Goal: Task Accomplishment & Management: Complete application form

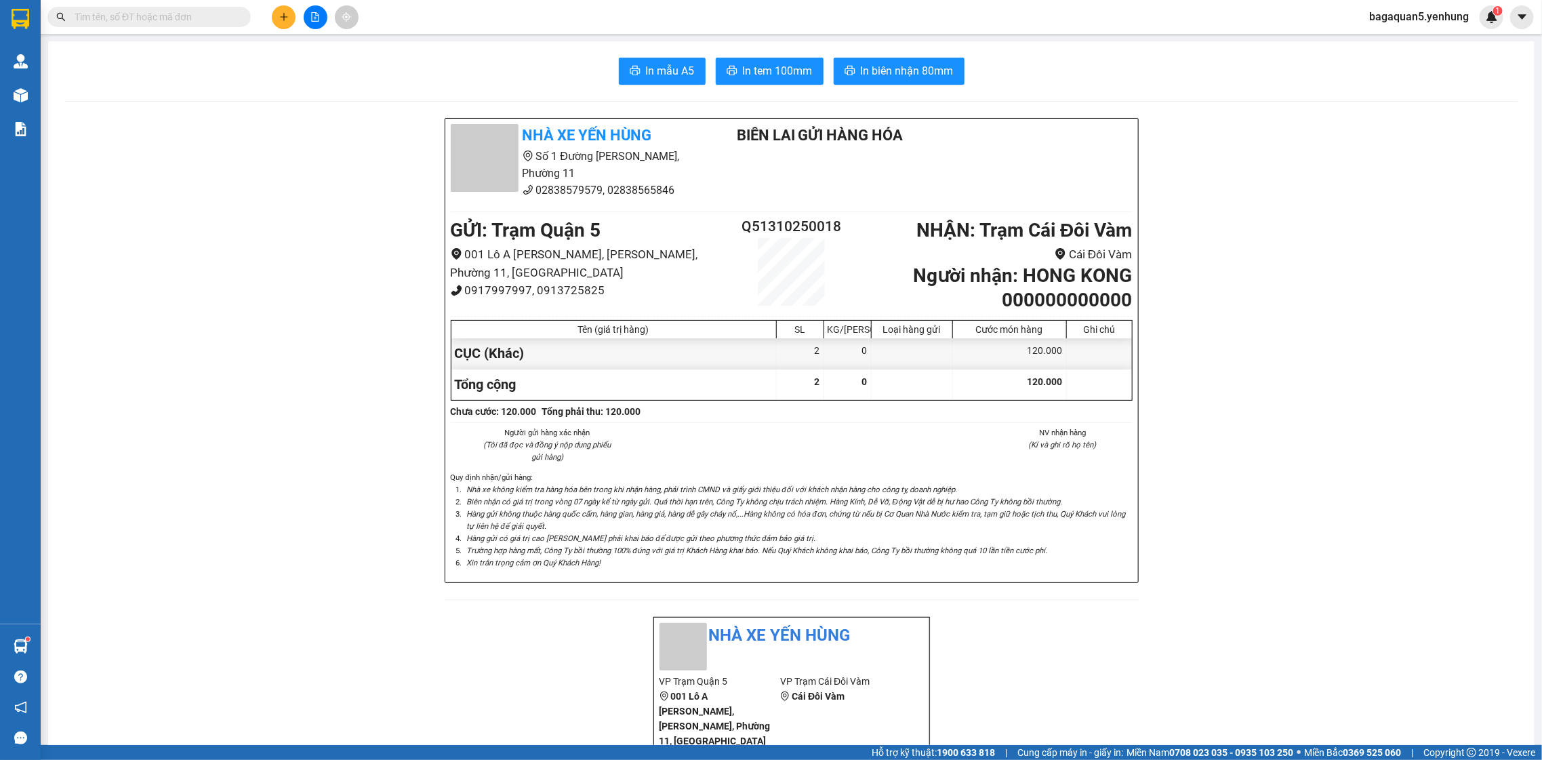
click at [289, 12] on button at bounding box center [284, 17] width 24 height 24
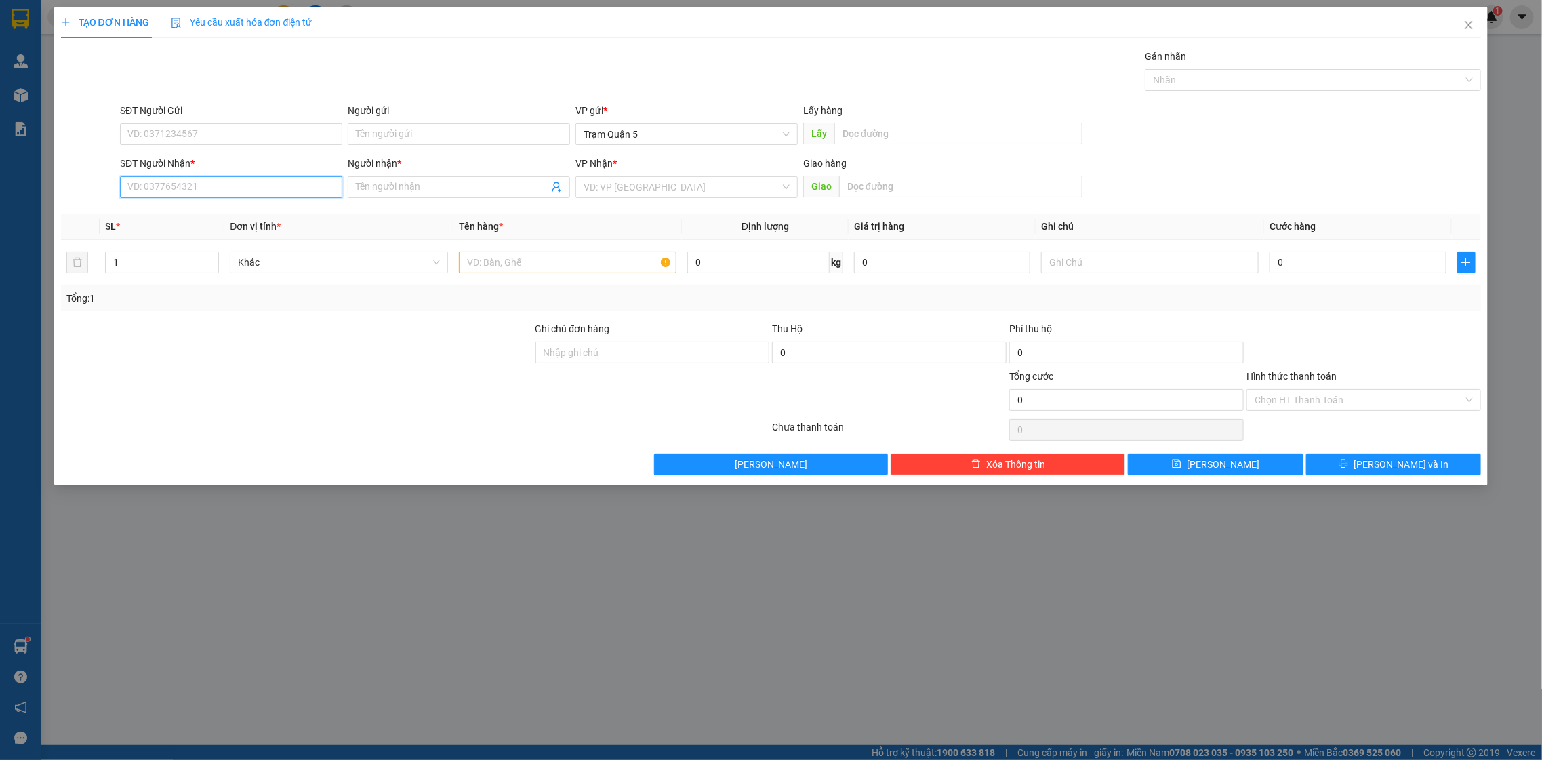
click at [252, 187] on input "SĐT Người Nhận *" at bounding box center [231, 187] width 222 height 22
type input "0949951012"
click at [281, 214] on div "0949951012 - phu" at bounding box center [231, 214] width 206 height 15
type input "phu"
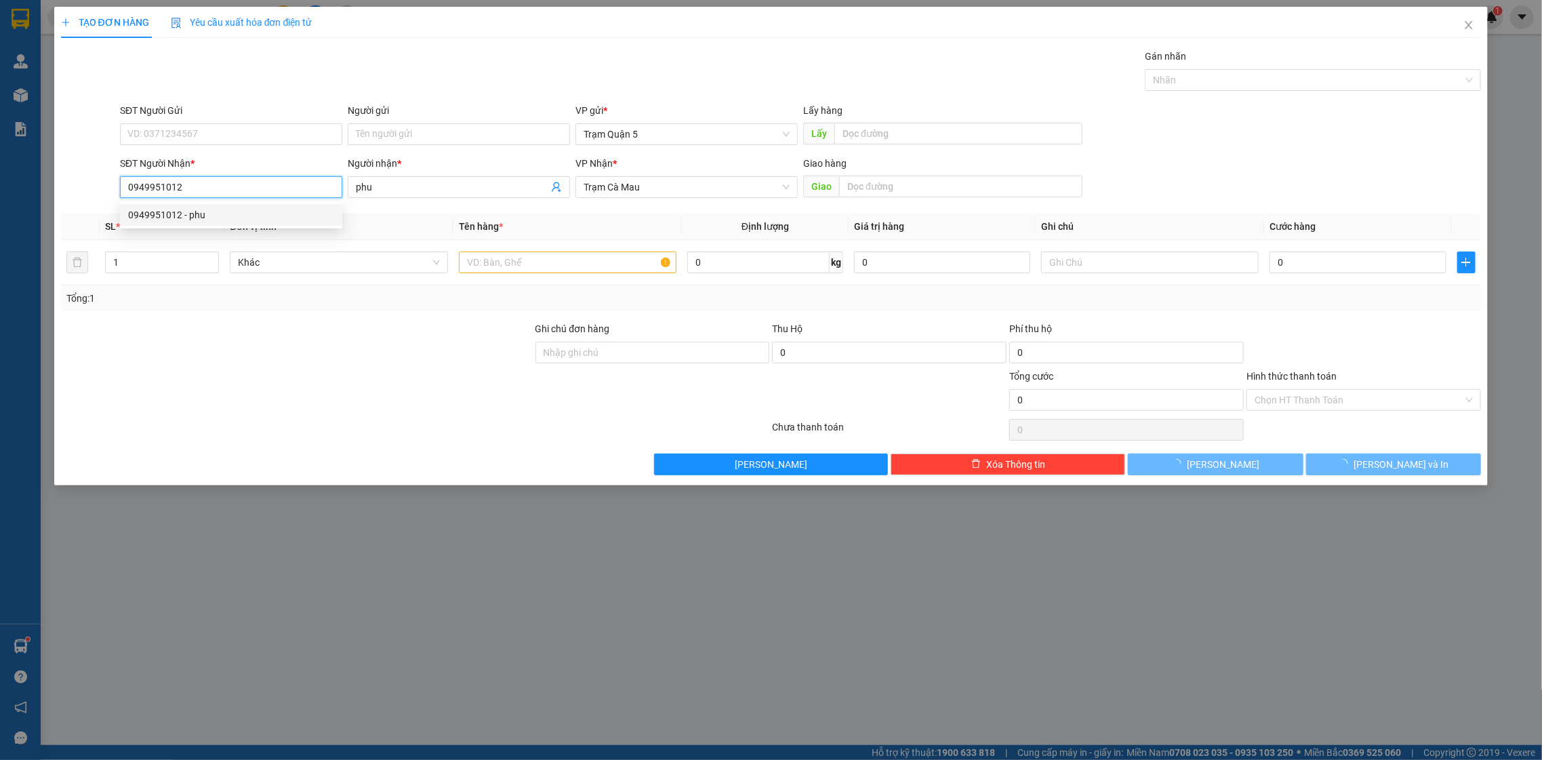
type input "50.000"
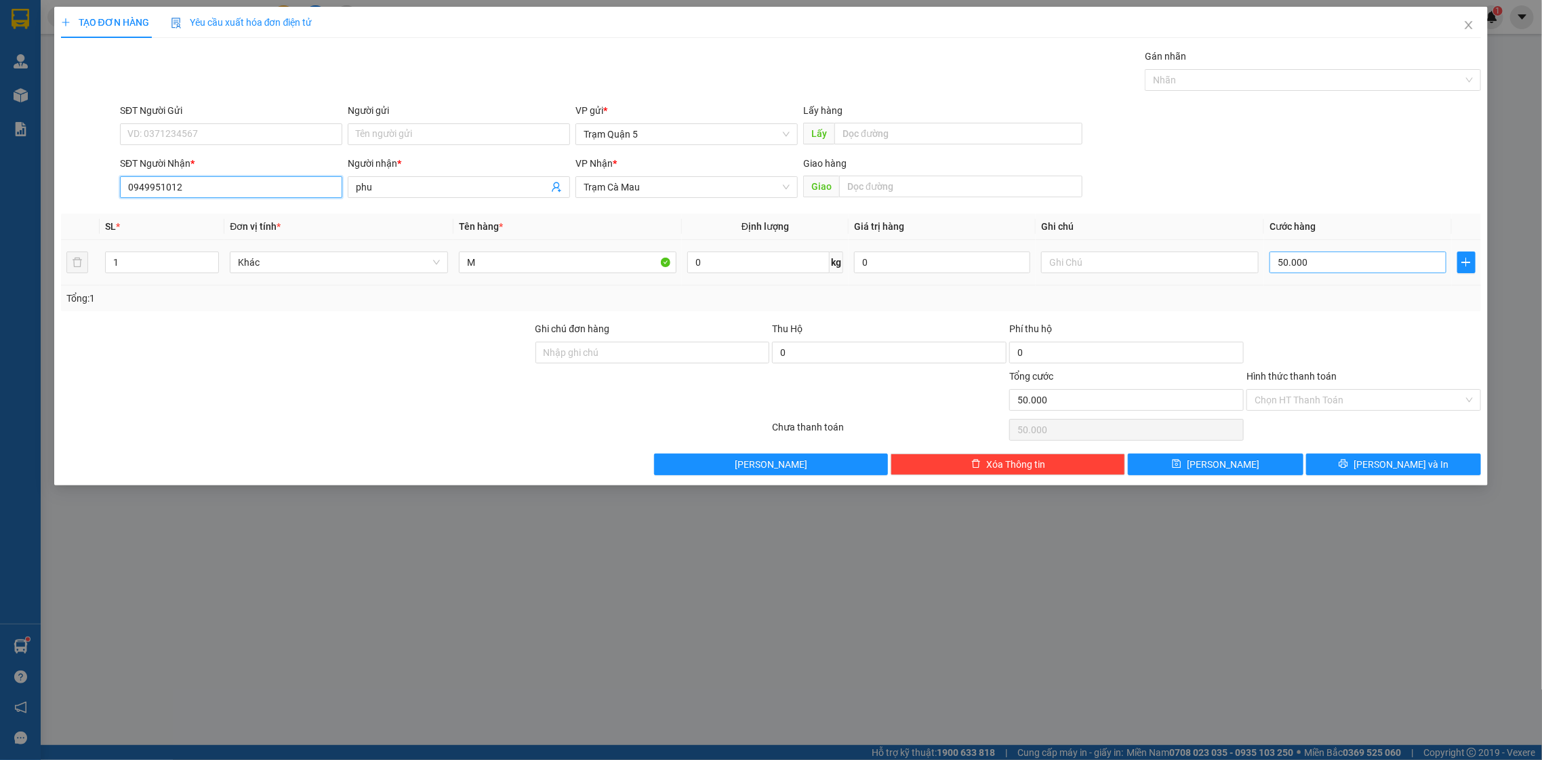
type input "0949951012"
click at [1435, 258] on input "50.000" at bounding box center [1358, 263] width 176 height 22
type input "4"
type input "40"
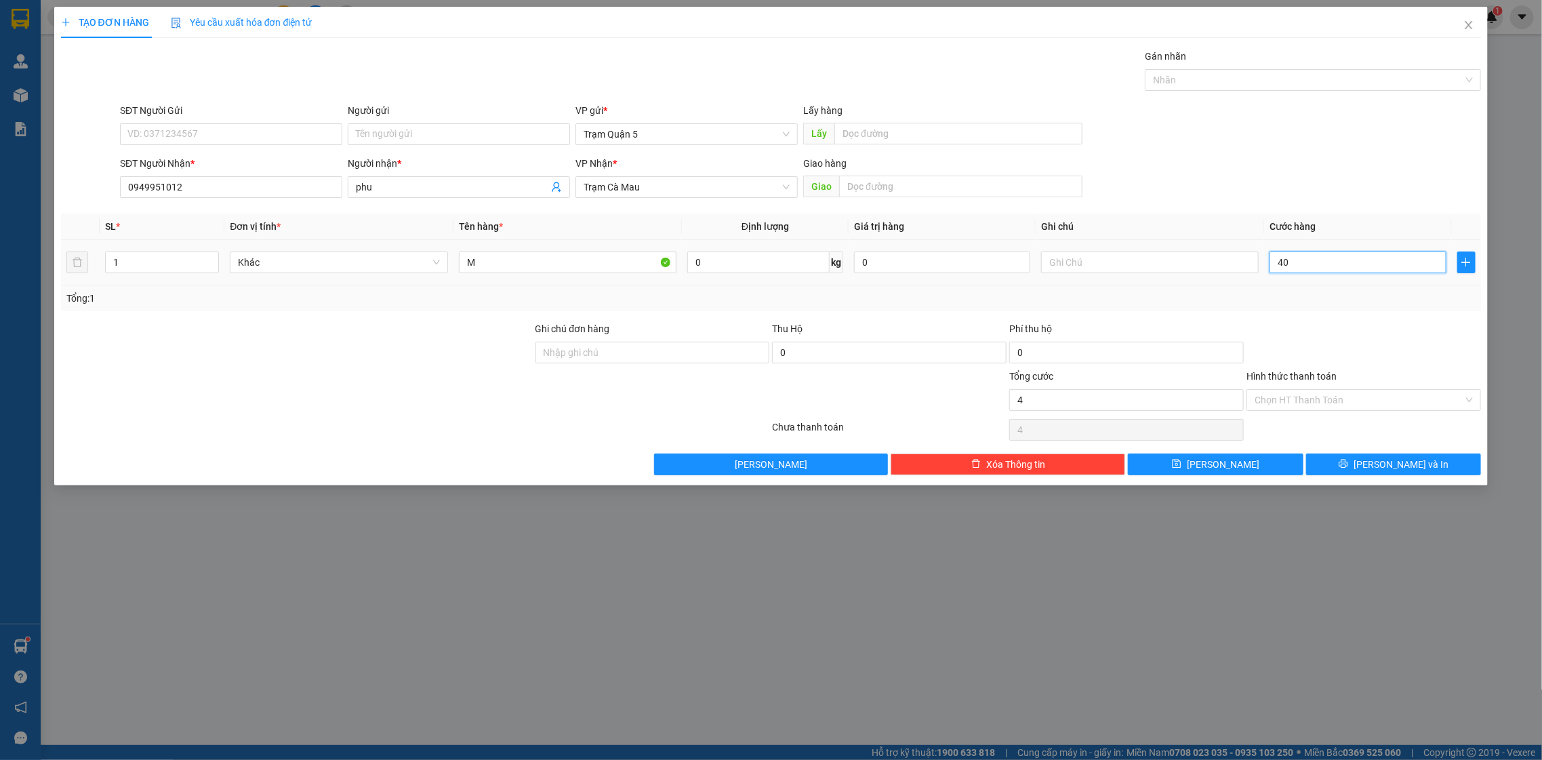
type input "40"
type input "40.000"
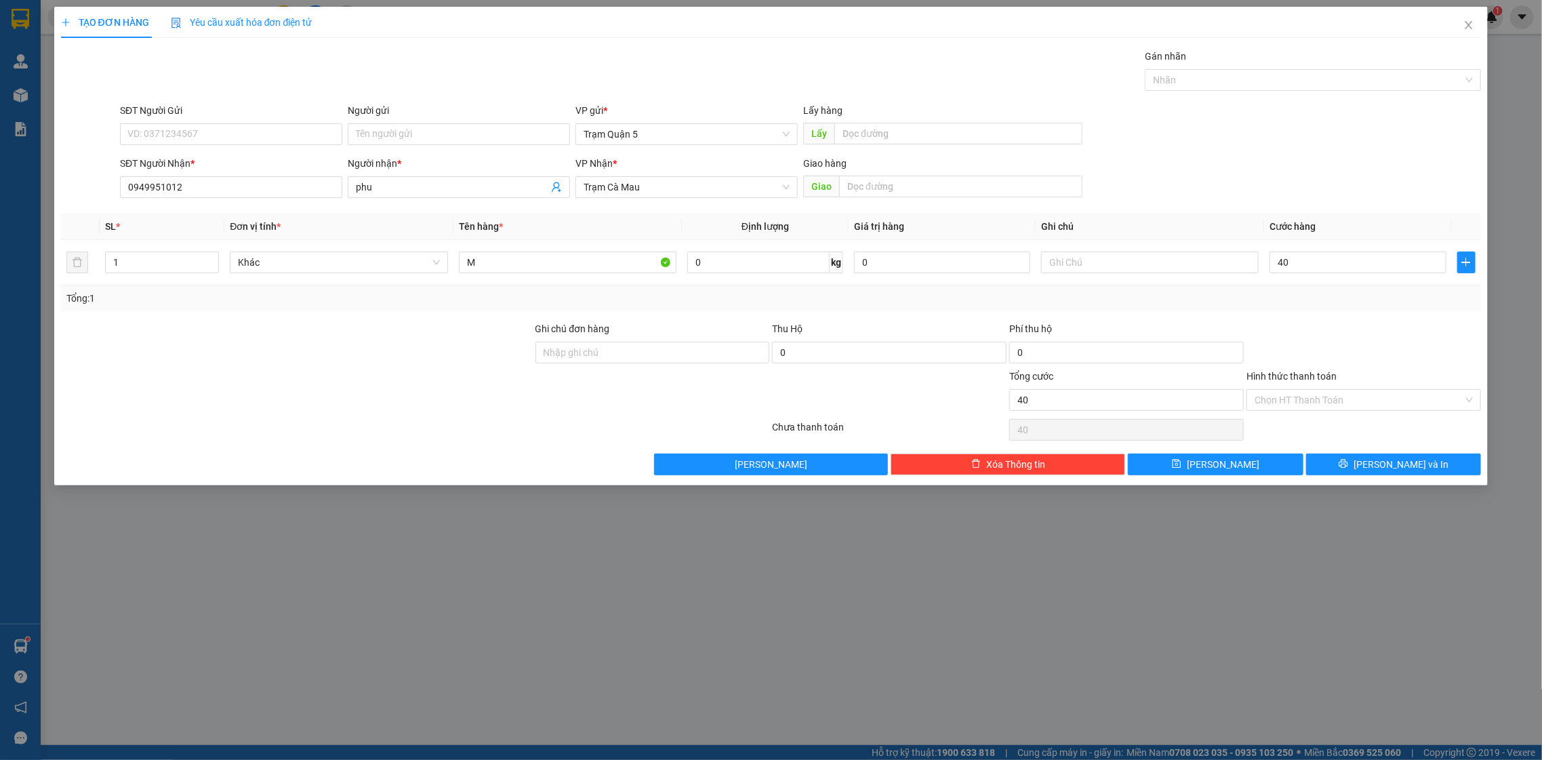
type input "40.000"
click at [1430, 296] on div "Tổng: 1" at bounding box center [771, 298] width 1410 height 15
drag, startPoint x: 1412, startPoint y: 488, endPoint x: 1410, endPoint y: 466, distance: 22.5
click at [1410, 481] on div "TẠO ĐƠN HÀNG Yêu cầu xuất hóa đơn điện tử Transit Pickup Surcharge Ids Transit …" at bounding box center [771, 380] width 1542 height 760
click at [1410, 466] on span "[PERSON_NAME] và In" at bounding box center [1401, 464] width 95 height 15
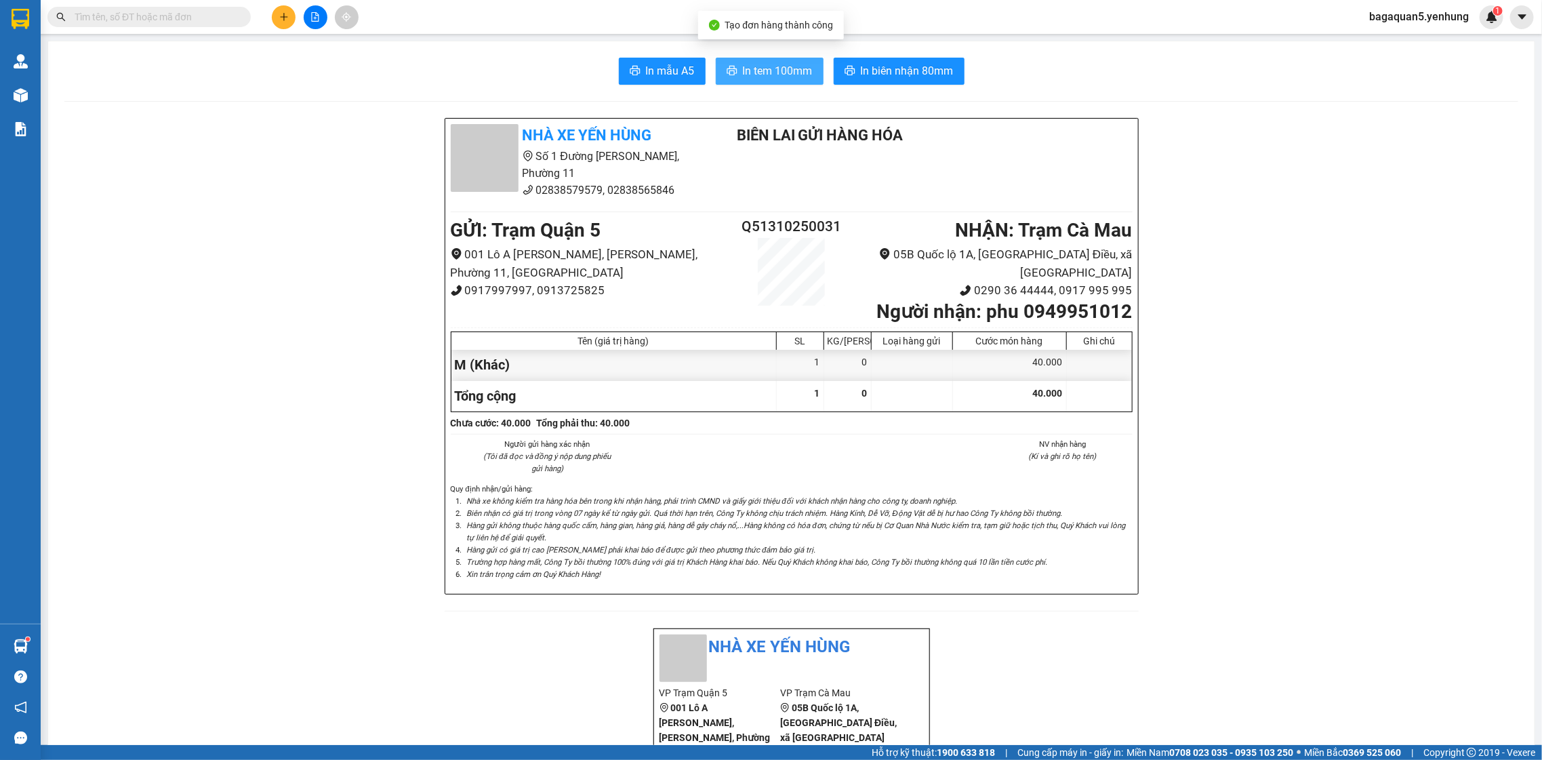
drag, startPoint x: 811, startPoint y: 85, endPoint x: 795, endPoint y: 70, distance: 22.1
click at [795, 70] on span "In tem 100mm" at bounding box center [778, 70] width 70 height 17
click at [274, 11] on button at bounding box center [284, 17] width 24 height 24
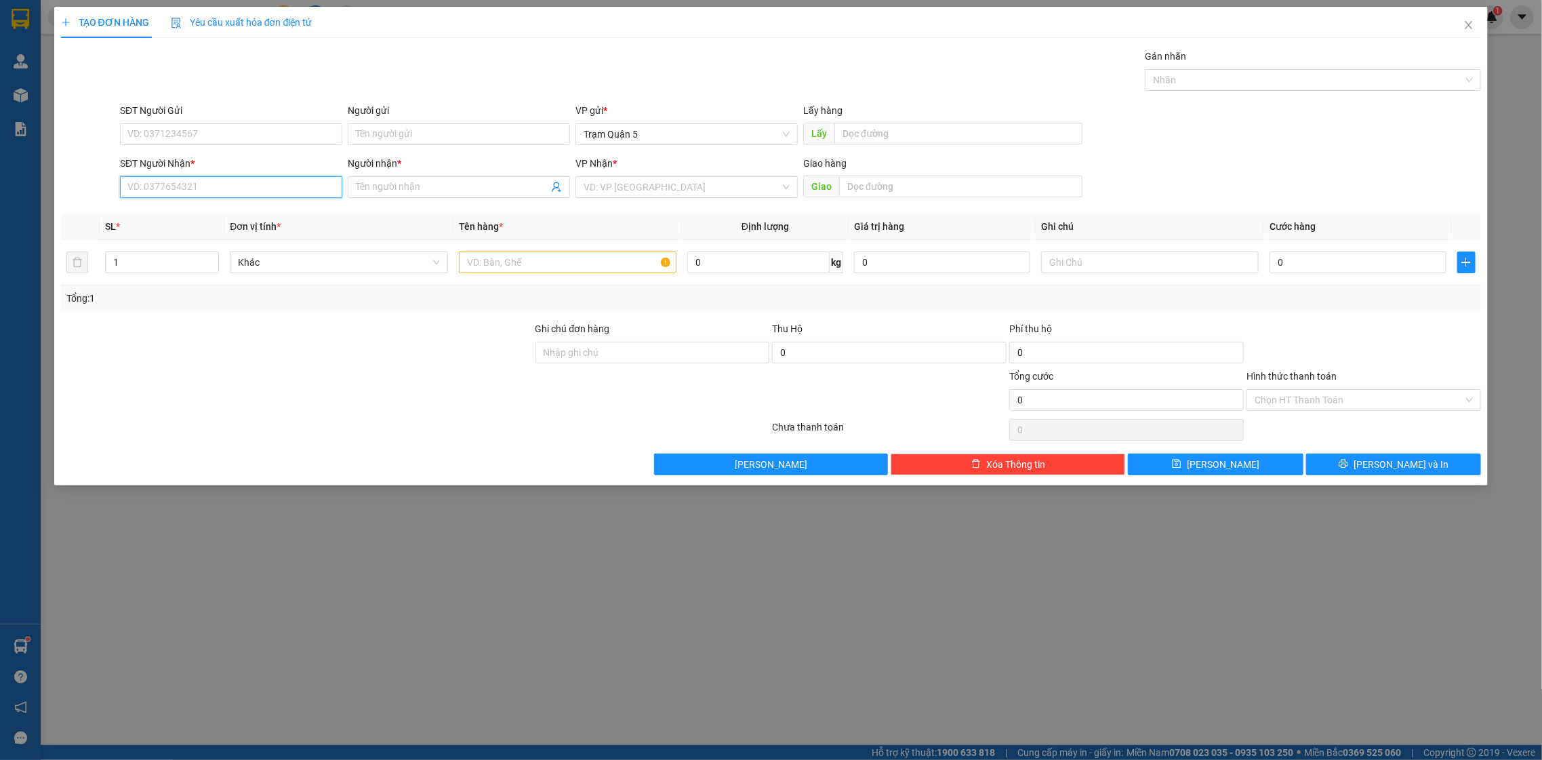
click at [279, 197] on input "SĐT Người Nhận *" at bounding box center [231, 187] width 222 height 22
type input "0919984484"
click at [243, 216] on div "0919984484 - HUỲNH MỚI" at bounding box center [231, 214] width 206 height 15
type input "HUỲNH MỚI"
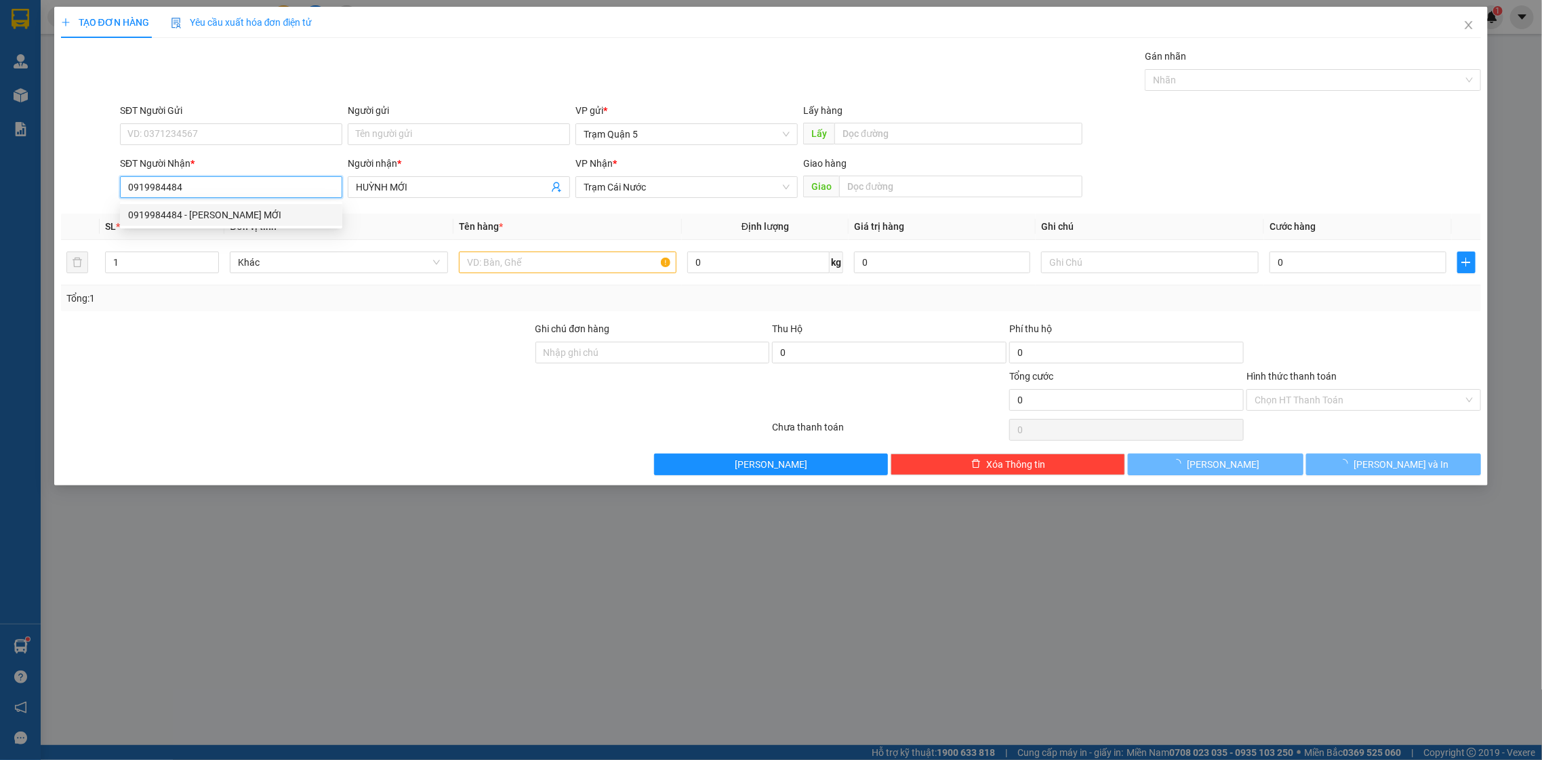
type input "70.000"
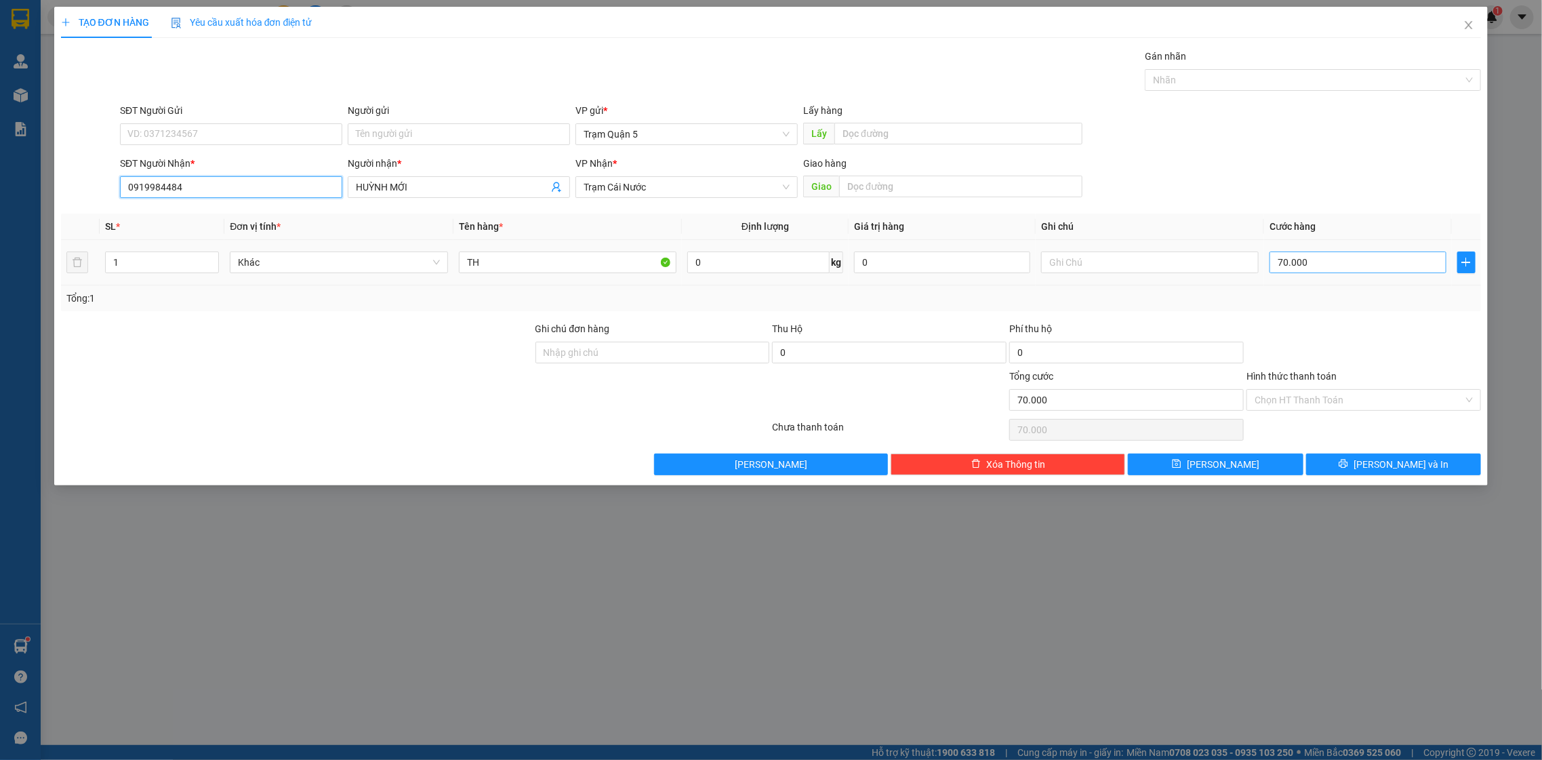
type input "0919984484"
click at [1402, 269] on input "70.000" at bounding box center [1358, 263] width 176 height 22
type input "5"
type input "50"
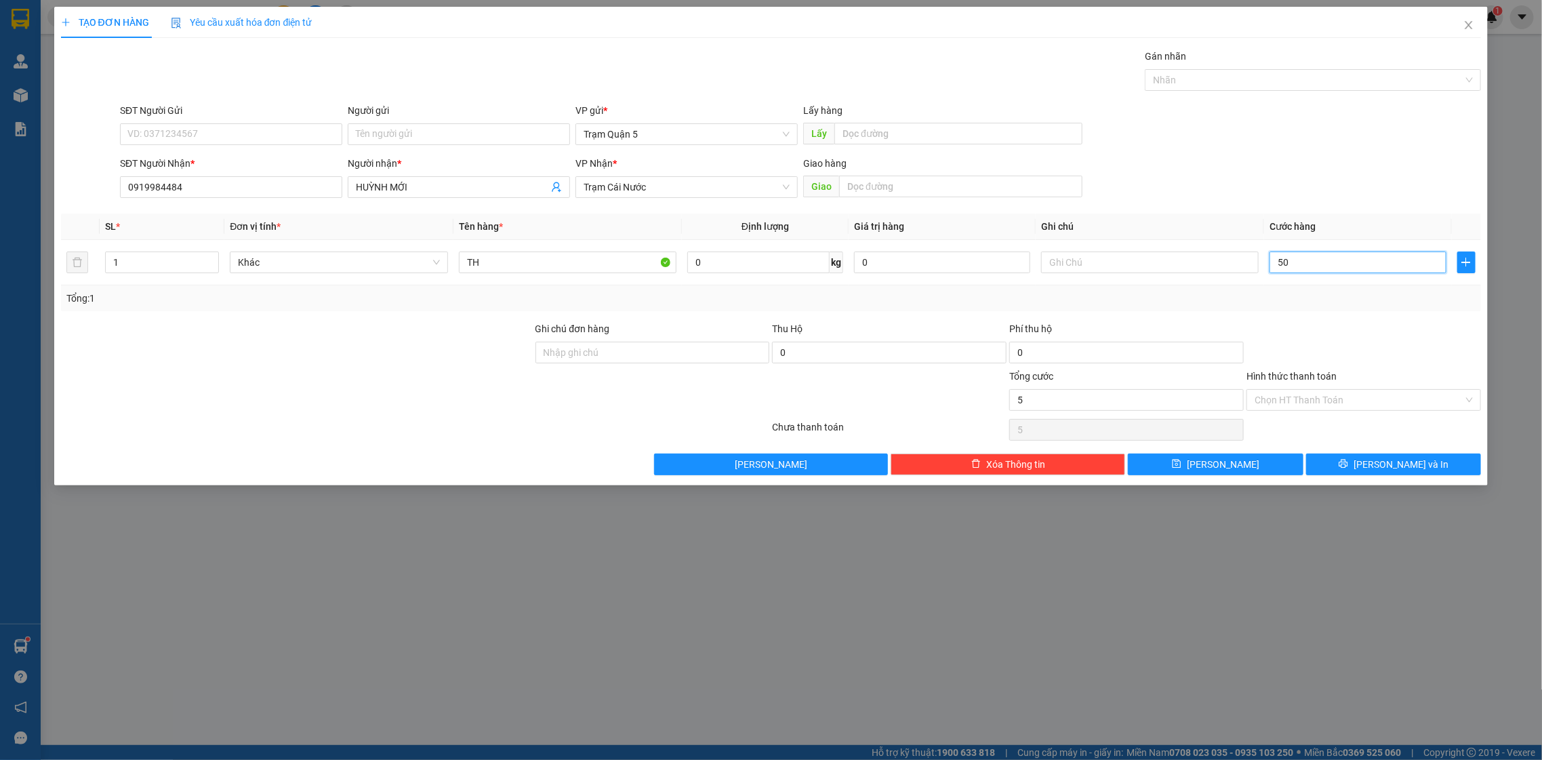
type input "50"
type input "50.000"
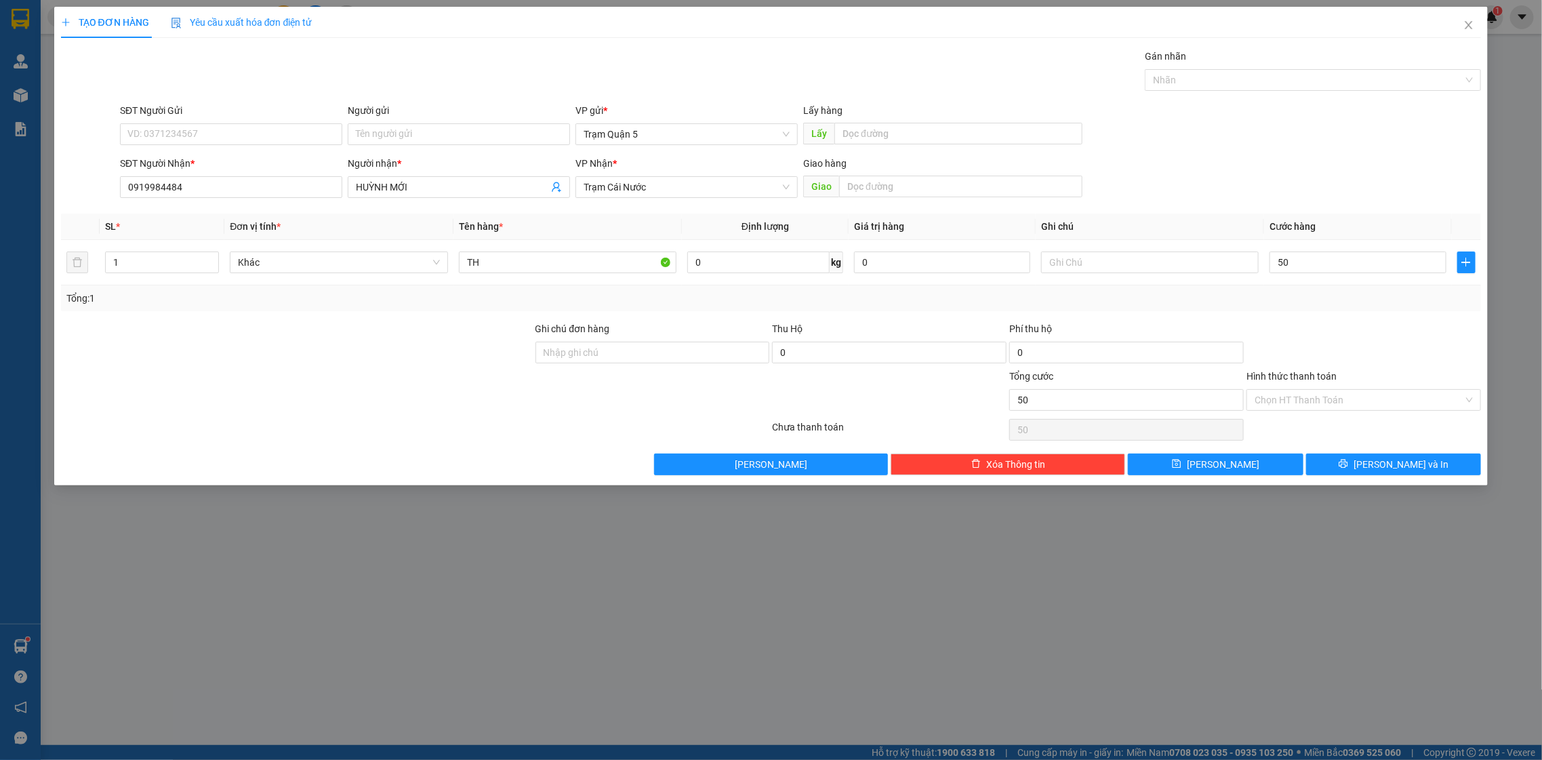
type input "50.000"
click at [1183, 157] on div "SĐT Người Nhận * 0919984484 Người nhận * HUỲNH MỚI VP Nhận * Trạm Cái Nước Giao…" at bounding box center [800, 179] width 1367 height 47
click at [1428, 473] on button "[PERSON_NAME] và In" at bounding box center [1393, 465] width 175 height 22
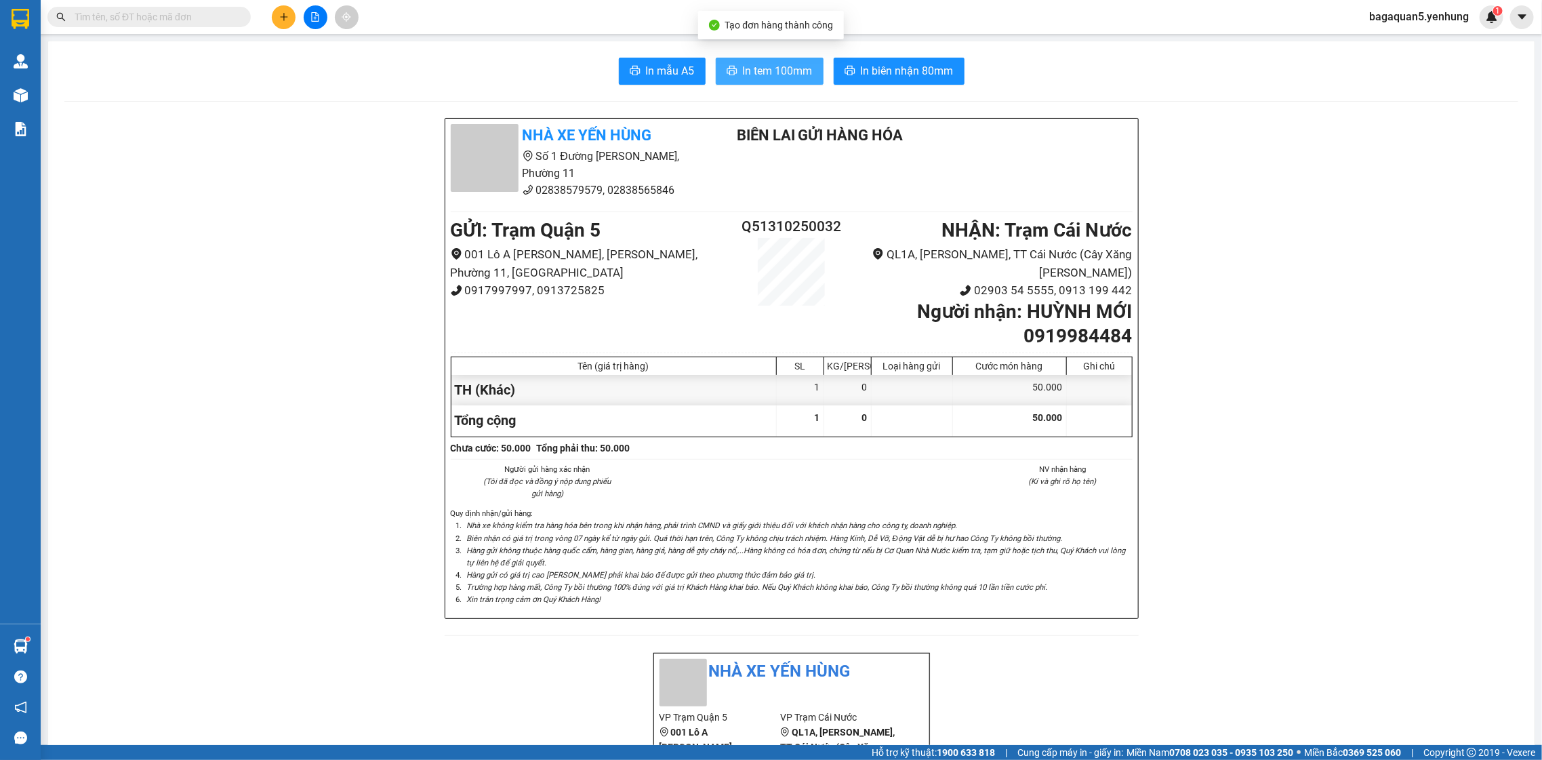
click at [764, 76] on span "In tem 100mm" at bounding box center [778, 70] width 70 height 17
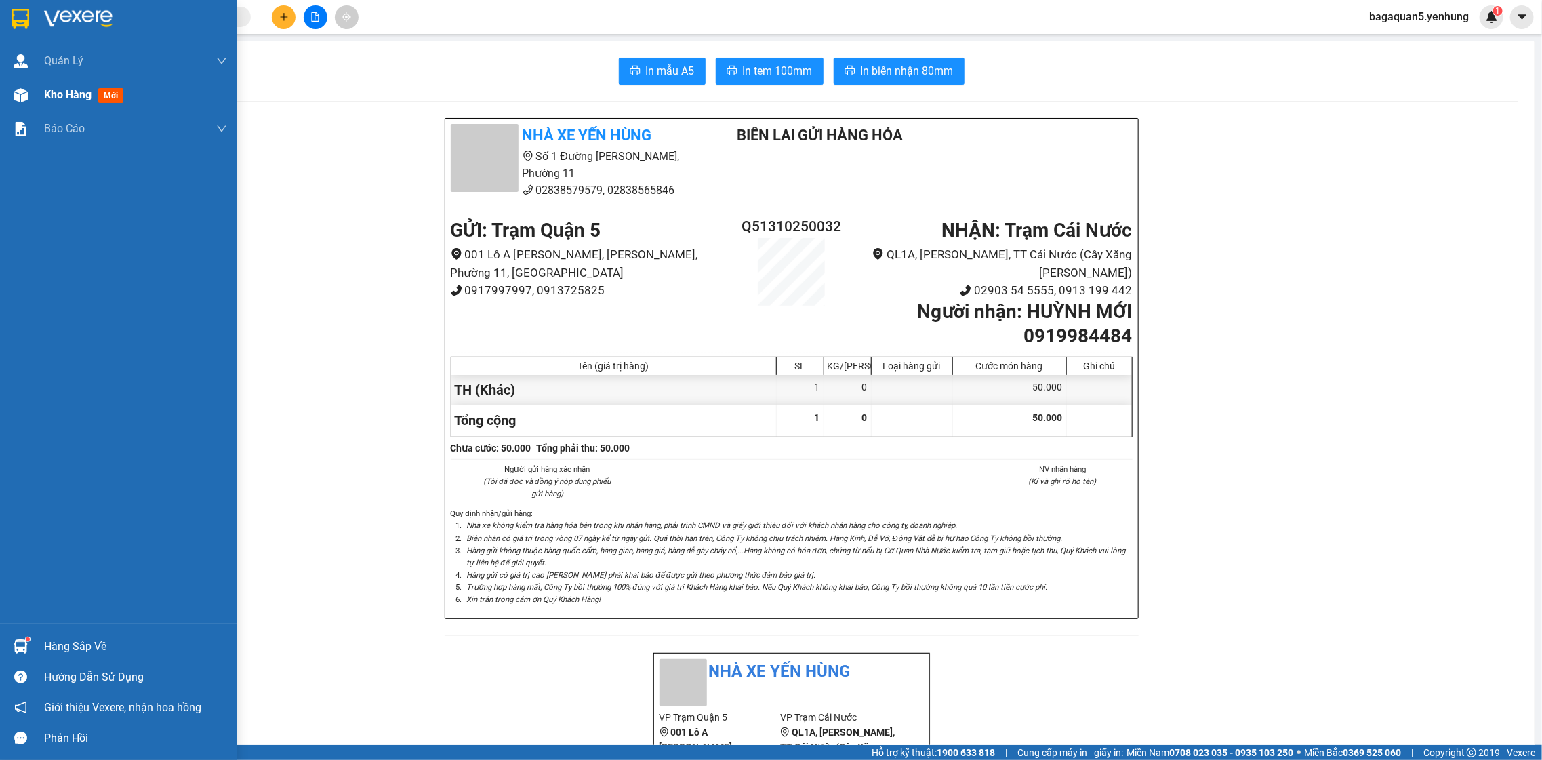
click at [5, 99] on div "Kho hàng mới" at bounding box center [118, 95] width 237 height 34
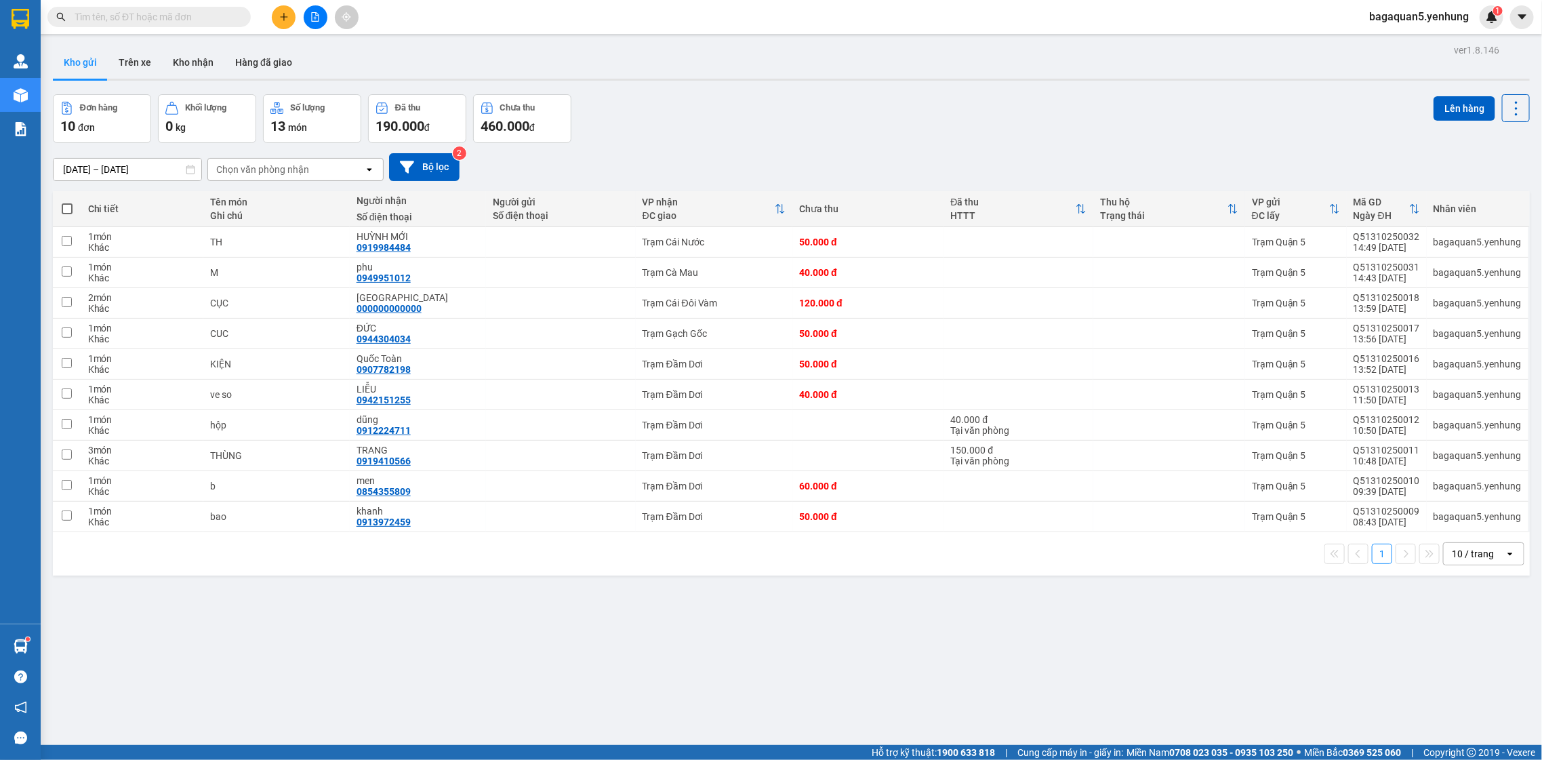
drag, startPoint x: 1350, startPoint y: 117, endPoint x: 1329, endPoint y: 95, distance: 30.7
click at [1350, 112] on div "Đơn hàng 10 đơn Khối lượng 0 kg Số lượng 13 món Đã thu 190.000 đ Chưa thu 460.0…" at bounding box center [791, 118] width 1477 height 49
click at [310, 25] on button at bounding box center [316, 17] width 24 height 24
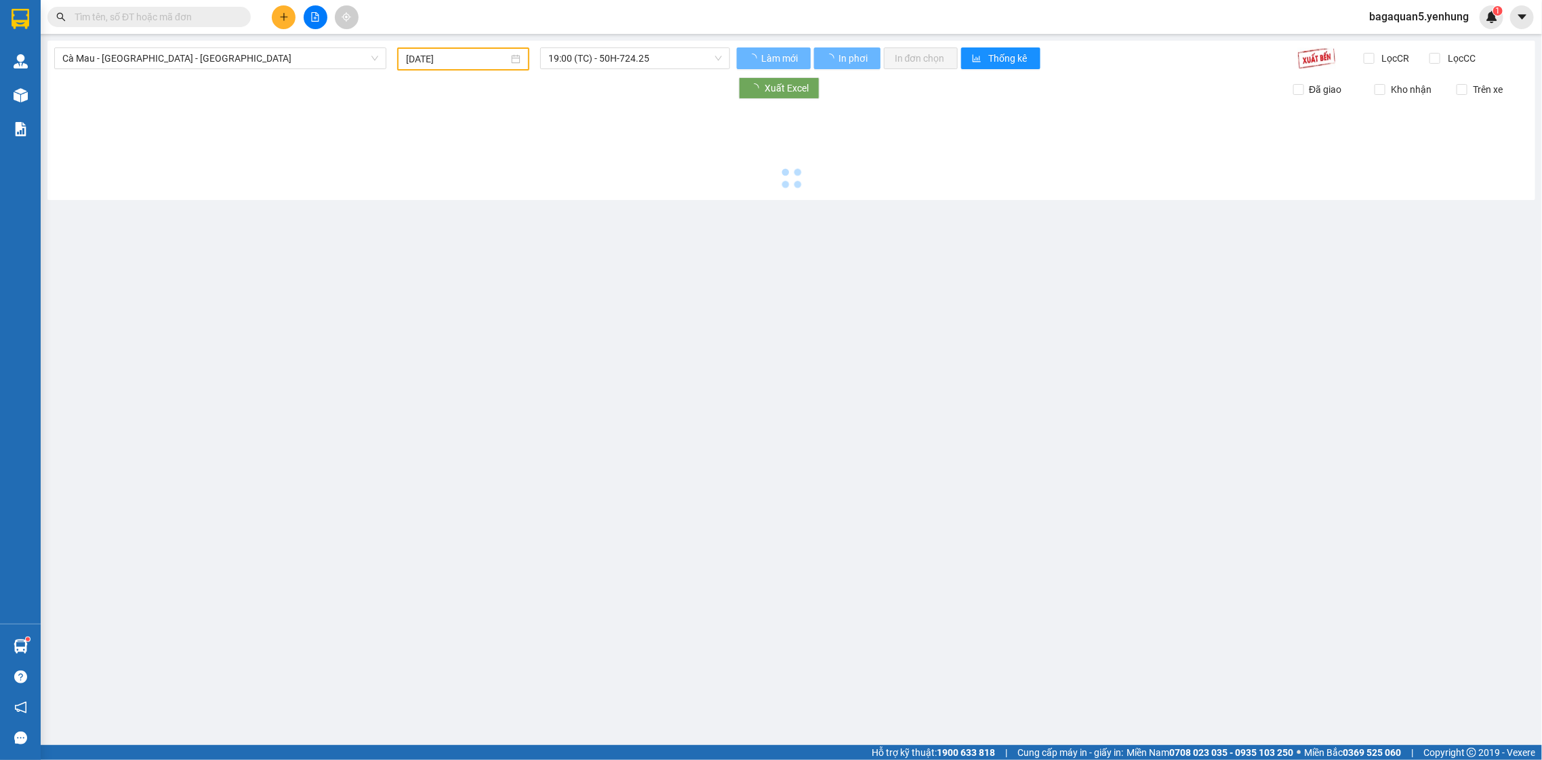
type input "[DATE]"
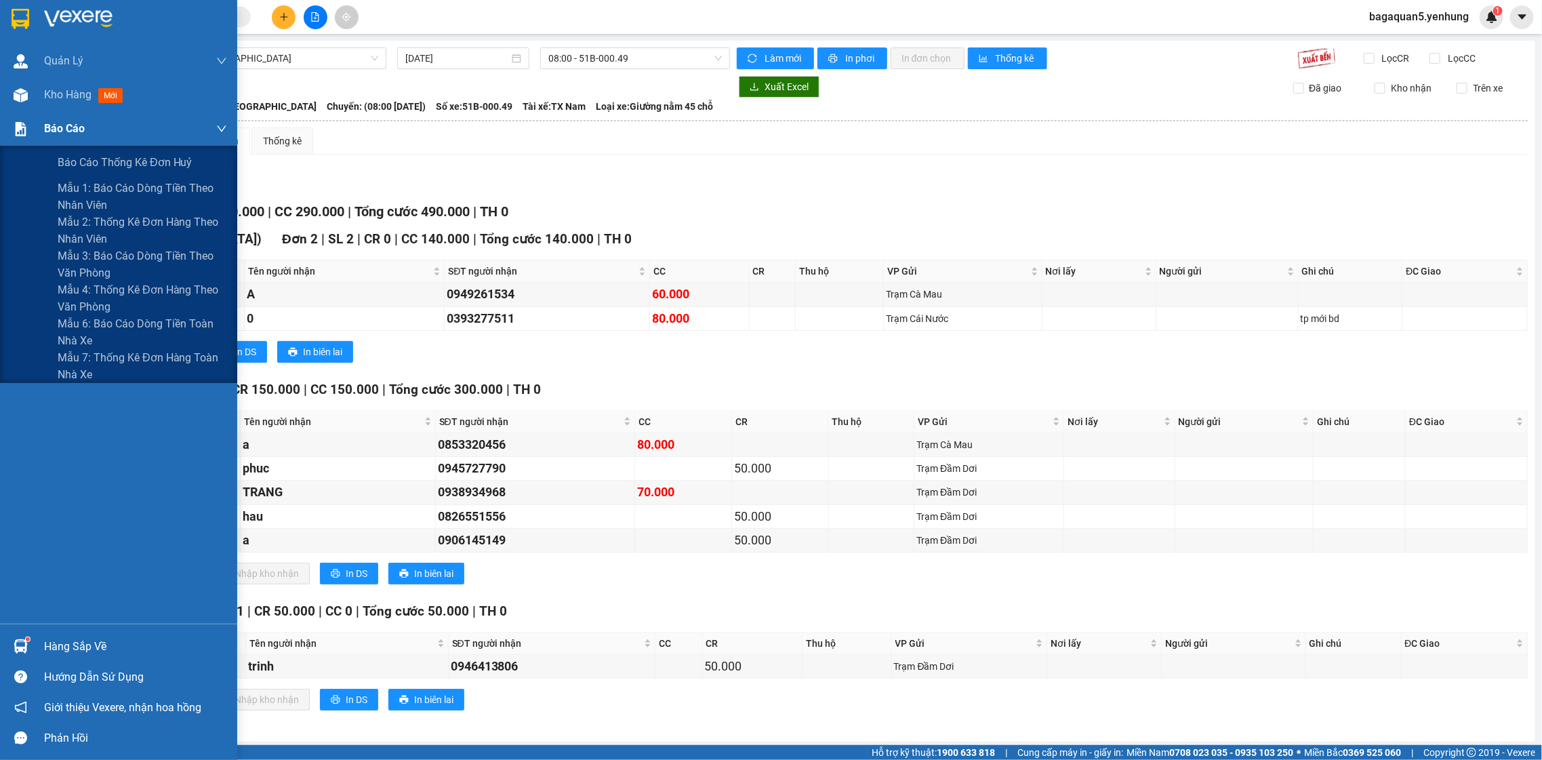
click at [26, 134] on img at bounding box center [21, 129] width 14 height 14
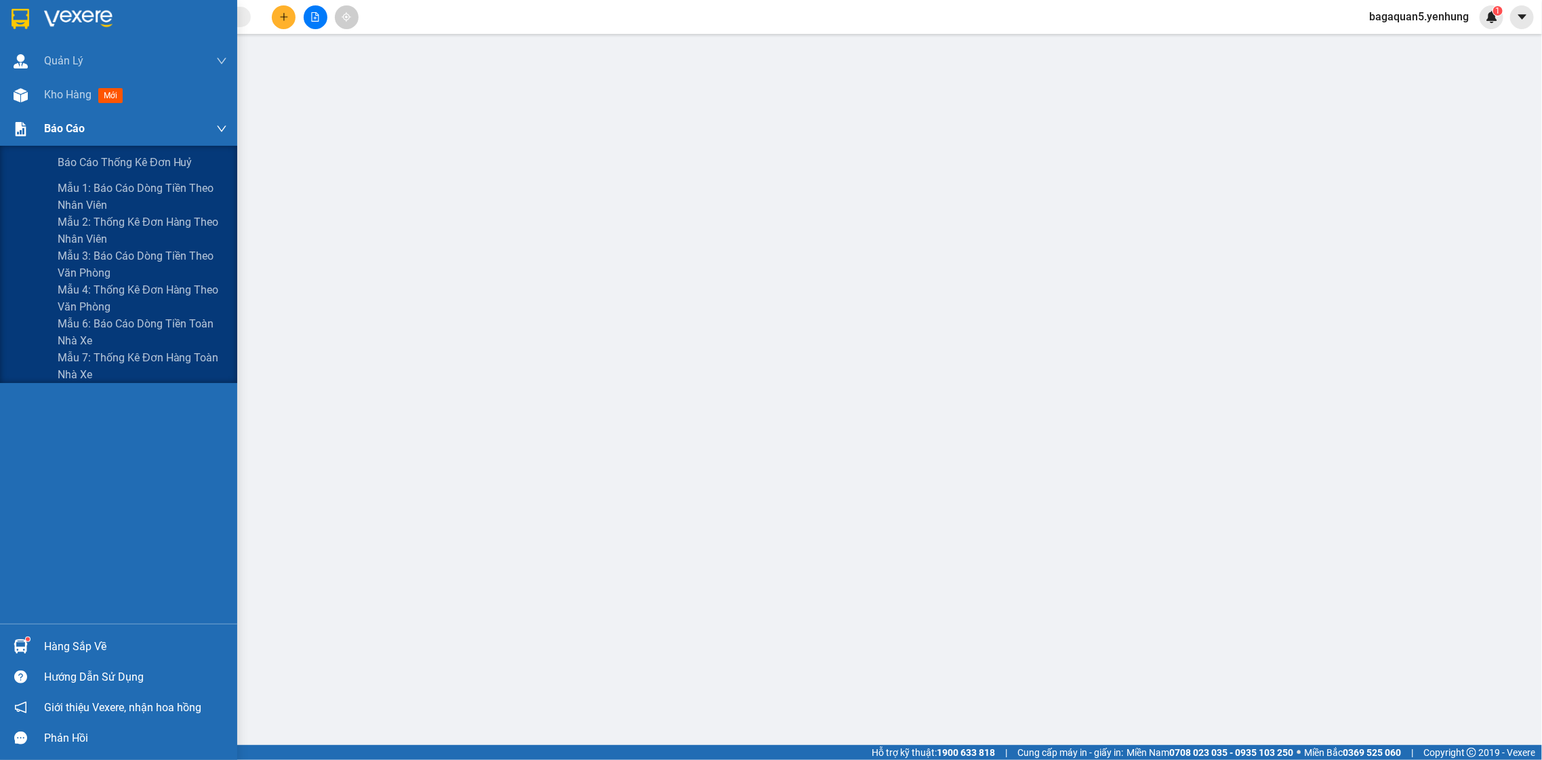
click at [26, 127] on img at bounding box center [21, 129] width 14 height 14
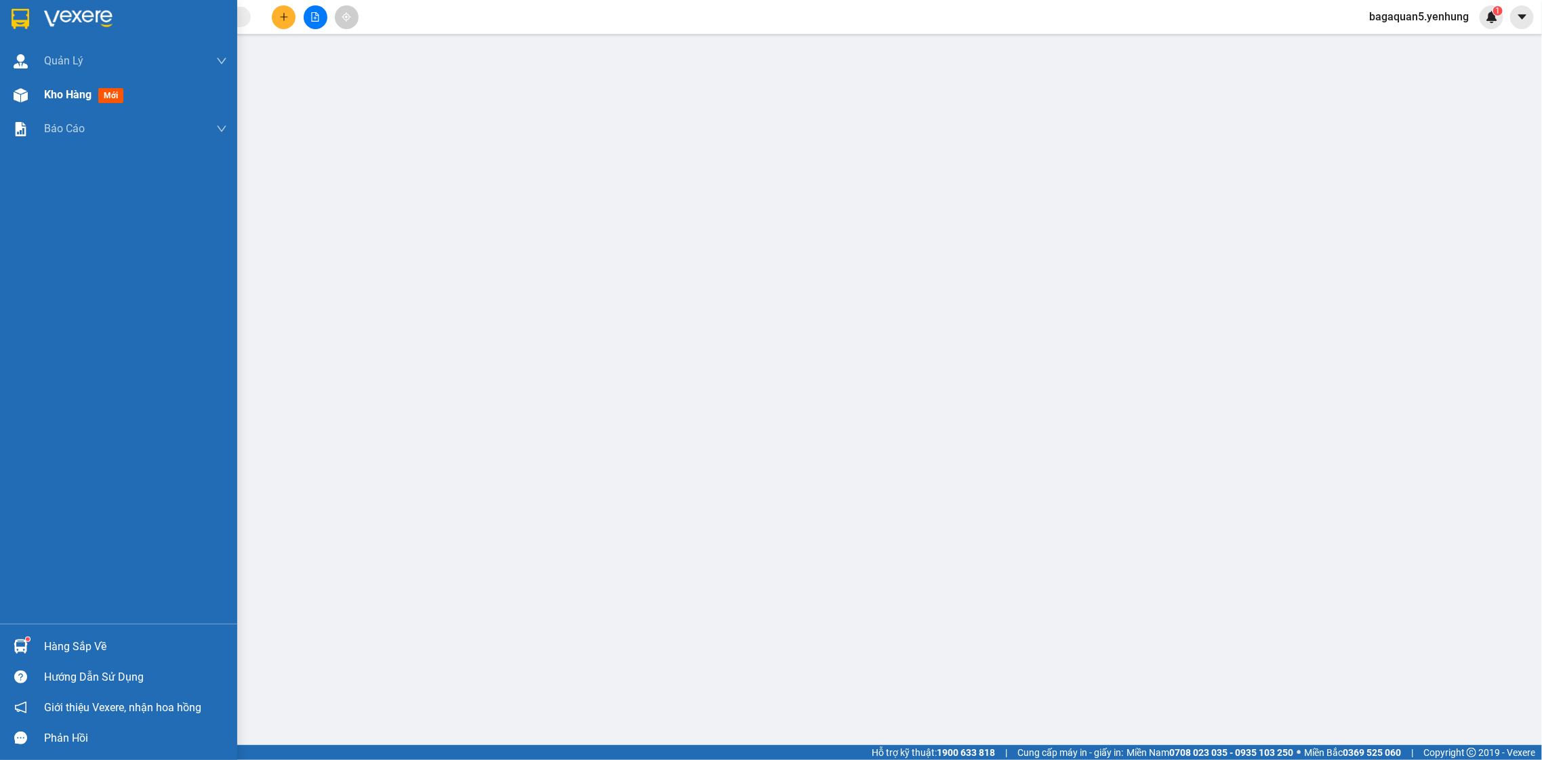
click at [31, 84] on div at bounding box center [21, 95] width 24 height 24
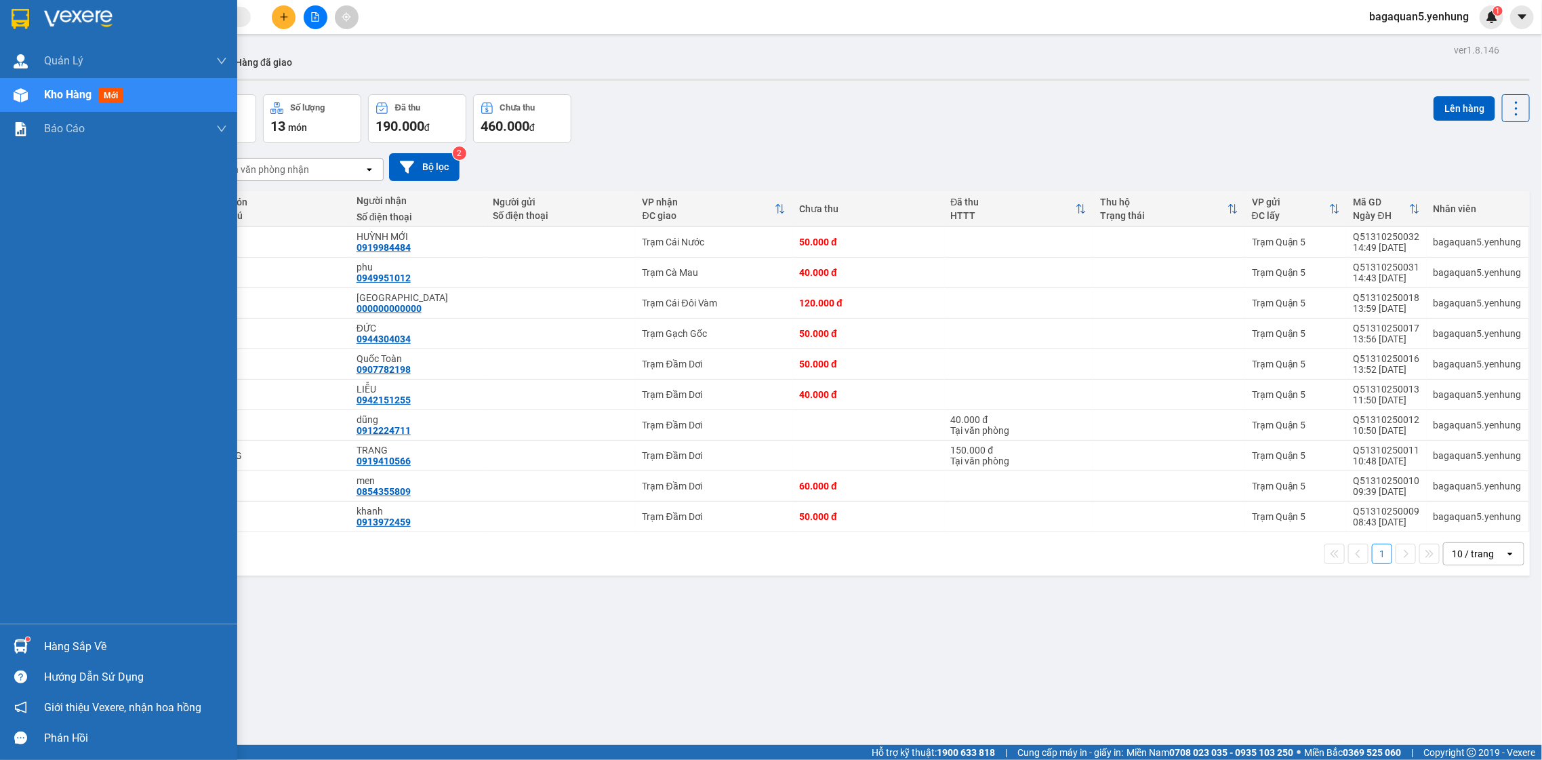
click at [10, 104] on div at bounding box center [21, 95] width 24 height 24
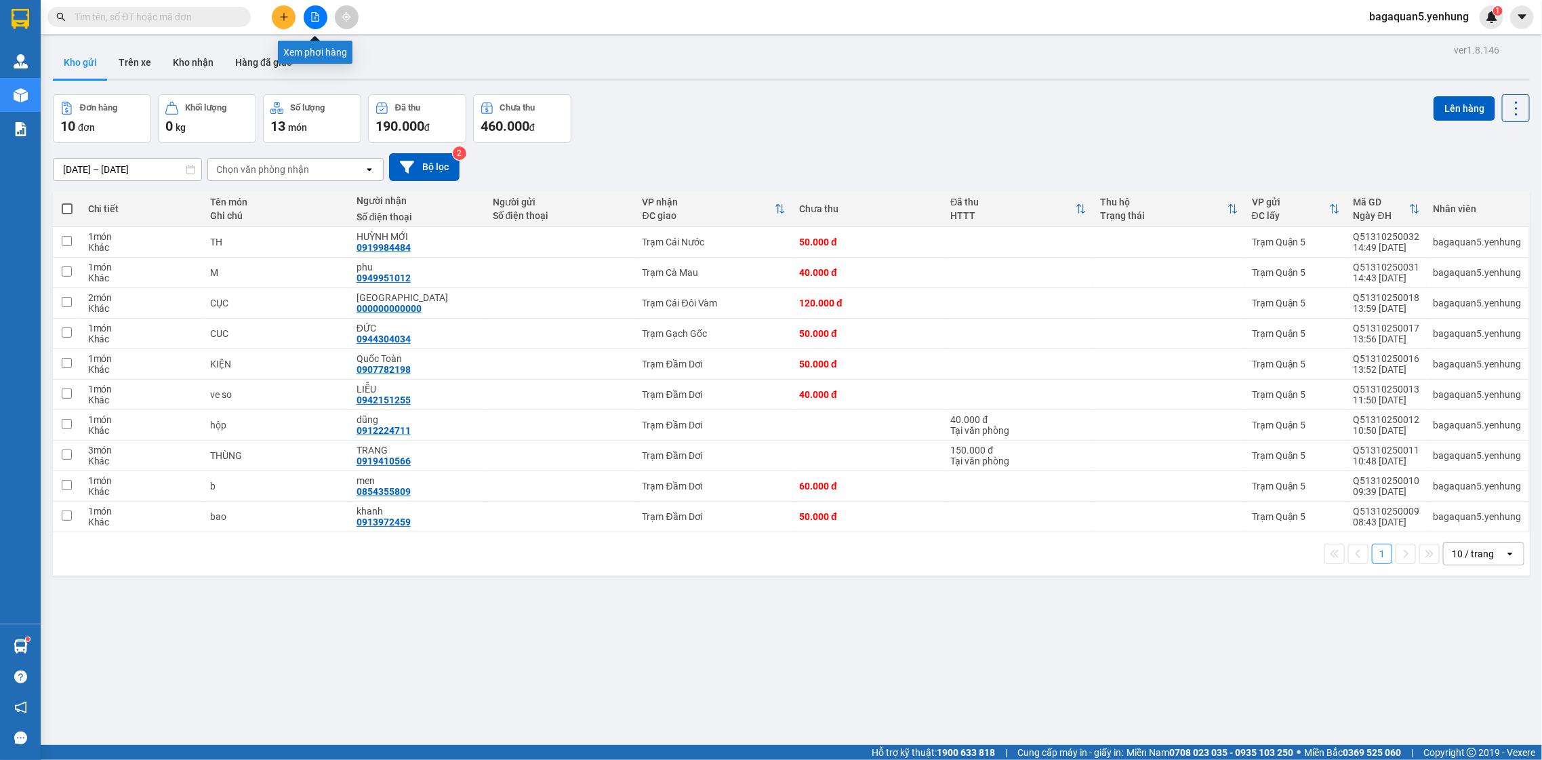
click at [311, 21] on icon "file-add" at bounding box center [315, 16] width 9 height 9
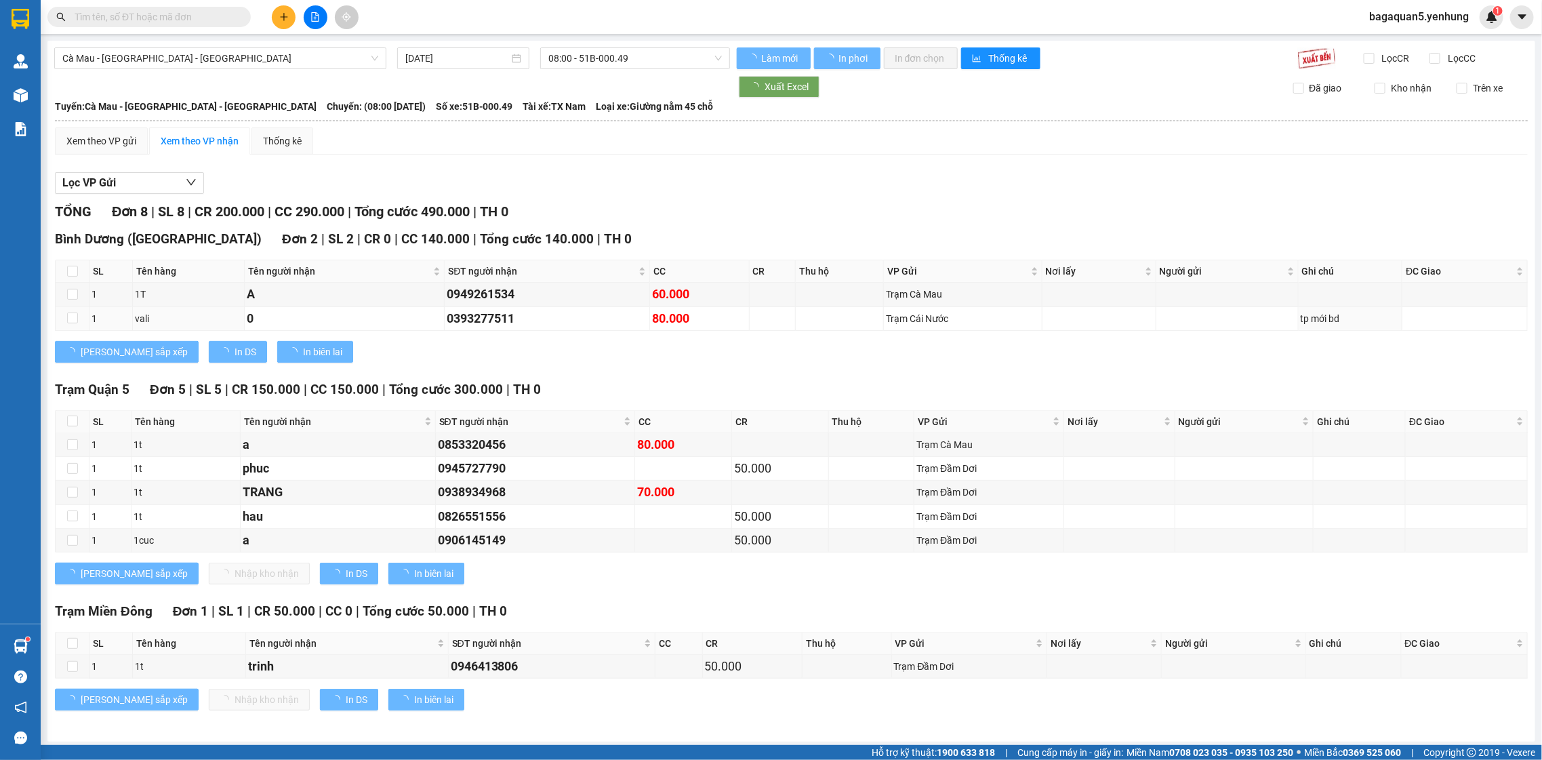
scroll to position [5, 0]
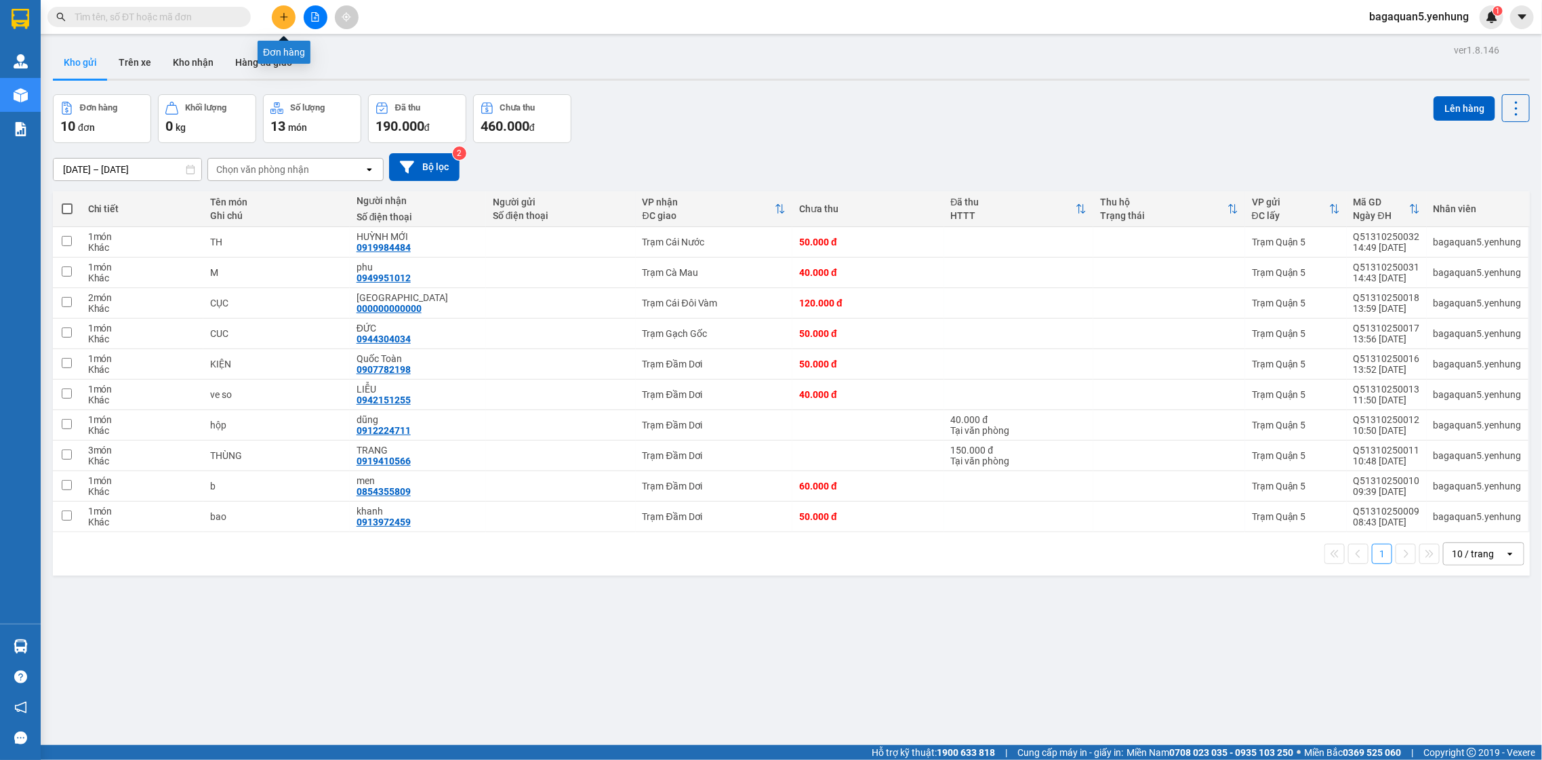
click at [284, 9] on button at bounding box center [284, 17] width 24 height 24
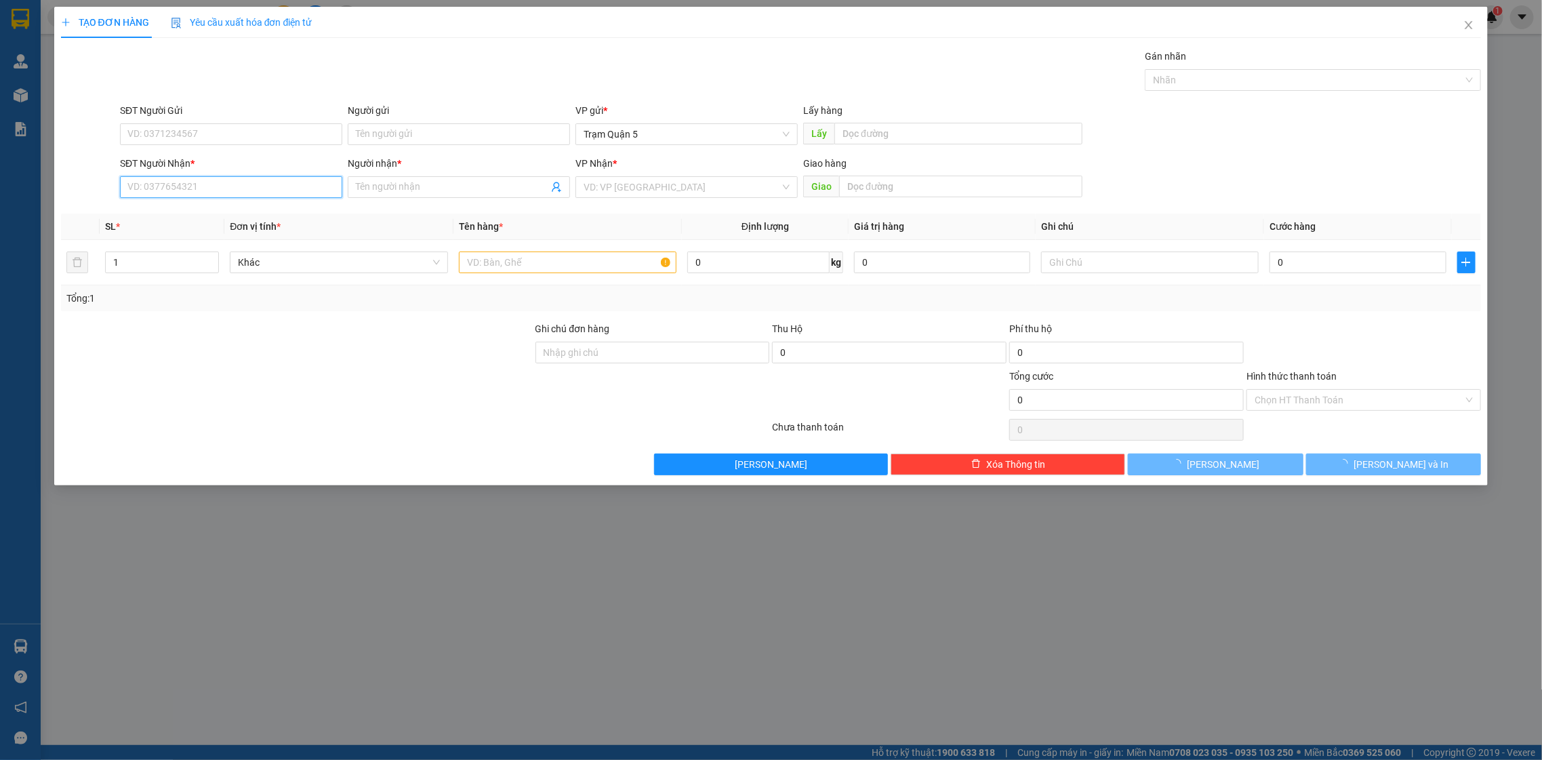
click at [173, 193] on input "SĐT Người Nhận *" at bounding box center [231, 187] width 222 height 22
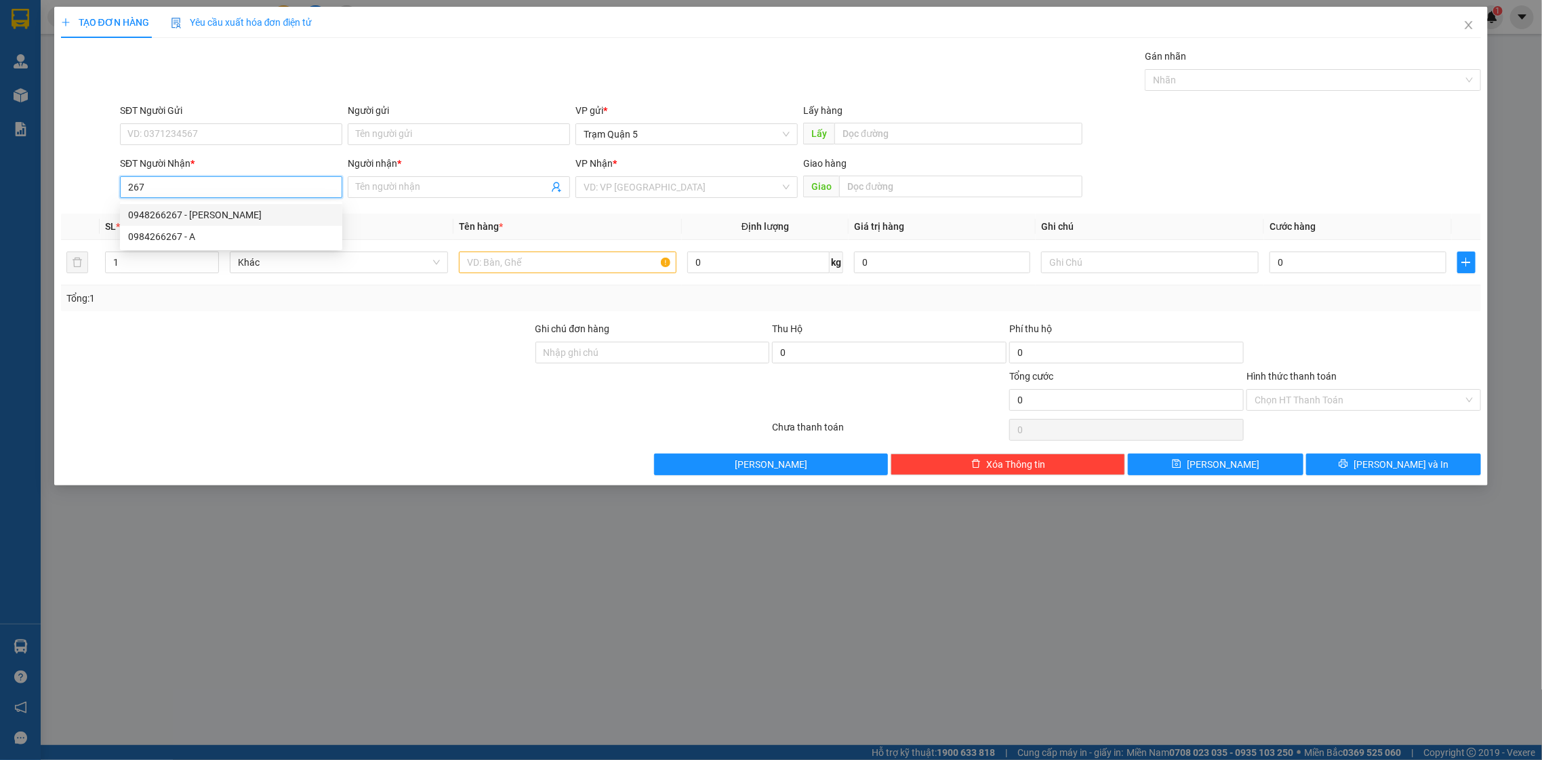
click at [191, 218] on div "0948266267 - chi tam" at bounding box center [231, 214] width 206 height 15
type input "0948266267"
type input "chi tam"
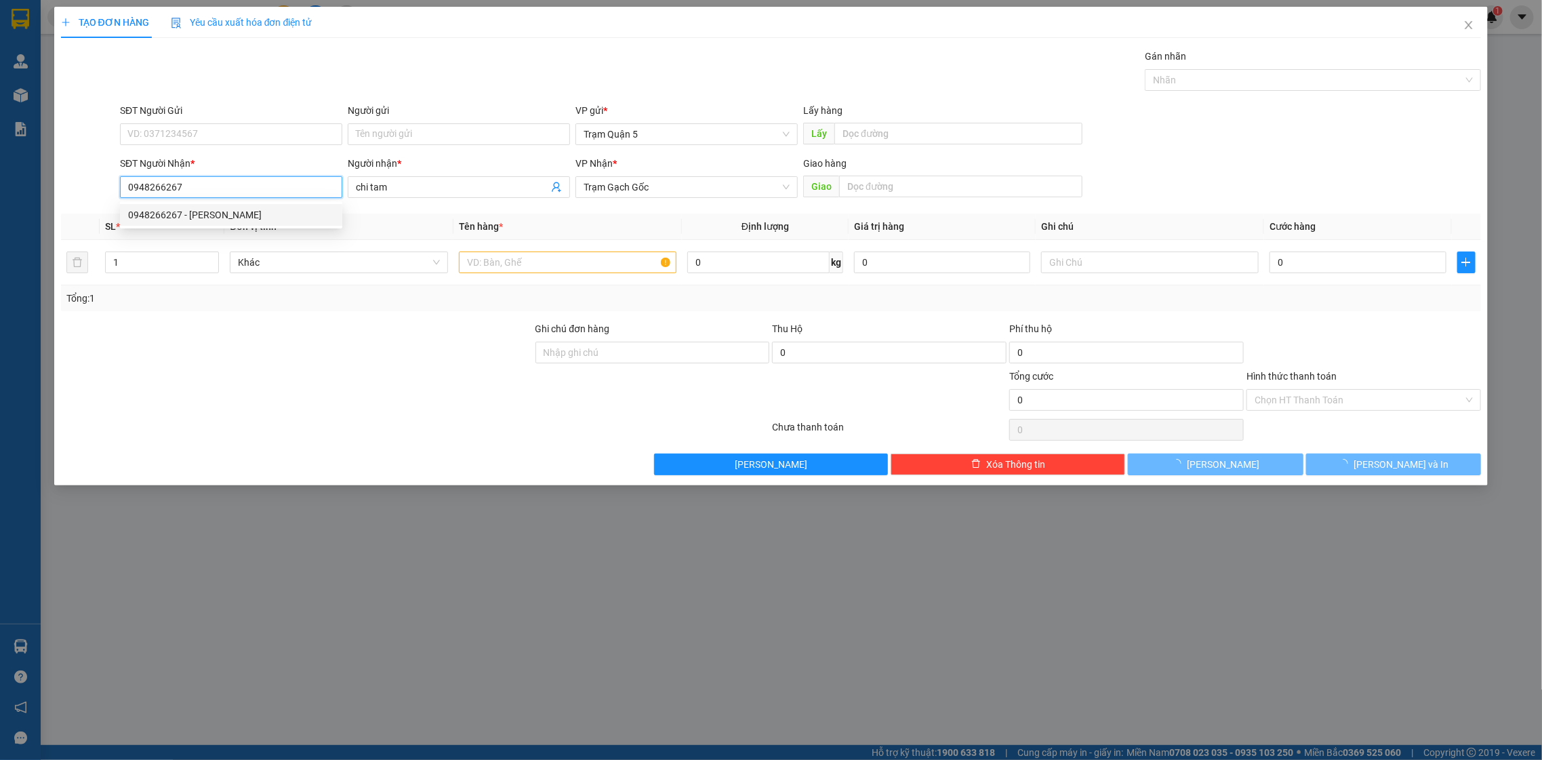
type input "100.000"
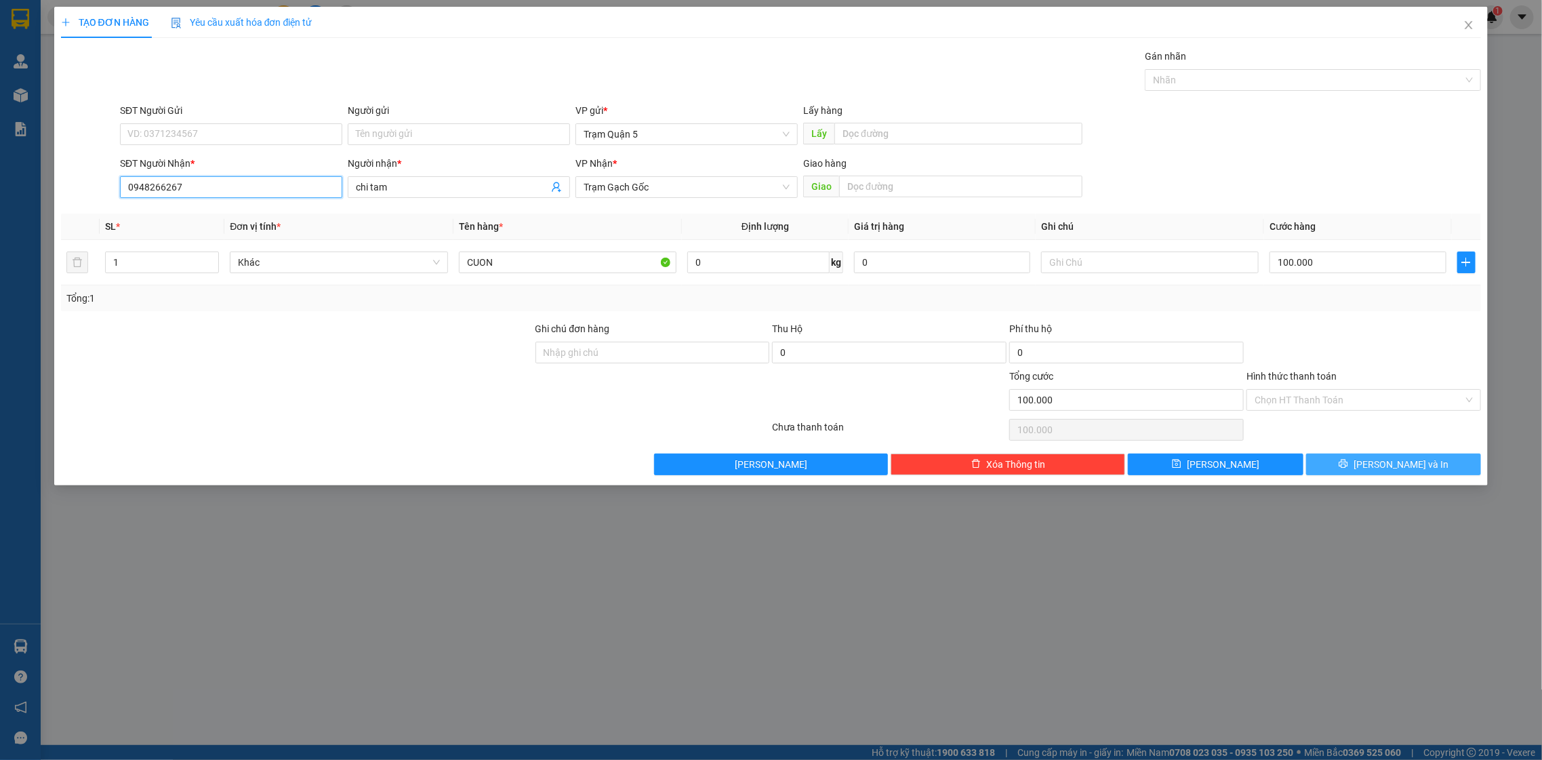
type input "0948266267"
click at [1321, 466] on button "[PERSON_NAME] và In" at bounding box center [1393, 465] width 175 height 22
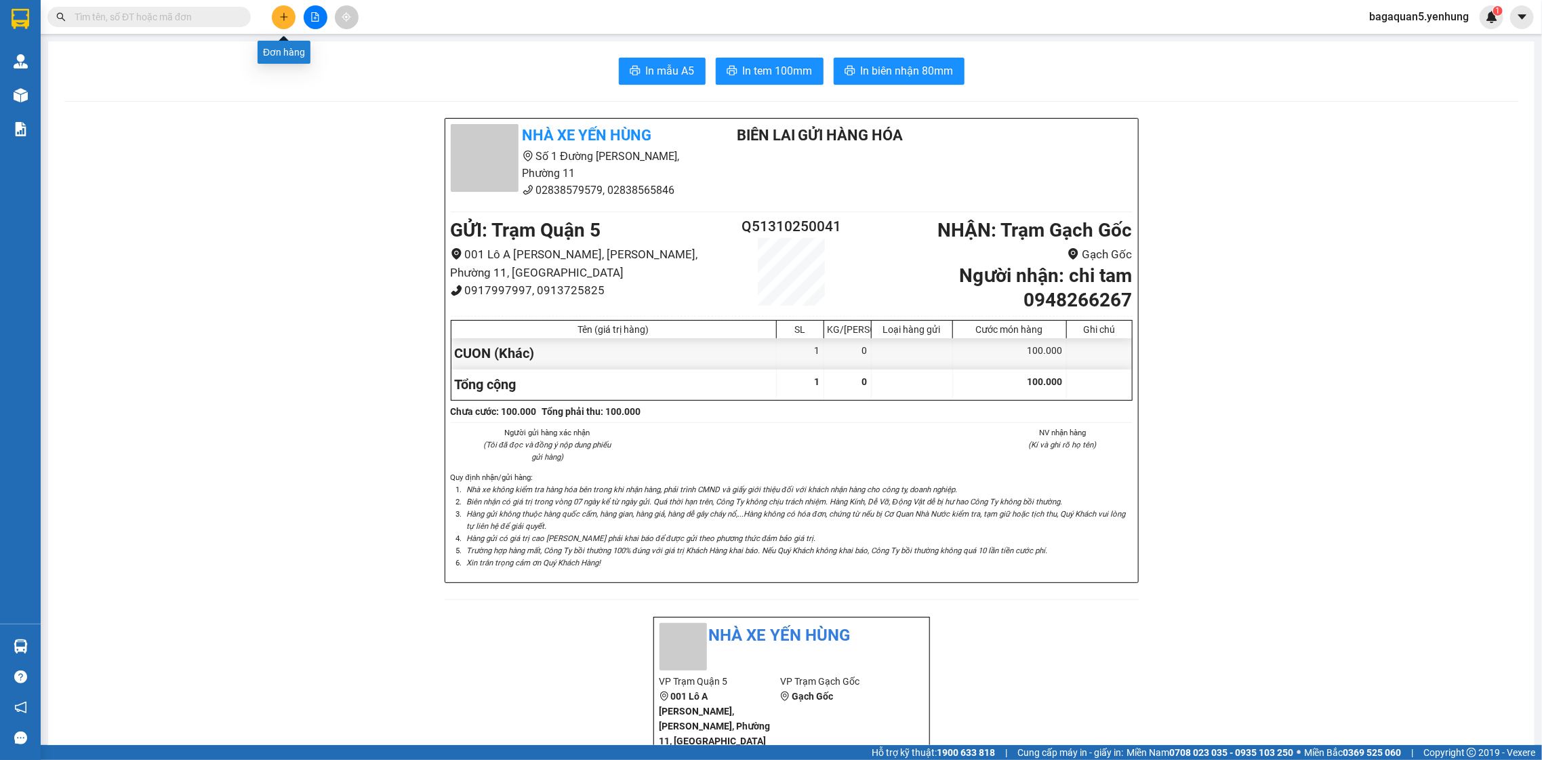
click at [283, 23] on button at bounding box center [284, 17] width 24 height 24
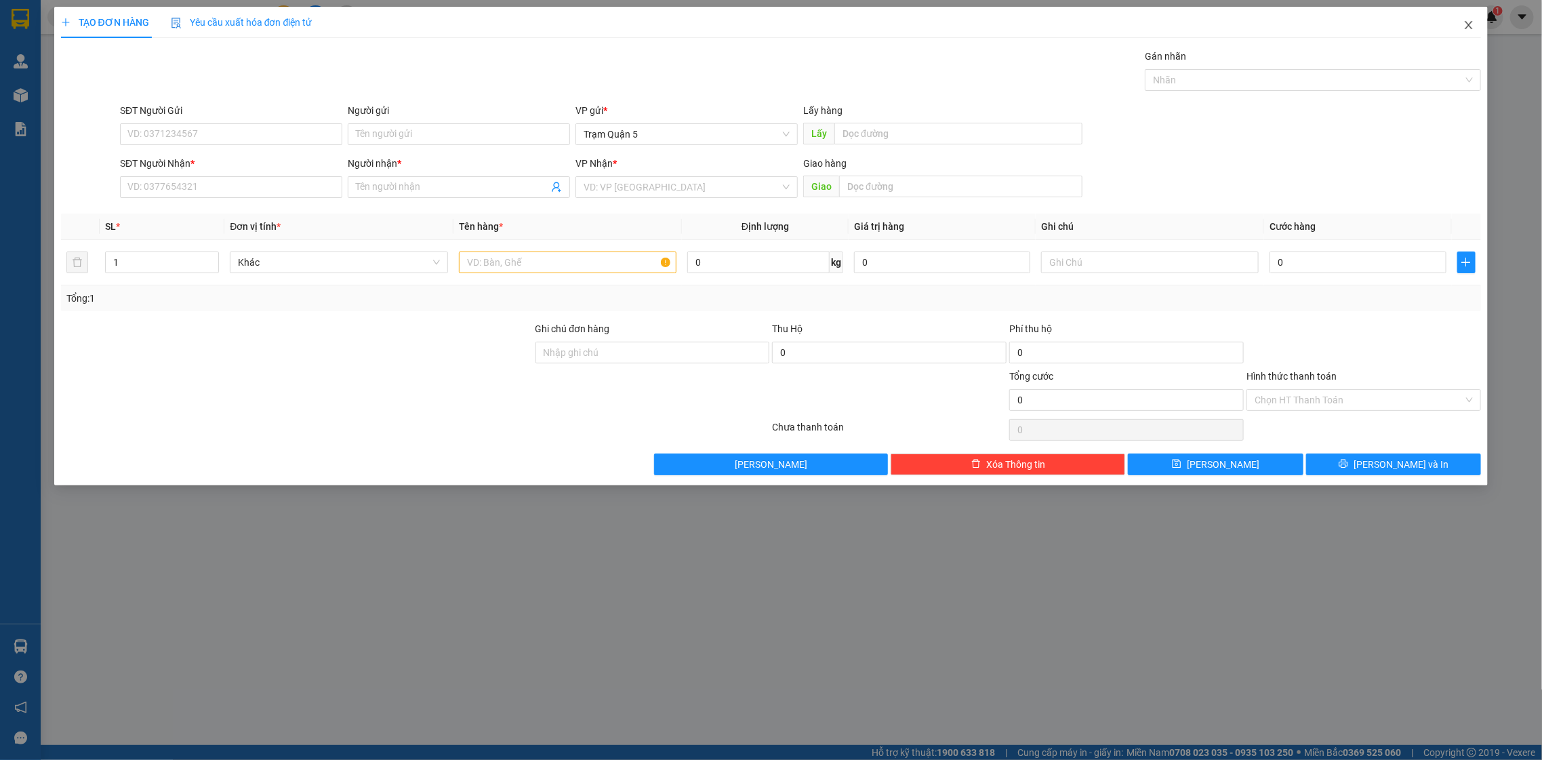
click at [1464, 27] on icon "close" at bounding box center [1469, 25] width 11 height 11
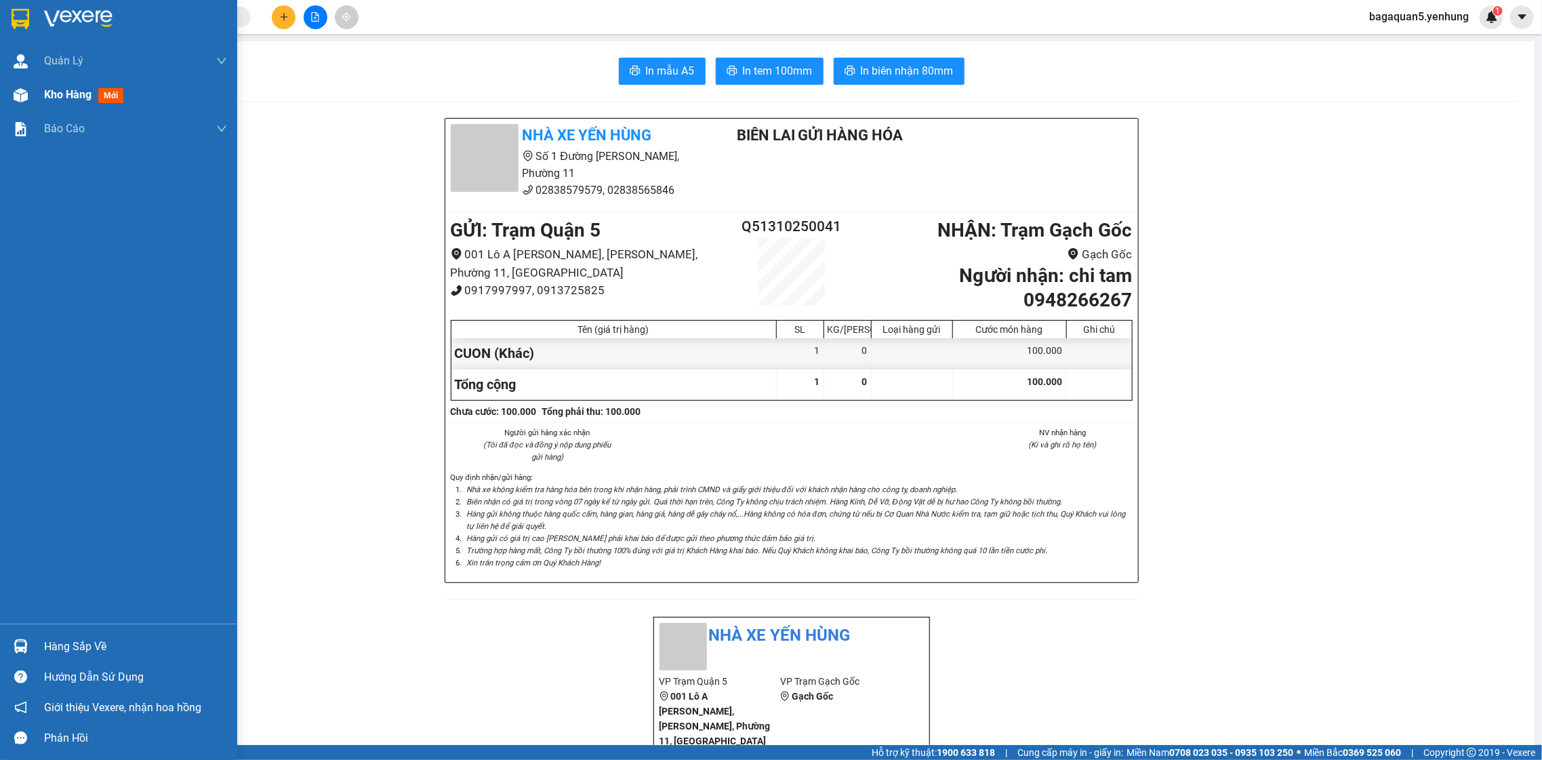
click at [6, 100] on div "Kho hàng mới" at bounding box center [118, 95] width 237 height 34
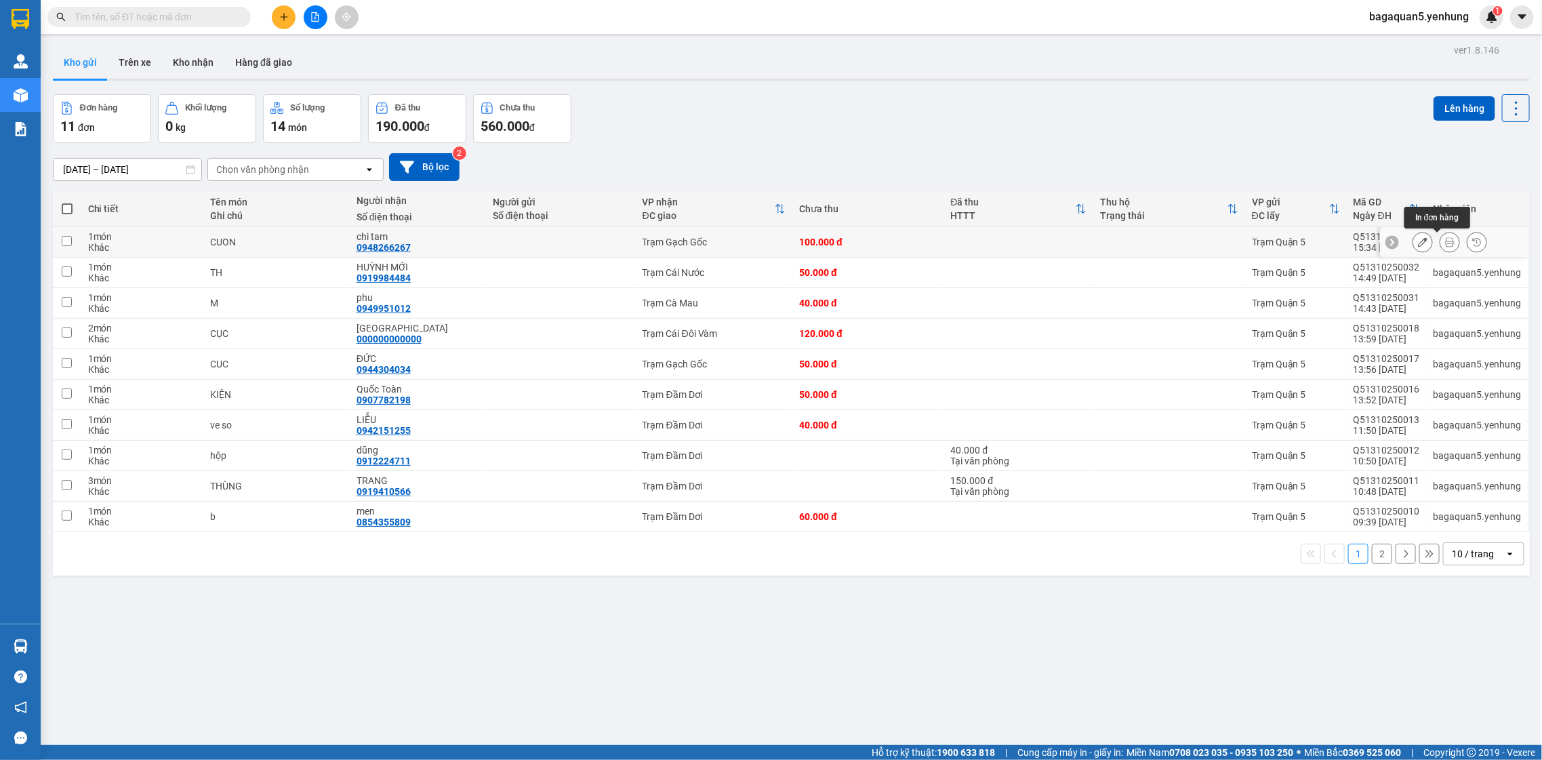
click at [1449, 242] on div at bounding box center [1450, 242] width 75 height 20
click at [1435, 254] on div at bounding box center [1454, 242] width 149 height 31
click at [1440, 249] on div at bounding box center [1450, 242] width 20 height 20
click at [1441, 241] on button at bounding box center [1450, 243] width 19 height 24
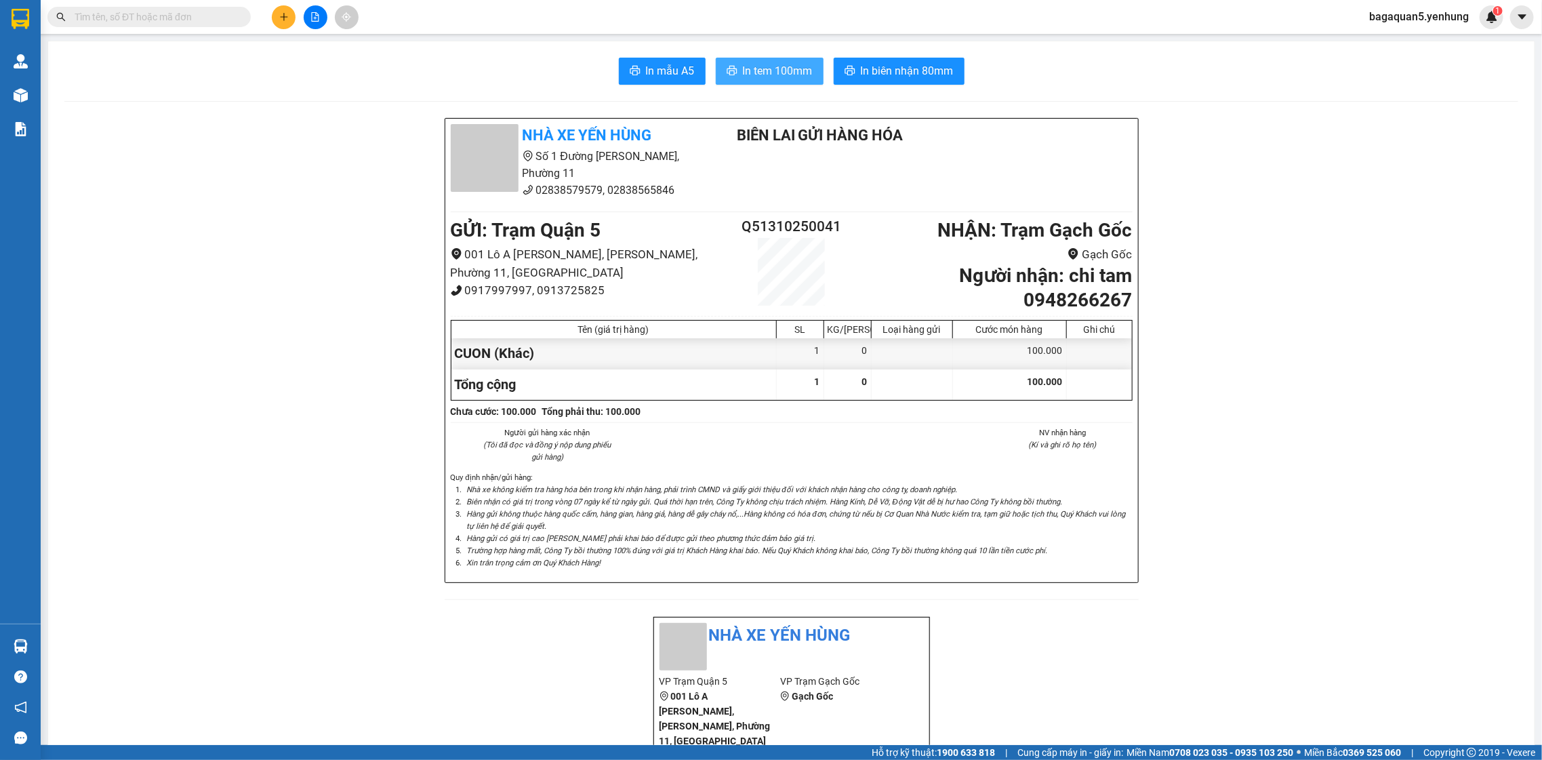
click at [765, 77] on span "In tem 100mm" at bounding box center [778, 70] width 70 height 17
click at [280, 18] on icon "plus" at bounding box center [283, 16] width 9 height 9
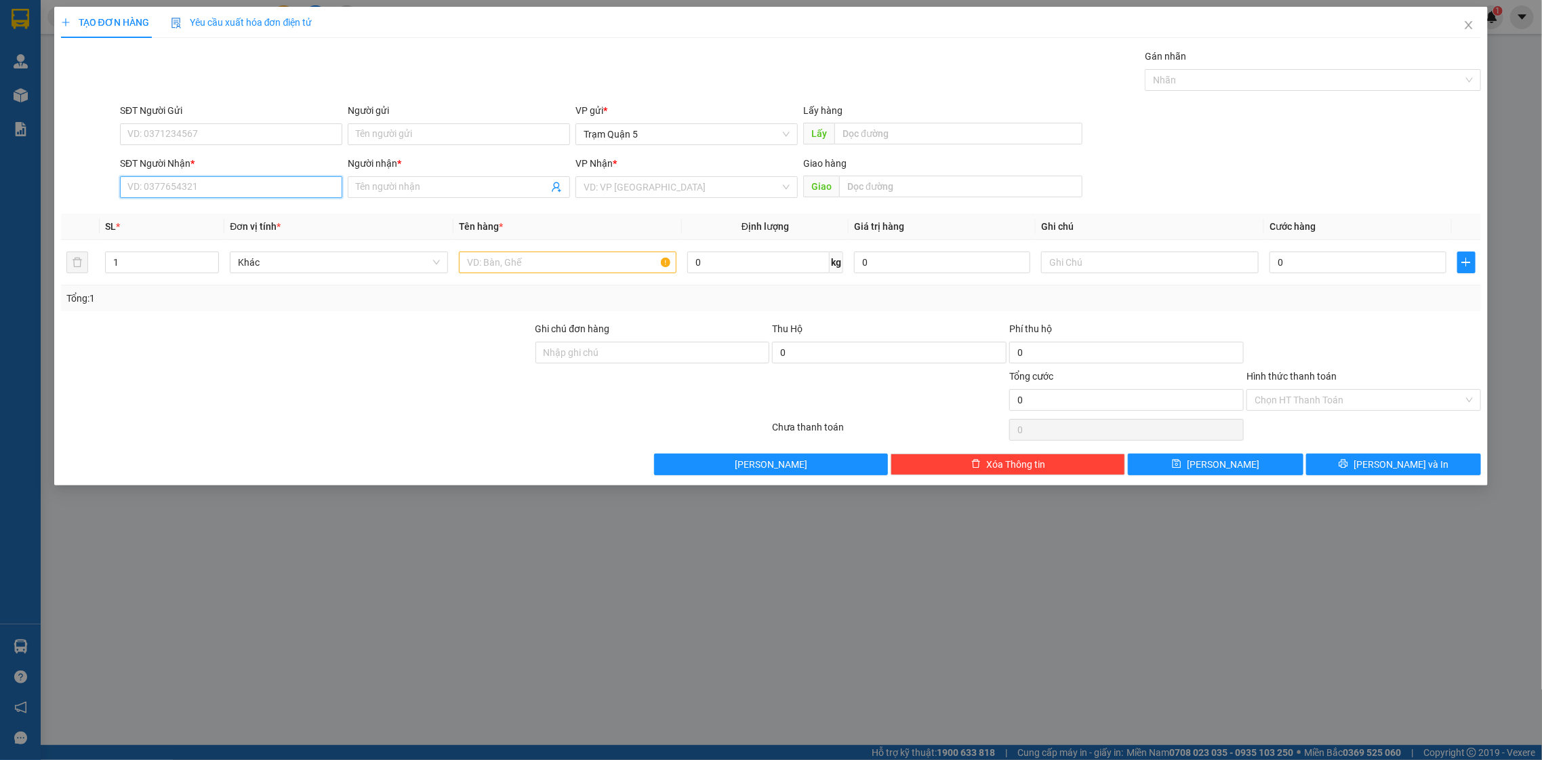
click at [202, 188] on input "SĐT Người Nhận *" at bounding box center [231, 187] width 222 height 22
click at [193, 212] on div "0948373645 - XUÂN" at bounding box center [231, 214] width 206 height 15
type input "0948373645"
type input "XUÂN"
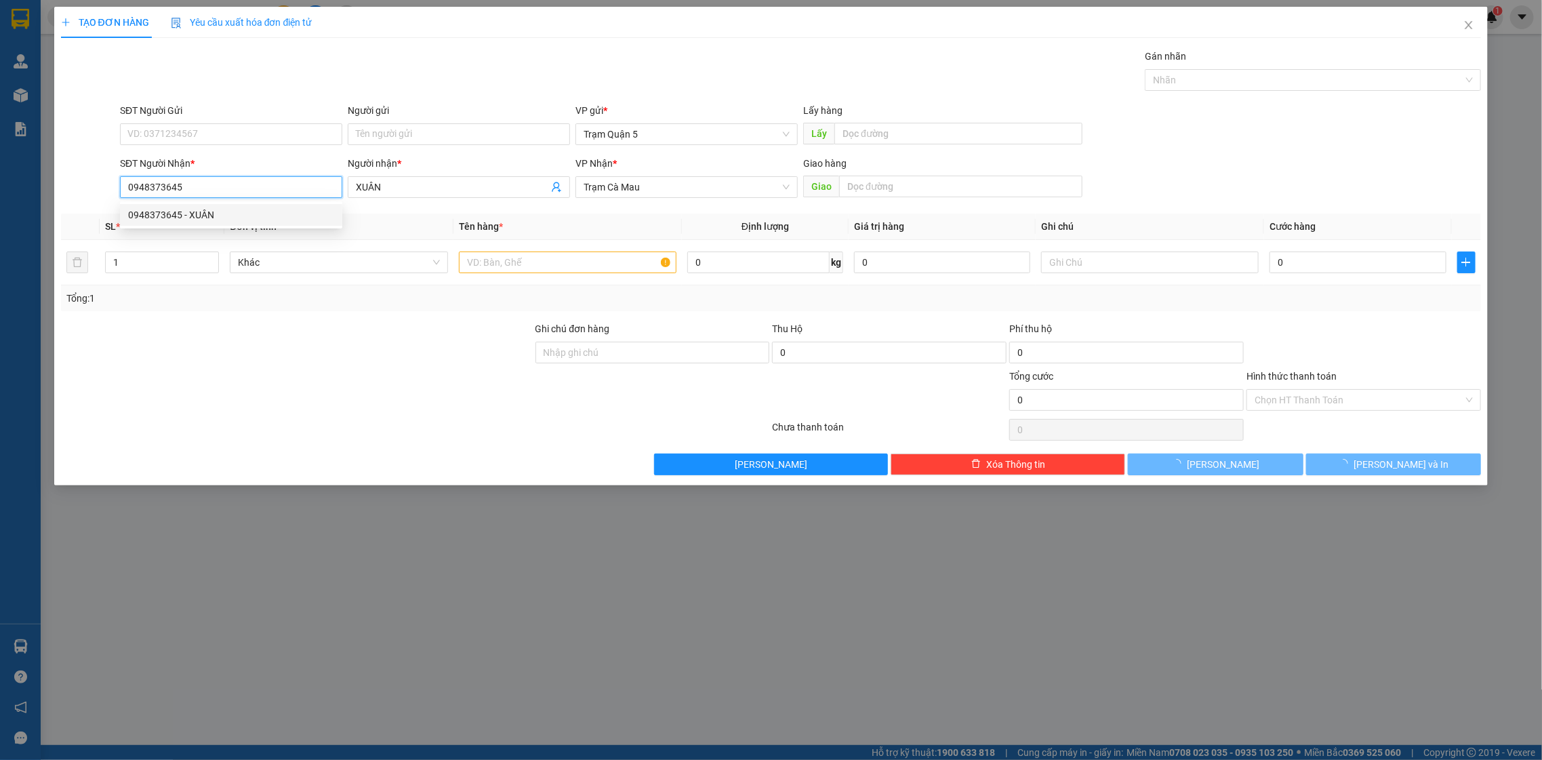
type input "1.000"
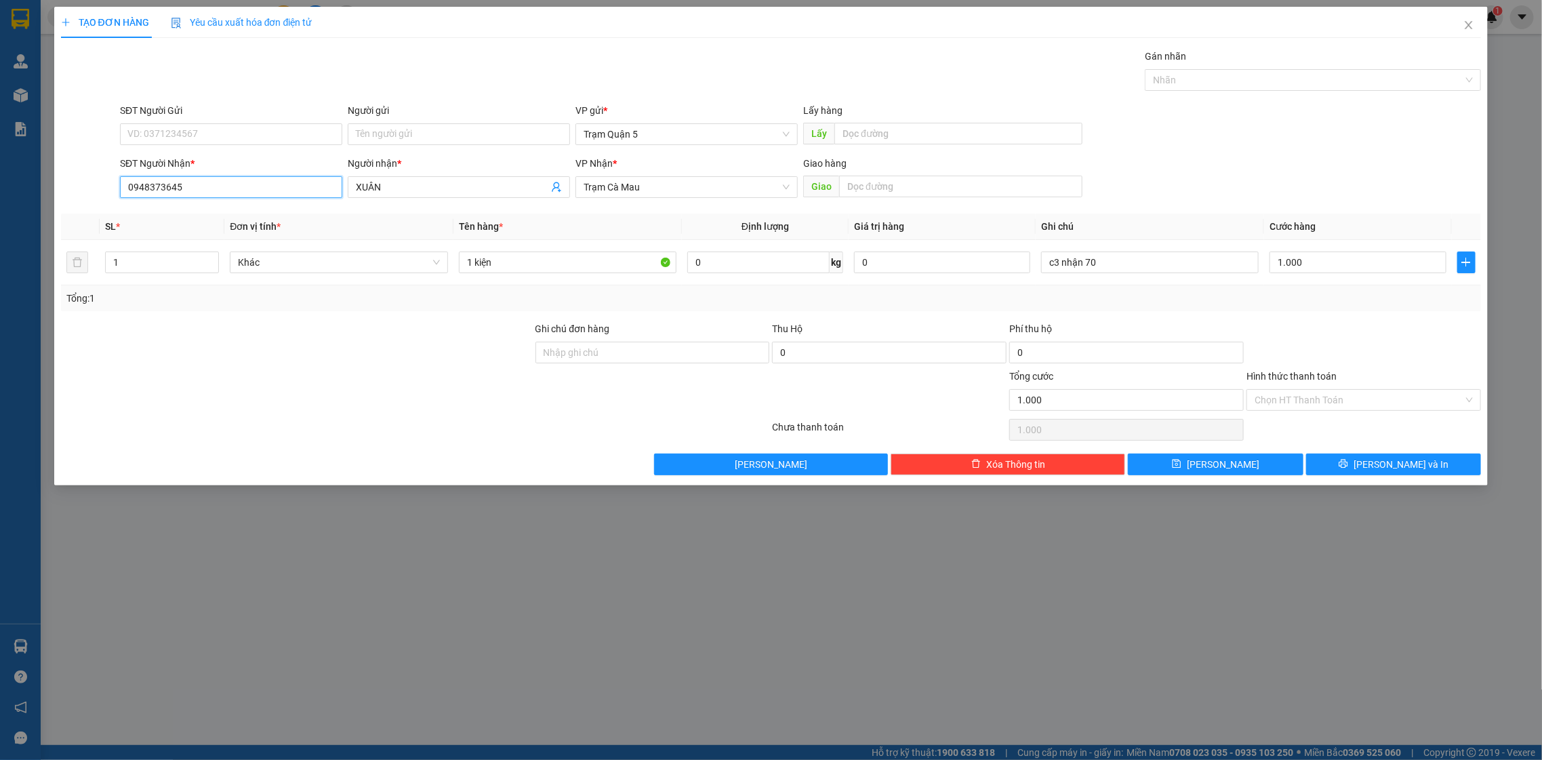
click at [223, 187] on input "0948373645" at bounding box center [231, 187] width 222 height 22
type input "0"
type input "0939978646"
click at [214, 216] on div "0939978646 - Kim Cương" at bounding box center [231, 214] width 206 height 15
type input "[PERSON_NAME]"
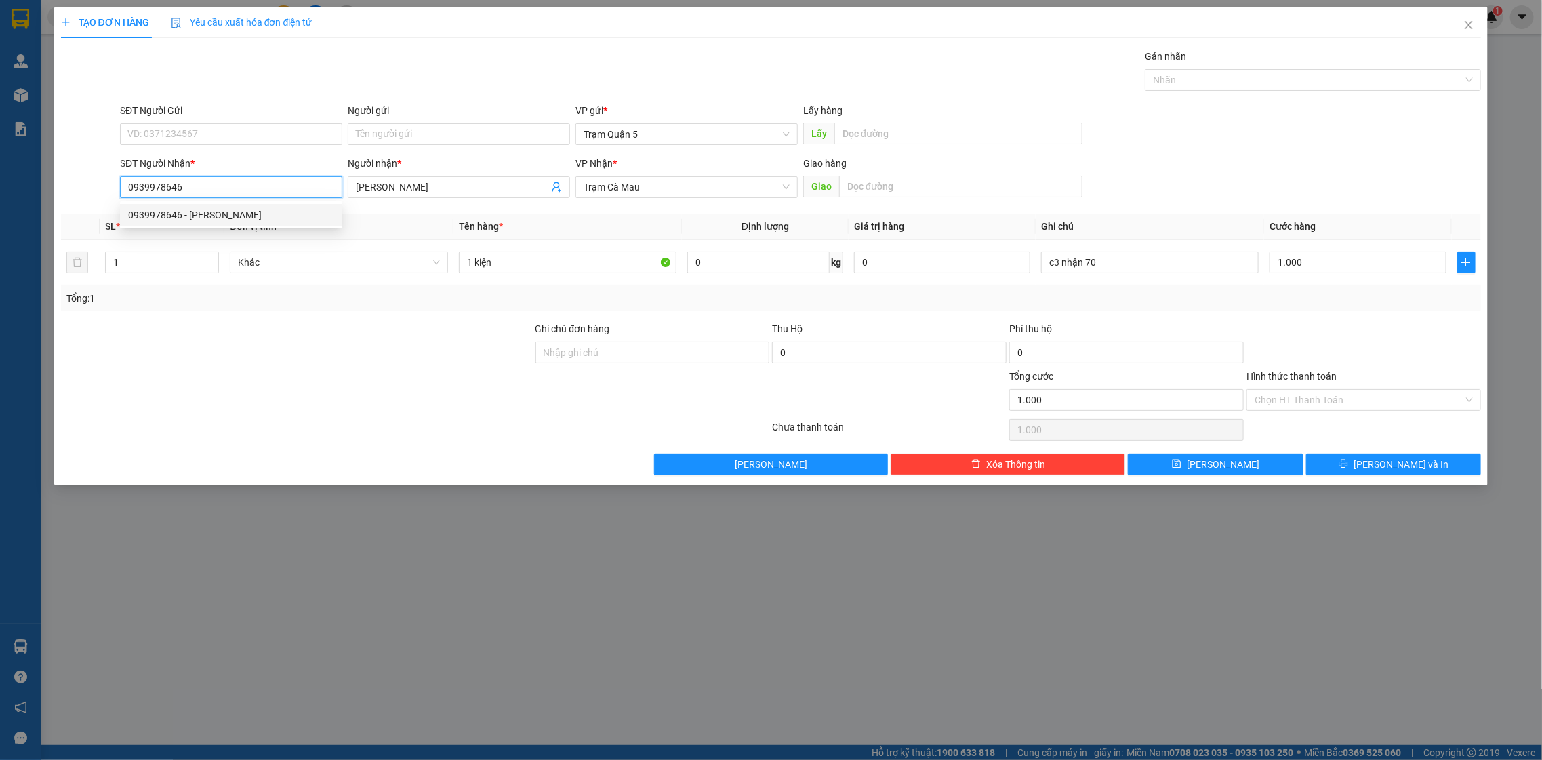
type input "60.000"
type input "0939978646"
click at [1323, 277] on td "60.000" at bounding box center [1357, 262] width 187 height 45
click at [1323, 258] on input "60.000" at bounding box center [1358, 263] width 176 height 22
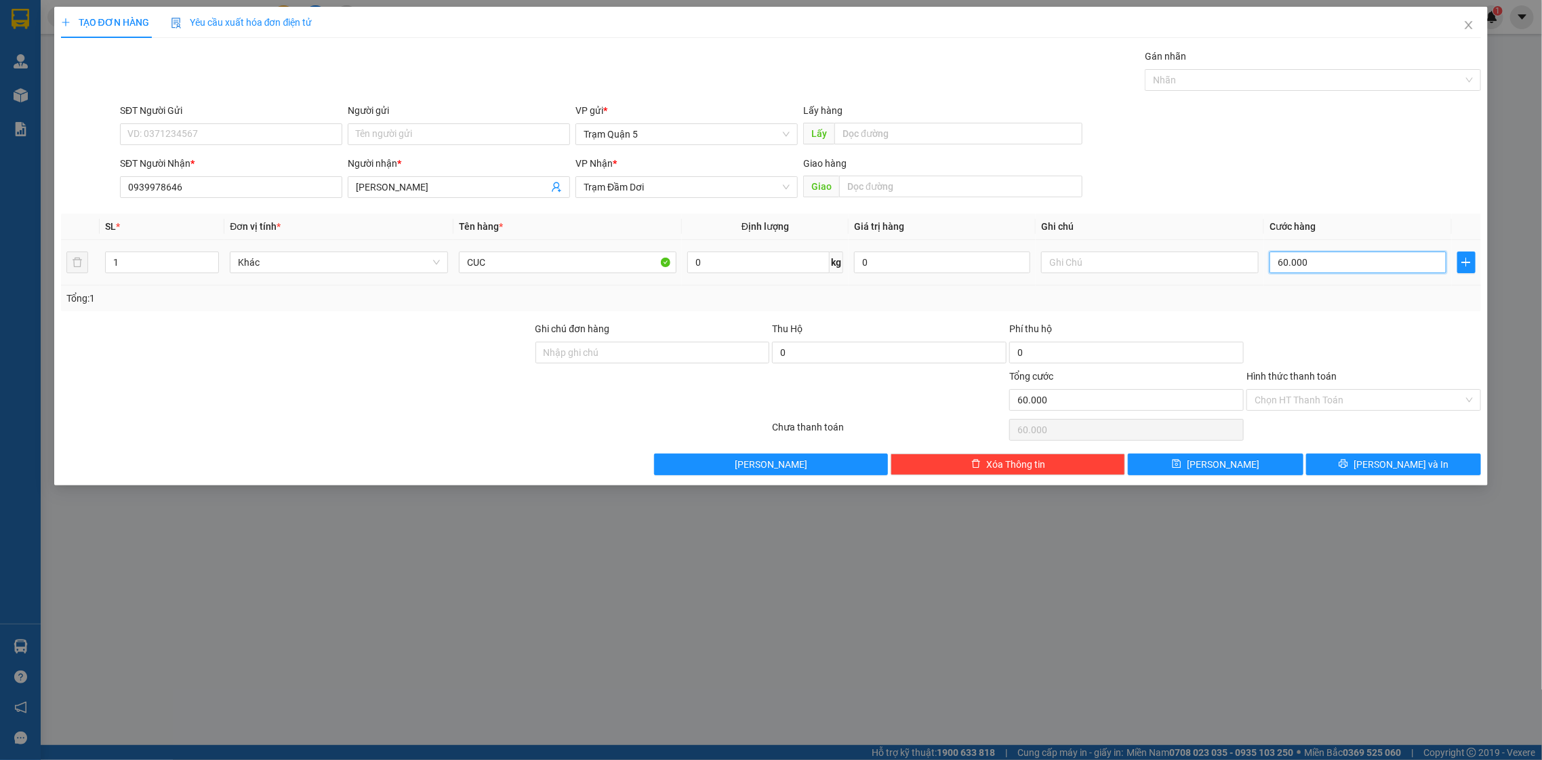
type input "0"
type input "5"
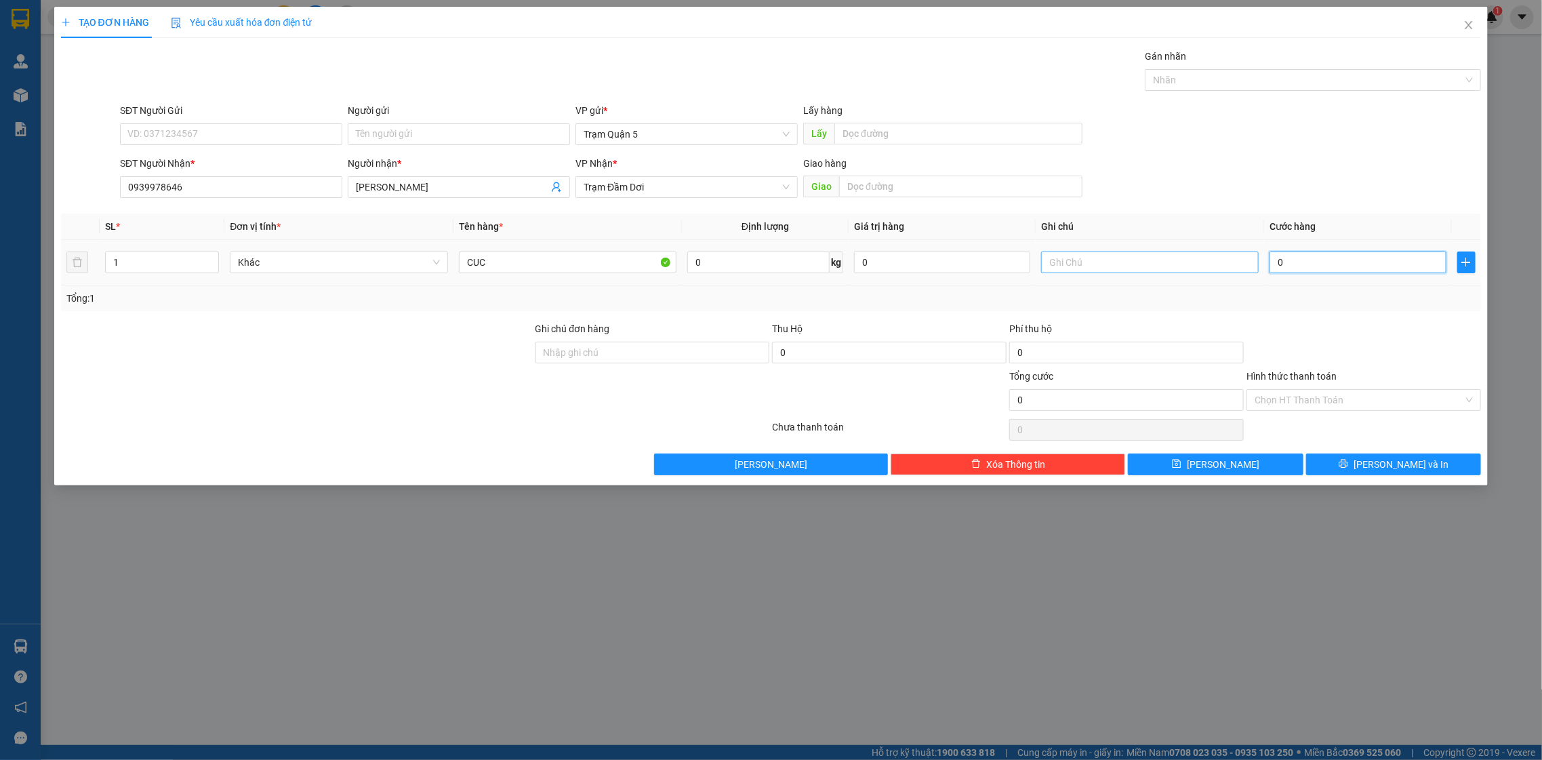
type input "05"
type input "50"
type input "050"
type input "50.000"
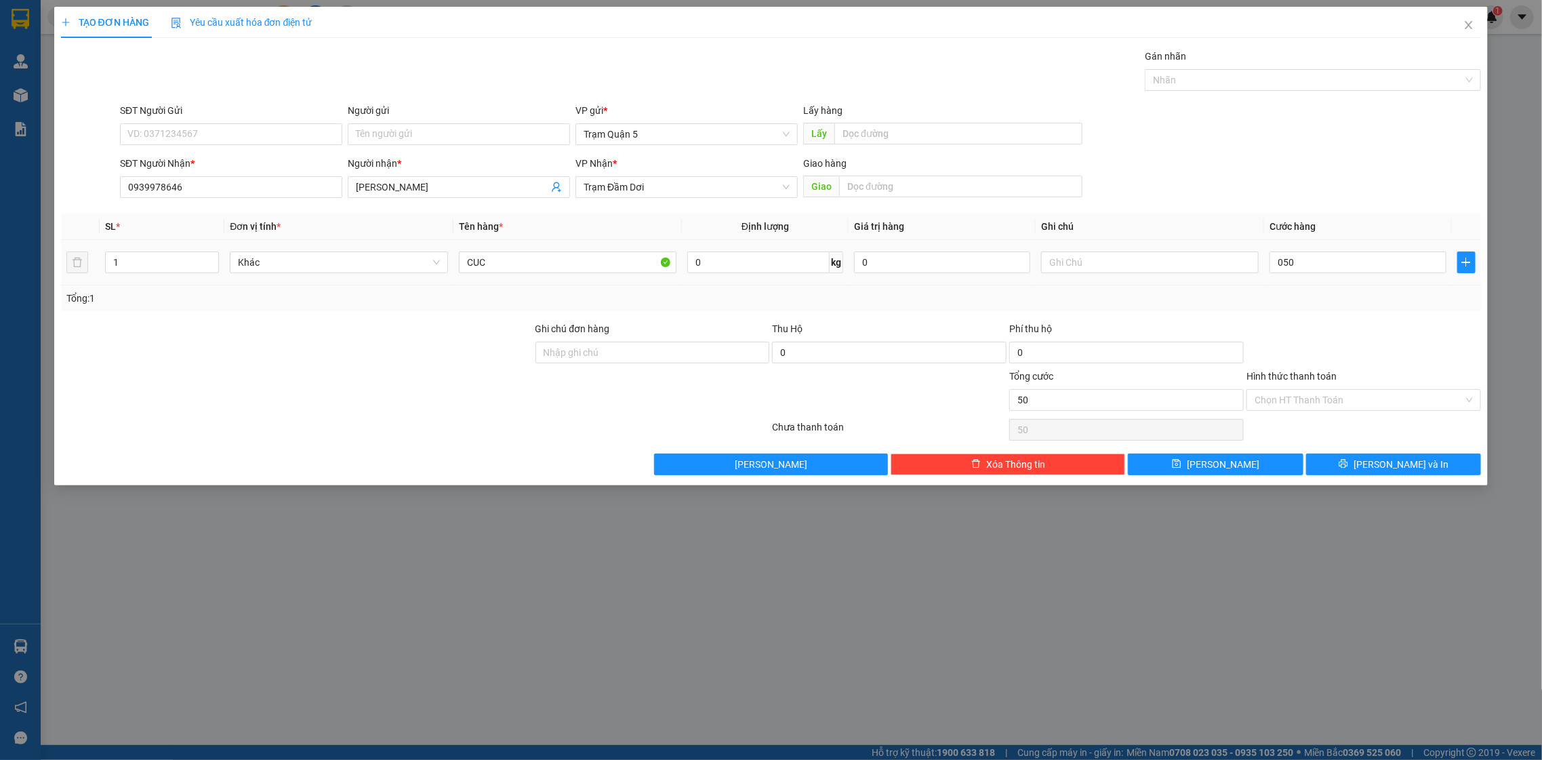
type input "50.000"
click at [1306, 302] on div "Tổng: 1" at bounding box center [771, 298] width 1421 height 26
drag, startPoint x: 1325, startPoint y: 459, endPoint x: 1308, endPoint y: 424, distance: 38.2
click at [1317, 447] on div "Transit Pickup Surcharge Ids Transit Deliver Surcharge Ids Transit Deliver Surc…" at bounding box center [771, 262] width 1421 height 426
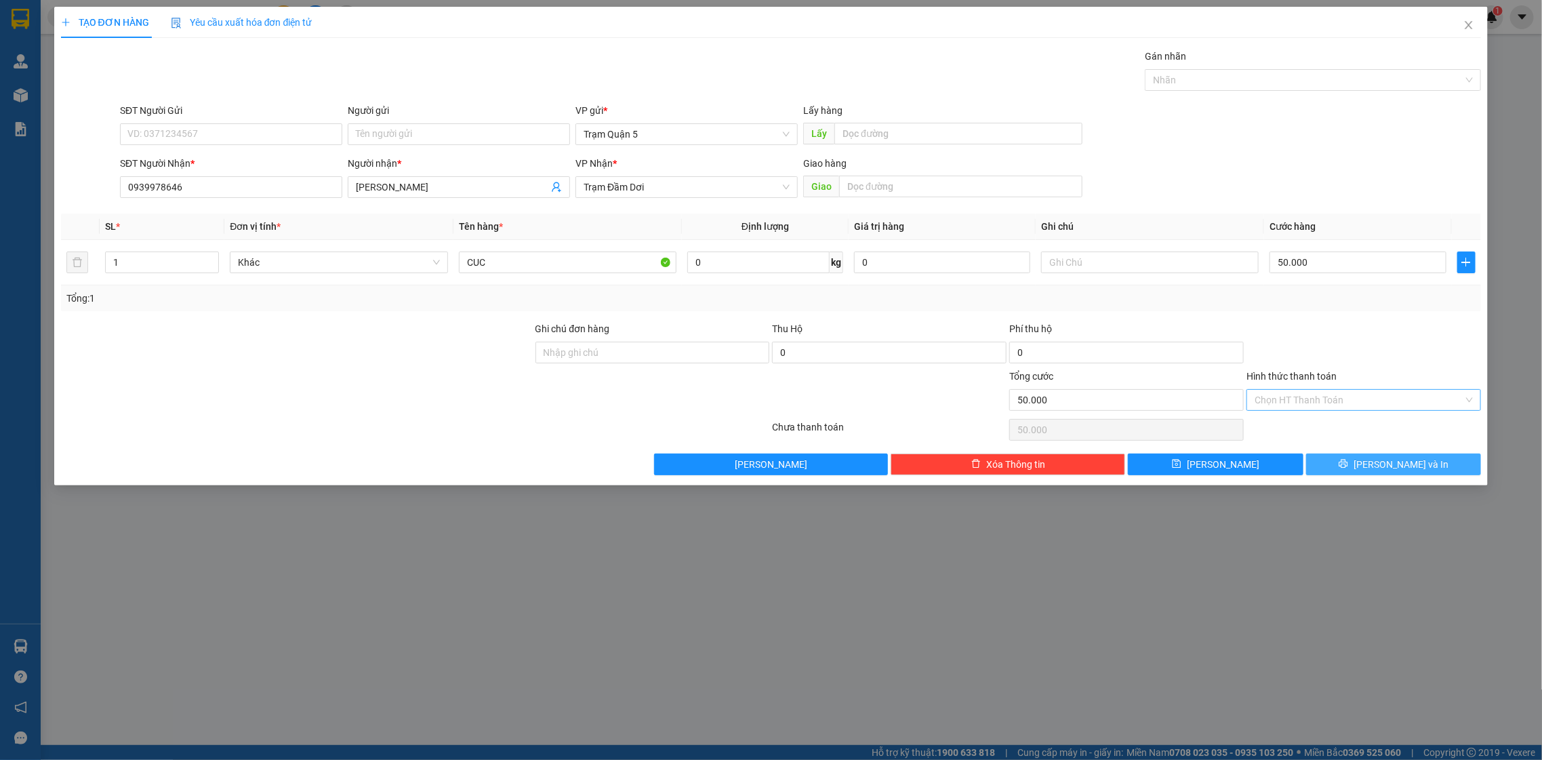
drag, startPoint x: 1432, startPoint y: 468, endPoint x: 1374, endPoint y: 410, distance: 82.5
click at [1374, 410] on div "Transit Pickup Surcharge Ids Transit Deliver Surcharge Ids Transit Deliver Surc…" at bounding box center [771, 262] width 1421 height 426
click at [1340, 470] on button "[PERSON_NAME] và In" at bounding box center [1393, 465] width 175 height 22
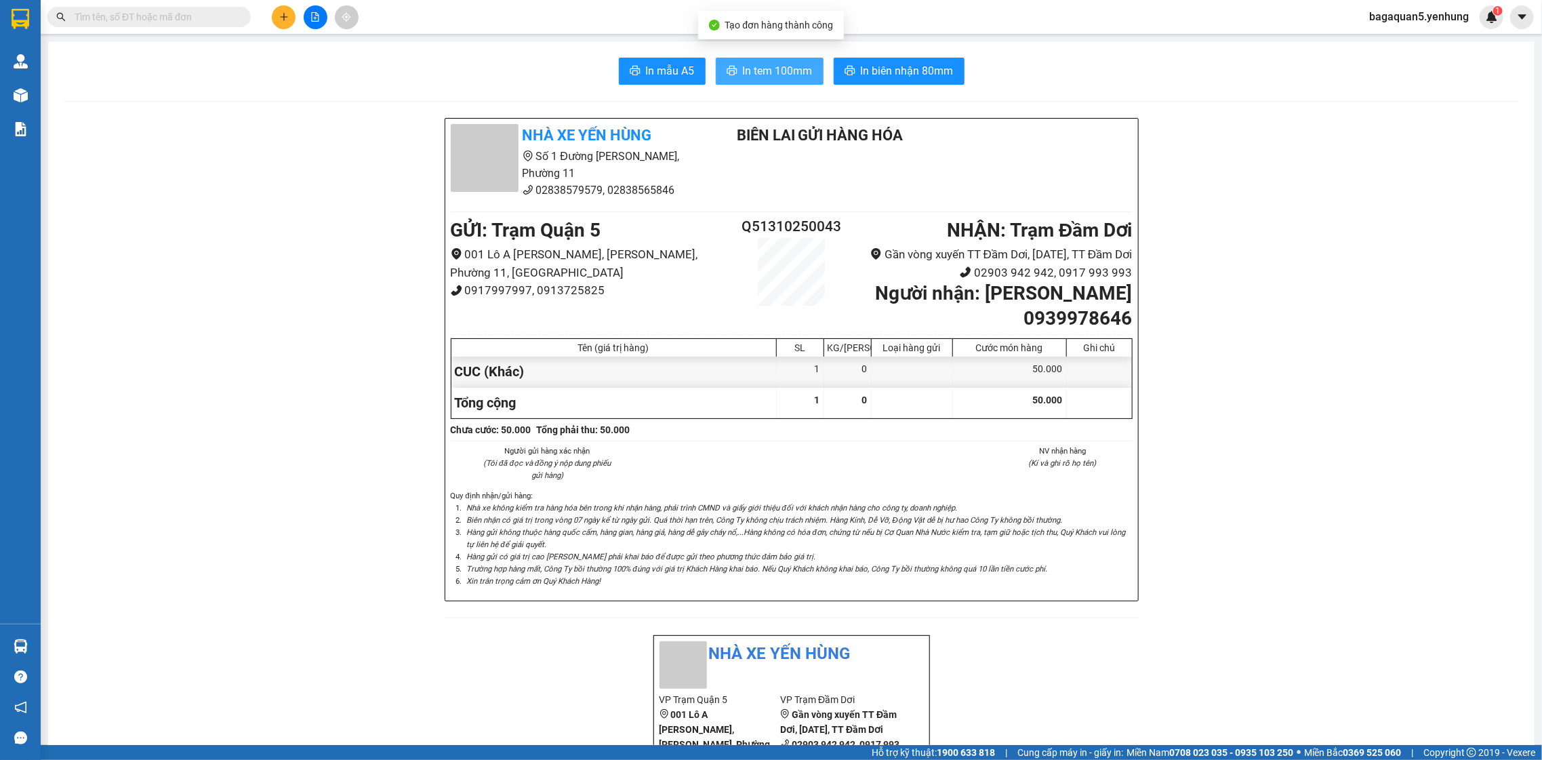
click at [769, 81] on button "In tem 100mm" at bounding box center [770, 71] width 108 height 27
click at [283, 11] on button at bounding box center [284, 17] width 24 height 24
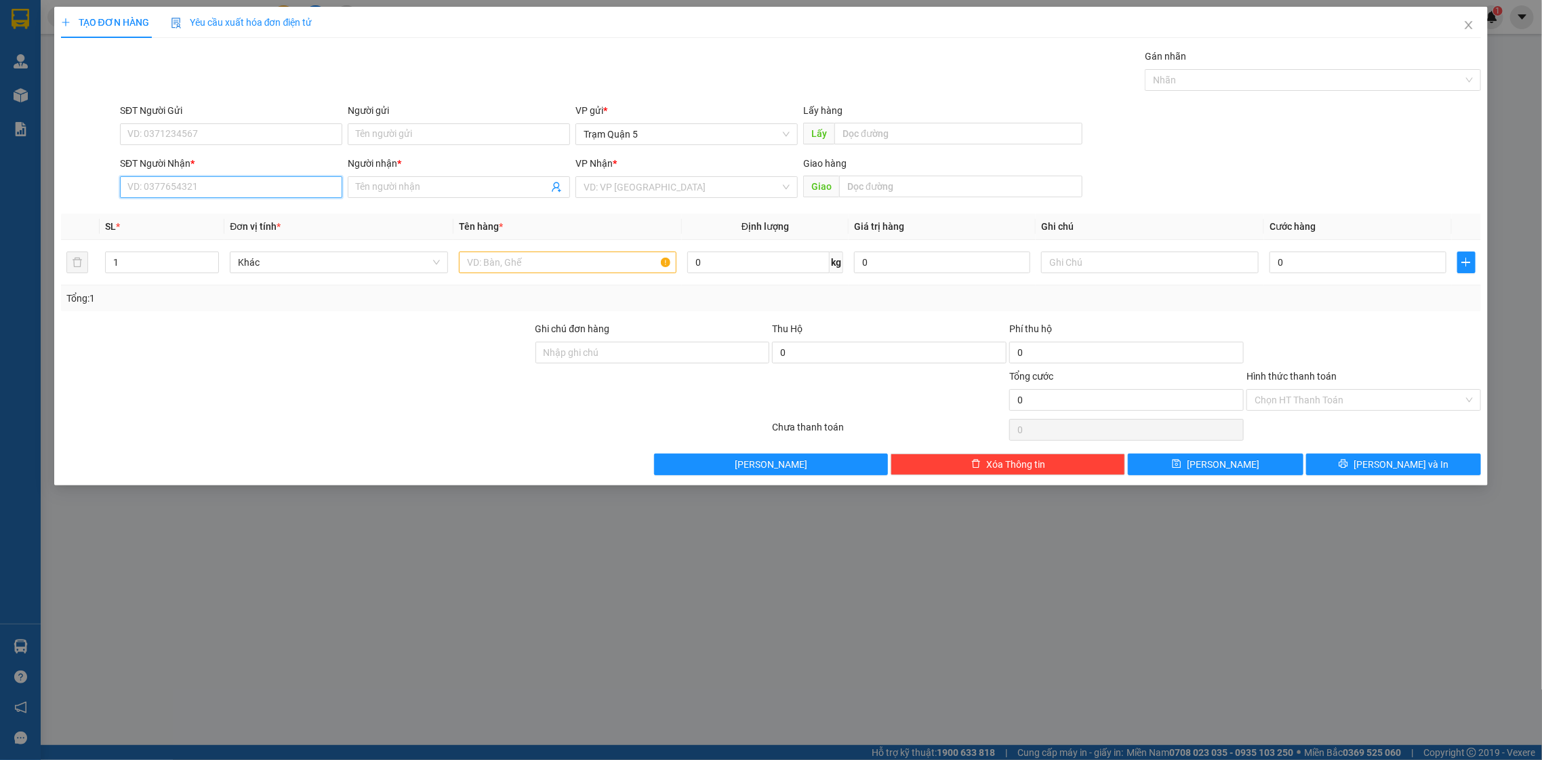
click at [277, 195] on input "SĐT Người Nhận *" at bounding box center [231, 187] width 222 height 22
click at [207, 220] on div "0902570777 - MINH" at bounding box center [231, 214] width 206 height 15
type input "0902570777"
type input "MINH"
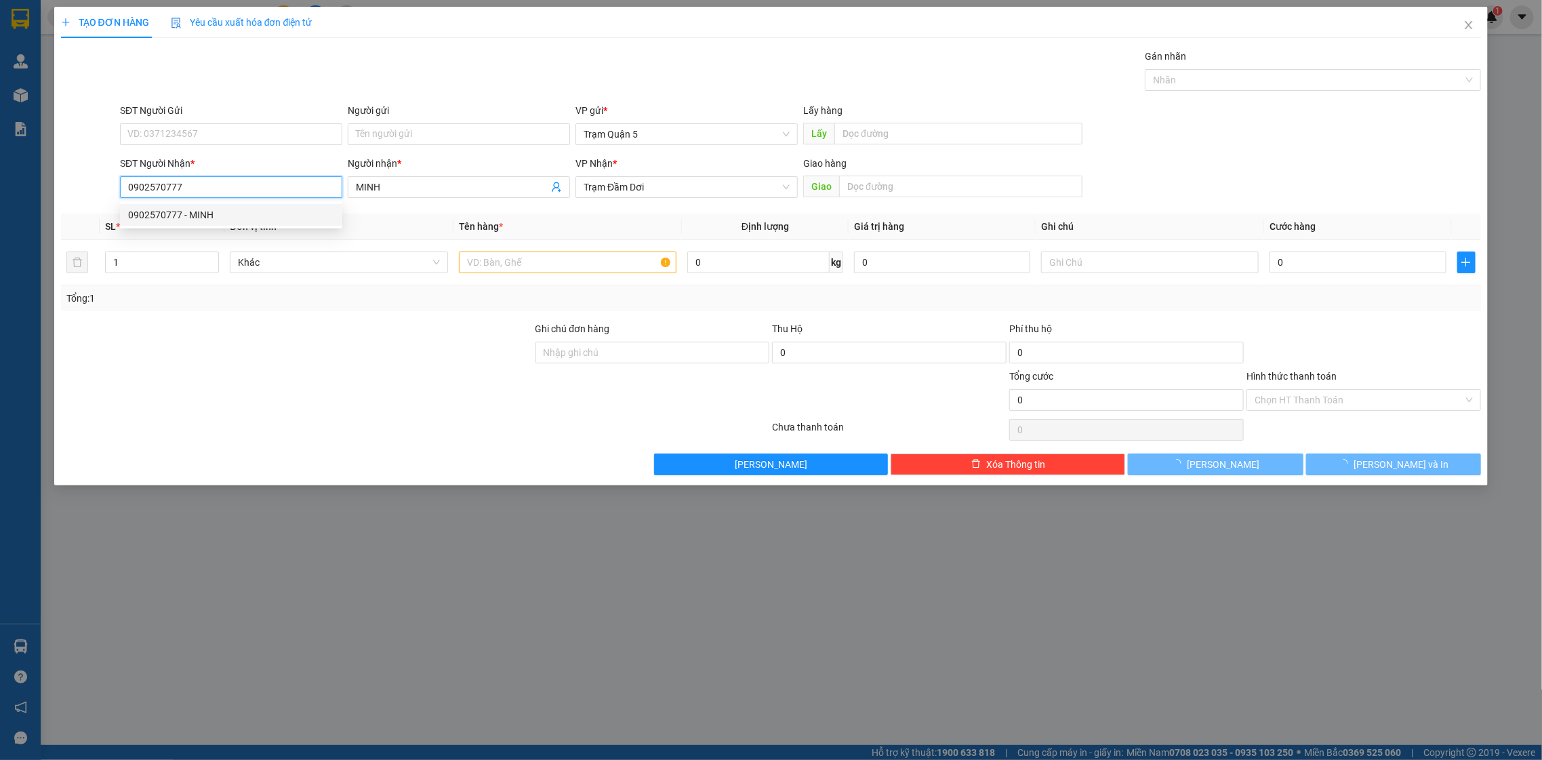
type input "30.000"
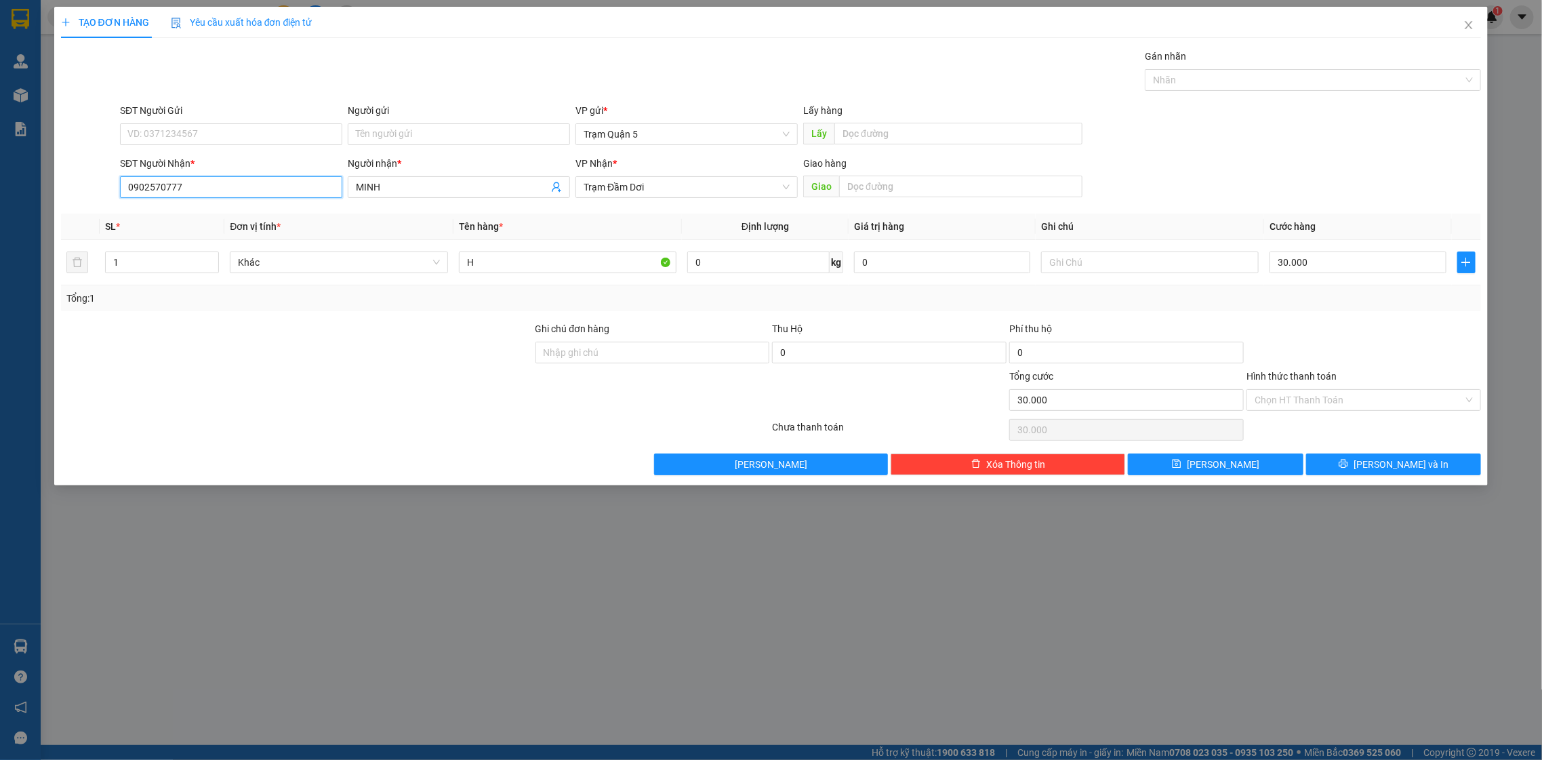
type input "0902570777"
drag, startPoint x: 1320, startPoint y: 384, endPoint x: 1320, endPoint y: 410, distance: 25.8
click at [1320, 399] on div "Hình thức thanh toán Chọn HT Thanh Toán" at bounding box center [1364, 392] width 235 height 47
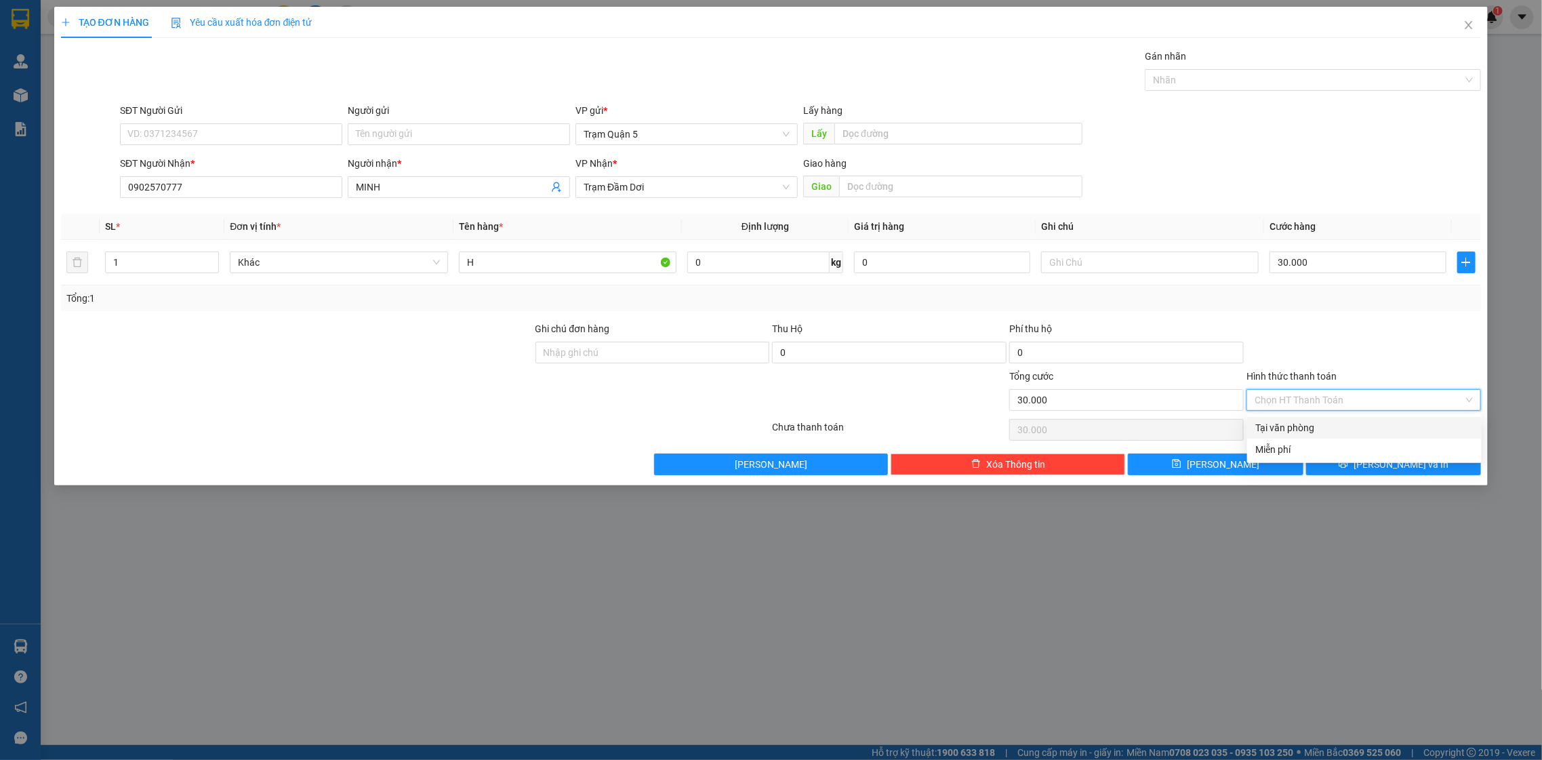
click at [1320, 401] on input "Hình thức thanh toán" at bounding box center [1359, 400] width 209 height 20
click at [1318, 422] on div "Tại văn phòng" at bounding box center [1365, 427] width 218 height 15
type input "0"
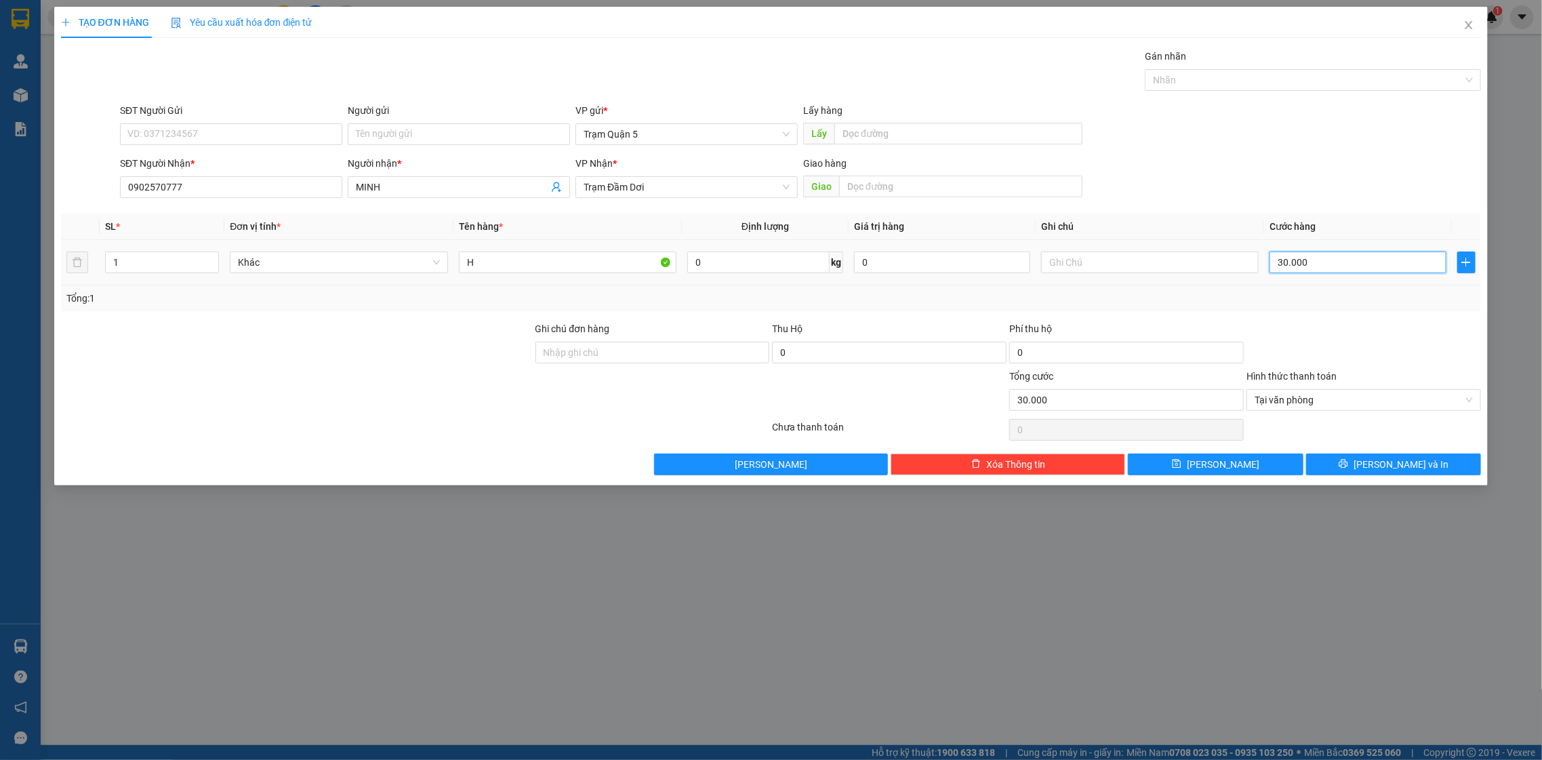
click at [1333, 260] on input "30.000" at bounding box center [1358, 263] width 176 height 22
type input "0"
type input "1"
click at [1342, 272] on input "01" at bounding box center [1358, 263] width 176 height 22
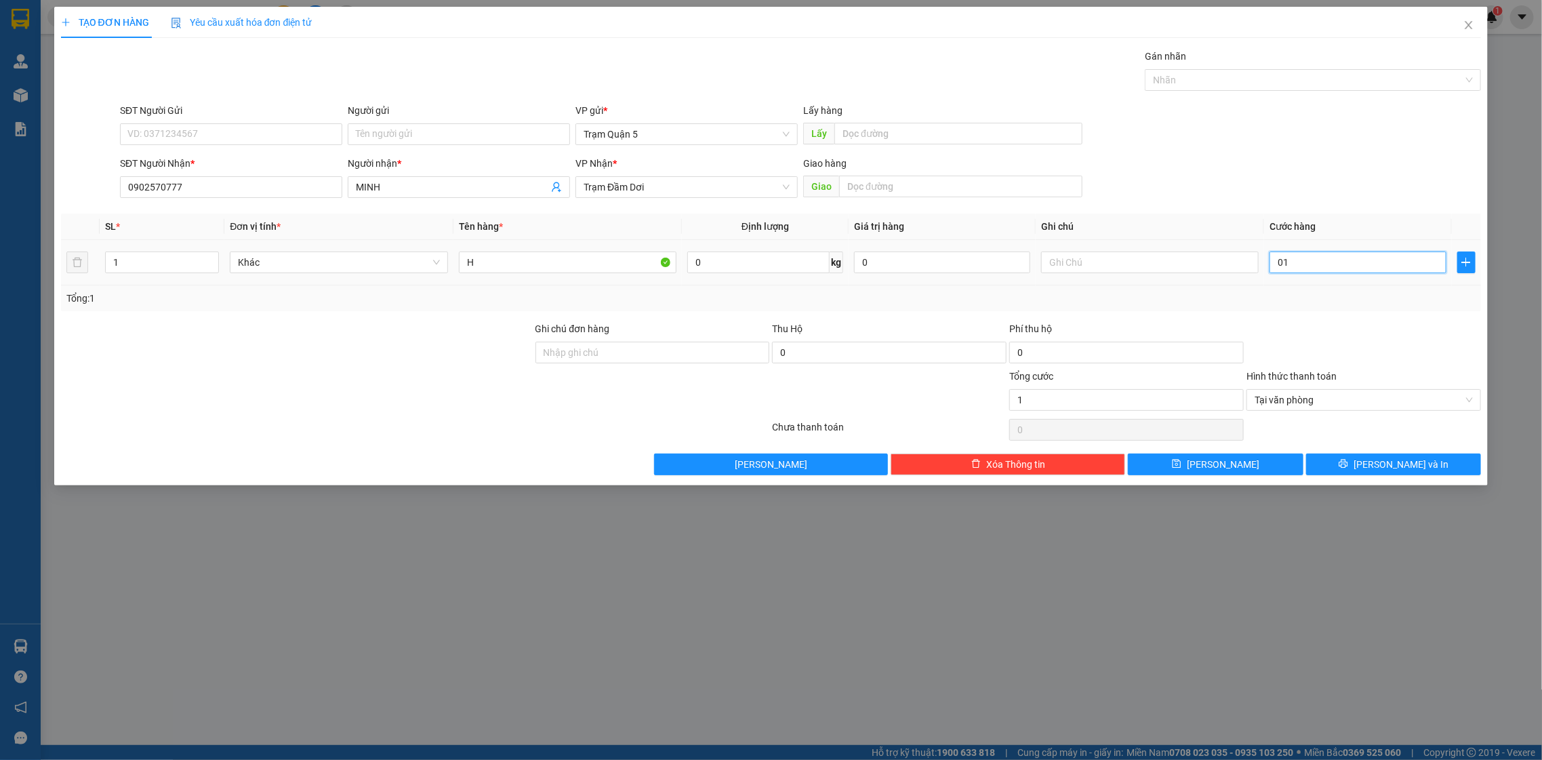
type input "01"
type input "1.000"
drag, startPoint x: 1338, startPoint y: 367, endPoint x: 1338, endPoint y: 338, distance: 29.8
click at [1338, 346] on form "Ghi chú đơn hàng Thu Hộ 0 Phí thu hộ 0 Tổng cước 1.000 Hình thức thanh toán Tại…" at bounding box center [771, 368] width 1421 height 95
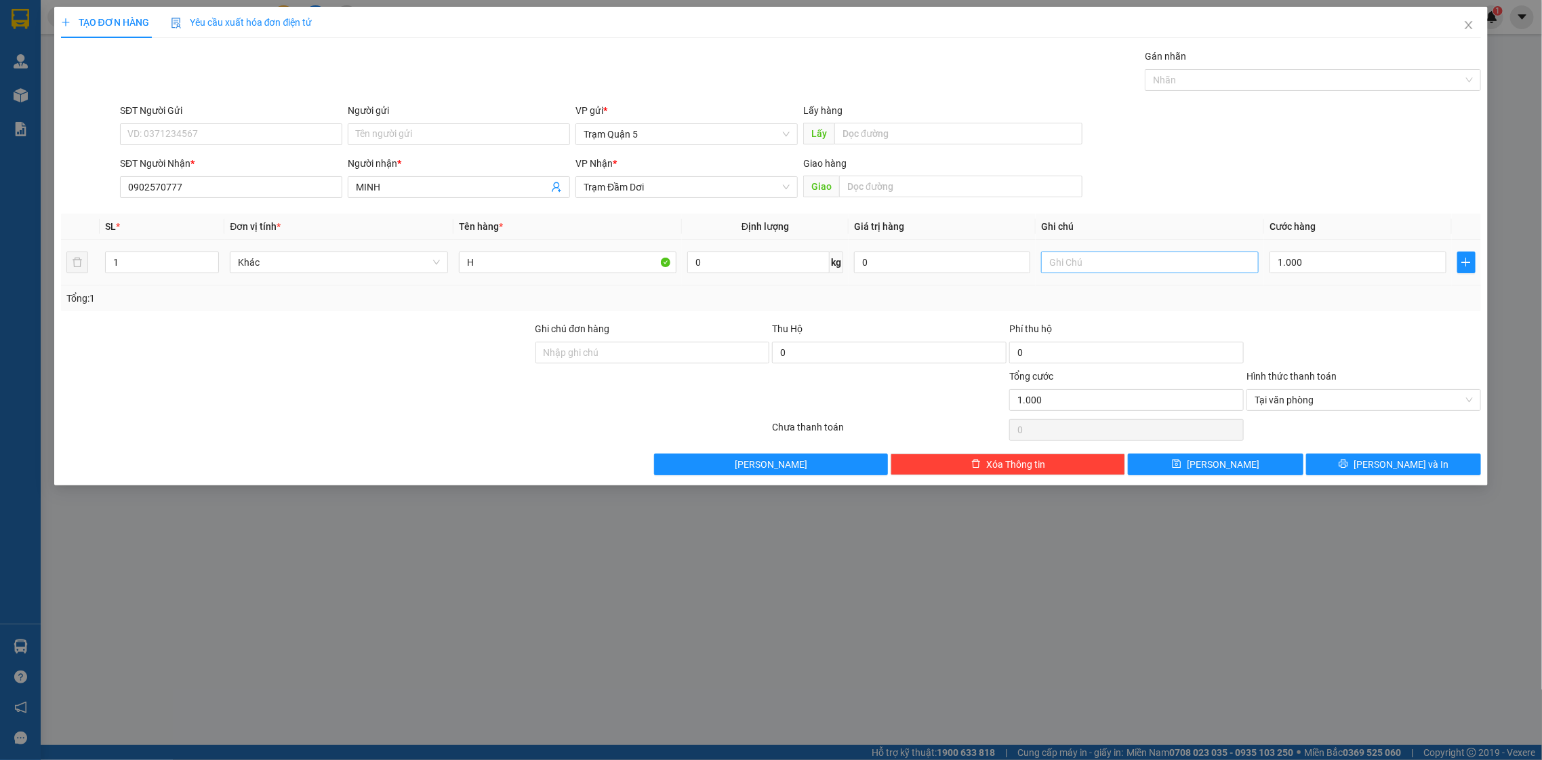
click at [1182, 272] on div at bounding box center [1150, 262] width 218 height 27
click at [1182, 273] on input "text" at bounding box center [1150, 263] width 218 height 22
click at [1073, 266] on input "text" at bounding box center [1150, 263] width 218 height 22
type input "C2 30"
click at [1436, 477] on div "TẠO ĐƠN HÀNG Yêu cầu xuất hóa đơn điện tử Transit Pickup Surcharge Ids Transit …" at bounding box center [771, 246] width 1435 height 479
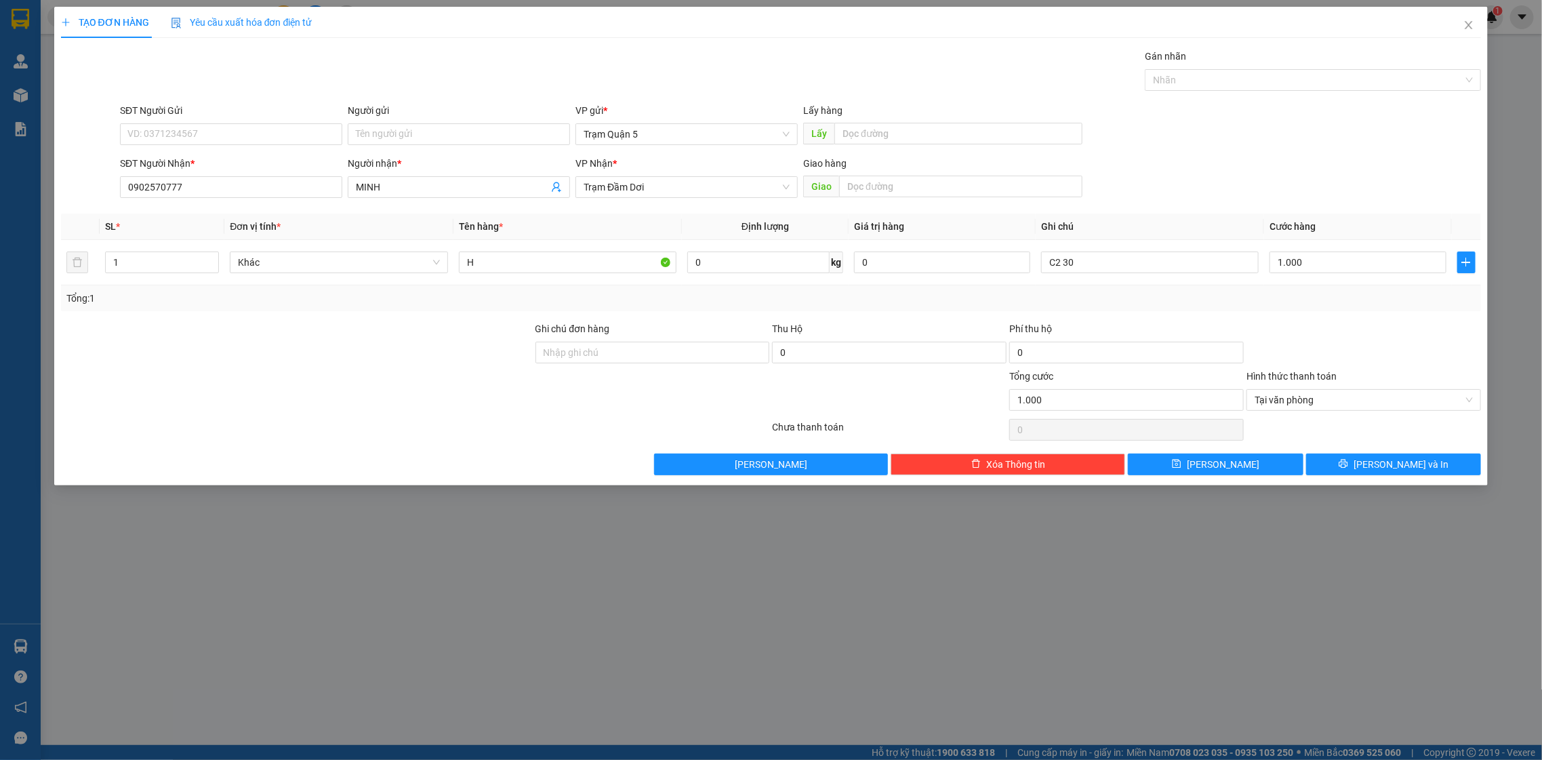
drag, startPoint x: 1428, startPoint y: 477, endPoint x: 1411, endPoint y: 447, distance: 34.3
click at [1411, 447] on div "TẠO ĐƠN HÀNG Yêu cầu xuất hóa đơn điện tử Transit Pickup Surcharge Ids Transit …" at bounding box center [771, 246] width 1435 height 479
click at [1411, 447] on div "Transit Pickup Surcharge Ids Transit Deliver Surcharge Ids Transit Deliver Surc…" at bounding box center [771, 262] width 1421 height 426
click at [1418, 464] on span "[PERSON_NAME] và In" at bounding box center [1401, 464] width 95 height 15
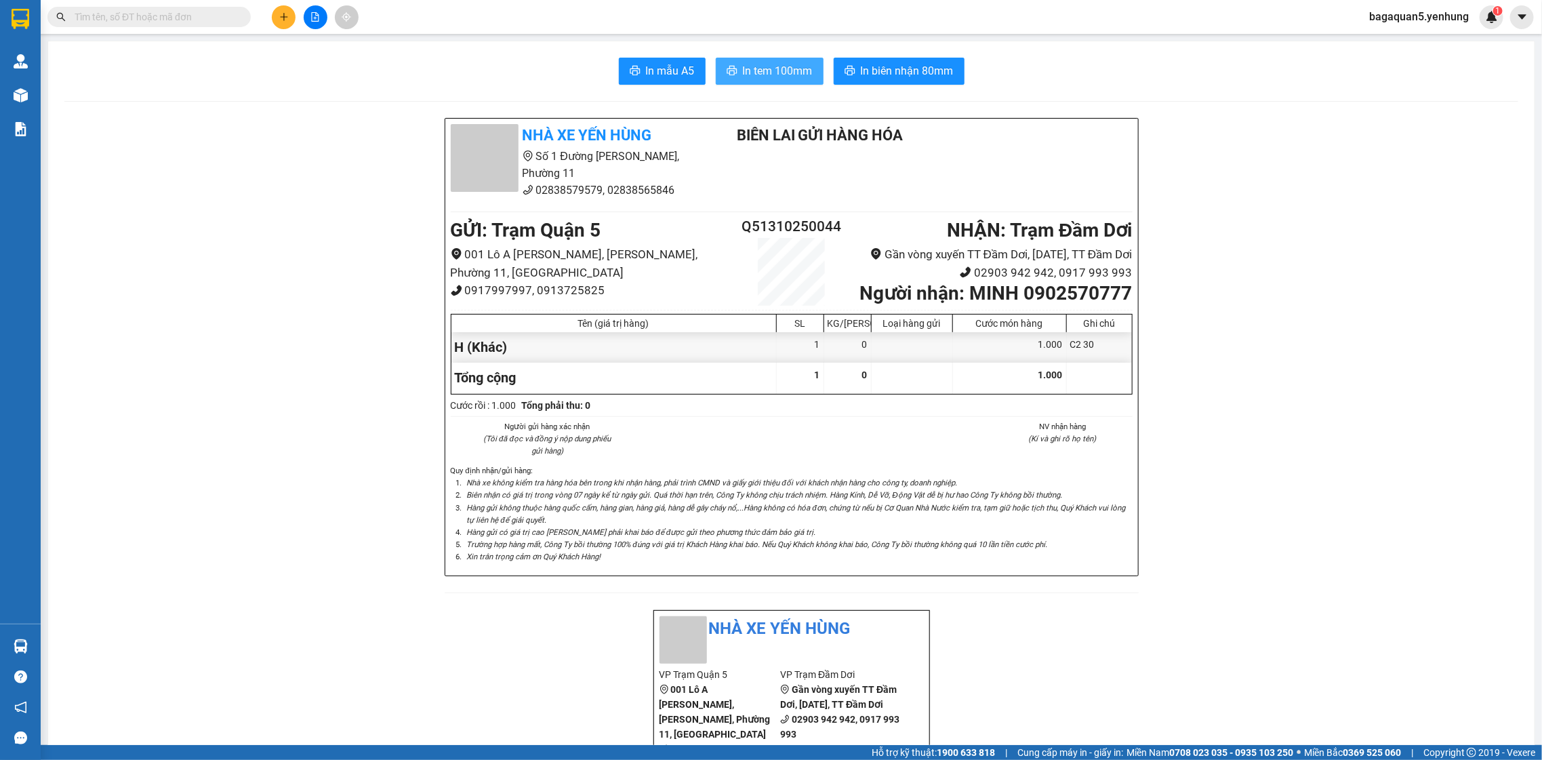
click at [784, 68] on span "In tem 100mm" at bounding box center [778, 70] width 70 height 17
click at [741, 80] on button "In tem 100mm" at bounding box center [770, 71] width 108 height 27
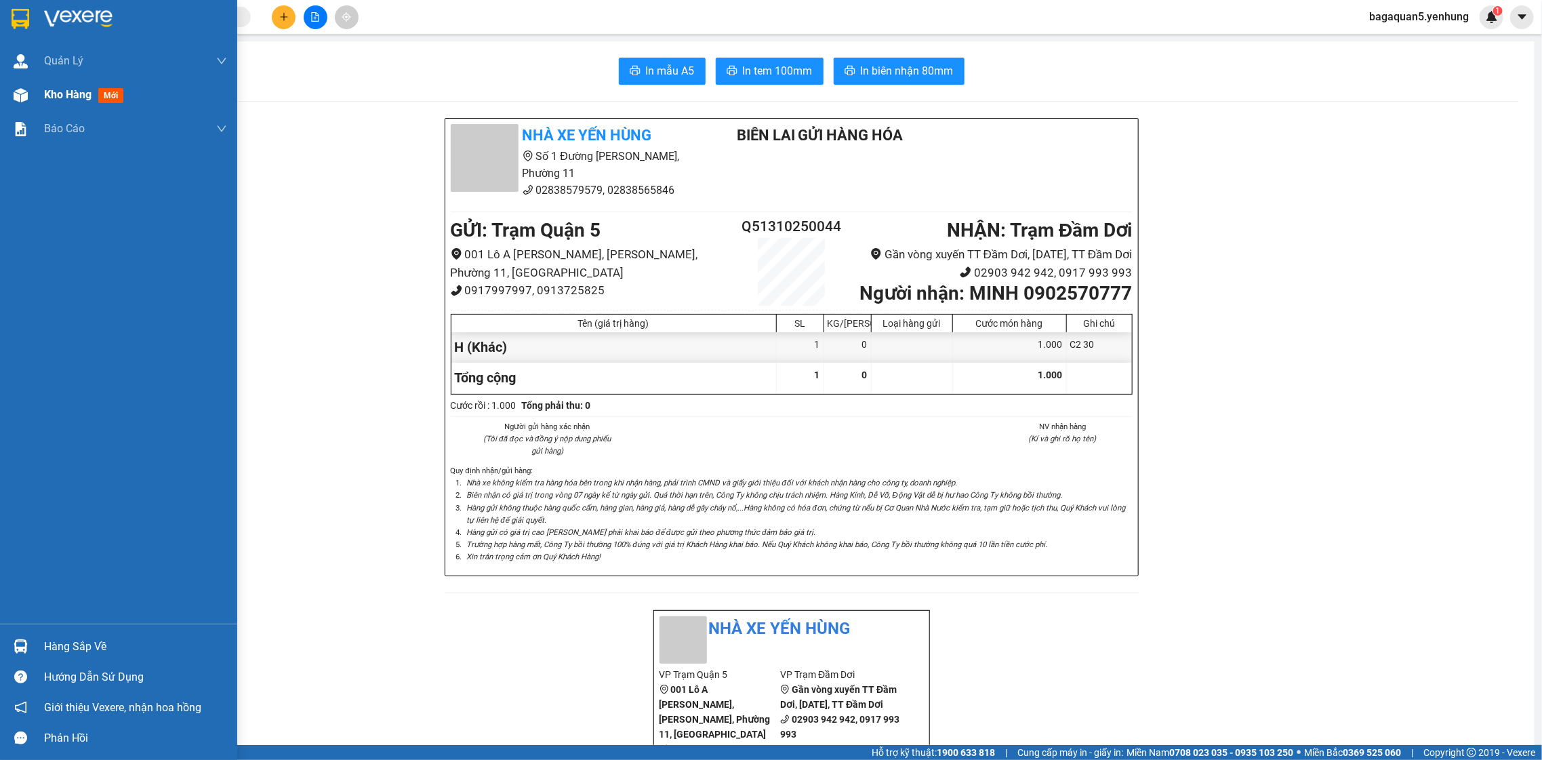
click at [56, 102] on div "Kho hàng mới" at bounding box center [86, 94] width 85 height 17
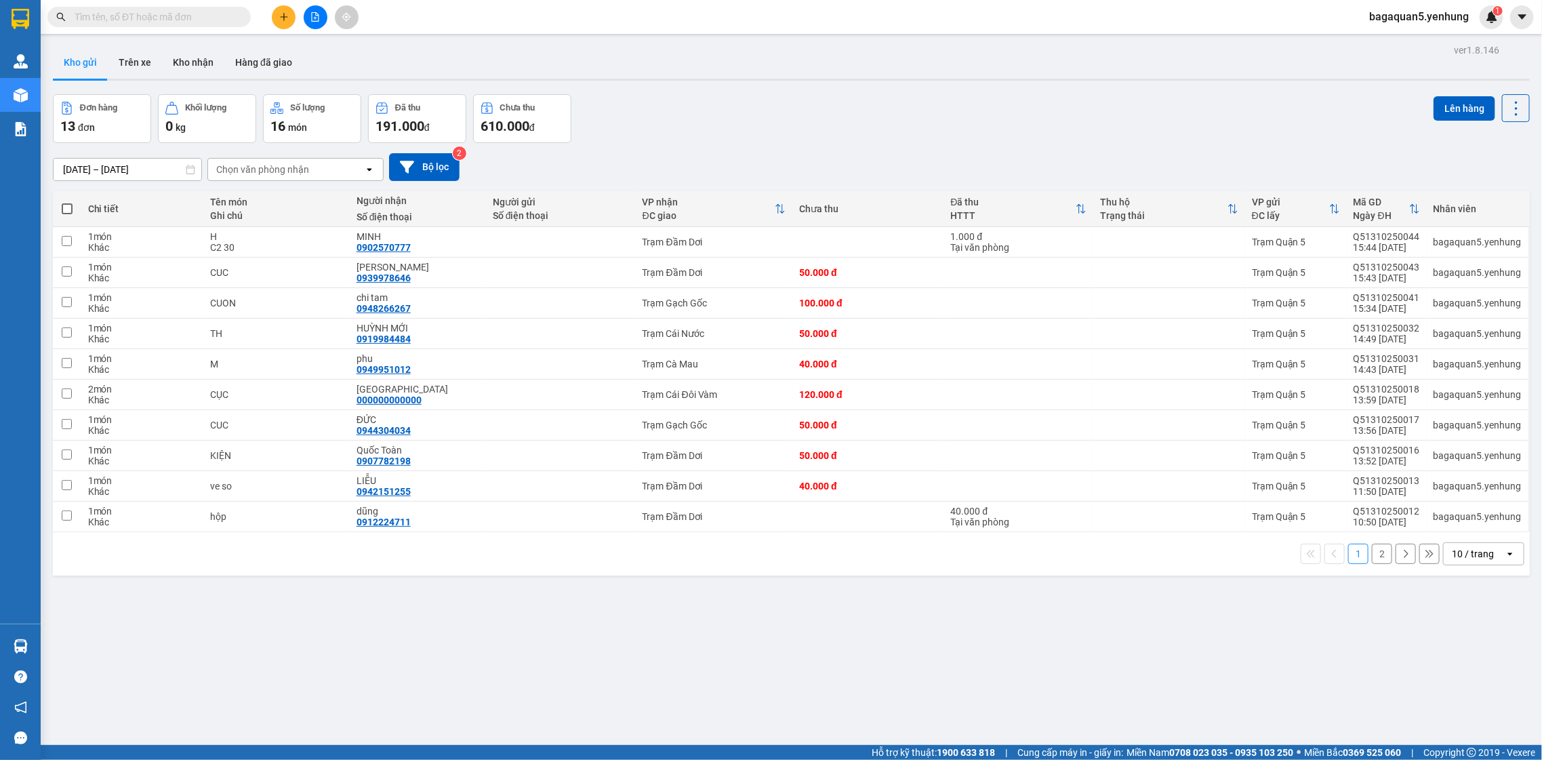
drag, startPoint x: 1462, startPoint y: 543, endPoint x: 1462, endPoint y: 570, distance: 27.1
click at [1462, 557] on div "1 2 10 / trang open" at bounding box center [791, 553] width 1477 height 43
click at [1464, 569] on div "1 2 10 / trang open" at bounding box center [791, 553] width 1477 height 43
click at [1464, 565] on div "10 / trang" at bounding box center [1474, 554] width 61 height 22
click at [322, 22] on button at bounding box center [316, 17] width 24 height 24
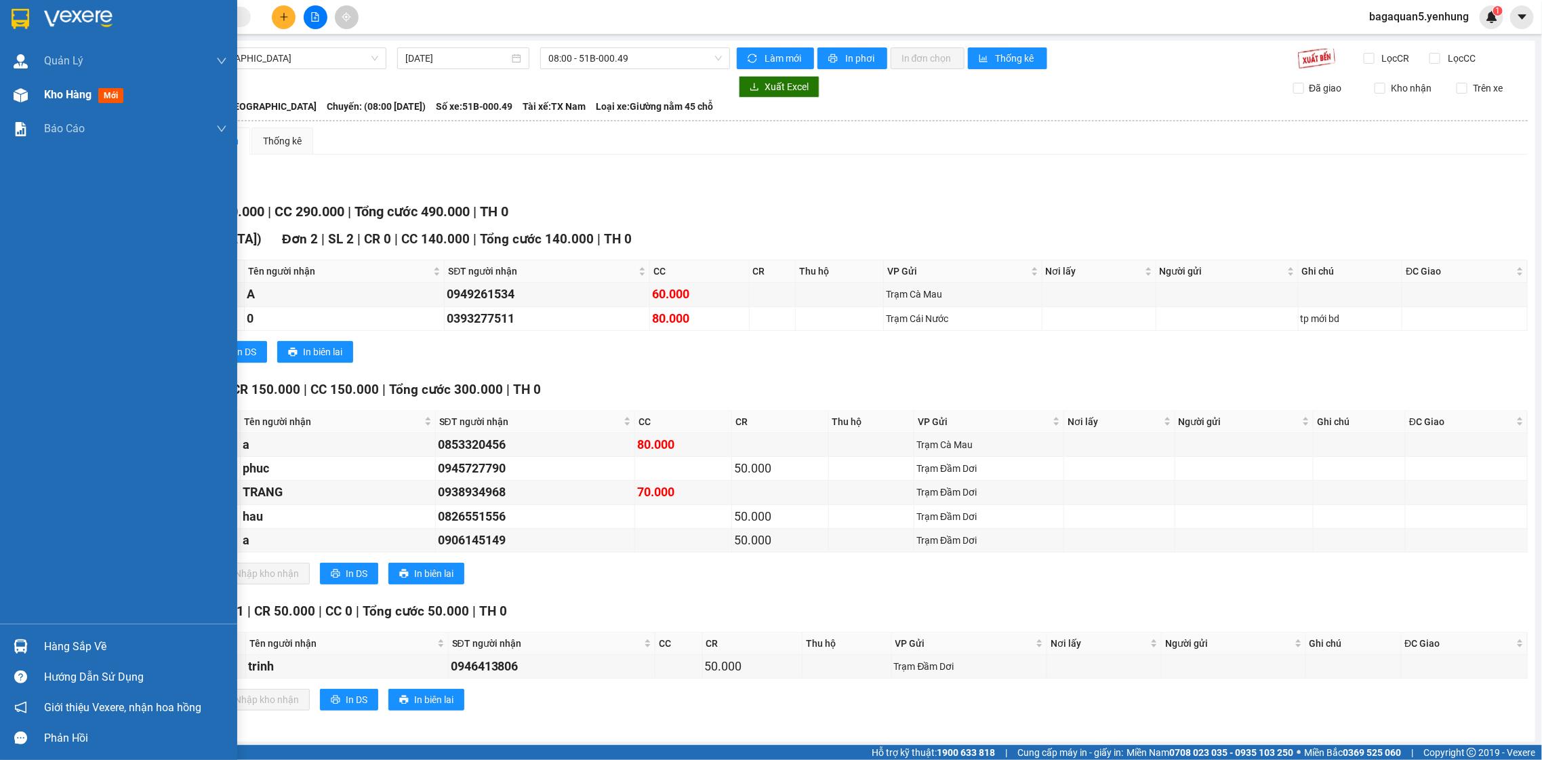
click at [40, 83] on div "Kho hàng mới" at bounding box center [118, 95] width 237 height 34
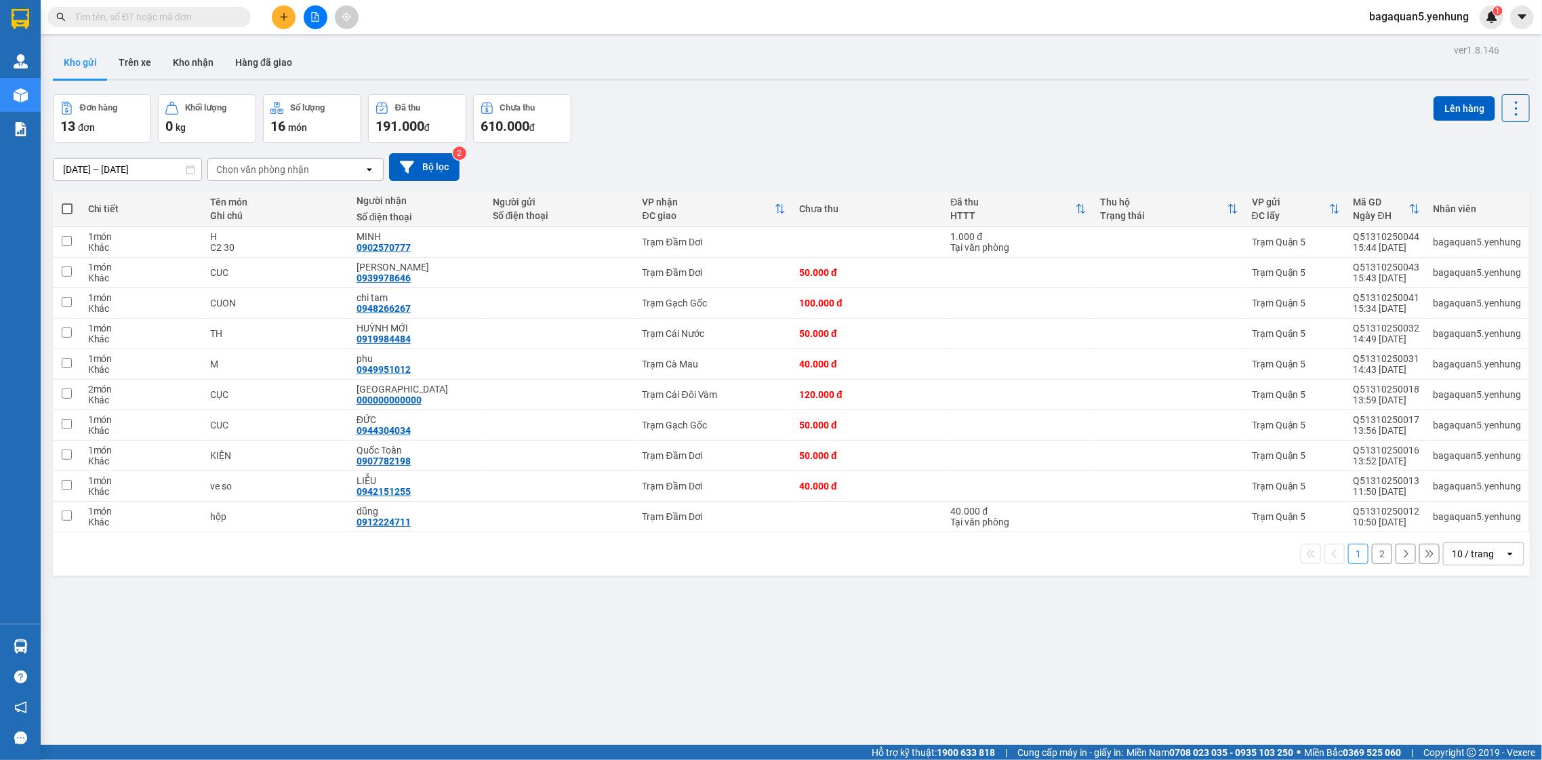
click at [1452, 549] on div "10 / trang" at bounding box center [1473, 554] width 42 height 14
click at [1436, 702] on div "100 / trang" at bounding box center [1470, 707] width 81 height 24
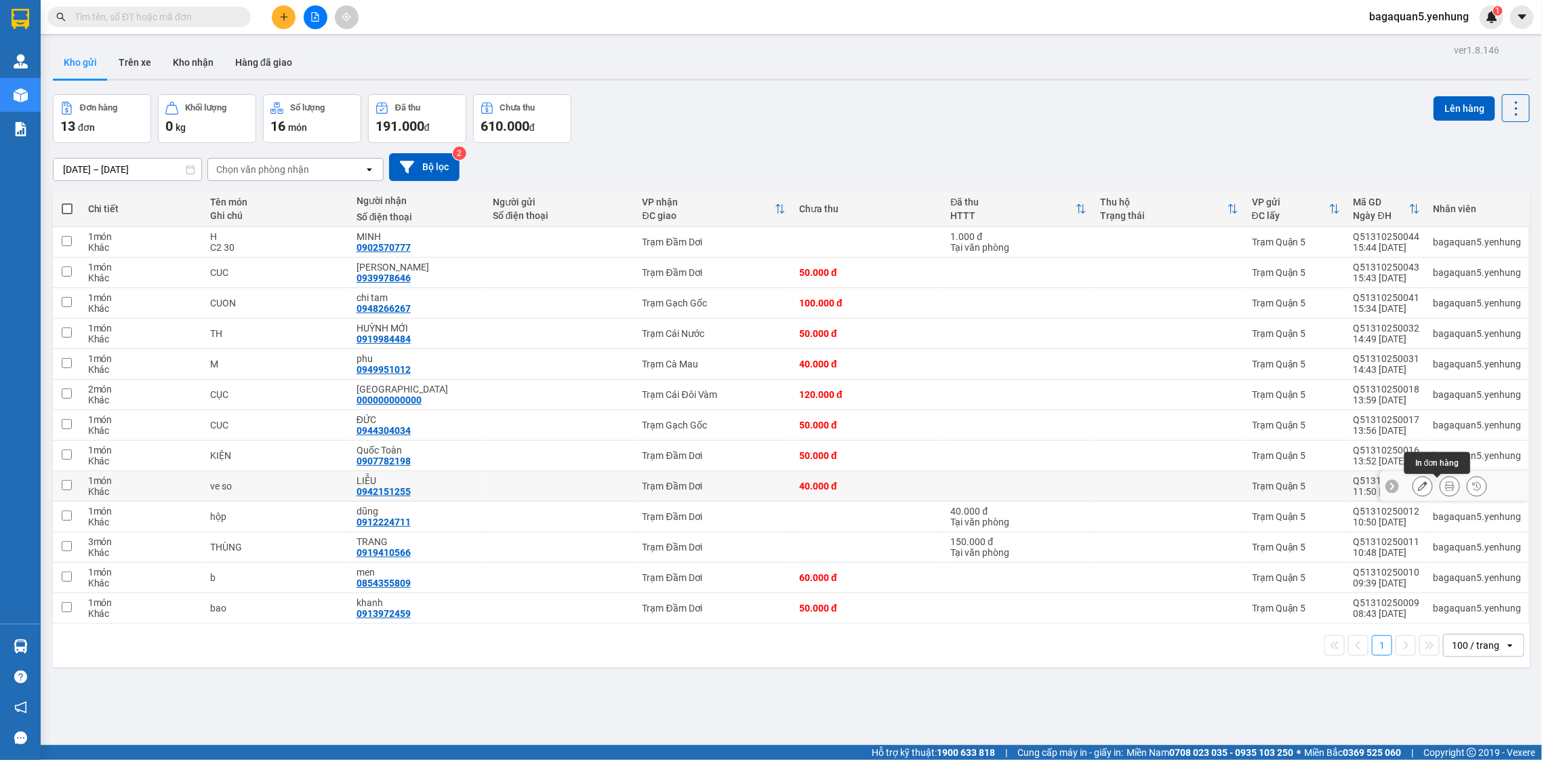
click at [1439, 477] on div "ver 1.8.146 Kho gửi Trên xe Kho nhận Hàng đã giao Đơn hàng 13 đơn Khối lượng 0 …" at bounding box center [791, 421] width 1488 height 760
click at [1441, 486] on button at bounding box center [1450, 487] width 19 height 24
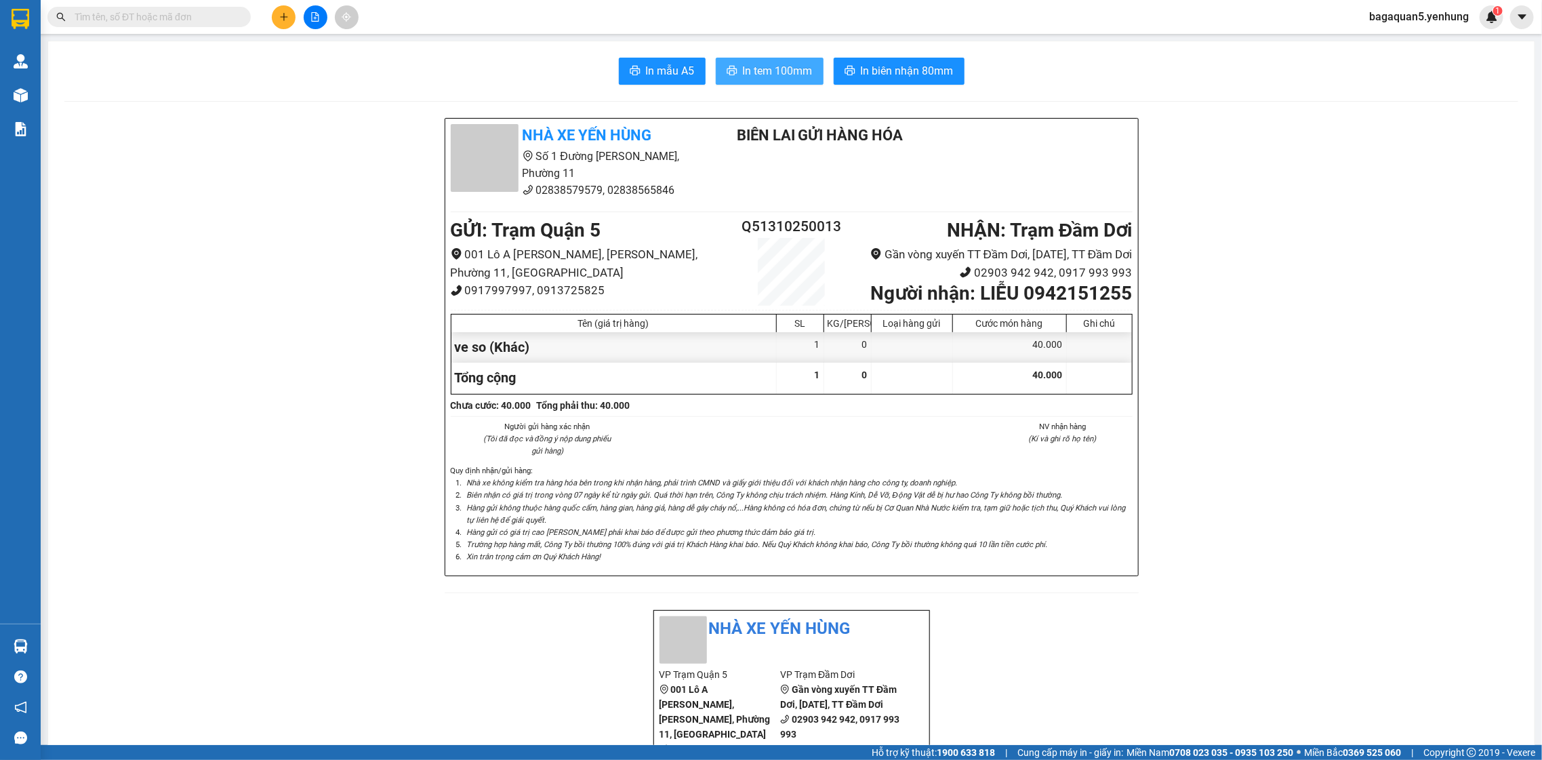
drag, startPoint x: 753, startPoint y: 66, endPoint x: 753, endPoint y: 58, distance: 8.1
click at [753, 65] on span "In tem 100mm" at bounding box center [778, 70] width 70 height 17
click at [716, 58] on button "In tem 100mm" at bounding box center [770, 71] width 108 height 27
click at [279, 16] on icon "plus" at bounding box center [283, 16] width 9 height 9
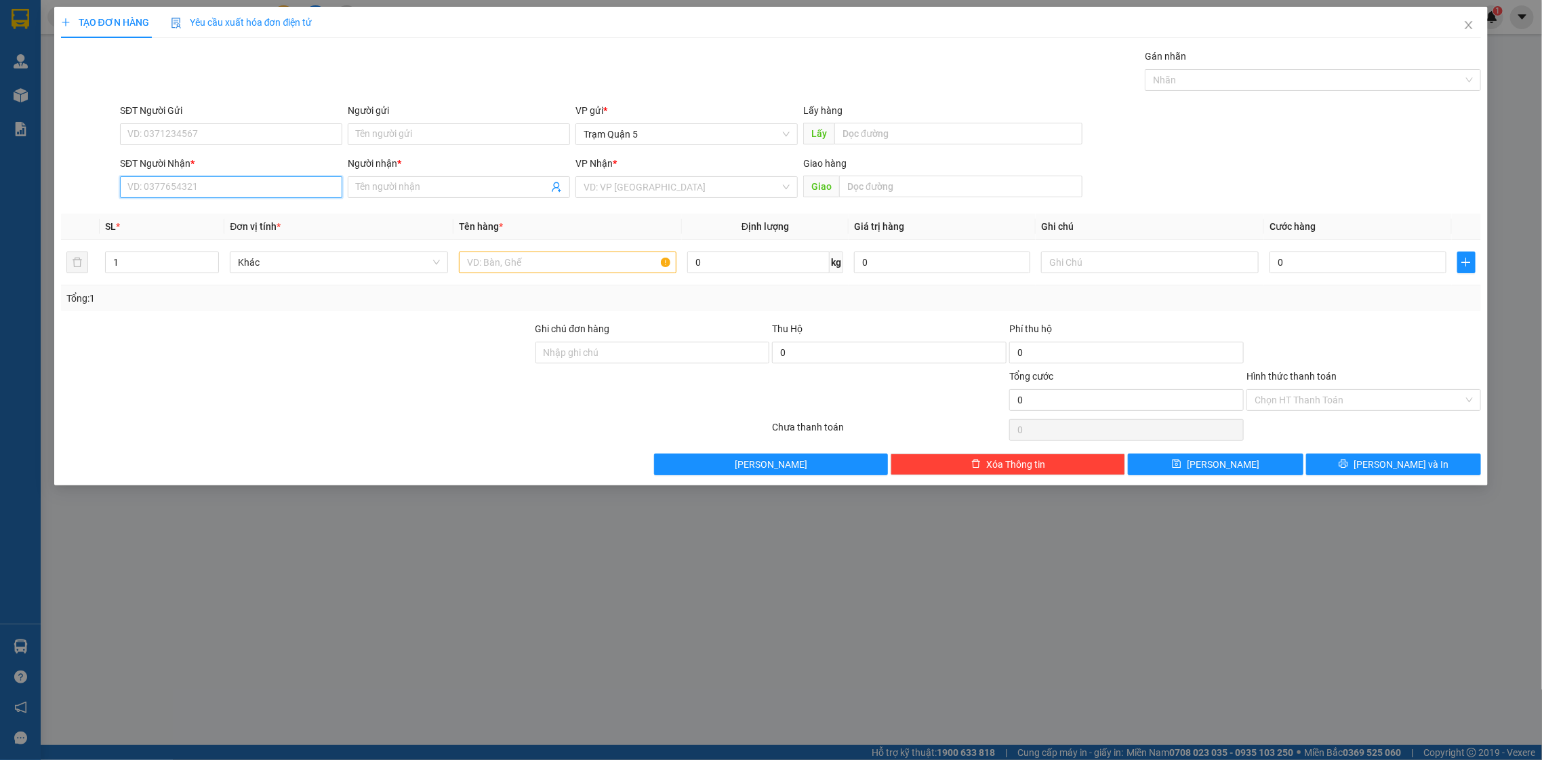
click at [207, 184] on input "SĐT Người Nhận *" at bounding box center [231, 187] width 222 height 22
click at [403, 174] on div "Người nhận *" at bounding box center [459, 166] width 222 height 20
click at [392, 155] on form "SĐT Người Gửi VD: 0371234567 Người gửi Tên người gửi VP gửi * Trạm Quận 5 Lấy h…" at bounding box center [771, 153] width 1421 height 100
click at [387, 179] on span at bounding box center [459, 187] width 222 height 22
type input "HẢI PHÒNG ƠI"
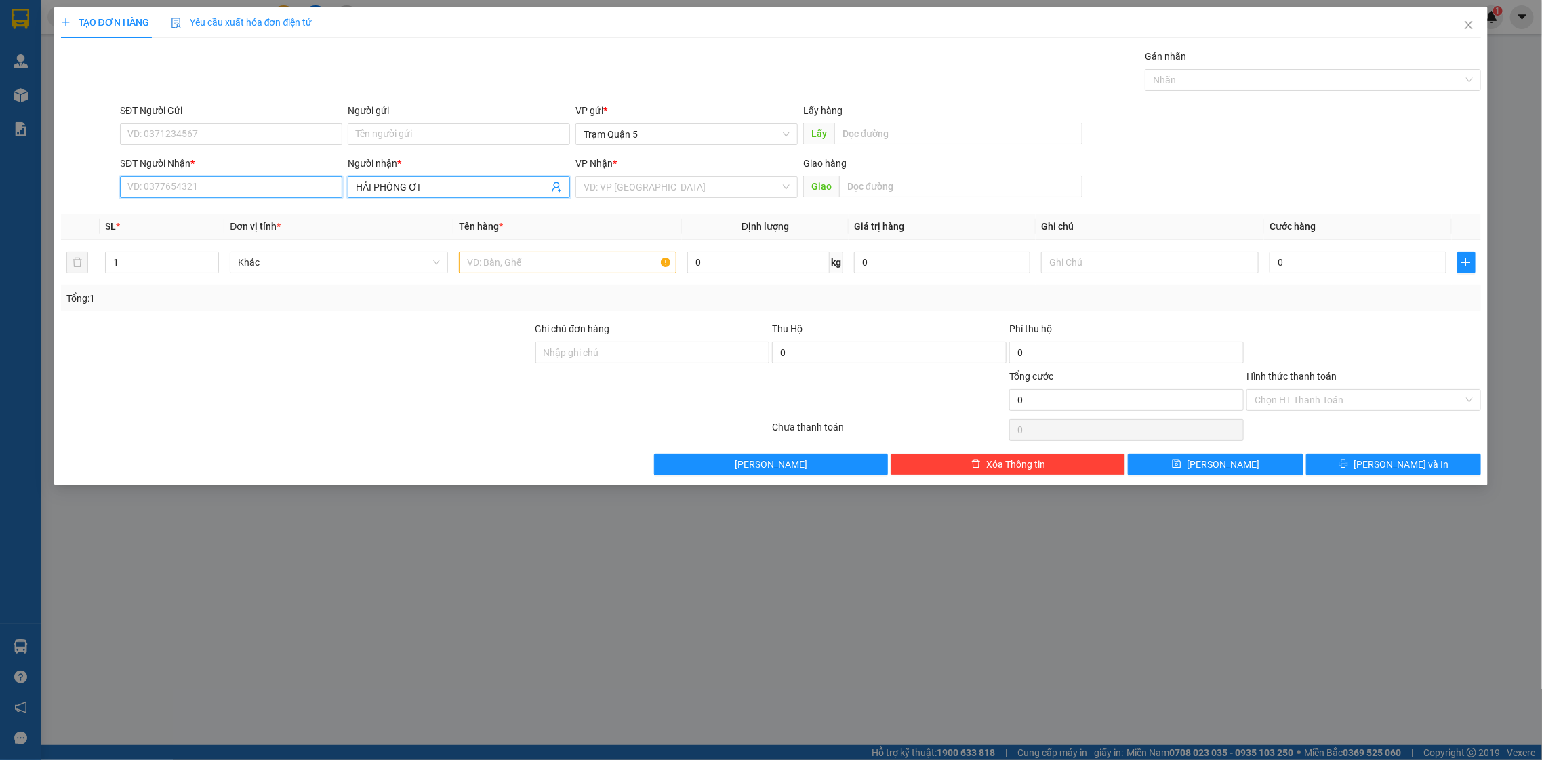
click at [228, 192] on input "SĐT Người Nhận *" at bounding box center [231, 187] width 222 height 22
click at [144, 197] on input "000.000000" at bounding box center [231, 187] width 222 height 22
click at [144, 191] on input "000.000000" at bounding box center [231, 187] width 222 height 22
click at [188, 188] on input "000000000" at bounding box center [231, 187] width 222 height 22
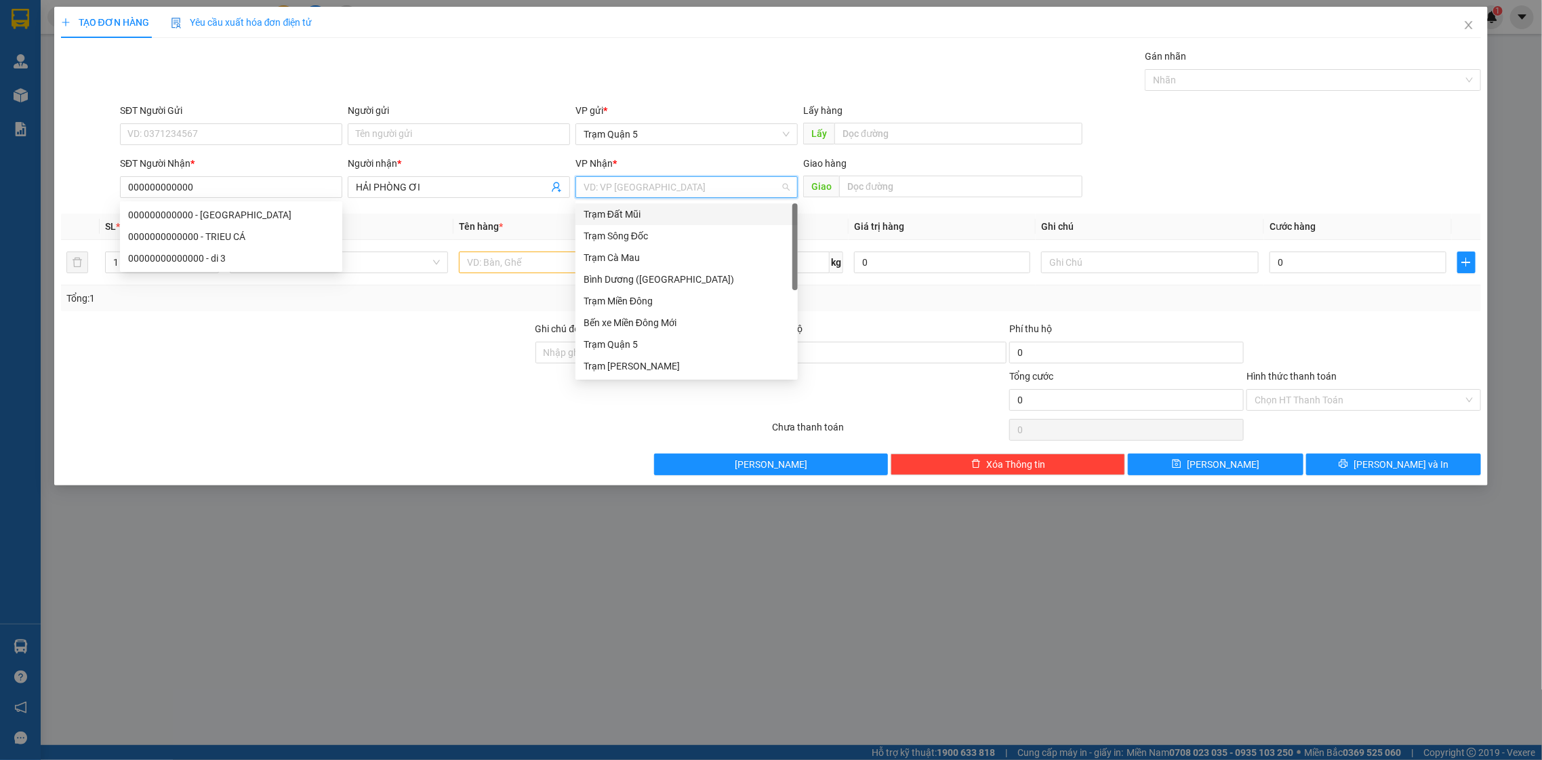
click at [666, 193] on input "search" at bounding box center [682, 187] width 197 height 20
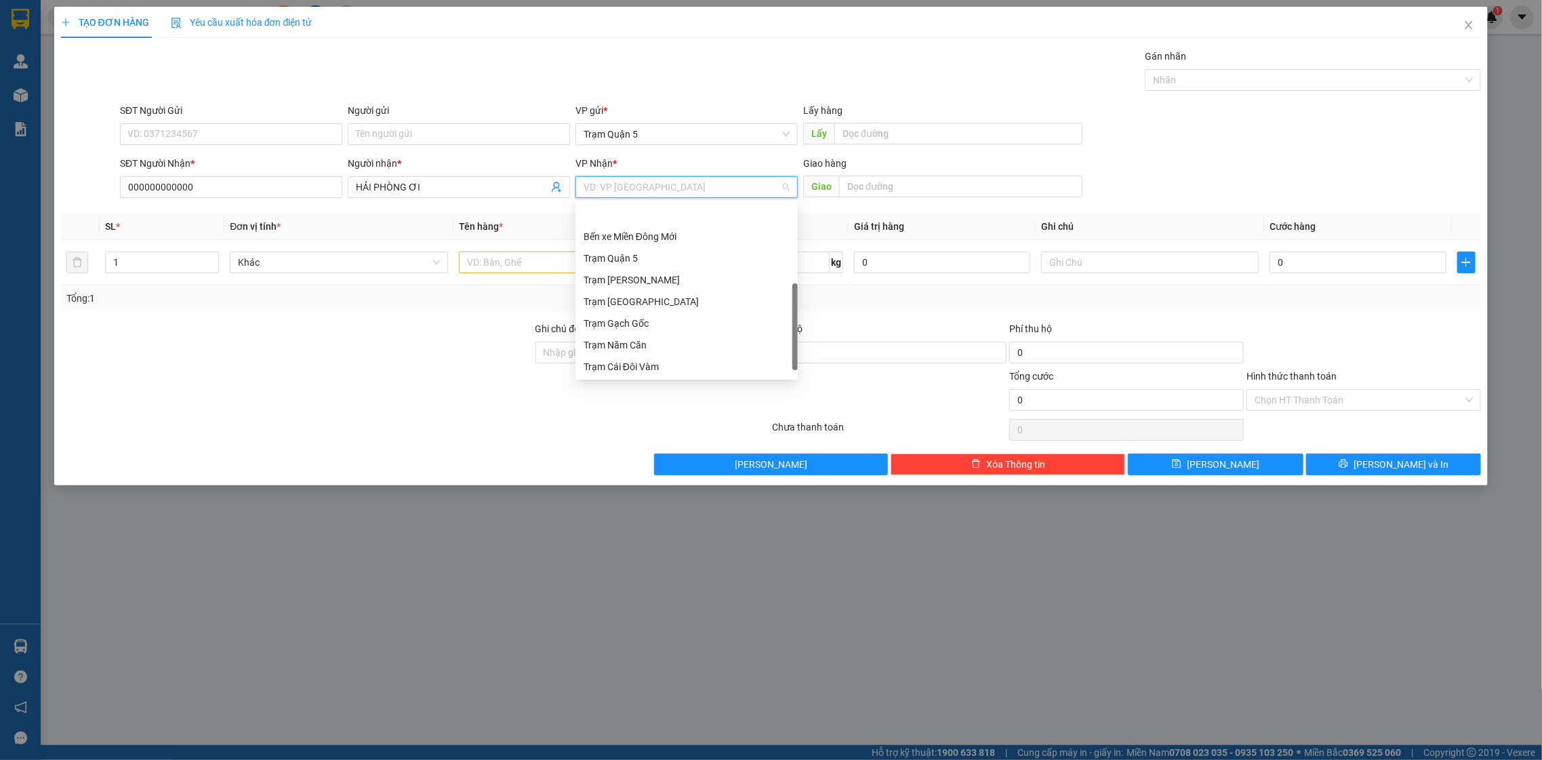
scroll to position [129, 0]
drag, startPoint x: 795, startPoint y: 277, endPoint x: 771, endPoint y: 441, distance: 166.5
click at [774, 434] on body "Kết quả tìm kiếm ( 0 ) Bộ lọc No Data bagaquan5.yenhung 1 Quản Lý Quản lý khách…" at bounding box center [771, 380] width 1542 height 760
click at [662, 357] on div "Trạm Đầm Dơi" at bounding box center [687, 367] width 222 height 22
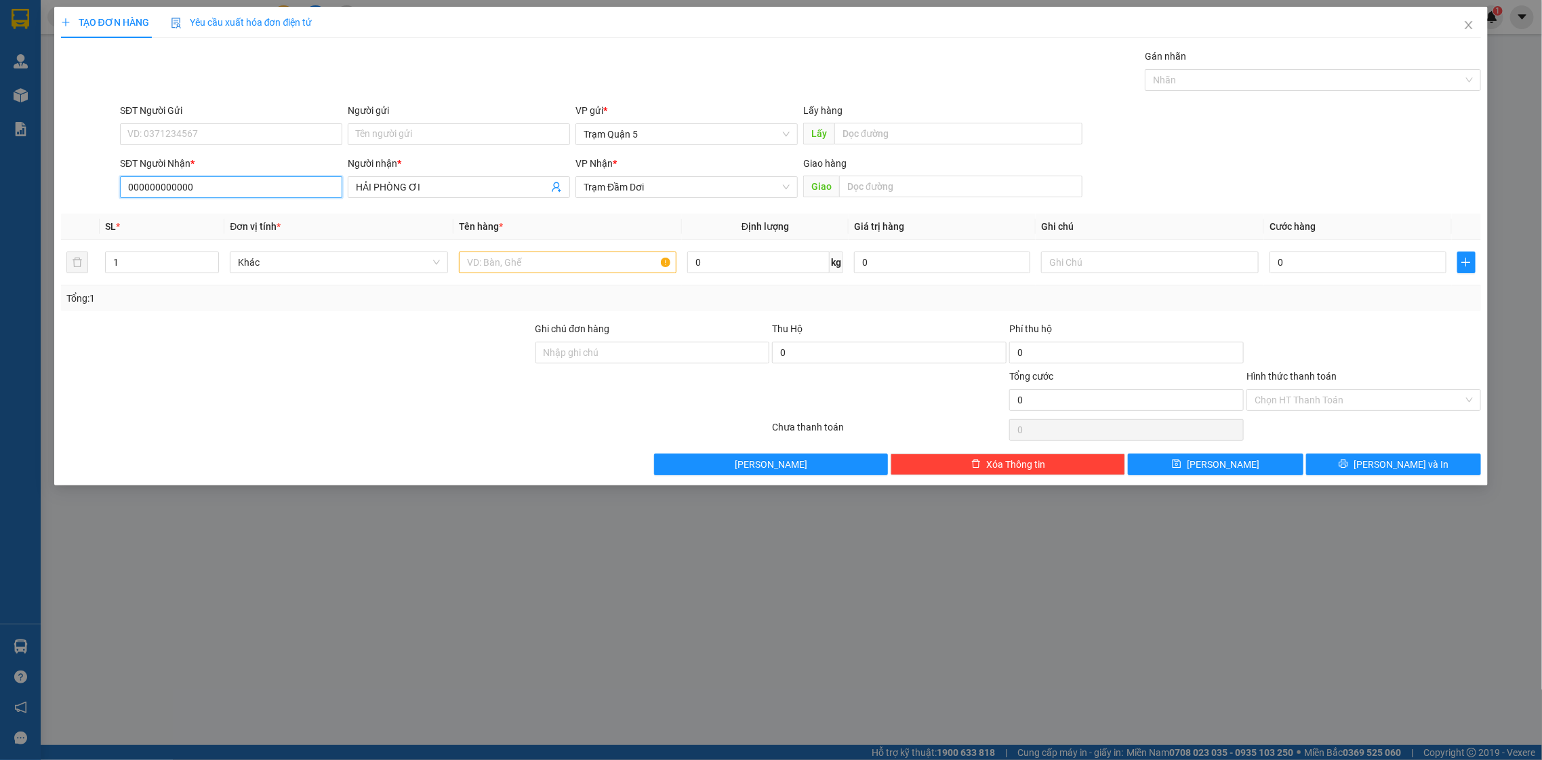
click at [289, 188] on input "000000000000" at bounding box center [231, 187] width 222 height 22
type input "0000000000000"
click at [468, 191] on input "HẢI PHÒNG ƠI" at bounding box center [452, 187] width 193 height 15
type input "HẢI PHÒNG ƠITH"
click at [593, 271] on input "text" at bounding box center [568, 263] width 218 height 22
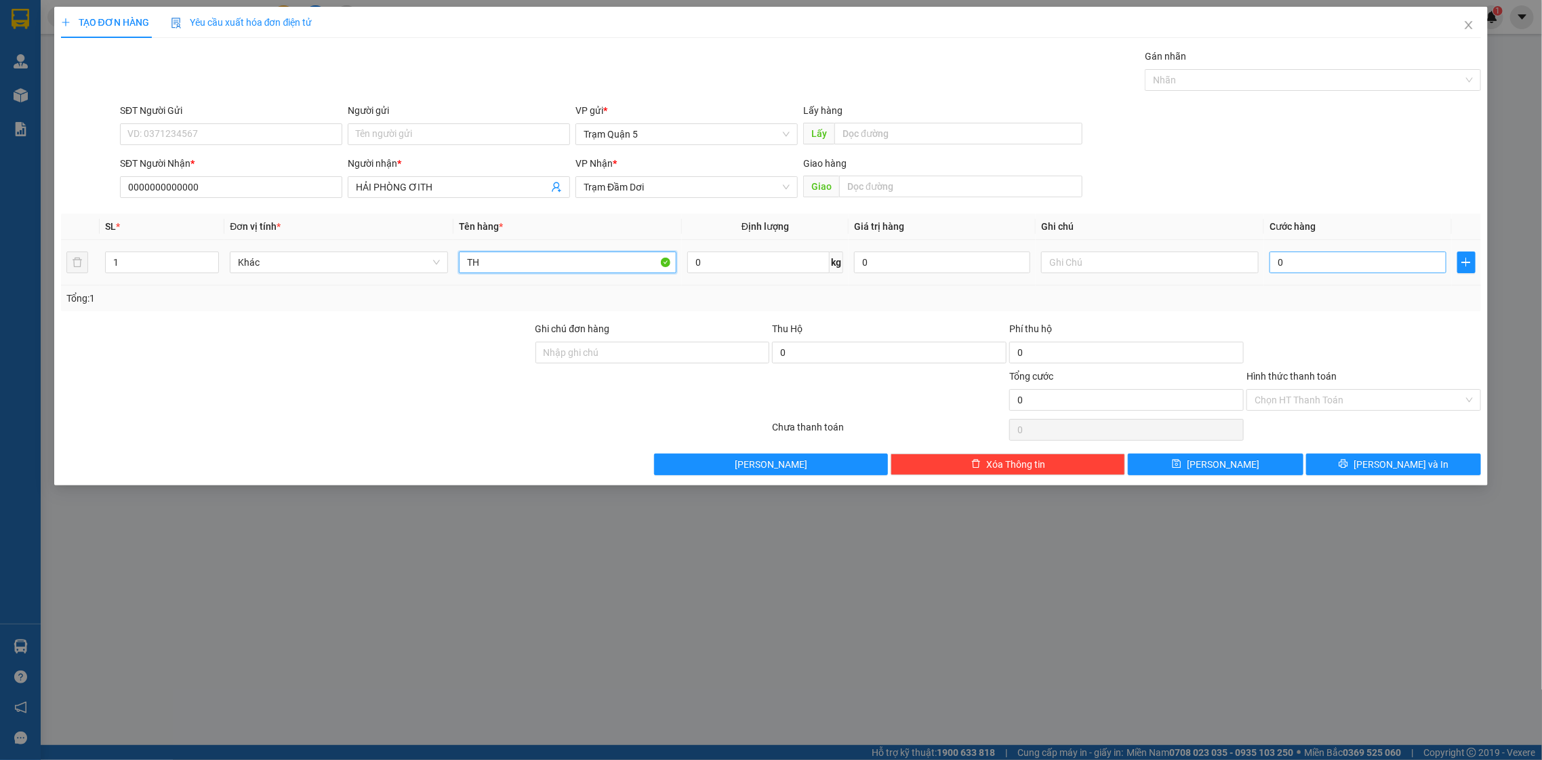
type input "TH"
click at [1300, 266] on input "0" at bounding box center [1358, 263] width 176 height 22
type input "6"
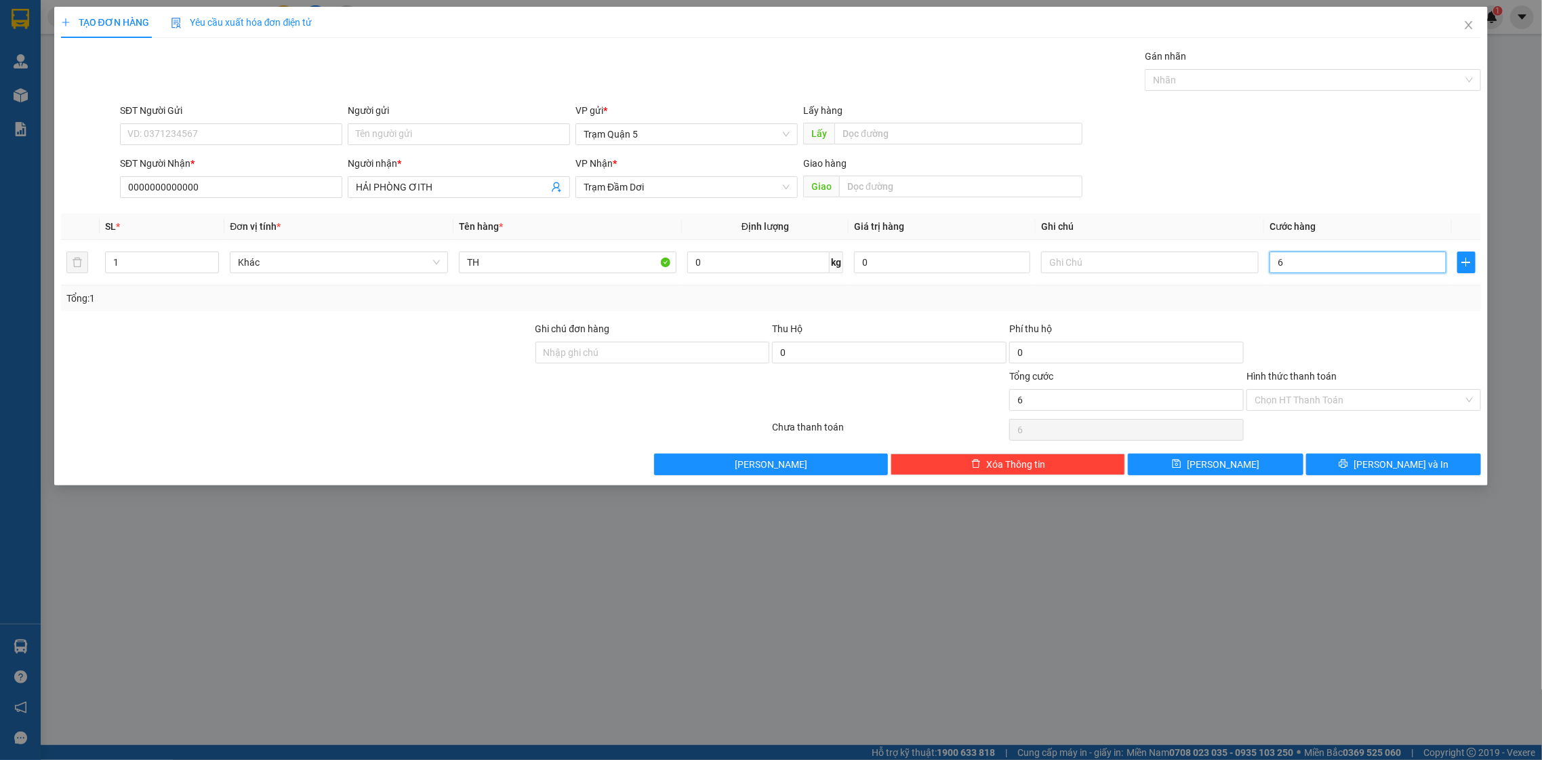
type input "63"
type input "6"
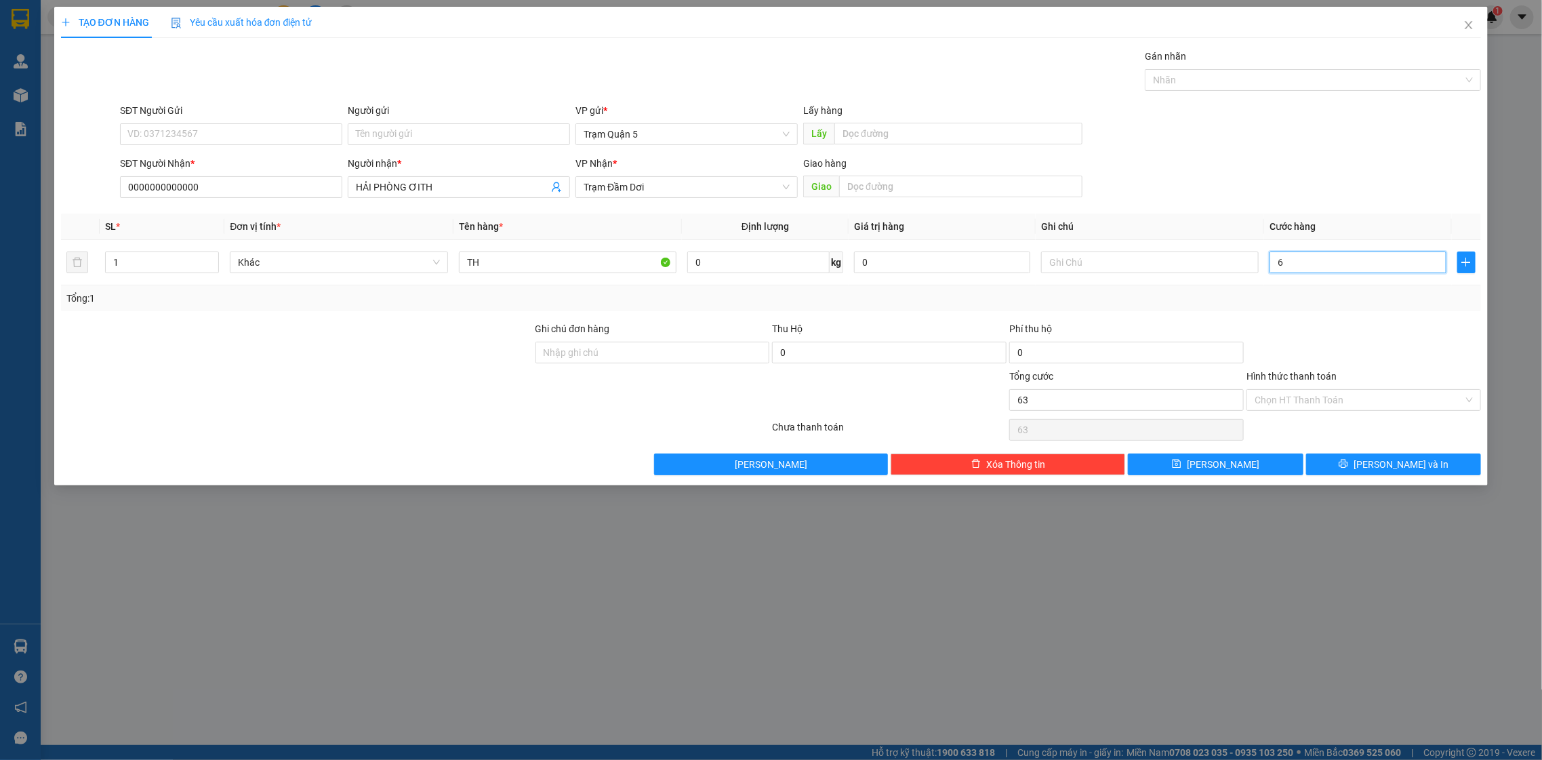
type input "6"
type input "0"
type input "06"
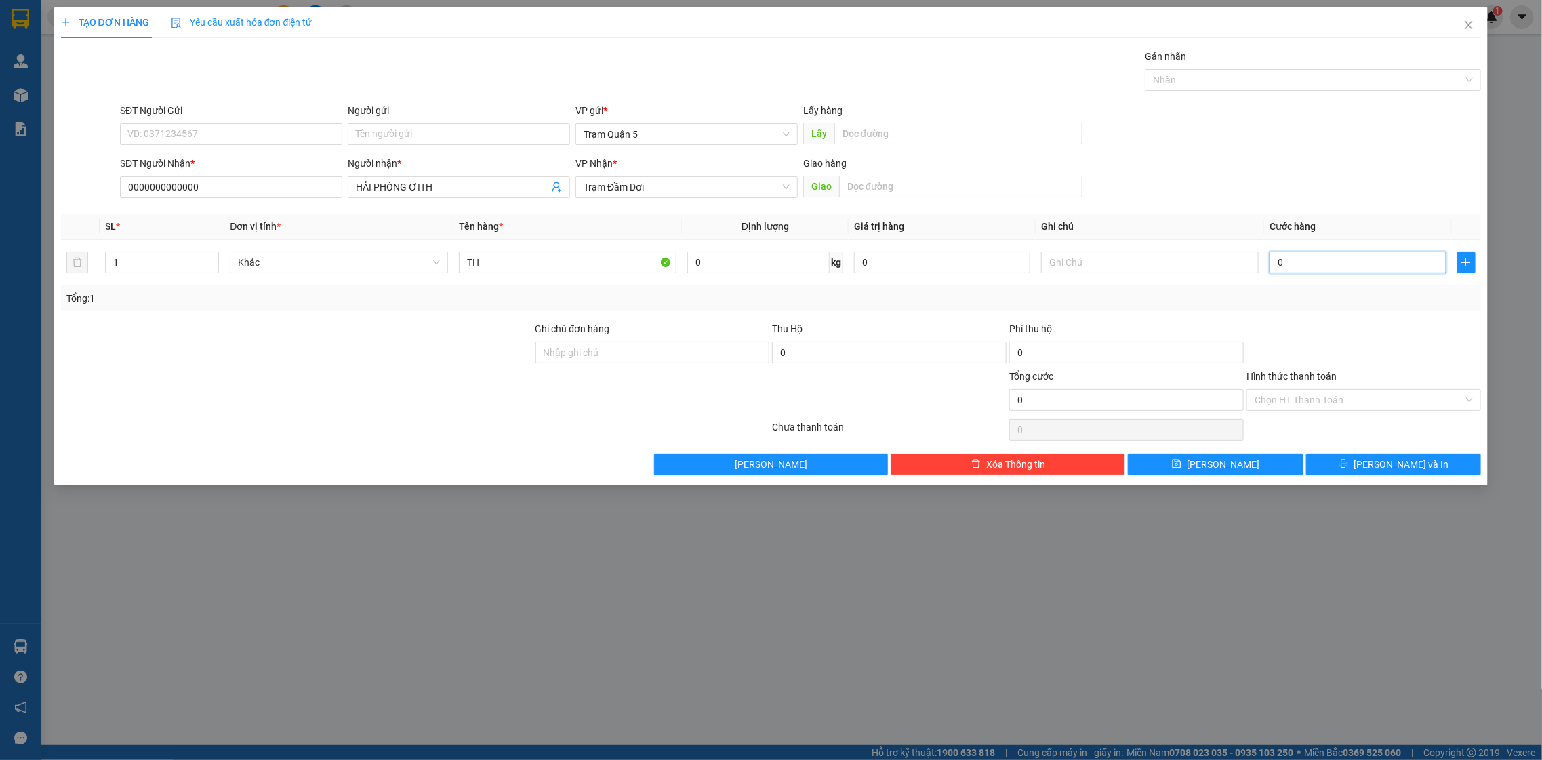
type input "6"
type input "060"
type input "60"
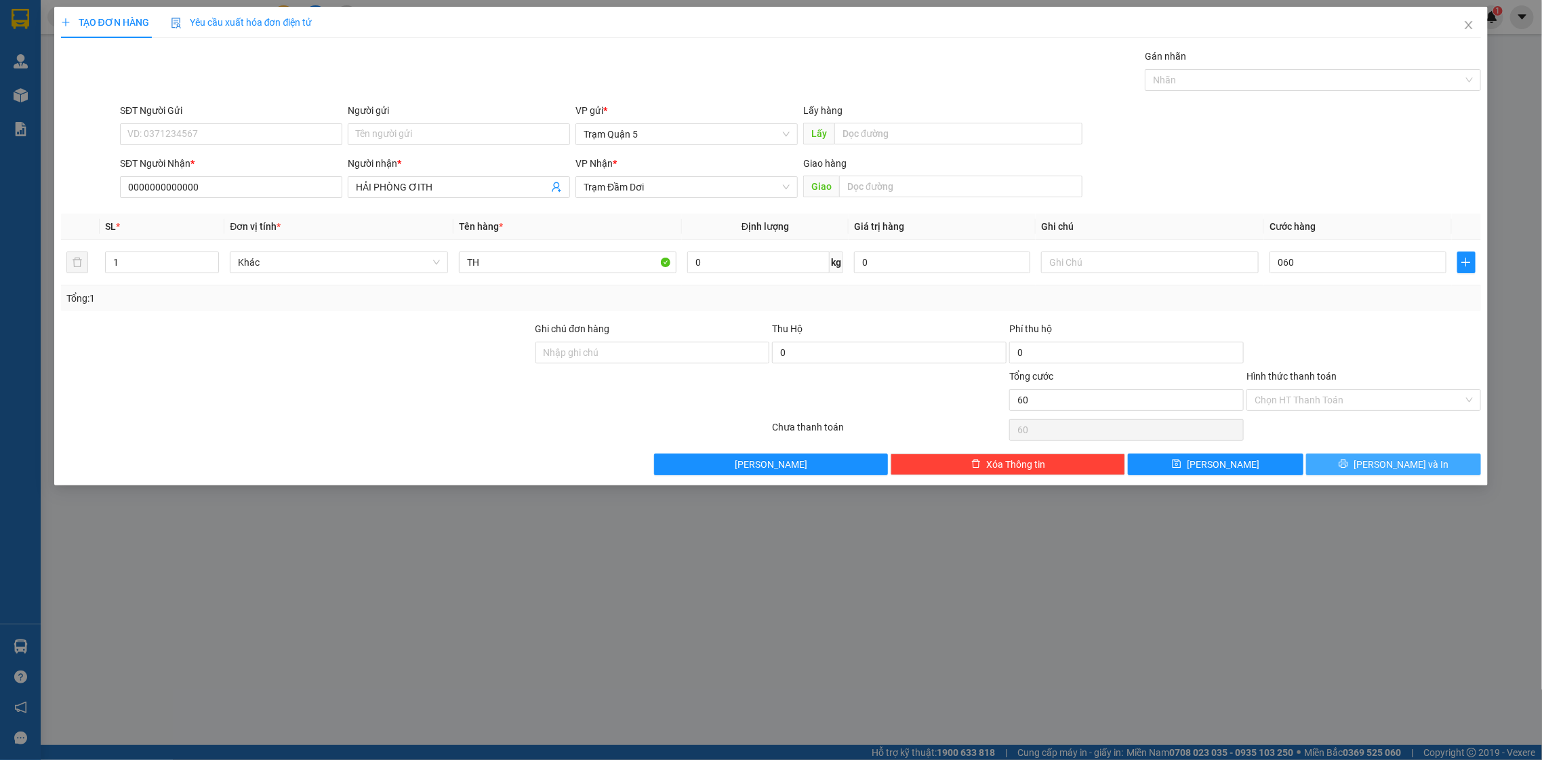
type input "60.000"
drag, startPoint x: 1416, startPoint y: 459, endPoint x: 1377, endPoint y: 361, distance: 105.9
click at [1393, 393] on div "Transit Pickup Surcharge Ids Transit Deliver Surcharge Ids Transit Deliver Surc…" at bounding box center [771, 262] width 1421 height 426
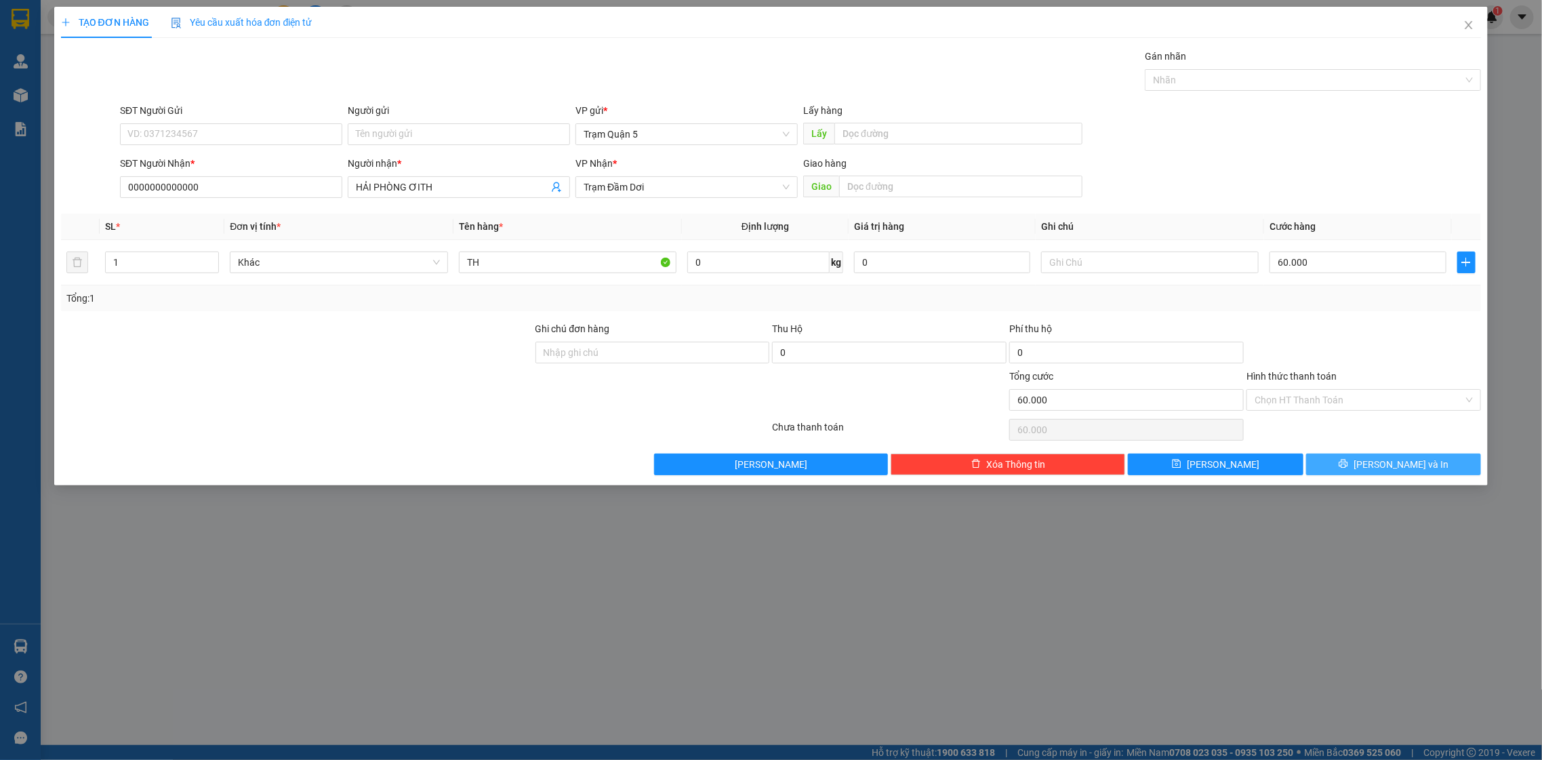
click at [1384, 464] on button "[PERSON_NAME] và In" at bounding box center [1393, 465] width 175 height 22
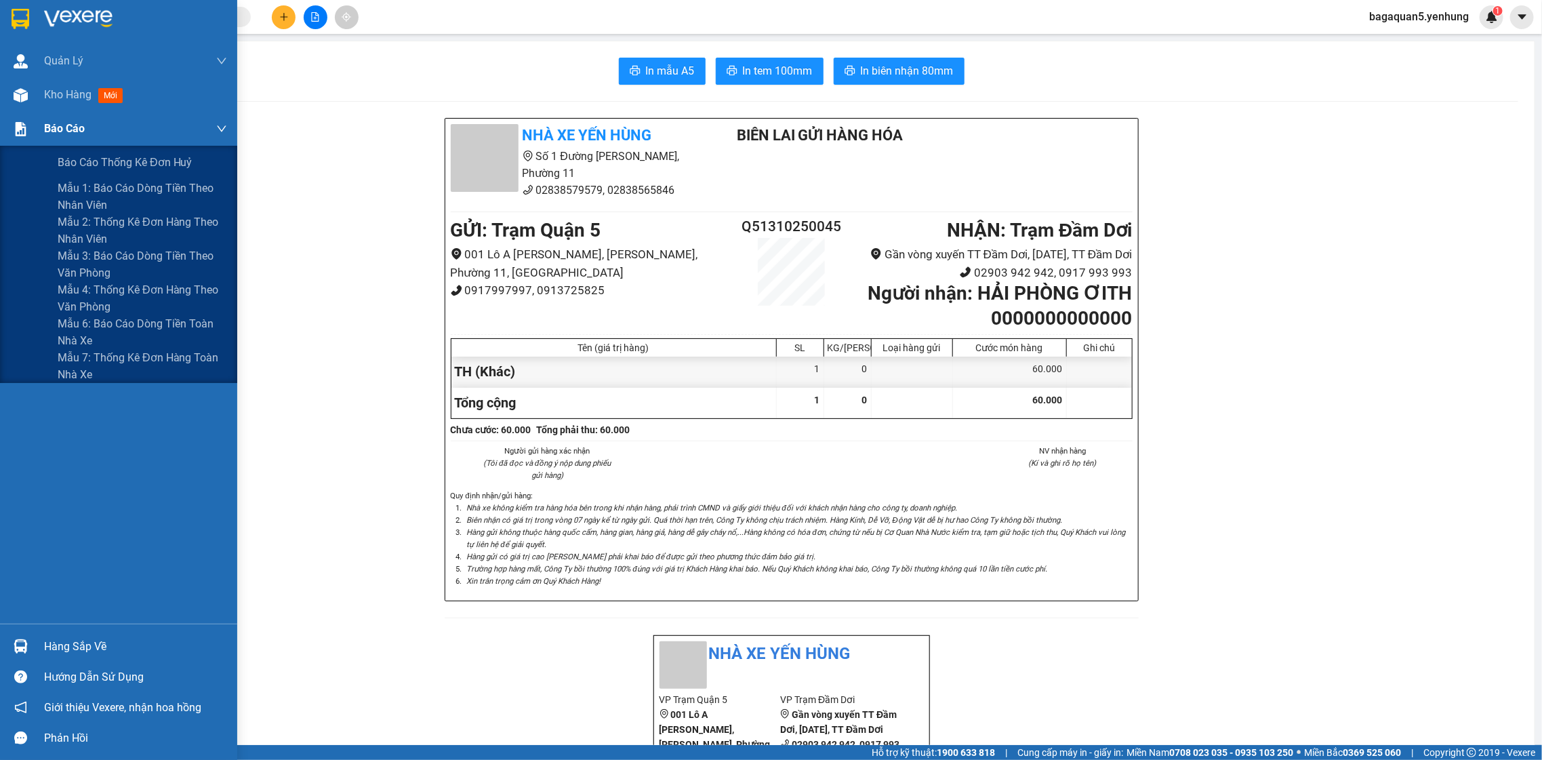
click at [44, 116] on div "Báo cáo" at bounding box center [135, 129] width 183 height 34
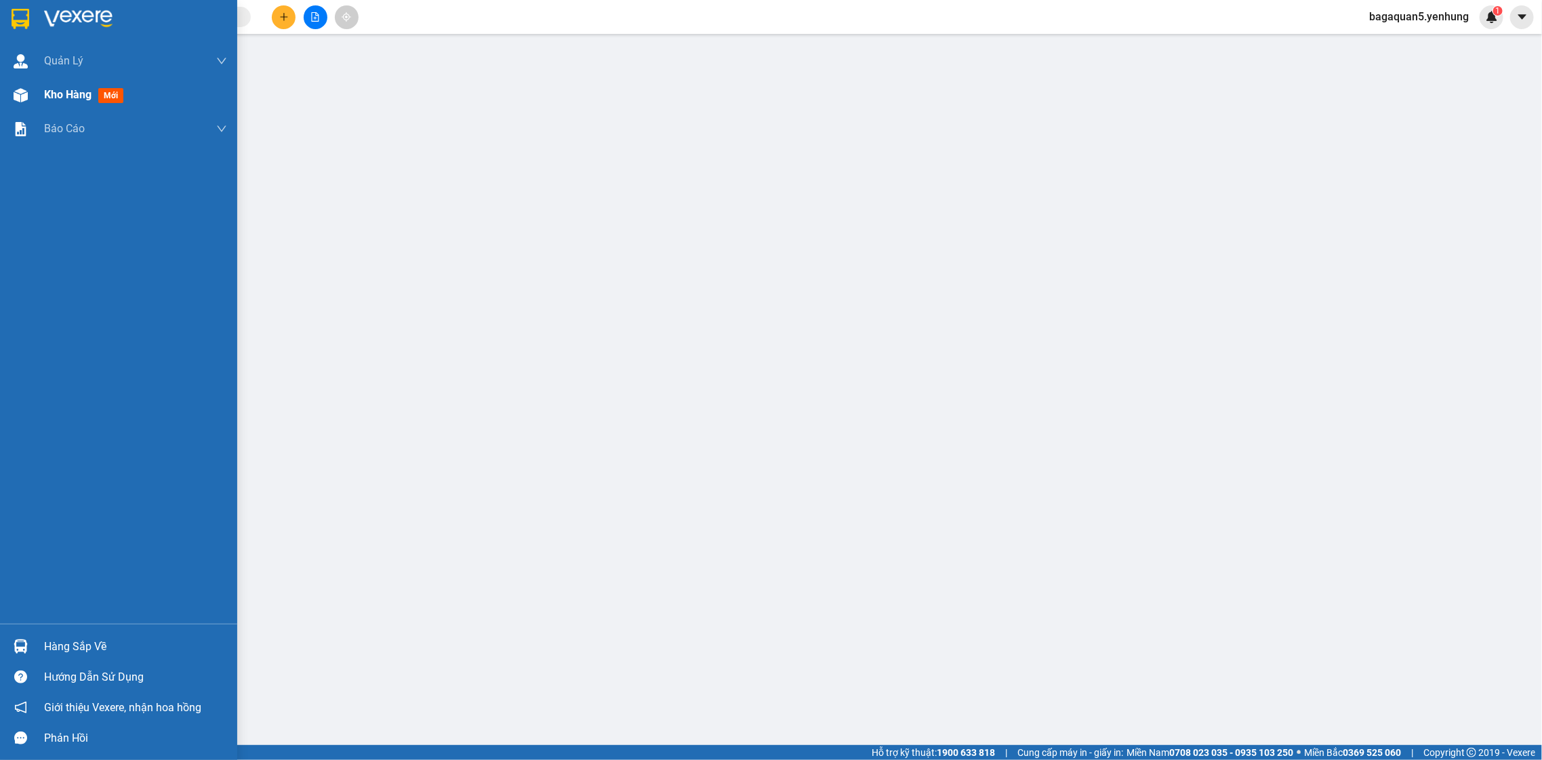
click at [42, 96] on div "Kho hàng mới" at bounding box center [118, 95] width 237 height 34
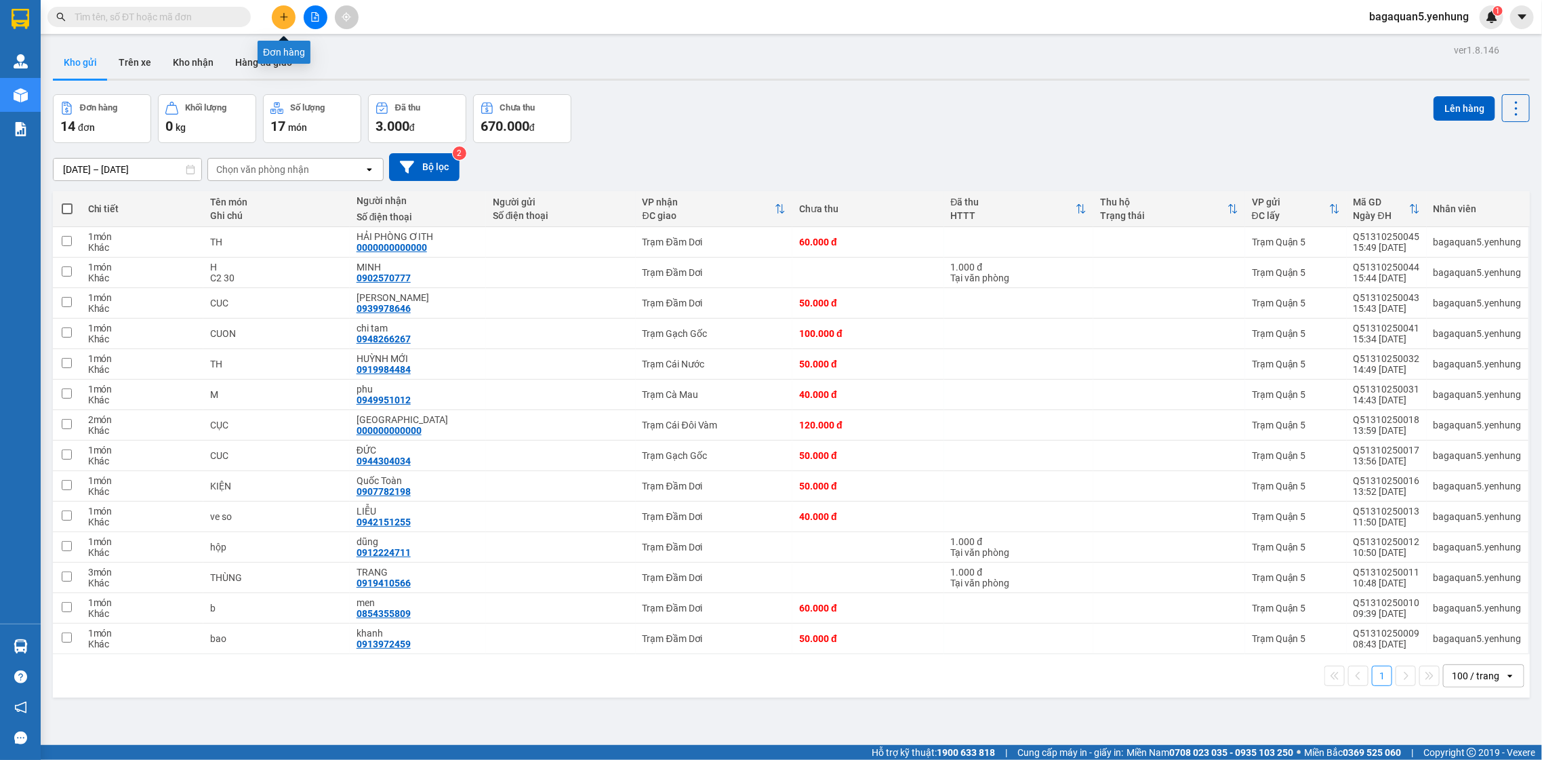
click at [280, 10] on button at bounding box center [284, 17] width 24 height 24
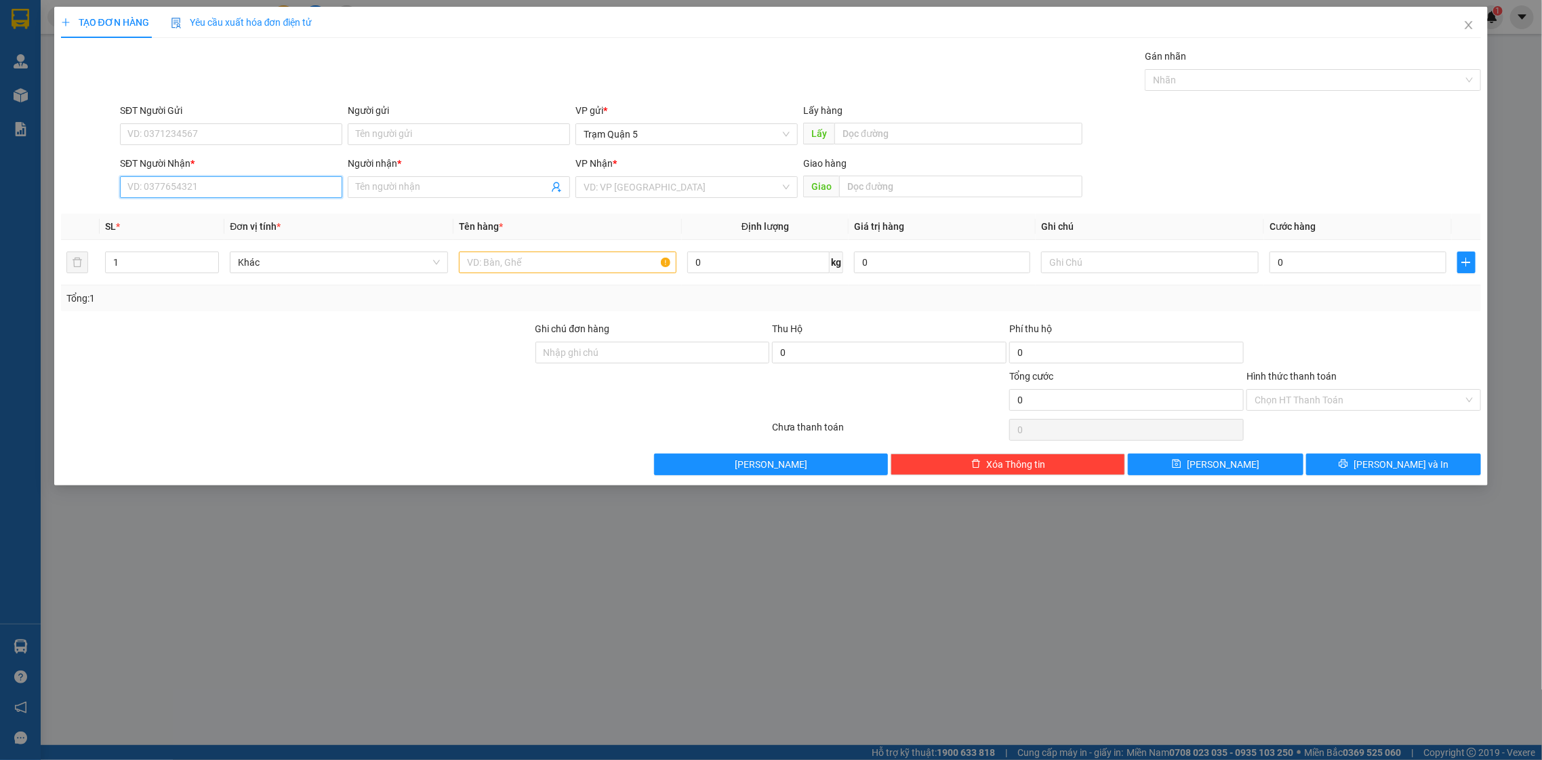
click at [239, 185] on input "SĐT Người Nhận *" at bounding box center [231, 187] width 222 height 22
type input "0947492549"
click at [196, 218] on div "0947492549 - Di lan" at bounding box center [231, 214] width 206 height 15
type input "[PERSON_NAME]"
type input "12h"
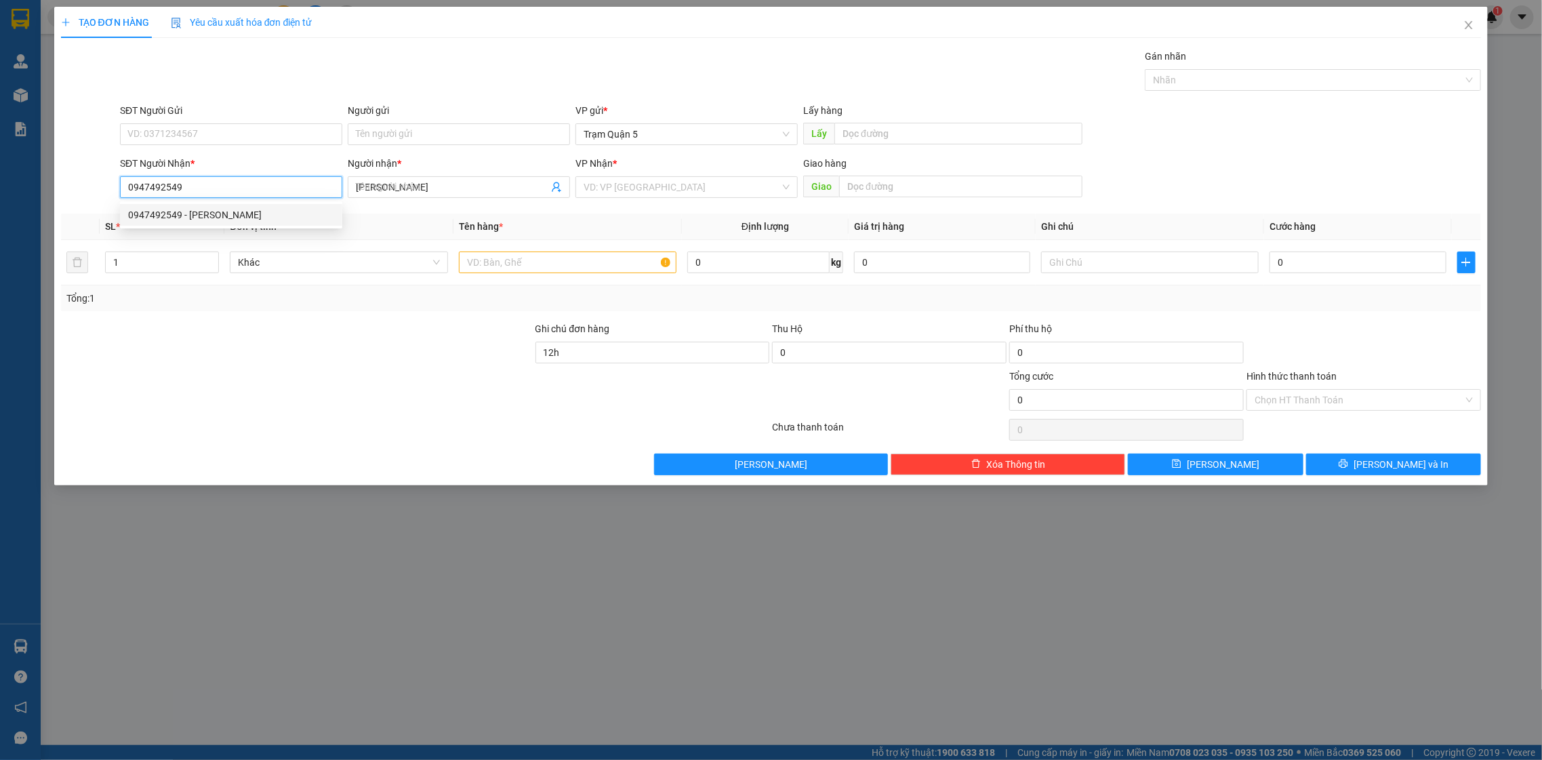
type input "50.000"
type input "0947492549"
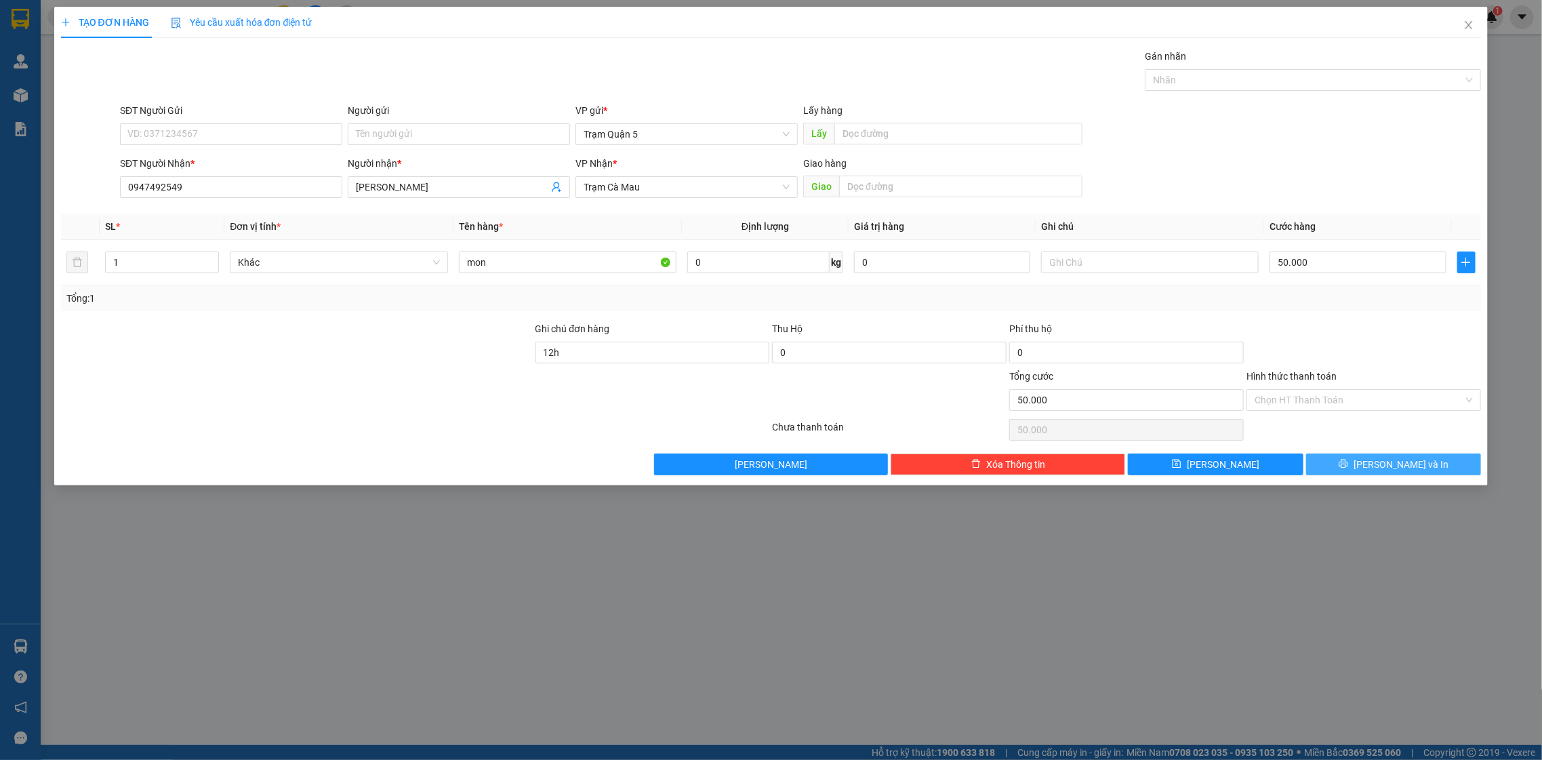
click at [1363, 453] on div "Transit Pickup Surcharge Ids Transit Deliver Surcharge Ids Transit Deliver Surc…" at bounding box center [771, 262] width 1421 height 426
type input "0"
click at [1401, 264] on input "0" at bounding box center [1358, 263] width 176 height 22
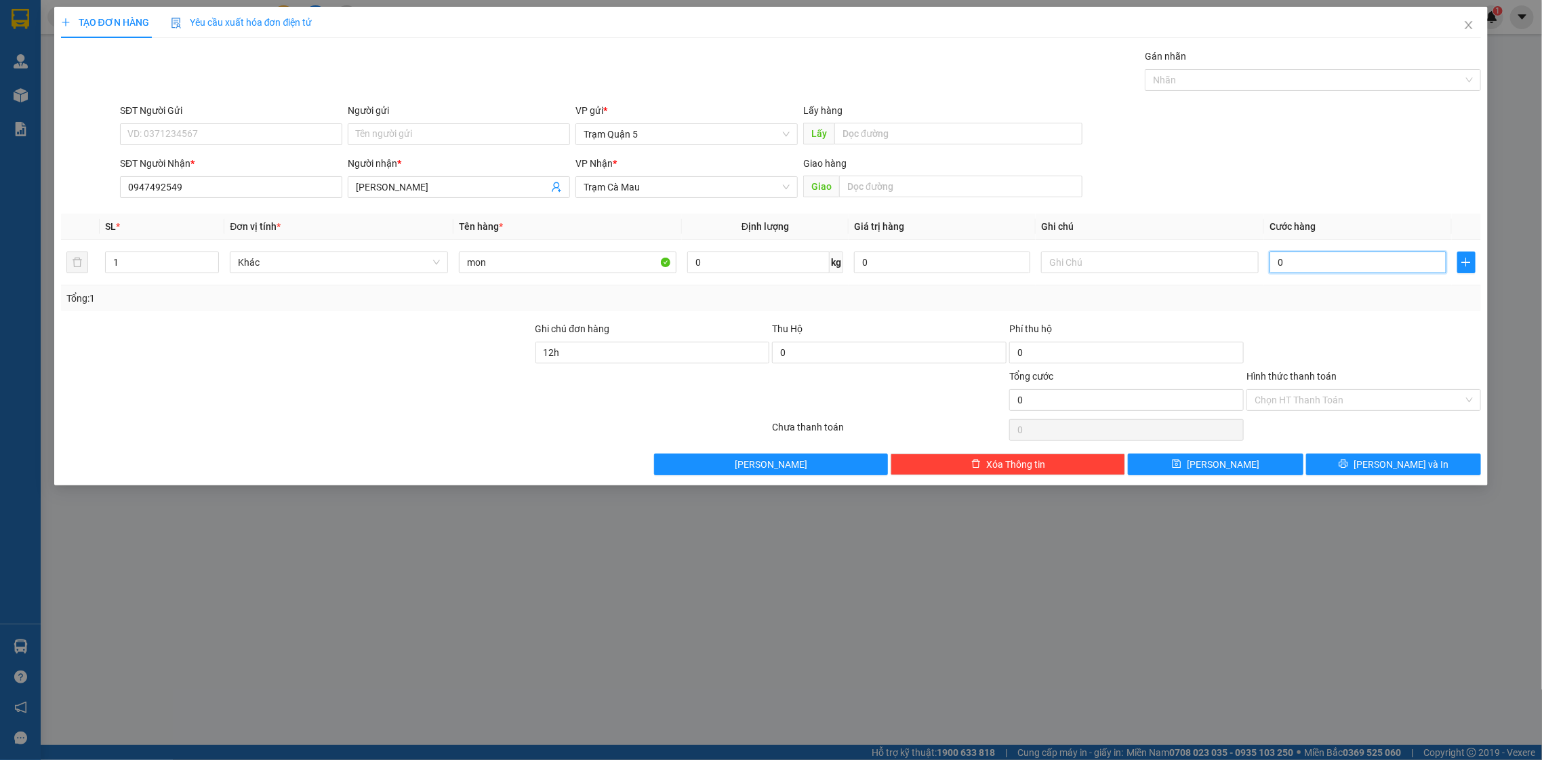
type input "4"
type input "04"
type input "40"
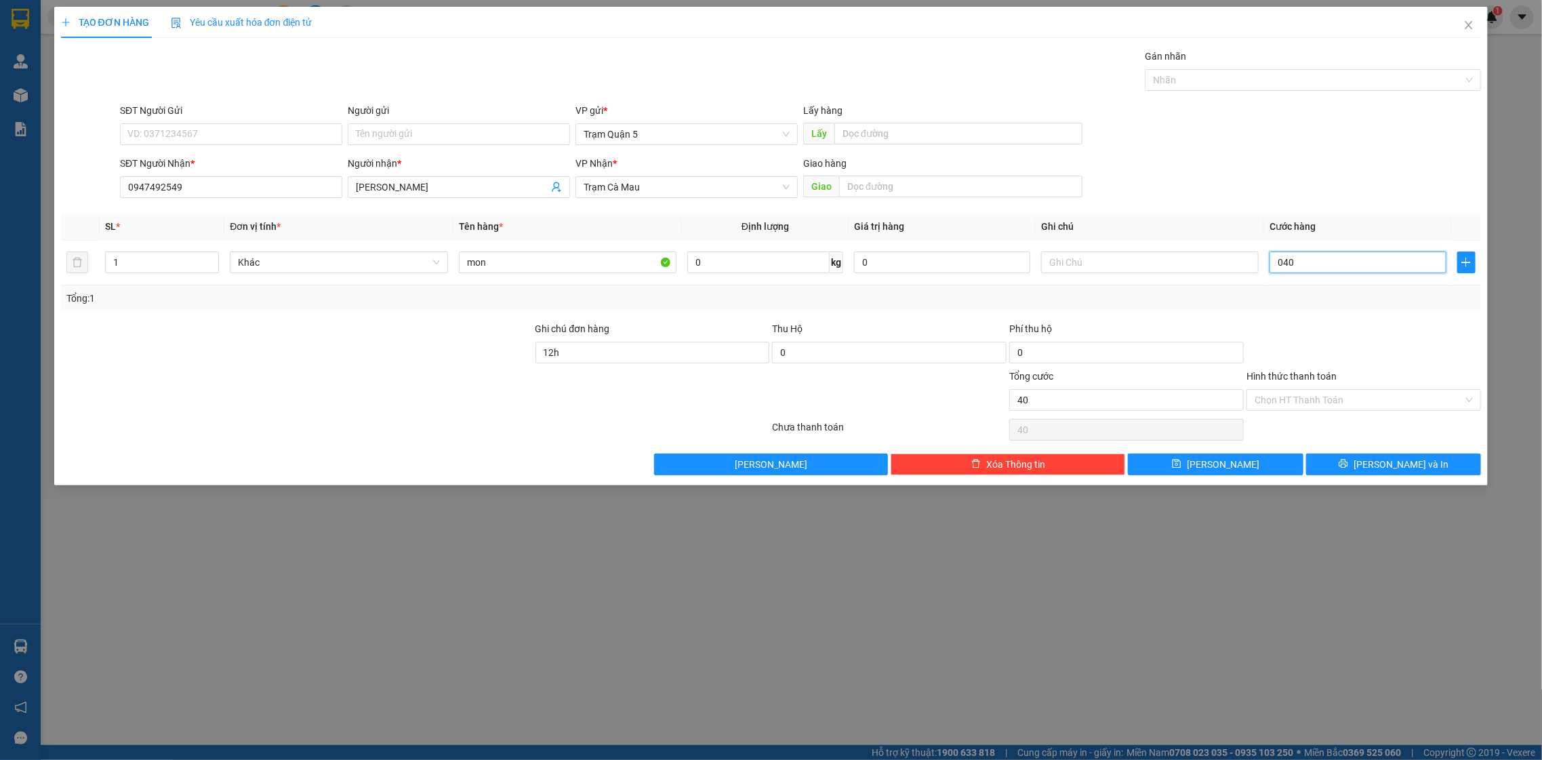
type input "040"
type input "40.000"
click at [1245, 323] on div at bounding box center [1363, 344] width 237 height 47
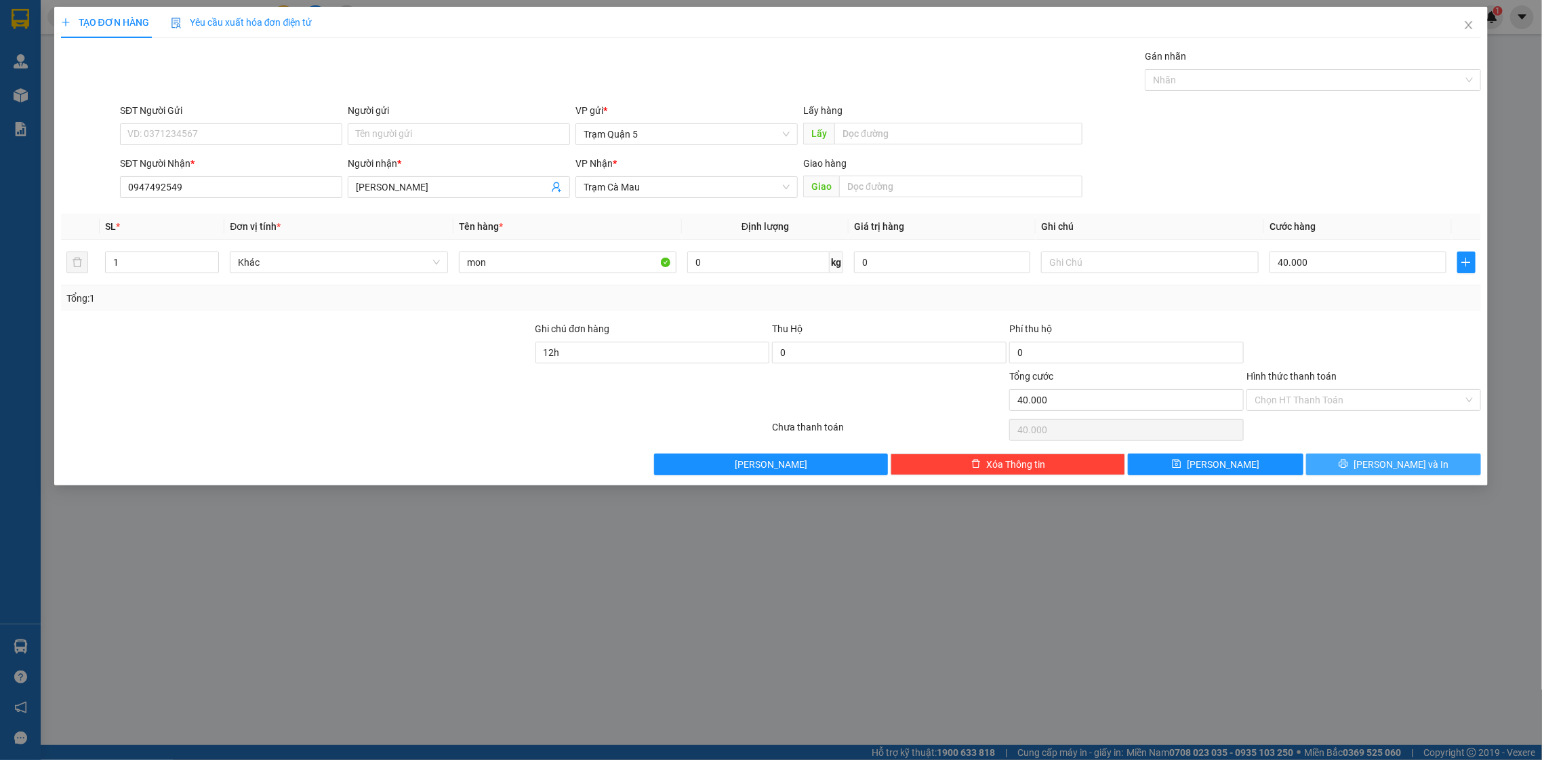
drag, startPoint x: 1428, startPoint y: 460, endPoint x: 1375, endPoint y: 445, distance: 54.9
click at [1400, 454] on button "[PERSON_NAME] và In" at bounding box center [1393, 465] width 175 height 22
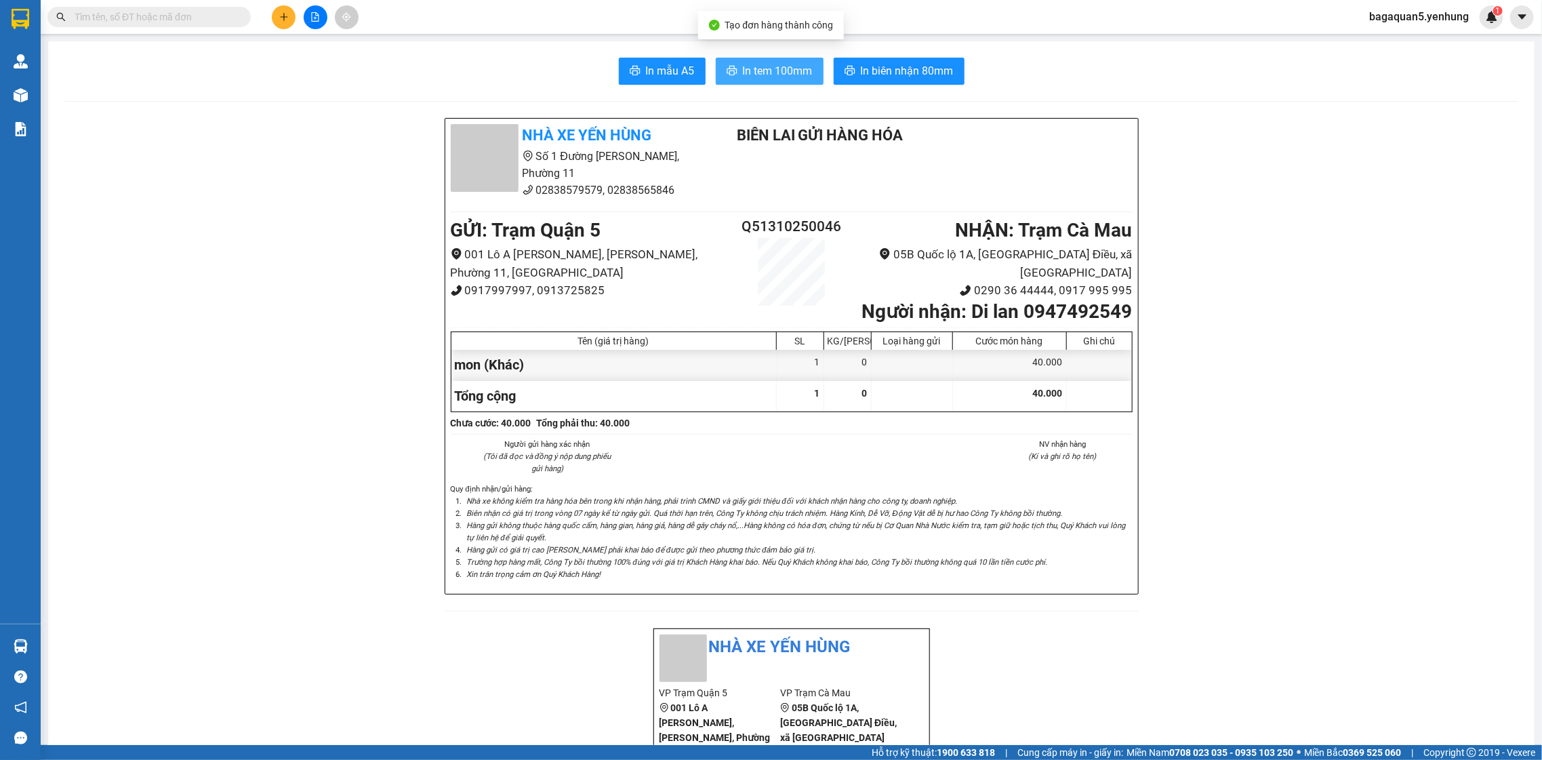
click at [751, 68] on span "In tem 100mm" at bounding box center [778, 70] width 70 height 17
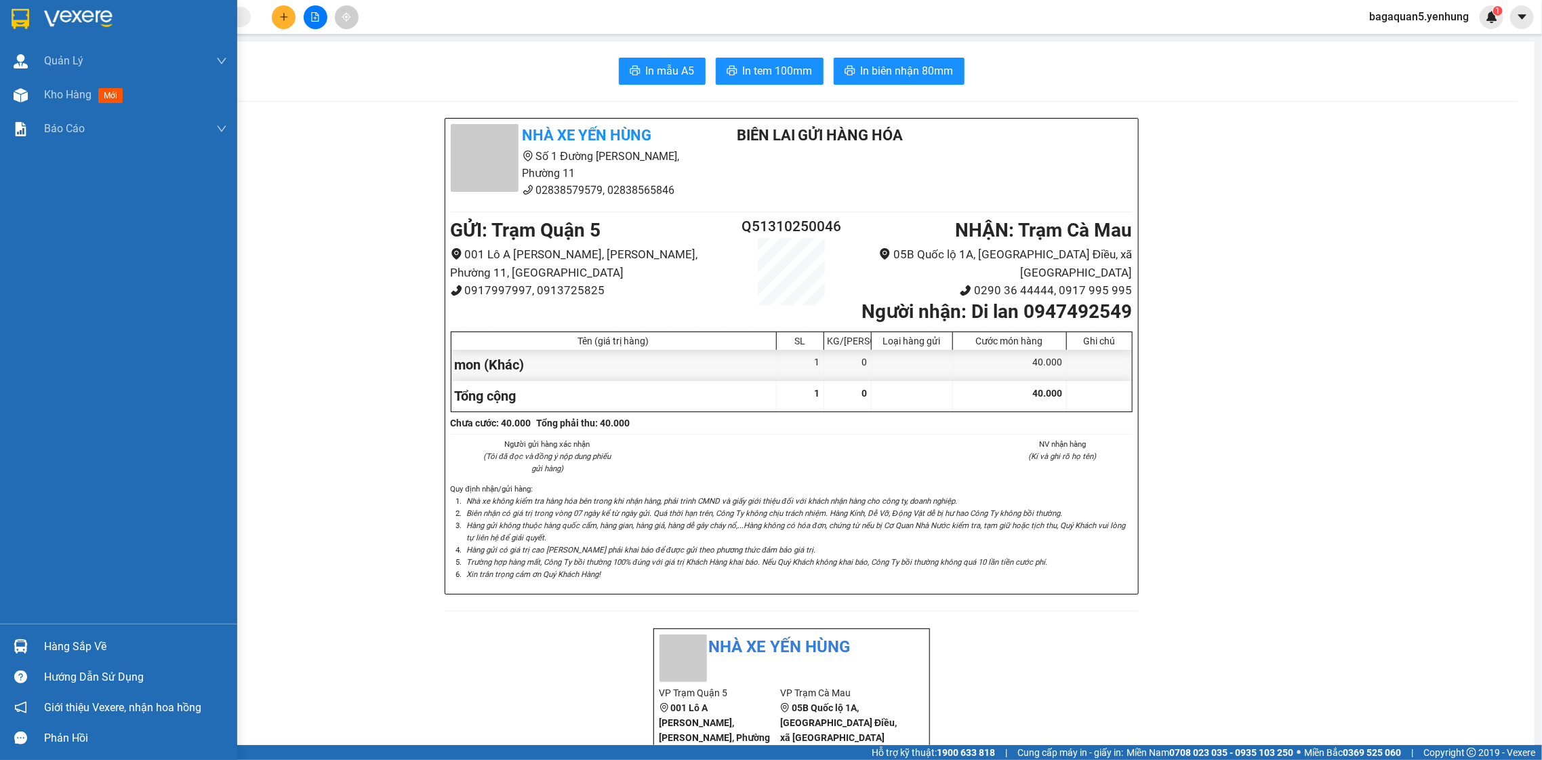
drag, startPoint x: 93, startPoint y: 83, endPoint x: 187, endPoint y: 749, distance: 672.4
click at [93, 80] on div "Kho hàng mới" at bounding box center [135, 95] width 183 height 34
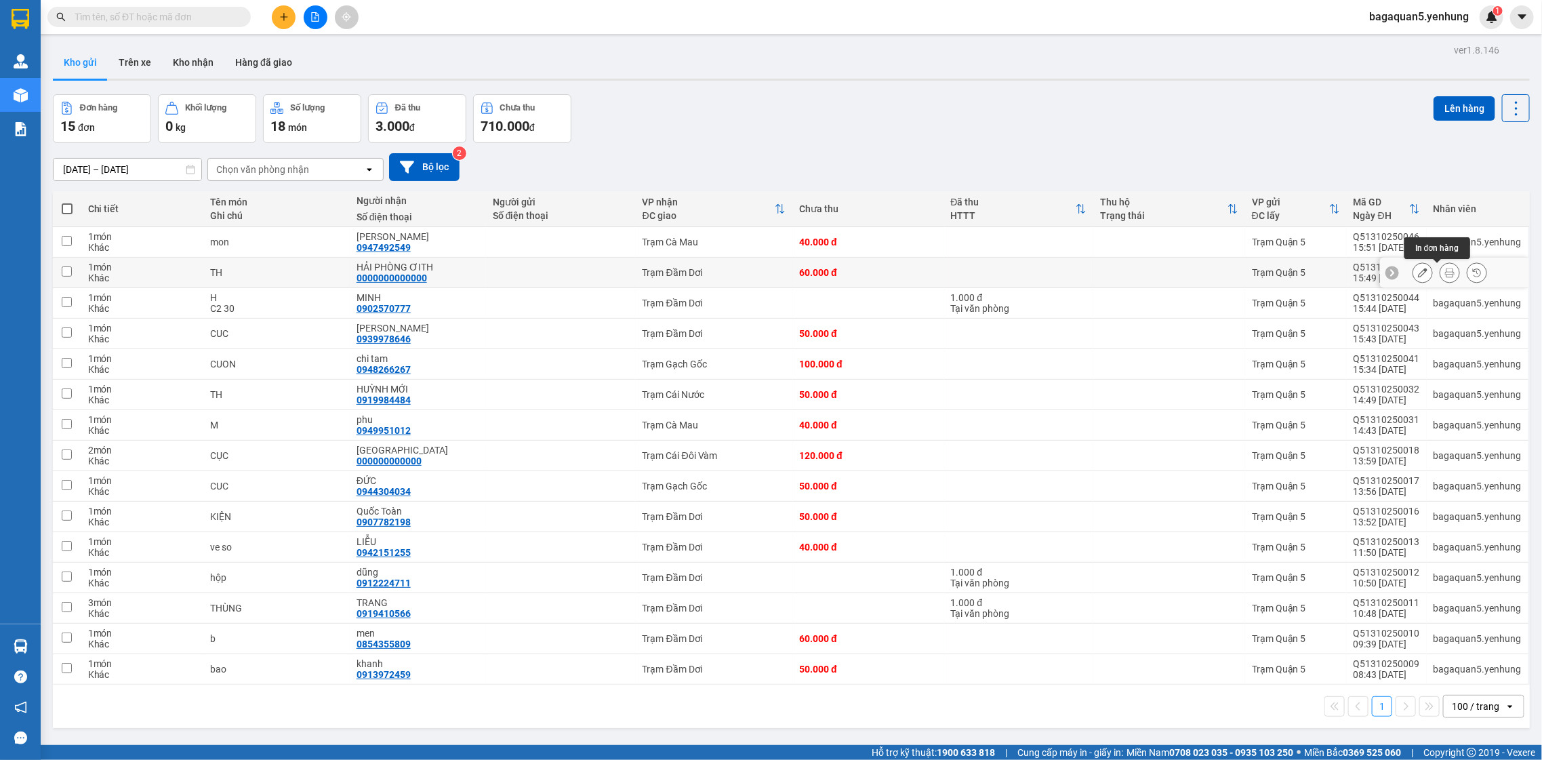
click at [1445, 273] on icon at bounding box center [1449, 272] width 9 height 9
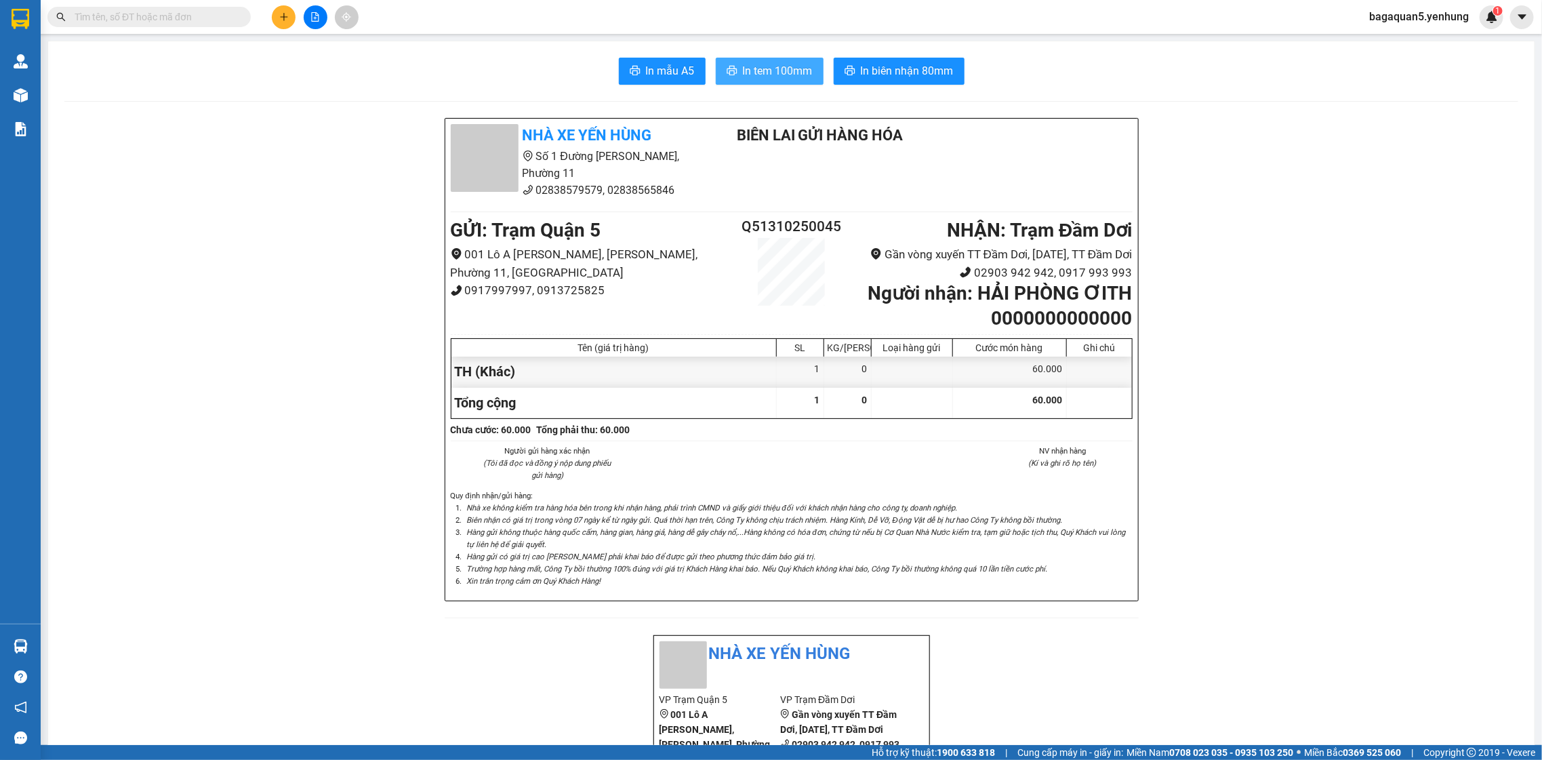
click at [757, 77] on span "In tem 100mm" at bounding box center [778, 70] width 70 height 17
drag, startPoint x: 754, startPoint y: 73, endPoint x: 754, endPoint y: 61, distance: 11.5
click at [753, 65] on span "In tem 100mm" at bounding box center [778, 70] width 70 height 17
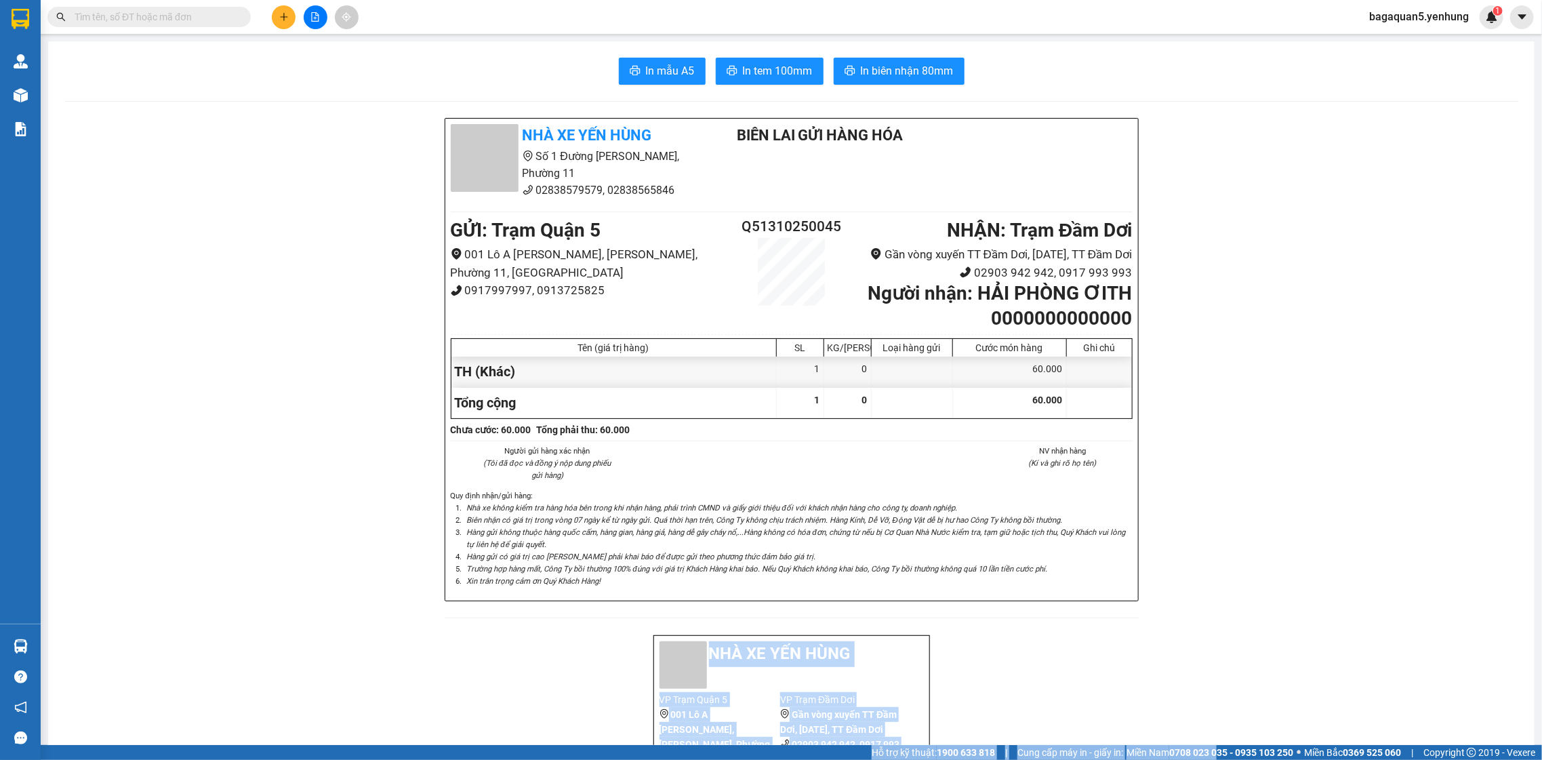
drag, startPoint x: 1213, startPoint y: 752, endPoint x: 1157, endPoint y: 719, distance: 64.8
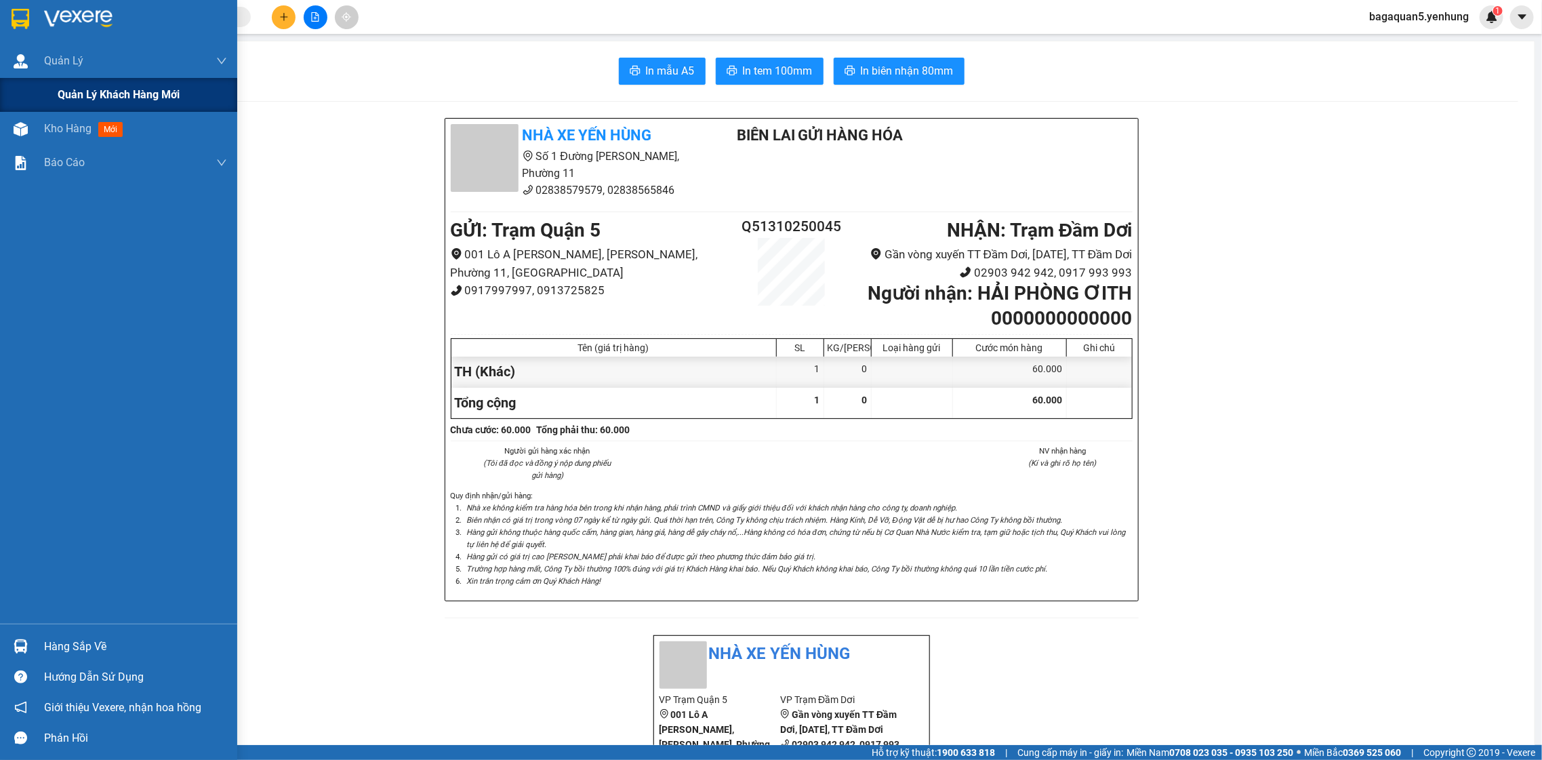
click at [58, 99] on span "Quản lý khách hàng mới" at bounding box center [119, 94] width 122 height 17
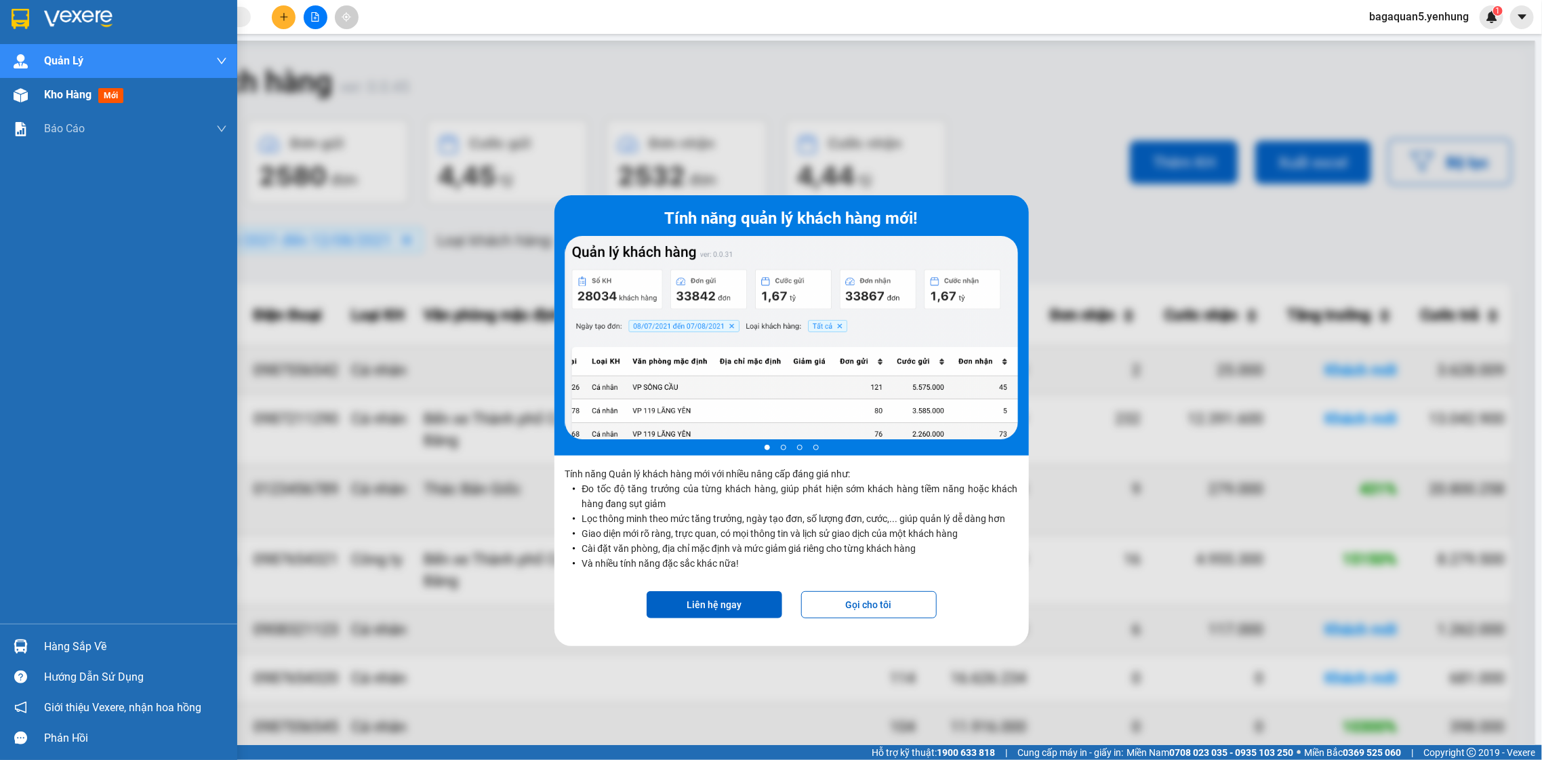
click at [56, 97] on span "Kho hàng" at bounding box center [67, 94] width 47 height 13
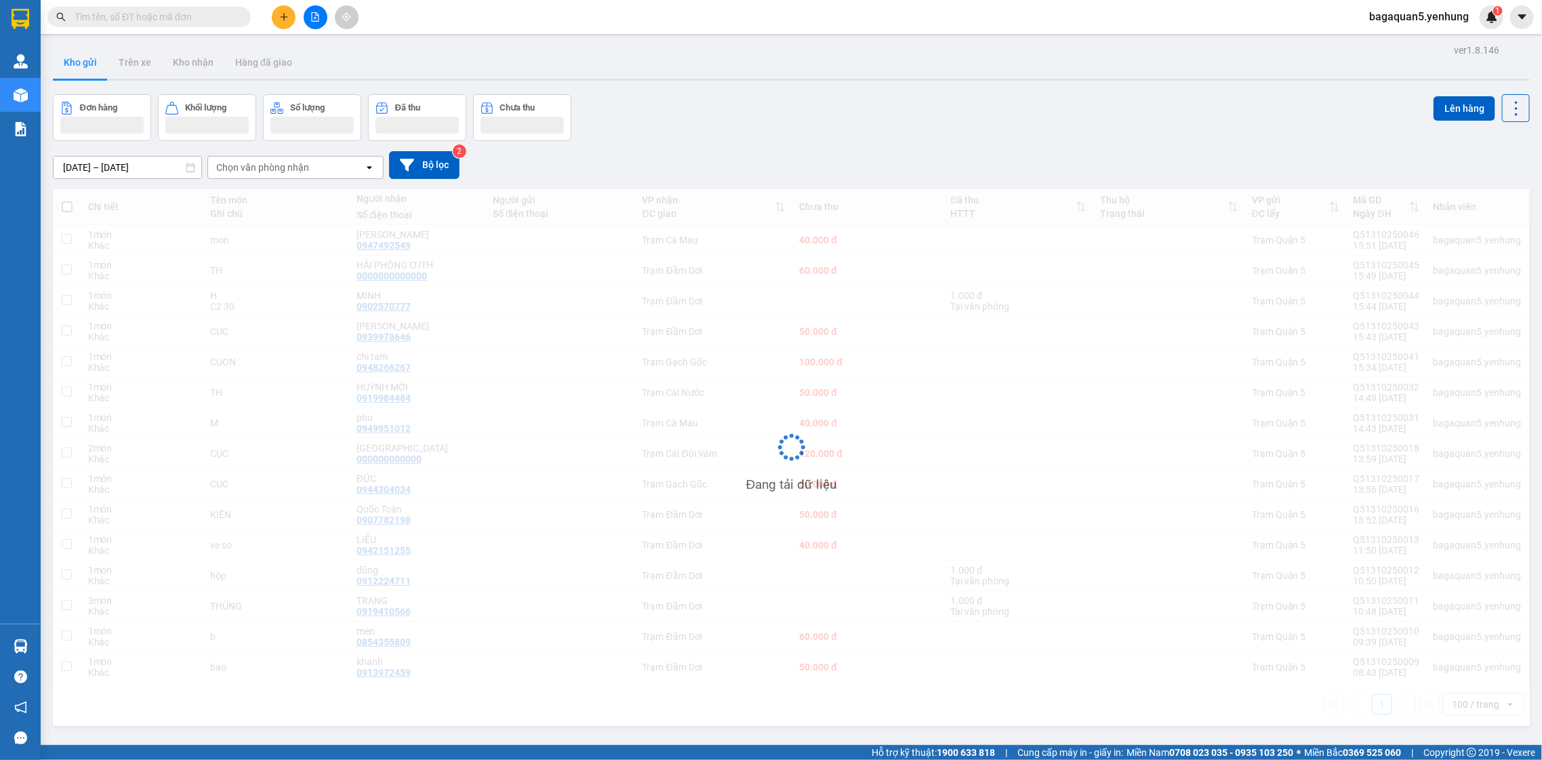
click at [40, 99] on section "Kết quả tìm kiếm ( 0 ) Bộ lọc No Data bagaquan5.yenhung 1 Quản Lý Quản lý khách…" at bounding box center [771, 380] width 1542 height 760
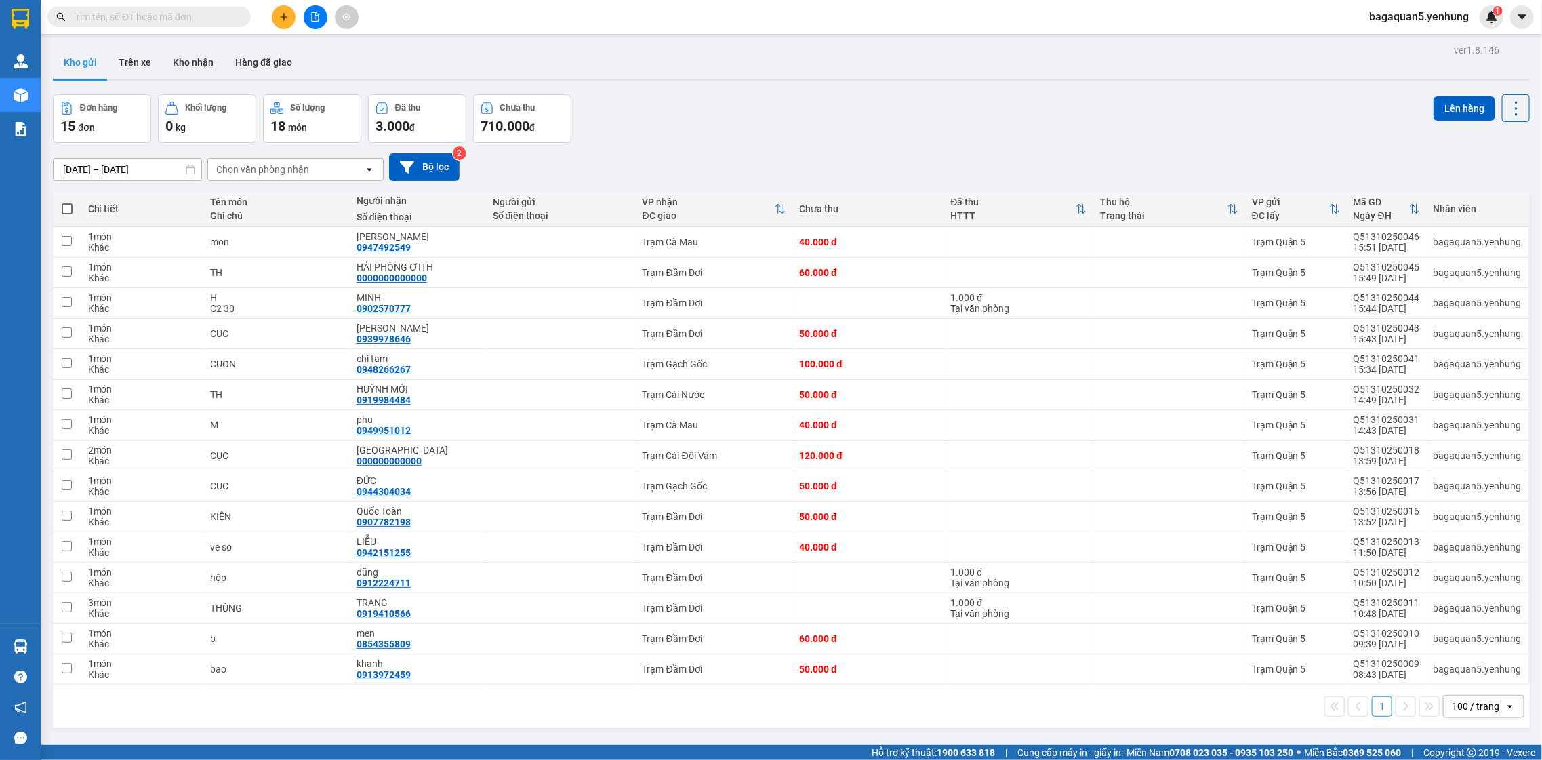
click at [287, 26] on button at bounding box center [284, 17] width 24 height 24
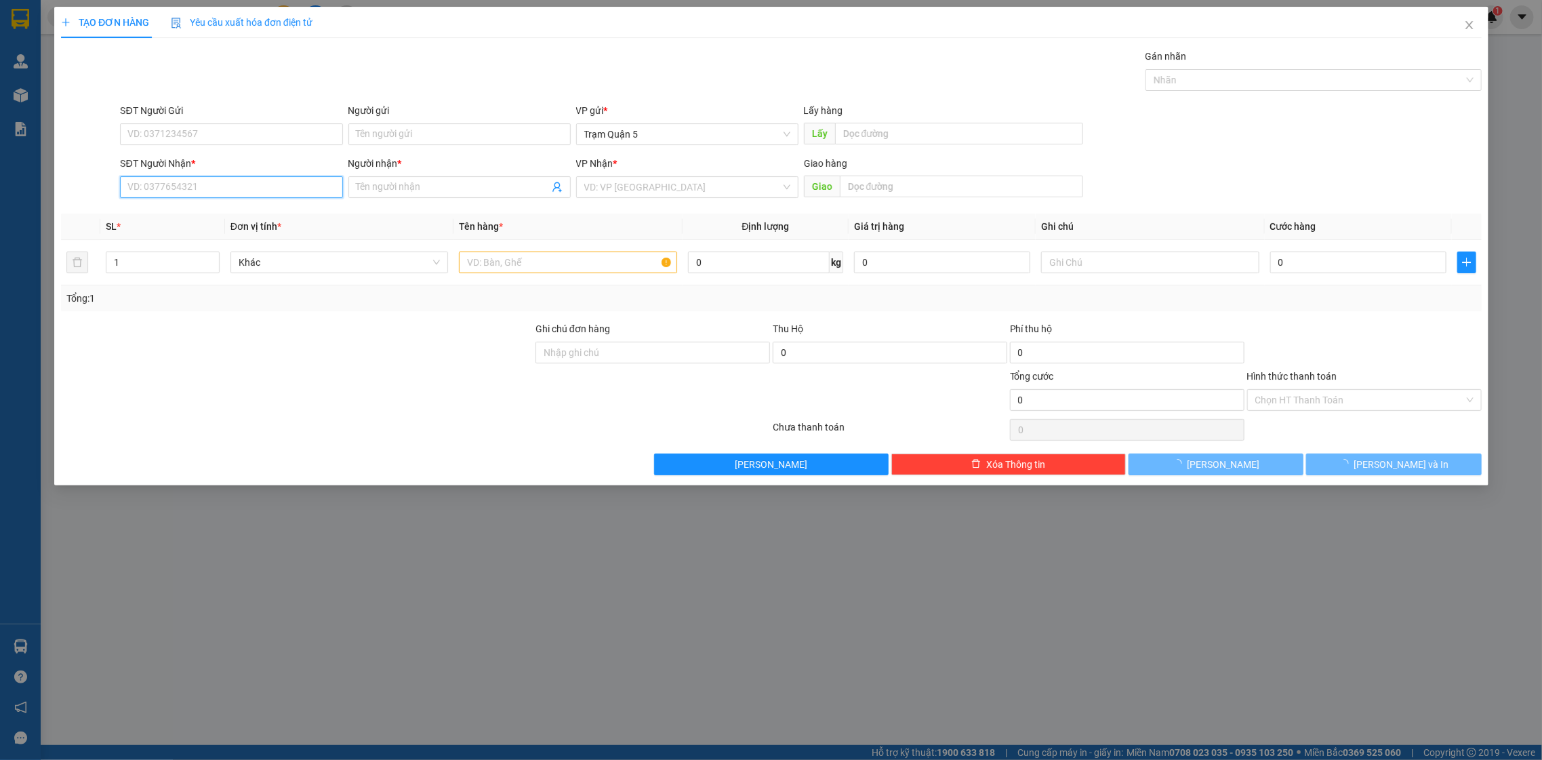
click at [223, 186] on input "SĐT Người Nhận *" at bounding box center [231, 187] width 222 height 22
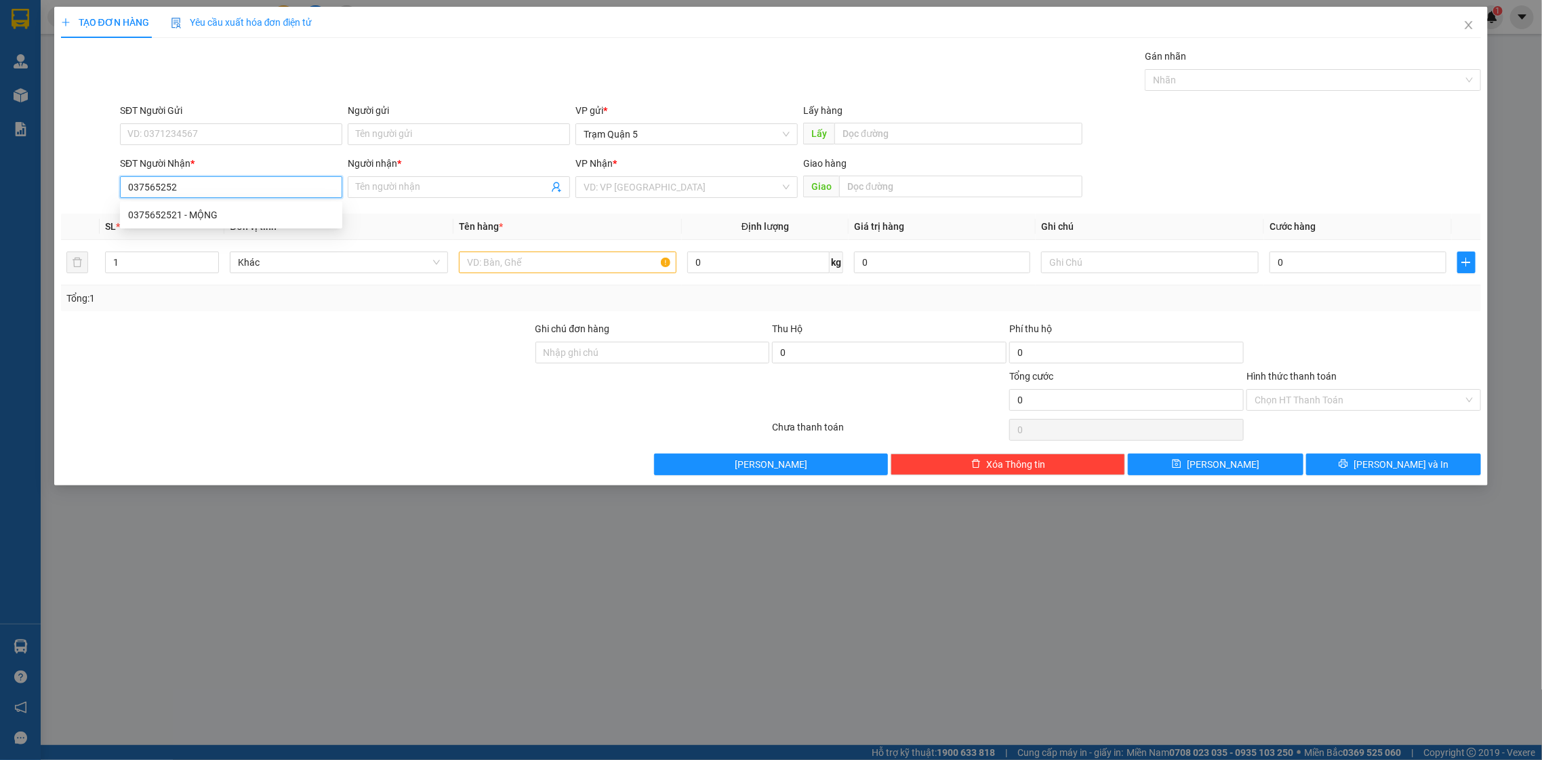
type input "0375652521"
click at [245, 214] on div "0375652521 - MỘNG" at bounding box center [231, 214] width 206 height 15
type input "MỘNG"
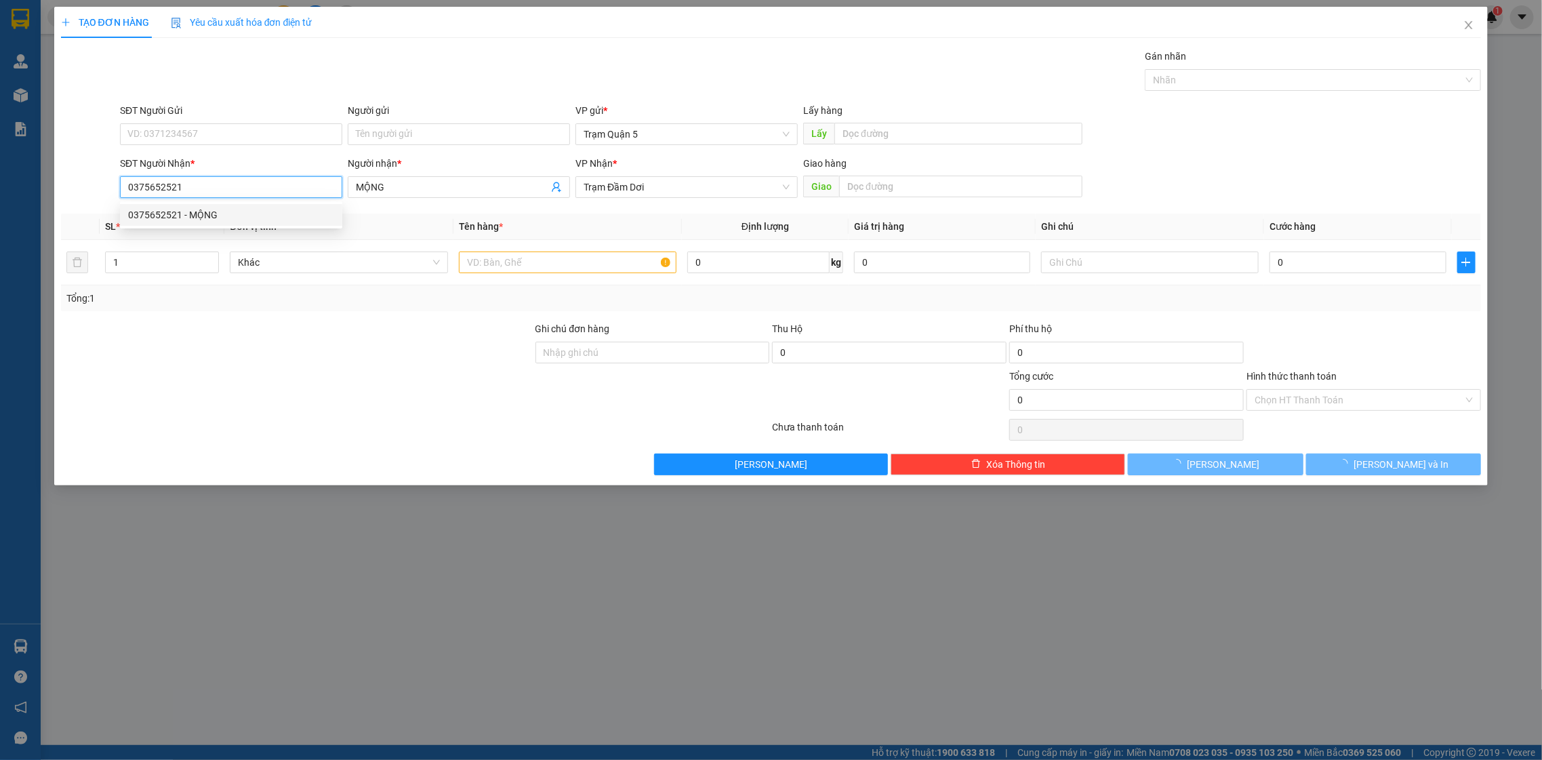
type input "40.000"
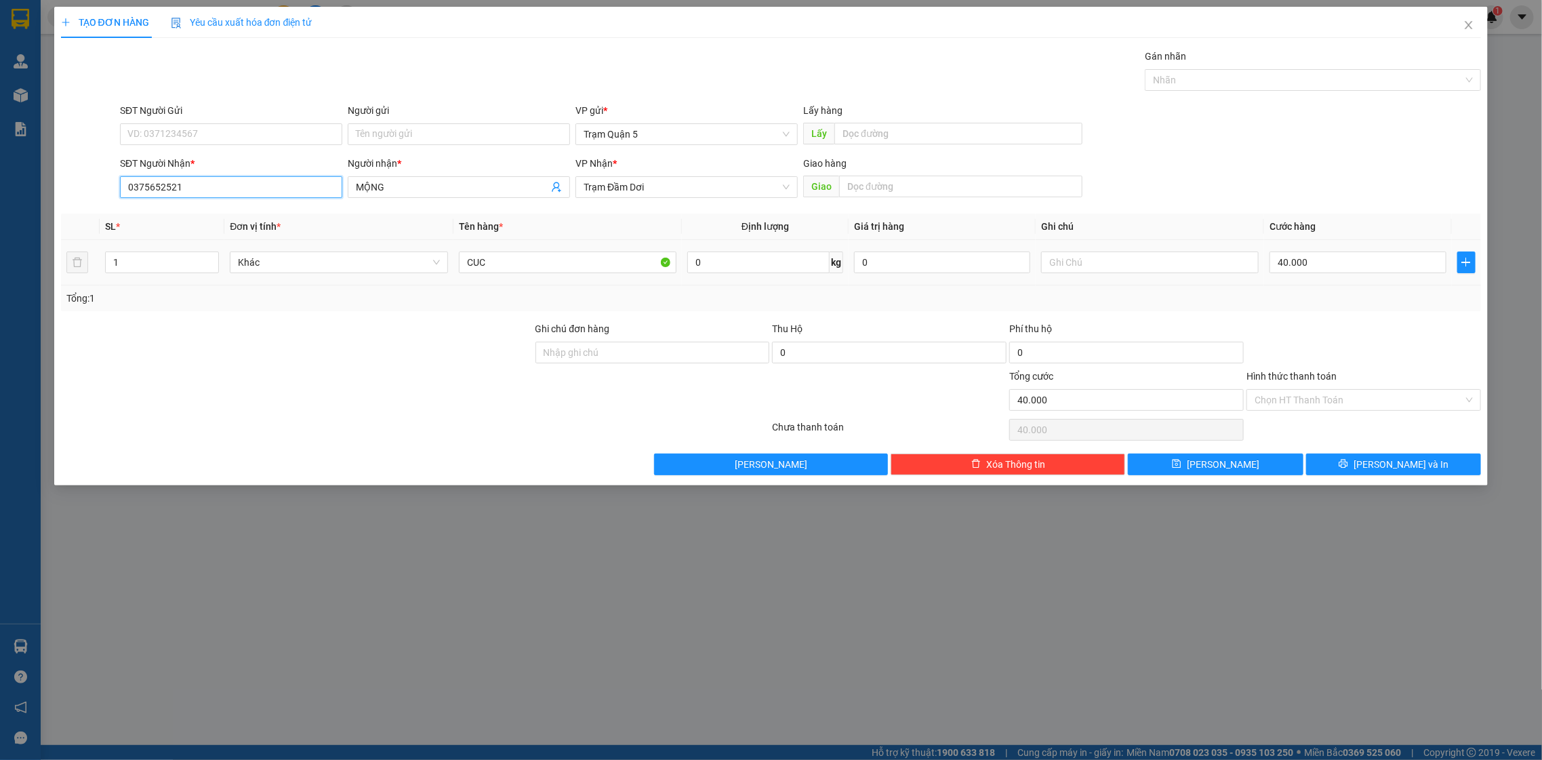
type input "0375652521"
click at [1378, 249] on div "40.000" at bounding box center [1358, 262] width 176 height 27
click at [1388, 258] on input "40.000" at bounding box center [1358, 263] width 176 height 22
type input "5"
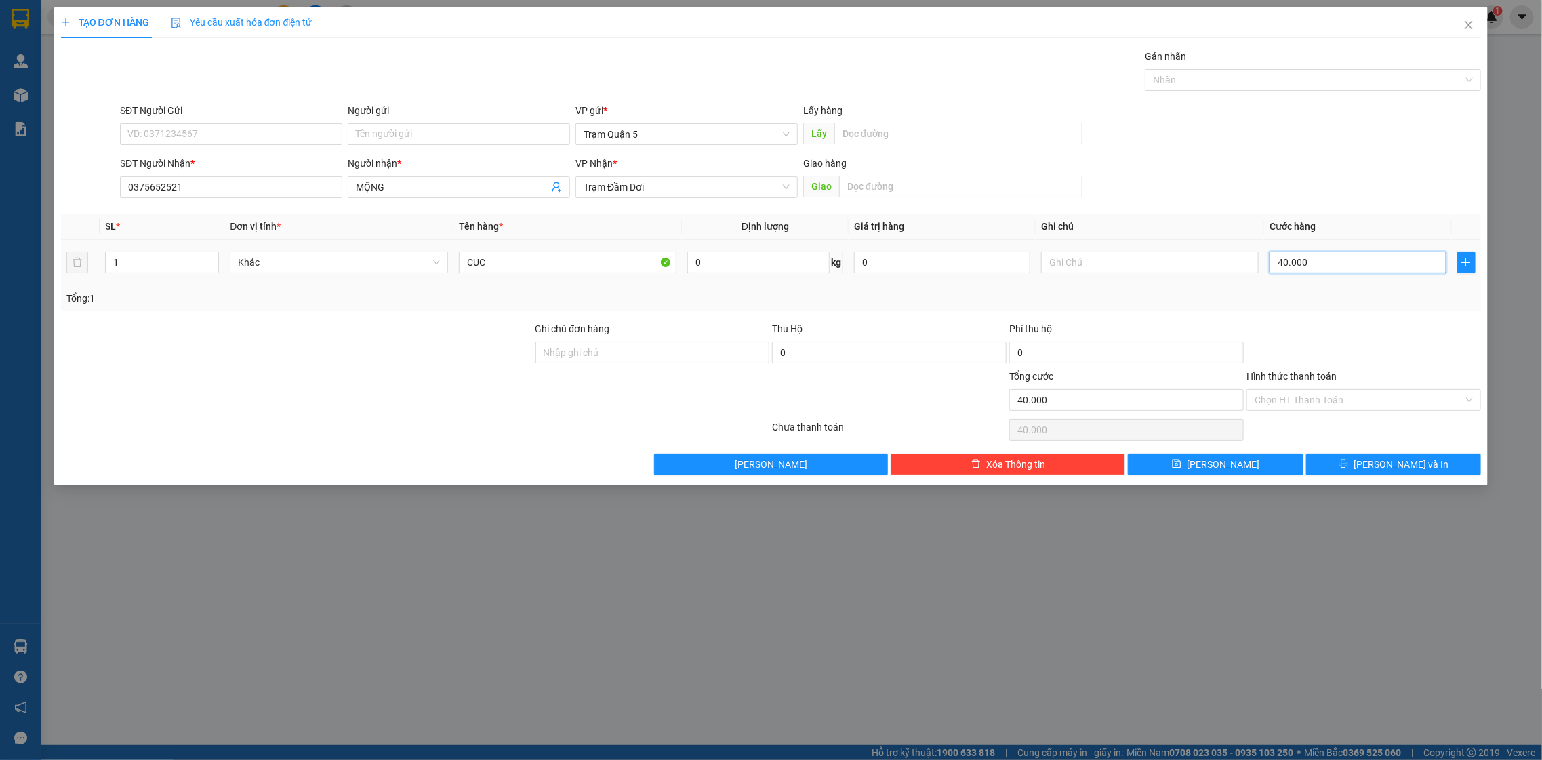
type input "5"
type input "50"
type input "50.000"
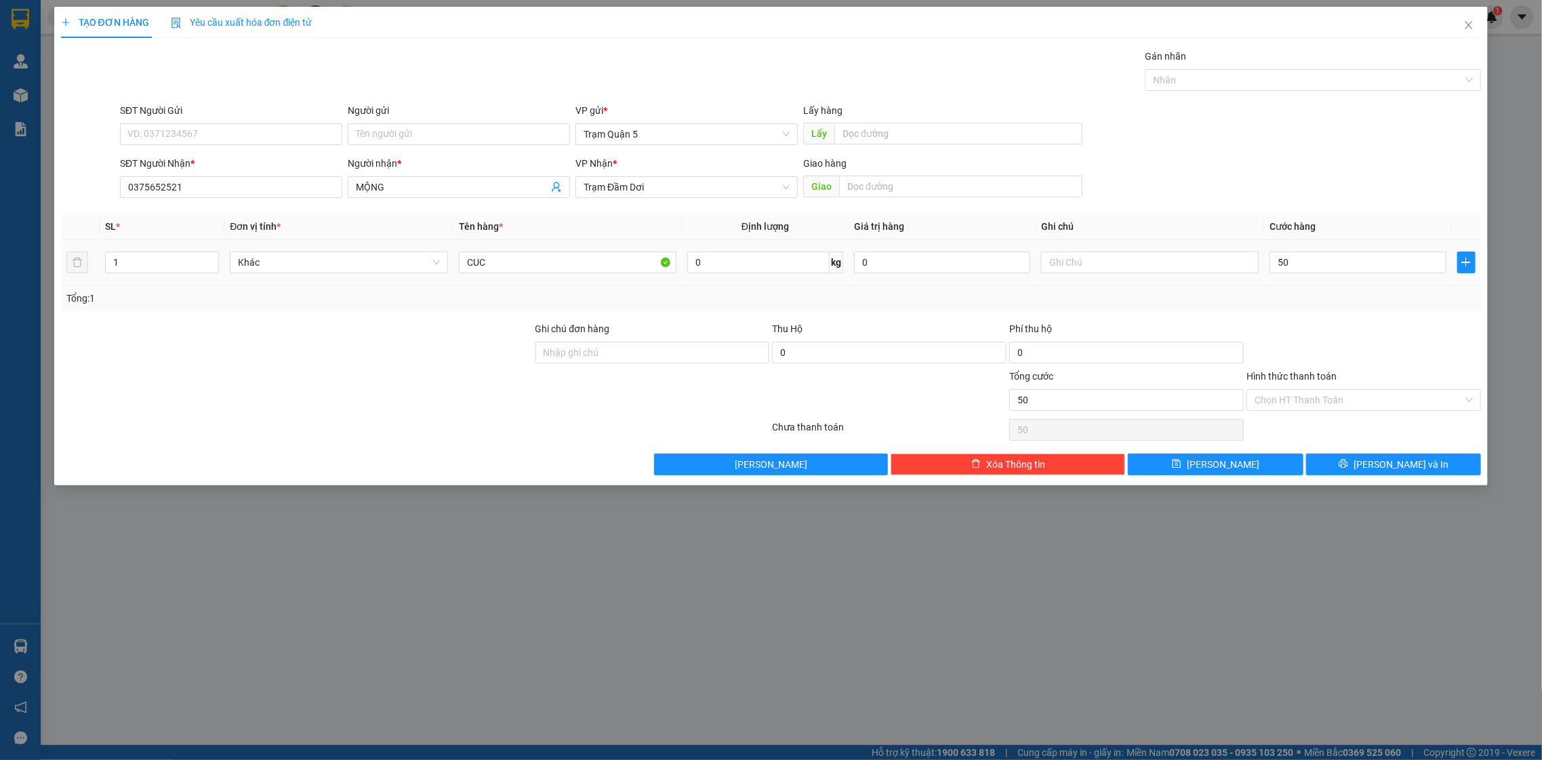
type input "50.000"
click at [1376, 324] on div at bounding box center [1363, 344] width 237 height 47
click at [1386, 461] on span "[PERSON_NAME] và In" at bounding box center [1401, 464] width 95 height 15
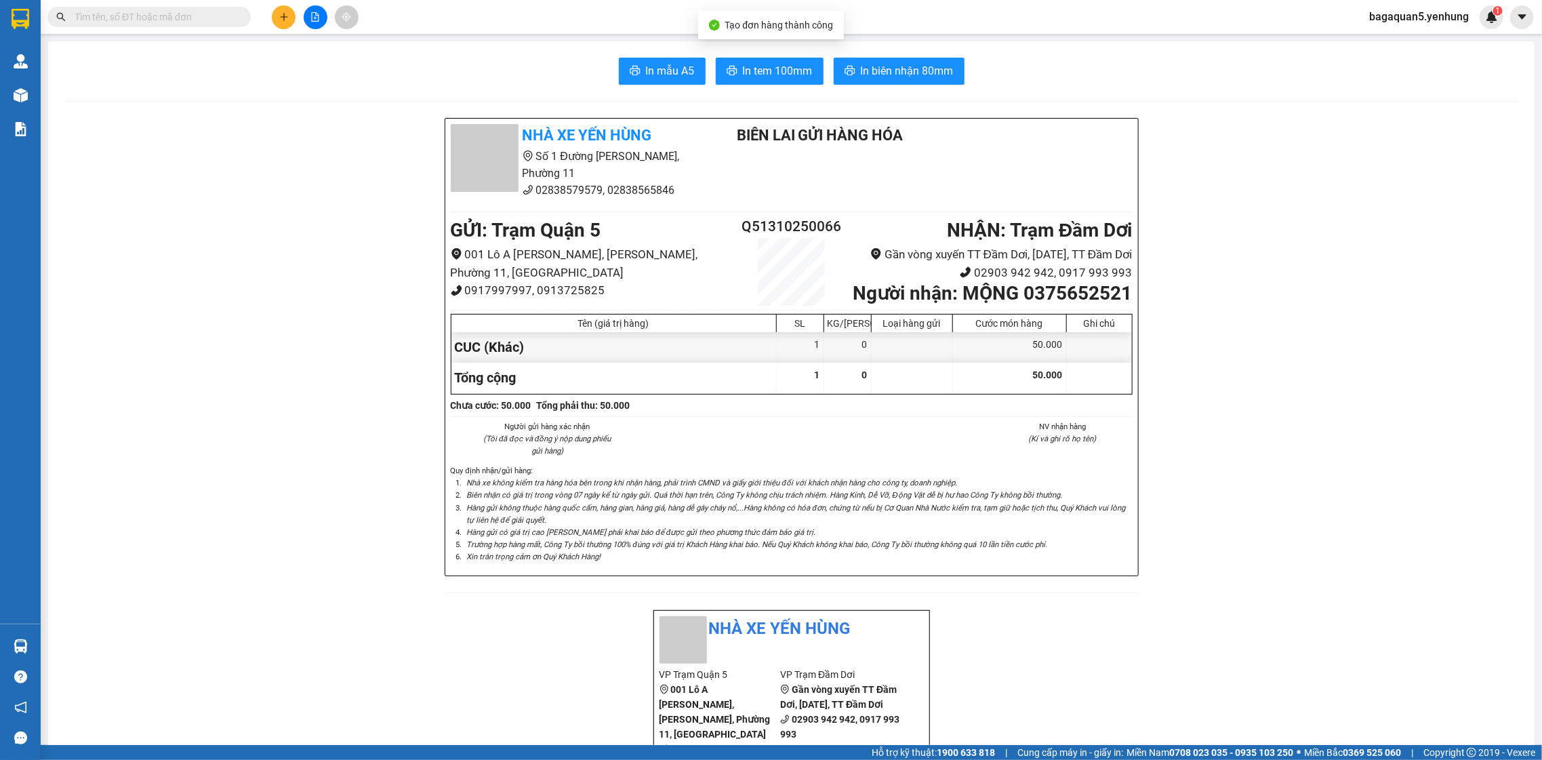
click at [819, 76] on div "In mẫu A5 In tem 100mm In biên nhận 80mm" at bounding box center [791, 71] width 1454 height 27
click at [809, 72] on button "In tem 100mm" at bounding box center [770, 71] width 108 height 27
click at [296, 17] on div at bounding box center [315, 17] width 102 height 24
click at [289, 15] on button at bounding box center [284, 17] width 24 height 24
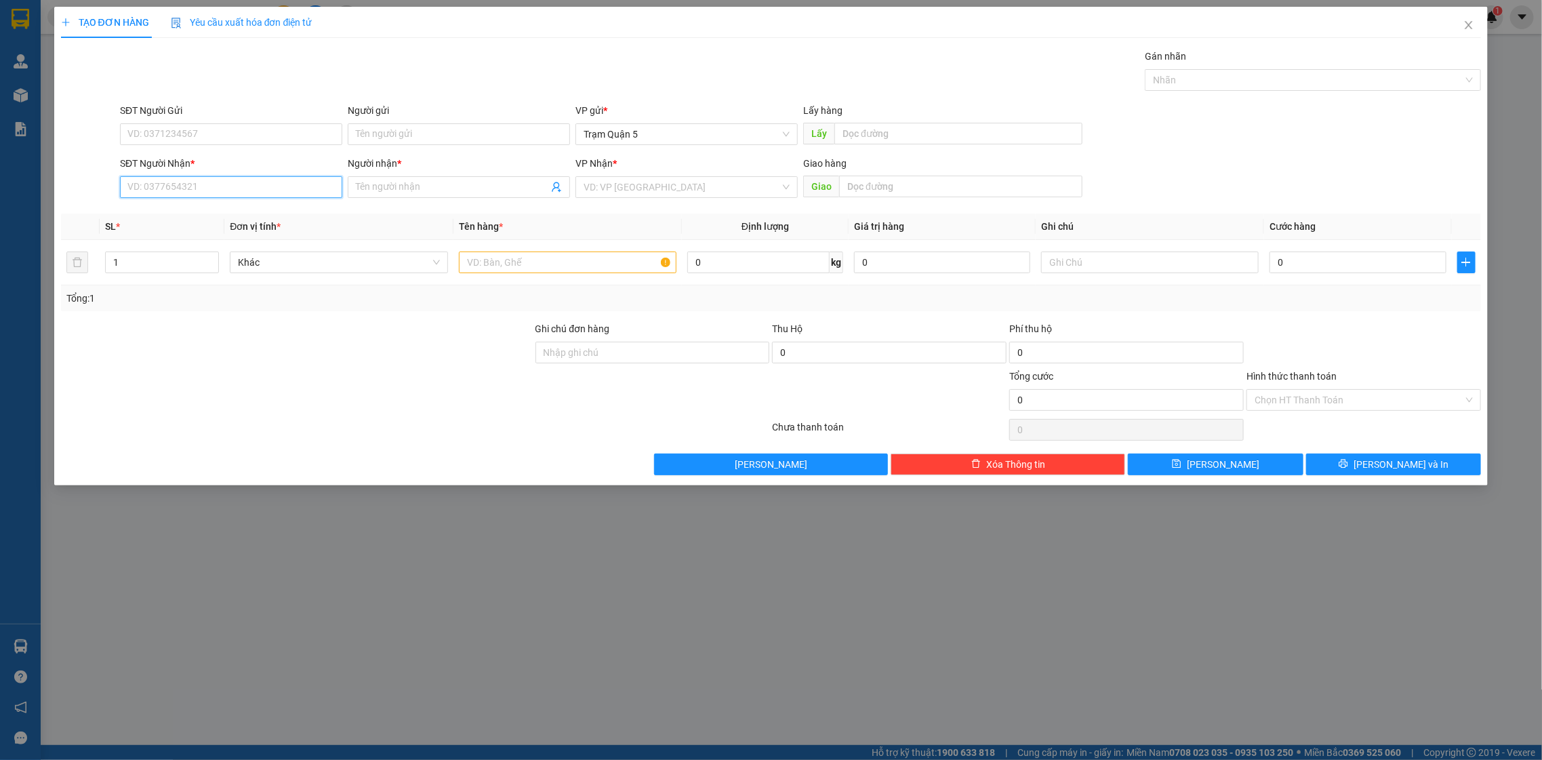
click at [222, 181] on input "SĐT Người Nhận *" at bounding box center [231, 187] width 222 height 22
type input "0949710771"
click at [226, 212] on div "0949710771 - linh" at bounding box center [231, 214] width 206 height 15
type input "linh"
type input "50.000"
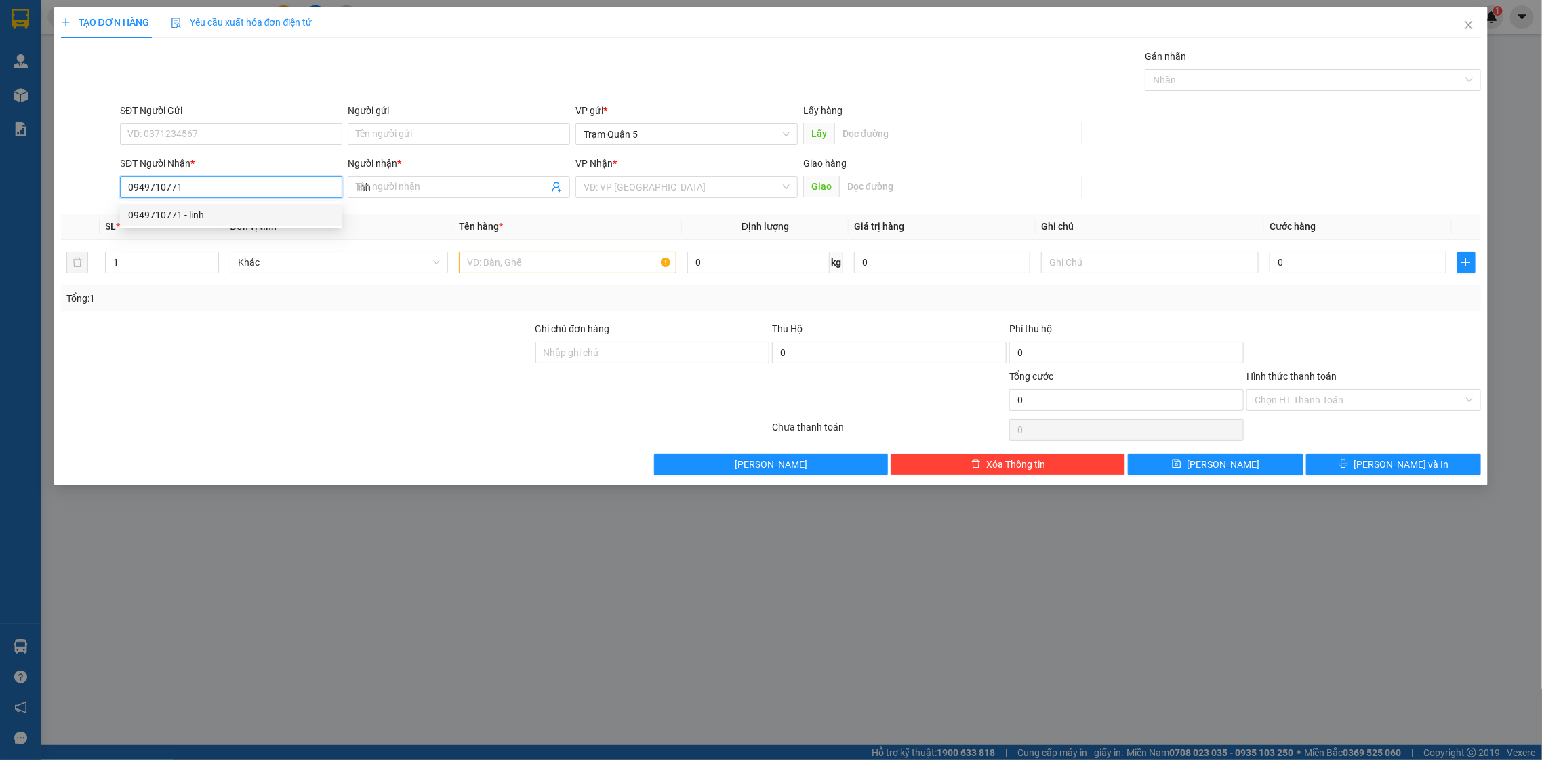
type input "50.000"
type input "0949710771"
click at [1321, 252] on input "50.000" at bounding box center [1358, 263] width 176 height 22
type input "6"
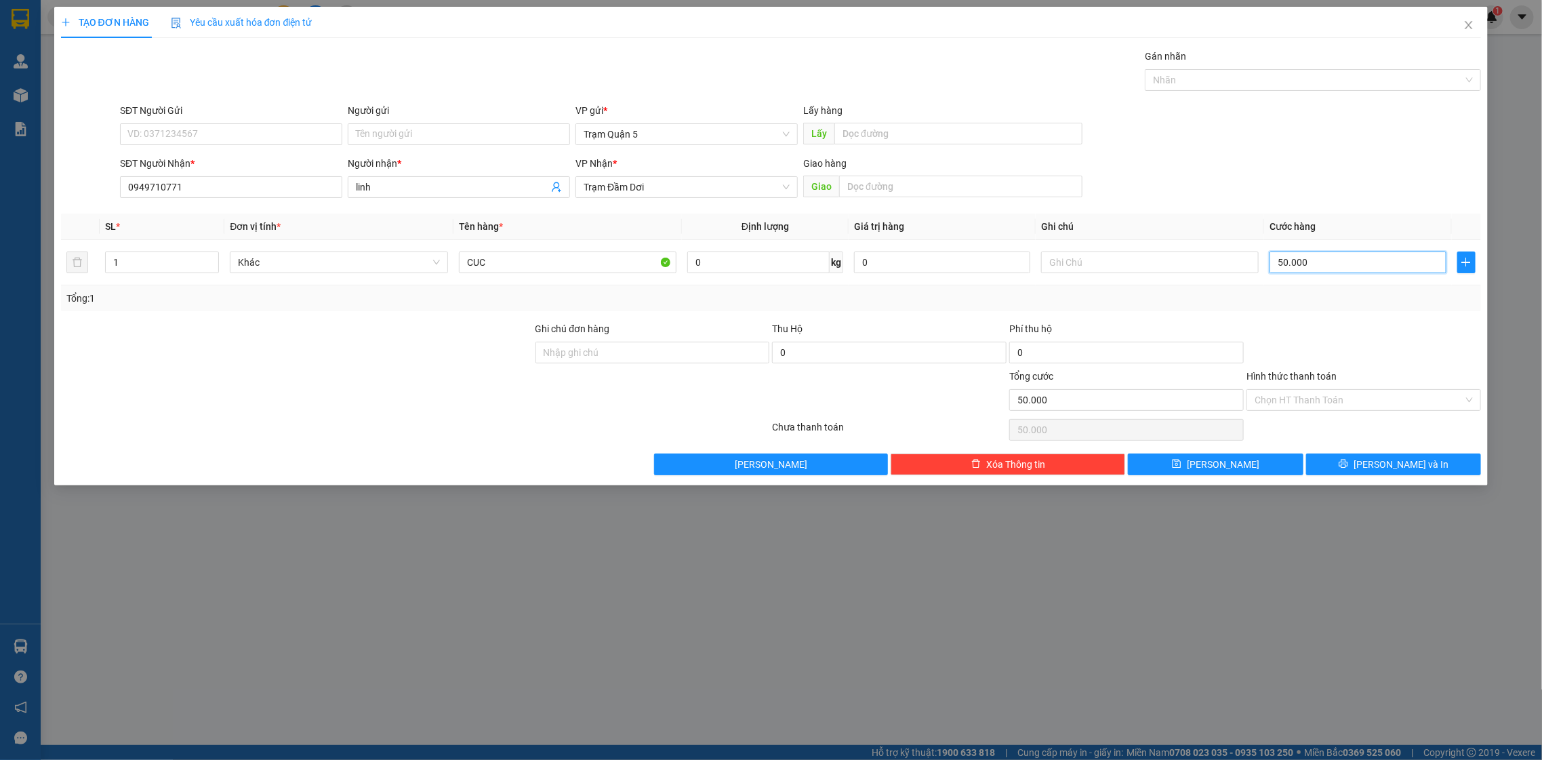
type input "6"
type input "60"
type input "60.000"
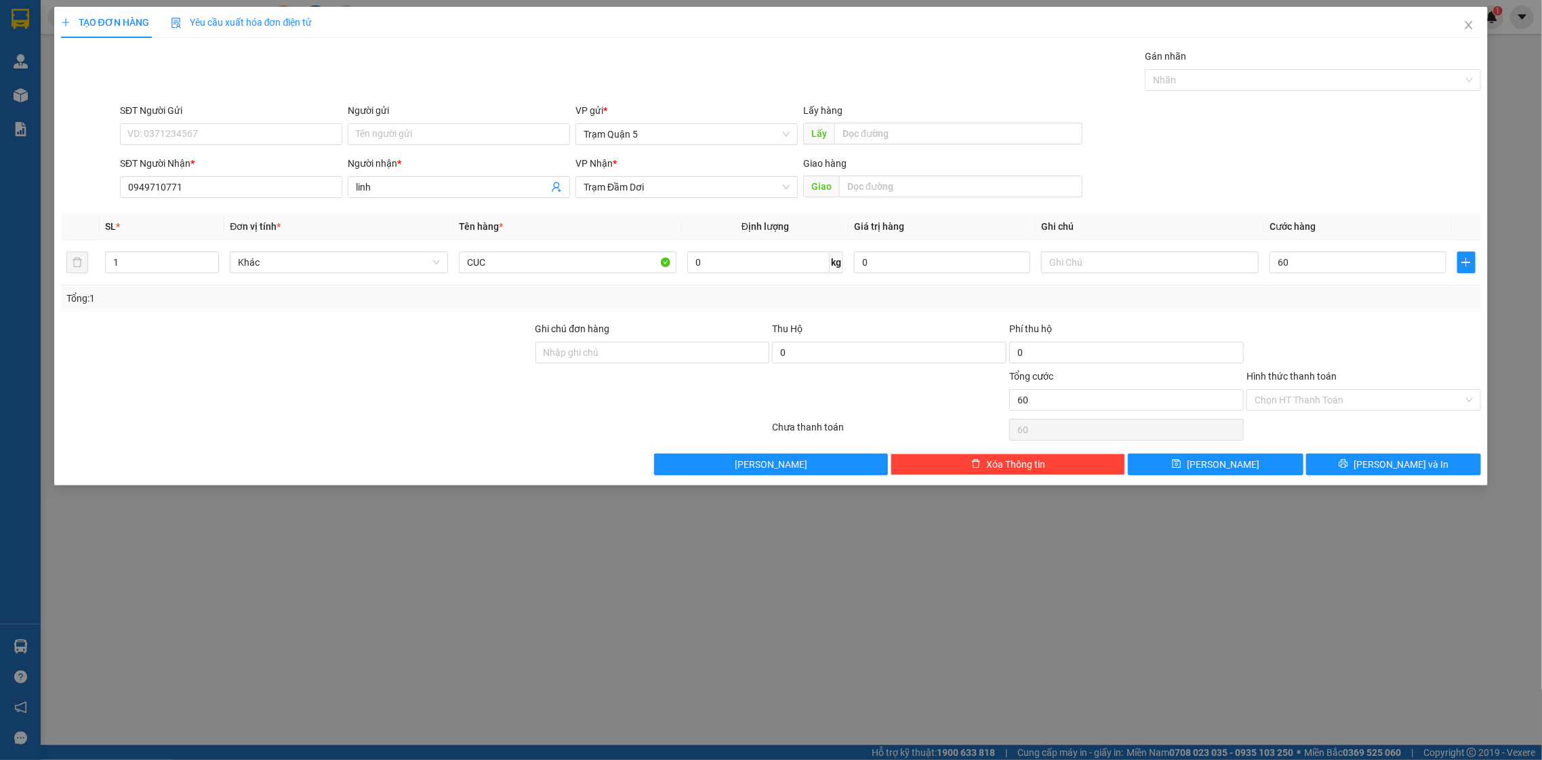
type input "60.000"
click at [1397, 323] on div at bounding box center [1363, 344] width 237 height 47
click at [1376, 473] on button "[PERSON_NAME] và In" at bounding box center [1393, 465] width 175 height 22
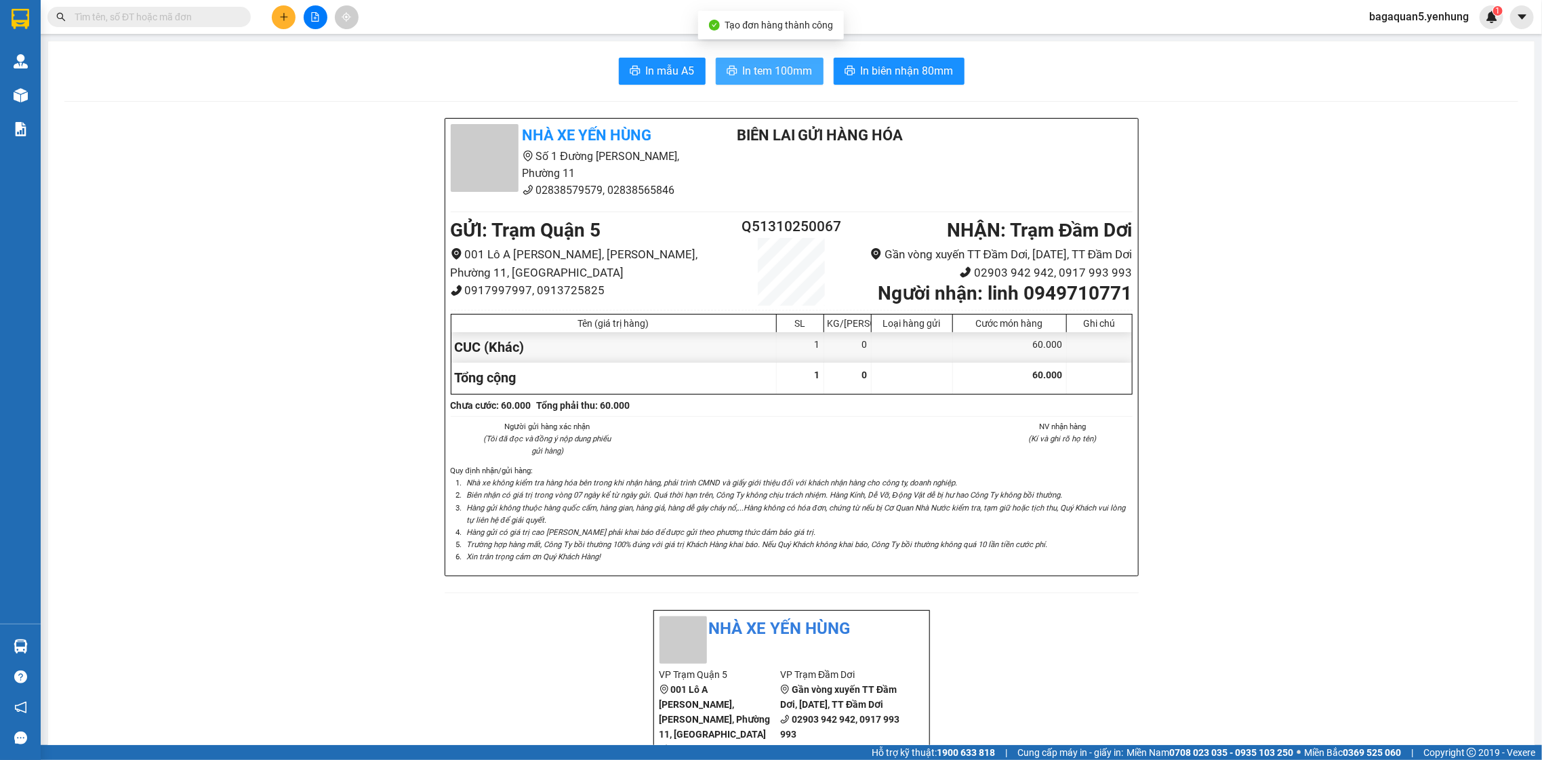
click at [727, 77] on span "printer" at bounding box center [732, 71] width 11 height 13
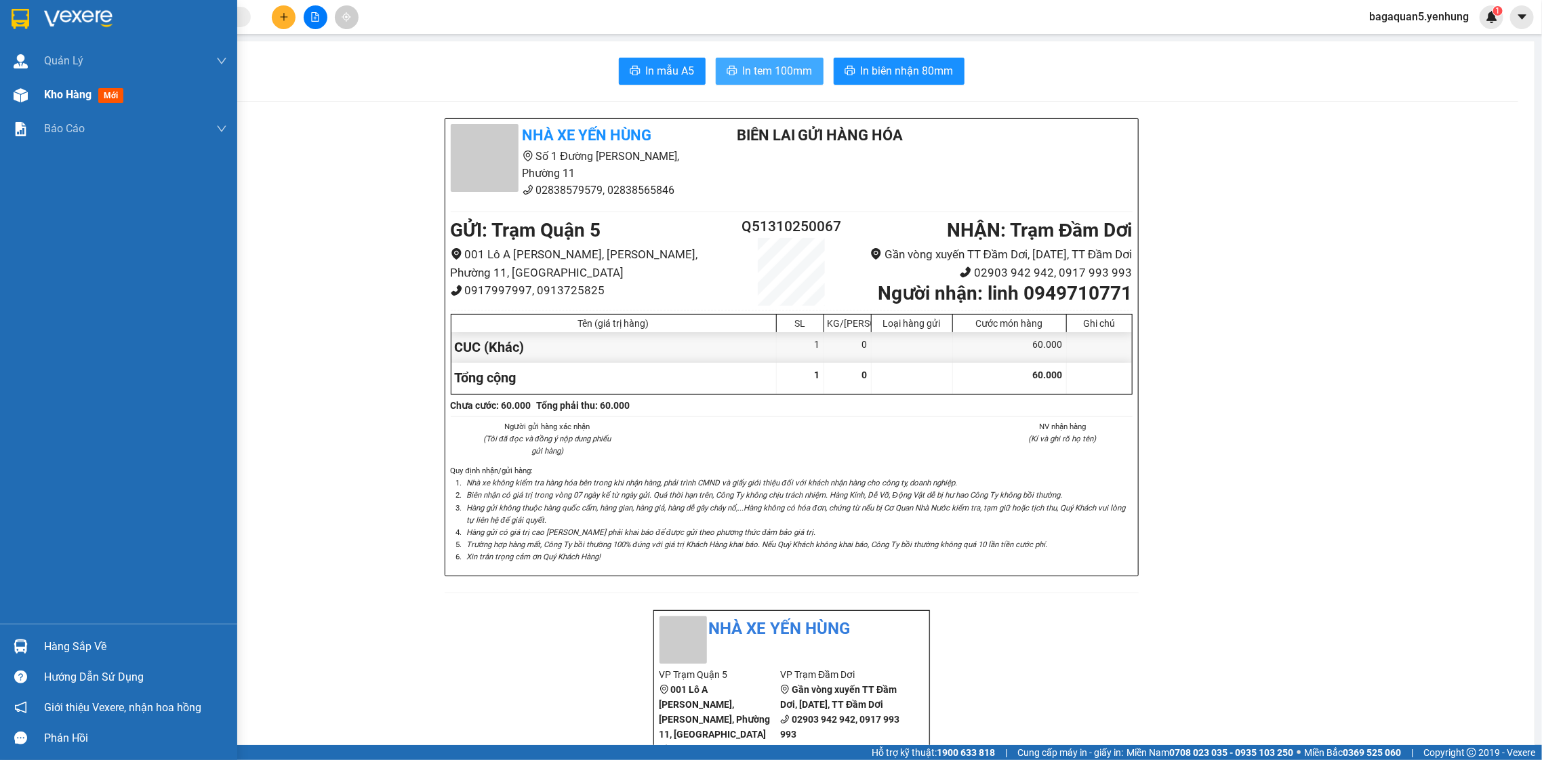
click at [26, 94] on img at bounding box center [21, 95] width 14 height 14
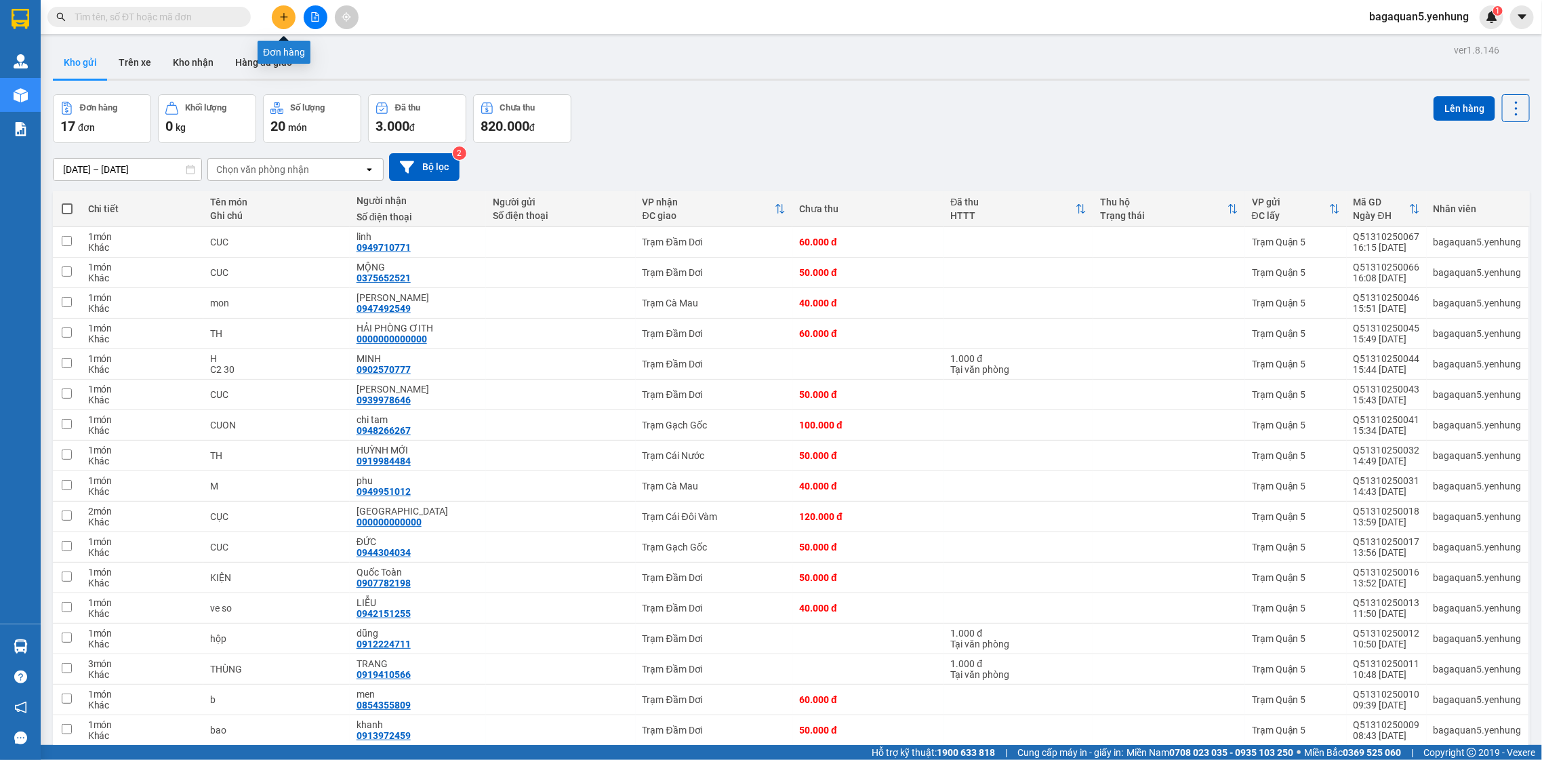
drag, startPoint x: 283, startPoint y: 26, endPoint x: 277, endPoint y: 19, distance: 9.1
click at [277, 19] on button at bounding box center [284, 17] width 24 height 24
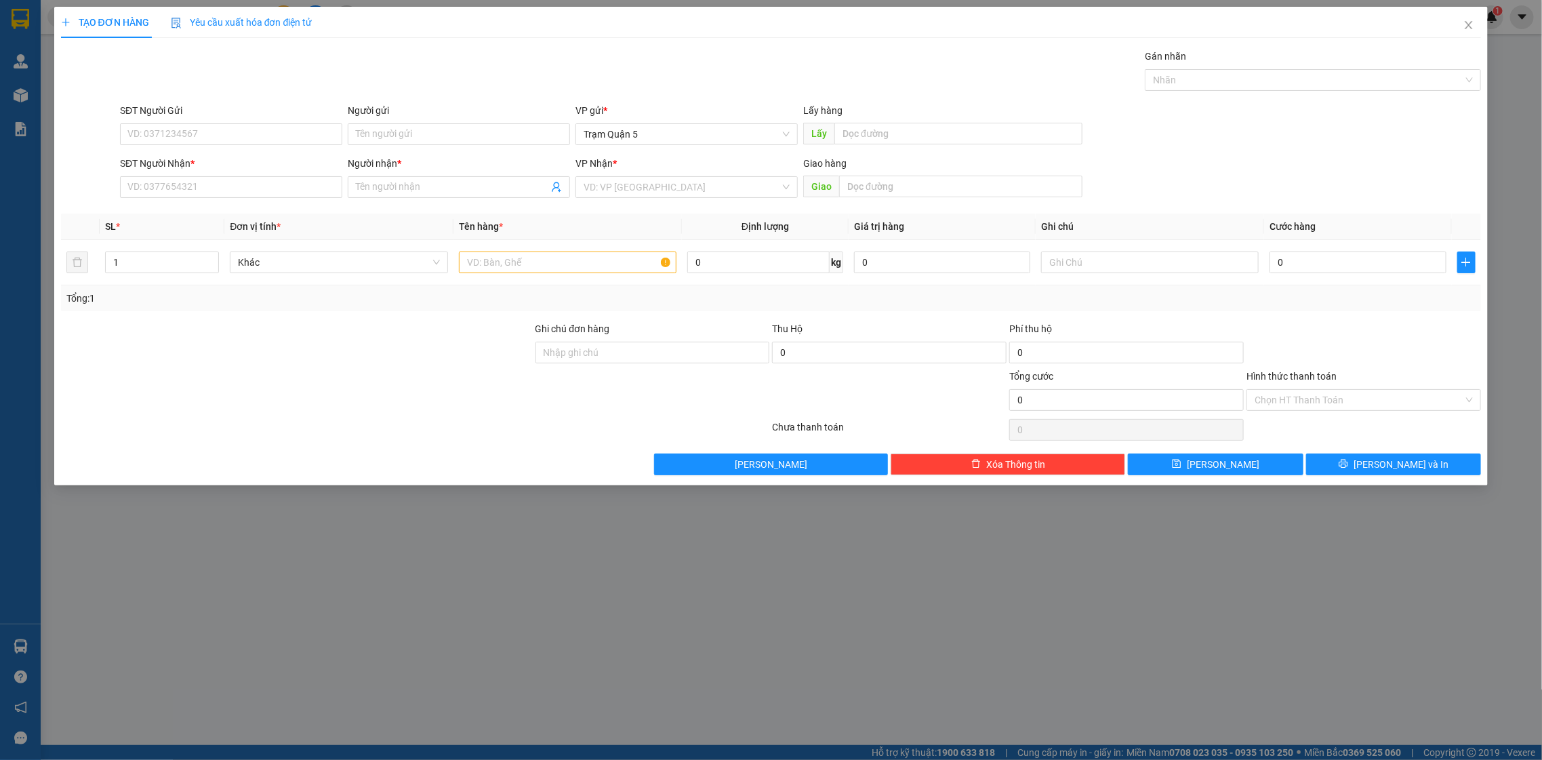
click at [195, 172] on div "SĐT Người Nhận *" at bounding box center [231, 166] width 222 height 20
click at [237, 176] on div "SĐT Người Nhận *" at bounding box center [231, 166] width 222 height 20
click at [256, 193] on input "SĐT Người Nhận *" at bounding box center [231, 187] width 222 height 22
type input "0856966977"
click at [275, 208] on div "0856966977 - XUÂN" at bounding box center [231, 214] width 206 height 15
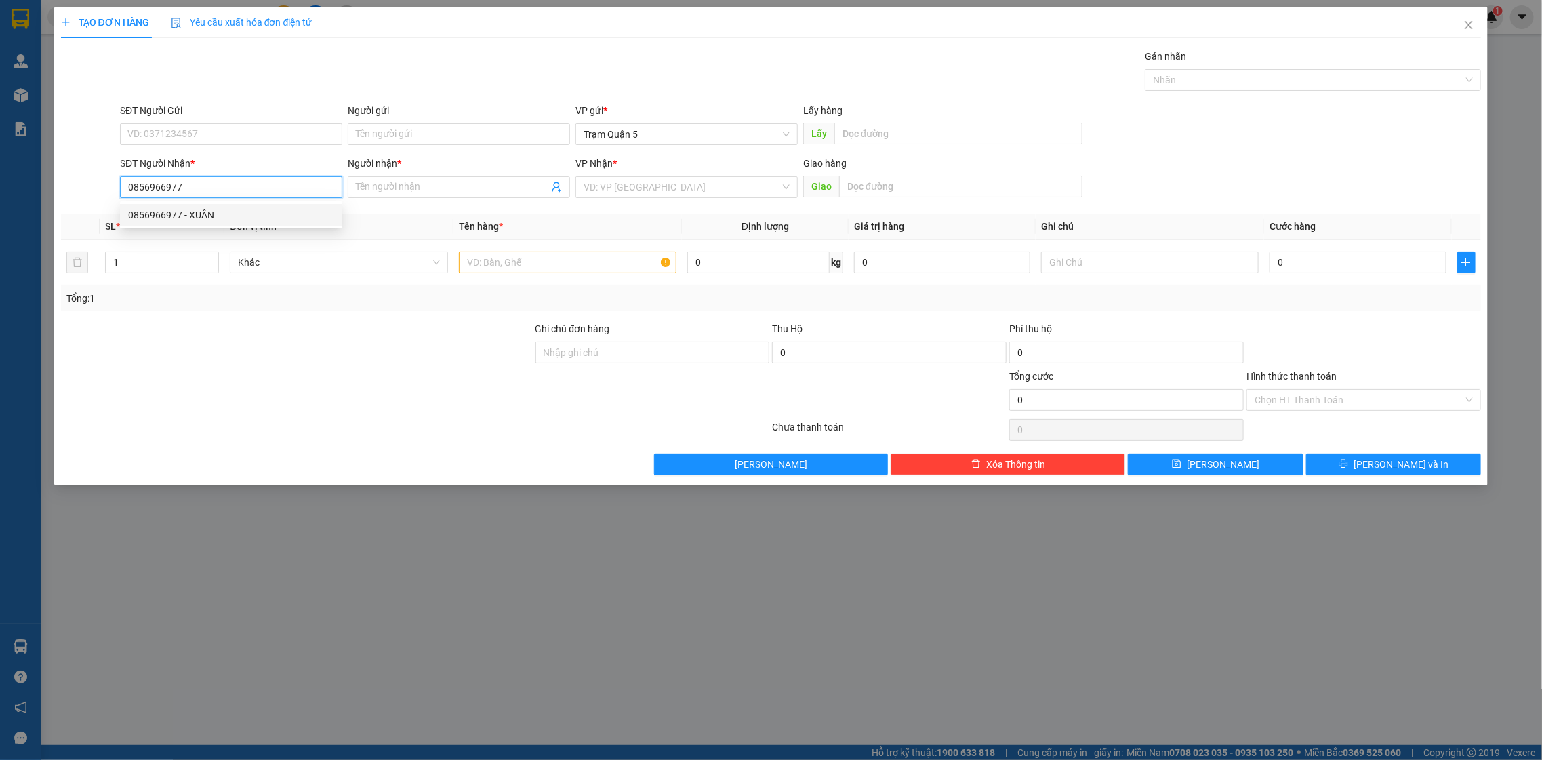
type input "XUÂN"
type input "70.000"
type input "0856966977"
drag, startPoint x: 592, startPoint y: 277, endPoint x: 587, endPoint y: 266, distance: 11.2
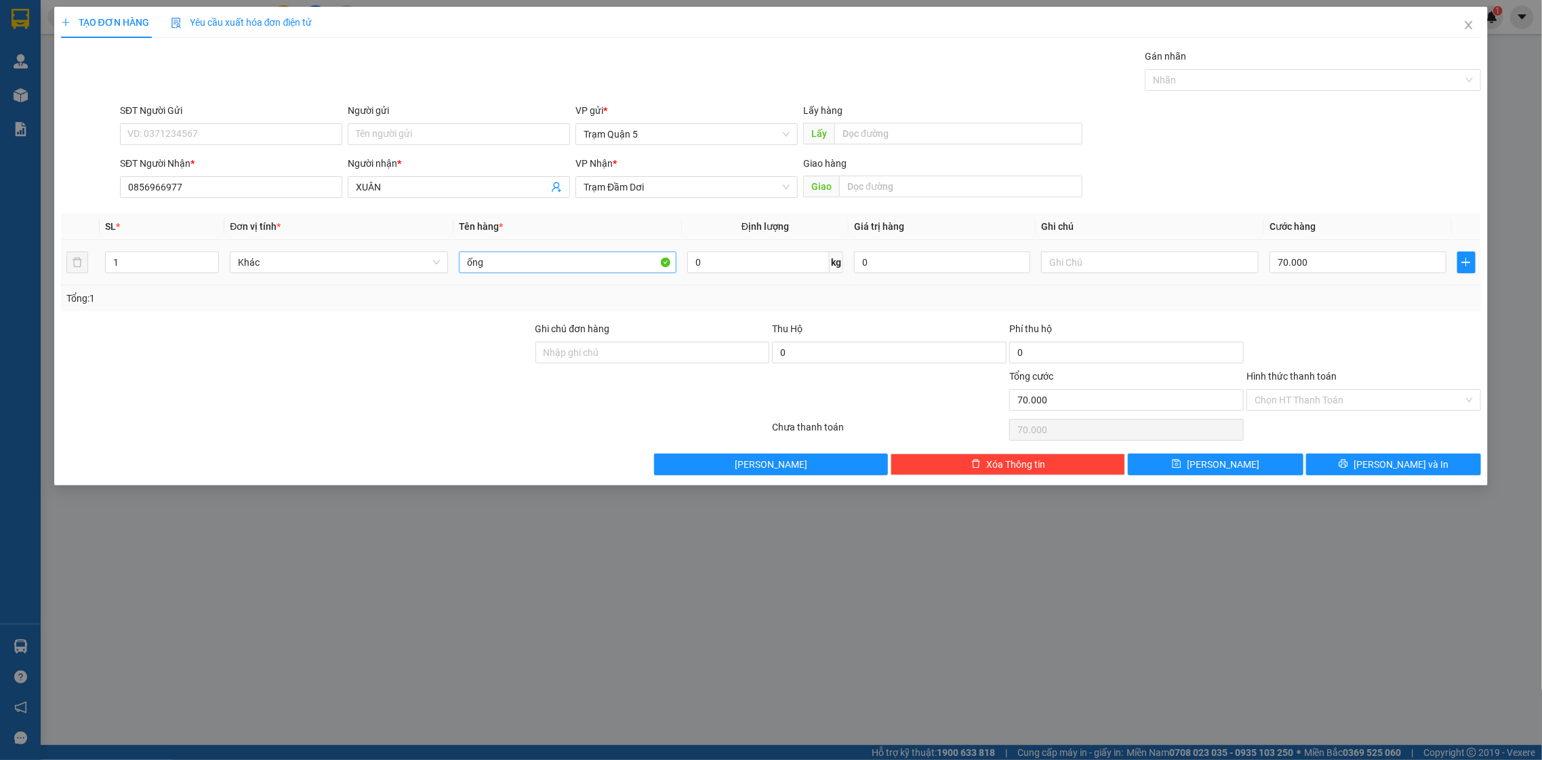
click at [591, 270] on td "ống" at bounding box center [568, 262] width 229 height 45
click at [584, 262] on input "ống" at bounding box center [568, 263] width 218 height 22
type input "ố"
type input "CUUC"
click at [1388, 273] on td "70.000" at bounding box center [1357, 262] width 187 height 45
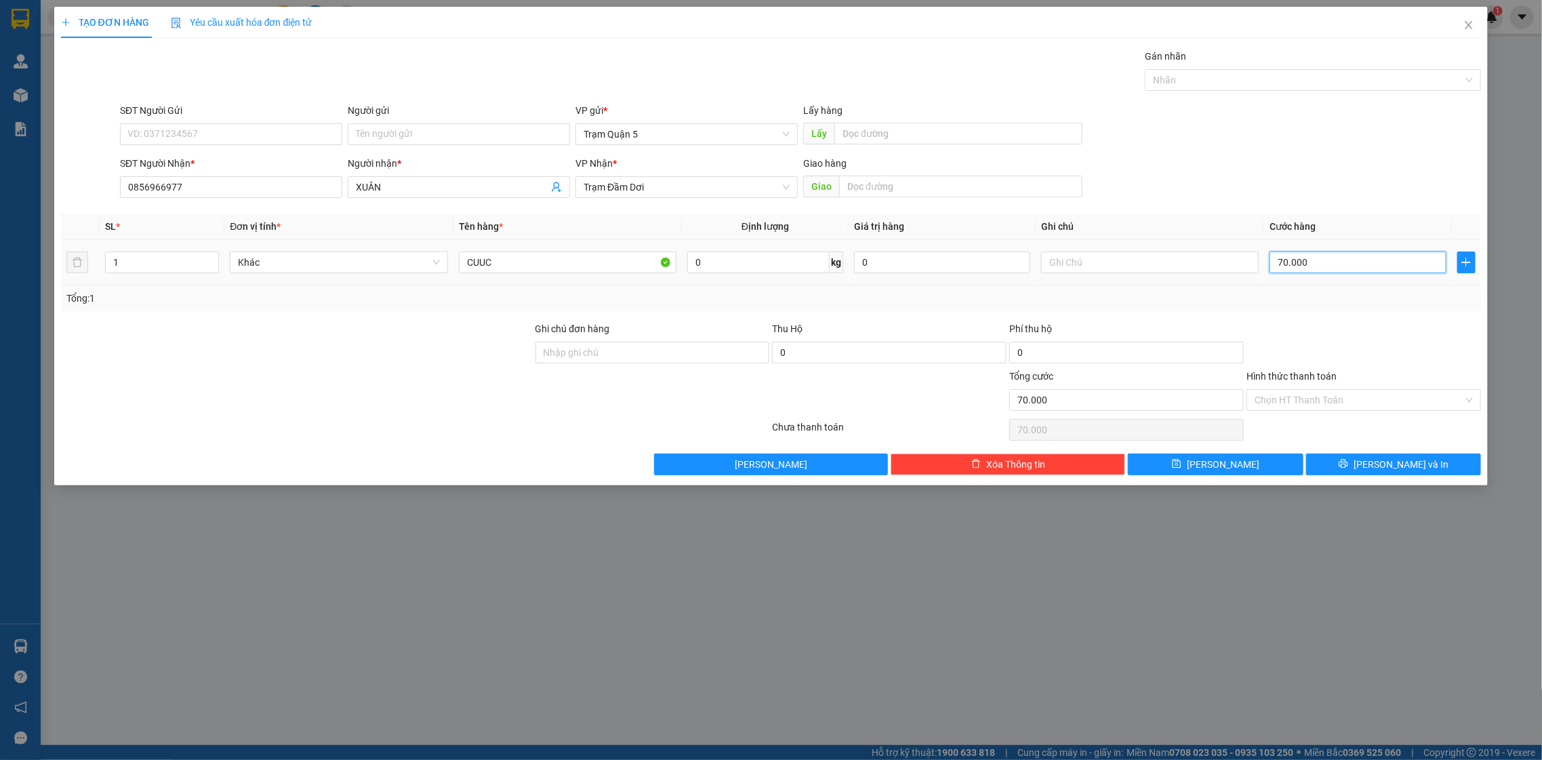
click at [1386, 270] on input "70.000" at bounding box center [1358, 263] width 176 height 22
type input "0"
type input "6"
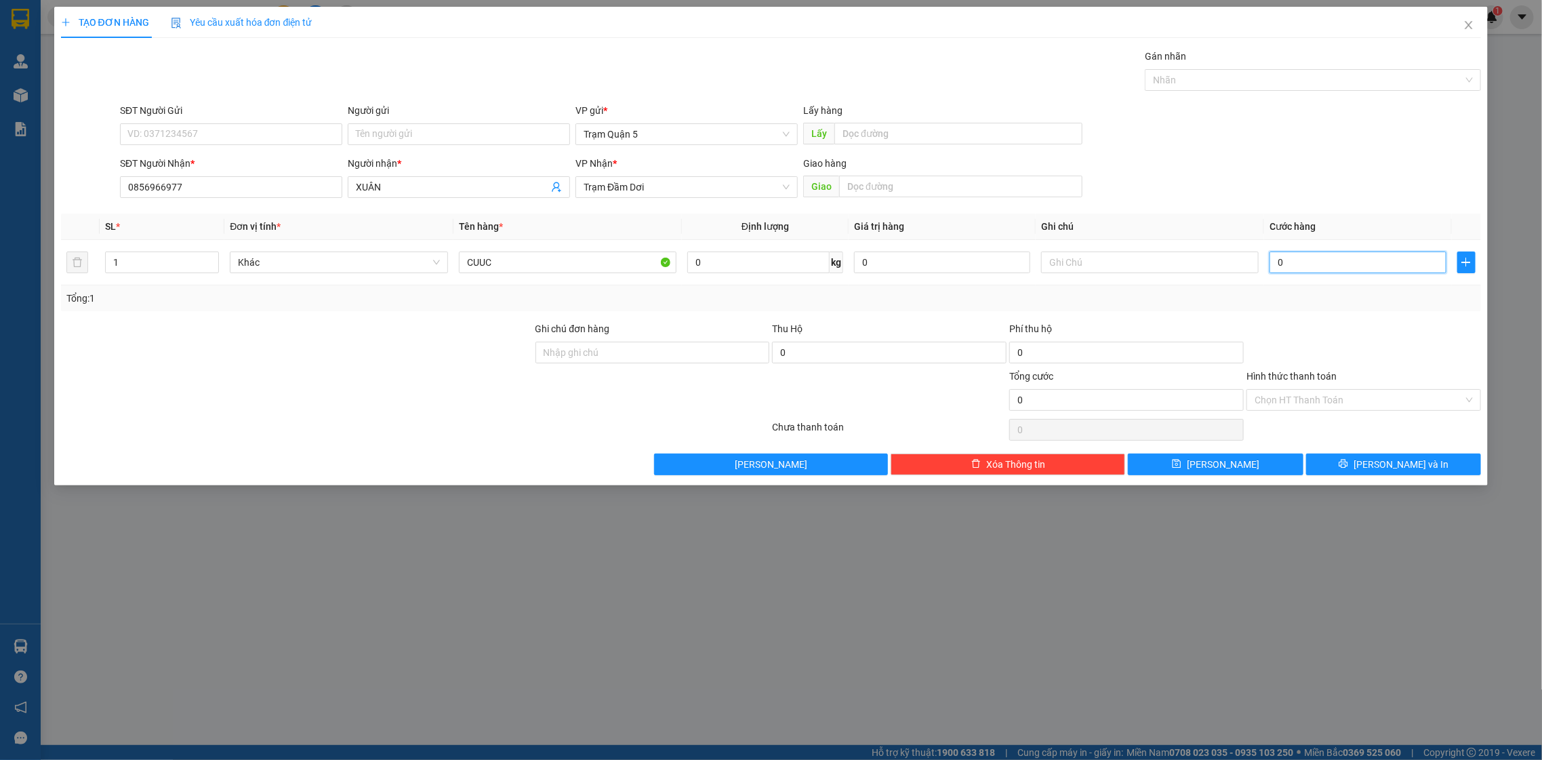
type input "6"
type input "06"
type input "0"
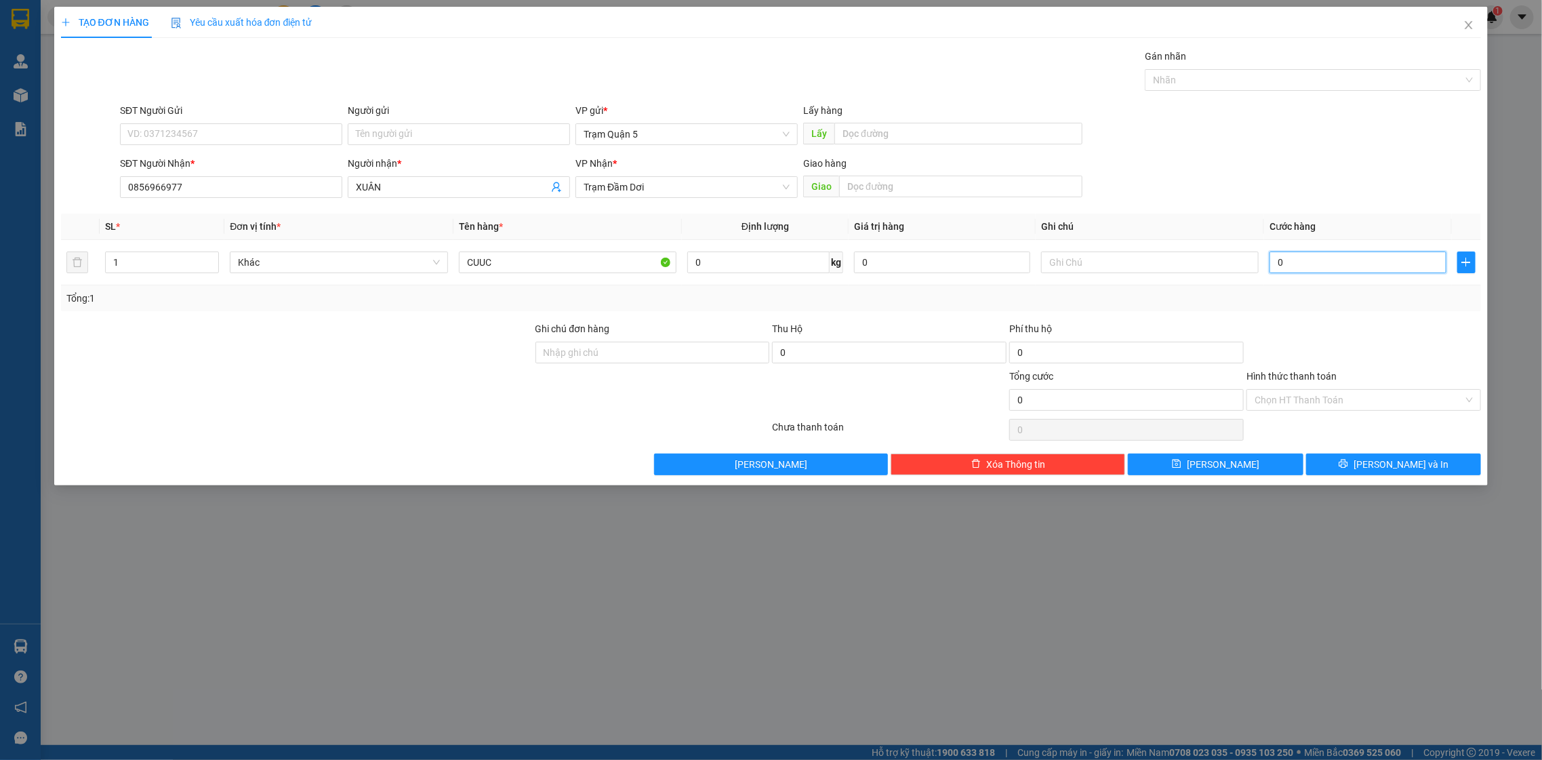
type input "5"
type input "05"
type input "50"
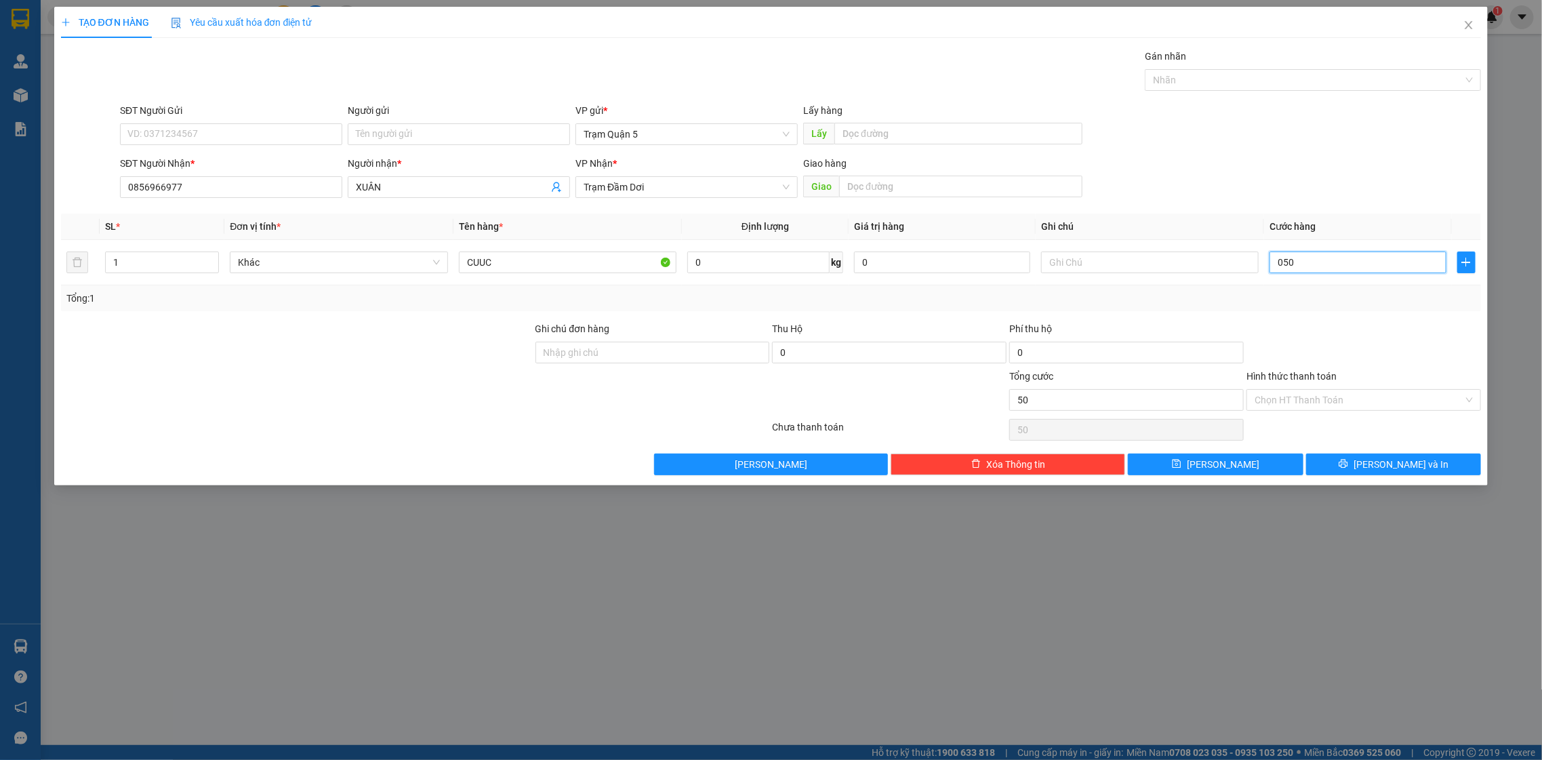
type input "050"
type input "50.000"
drag, startPoint x: 1359, startPoint y: 346, endPoint x: 1368, endPoint y: 427, distance: 81.9
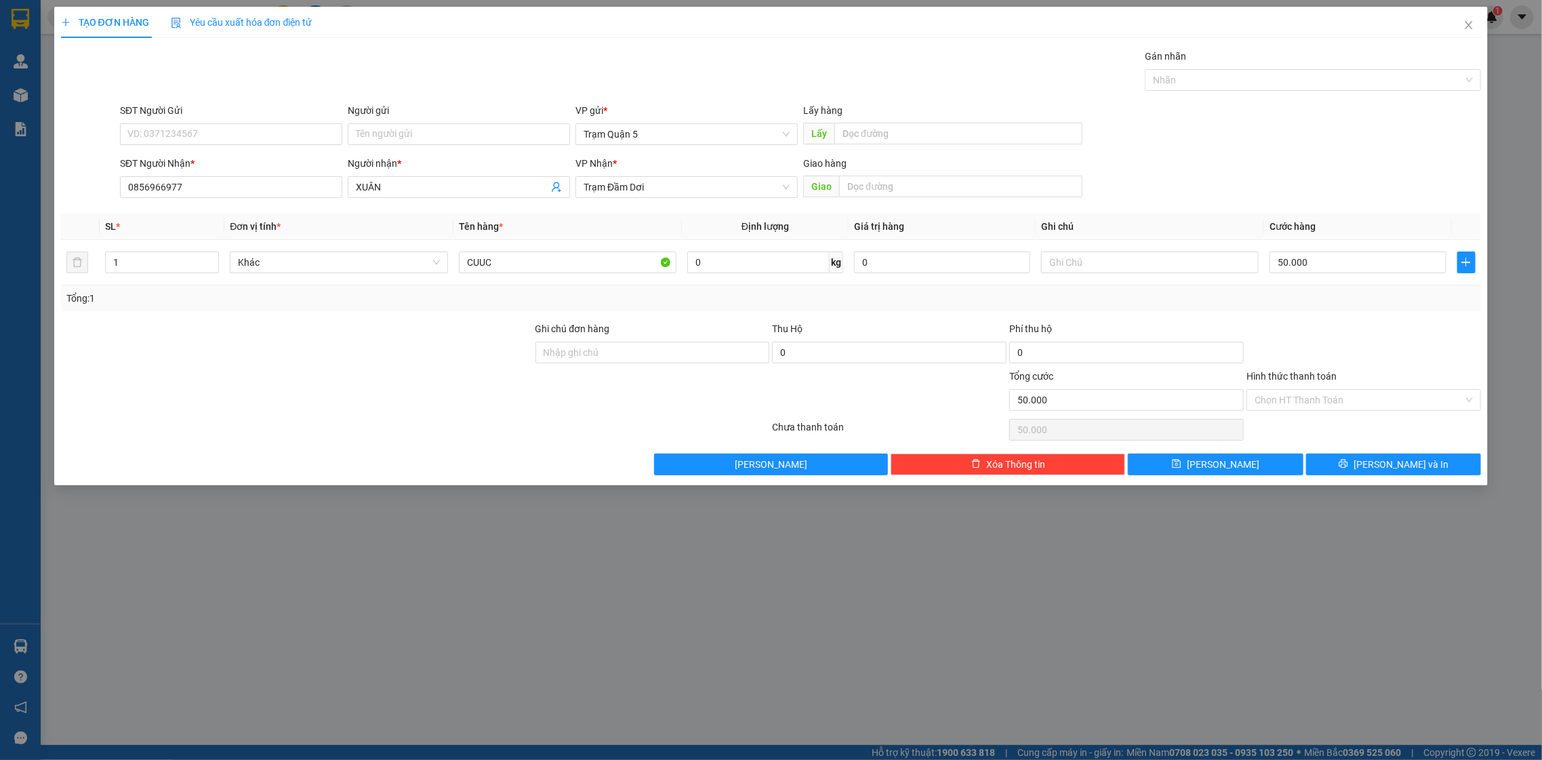
click at [1355, 343] on div at bounding box center [1363, 344] width 237 height 47
drag, startPoint x: 1378, startPoint y: 439, endPoint x: 1378, endPoint y: 461, distance: 22.4
click at [1378, 439] on div "Chọn HT Thanh Toán" at bounding box center [1363, 429] width 237 height 27
drag, startPoint x: 1380, startPoint y: 464, endPoint x: 1371, endPoint y: 460, distance: 9.1
click at [1376, 462] on button "[PERSON_NAME] và In" at bounding box center [1393, 465] width 175 height 22
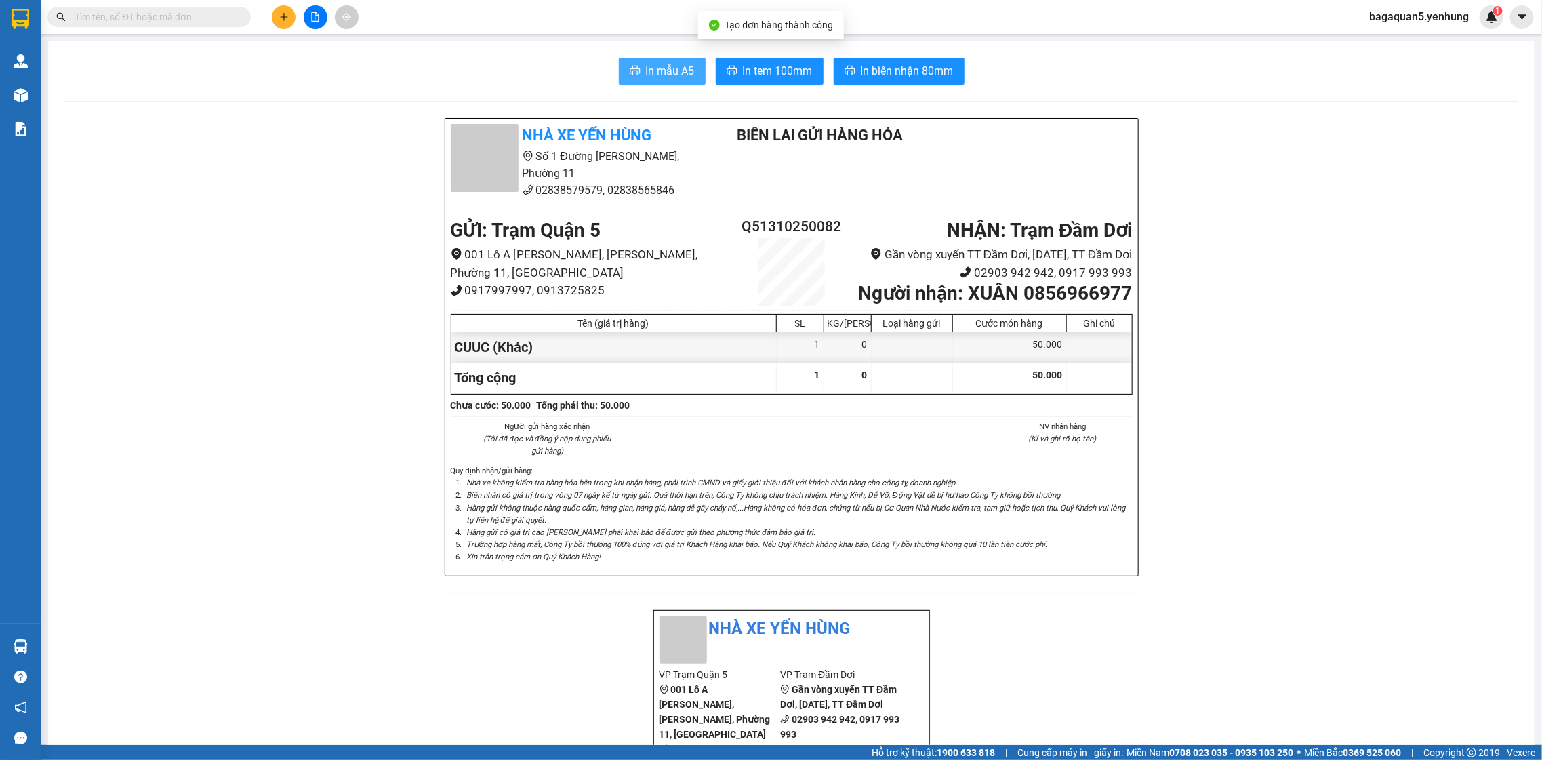
click at [701, 71] on div "In mẫu A5 In tem 100mm In biên nhận 80mm" at bounding box center [791, 71] width 1454 height 27
click at [716, 74] on button "In tem 100mm" at bounding box center [770, 71] width 108 height 27
click at [716, 70] on button "In tem 100mm" at bounding box center [770, 71] width 108 height 27
click at [719, 71] on button "In tem 100mm" at bounding box center [770, 71] width 108 height 27
drag, startPoint x: 728, startPoint y: 83, endPoint x: 751, endPoint y: 81, distance: 23.1
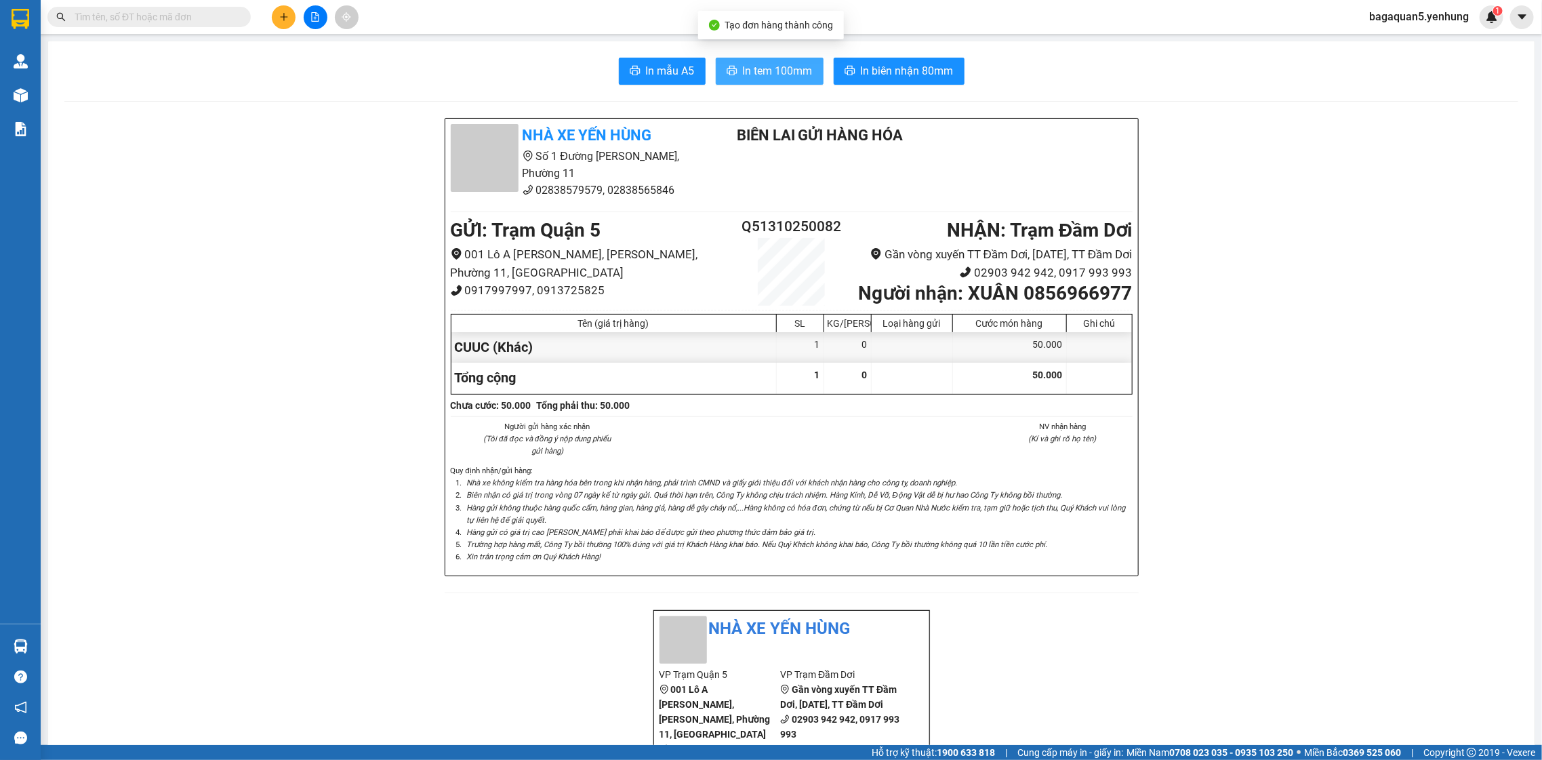
click at [728, 77] on button "In tem 100mm" at bounding box center [770, 71] width 108 height 27
click at [772, 83] on button "In tem 100mm" at bounding box center [770, 71] width 108 height 27
click at [716, 58] on button "In tem 100mm" at bounding box center [770, 71] width 108 height 27
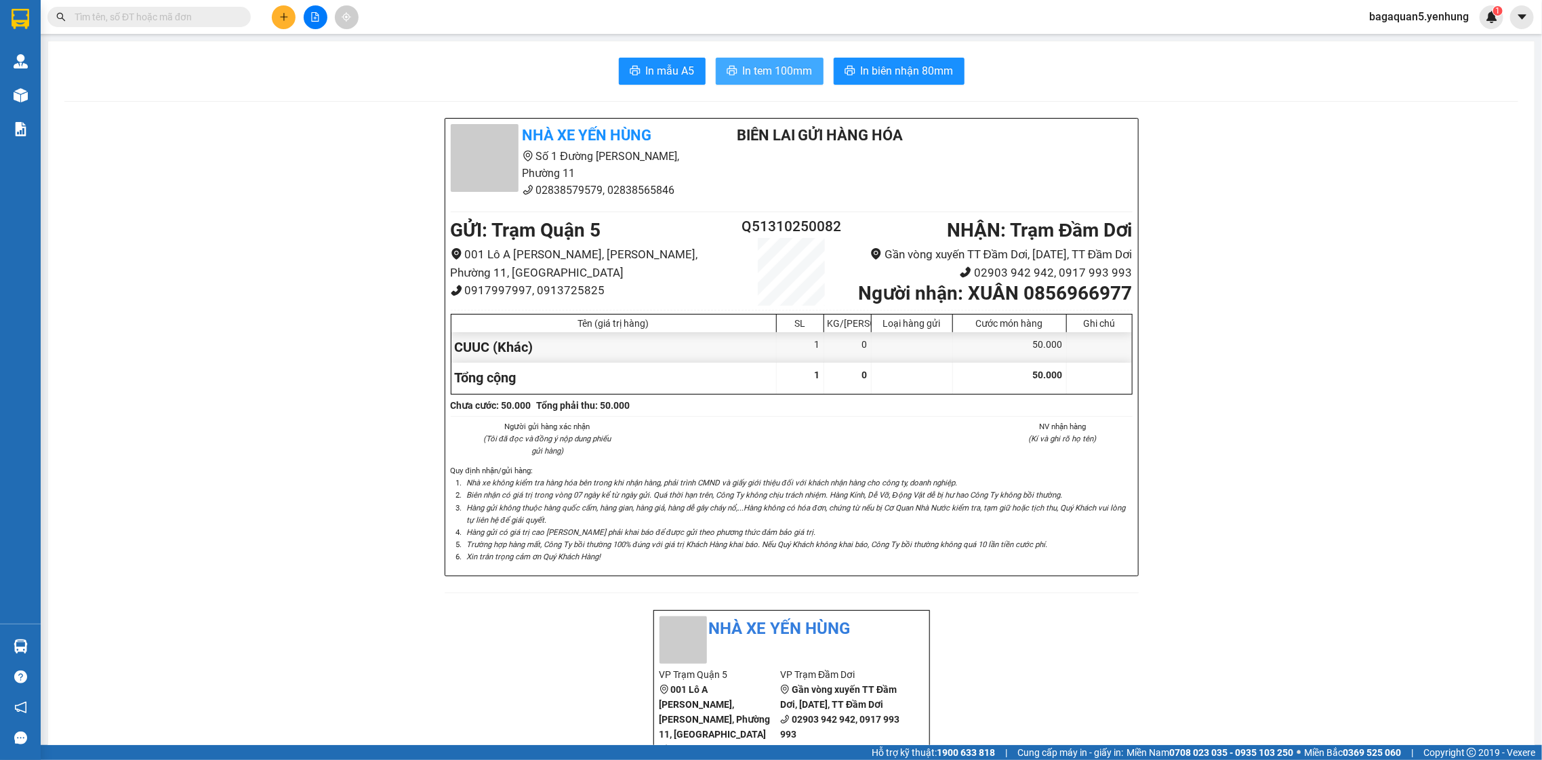
click at [716, 58] on button "In tem 100mm" at bounding box center [770, 71] width 108 height 27
click at [803, 69] on span "In tem 100mm" at bounding box center [778, 70] width 70 height 17
click at [716, 58] on button "In tem 100mm" at bounding box center [770, 71] width 108 height 27
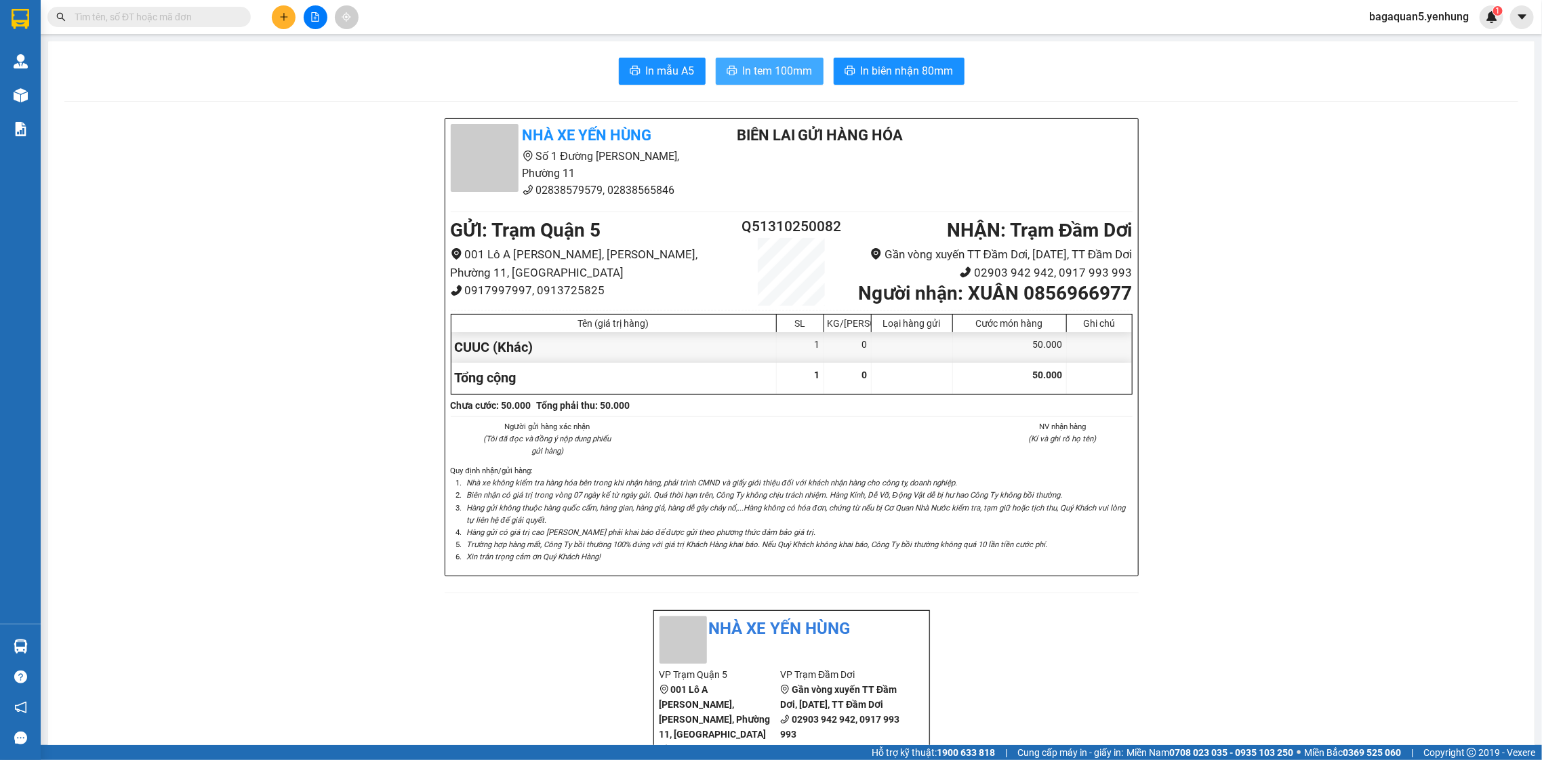
click at [716, 58] on button "In tem 100mm" at bounding box center [770, 71] width 108 height 27
click at [795, 70] on span "In tem 100mm" at bounding box center [778, 70] width 70 height 17
click at [716, 58] on button "In tem 100mm" at bounding box center [770, 71] width 108 height 27
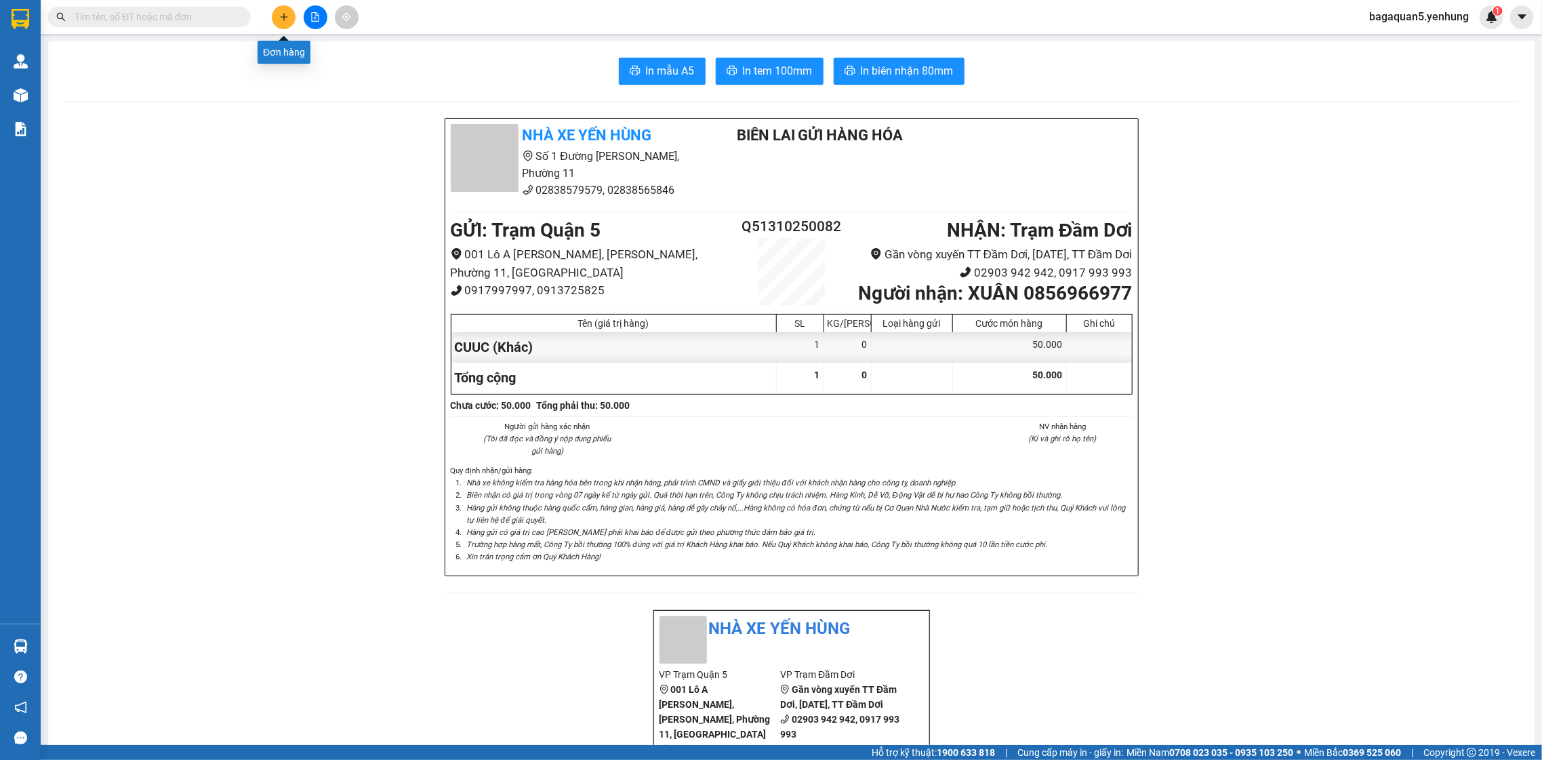
click at [273, 19] on button at bounding box center [284, 17] width 24 height 24
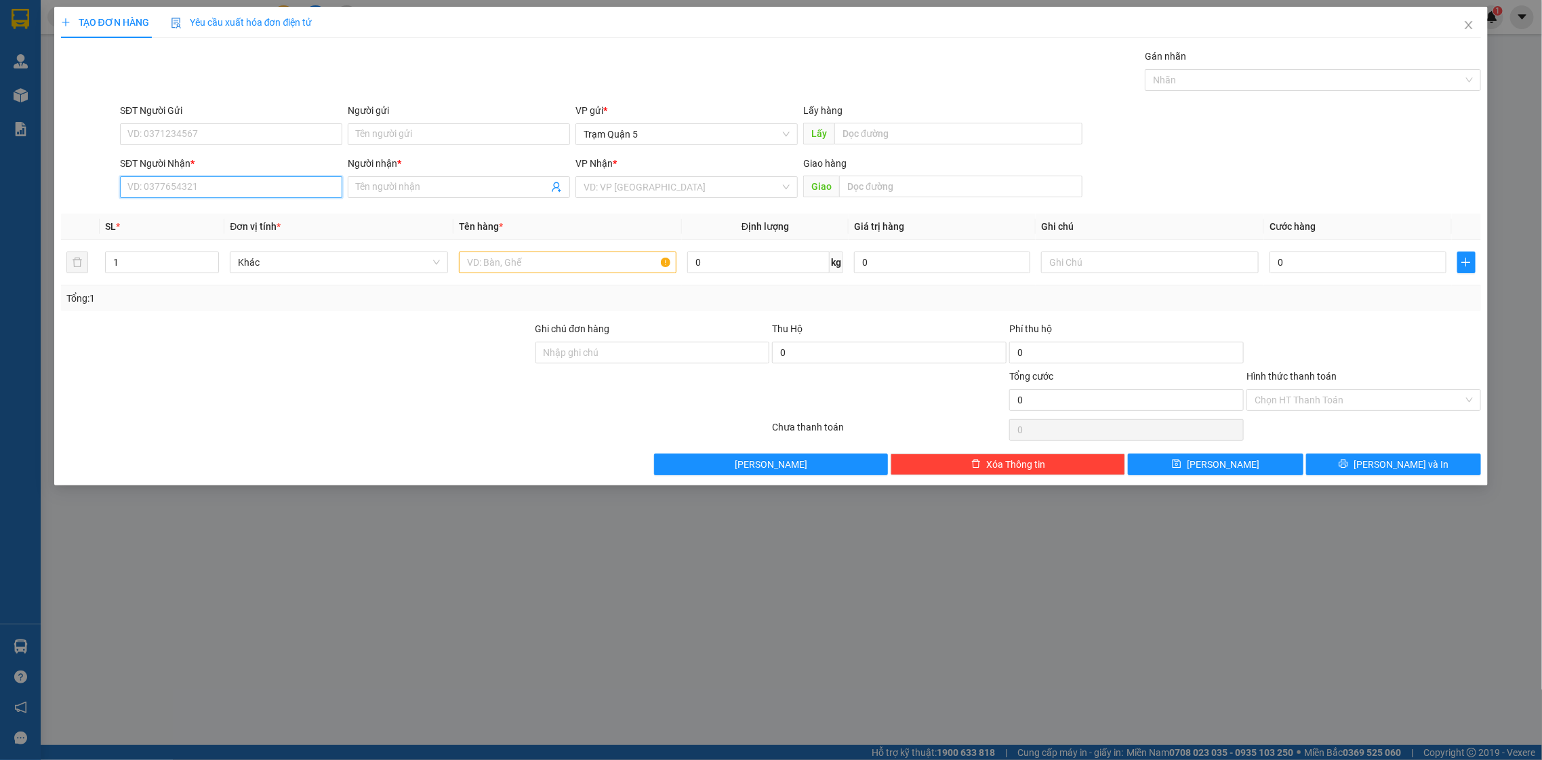
click at [126, 188] on input "SĐT Người Nhận *" at bounding box center [231, 187] width 222 height 22
type input "1"
type input "4"
click at [219, 193] on input "4010" at bounding box center [231, 187] width 222 height 22
click at [218, 192] on input "4010" at bounding box center [231, 187] width 222 height 22
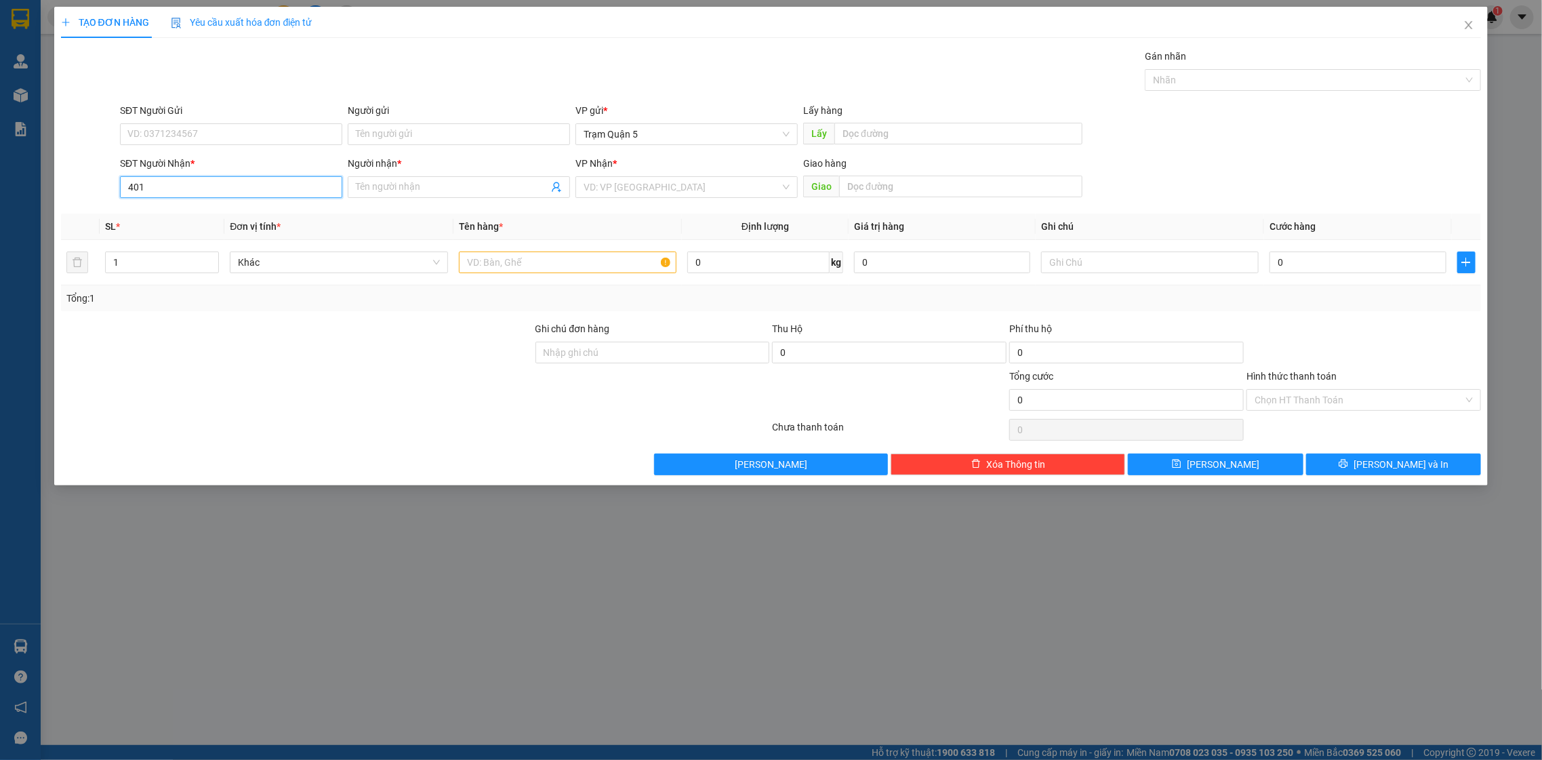
drag, startPoint x: 218, startPoint y: 192, endPoint x: 230, endPoint y: 172, distance: 23.4
click at [222, 181] on input "401" at bounding box center [231, 187] width 222 height 22
type input "4"
click at [295, 228] on div "0913733101 - TUẤN" at bounding box center [231, 237] width 222 height 22
type input "0913733101"
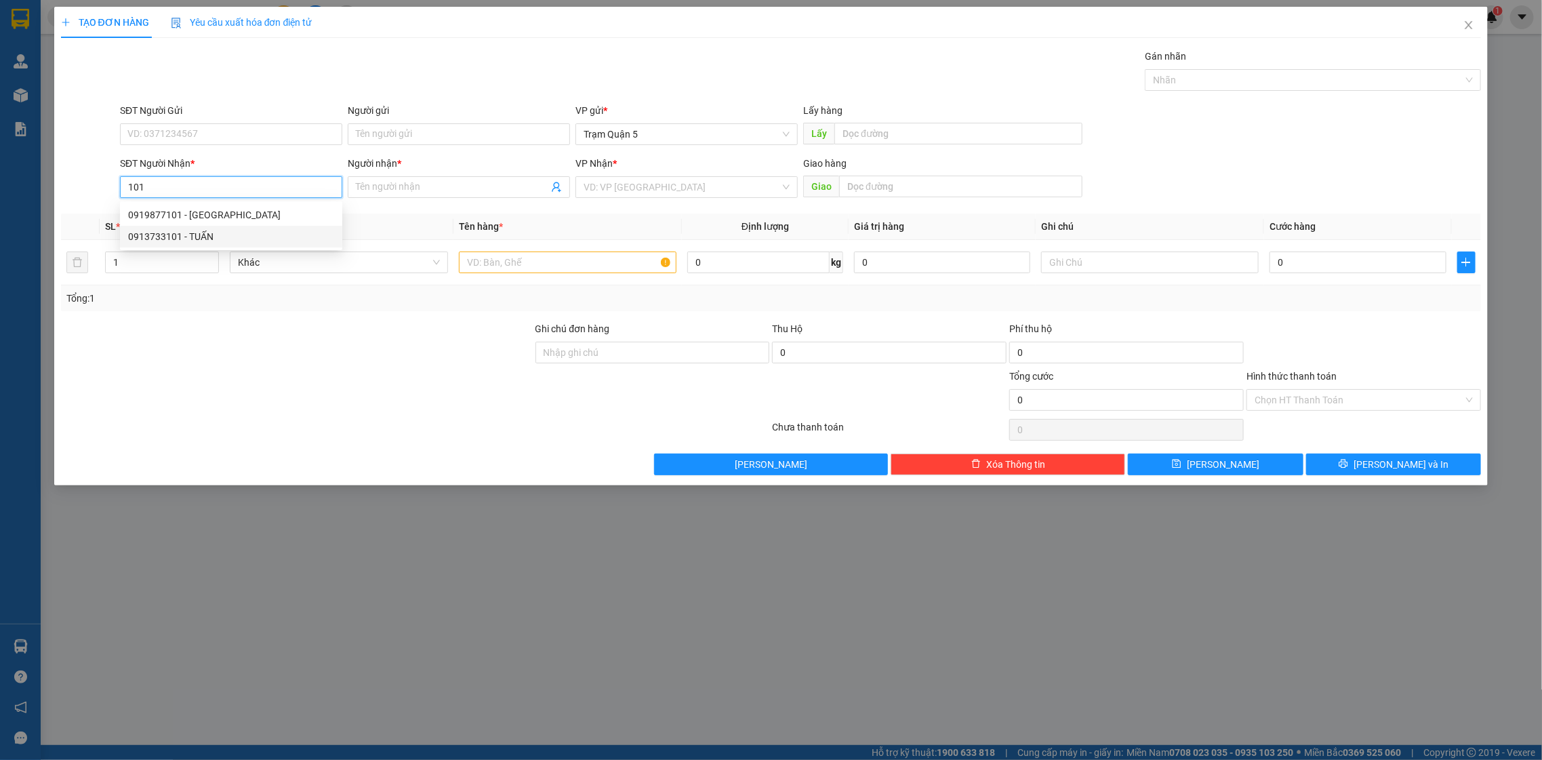
type input "TUẤN"
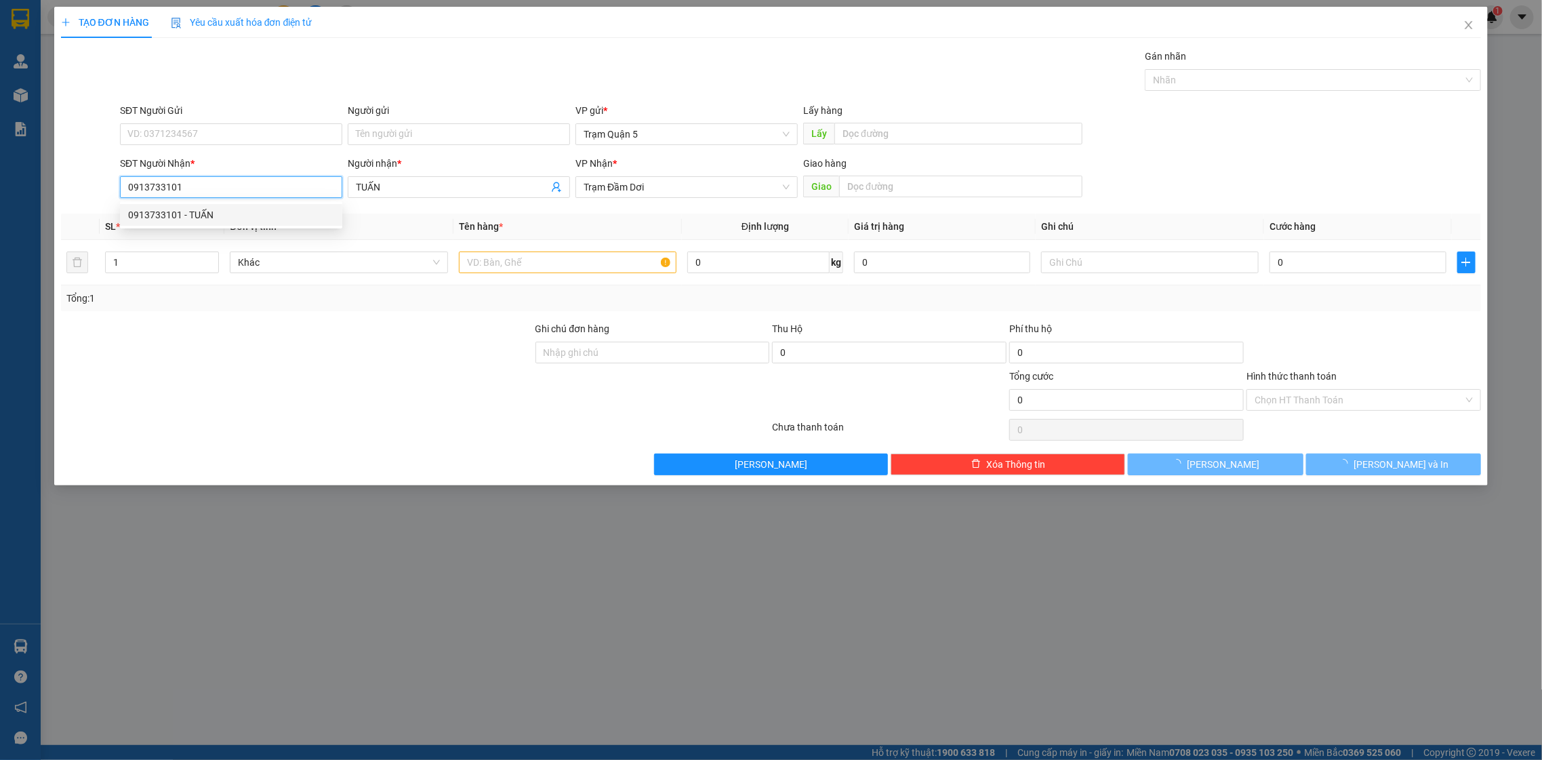
type input "100.000"
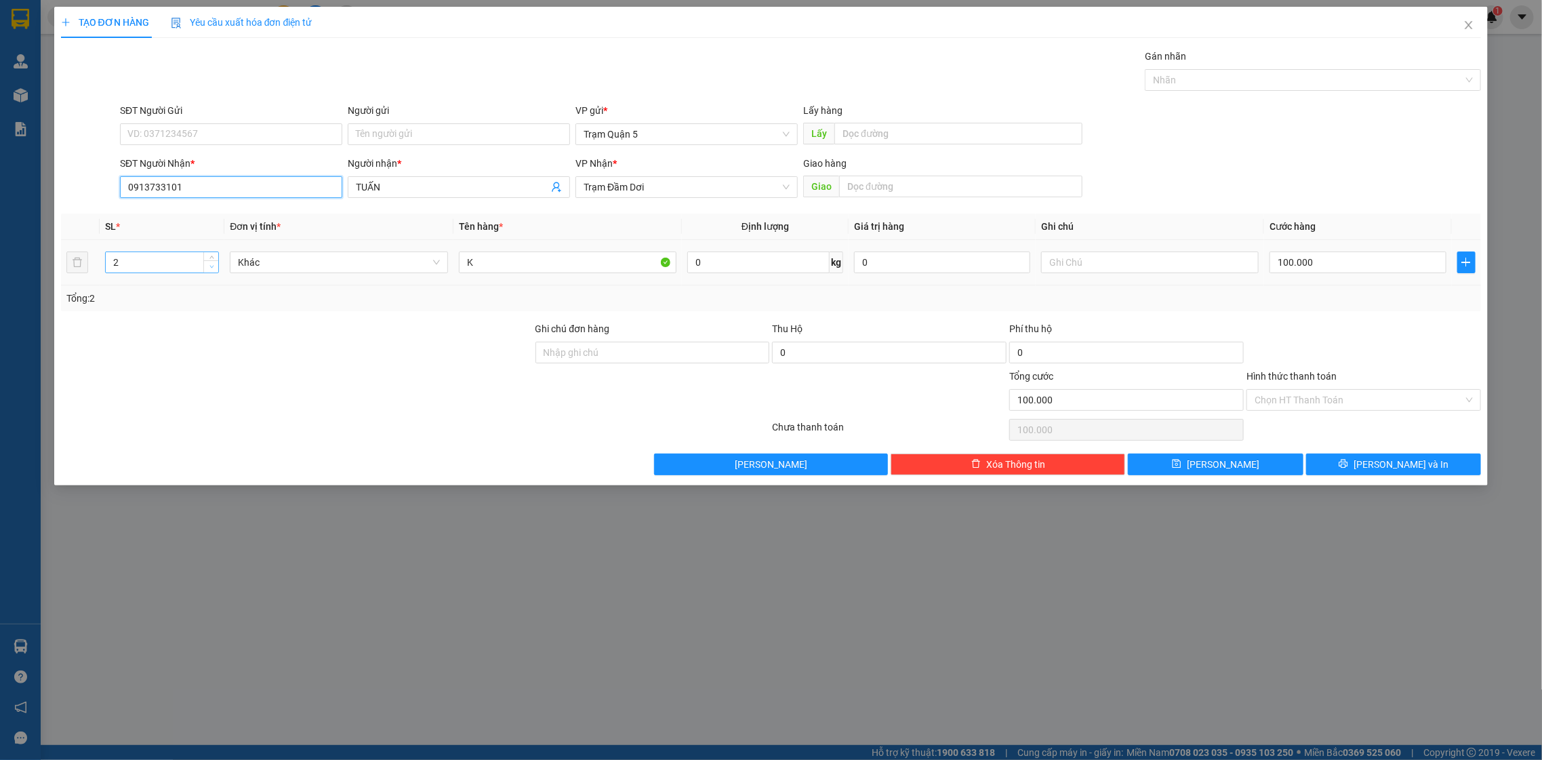
type input "0913733101"
type input "1"
click at [203, 272] on span "Decrease Value" at bounding box center [210, 266] width 15 height 12
drag, startPoint x: 1380, startPoint y: 266, endPoint x: 1370, endPoint y: 261, distance: 10.6
click at [1378, 264] on input "100.000" at bounding box center [1358, 263] width 176 height 22
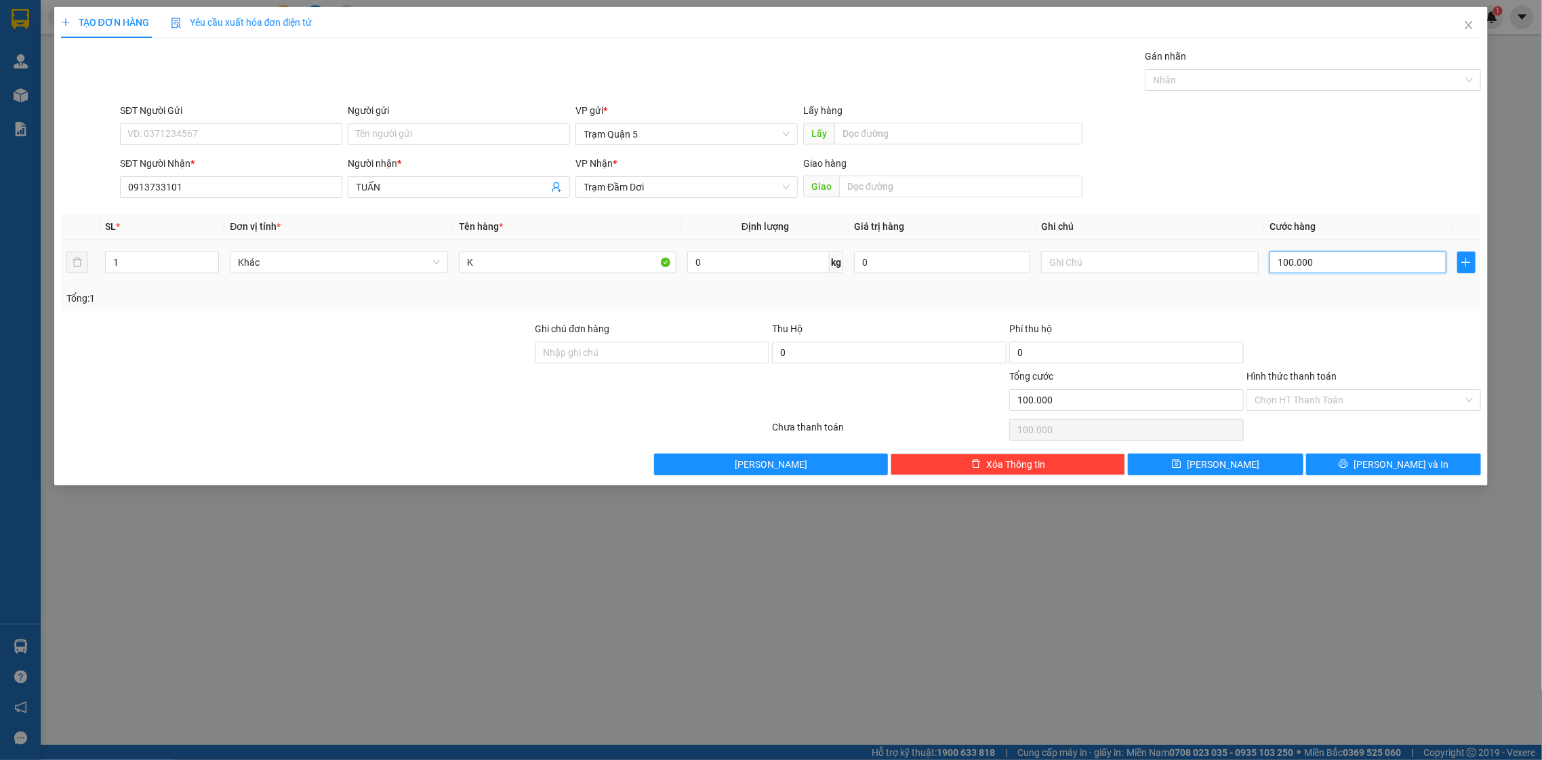
type input "0"
type input "5"
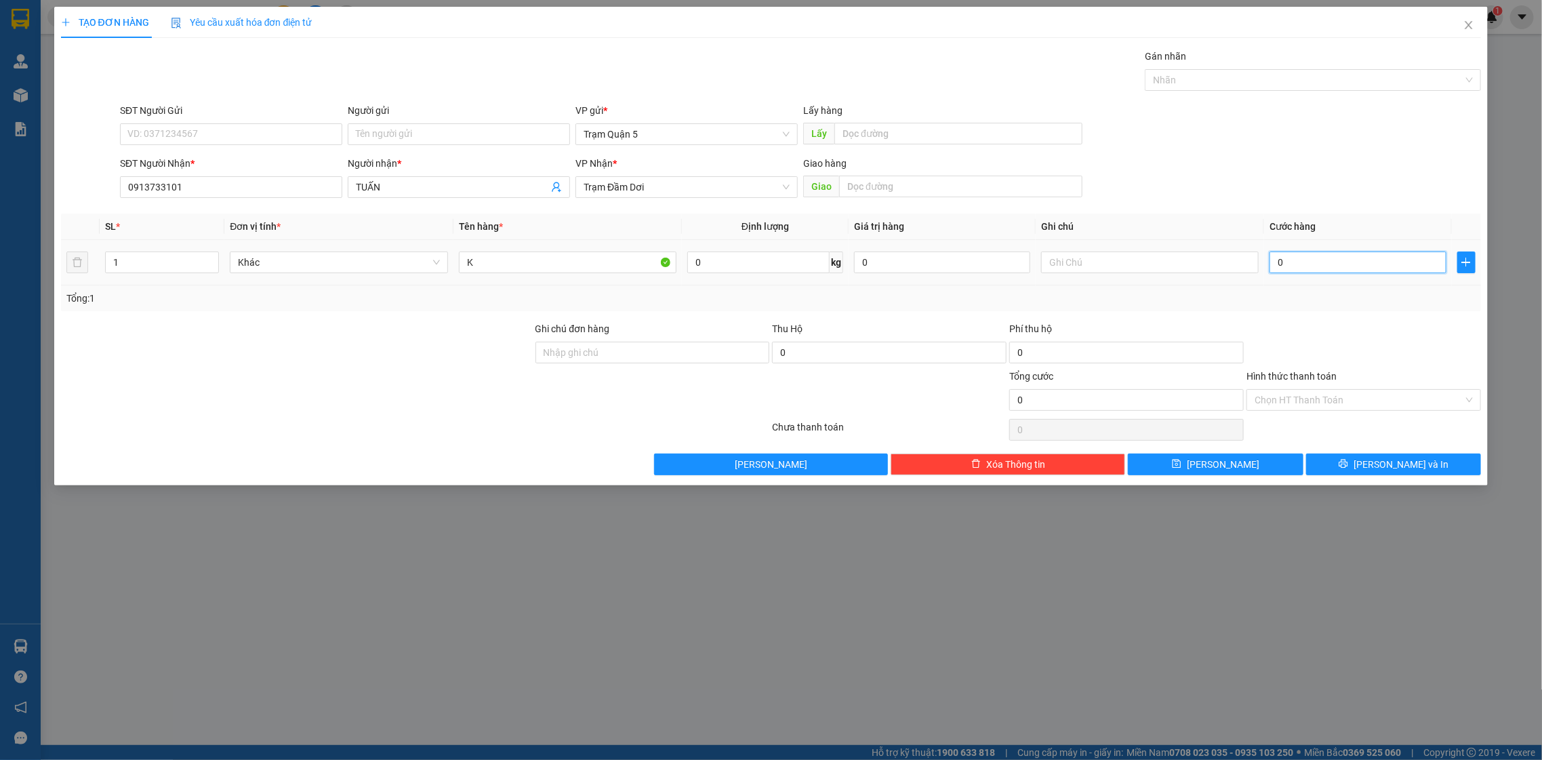
type input "05"
type input "50"
type input "050"
type input "50.000"
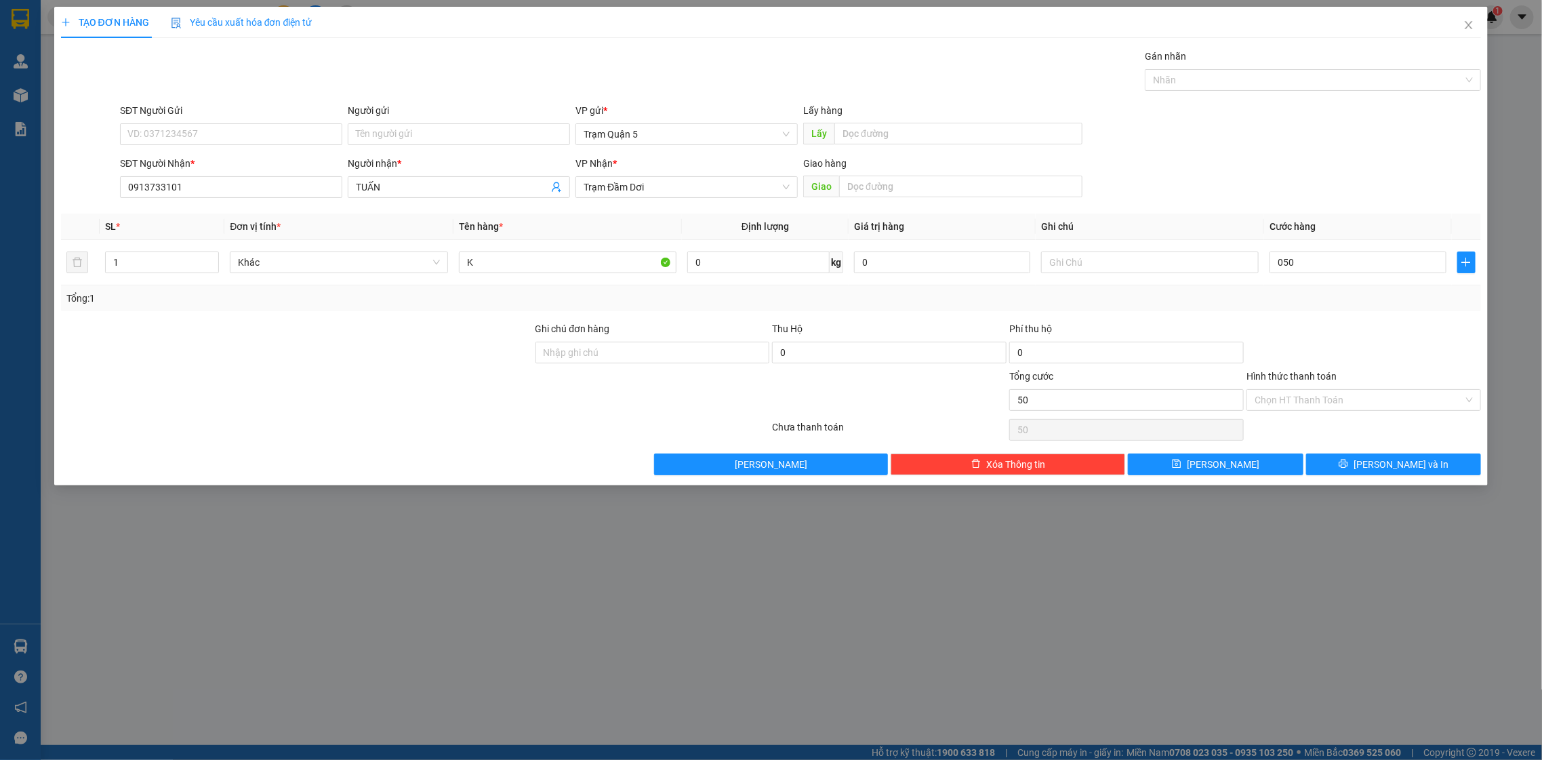
type input "50.000"
drag, startPoint x: 1378, startPoint y: 418, endPoint x: 1350, endPoint y: 393, distance: 36.5
click at [1355, 396] on div "Transit Pickup Surcharge Ids Transit Deliver Surcharge Ids Transit Deliver Surc…" at bounding box center [771, 262] width 1421 height 426
click at [1348, 462] on icon "printer" at bounding box center [1343, 463] width 9 height 9
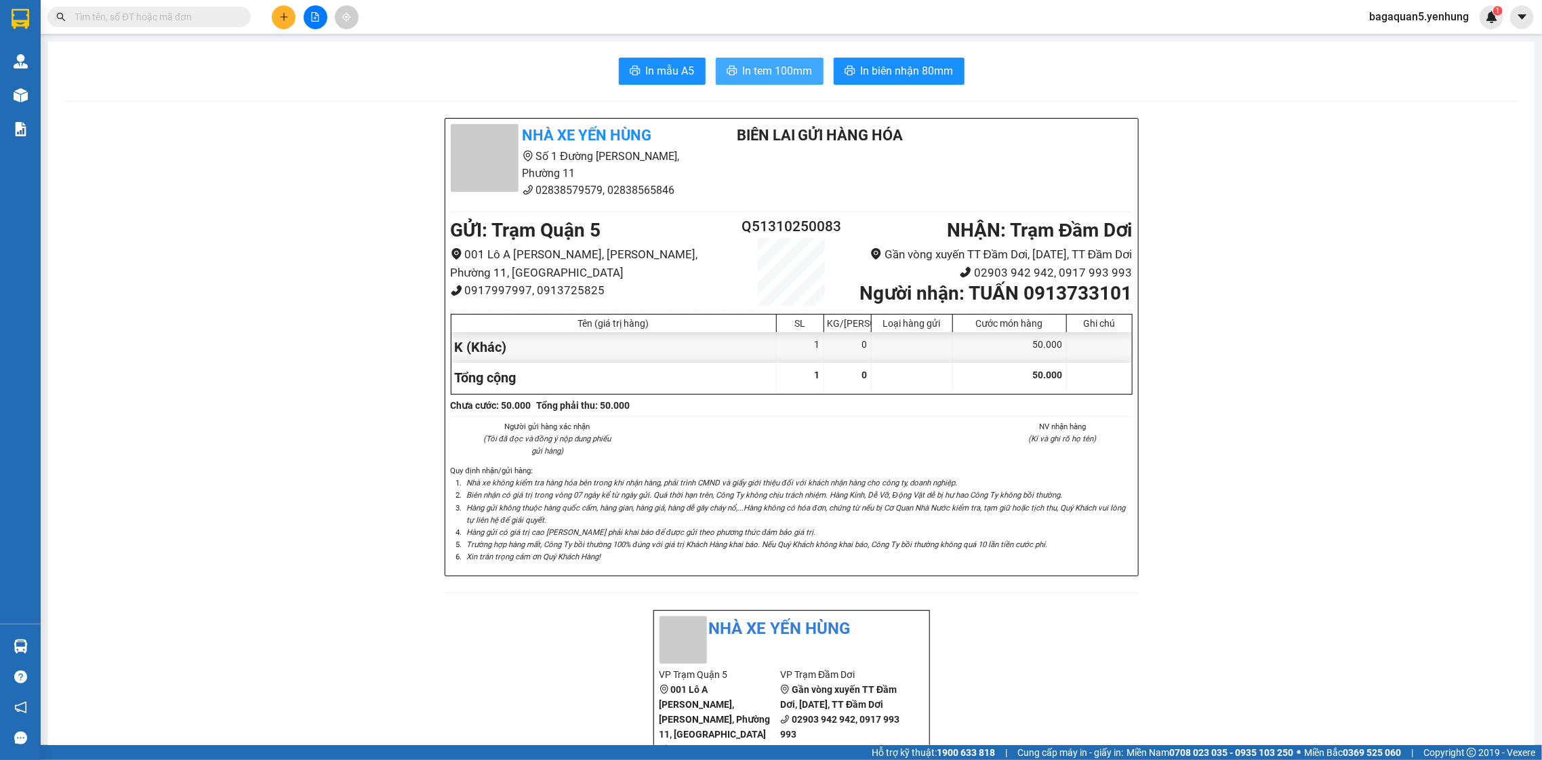
click at [807, 81] on button "In tem 100mm" at bounding box center [770, 71] width 108 height 27
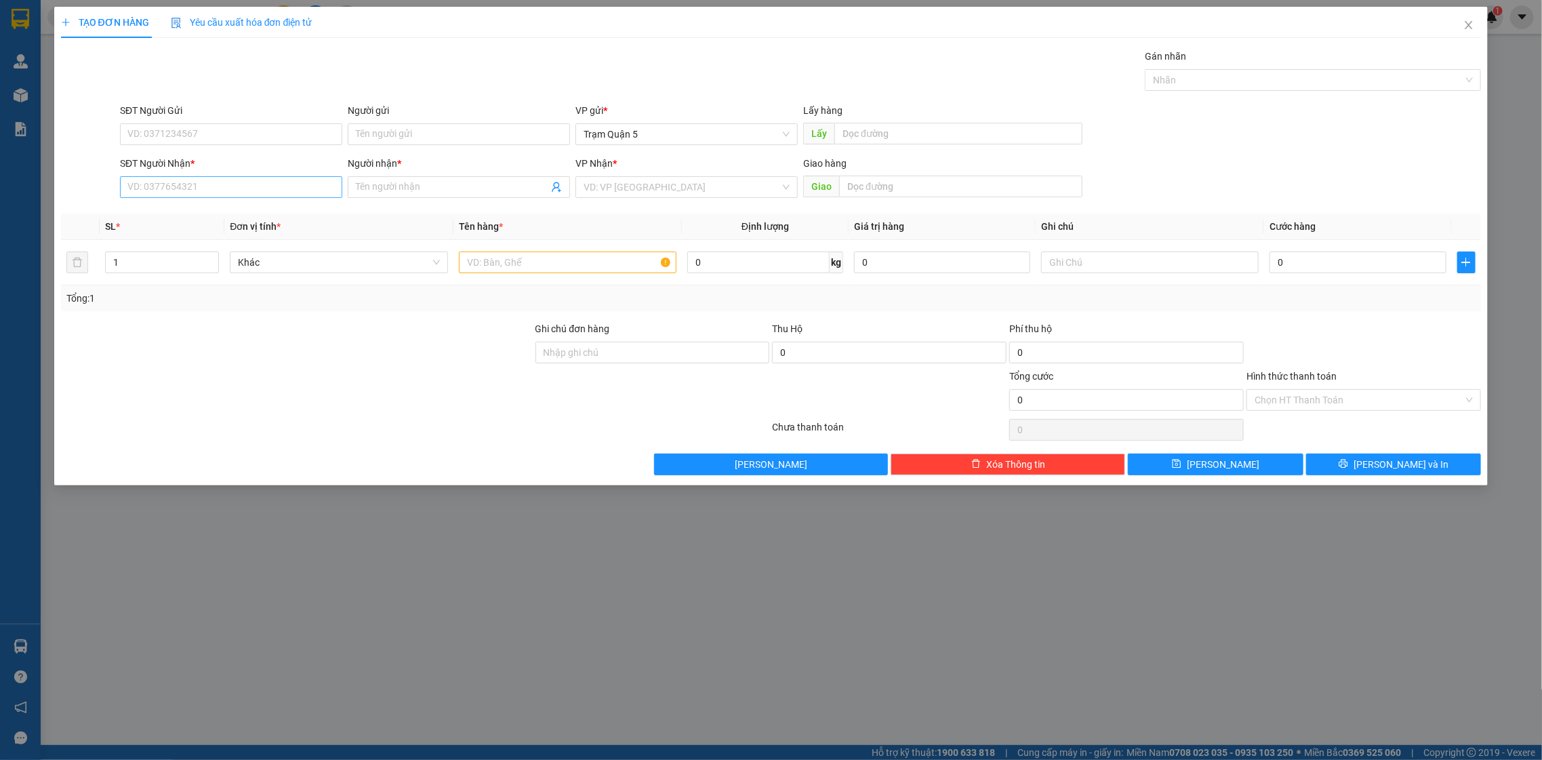
click at [219, 176] on div "SĐT Người Nhận * VD: 0377654321" at bounding box center [231, 179] width 222 height 47
click at [181, 187] on input "SĐT Người Nhận *" at bounding box center [231, 187] width 222 height 22
click at [129, 185] on input "785" at bounding box center [231, 187] width 222 height 22
click at [231, 192] on input "0945866785" at bounding box center [231, 187] width 222 height 22
type input "0945866755"
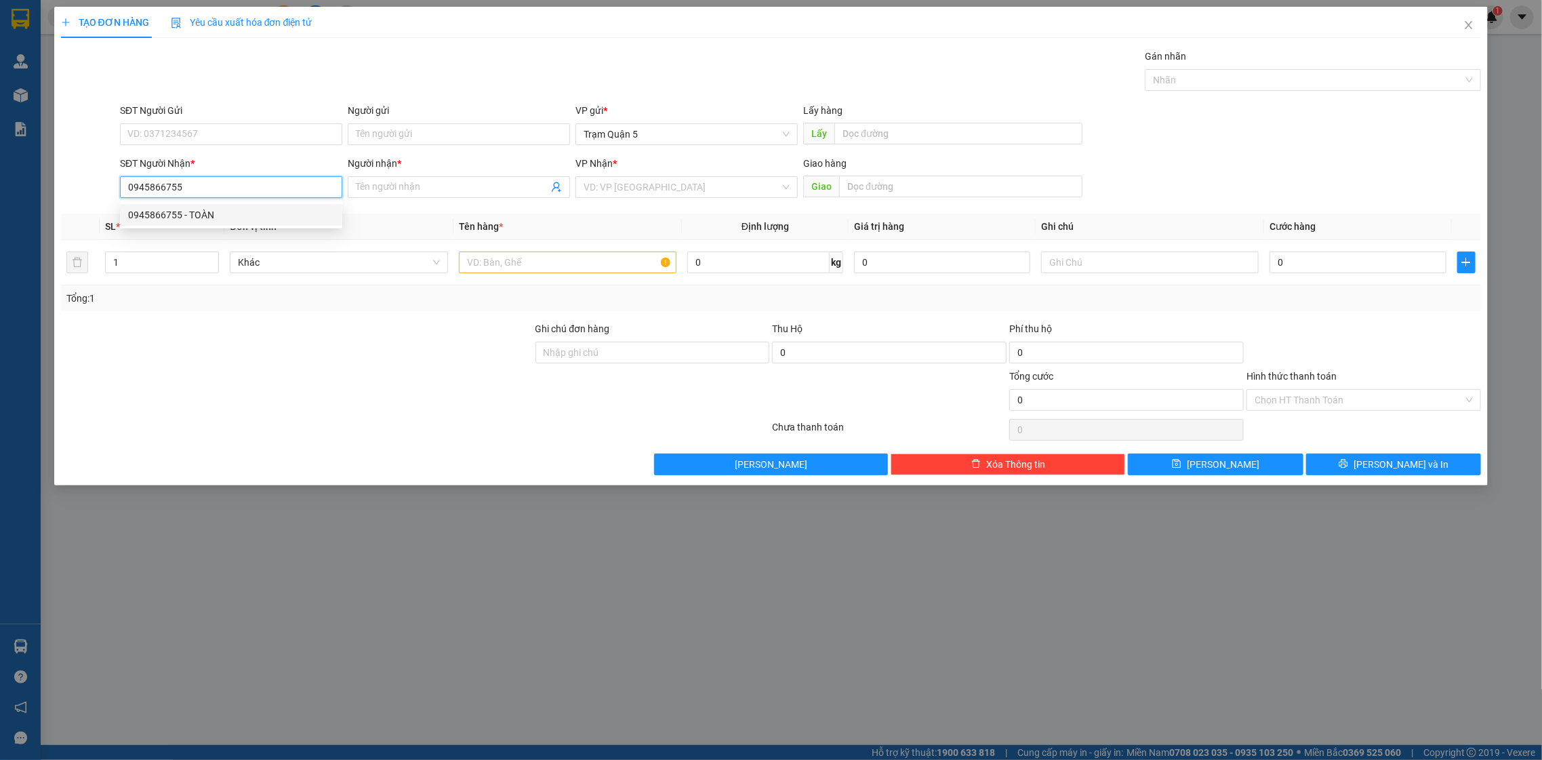
click at [273, 220] on div "0945866755 - TOÀN" at bounding box center [231, 214] width 206 height 15
type input "TOÀN"
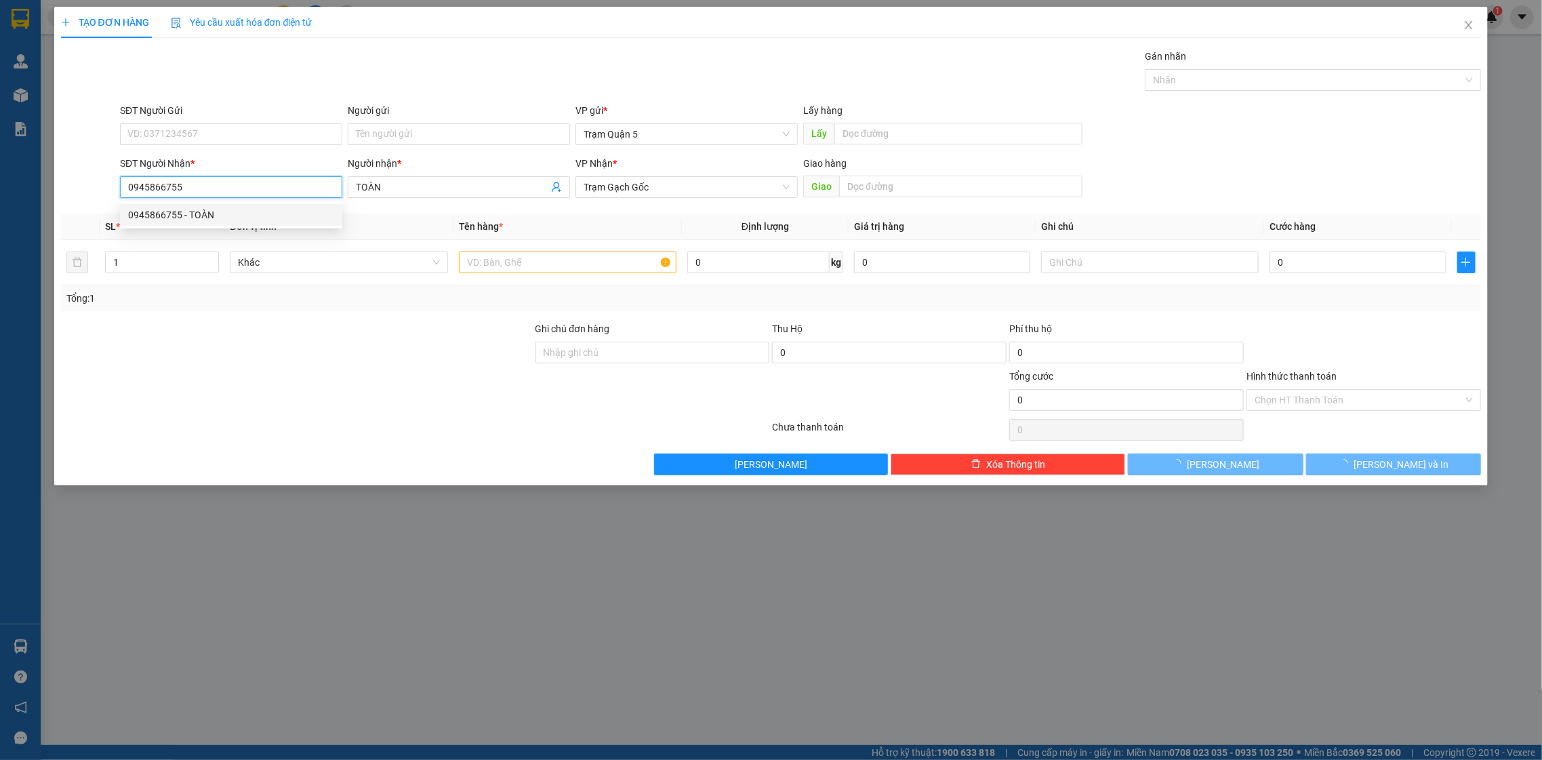
type input "80.000"
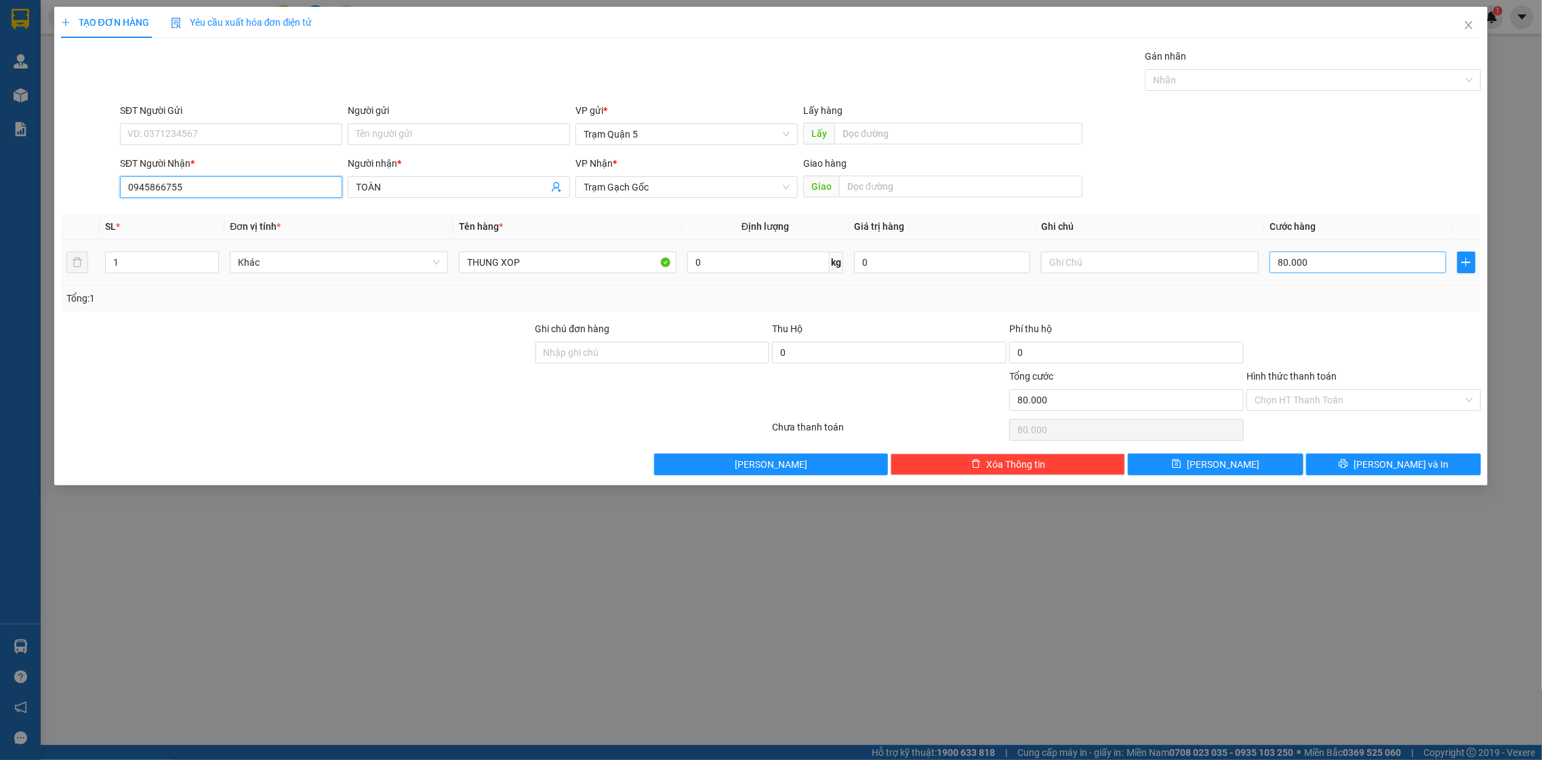
type input "0945866755"
drag, startPoint x: 1374, startPoint y: 270, endPoint x: 1395, endPoint y: 249, distance: 29.2
click at [1375, 270] on input "80.000" at bounding box center [1358, 263] width 176 height 22
type input "0"
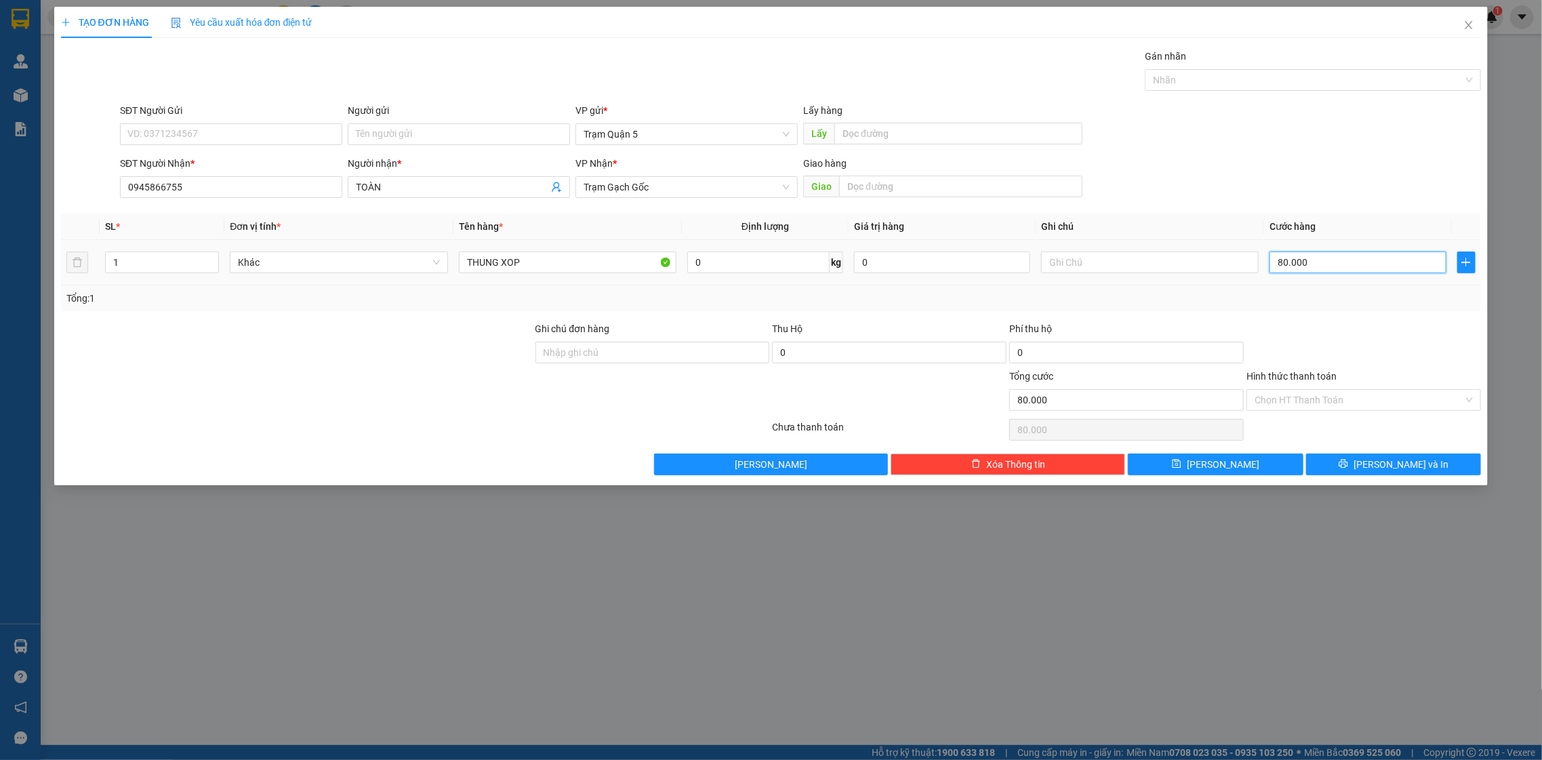
type input "0"
type input "7"
type input "07"
type input "70"
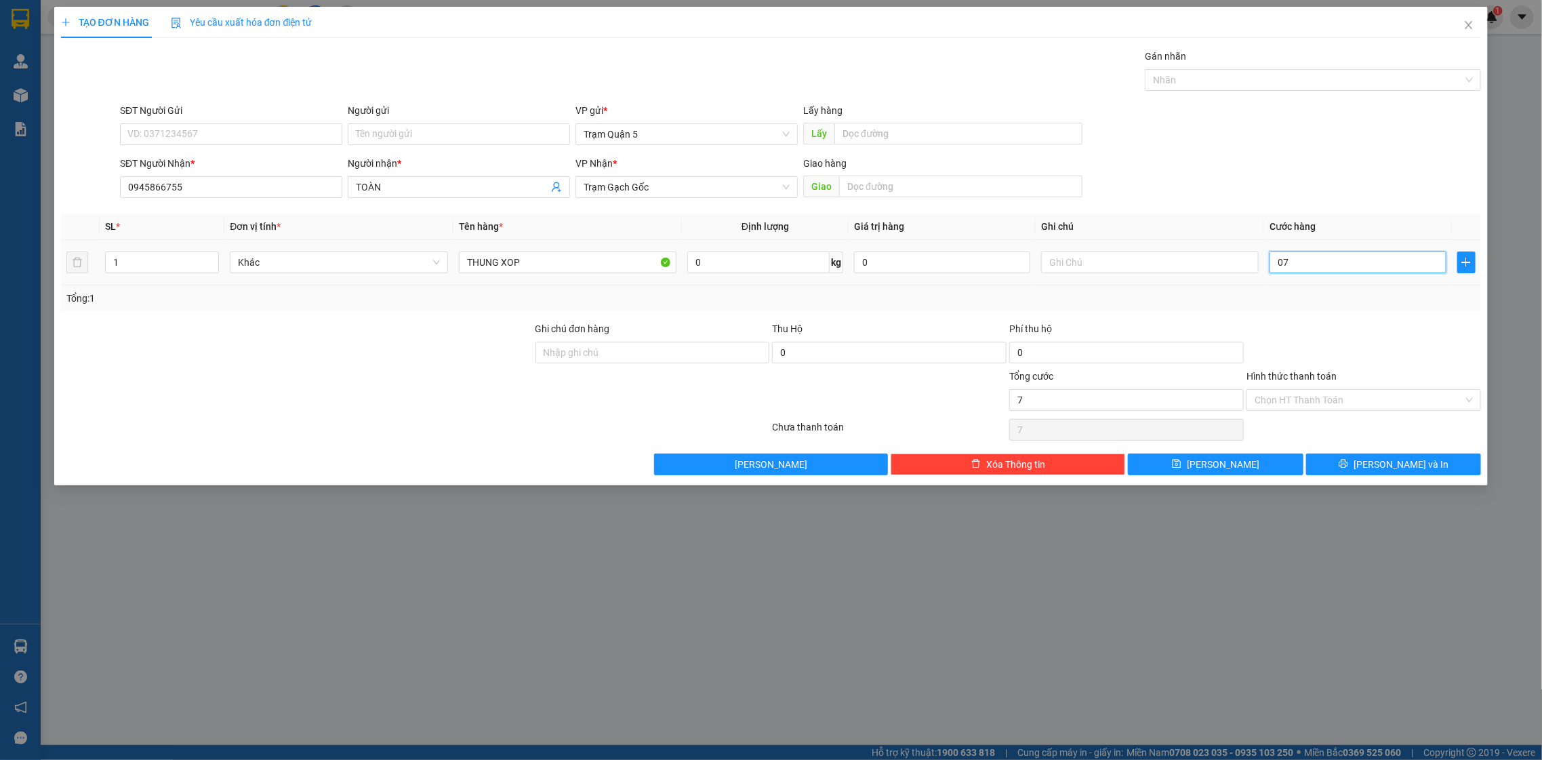
type input "70"
type input "070"
type input "70.000"
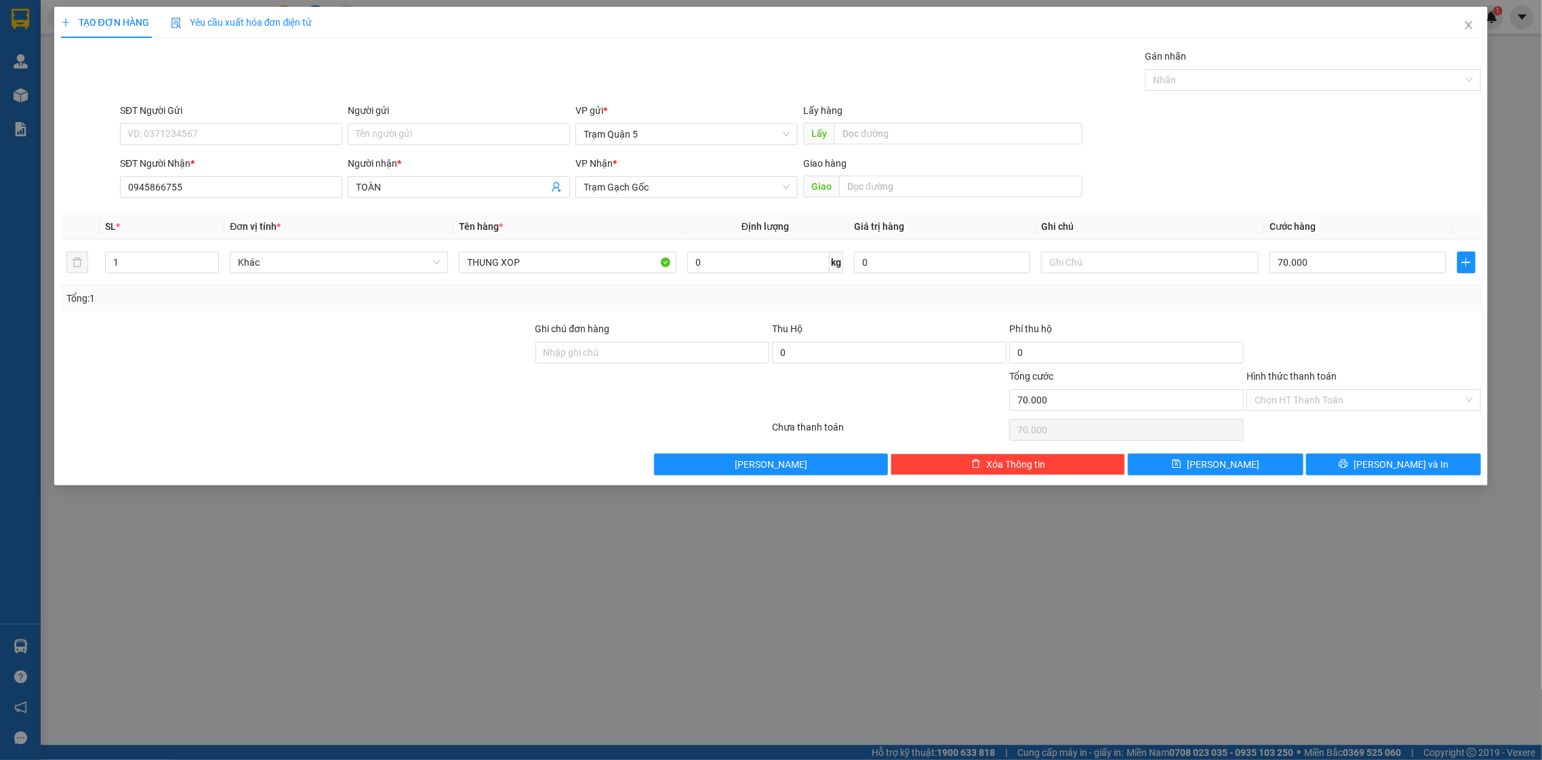
click at [1353, 373] on div "Hình thức thanh toán" at bounding box center [1364, 379] width 235 height 20
click at [1399, 468] on span "[PERSON_NAME] và In" at bounding box center [1401, 464] width 95 height 15
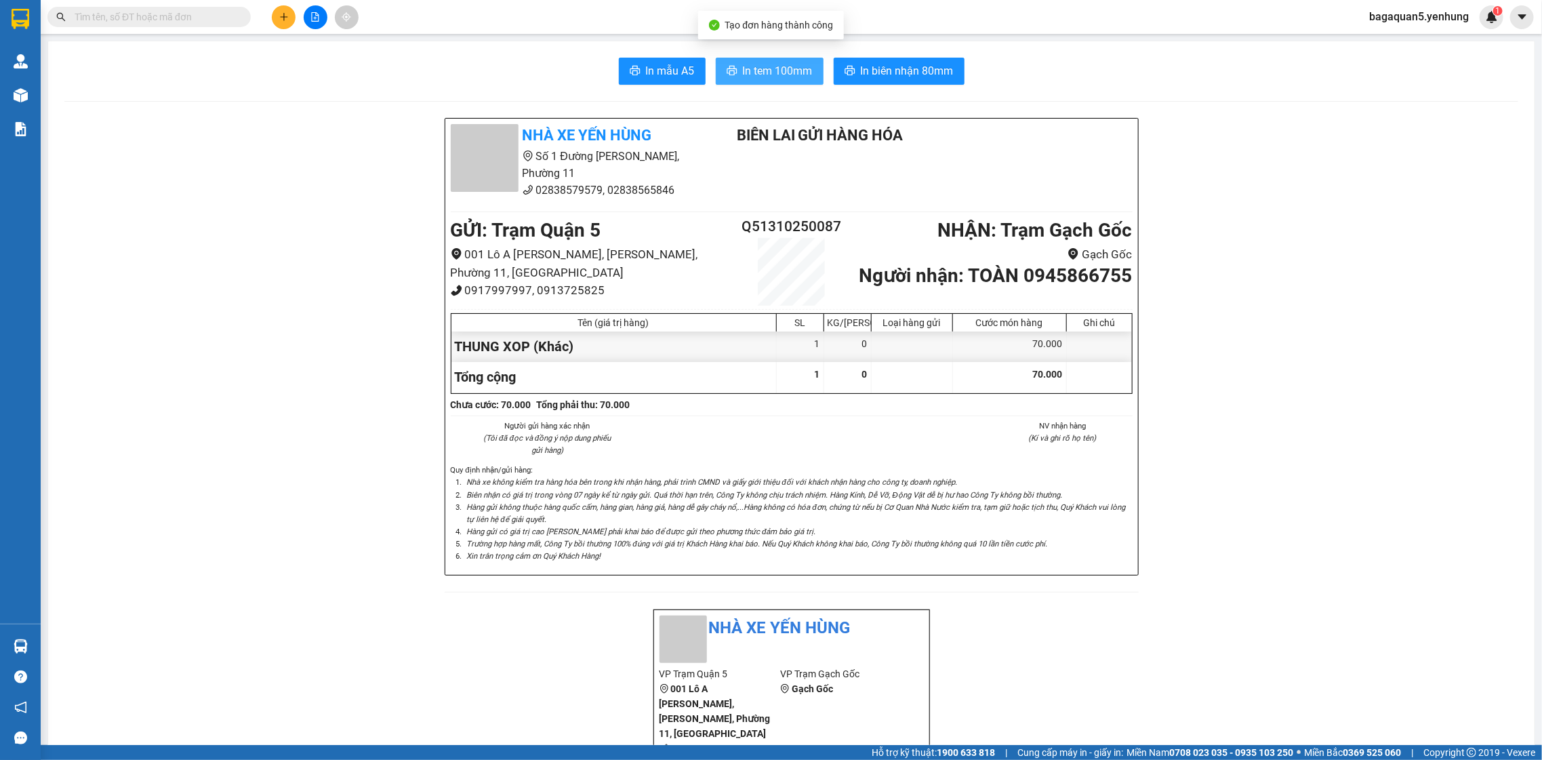
click at [746, 77] on span "In tem 100mm" at bounding box center [778, 70] width 70 height 17
click at [795, 80] on button "In tem 100mm" at bounding box center [770, 71] width 108 height 27
click at [716, 58] on button "In tem 100mm" at bounding box center [770, 71] width 108 height 27
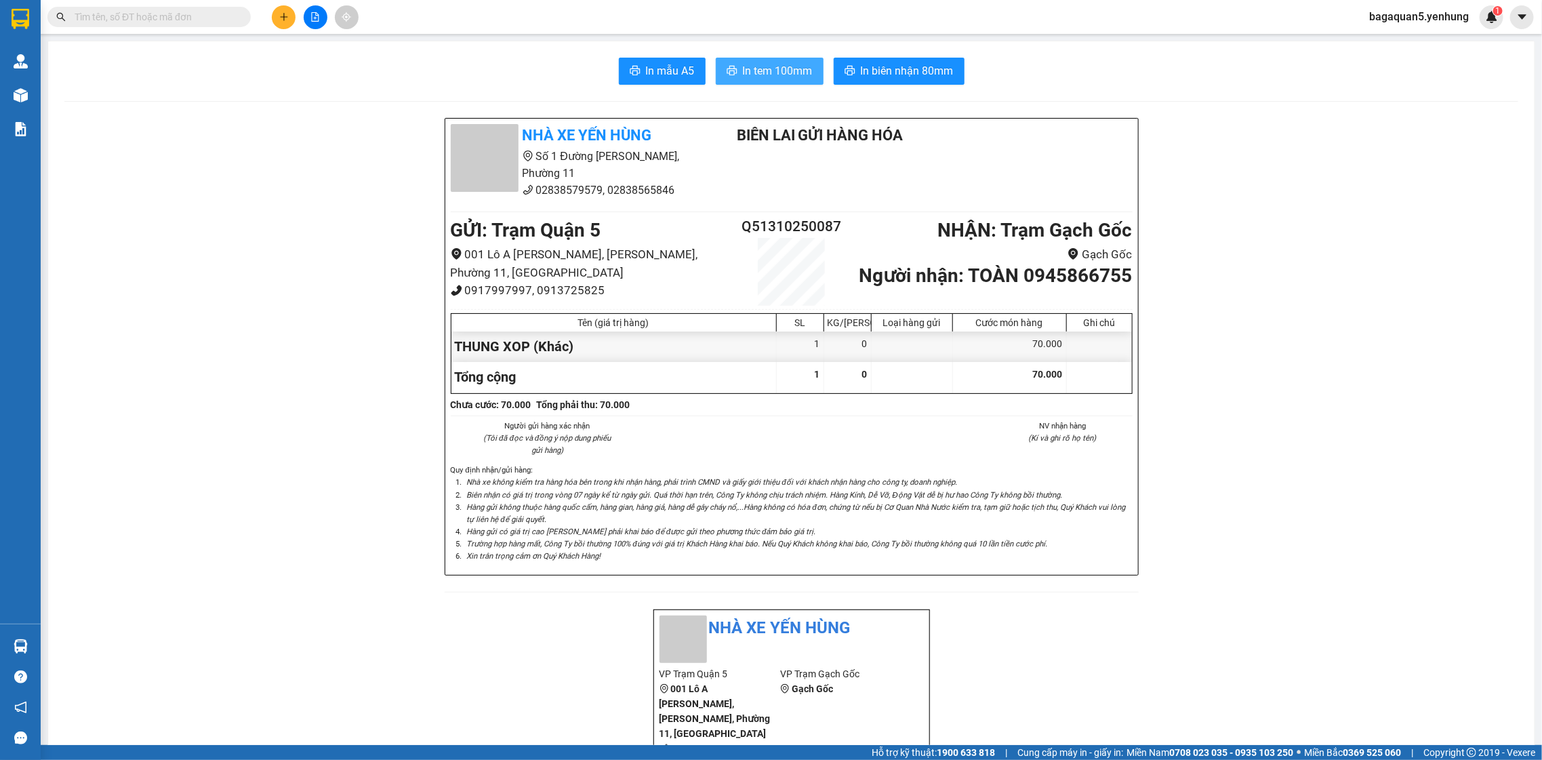
click at [716, 58] on button "In tem 100mm" at bounding box center [770, 71] width 108 height 27
click at [323, 21] on button at bounding box center [316, 17] width 24 height 24
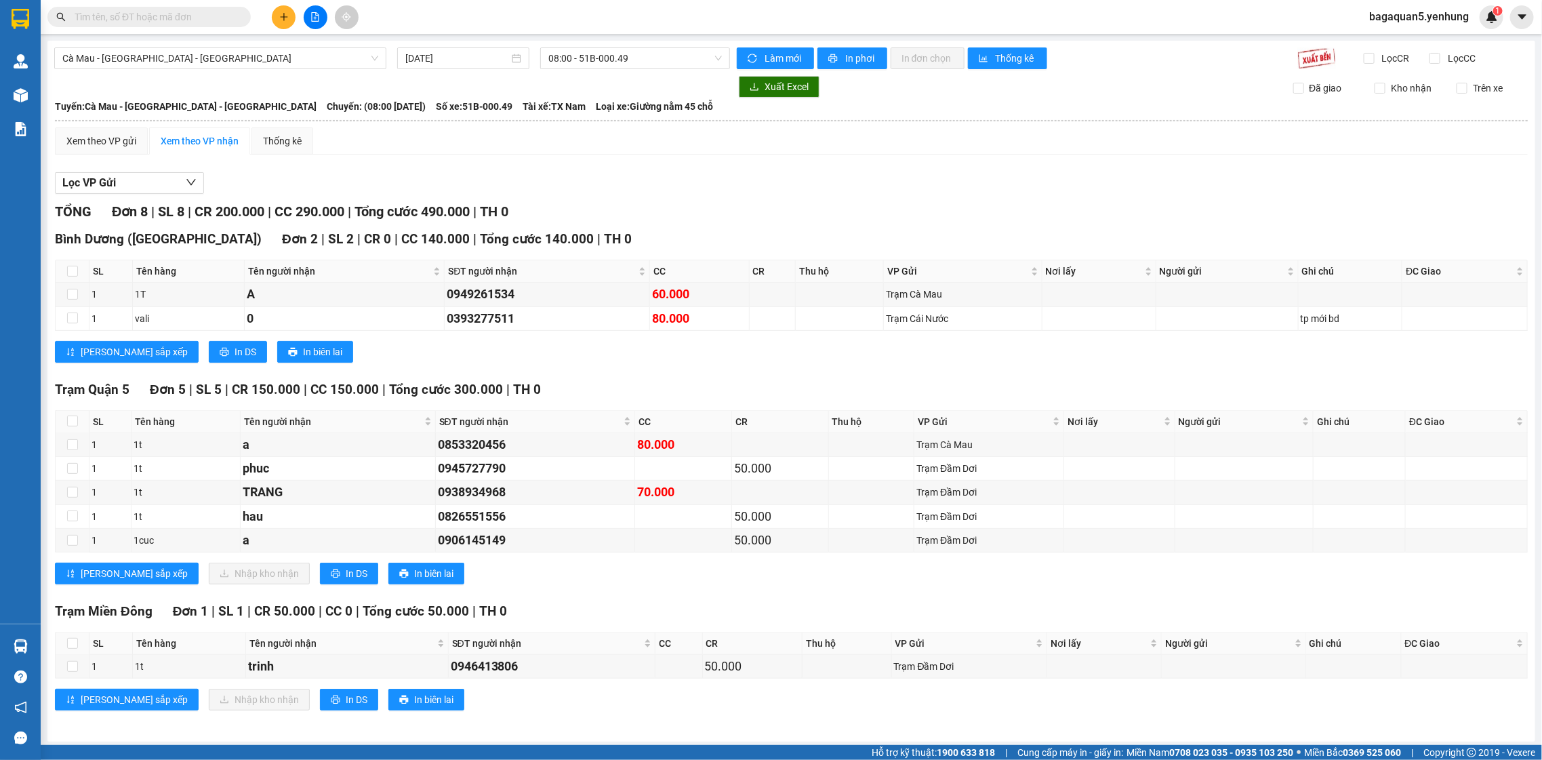
click at [273, 26] on div at bounding box center [315, 17] width 102 height 24
click at [287, 9] on button at bounding box center [284, 17] width 24 height 24
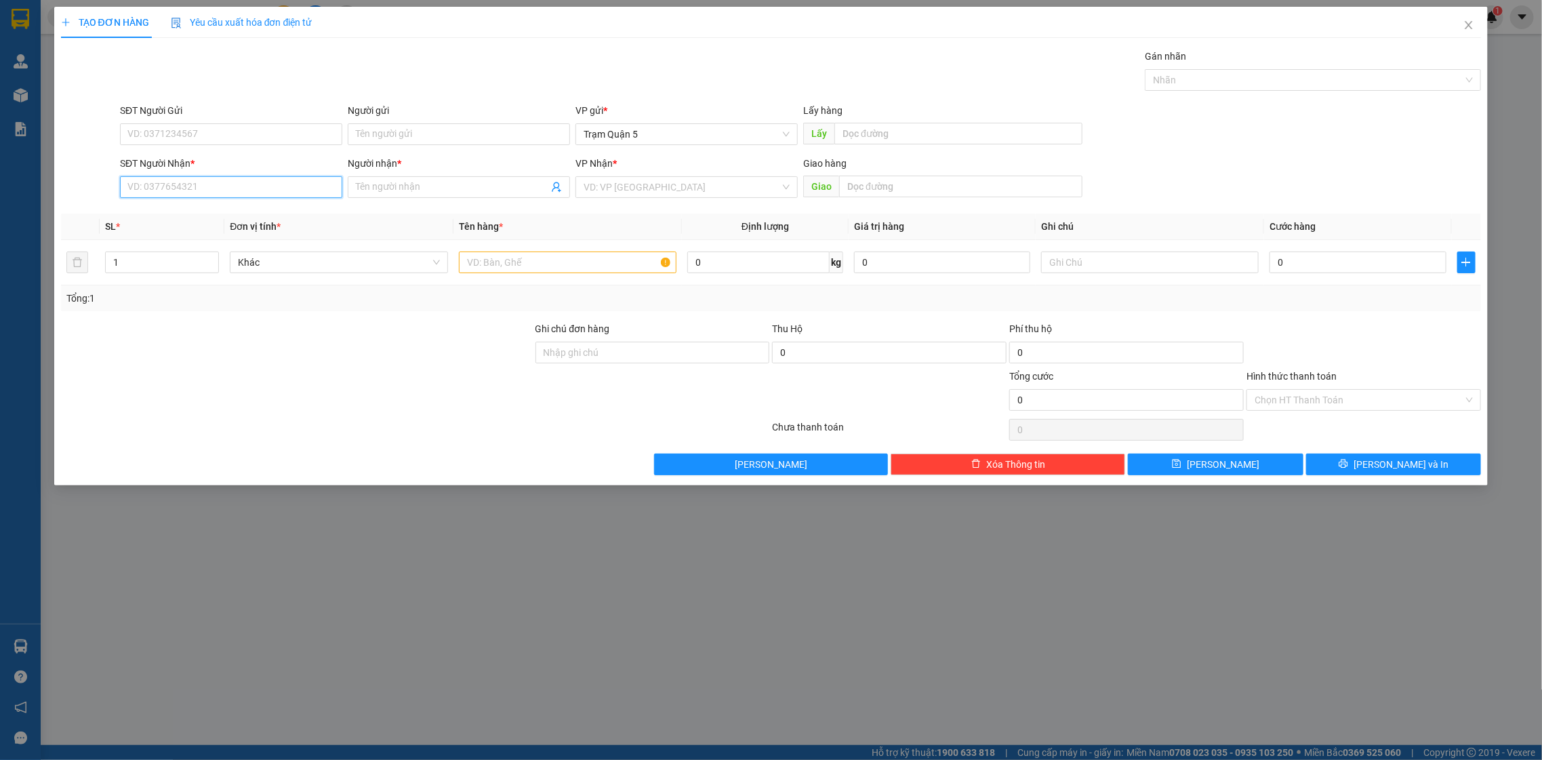
click at [211, 189] on input "SĐT Người Nhận *" at bounding box center [231, 187] width 222 height 22
type input "0"
click at [500, 189] on input "Người nhận *" at bounding box center [452, 187] width 193 height 15
click at [456, 198] on div "Người nhận * THÁI SO" at bounding box center [459, 179] width 222 height 47
click at [378, 191] on input "THÁI SO" at bounding box center [452, 187] width 193 height 15
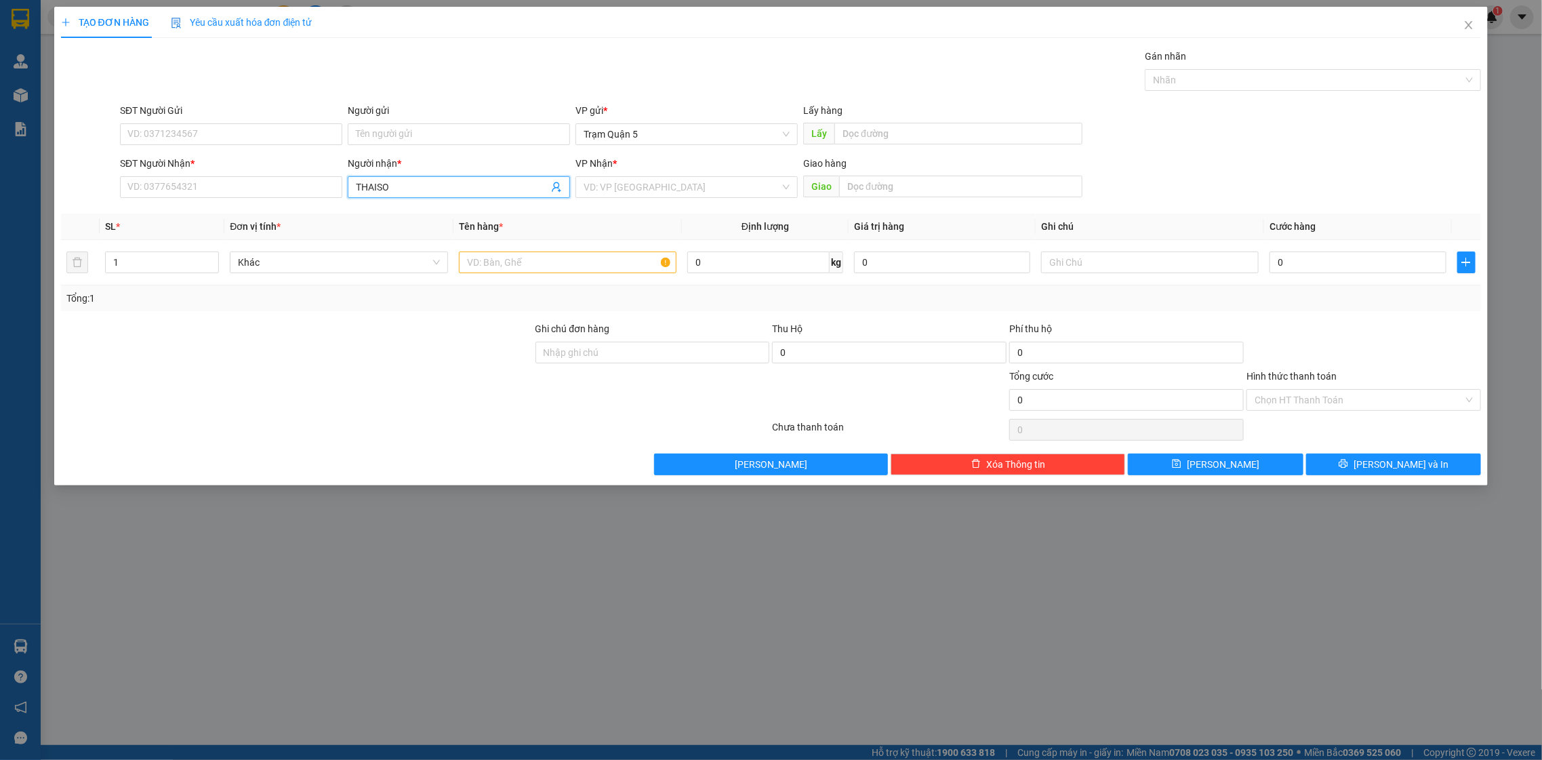
type input "THAI SO"
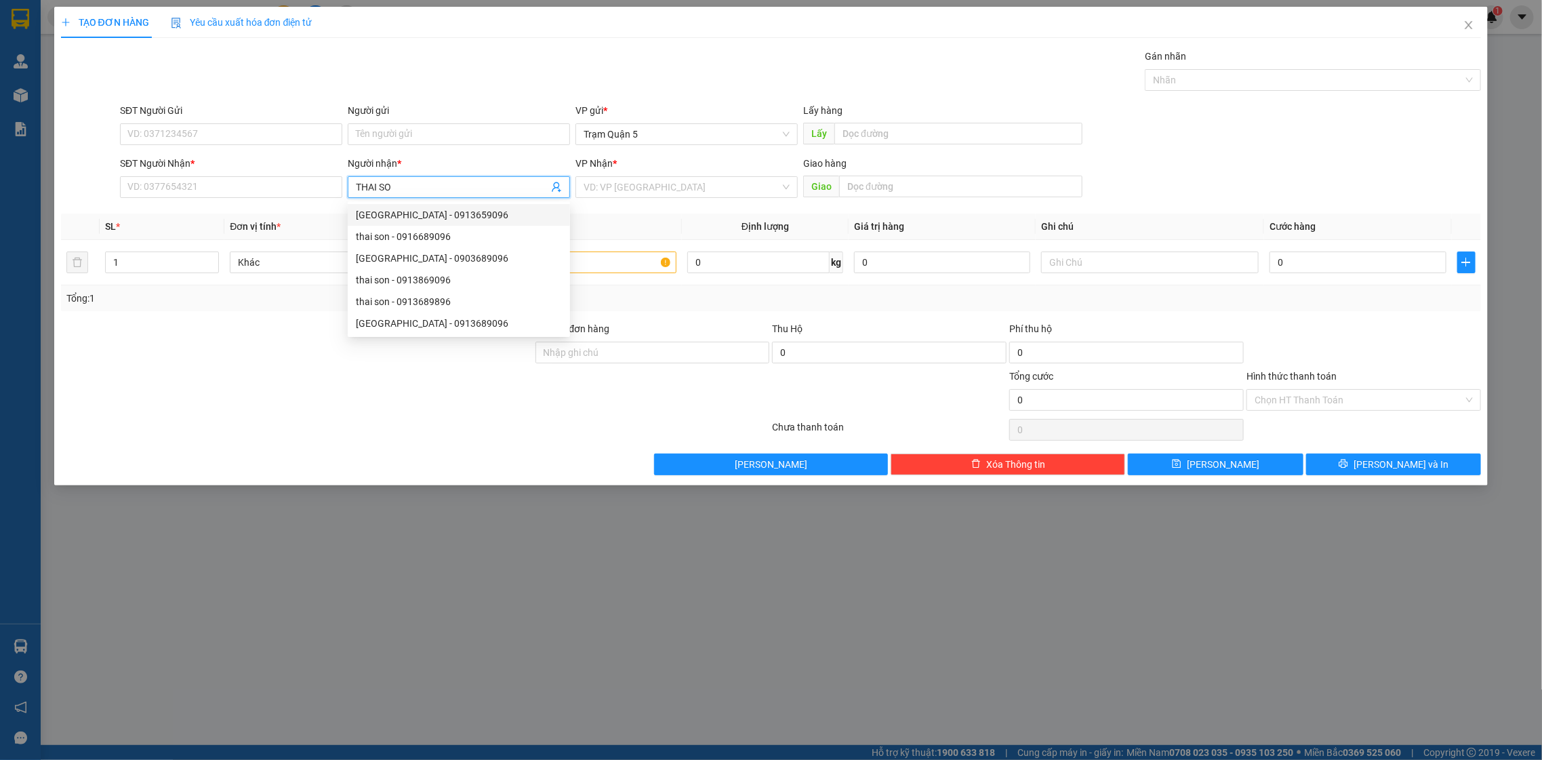
click at [500, 207] on div "THÁI SƠN - 0913659096" at bounding box center [459, 214] width 206 height 15
type input "0913659096"
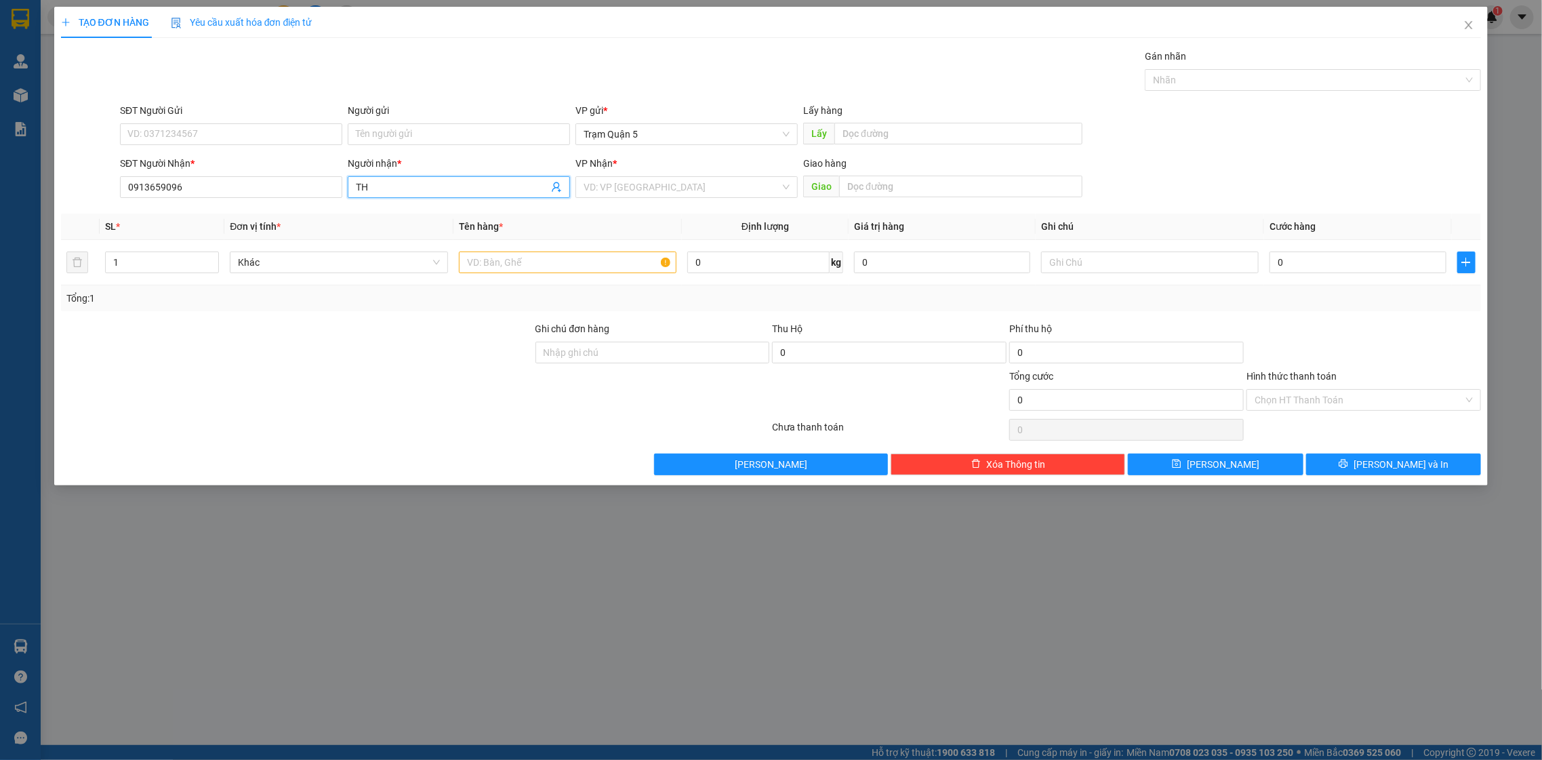
type input "T"
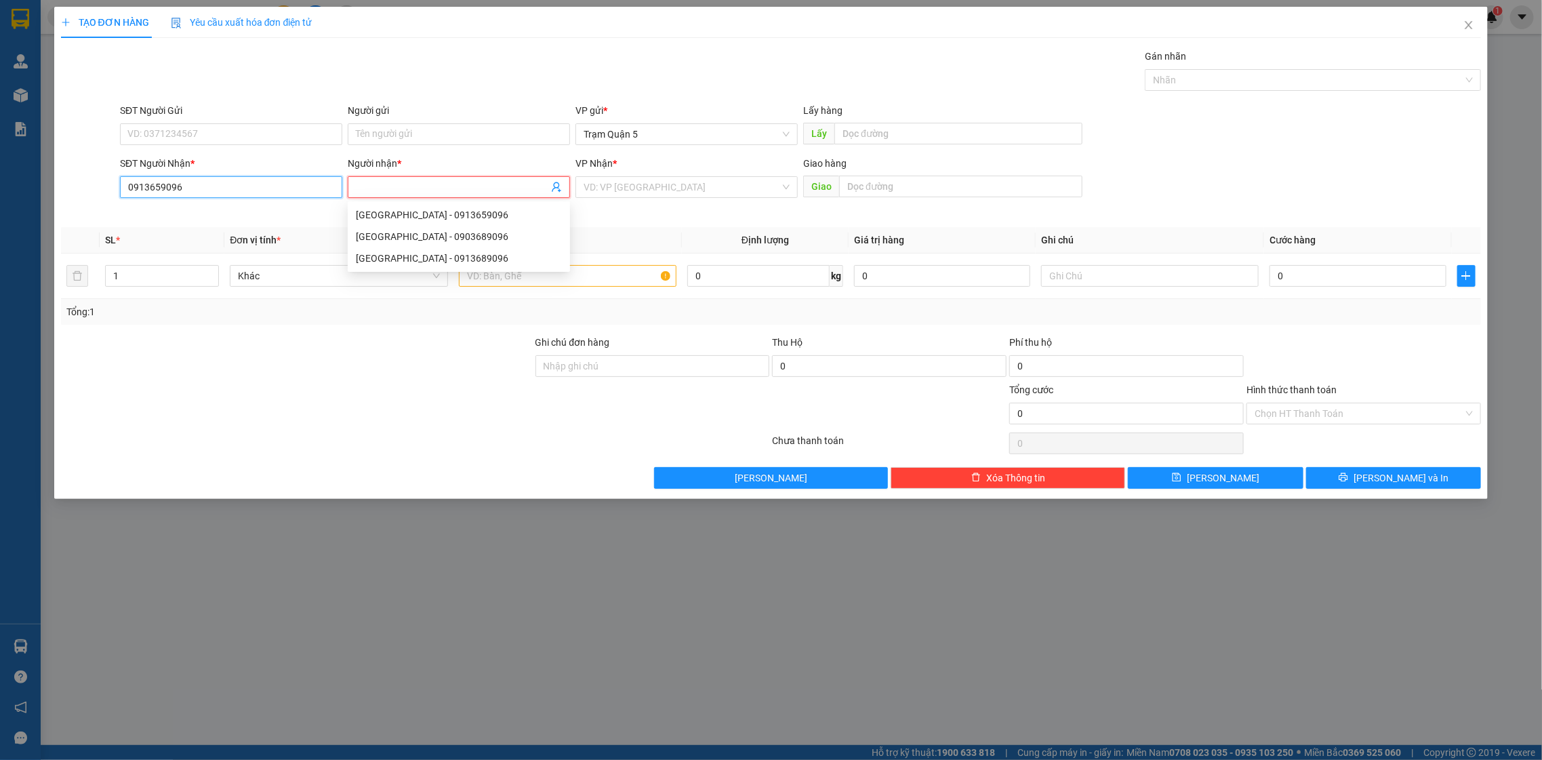
click at [269, 193] on input "0913659096" at bounding box center [231, 187] width 222 height 22
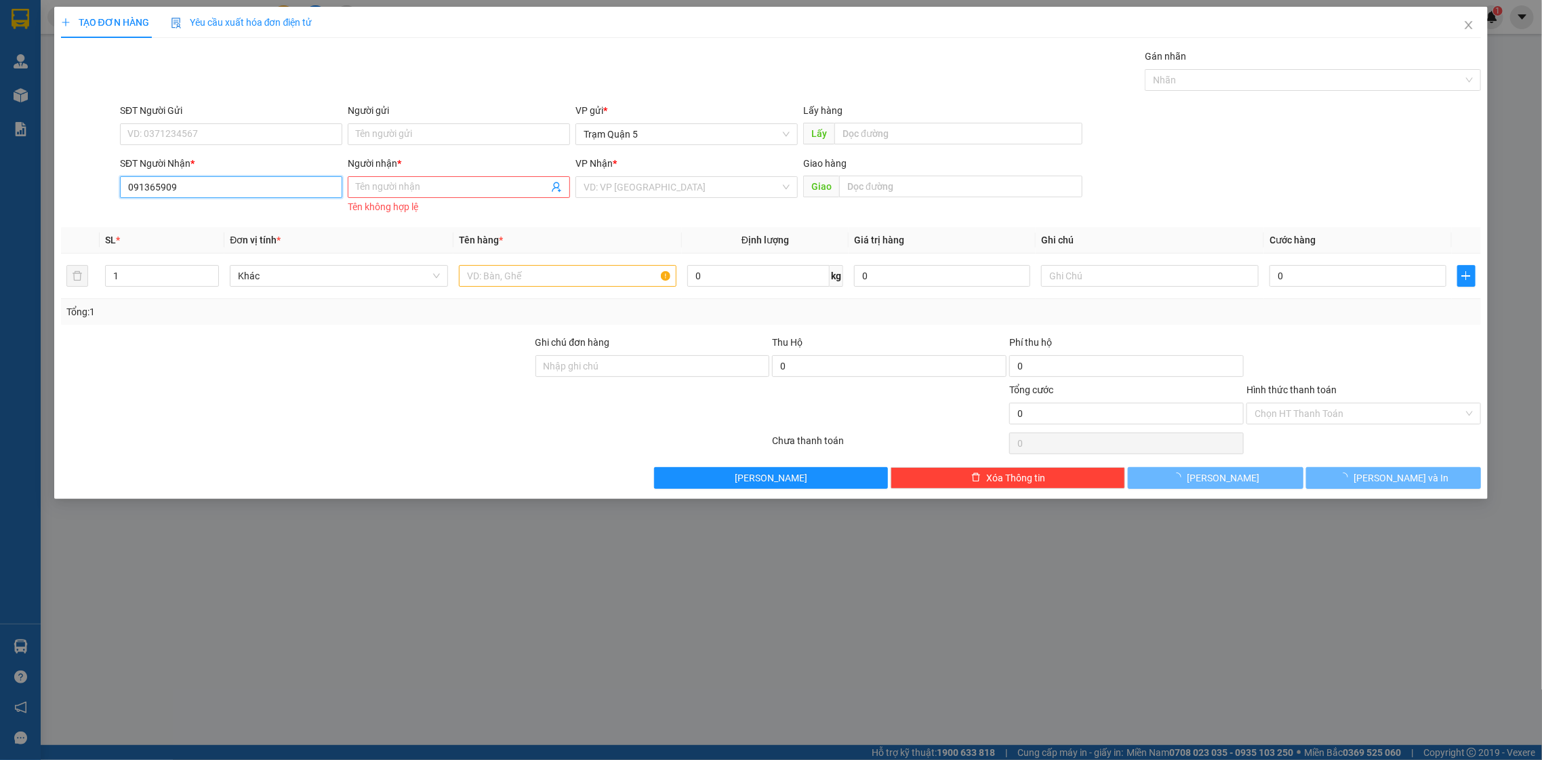
type input "0913659096"
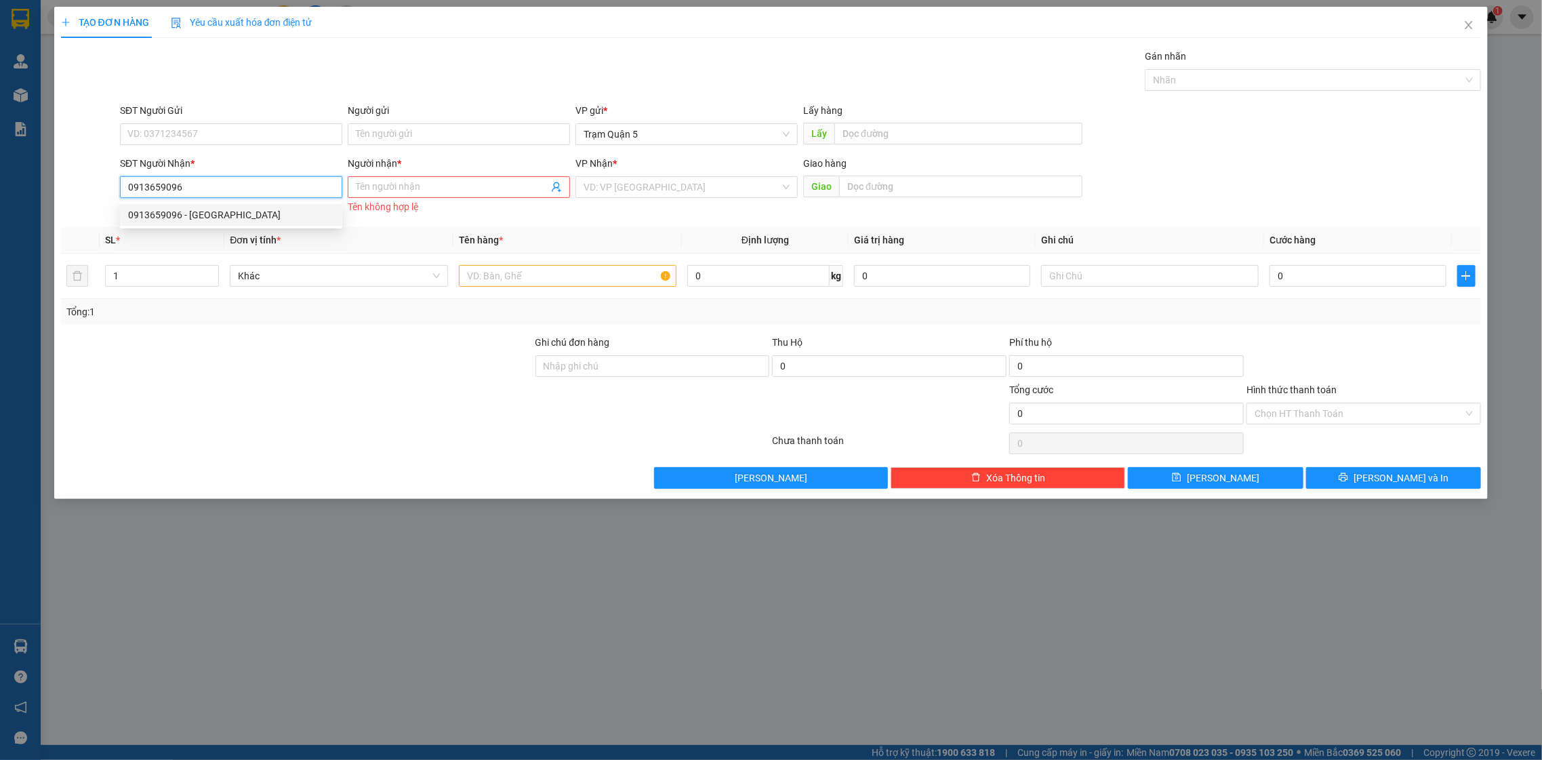
click at [273, 214] on div "0913659096 - THÁI SƠN" at bounding box center [231, 214] width 206 height 15
type input "[GEOGRAPHIC_DATA]"
type input "140.000"
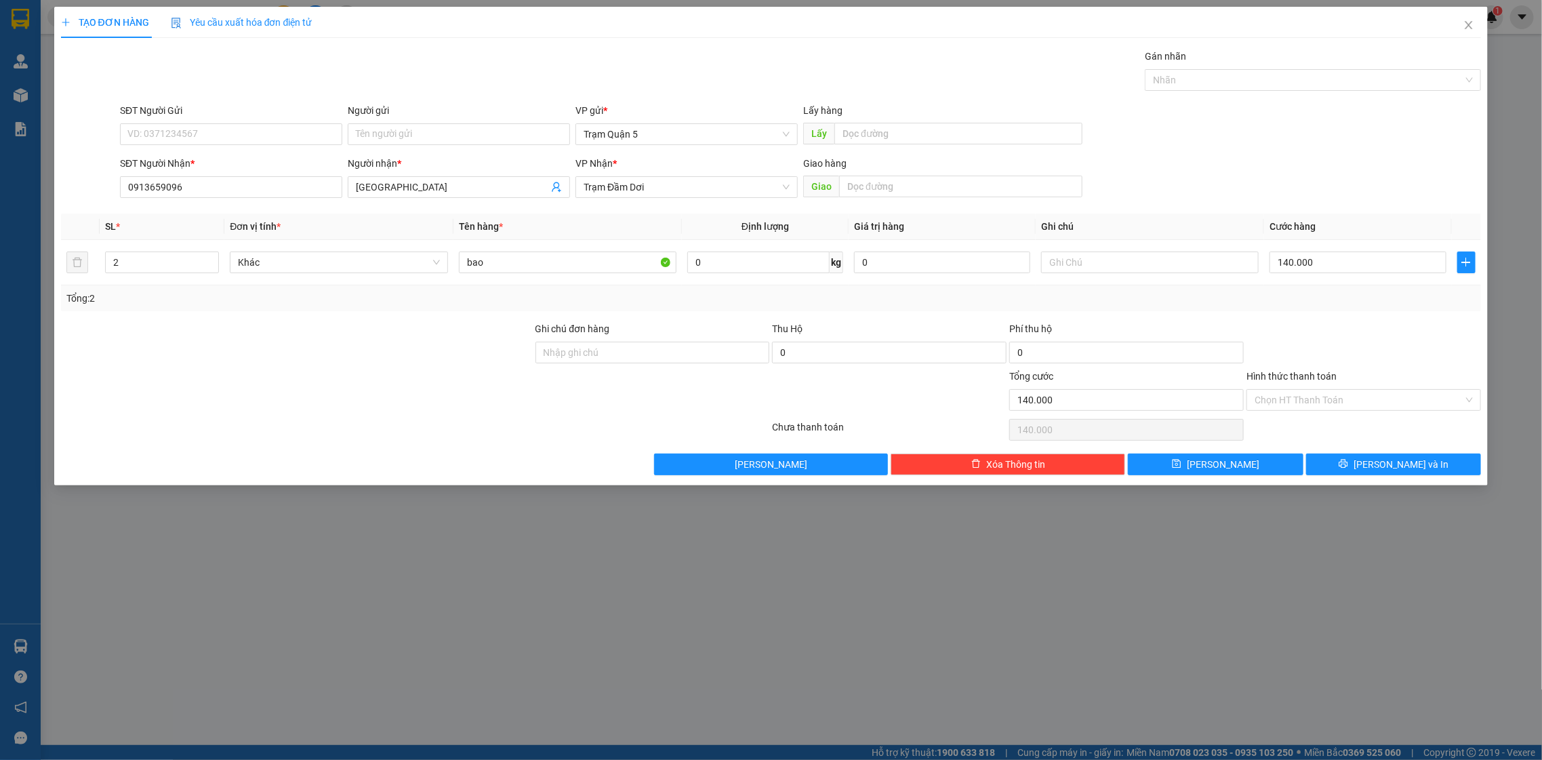
click at [1422, 479] on div "TẠO ĐƠN HÀNG Yêu cầu xuất hóa đơn điện tử Transit Pickup Surcharge Ids Transit …" at bounding box center [771, 246] width 1435 height 479
click at [1420, 465] on span "[PERSON_NAME] và In" at bounding box center [1401, 464] width 95 height 15
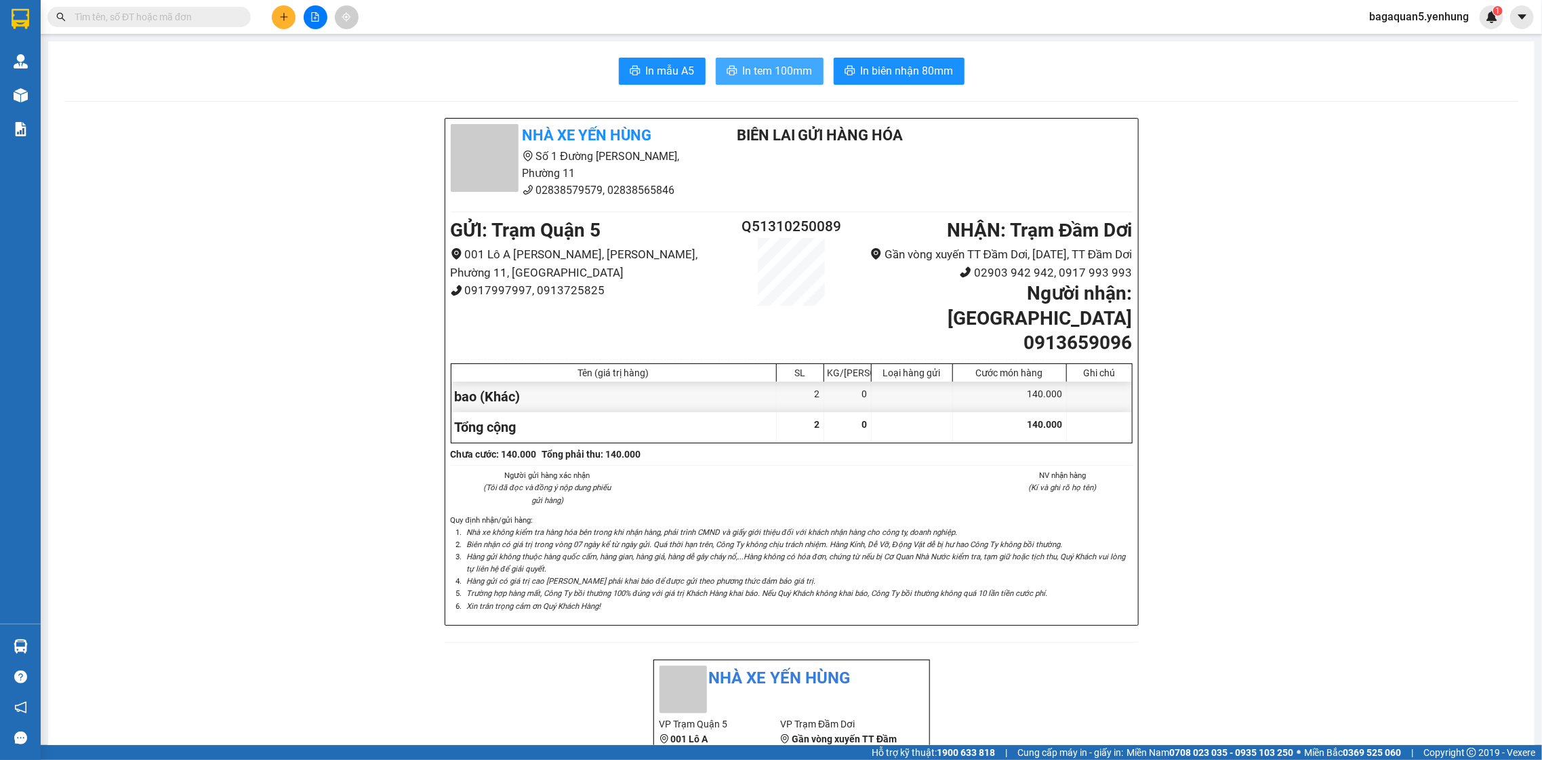
click at [743, 76] on span "In tem 100mm" at bounding box center [778, 70] width 70 height 17
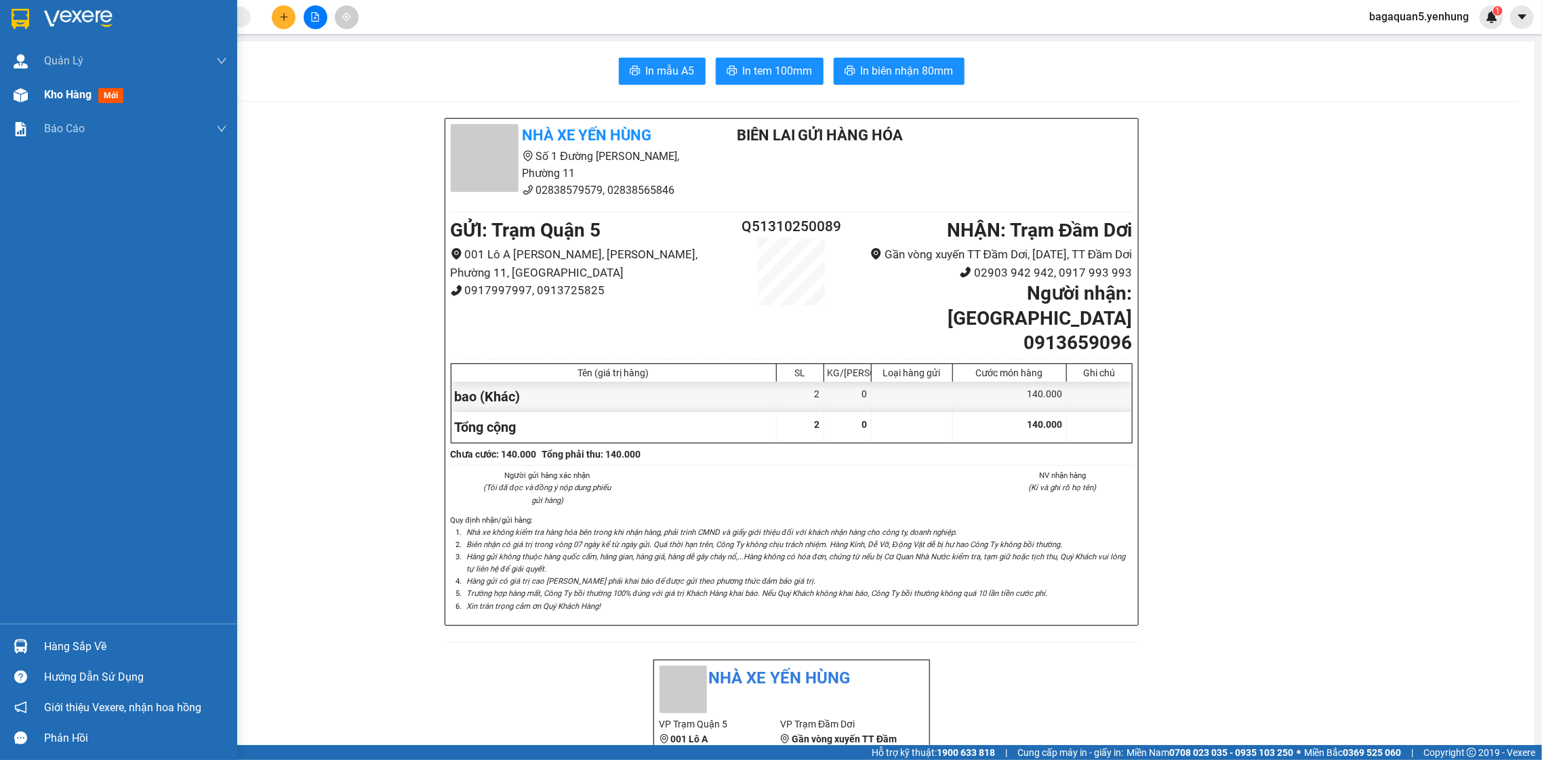
click at [4, 100] on div "Kho hàng mới" at bounding box center [118, 95] width 237 height 34
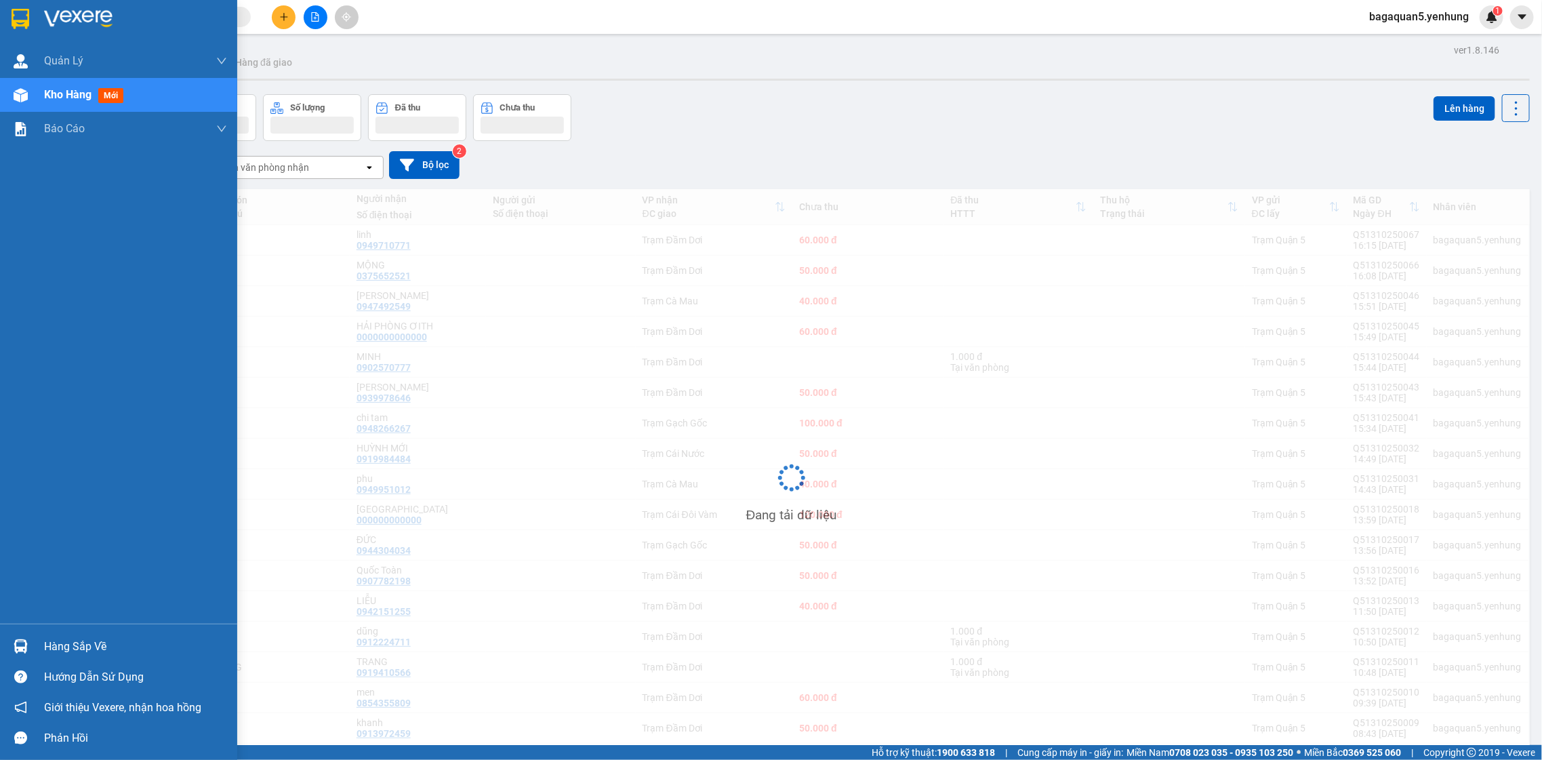
click at [28, 81] on div "Kho hàng mới" at bounding box center [118, 95] width 237 height 34
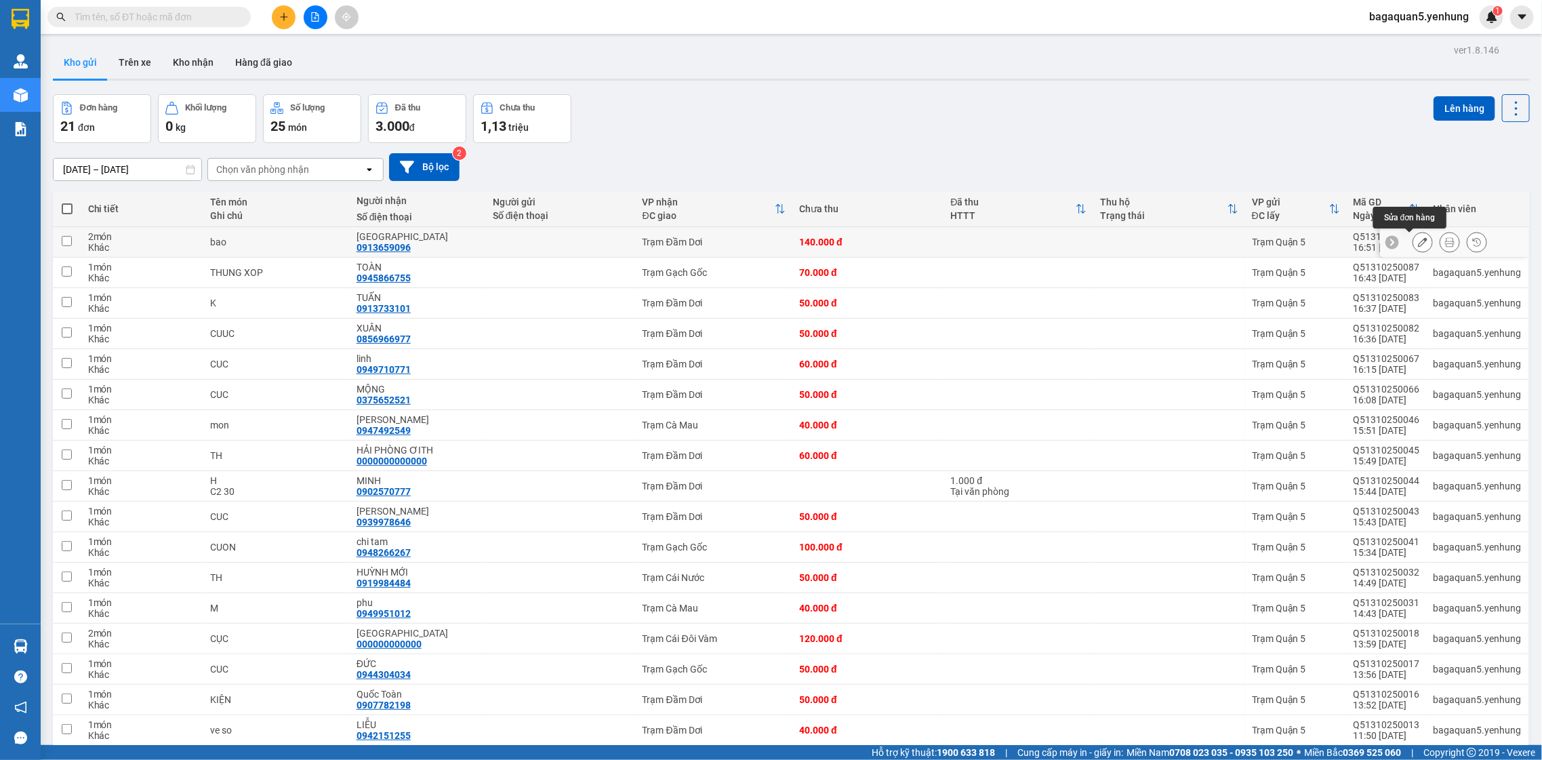
click at [1416, 238] on button at bounding box center [1423, 243] width 19 height 24
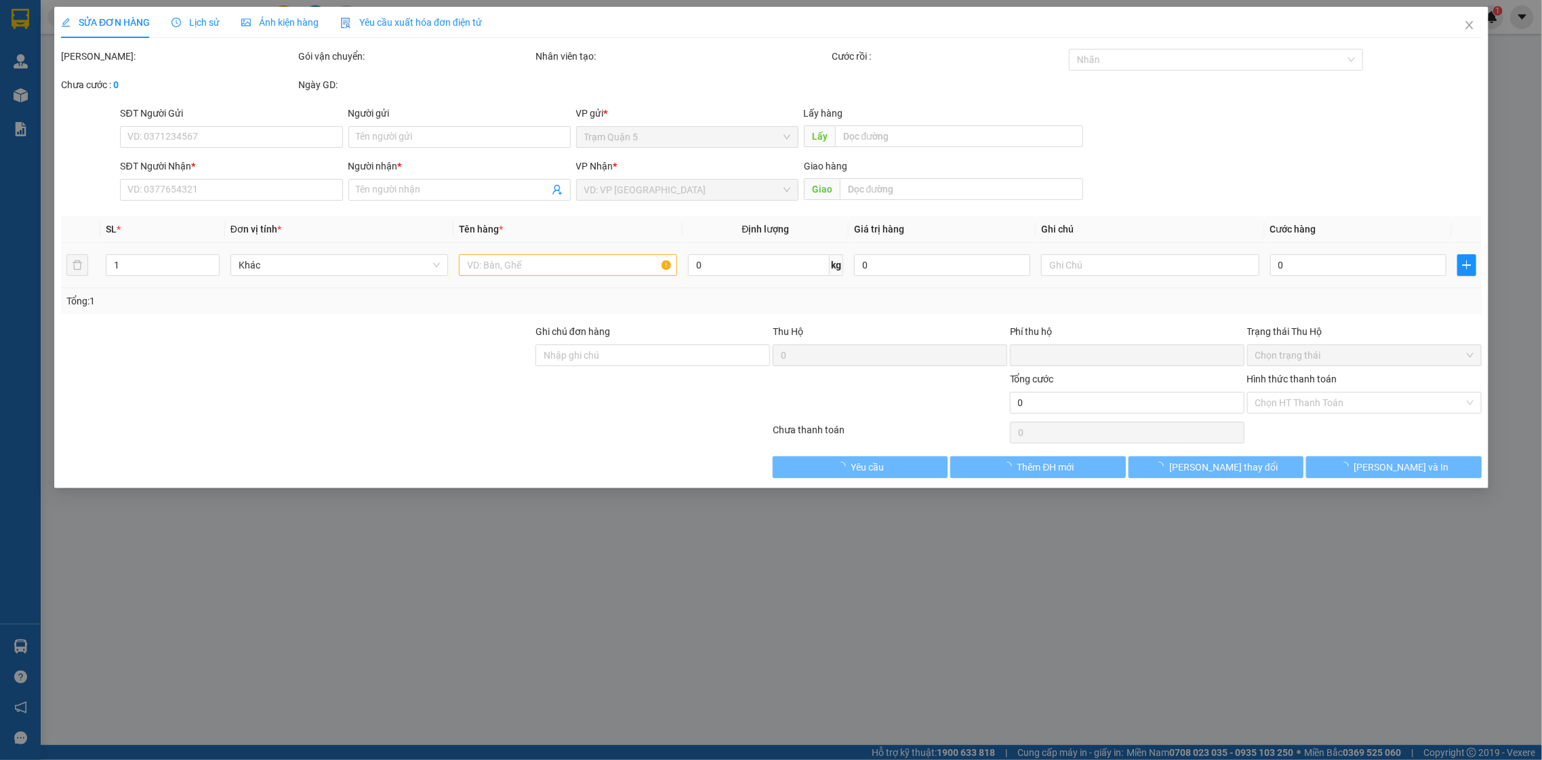
type input "0913659096"
type input "[GEOGRAPHIC_DATA]"
type input "0"
type input "140.000"
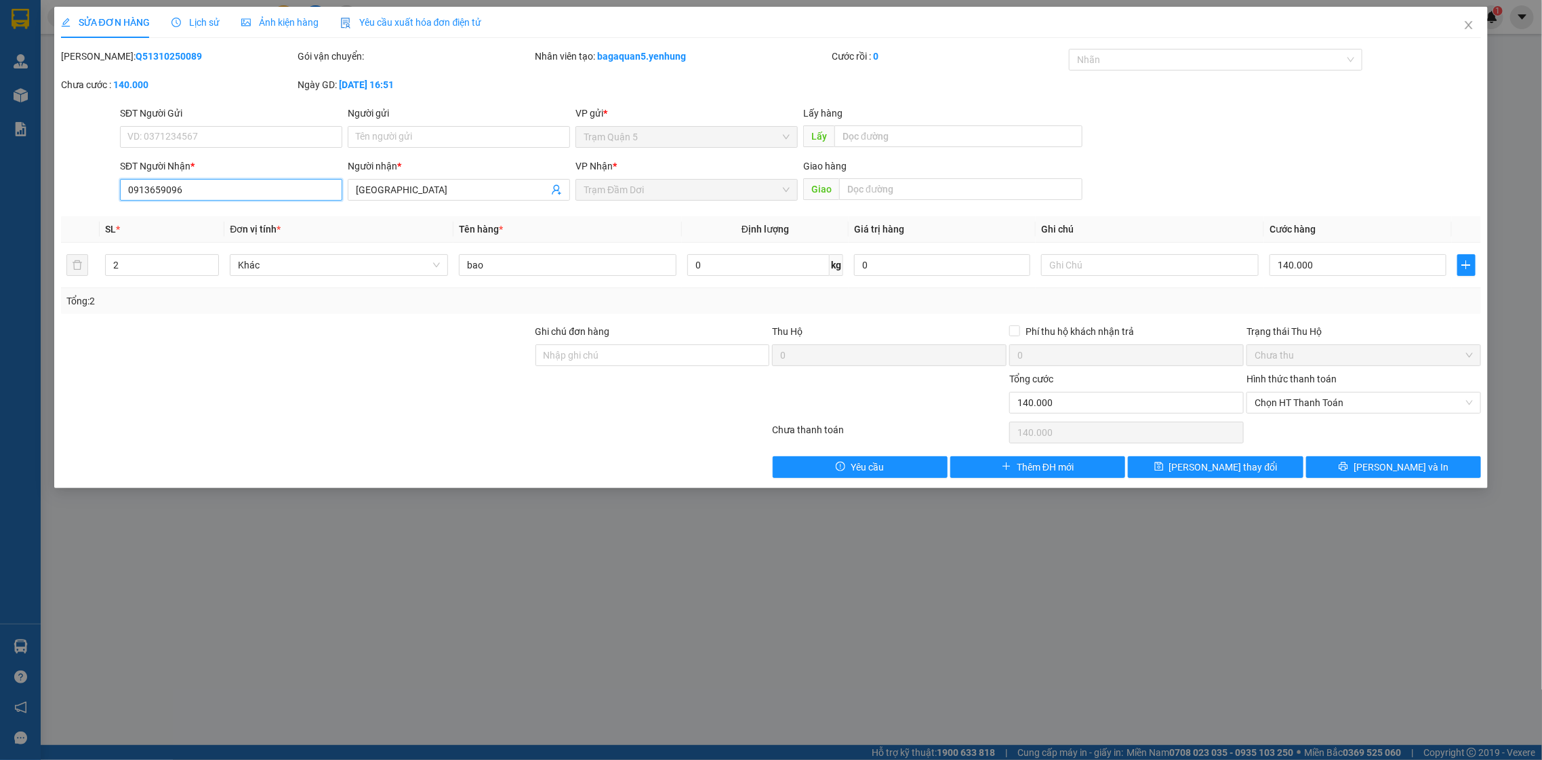
click at [157, 191] on input "0913659096" at bounding box center [231, 190] width 222 height 22
type input "0913689096"
click at [1344, 473] on button "[PERSON_NAME] và In" at bounding box center [1393, 467] width 175 height 22
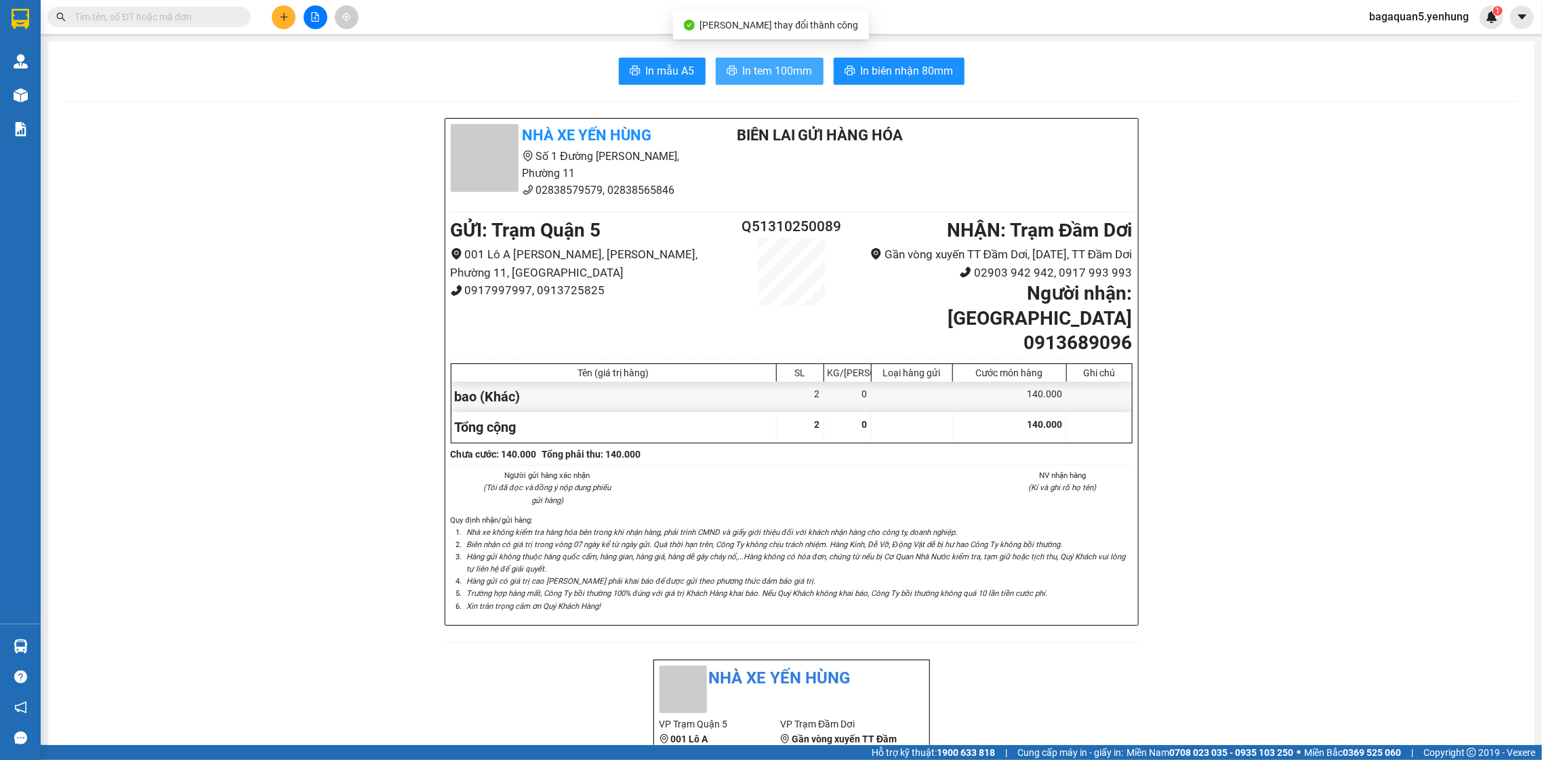
click at [773, 60] on button "In tem 100mm" at bounding box center [770, 71] width 108 height 27
drag, startPoint x: 126, startPoint y: 732, endPoint x: 126, endPoint y: 757, distance: 25.1
click at [126, 755] on section "Kết quả tìm kiếm ( 0 ) Bộ lọc No Data bagaquan5.yenhung 1 Quản Lý Quản lý khách…" at bounding box center [771, 380] width 1542 height 760
drag, startPoint x: 245, startPoint y: 241, endPoint x: 235, endPoint y: 233, distance: 12.1
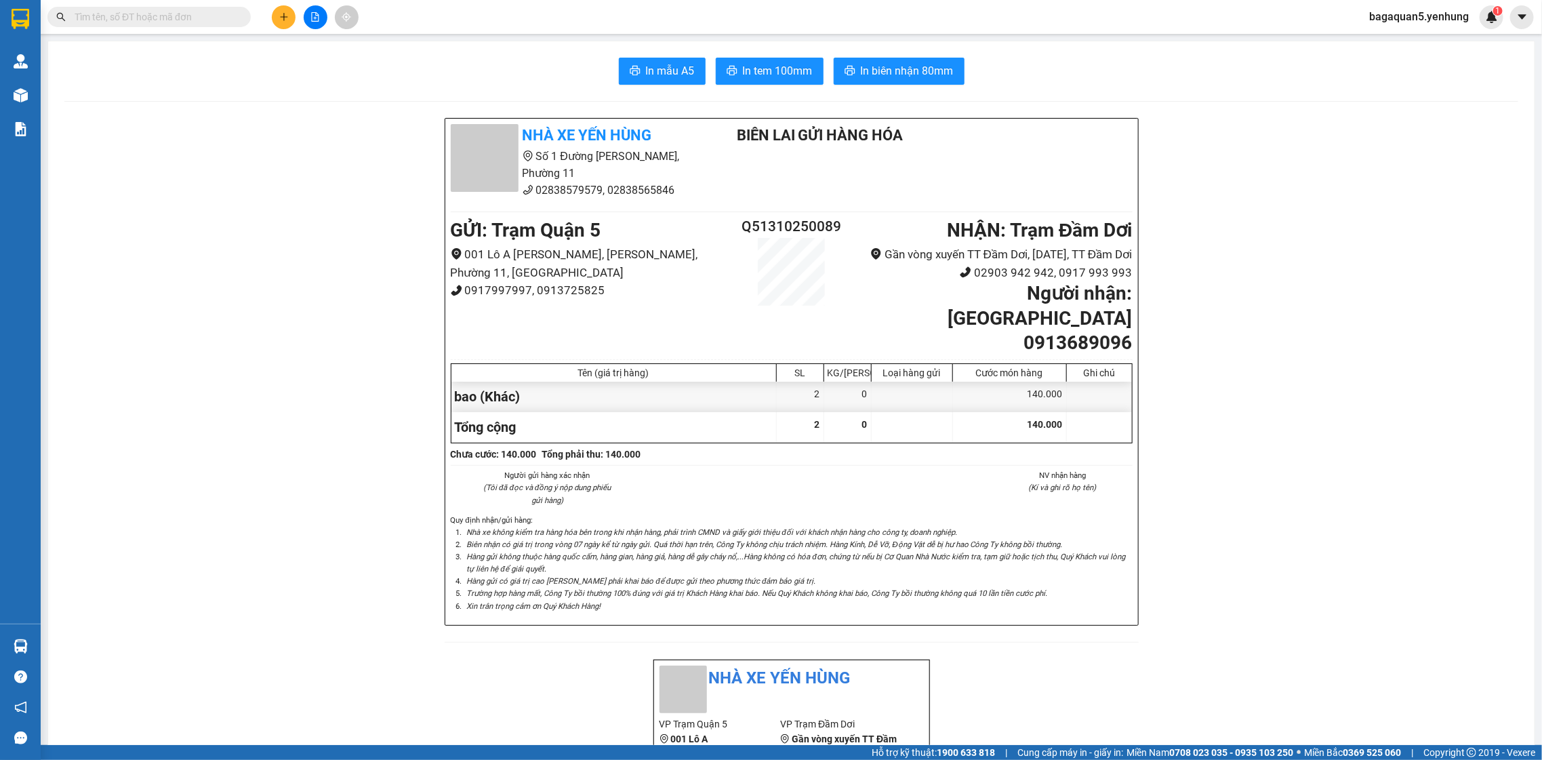
click at [284, 24] on div "Kết quả tìm kiếm ( 0 ) Bộ lọc No Data bagaquan5.yenhung 1" at bounding box center [771, 17] width 1542 height 34
click at [284, 23] on button at bounding box center [284, 17] width 24 height 24
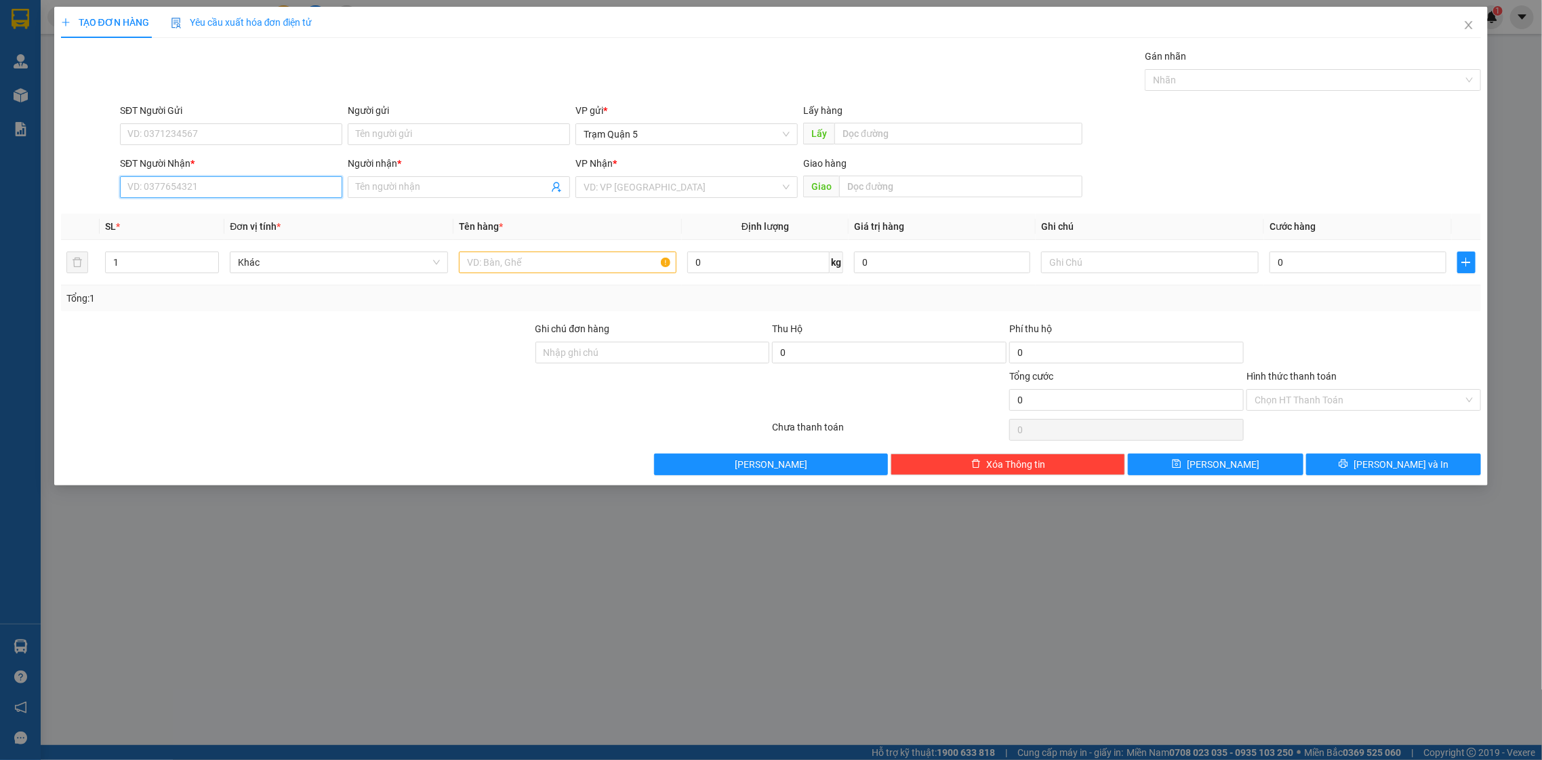
click at [281, 195] on input "SĐT Người Nhận *" at bounding box center [231, 187] width 222 height 22
click at [253, 257] on div "0916966977 - BẢY TIỆN" at bounding box center [231, 258] width 206 height 15
type input "0916966977"
type input "BẢY TIỆN"
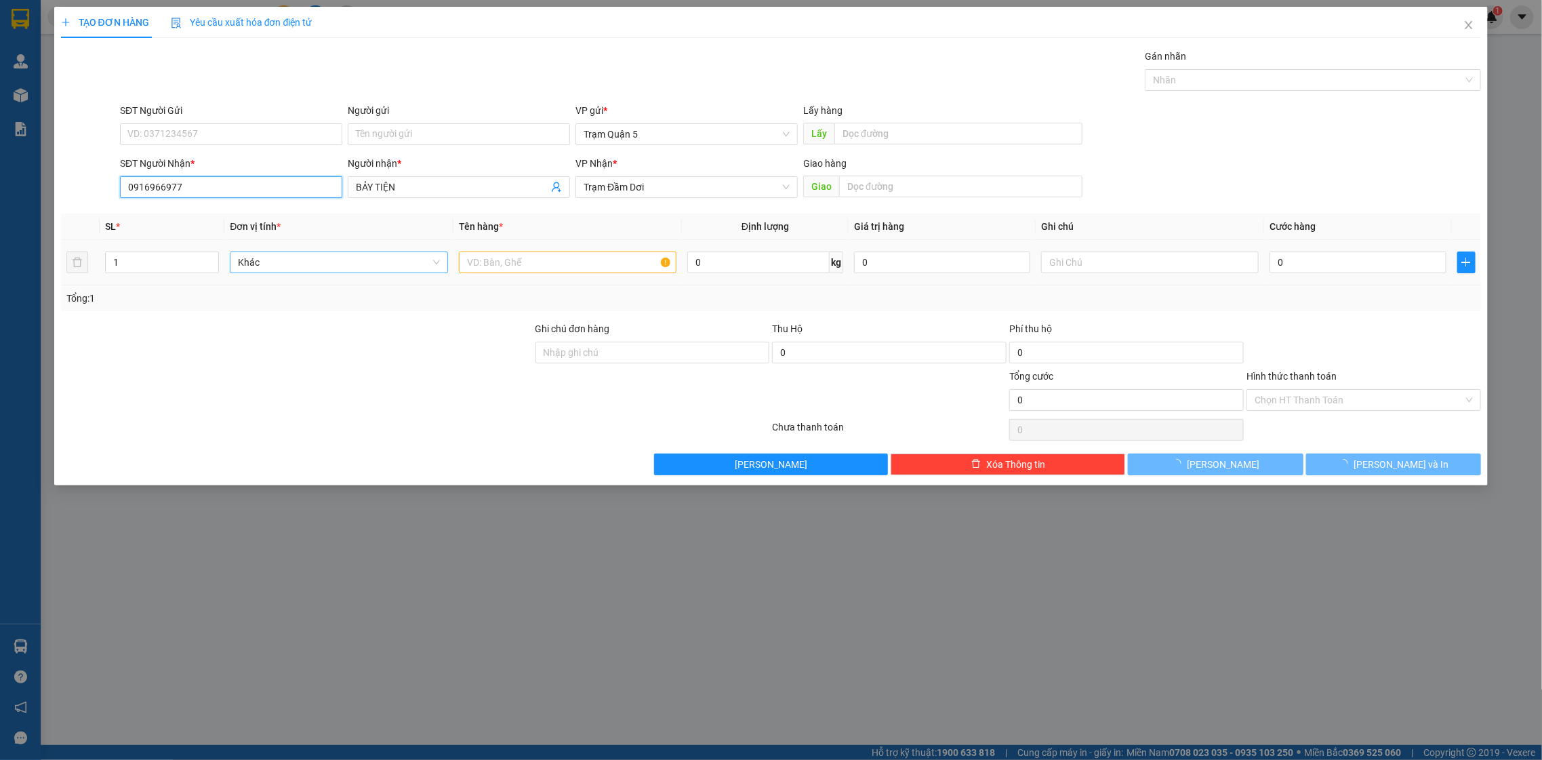
type input "200.000"
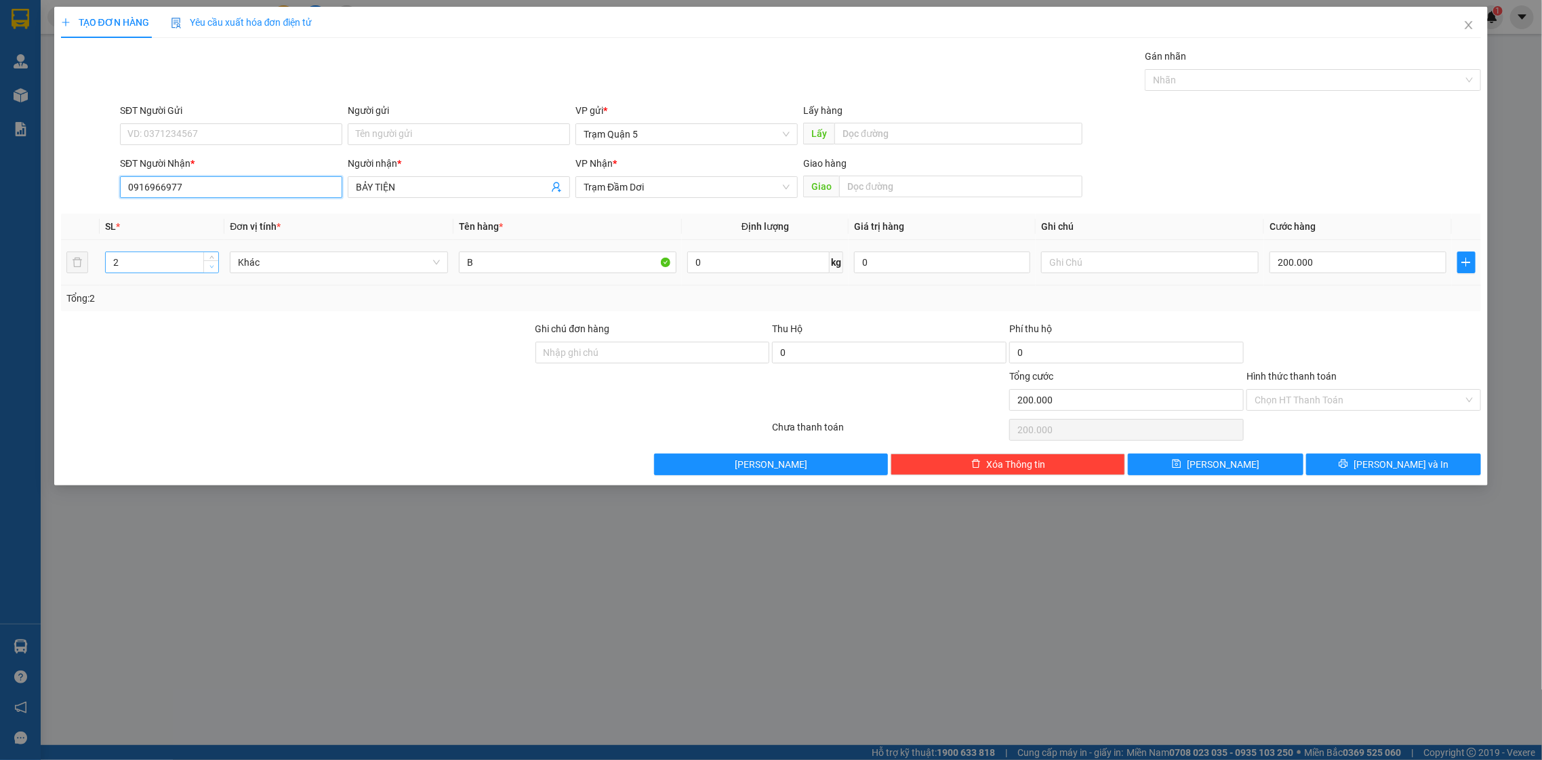
type input "0916966977"
type input "1"
click at [214, 268] on icon "down" at bounding box center [211, 266] width 5 height 5
drag, startPoint x: 1329, startPoint y: 279, endPoint x: 1300, endPoint y: 310, distance: 41.7
click at [1329, 280] on td "200.000" at bounding box center [1357, 262] width 187 height 45
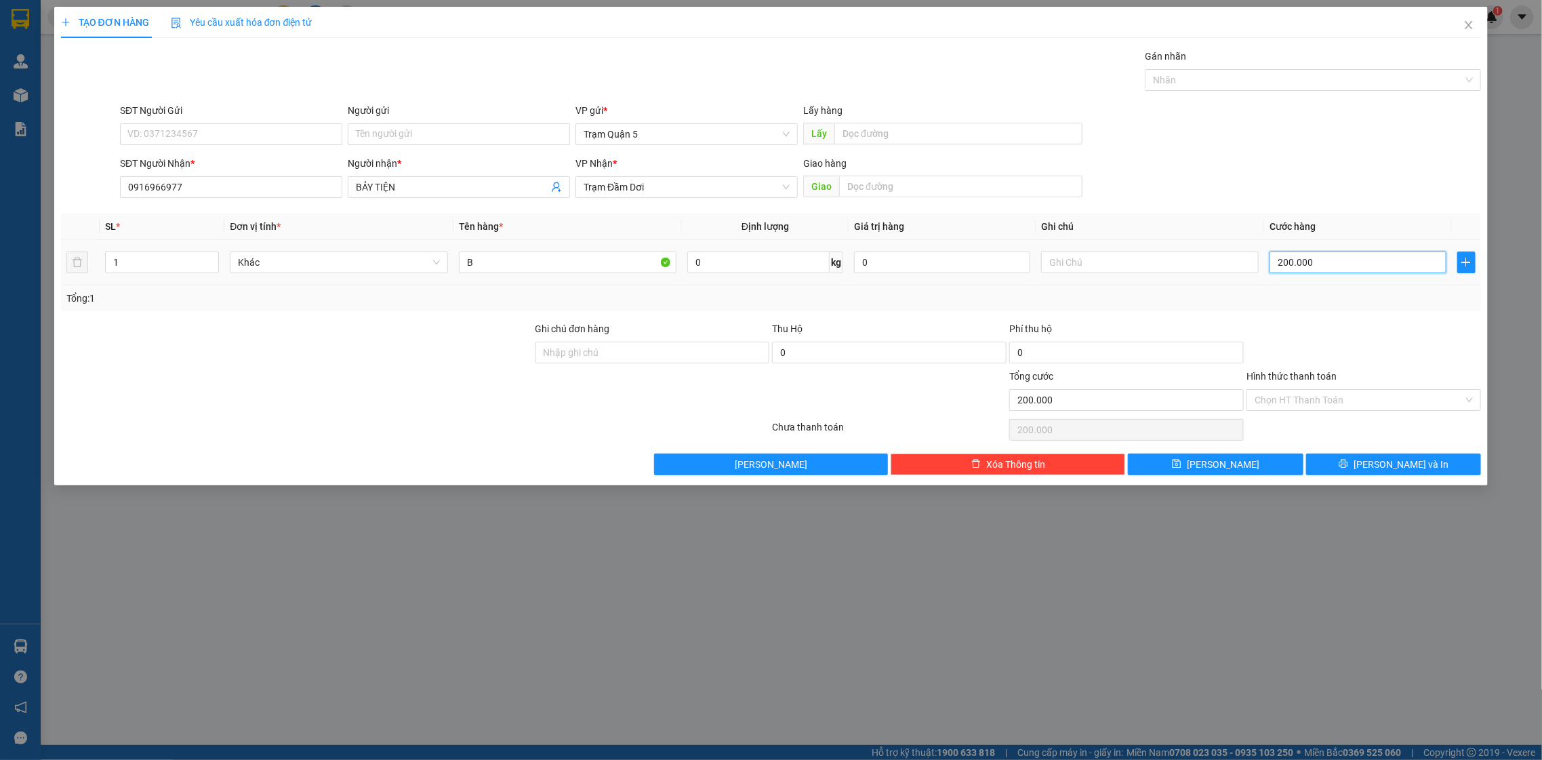
click at [1323, 264] on input "200.000" at bounding box center [1358, 263] width 176 height 22
drag, startPoint x: 1263, startPoint y: 299, endPoint x: 1262, endPoint y: 308, distance: 8.9
click at [1262, 305] on div "Tổng: 1" at bounding box center [771, 298] width 1410 height 15
drag, startPoint x: 1374, startPoint y: 474, endPoint x: 1354, endPoint y: 466, distance: 21.9
click at [1367, 468] on button "[PERSON_NAME] và In" at bounding box center [1393, 465] width 175 height 22
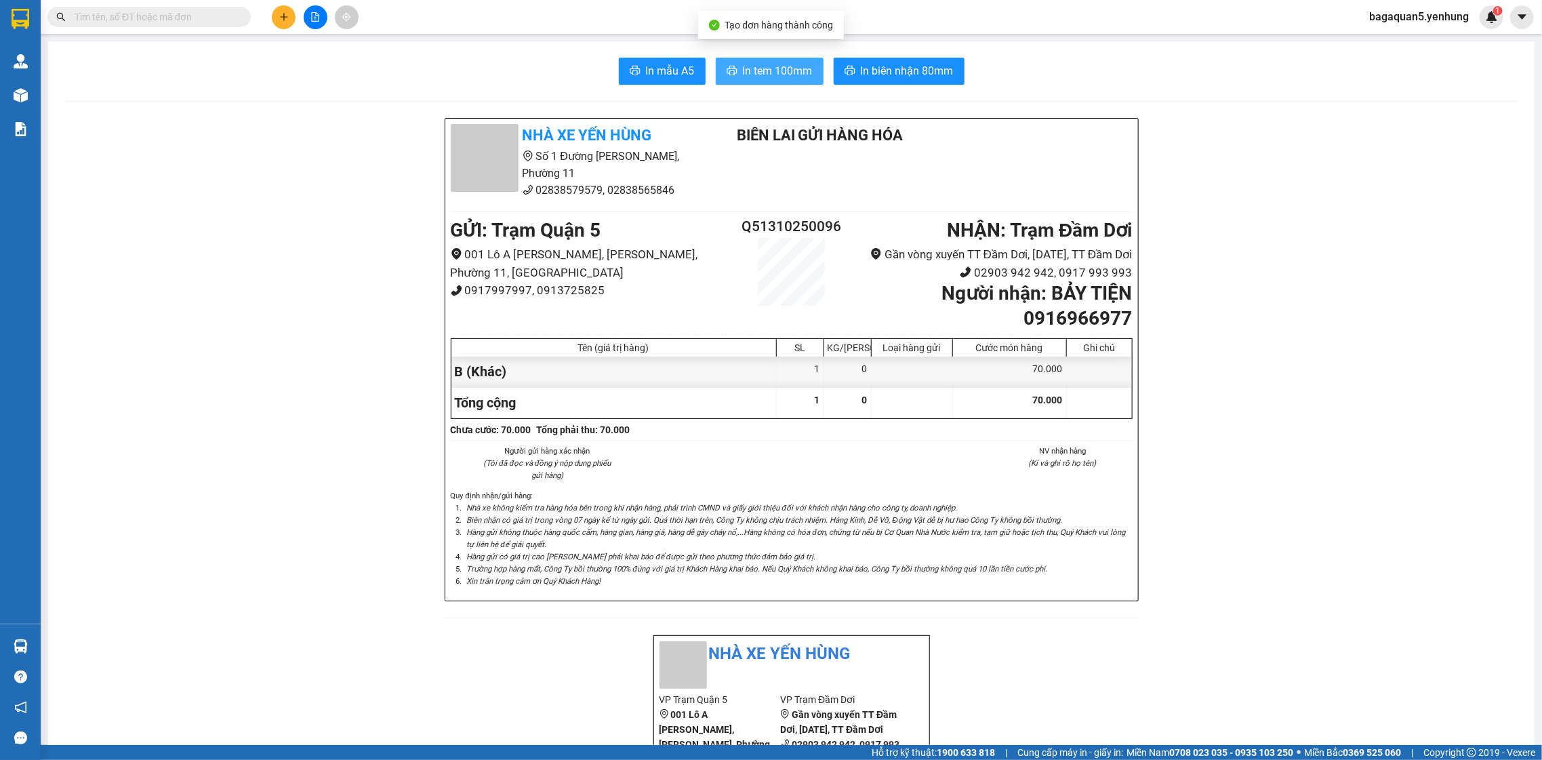
drag, startPoint x: 719, startPoint y: 41, endPoint x: 727, endPoint y: 76, distance: 35.5
click at [728, 76] on icon "printer" at bounding box center [732, 70] width 11 height 11
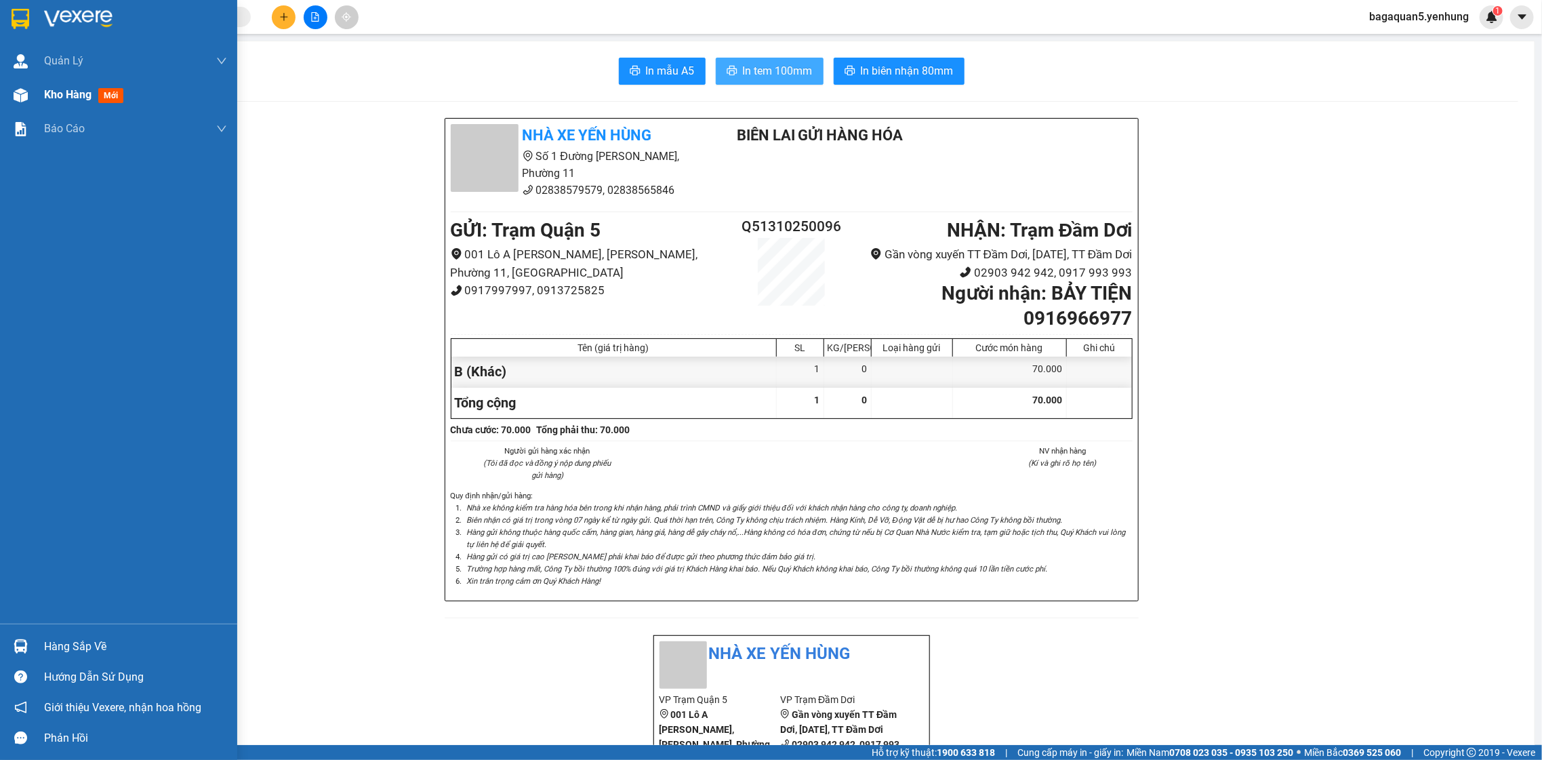
click at [38, 85] on div "Kho hàng mới" at bounding box center [118, 95] width 237 height 34
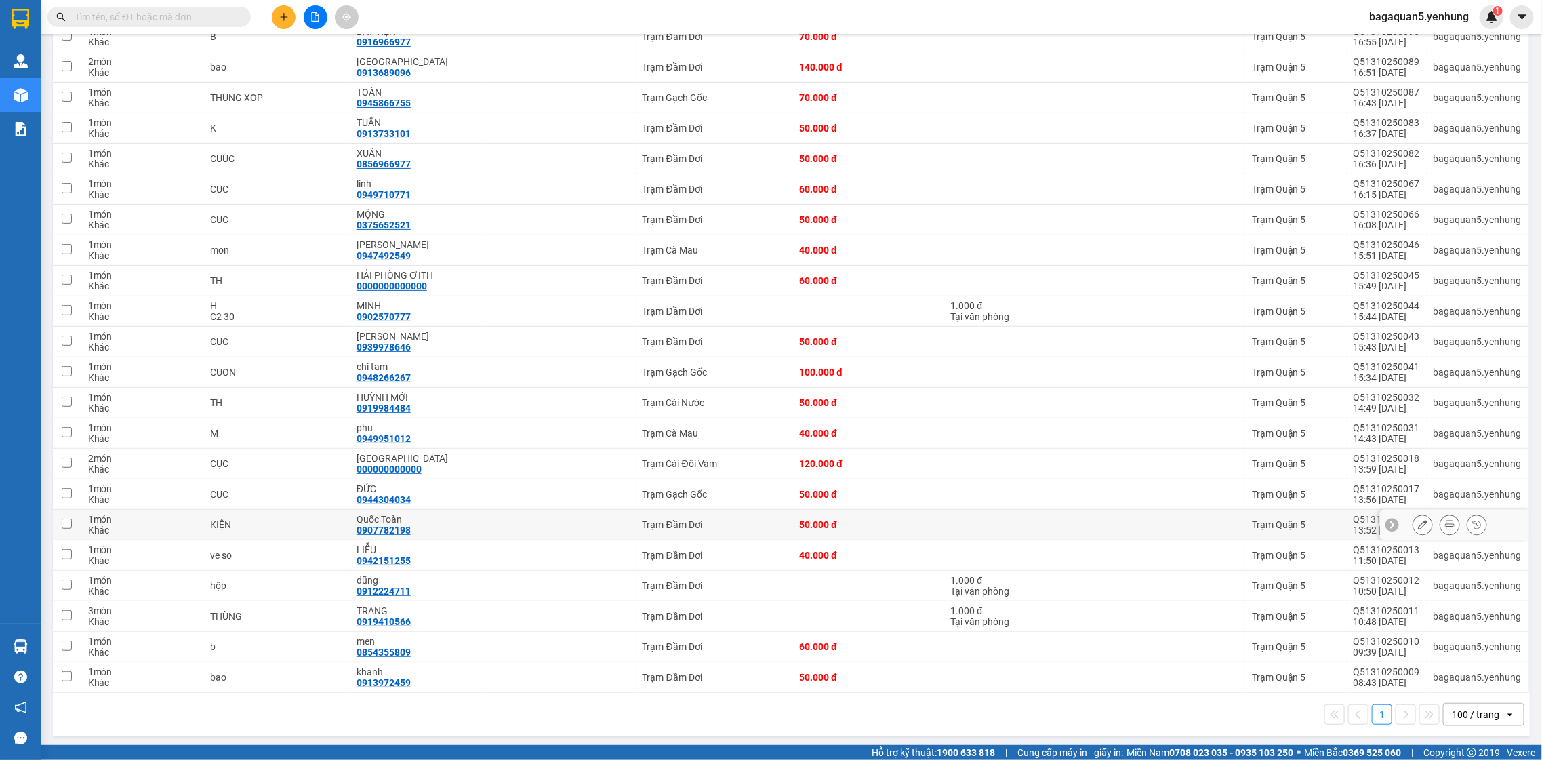
scroll to position [212, 0]
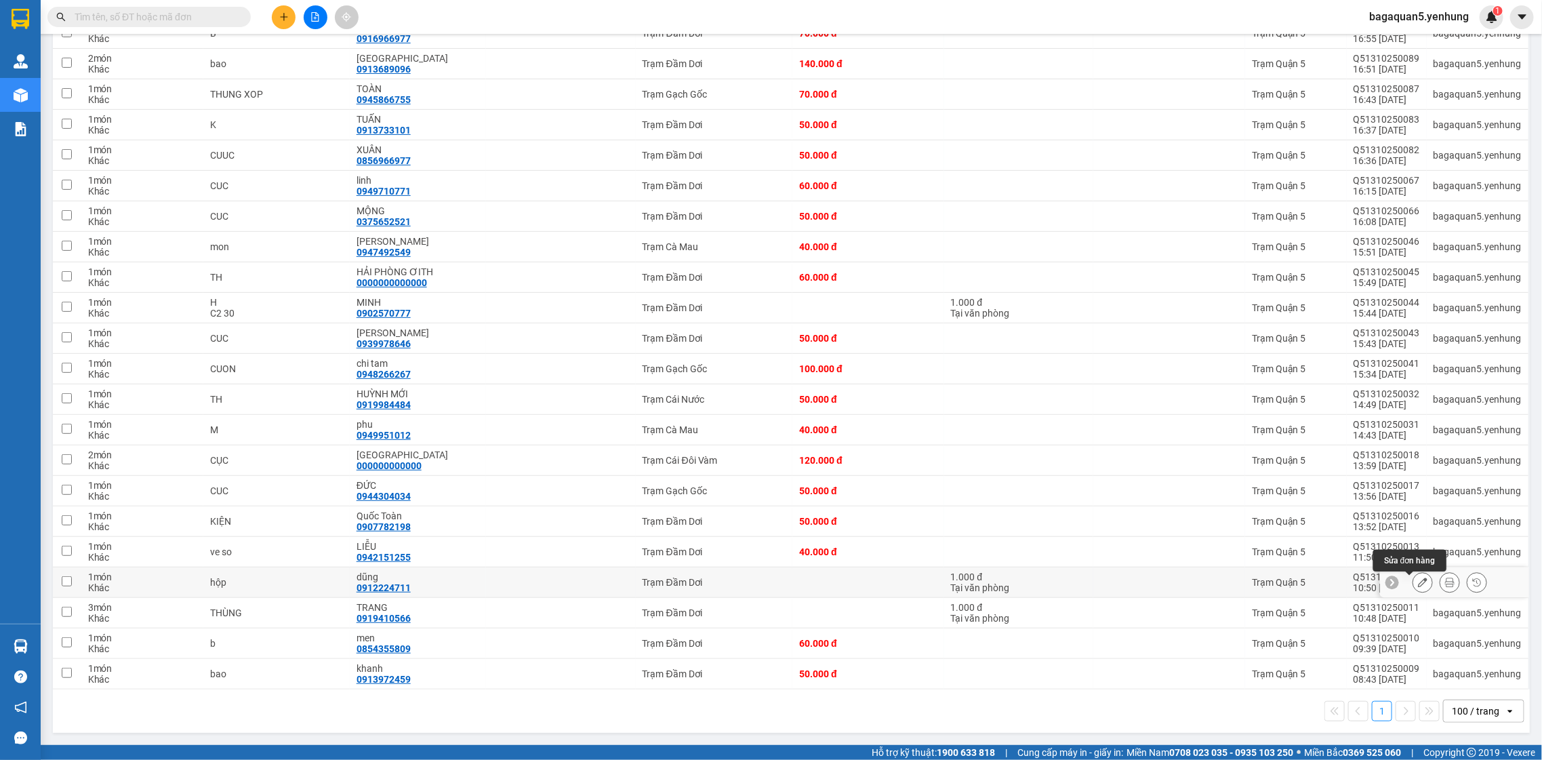
click at [1413, 589] on div at bounding box center [1423, 582] width 20 height 20
click at [1418, 578] on icon at bounding box center [1422, 582] width 9 height 9
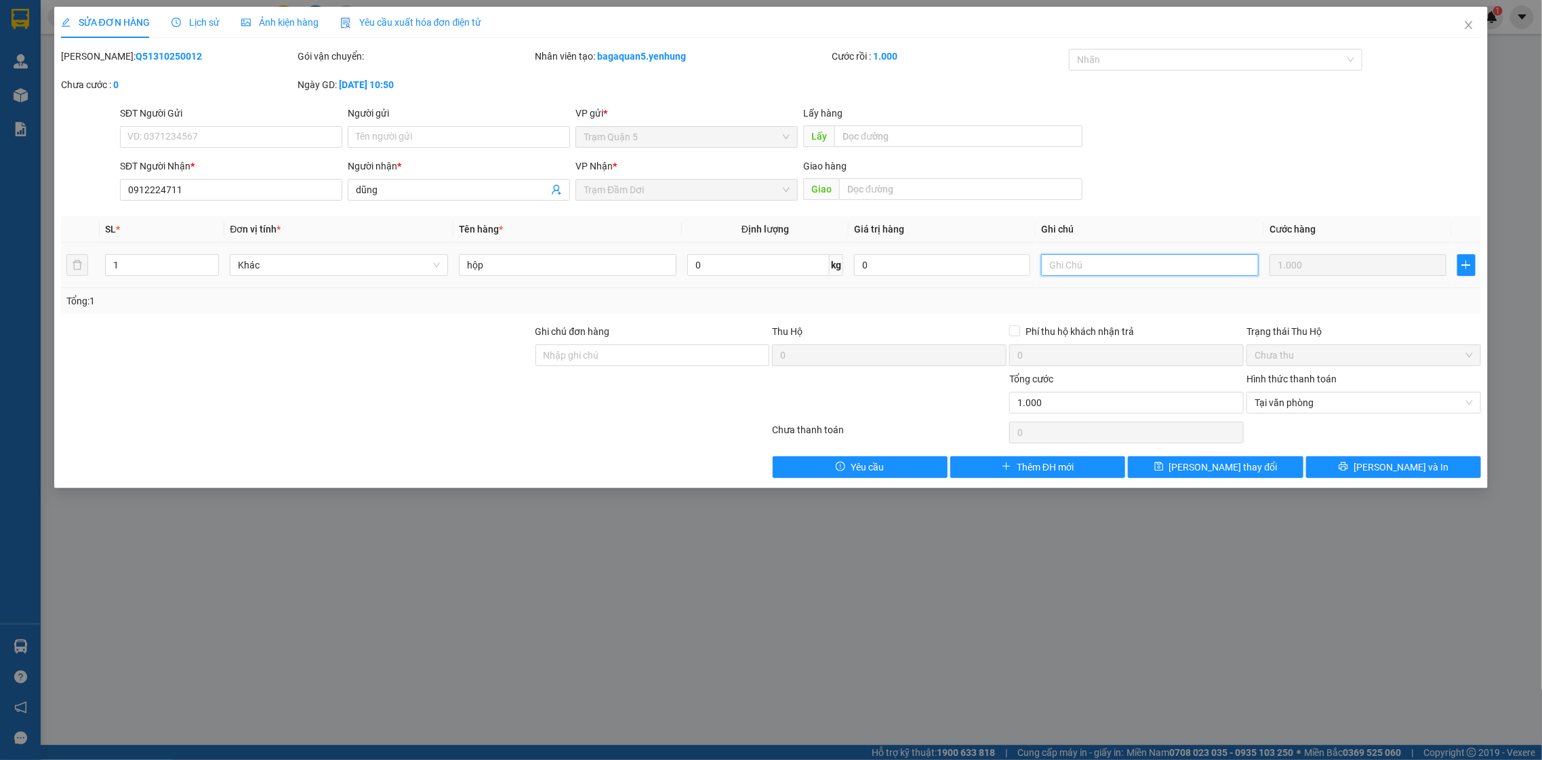
click at [1202, 262] on input "text" at bounding box center [1150, 265] width 218 height 22
drag, startPoint x: 1237, startPoint y: 475, endPoint x: 1227, endPoint y: 468, distance: 11.3
click at [1235, 475] on span "Lưu thay đổi" at bounding box center [1223, 467] width 108 height 15
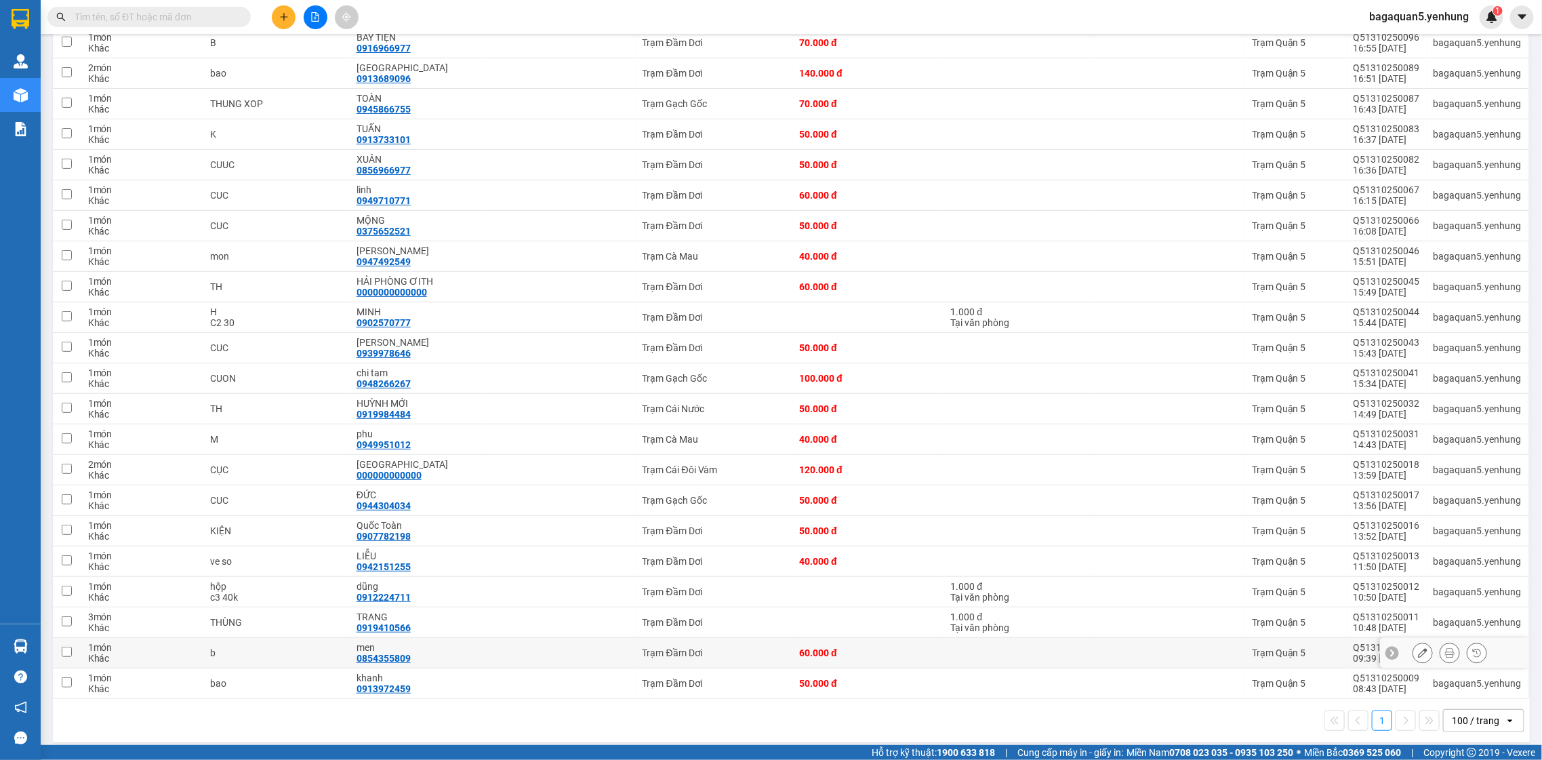
scroll to position [212, 0]
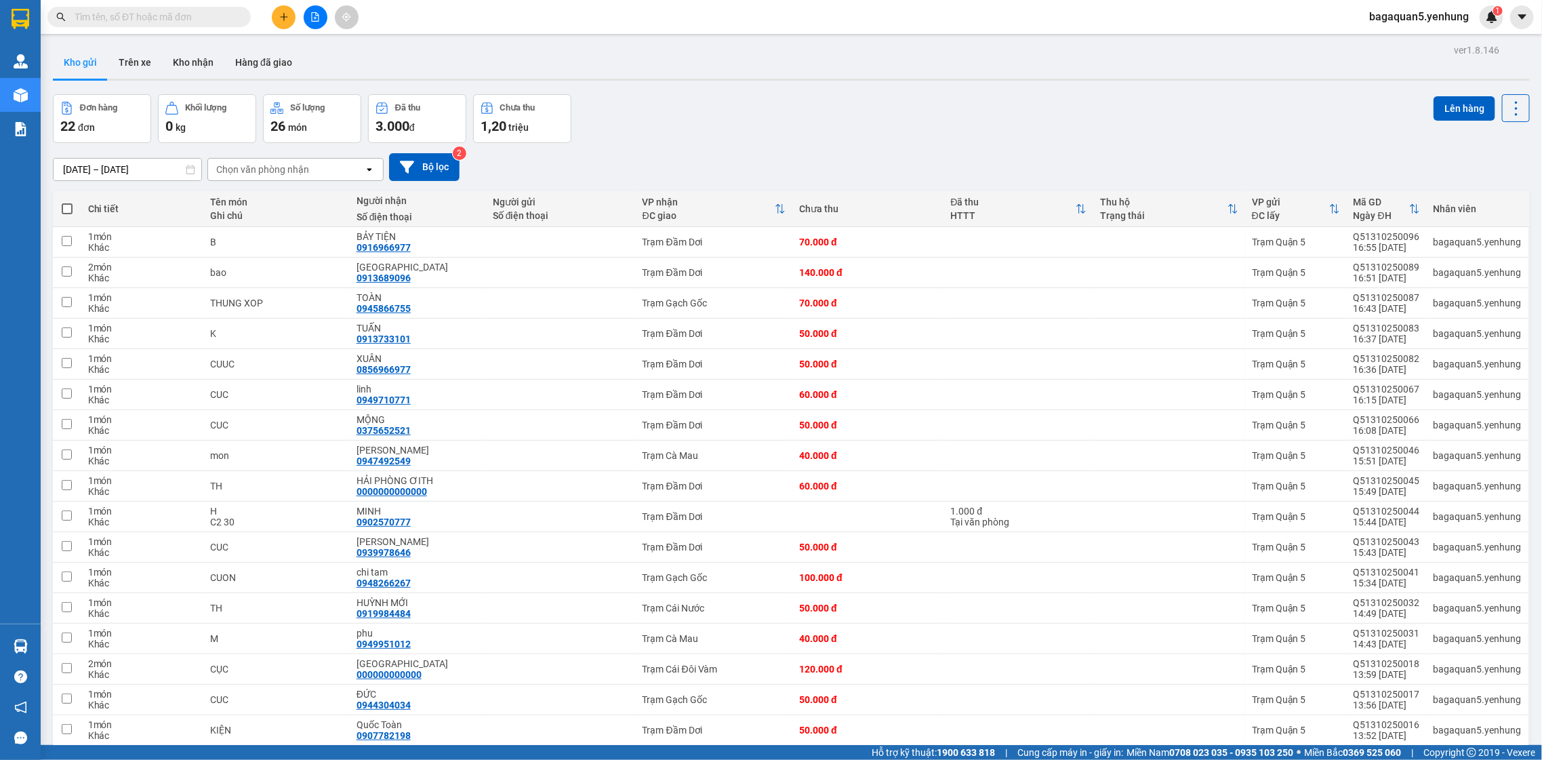
scroll to position [212, 0]
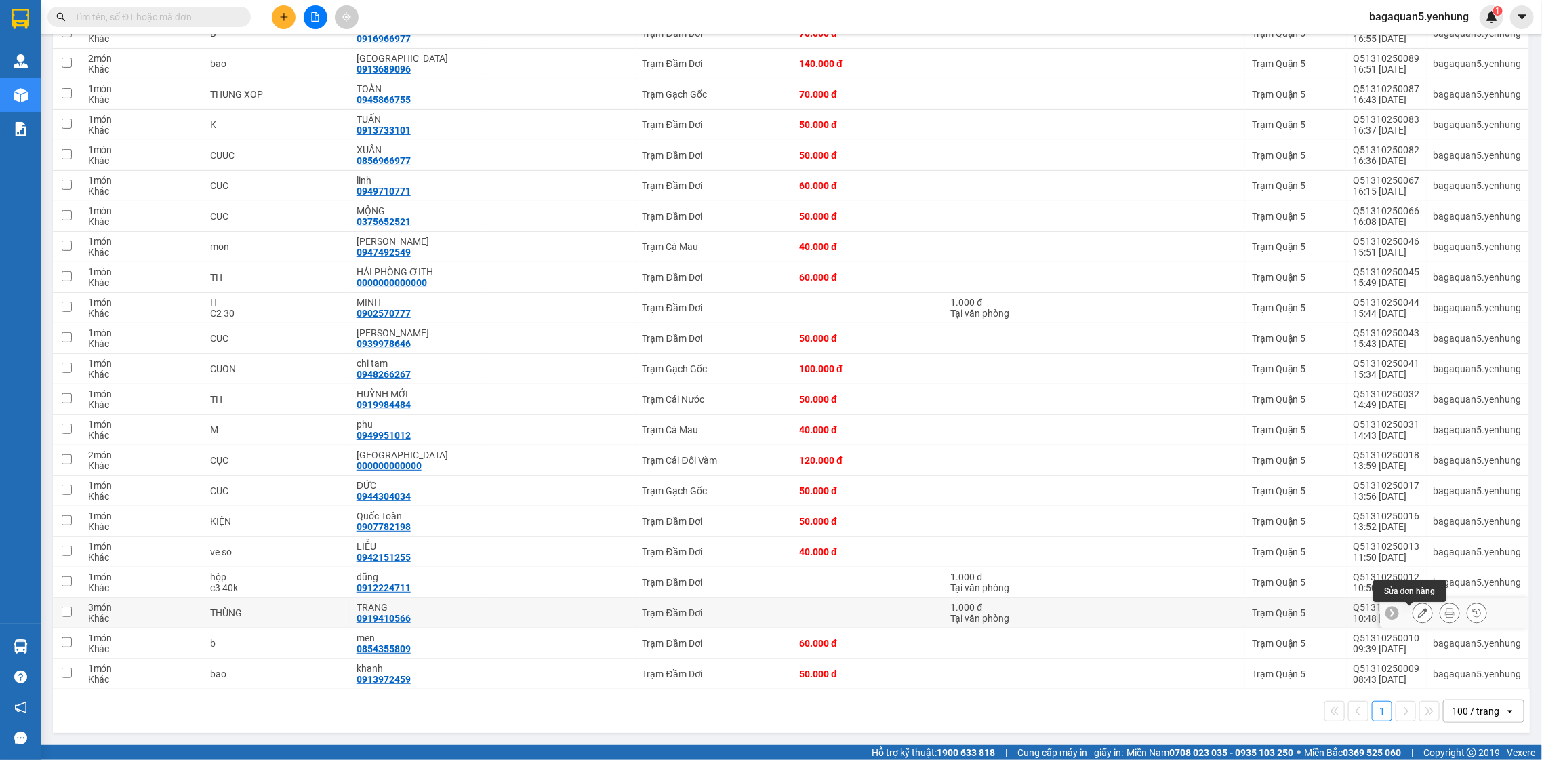
click at [1414, 614] on button at bounding box center [1423, 613] width 19 height 24
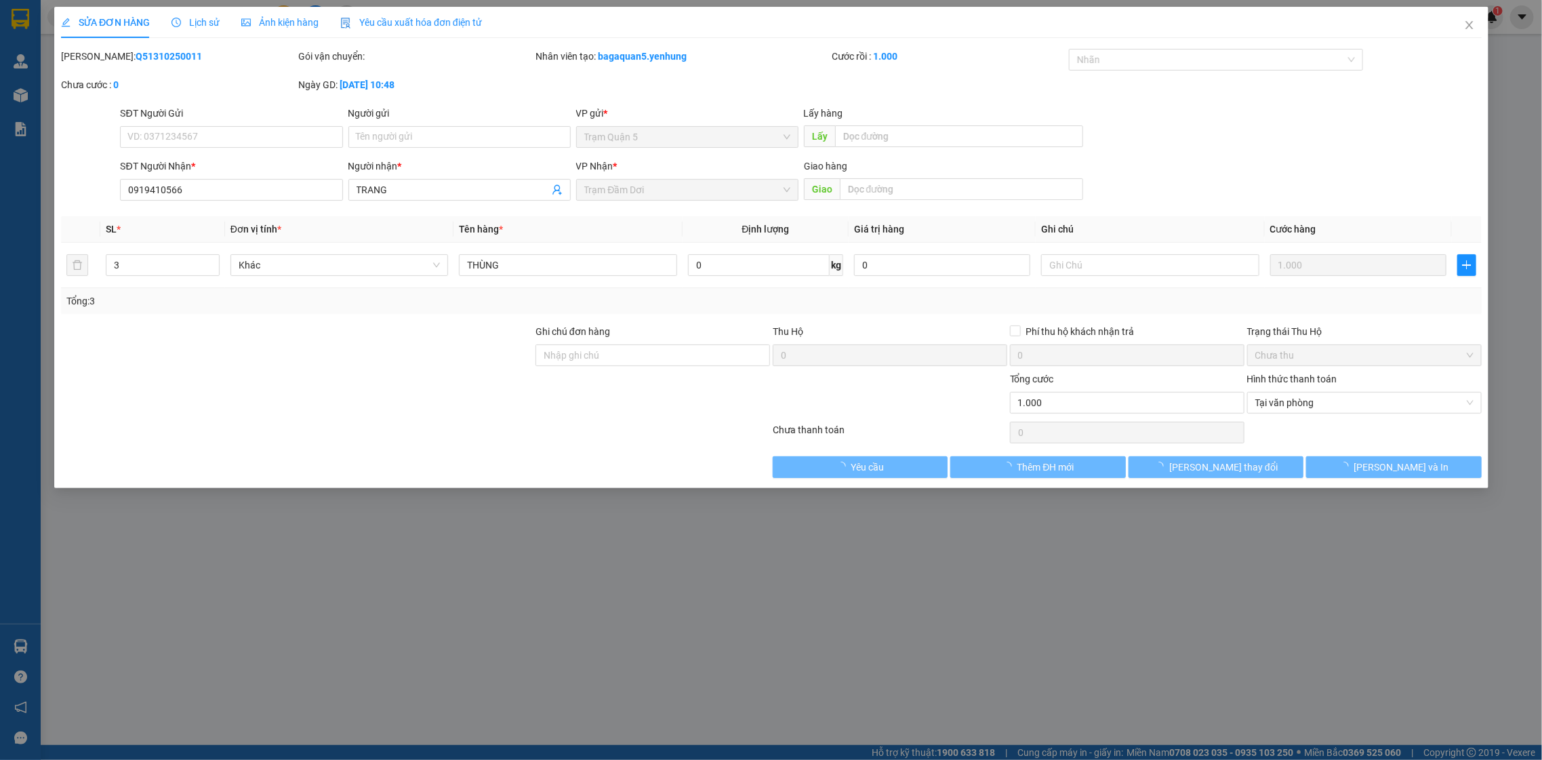
type input "0919410566"
type input "TRANG"
type input "0"
type input "1.000"
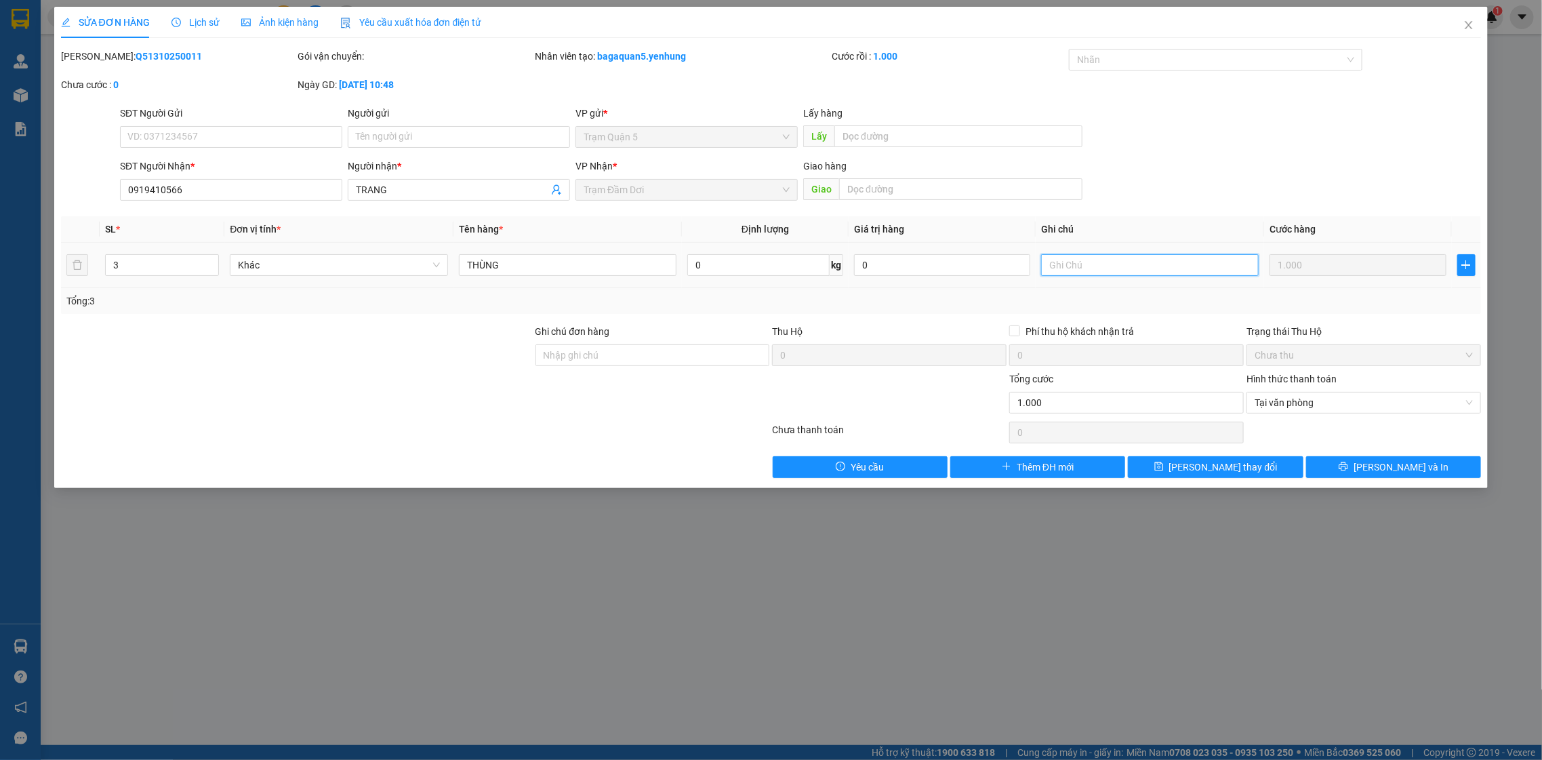
click at [1066, 258] on input "text" at bounding box center [1150, 265] width 218 height 22
type input "c3 150"
click at [1260, 476] on button "Lưu thay đổi" at bounding box center [1215, 467] width 175 height 22
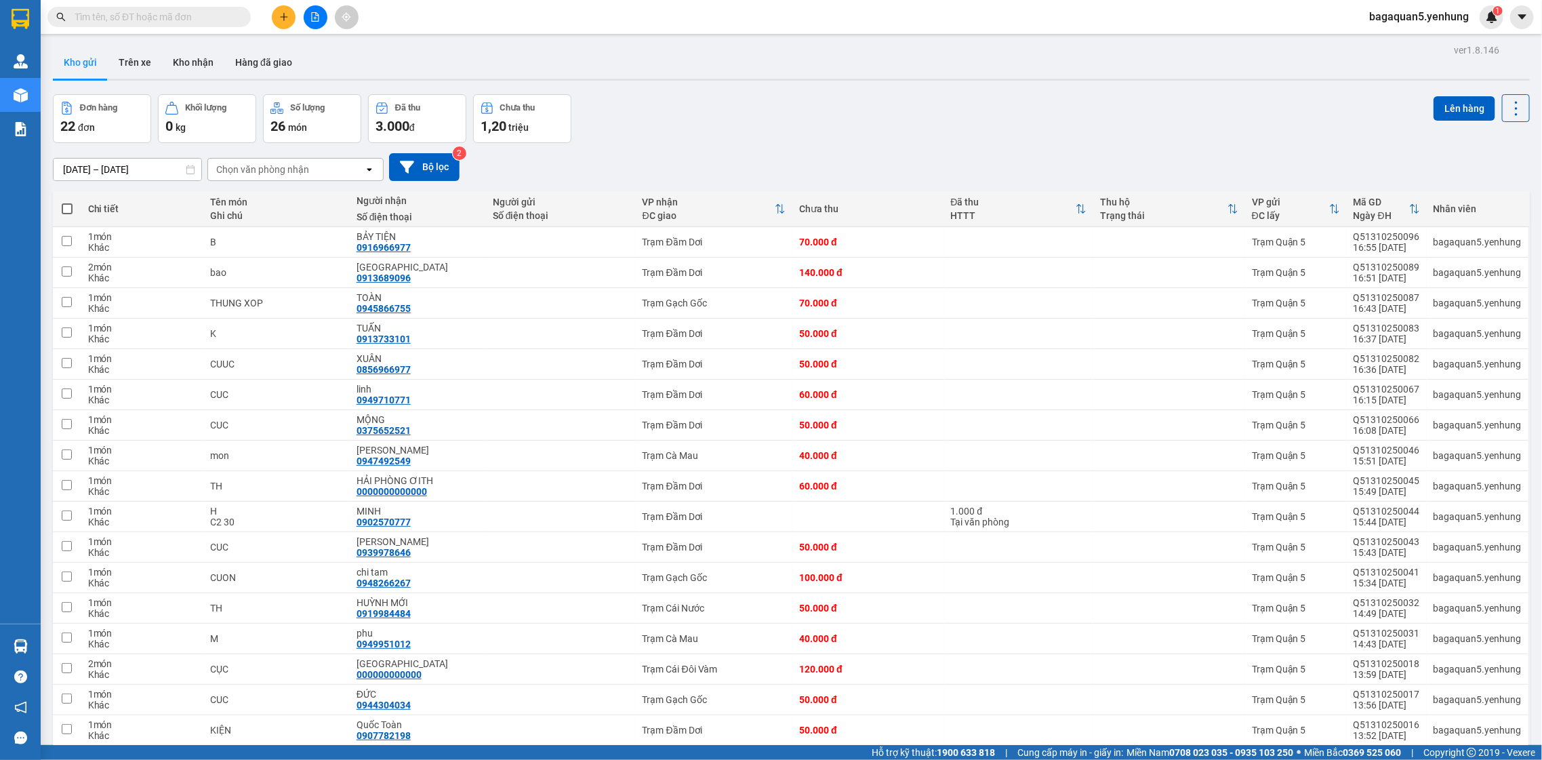
click at [293, 22] on div at bounding box center [315, 17] width 102 height 24
click at [283, 18] on icon "plus" at bounding box center [283, 16] width 9 height 9
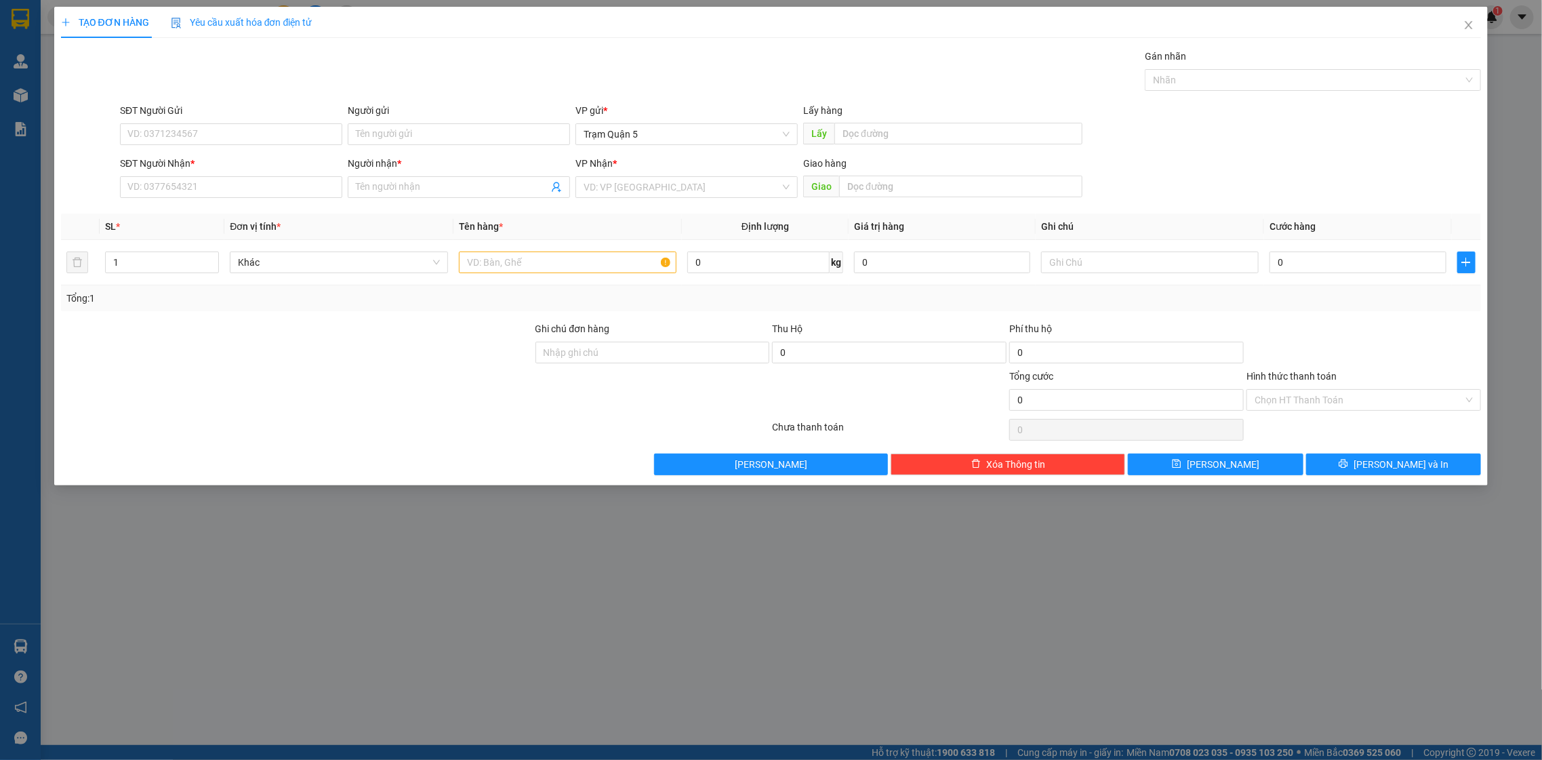
click at [273, 199] on div "SĐT Người Nhận * VD: 0377654321" at bounding box center [231, 179] width 222 height 47
click at [271, 195] on input "SĐT Người Nhận *" at bounding box center [231, 187] width 222 height 22
click at [237, 232] on div "0946895568 - dieu" at bounding box center [231, 236] width 206 height 15
type input "0946895568"
type input "[DEMOGRAPHIC_DATA]"
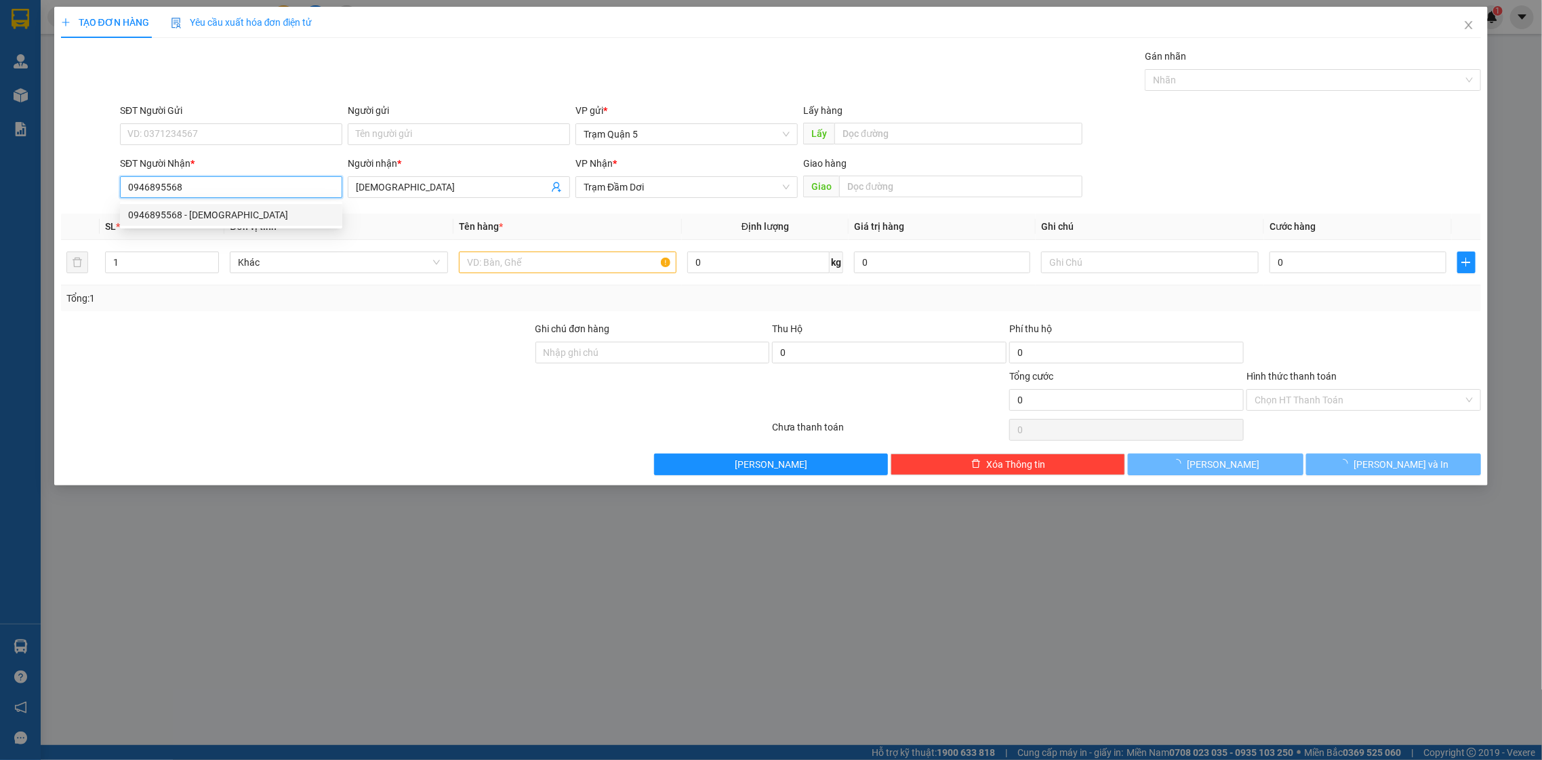
type input "50.000"
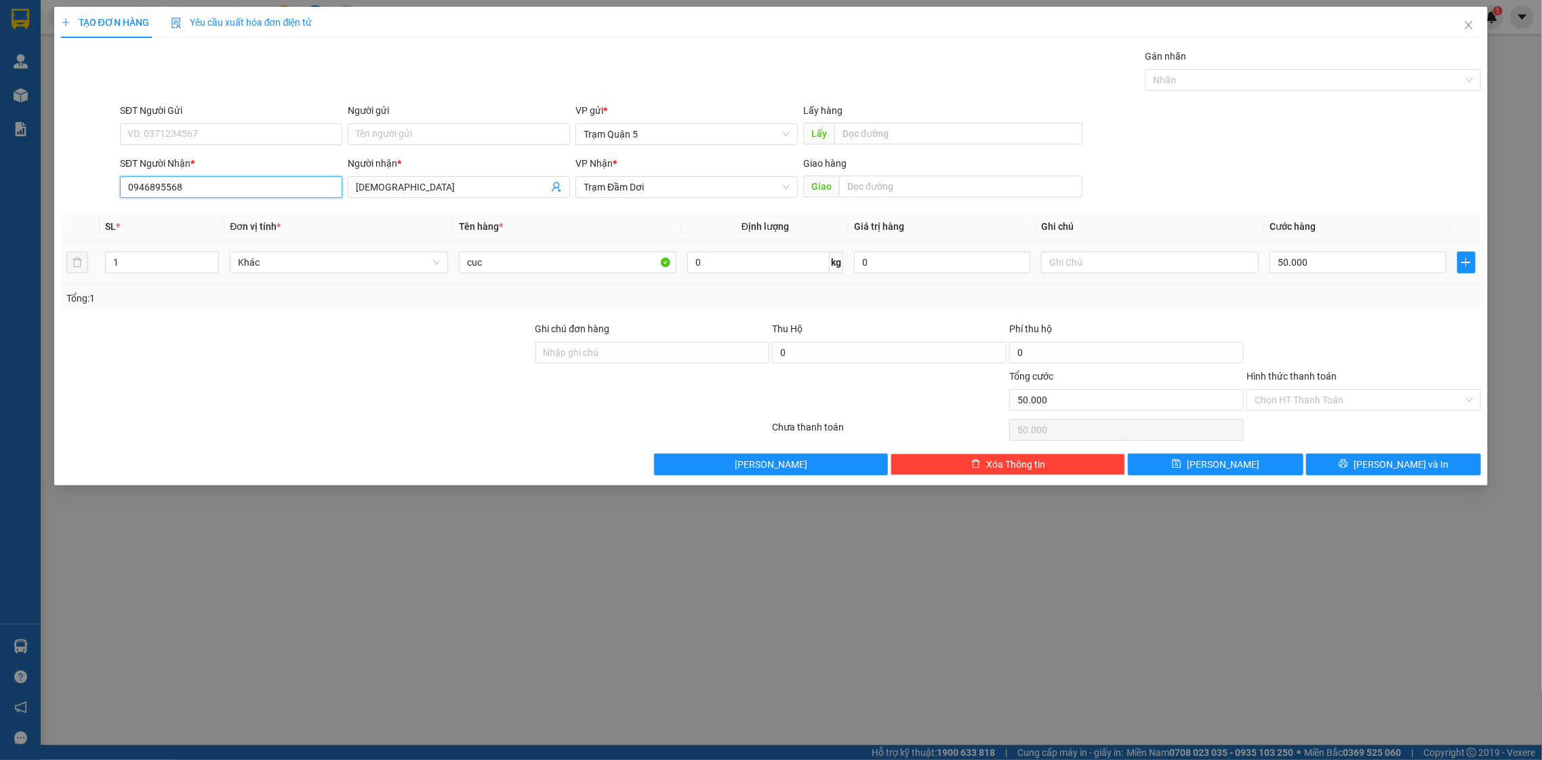
type input "0946895568"
click at [1342, 251] on td "50.000" at bounding box center [1357, 262] width 187 height 45
type input "0"
type input "045"
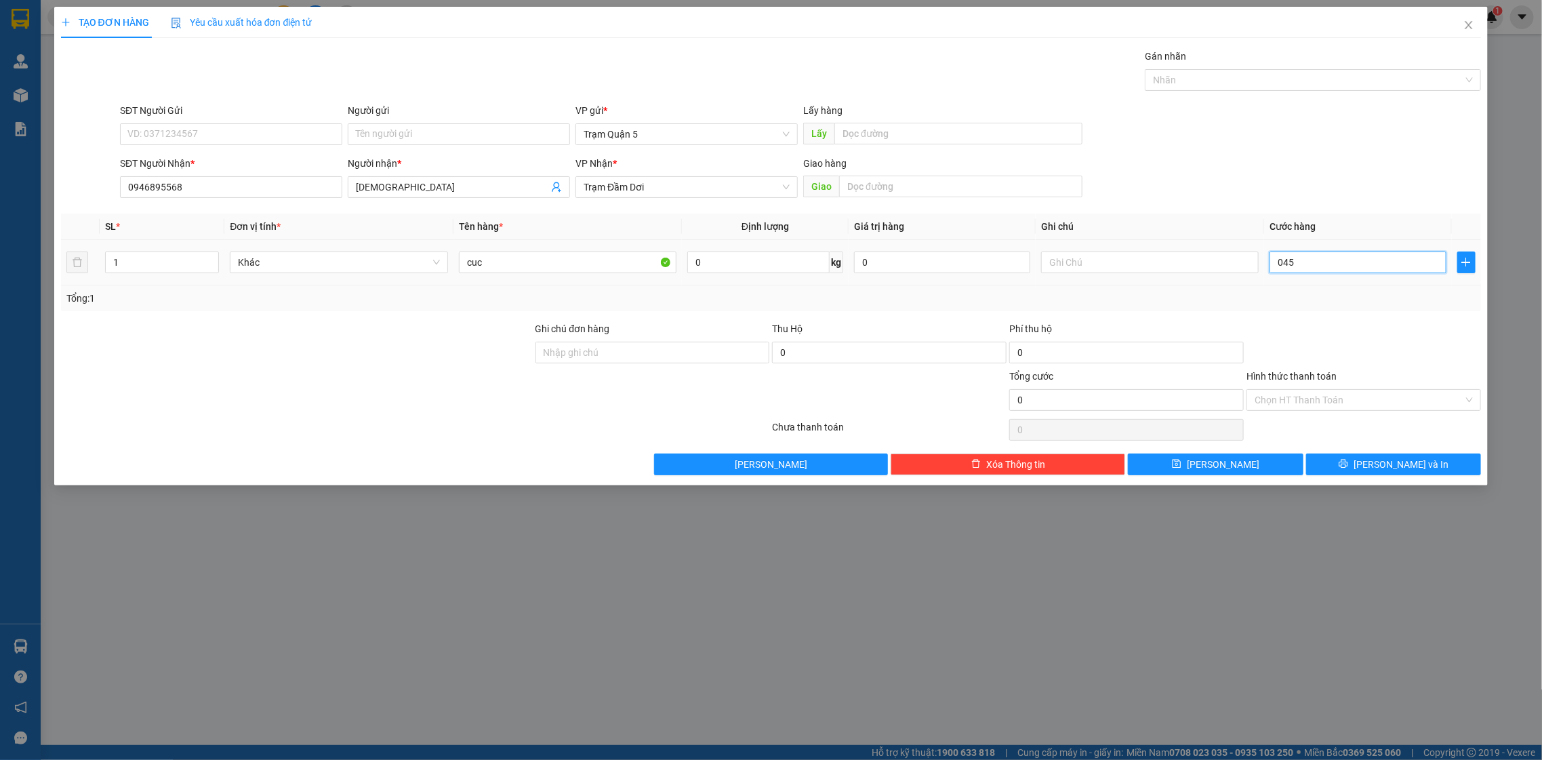
type input "45"
type input "452"
type input "0.452"
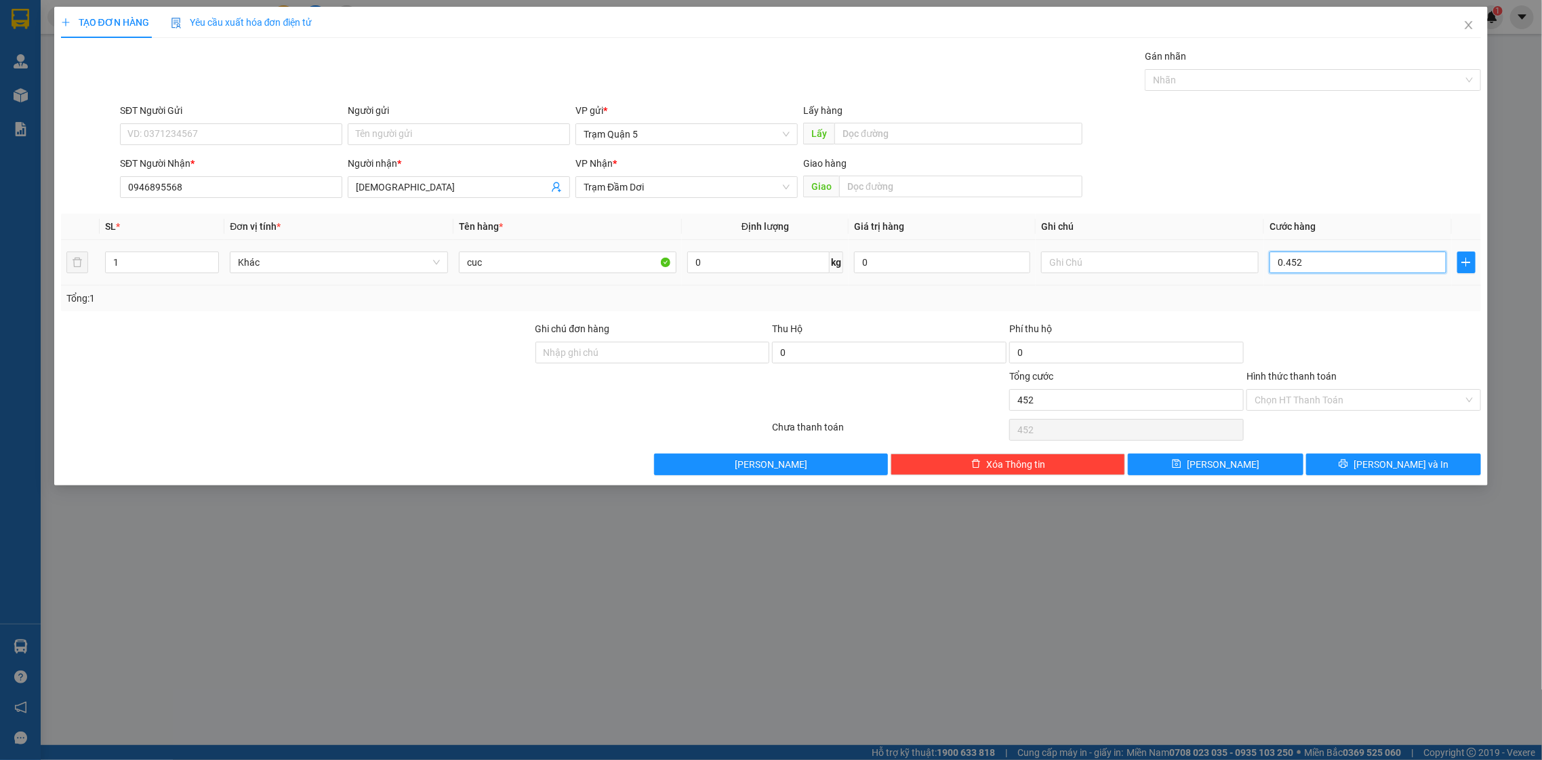
type input "45"
type input "045"
type input "4"
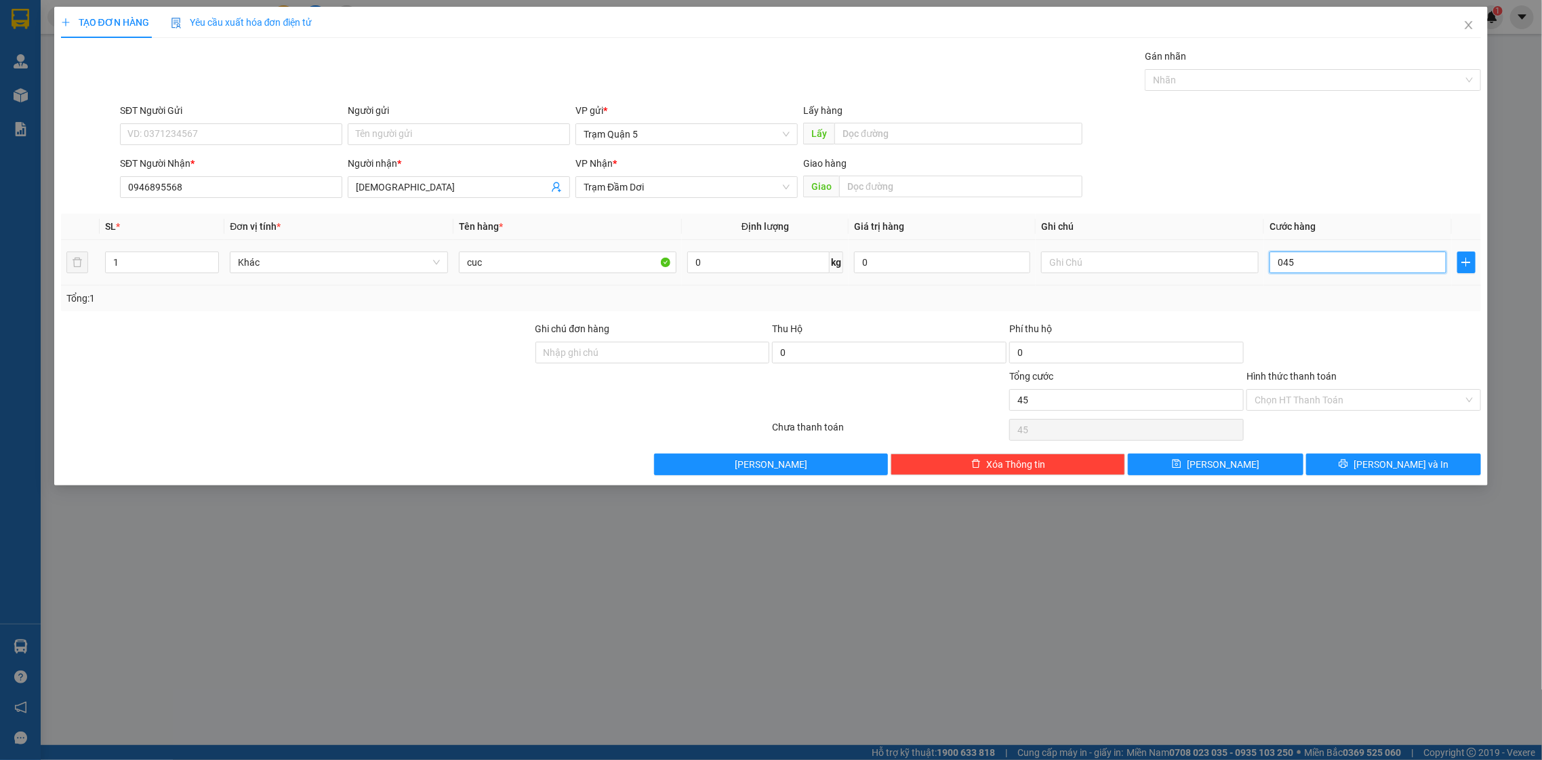
type input "04"
type input "40"
type input "040"
type input "40.000"
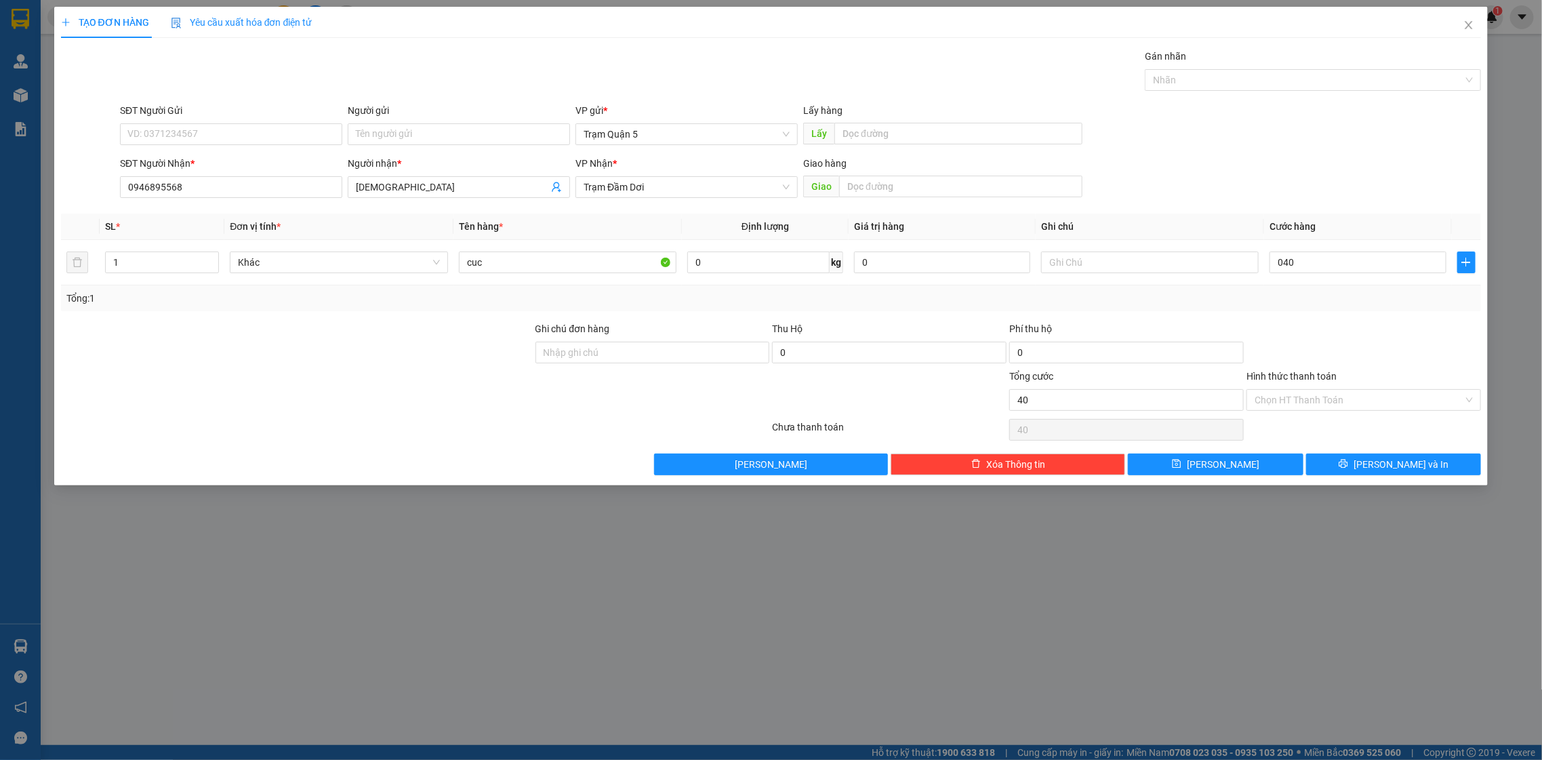
type input "40.000"
click at [1350, 481] on div "TẠO ĐƠN HÀNG Yêu cầu xuất hóa đơn điện tử Transit Pickup Surcharge Ids Transit …" at bounding box center [771, 246] width 1435 height 479
click at [1348, 478] on div "TẠO ĐƠN HÀNG Yêu cầu xuất hóa đơn điện tử Transit Pickup Surcharge Ids Transit …" at bounding box center [771, 246] width 1435 height 479
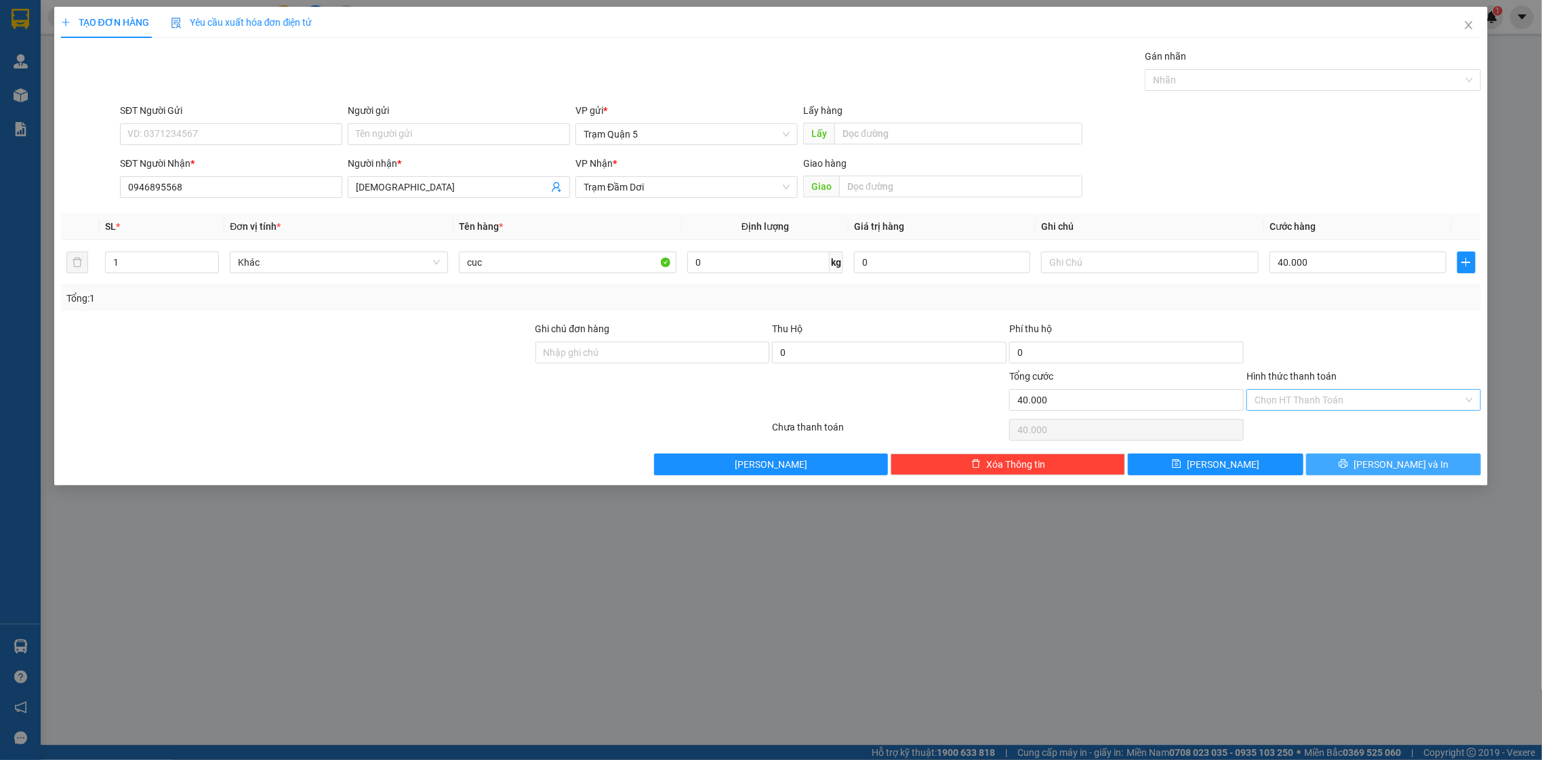
drag, startPoint x: 1340, startPoint y: 461, endPoint x: 1273, endPoint y: 403, distance: 88.4
click at [1285, 415] on div "Transit Pickup Surcharge Ids Transit Deliver Surcharge Ids Transit Deliver Surc…" at bounding box center [771, 262] width 1421 height 426
click at [1348, 462] on button "[PERSON_NAME] và In" at bounding box center [1393, 465] width 175 height 22
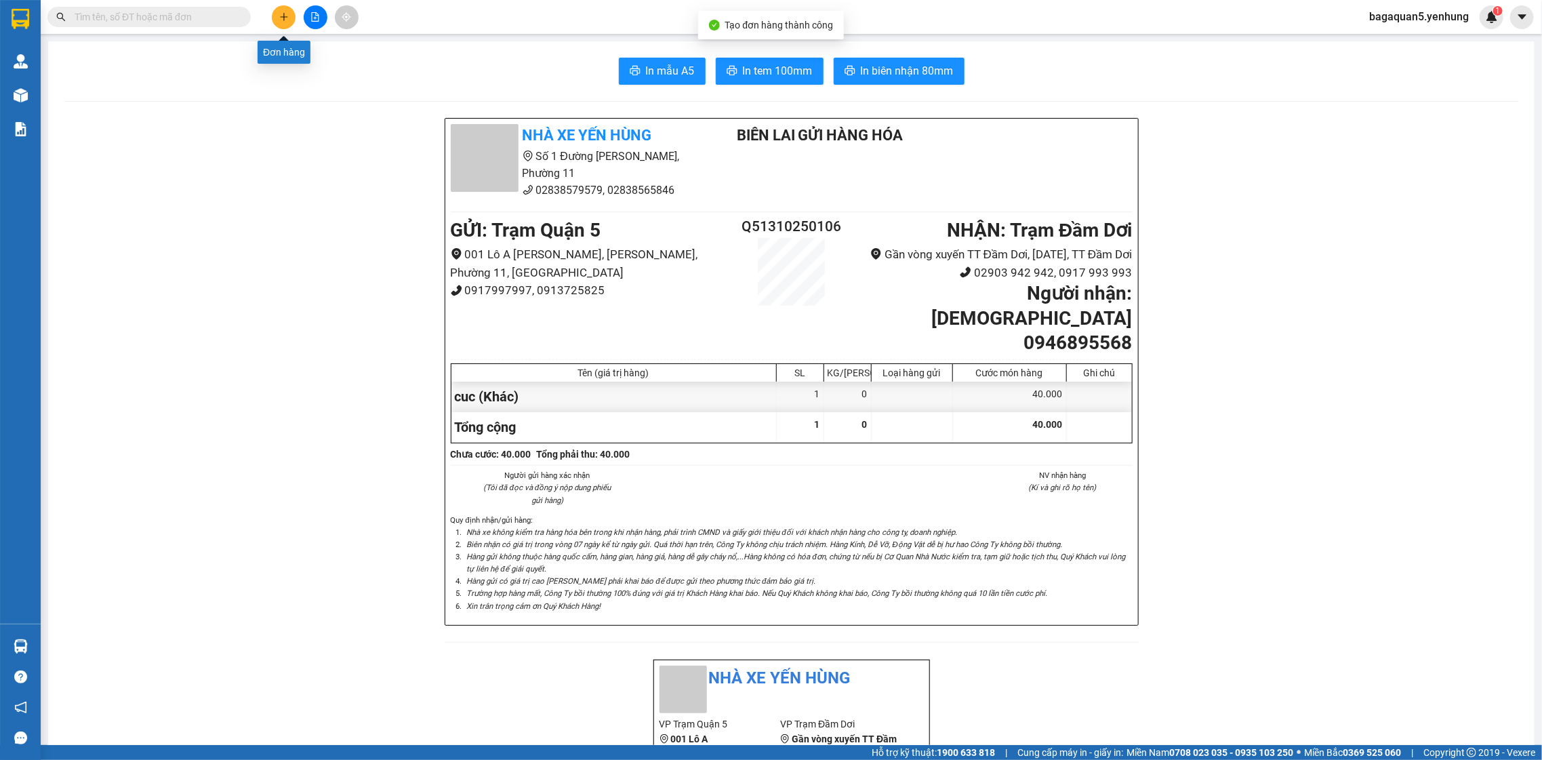
click at [283, 17] on icon "plus" at bounding box center [283, 16] width 9 height 9
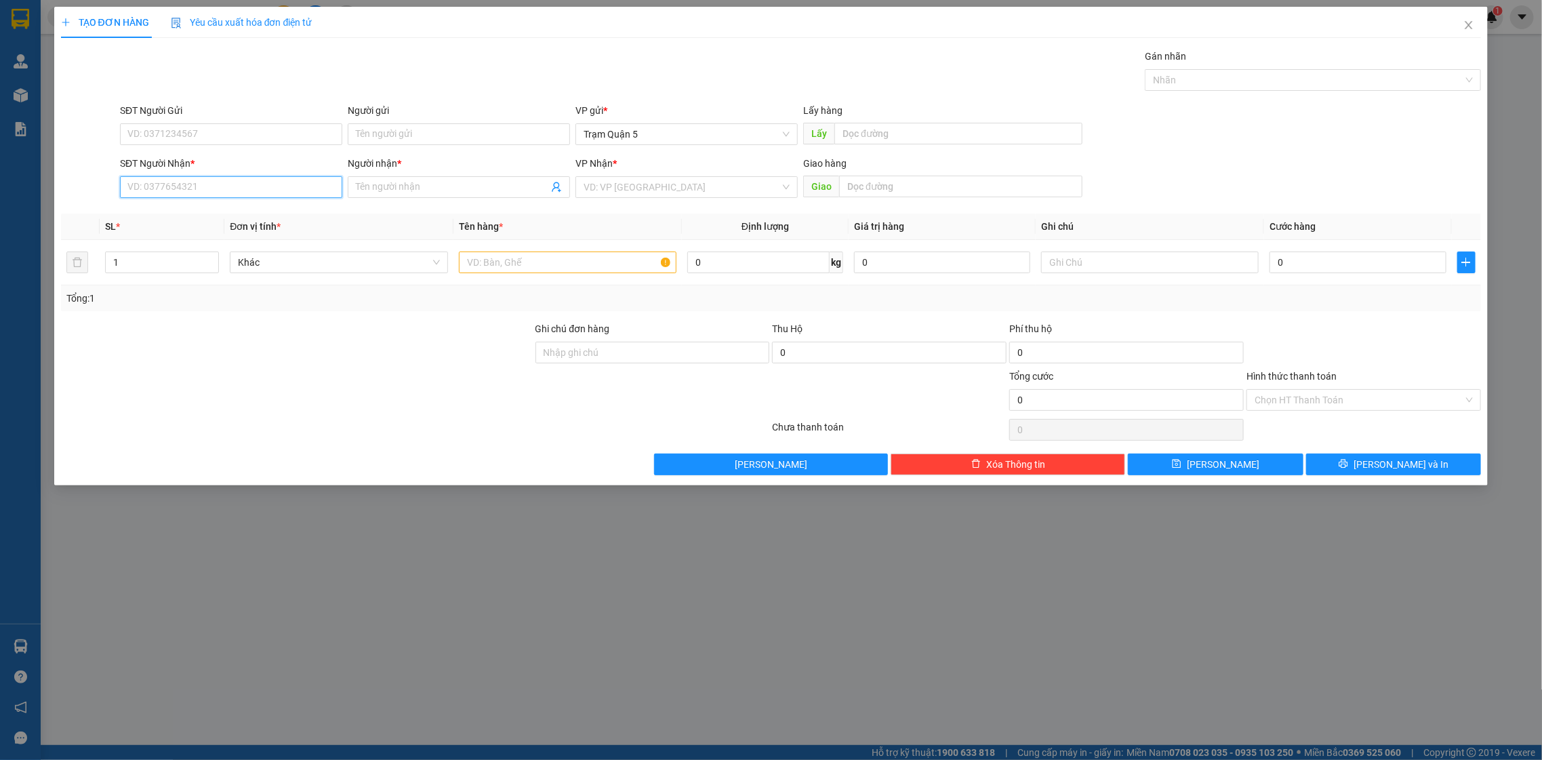
drag, startPoint x: 184, startPoint y: 179, endPoint x: 181, endPoint y: 169, distance: 10.1
click at [181, 172] on div "SĐT Người Nhận * VD: 0377654321" at bounding box center [231, 179] width 222 height 47
drag, startPoint x: 165, startPoint y: 220, endPoint x: 188, endPoint y: 223, distance: 23.3
click at [166, 220] on div "0913762522 - Thanh Tuỷ" at bounding box center [231, 214] width 206 height 15
type input "0913762522"
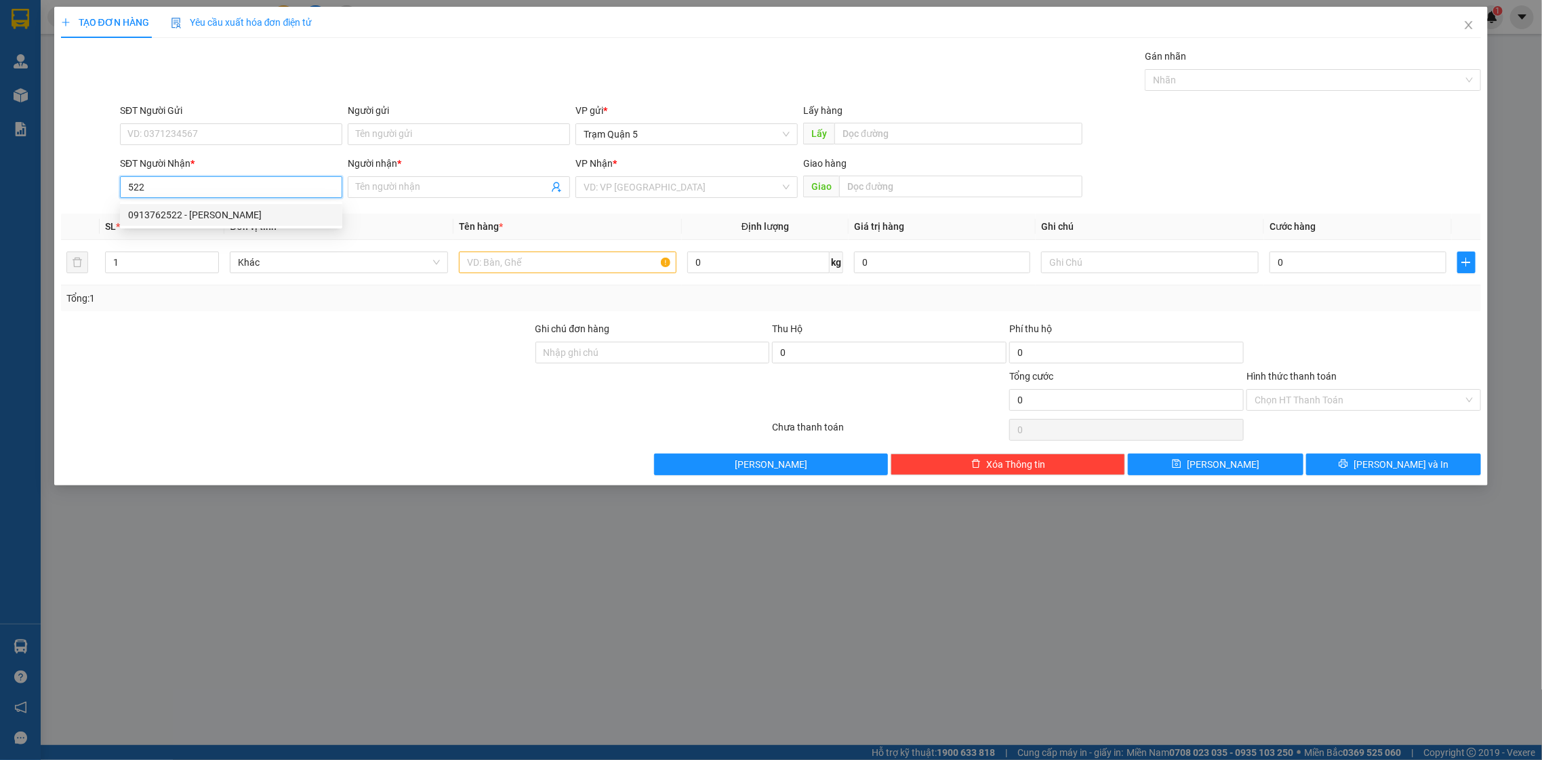
type input "[PERSON_NAME]"
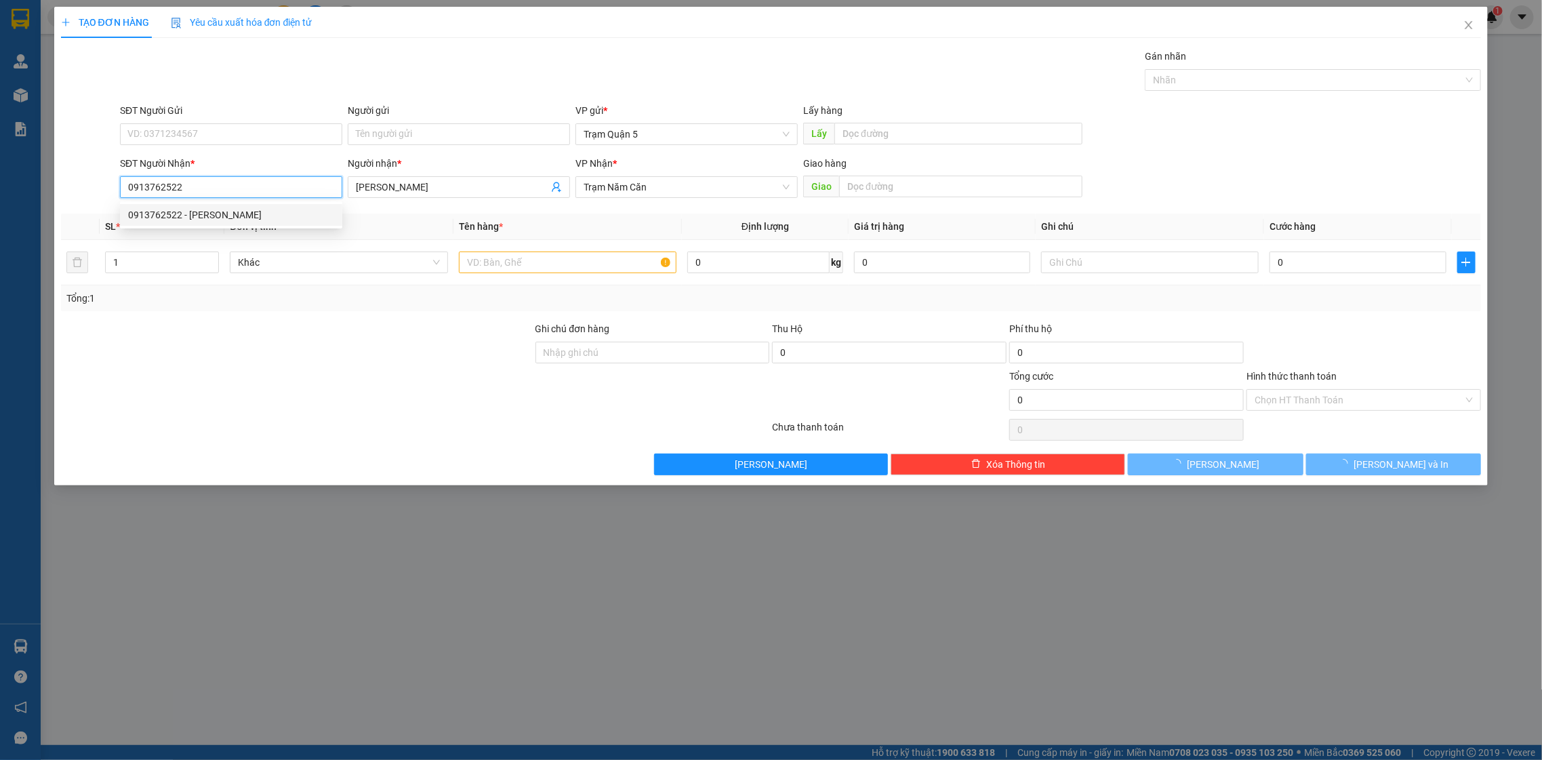
type input "60.000"
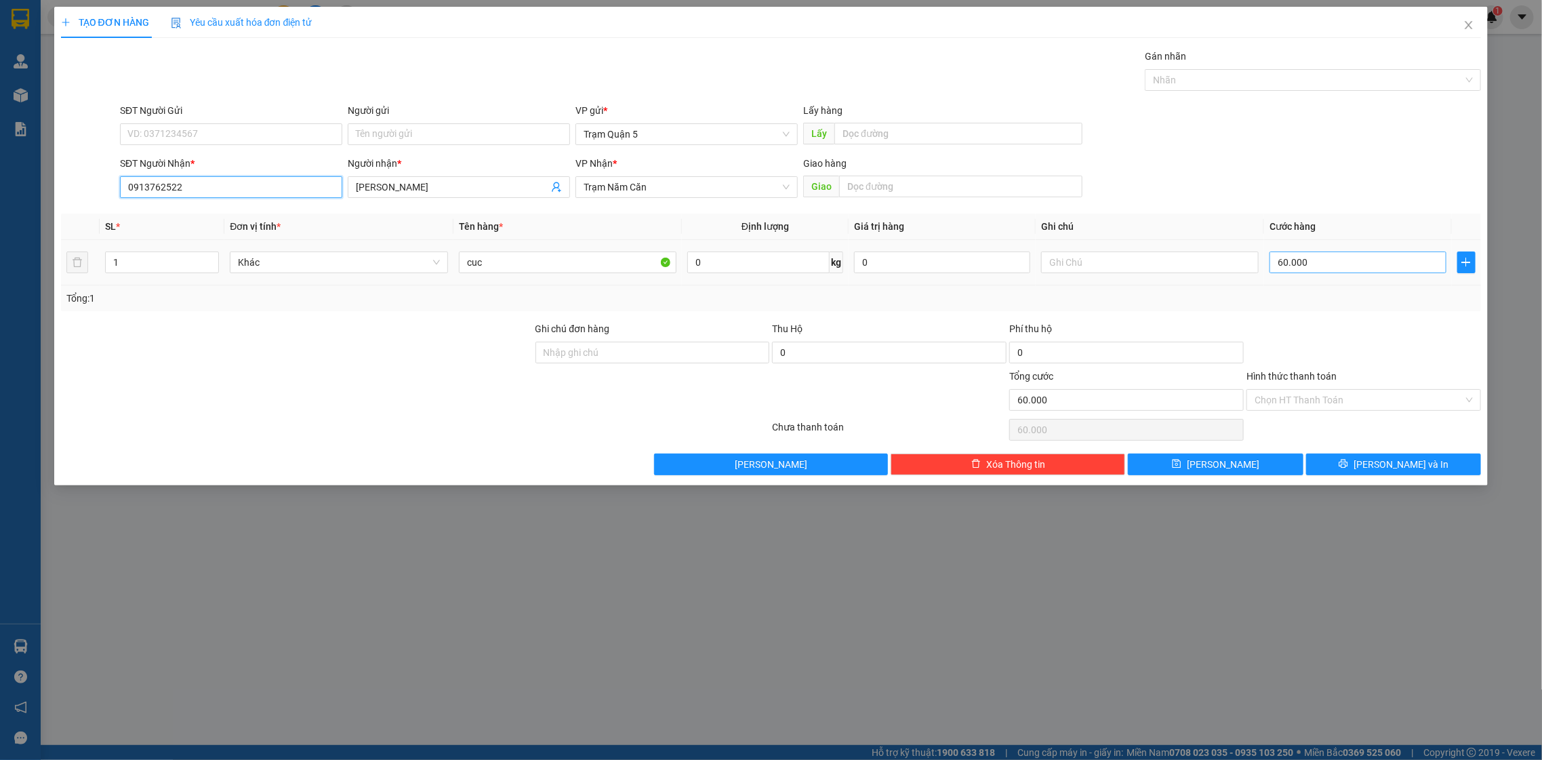
type input "0913762522"
click at [1353, 262] on input "60.000" at bounding box center [1358, 263] width 176 height 22
type input "0"
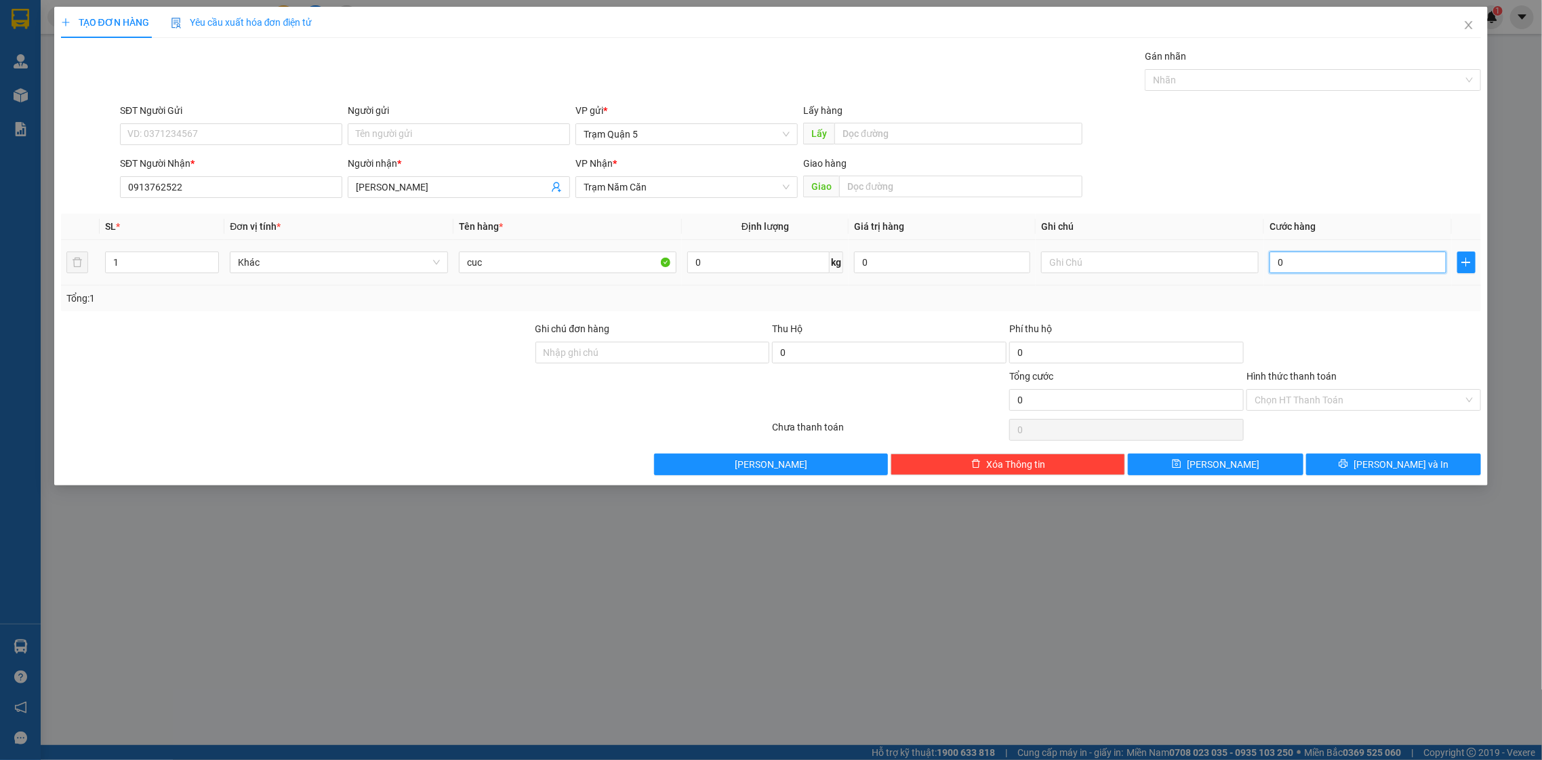
type input "5"
type input "05"
type input "50"
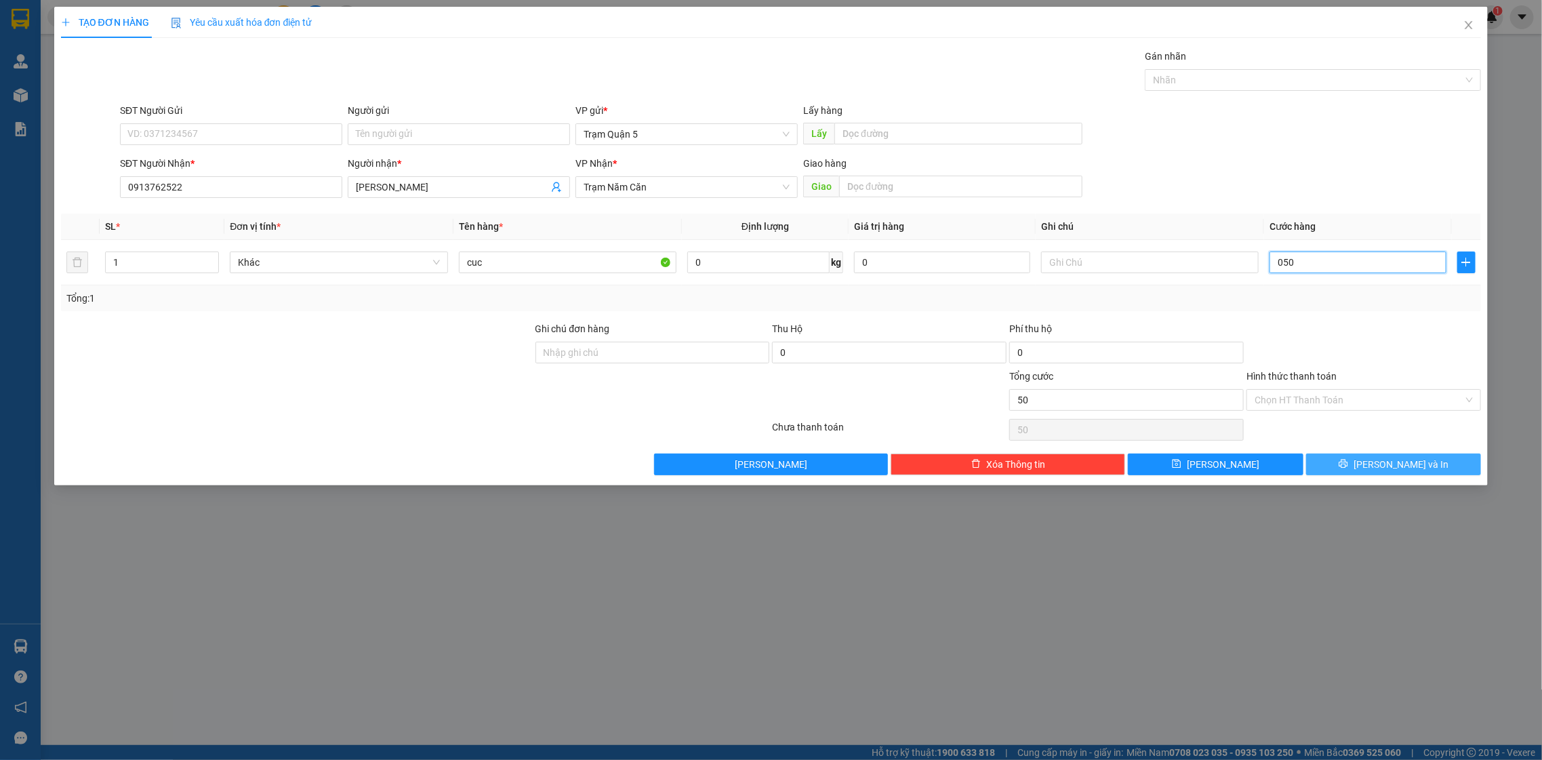
type input "050"
type input "50.000"
drag, startPoint x: 1404, startPoint y: 461, endPoint x: 1387, endPoint y: 447, distance: 22.1
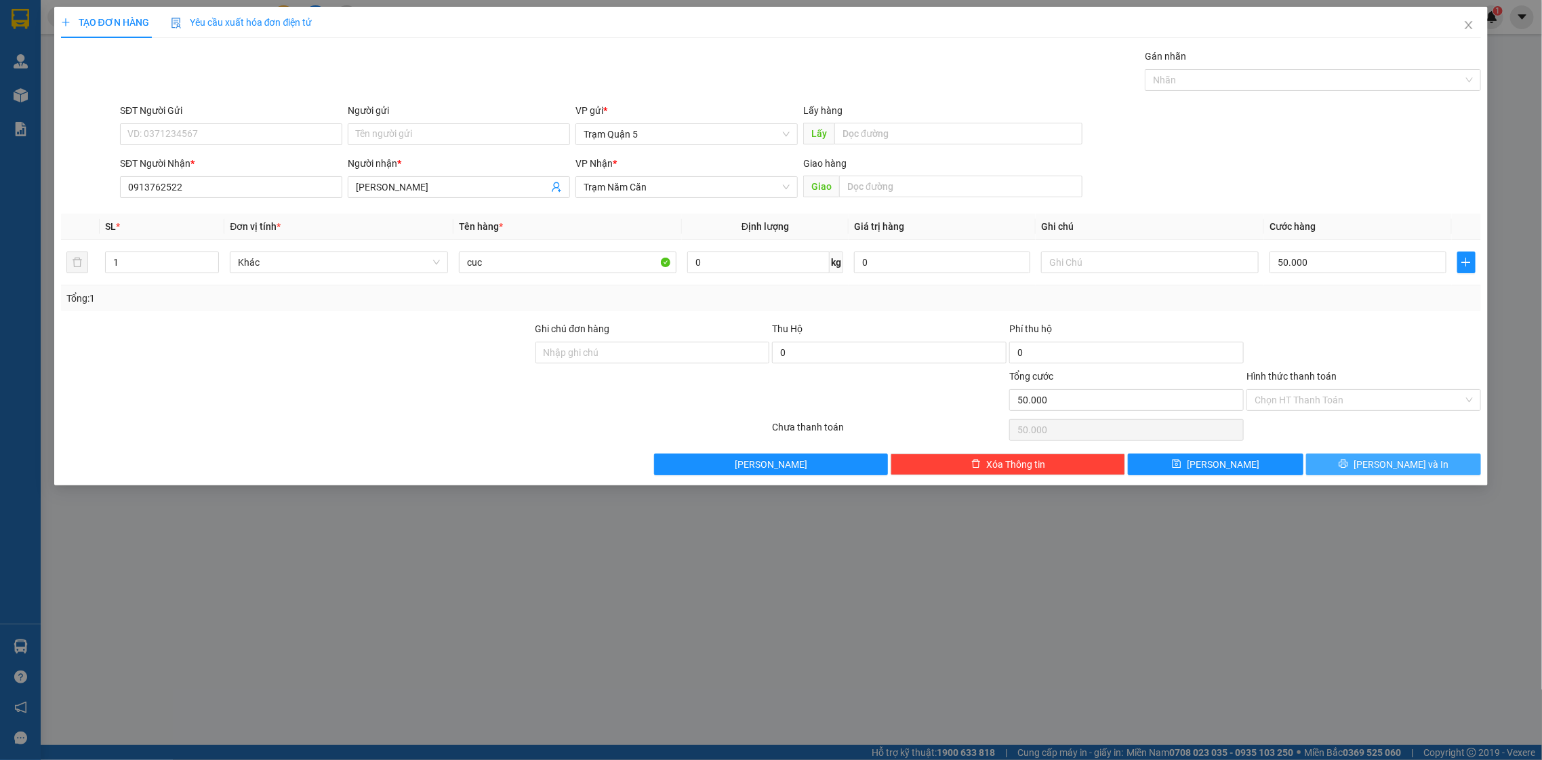
click at [1401, 461] on span "[PERSON_NAME] và In" at bounding box center [1401, 464] width 95 height 15
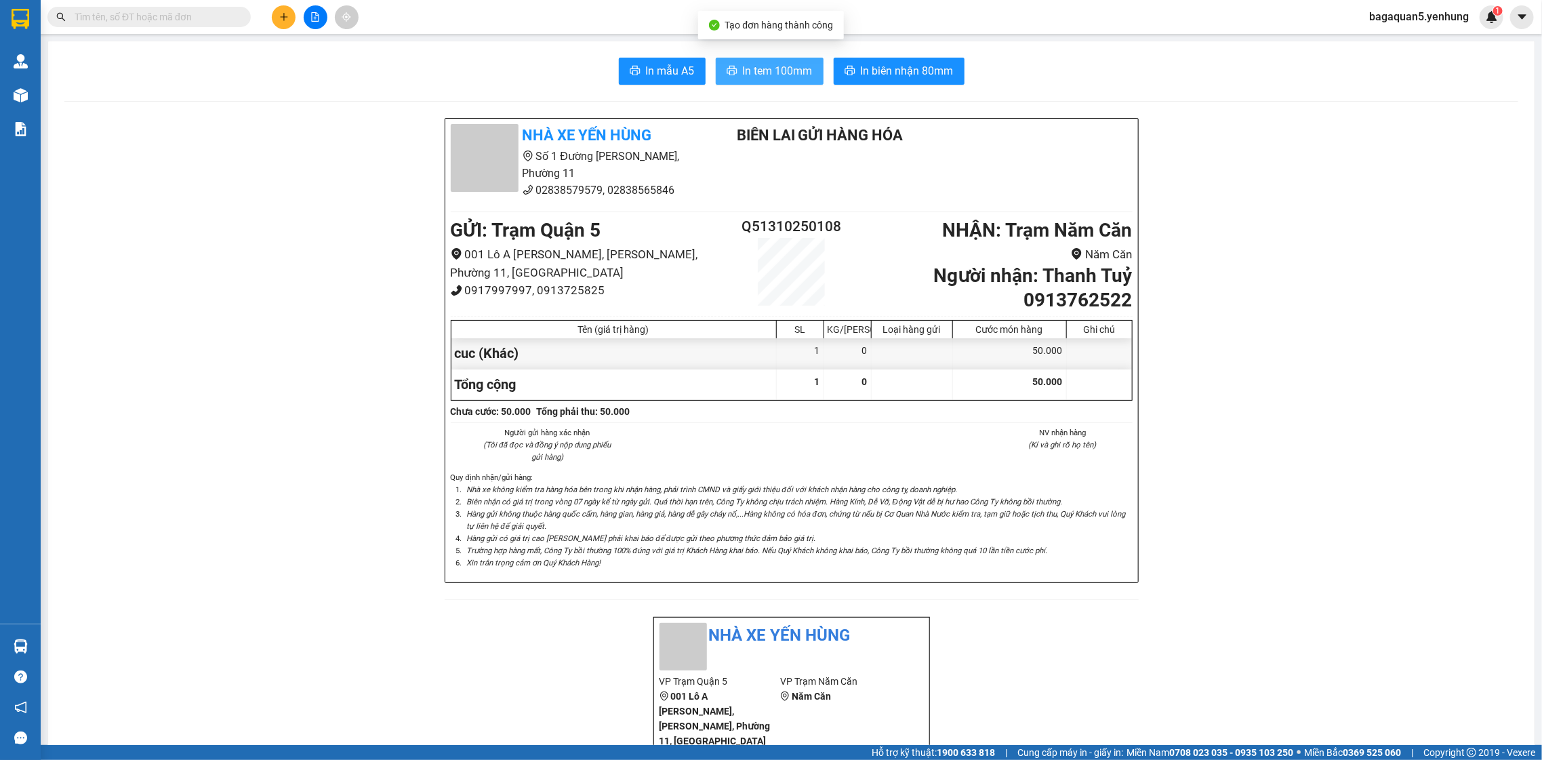
drag, startPoint x: 751, startPoint y: 66, endPoint x: 772, endPoint y: 79, distance: 25.0
click at [751, 65] on span "In tem 100mm" at bounding box center [778, 70] width 70 height 17
click at [751, 62] on span "In tem 100mm" at bounding box center [778, 70] width 70 height 17
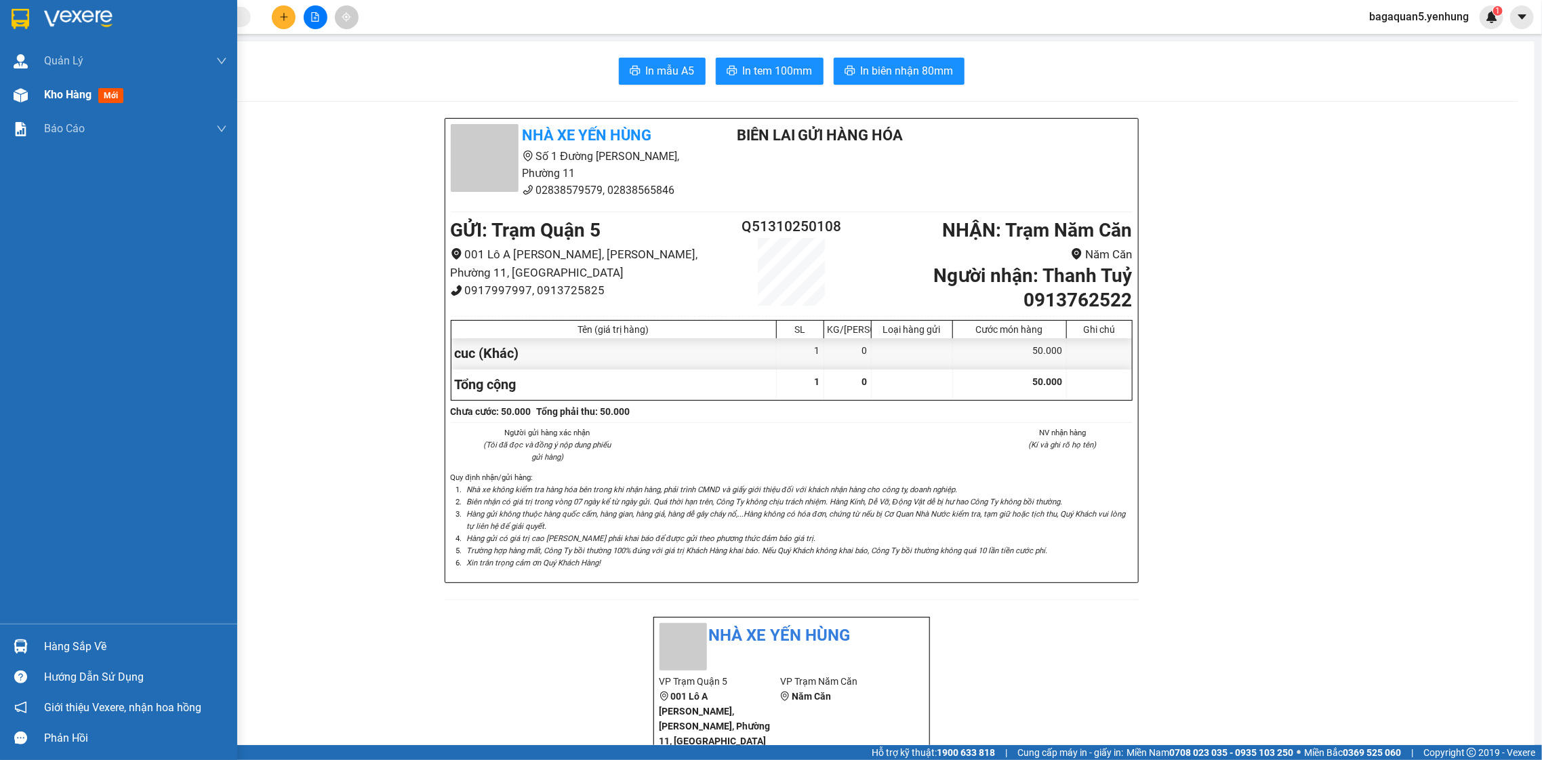
click at [12, 103] on div at bounding box center [21, 95] width 24 height 24
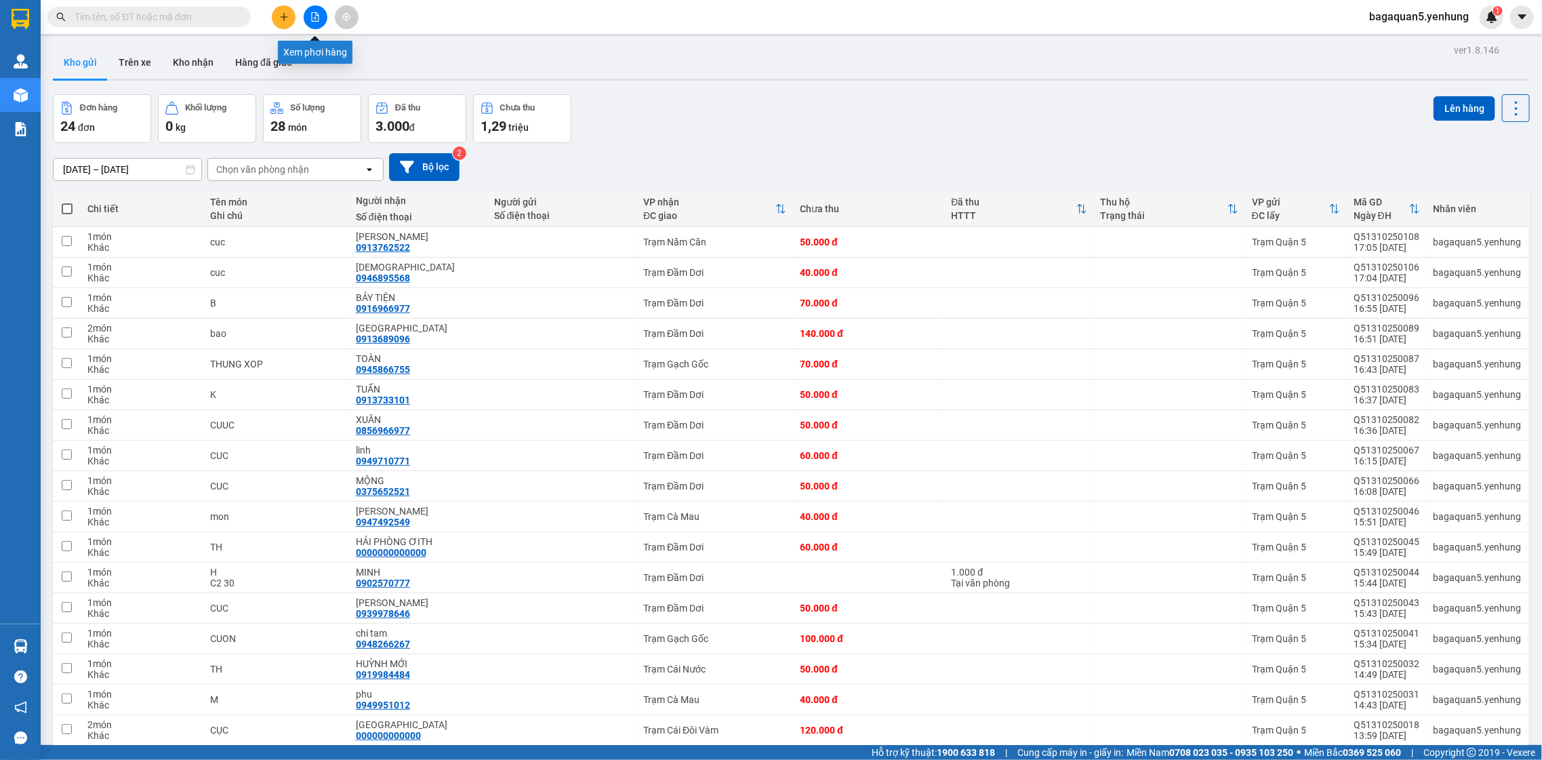
click at [308, 18] on button at bounding box center [316, 17] width 24 height 24
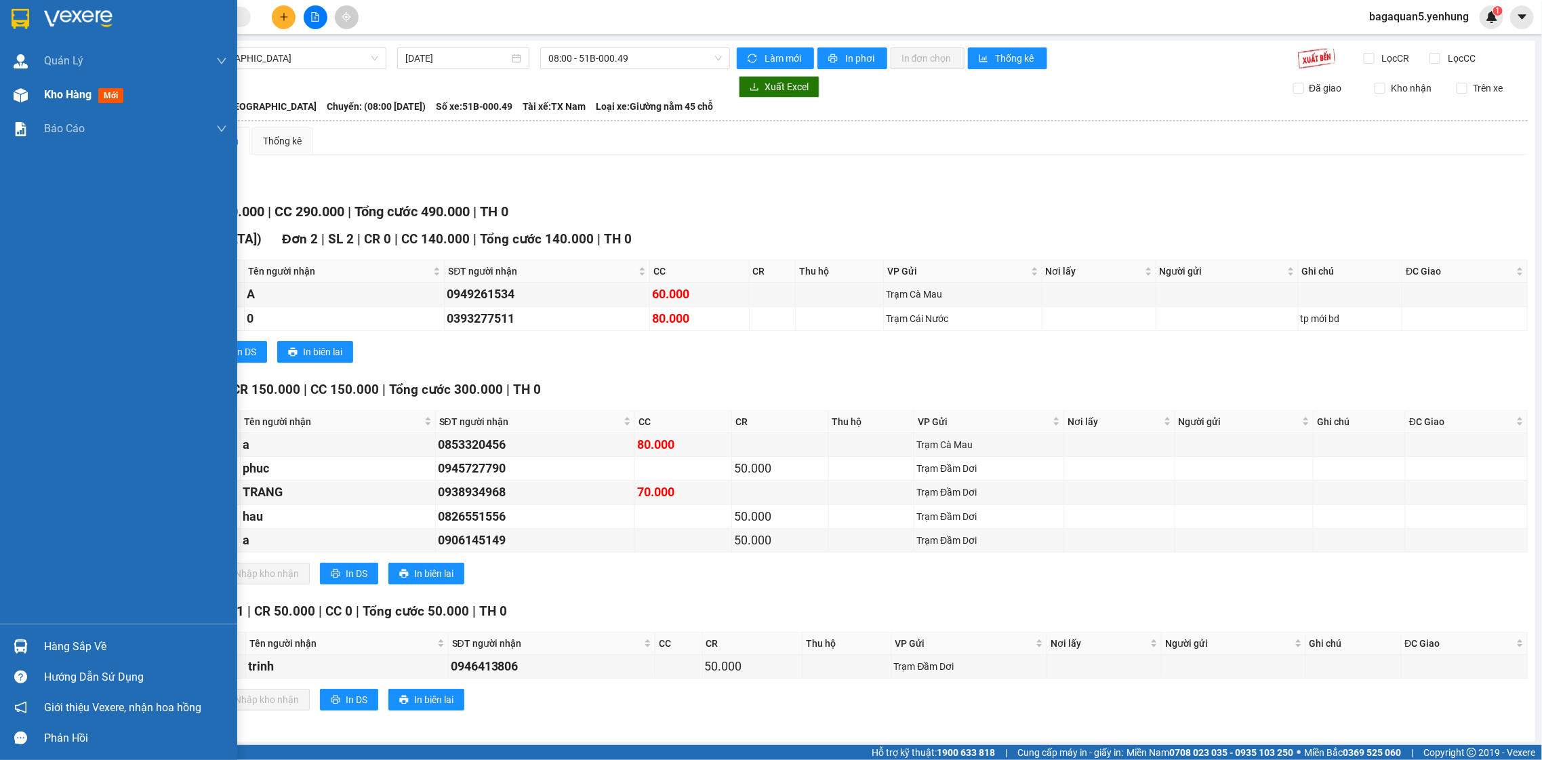
drag, startPoint x: 25, startPoint y: 96, endPoint x: 3, endPoint y: 81, distance: 25.9
click at [24, 95] on img at bounding box center [21, 95] width 14 height 14
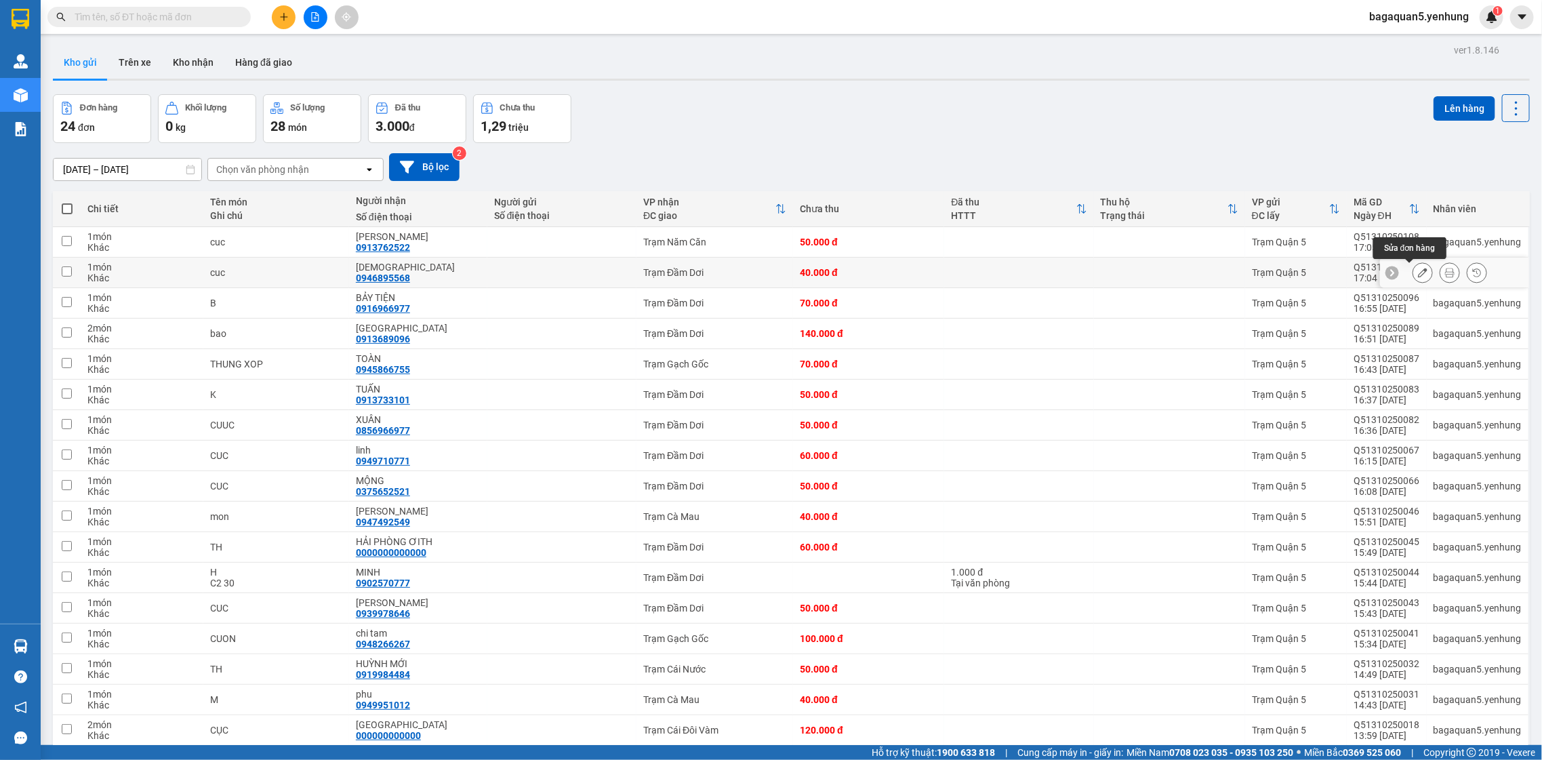
click at [1416, 268] on button at bounding box center [1423, 273] width 19 height 24
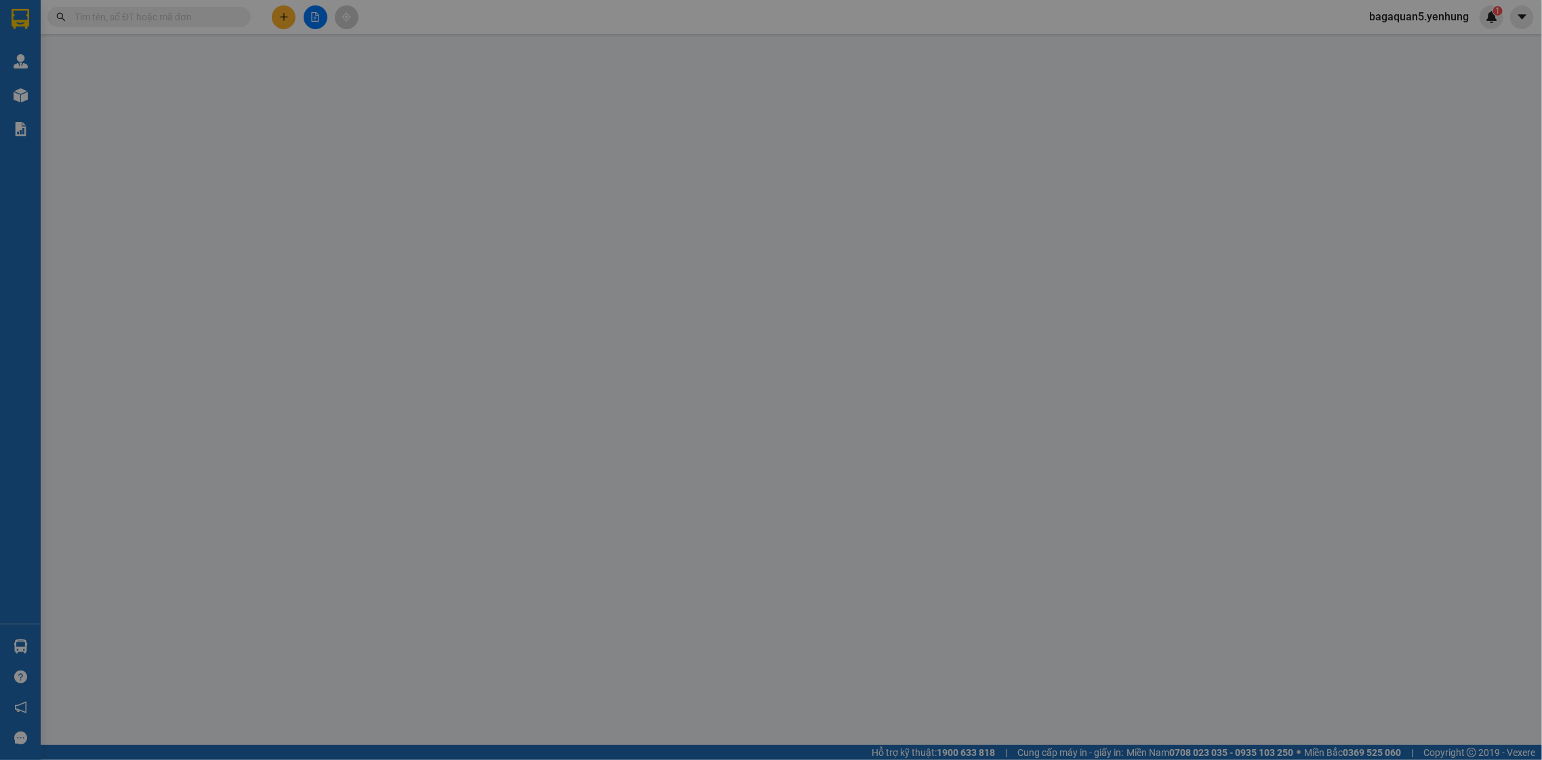
type input "0946895568"
type input "[DEMOGRAPHIC_DATA]"
type input "0"
type input "40.000"
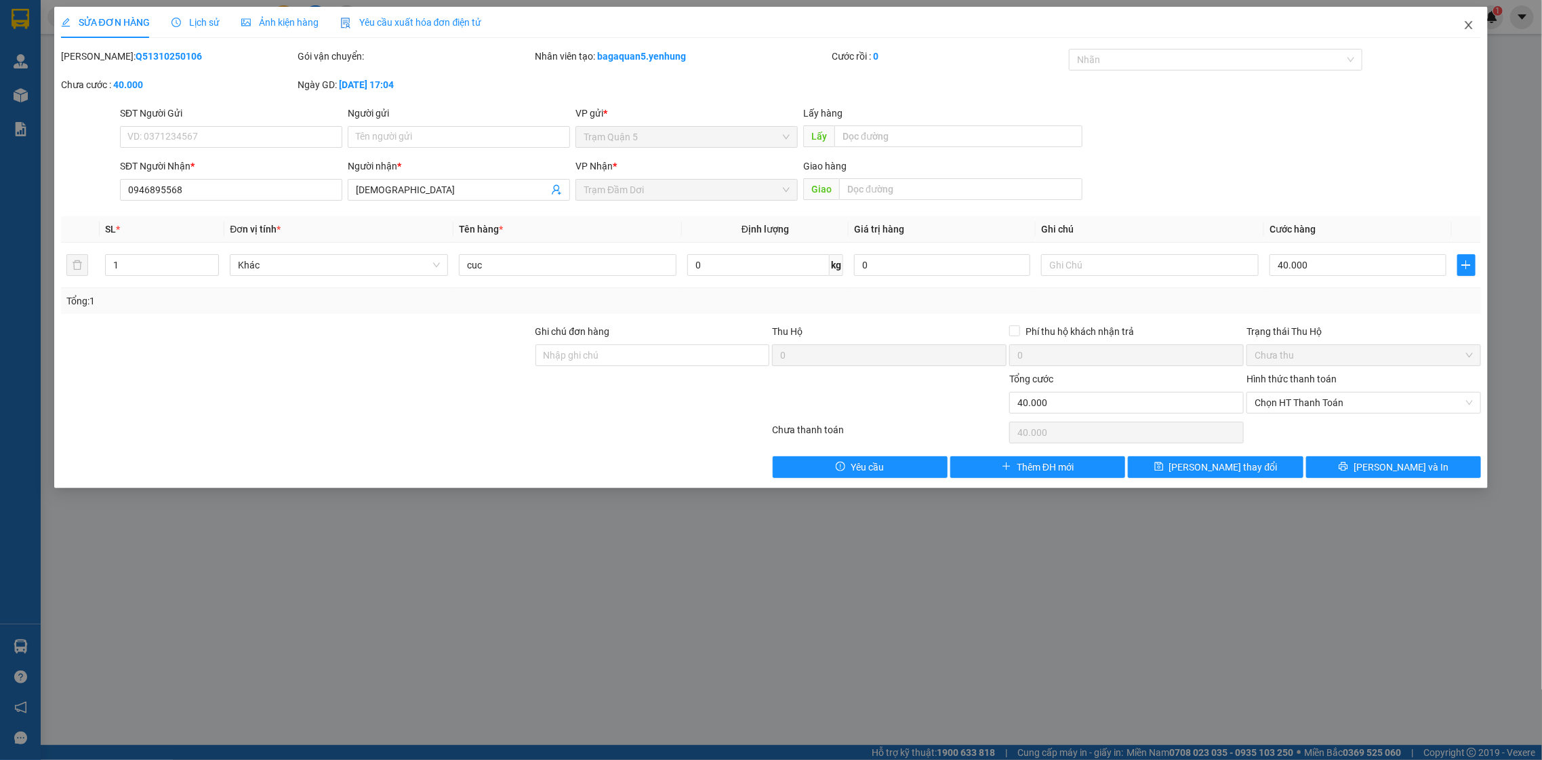
click at [1481, 16] on span "Close" at bounding box center [1469, 26] width 38 height 38
click at [1475, 24] on span "bagaquan5.yenhung" at bounding box center [1419, 16] width 121 height 17
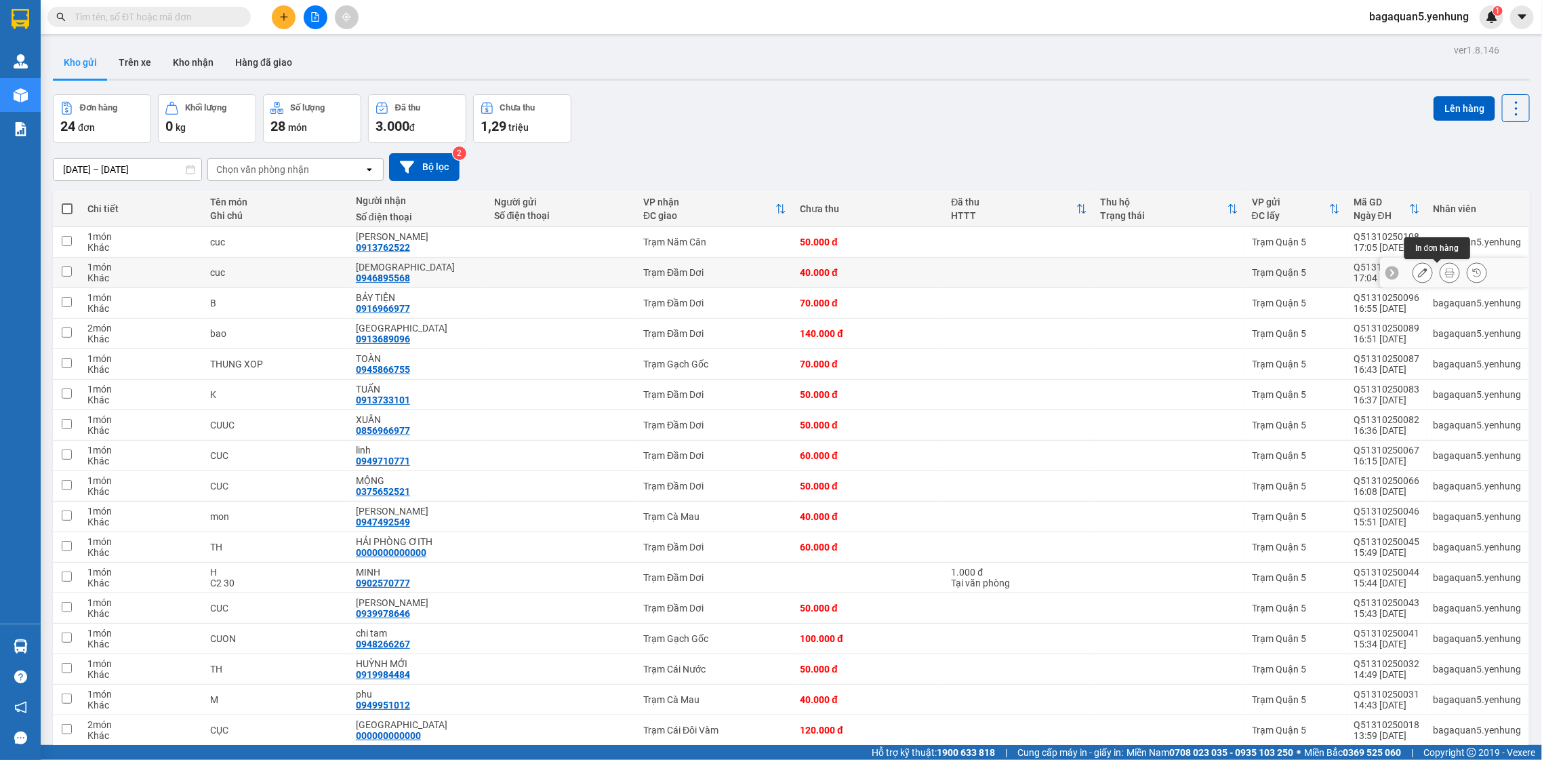
click at [1441, 281] on button at bounding box center [1450, 273] width 19 height 24
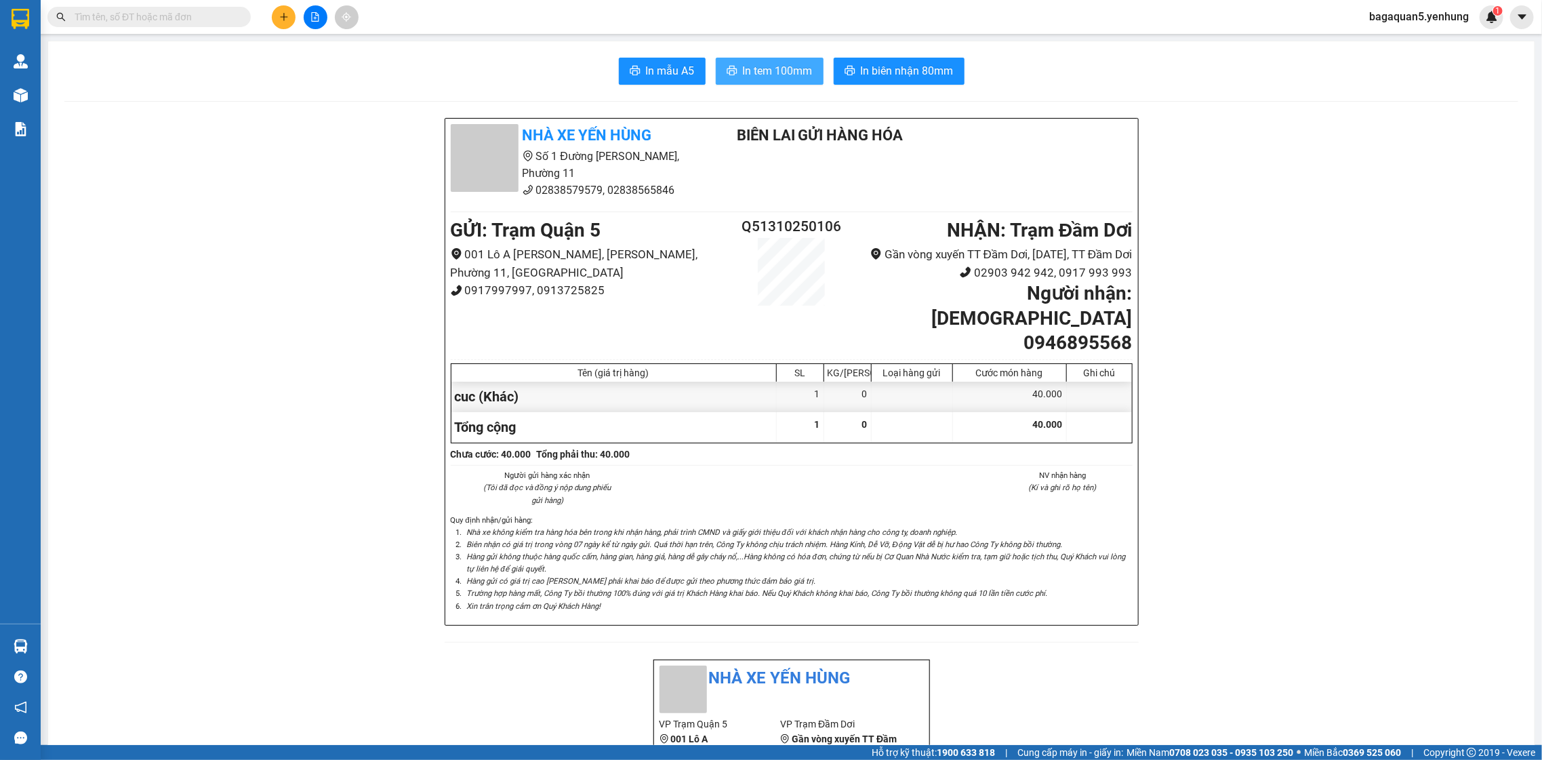
click at [734, 73] on button "In tem 100mm" at bounding box center [770, 71] width 108 height 27
click at [261, 22] on div at bounding box center [132, 17] width 264 height 20
click at [270, 16] on div at bounding box center [315, 17] width 102 height 24
click at [279, 22] on button at bounding box center [284, 17] width 24 height 24
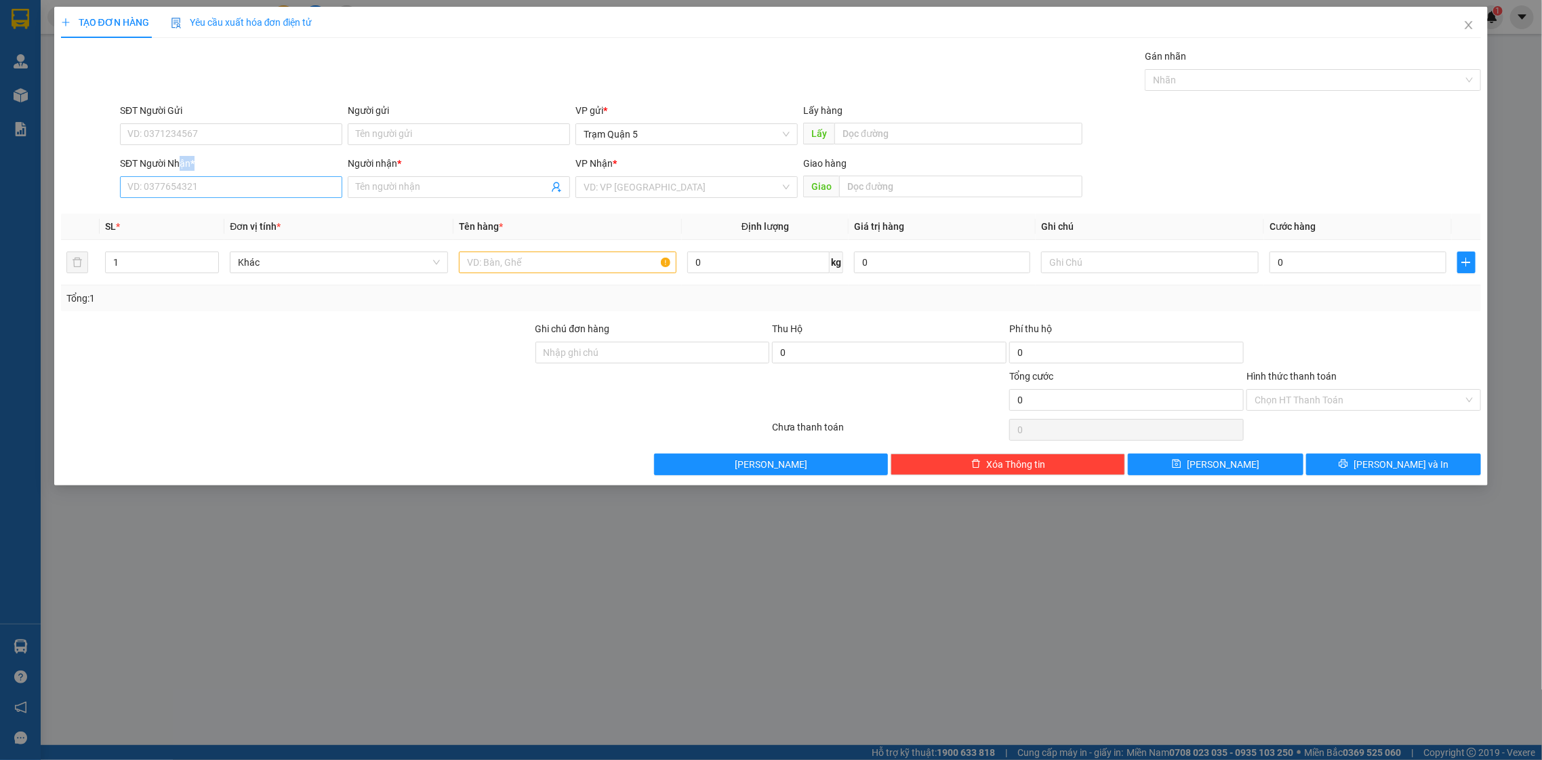
click at [182, 177] on div "SĐT Người Nhận * VD: 0377654321" at bounding box center [231, 179] width 222 height 47
click at [203, 182] on input "SĐT Người Nhận *" at bounding box center [231, 187] width 222 height 22
click at [192, 184] on input "SĐT Người Nhận *" at bounding box center [231, 187] width 222 height 22
click at [183, 216] on div "0947443160 - minh trung" at bounding box center [231, 214] width 206 height 15
type input "0947443160"
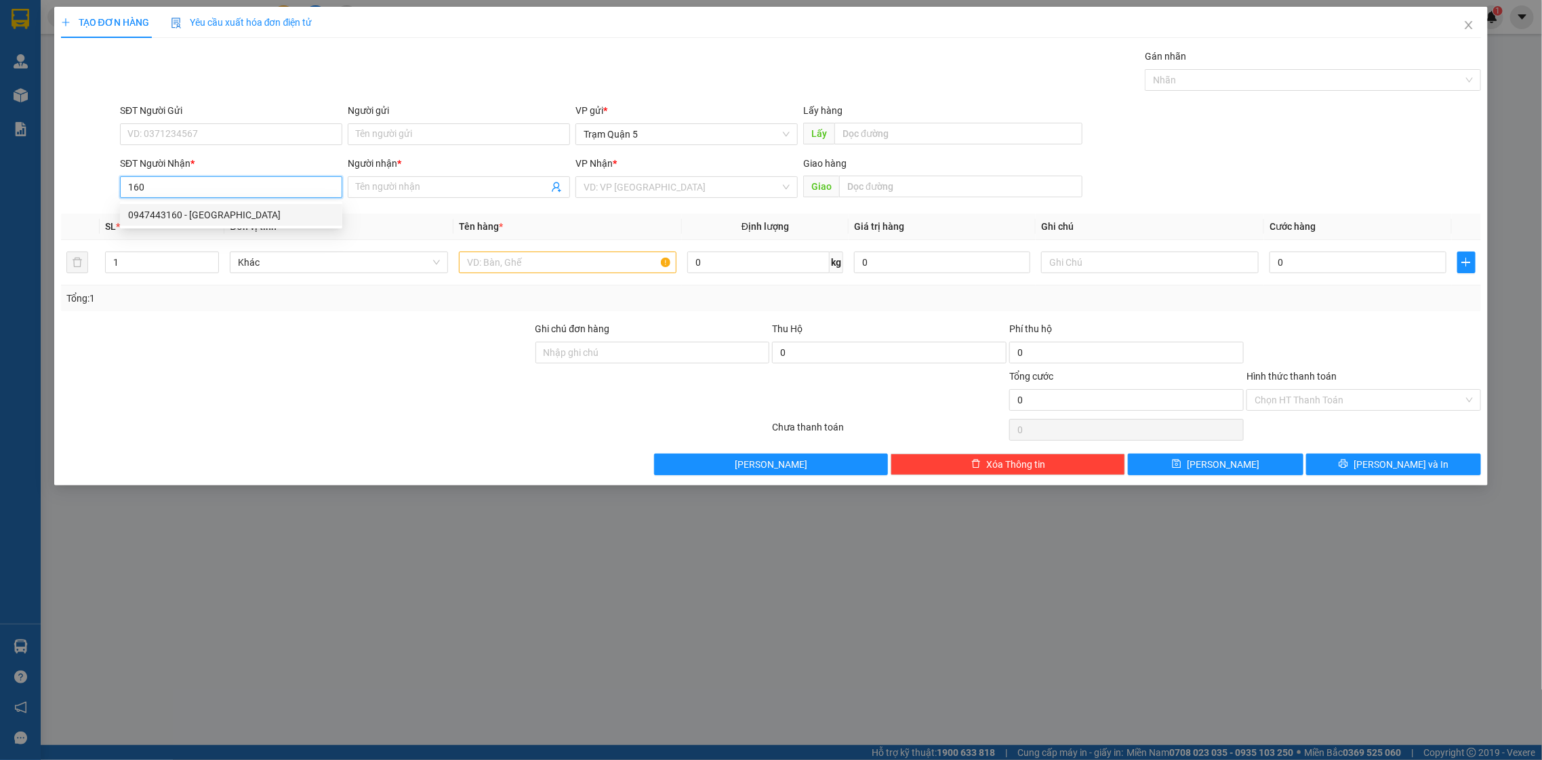
type input "[PERSON_NAME]"
type input "120.000"
type input "0947443160"
type input "1"
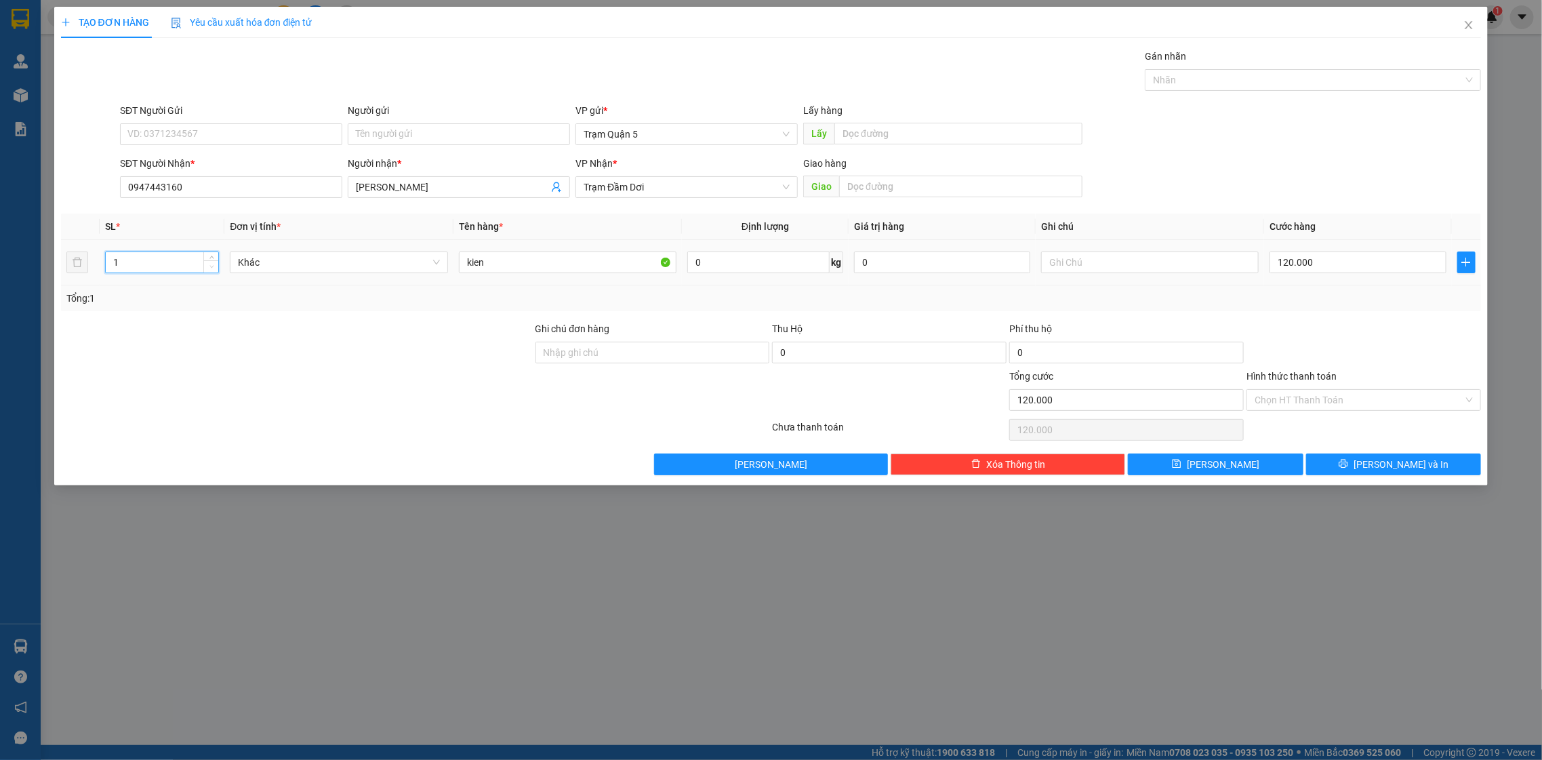
click at [210, 264] on icon "down" at bounding box center [211, 266] width 5 height 5
click at [1419, 266] on input "120.000" at bounding box center [1358, 263] width 176 height 22
type input "0"
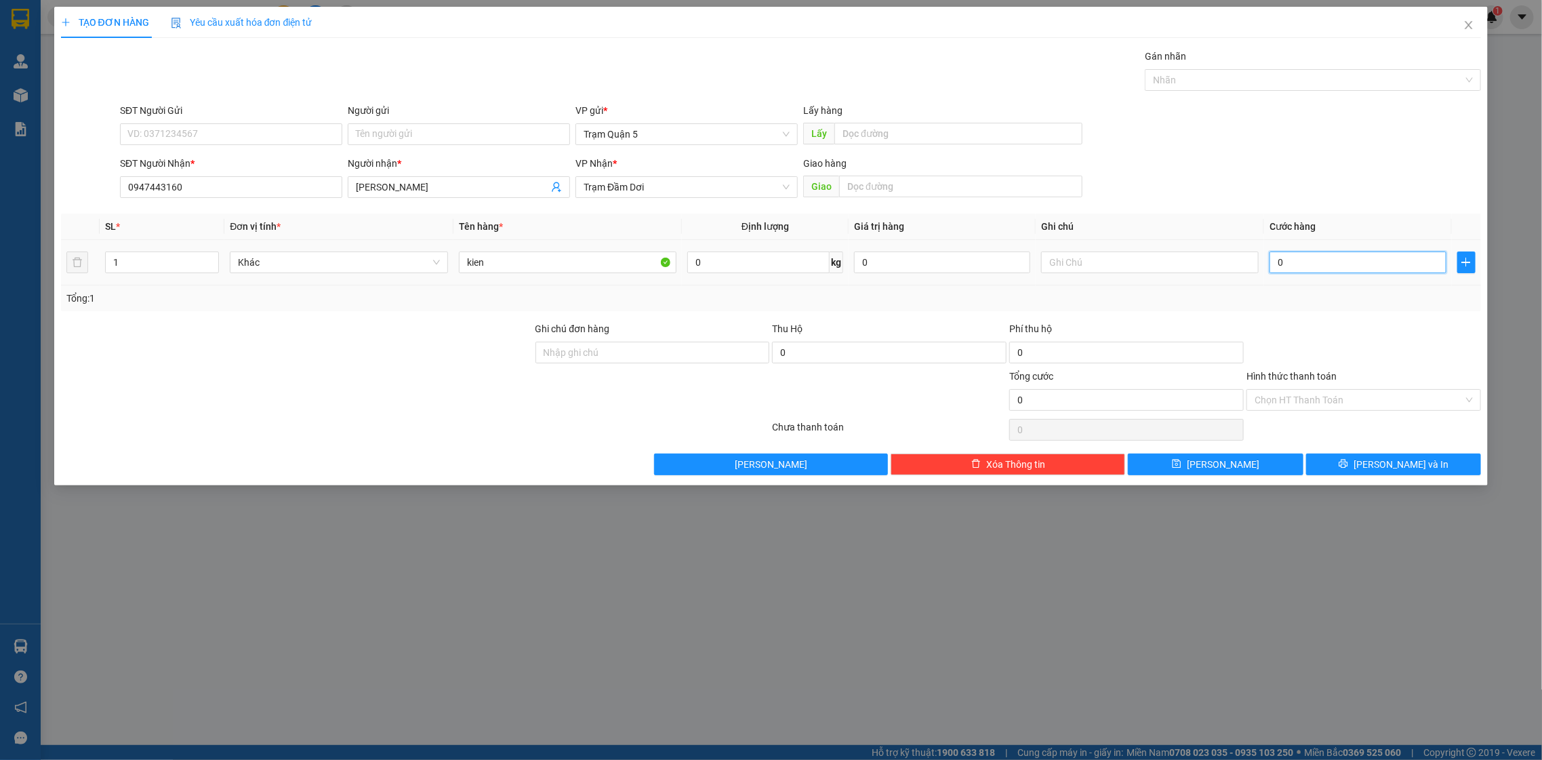
type input "5"
type input "05"
type input "50"
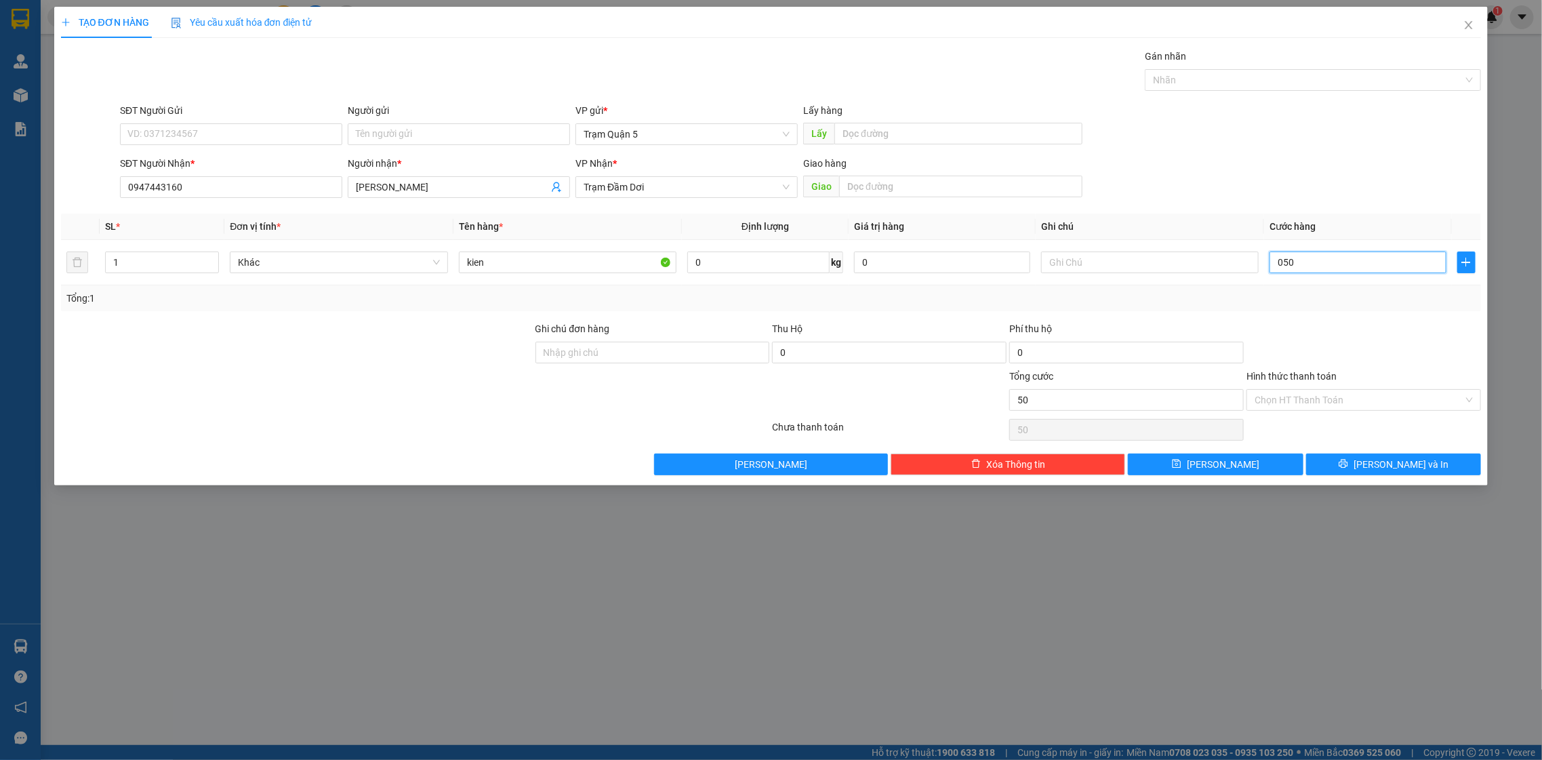
type input "050"
type input "50.000"
click at [1368, 315] on div "Transit Pickup Surcharge Ids Transit Deliver Surcharge Ids Transit Deliver Surc…" at bounding box center [771, 262] width 1421 height 426
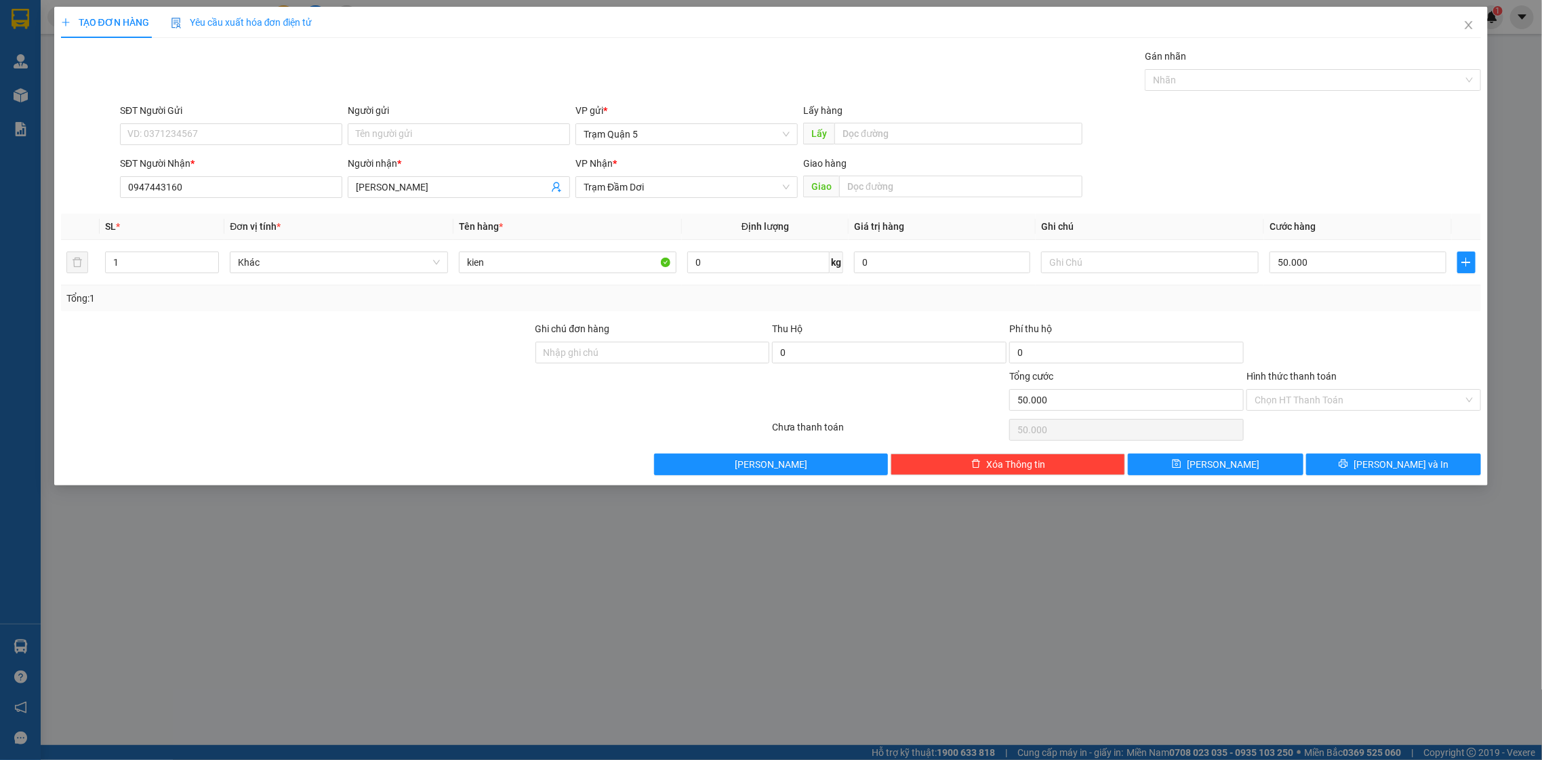
drag, startPoint x: 1378, startPoint y: 424, endPoint x: 1369, endPoint y: 449, distance: 25.9
click at [1370, 445] on div "Transit Pickup Surcharge Ids Transit Deliver Surcharge Ids Transit Deliver Surc…" at bounding box center [771, 262] width 1421 height 426
click at [1348, 464] on icon "printer" at bounding box center [1343, 463] width 9 height 9
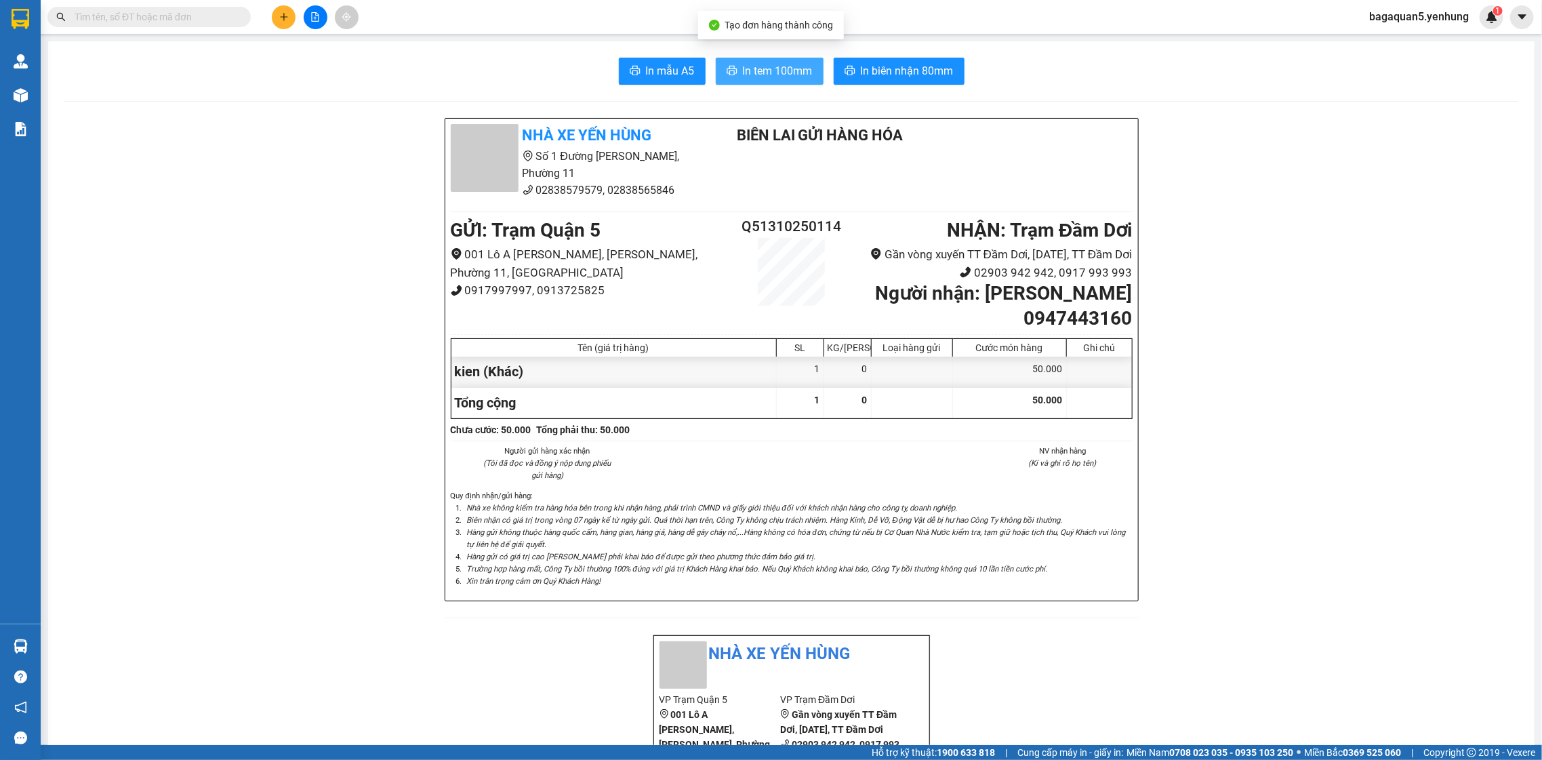
click at [743, 65] on span "In tem 100mm" at bounding box center [778, 70] width 70 height 17
click at [727, 71] on icon "printer" at bounding box center [732, 70] width 10 height 9
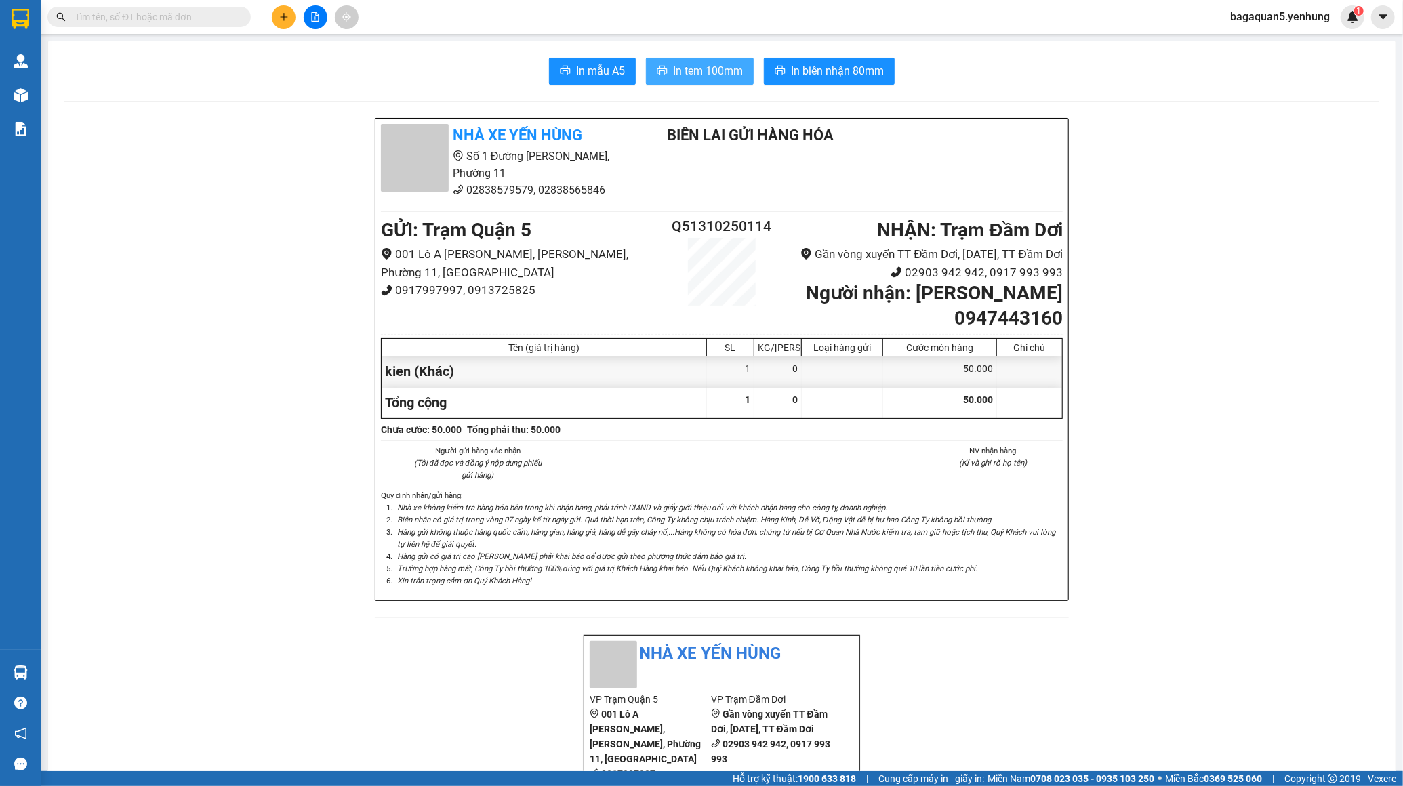
drag, startPoint x: 127, startPoint y: 111, endPoint x: 133, endPoint y: 92, distance: 19.9
drag, startPoint x: 108, startPoint y: 62, endPoint x: 117, endPoint y: 64, distance: 9.9
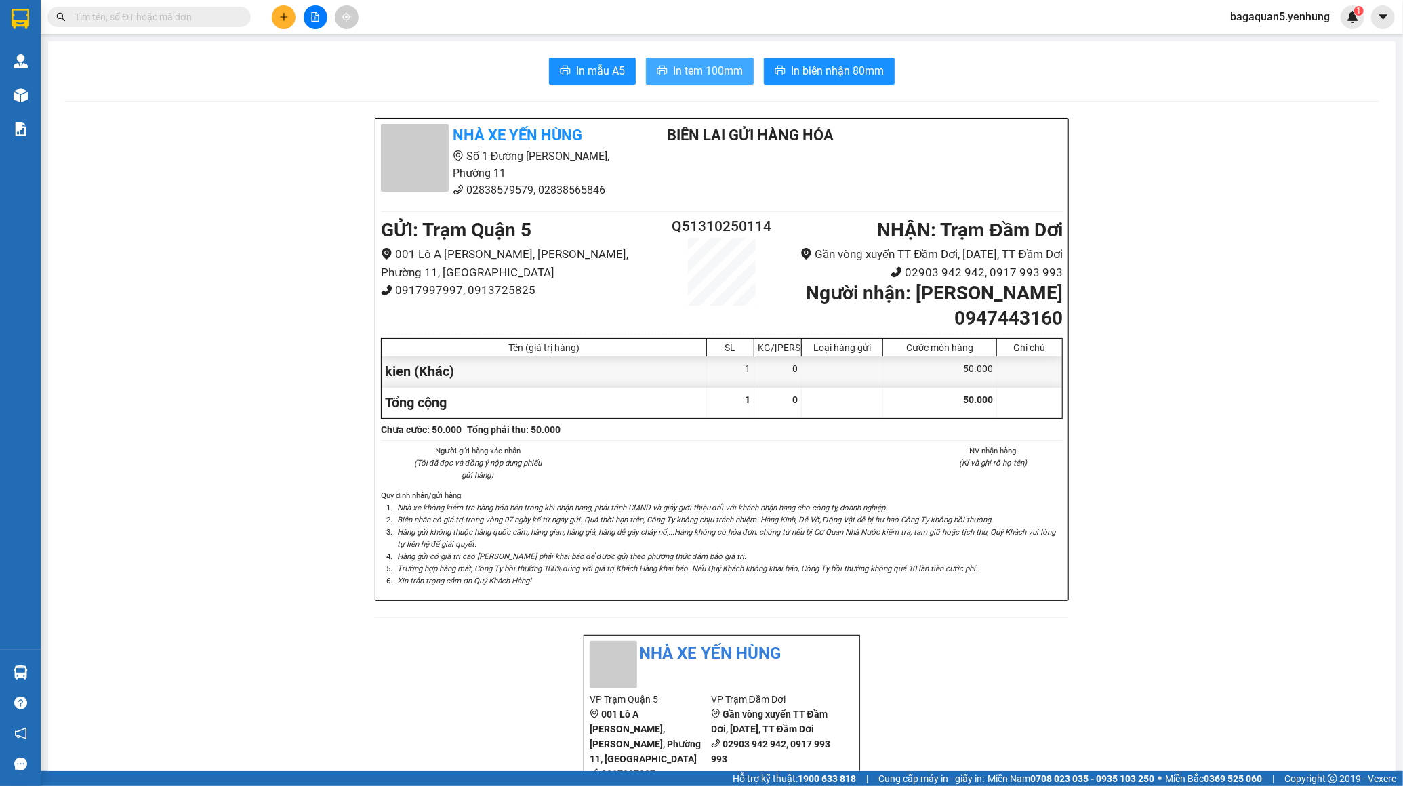
drag, startPoint x: 265, startPoint y: 14, endPoint x: 277, endPoint y: 19, distance: 13.4
click at [276, 18] on div at bounding box center [315, 17] width 102 height 24
click at [277, 19] on button at bounding box center [284, 17] width 24 height 24
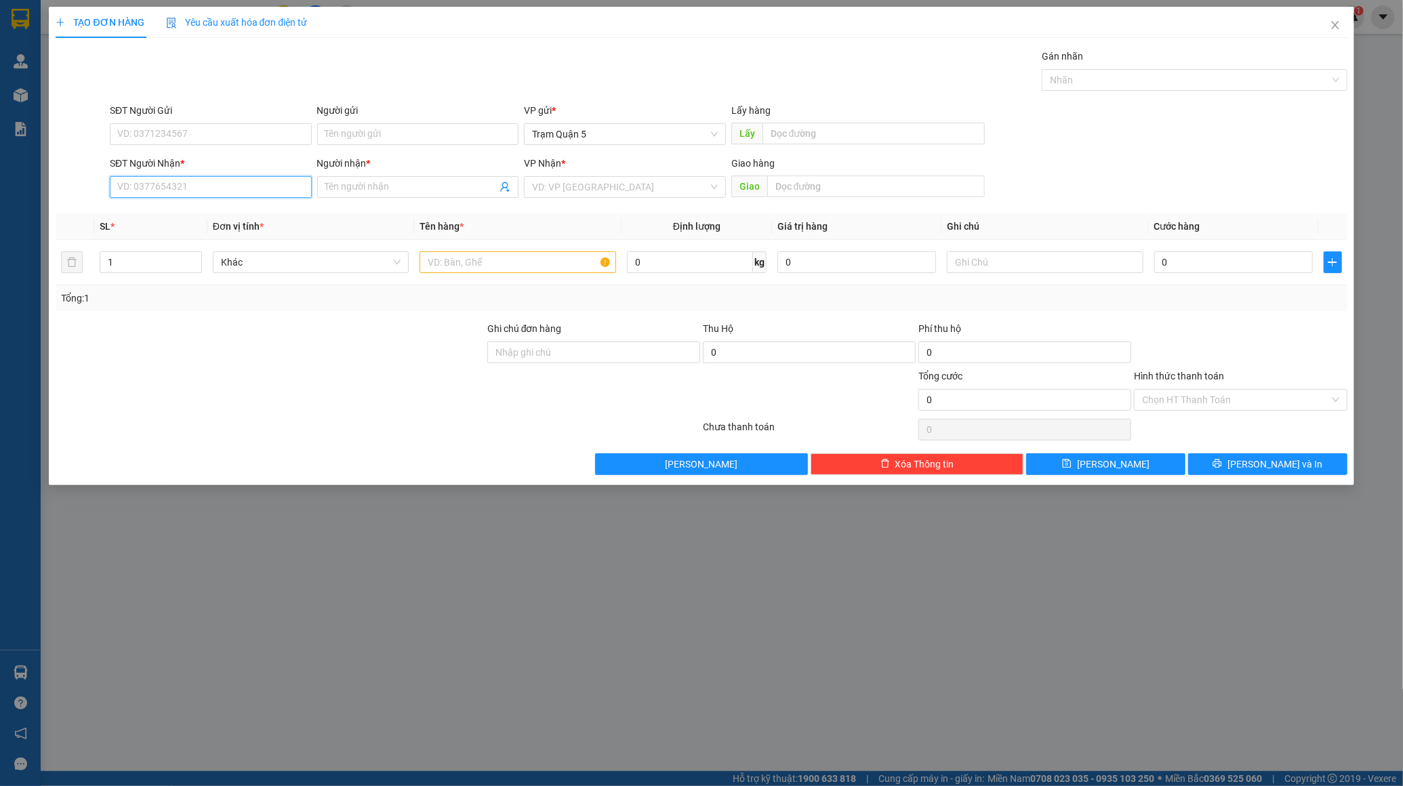
click at [226, 184] on input "SĐT Người Nhận *" at bounding box center [211, 187] width 202 height 22
drag, startPoint x: 116, startPoint y: 187, endPoint x: 119, endPoint y: 161, distance: 25.9
click at [116, 182] on input "185" at bounding box center [211, 187] width 202 height 22
click at [245, 176] on input "0909154185" at bounding box center [211, 187] width 202 height 22
type input "0909154185"
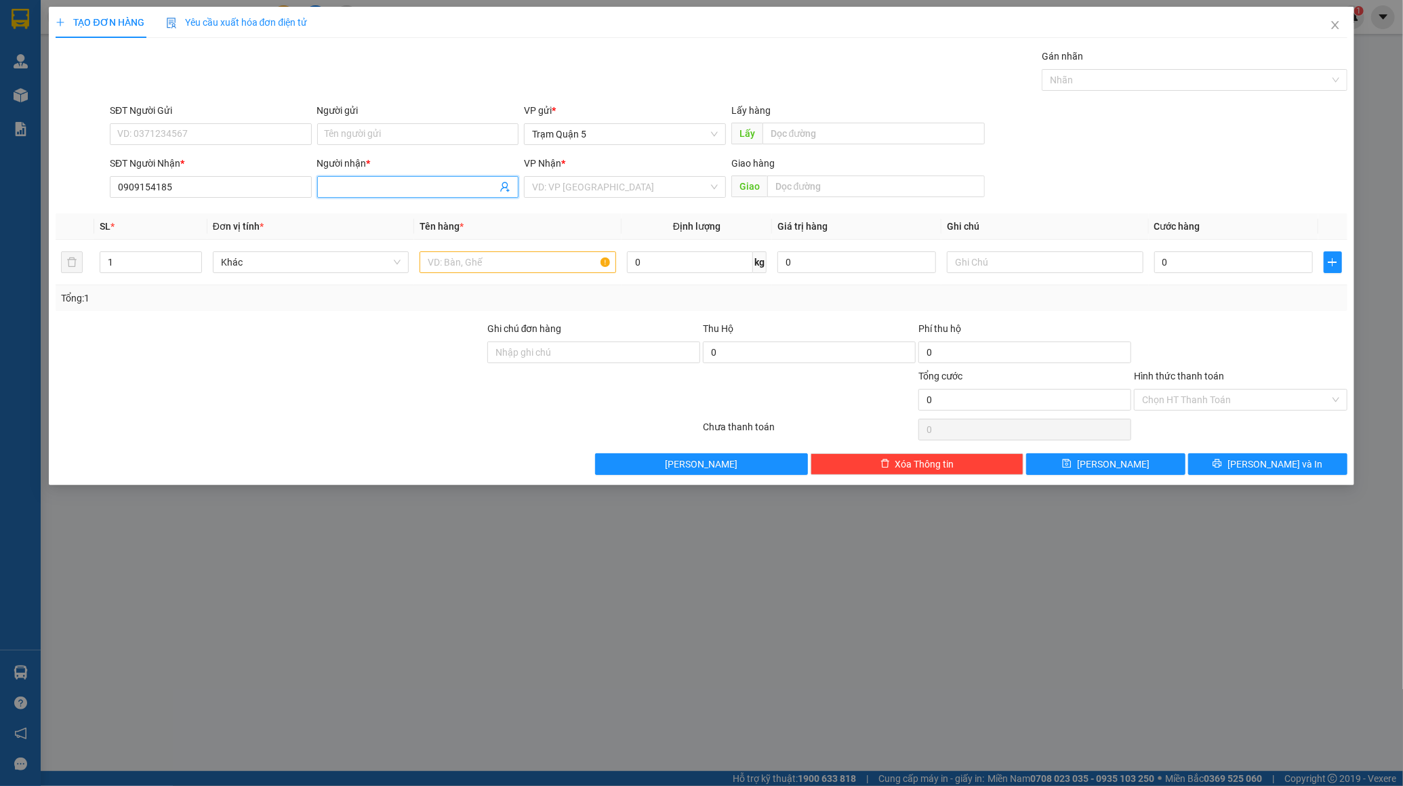
click at [356, 183] on input "Người nhận *" at bounding box center [411, 187] width 172 height 15
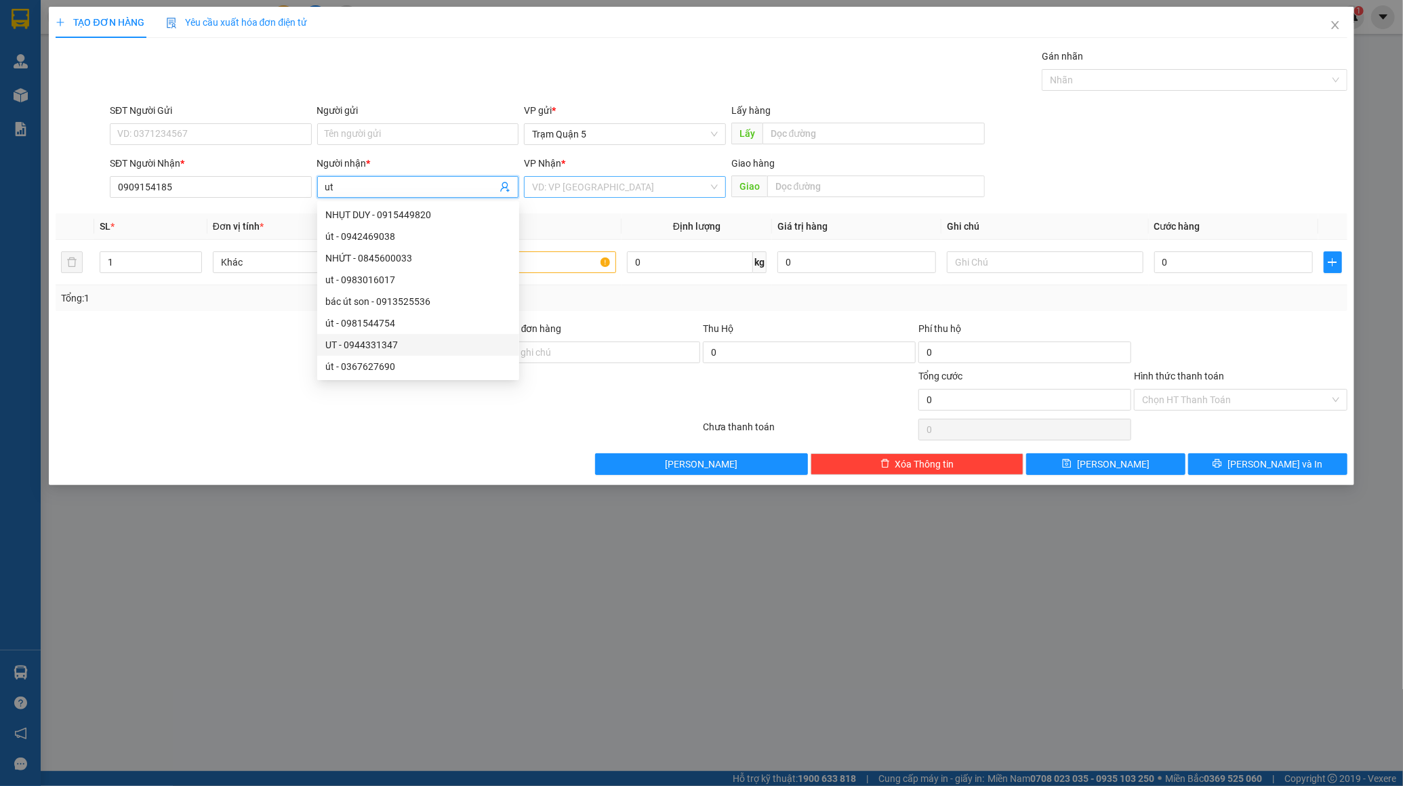
type input "ut"
click at [620, 191] on input "search" at bounding box center [620, 187] width 176 height 20
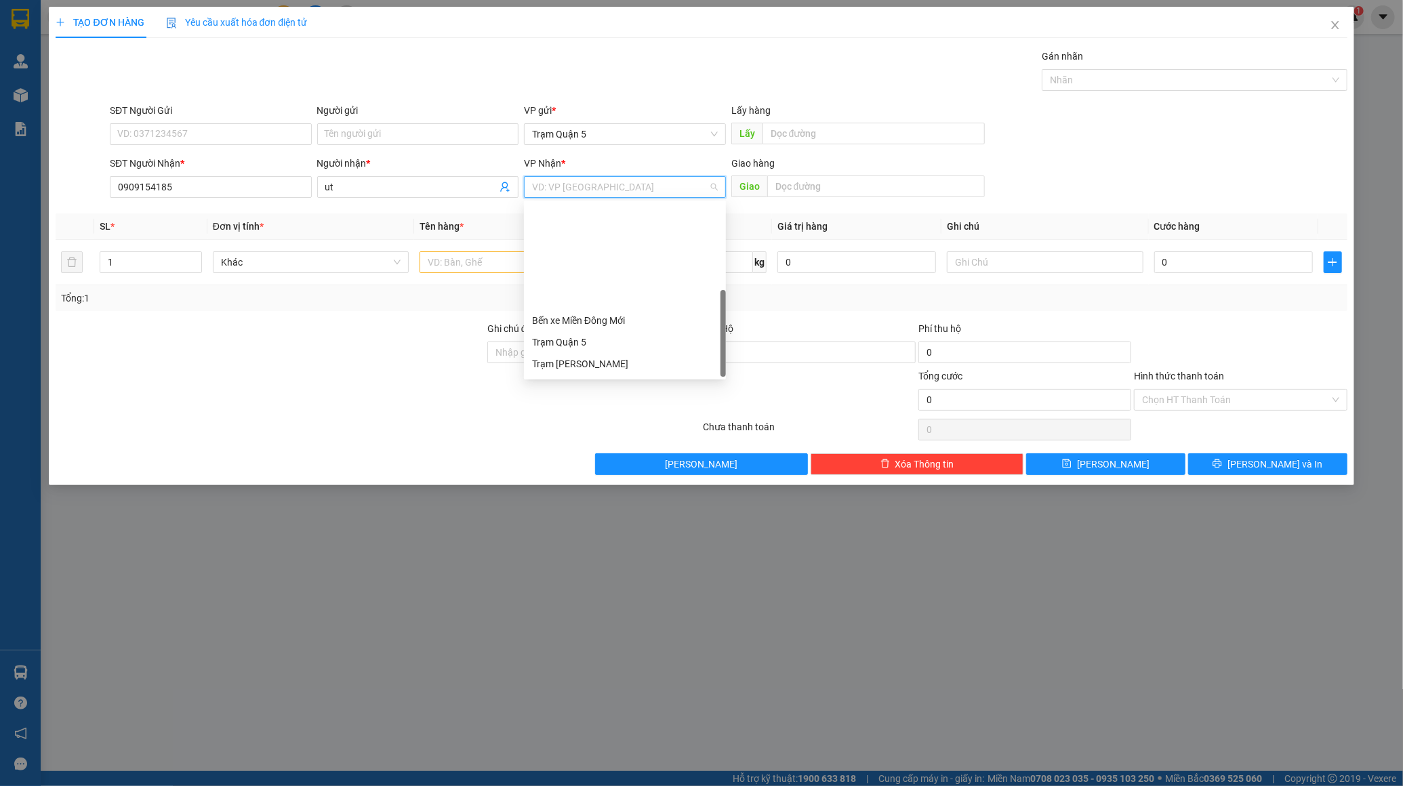
scroll to position [129, 0]
drag, startPoint x: 725, startPoint y: 278, endPoint x: 704, endPoint y: 534, distance: 256.4
click at [710, 547] on body "Kết quả tìm kiếm ( 0 ) Bộ lọc No Data bagaquan5.yenhung 1 Quản Lý Quản lý khách…" at bounding box center [701, 393] width 1403 height 786
drag, startPoint x: 627, startPoint y: 338, endPoint x: 511, endPoint y: 304, distance: 120.6
click at [620, 338] on div "Trạm Cái Nước" at bounding box center [625, 345] width 186 height 15
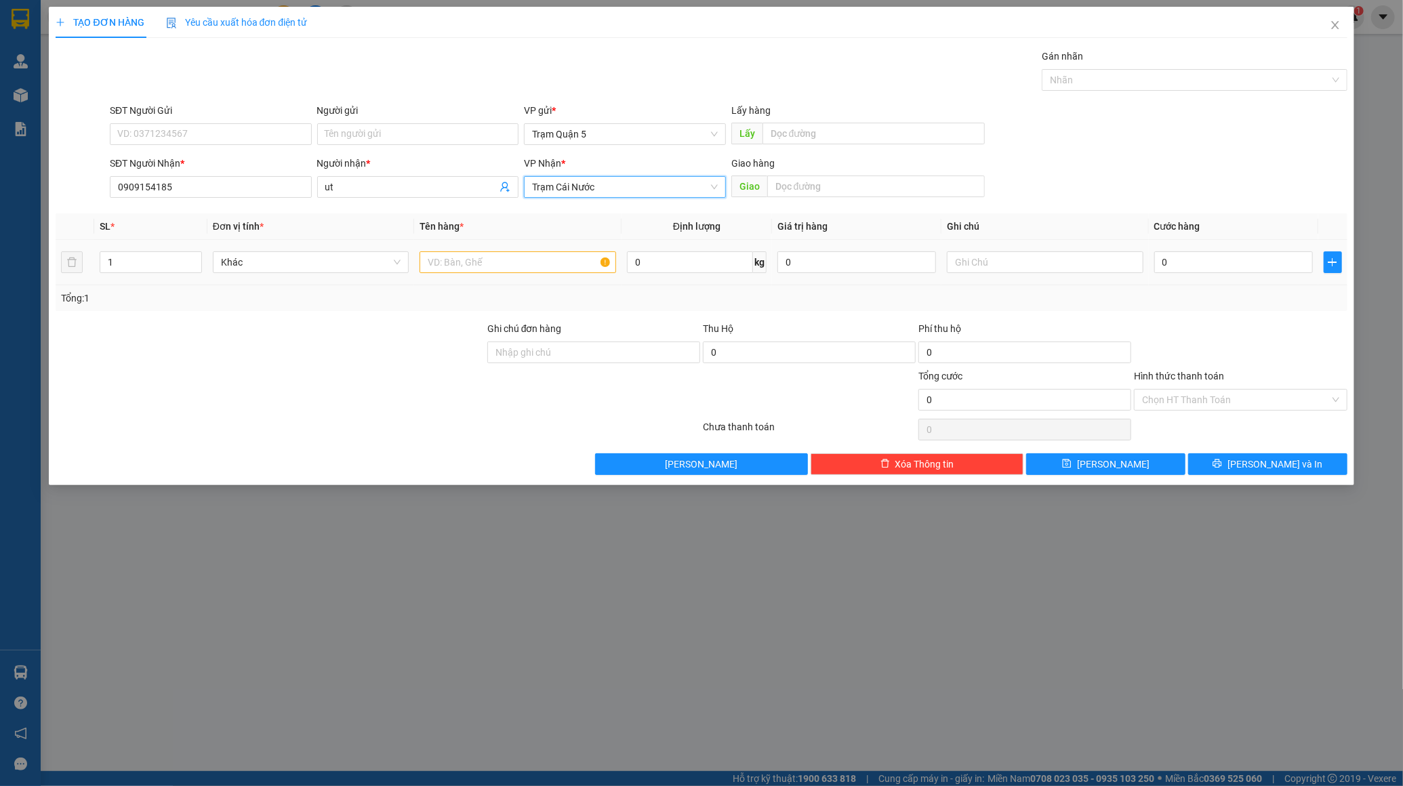
click at [454, 281] on div "SL * Đơn vị tính * Tên hàng * Định lượng Giá trị hàng Ghi chú Cước hàng 1 Khác …" at bounding box center [702, 263] width 1292 height 98
drag, startPoint x: 453, startPoint y: 245, endPoint x: 447, endPoint y: 242, distance: 7.0
click at [447, 242] on td at bounding box center [517, 262] width 207 height 45
click at [451, 250] on div at bounding box center [518, 262] width 197 height 27
click at [442, 287] on div "Tổng: 1" at bounding box center [702, 298] width 1292 height 26
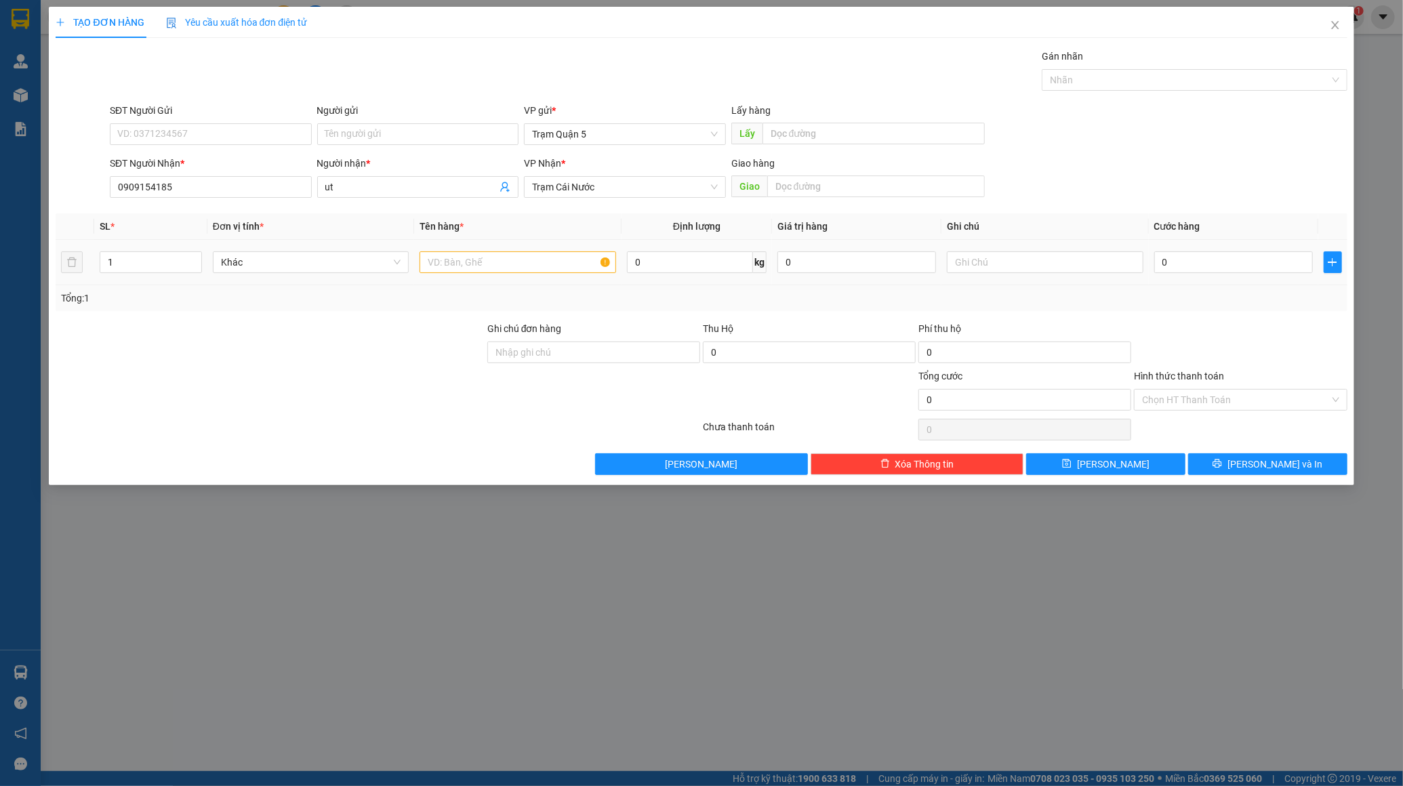
click at [458, 245] on td at bounding box center [517, 262] width 207 height 45
click at [464, 247] on td at bounding box center [517, 262] width 207 height 45
click at [472, 258] on input "text" at bounding box center [518, 263] width 197 height 22
type input "mon"
click at [1189, 269] on input "0" at bounding box center [1234, 263] width 159 height 22
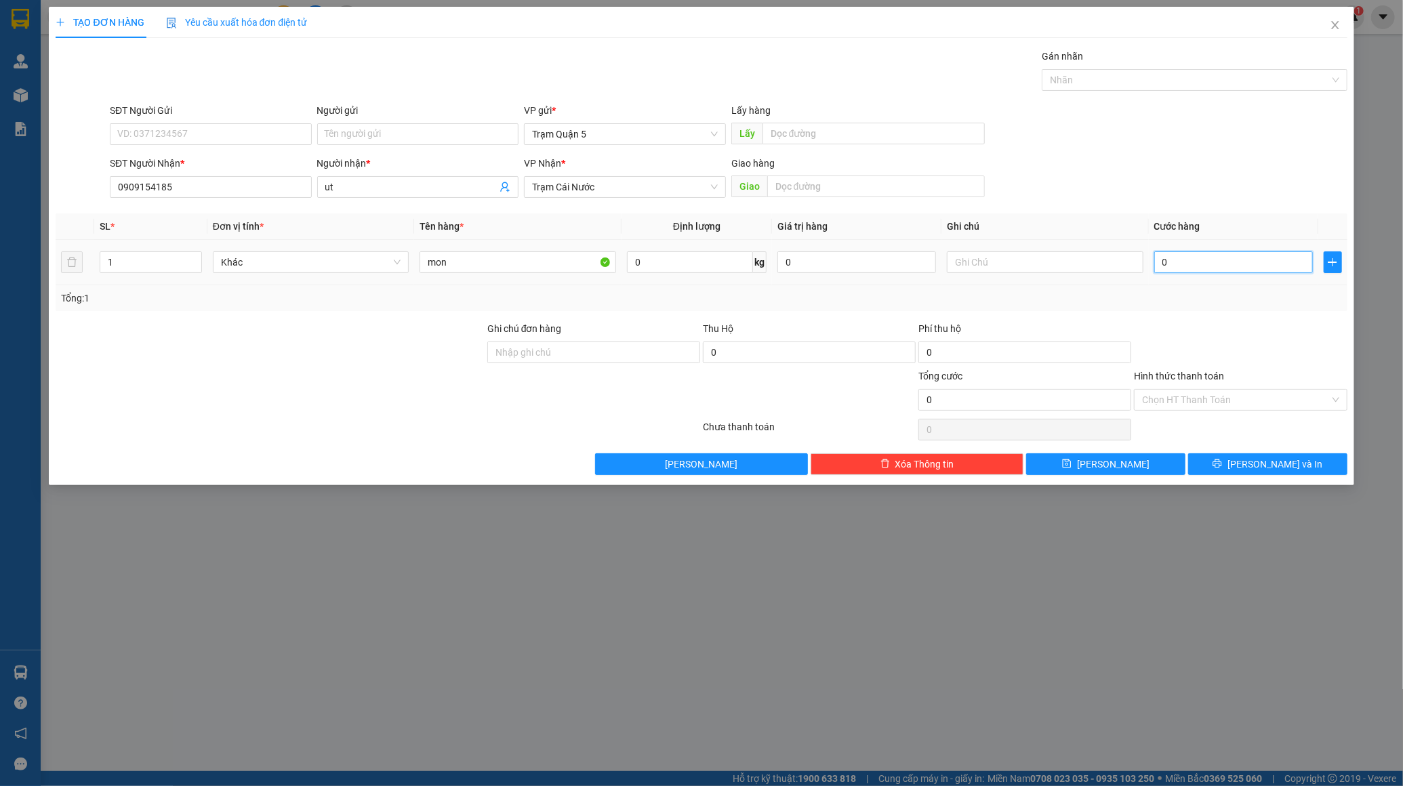
type input "6"
type input "602"
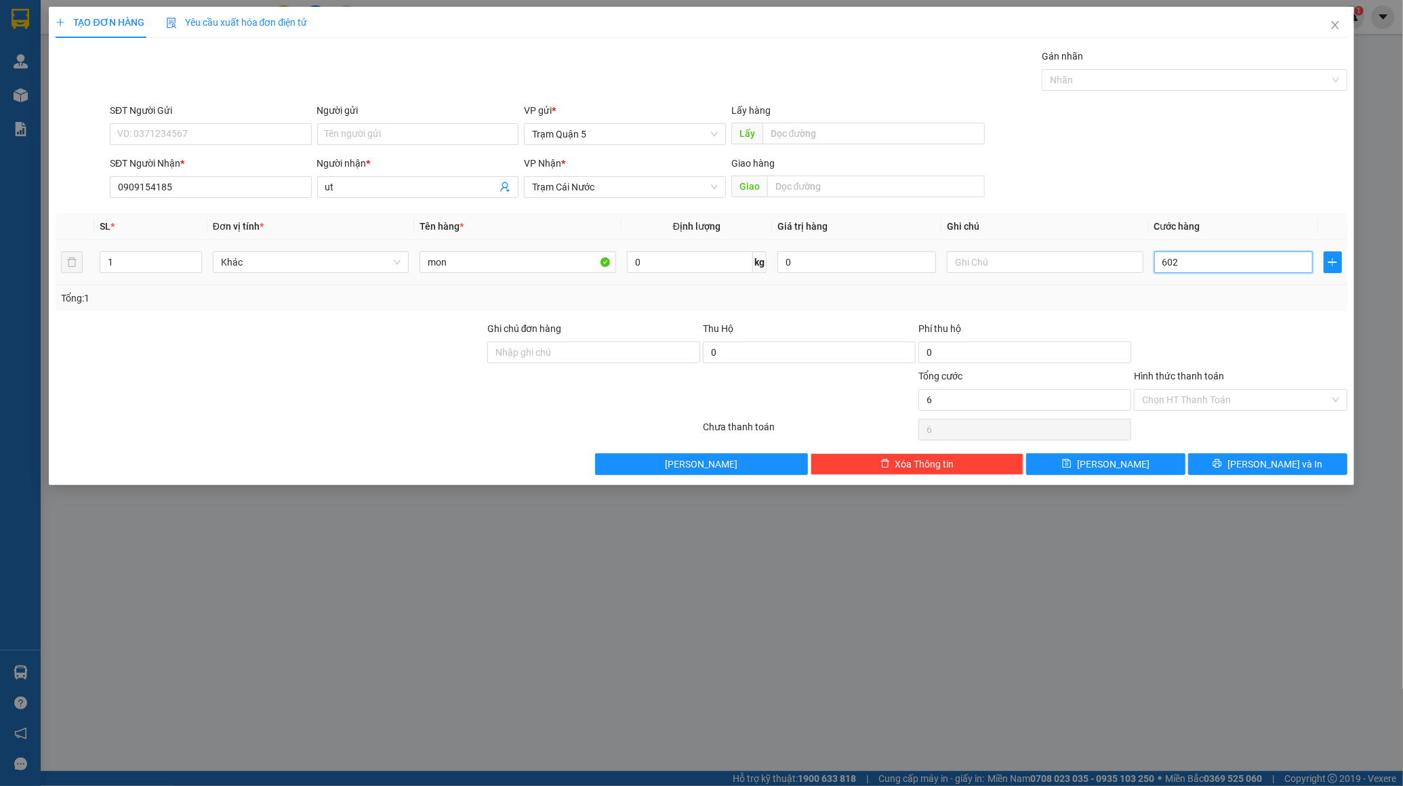
type input "602"
type input "602\"
type input "0"
type input "602"
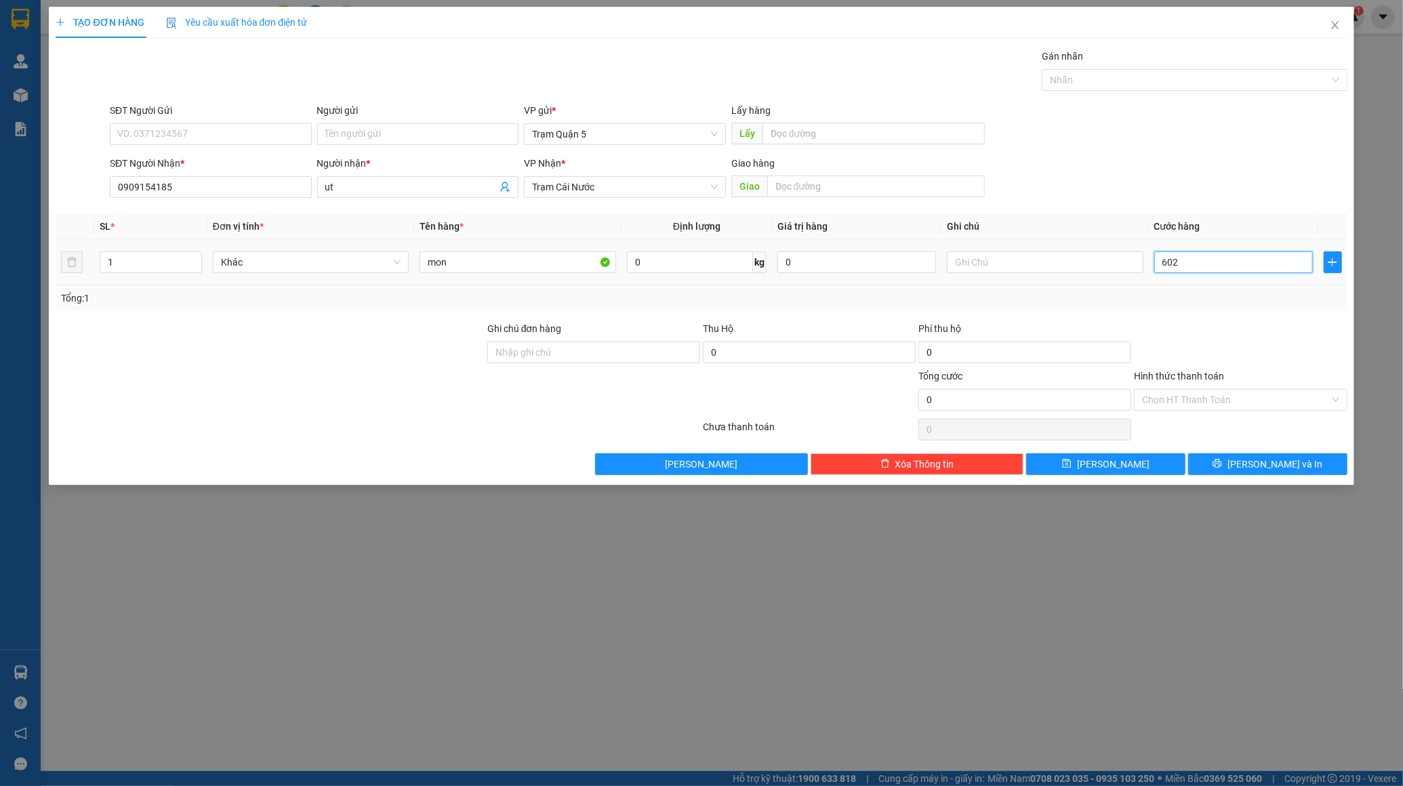
type input "602"
type input "60"
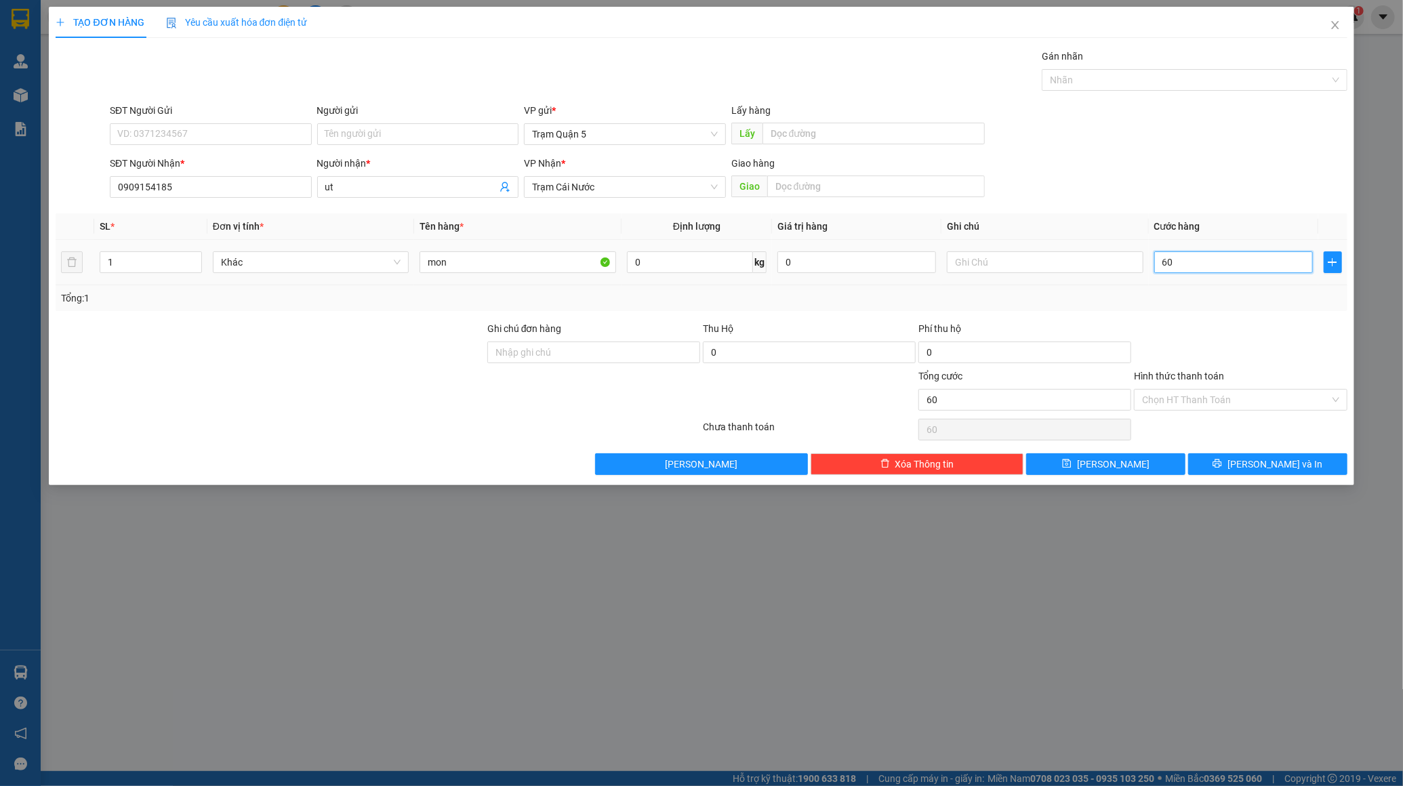
type input "6"
type input "0"
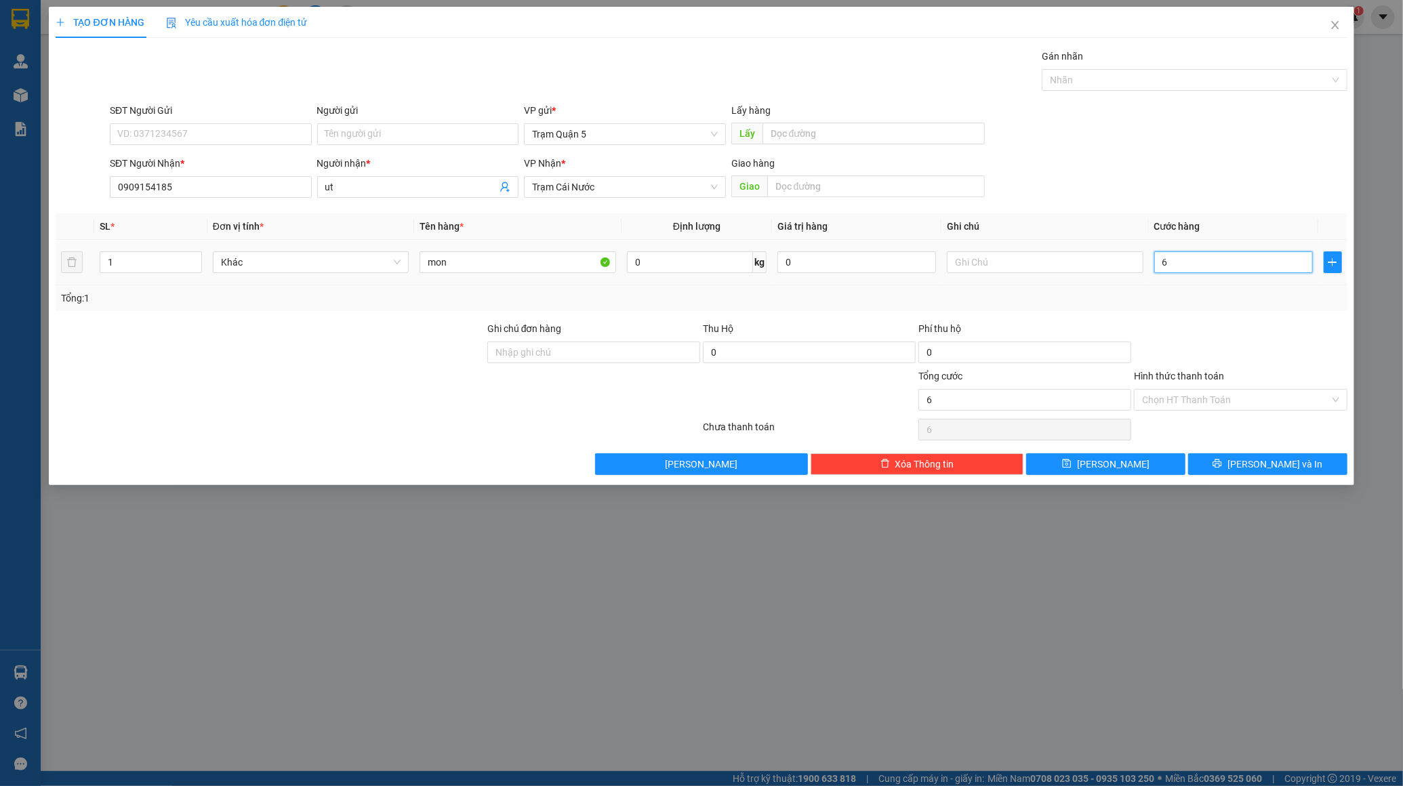
type input "0"
type input "05"
type input "5"
type input "050"
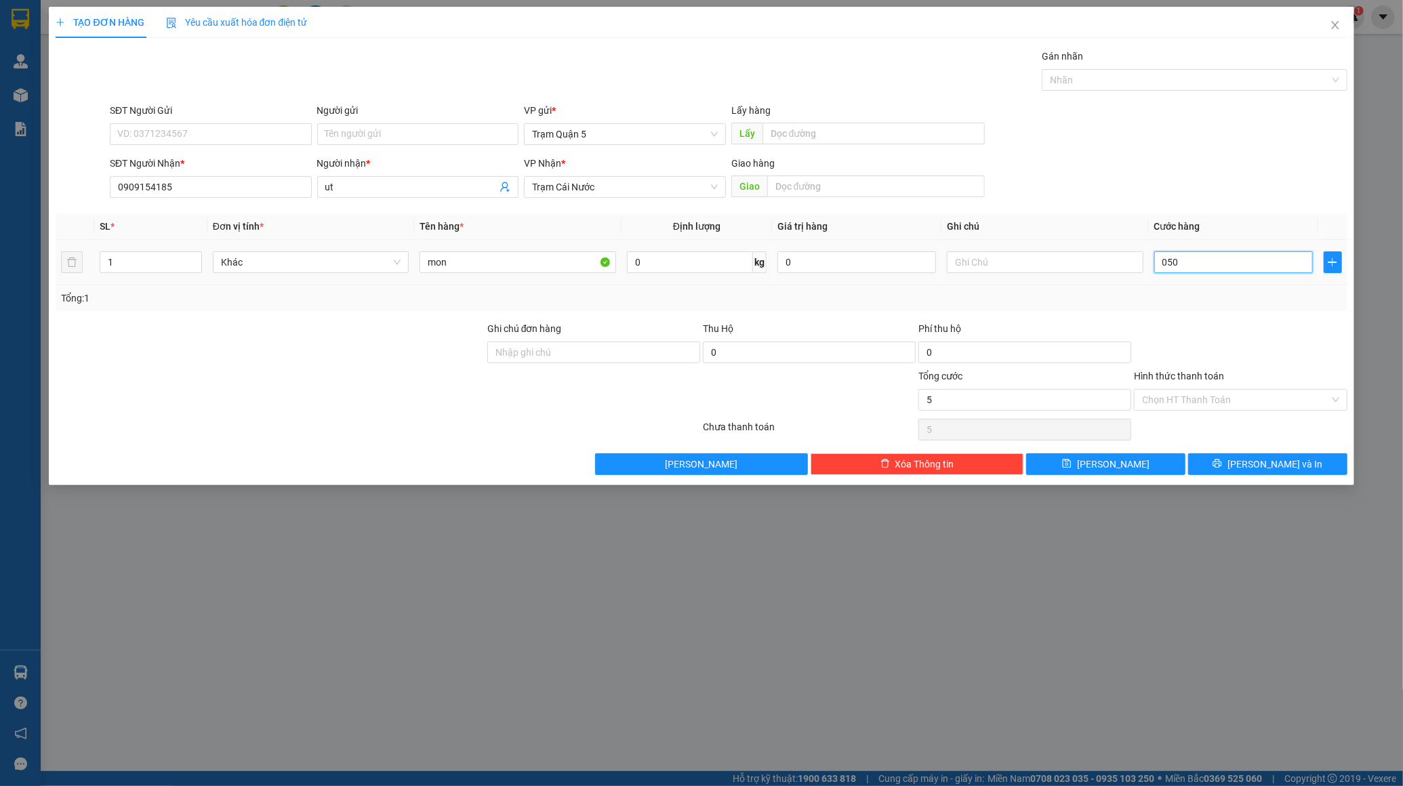
type input "50"
type input "50.000"
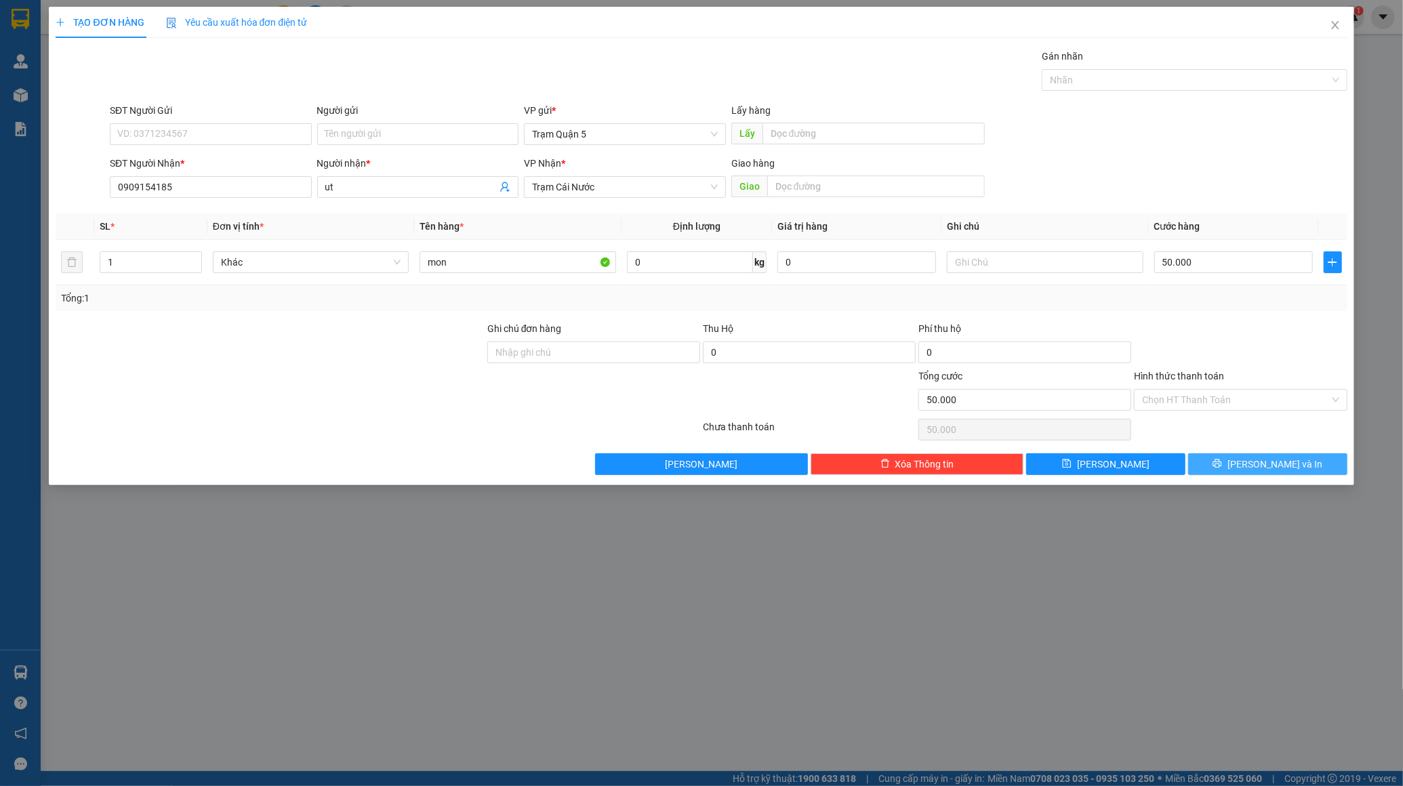
click at [1289, 462] on span "[PERSON_NAME] và In" at bounding box center [1275, 464] width 95 height 15
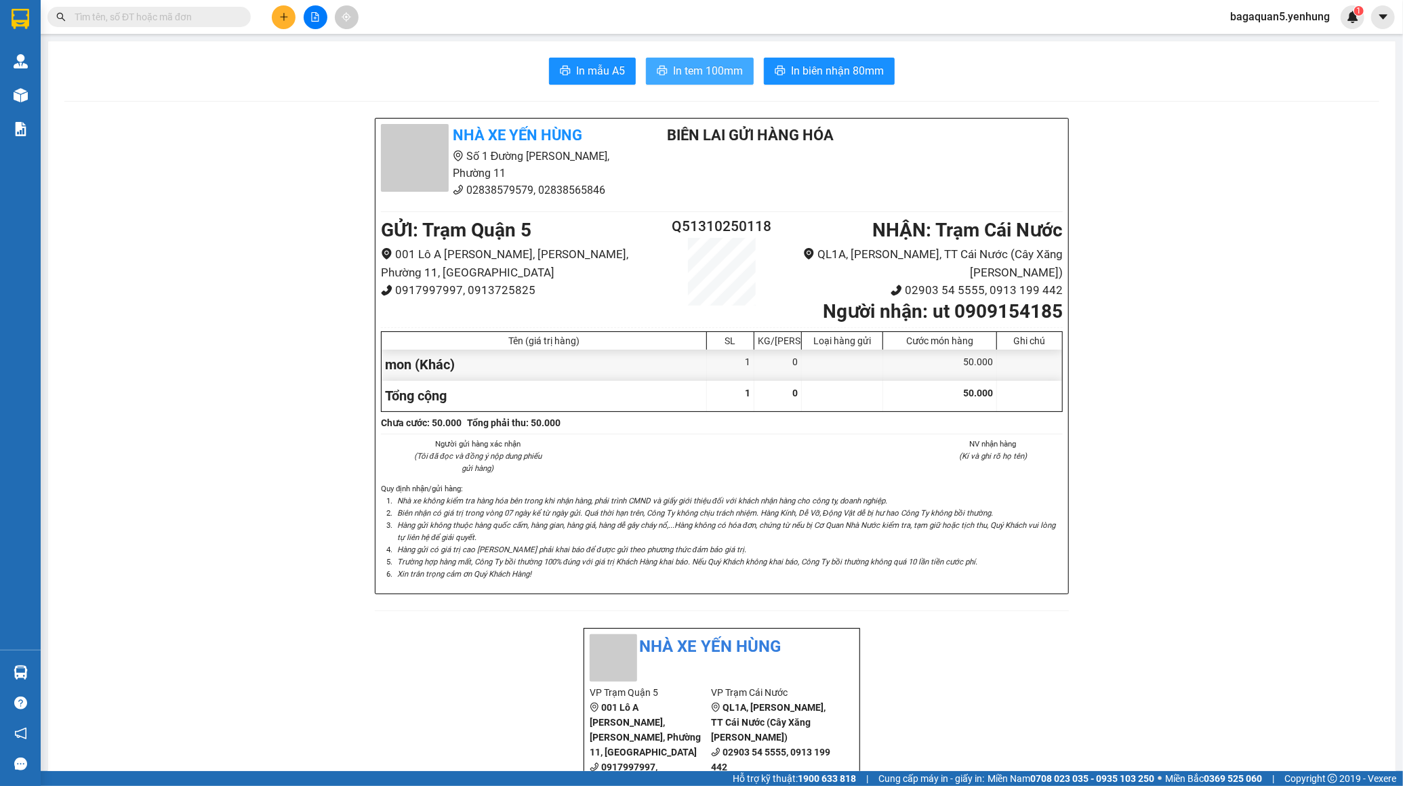
click at [657, 70] on icon "printer" at bounding box center [662, 70] width 11 height 11
click at [285, 5] on button at bounding box center [284, 17] width 24 height 24
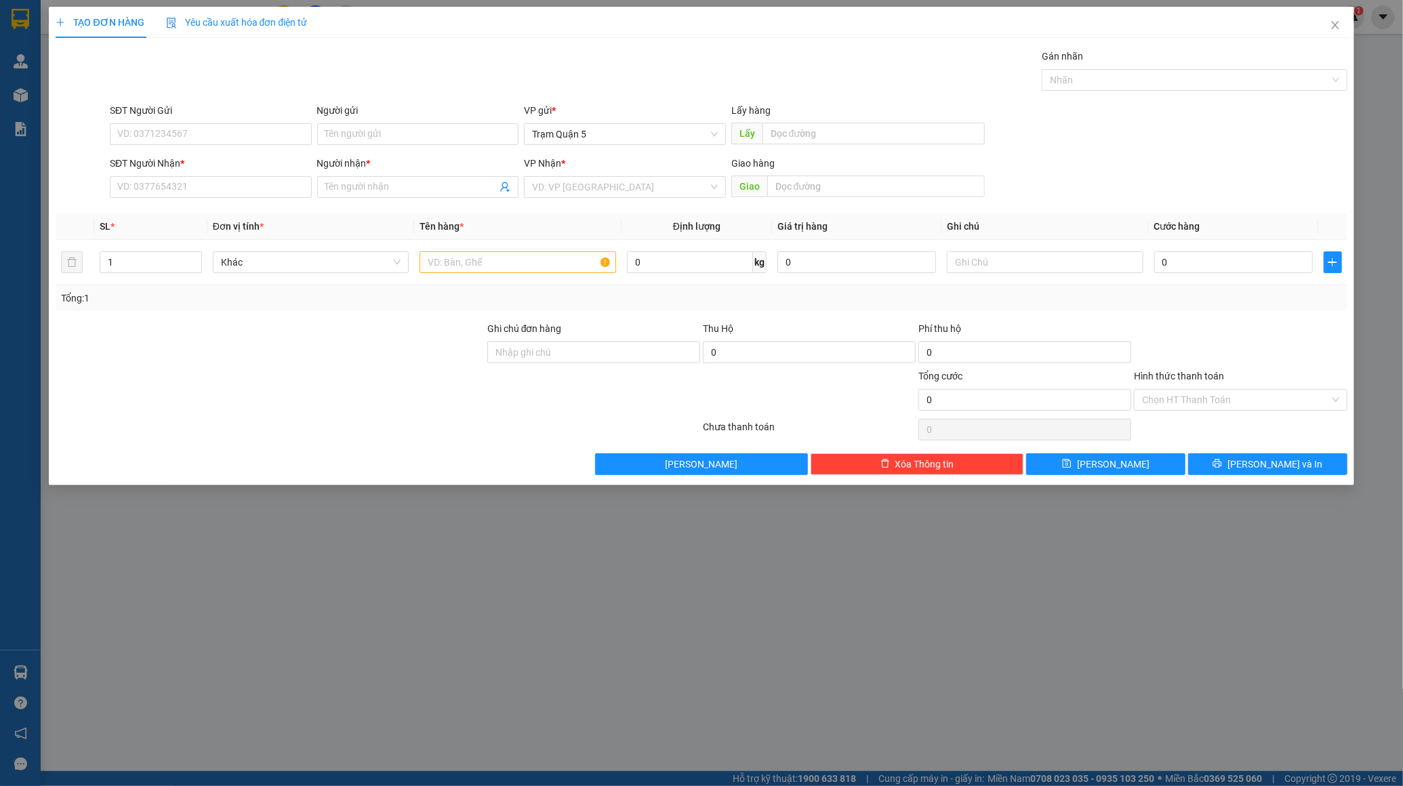
click at [211, 200] on div "SĐT Người Nhận * VD: 0377654321" at bounding box center [211, 179] width 202 height 47
click at [202, 187] on input "SĐT Người Nhận *" at bounding box center [211, 187] width 202 height 22
click at [195, 226] on div "0949518452 - CUOI" at bounding box center [211, 237] width 202 height 22
type input "0949518452"
type input "CUOI"
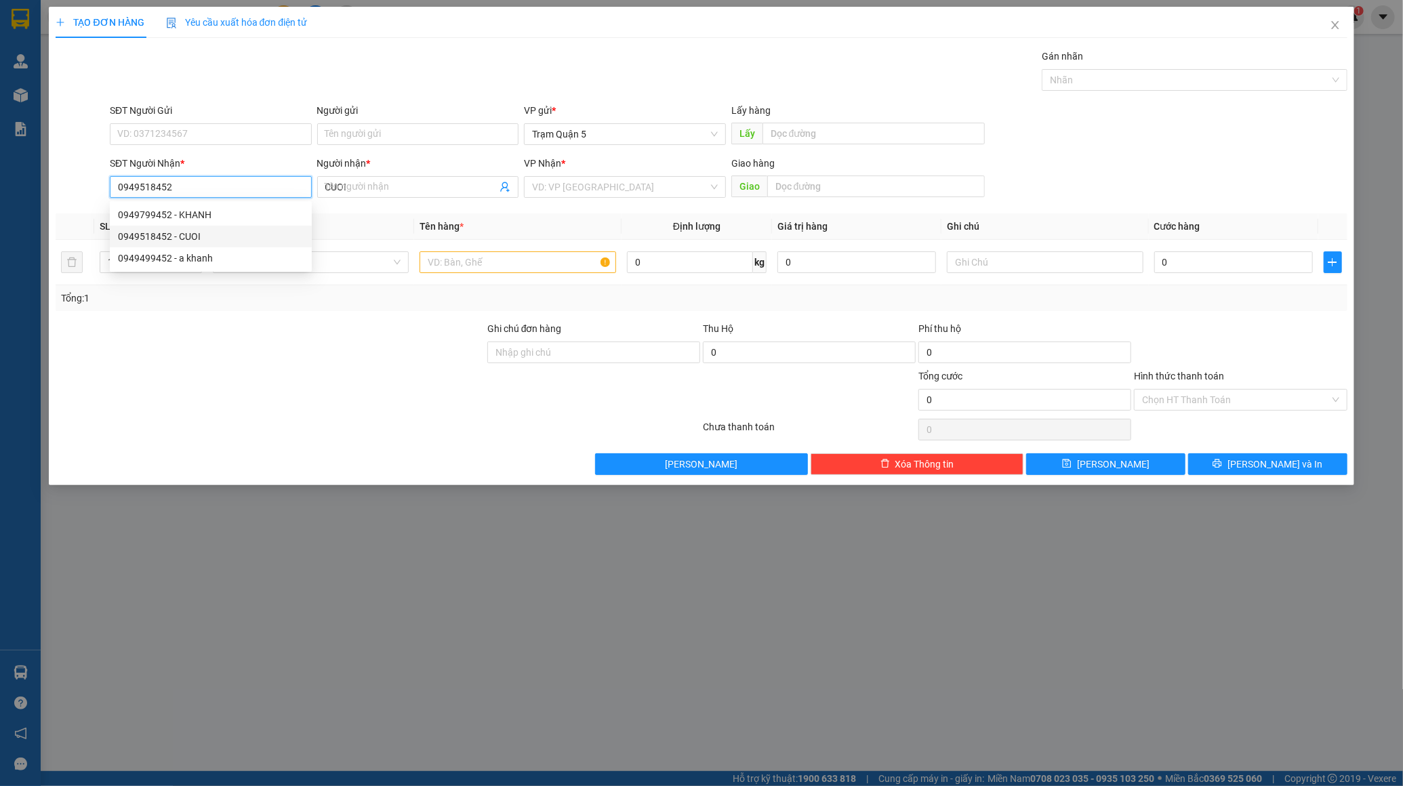
type input "50.000"
click at [258, 183] on input "0949518452" at bounding box center [211, 187] width 202 height 22
type input "0949518452"
click at [399, 184] on input "CUOI" at bounding box center [411, 187] width 172 height 15
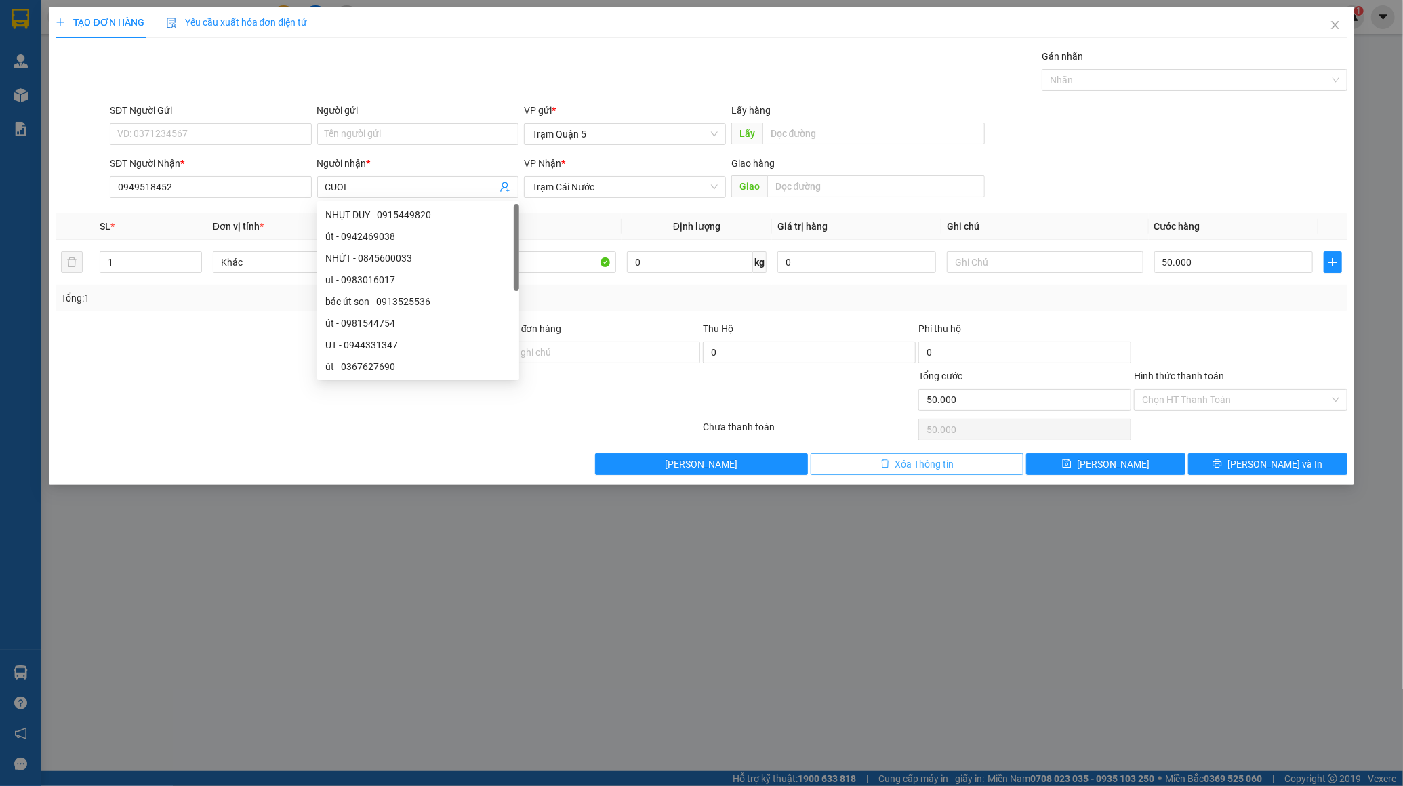
drag, startPoint x: 894, startPoint y: 470, endPoint x: 897, endPoint y: 461, distance: 10.1
click at [896, 466] on button "Xóa Thông tin" at bounding box center [917, 465] width 213 height 22
type input "0"
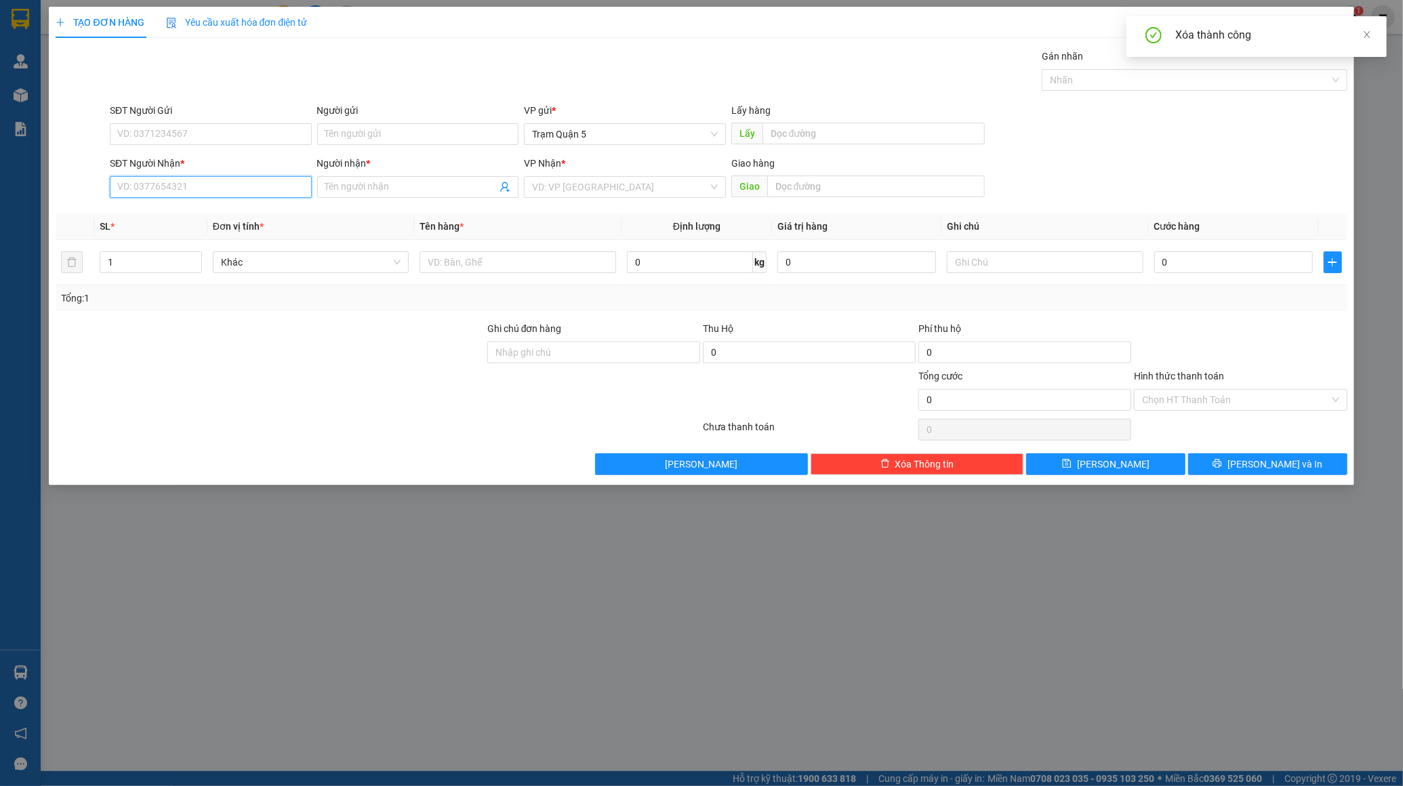
click at [214, 188] on input "SĐT Người Nhận *" at bounding box center [211, 187] width 202 height 22
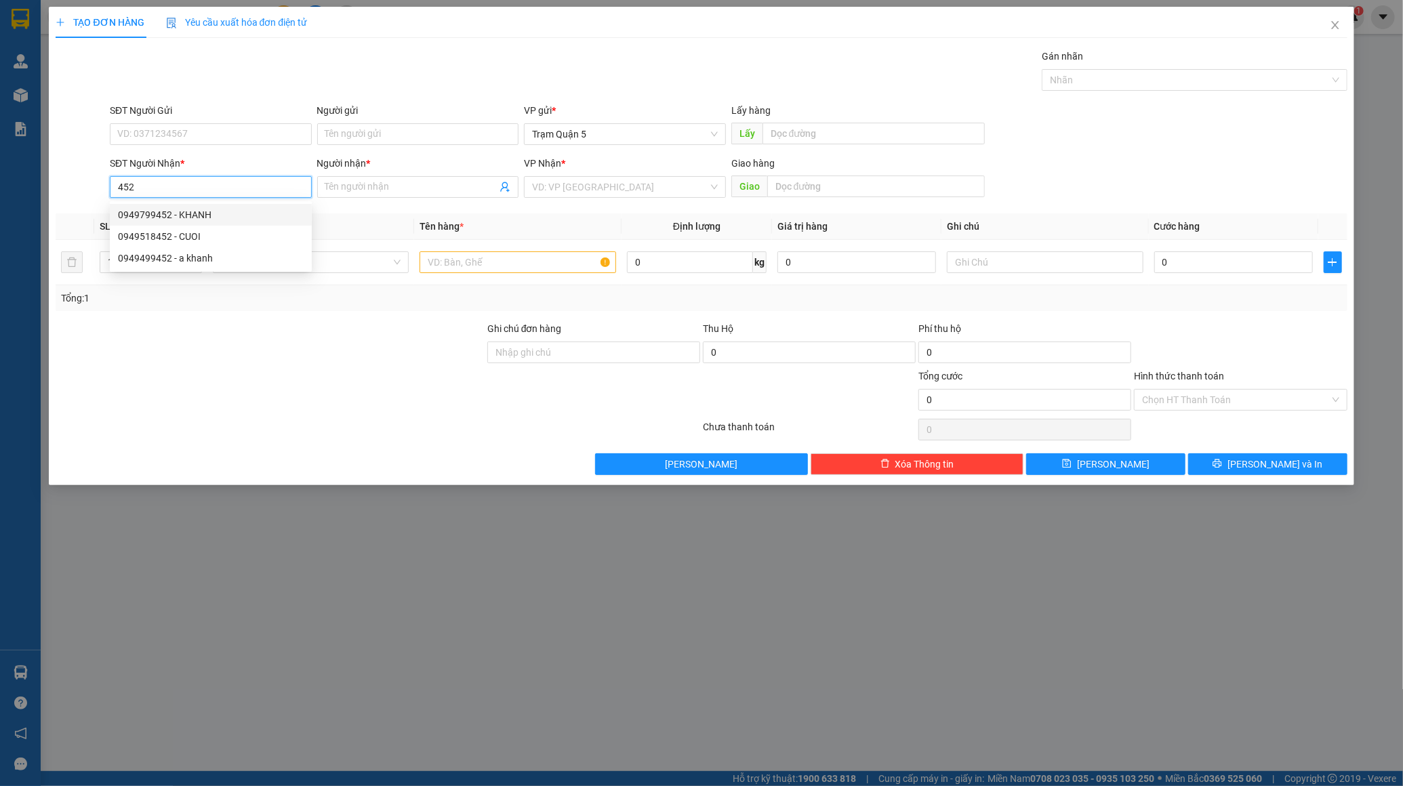
click at [180, 220] on div "0949799452 - KHANH" at bounding box center [211, 214] width 186 height 15
type input "0949799452"
type input "KHANH"
type input "50.000"
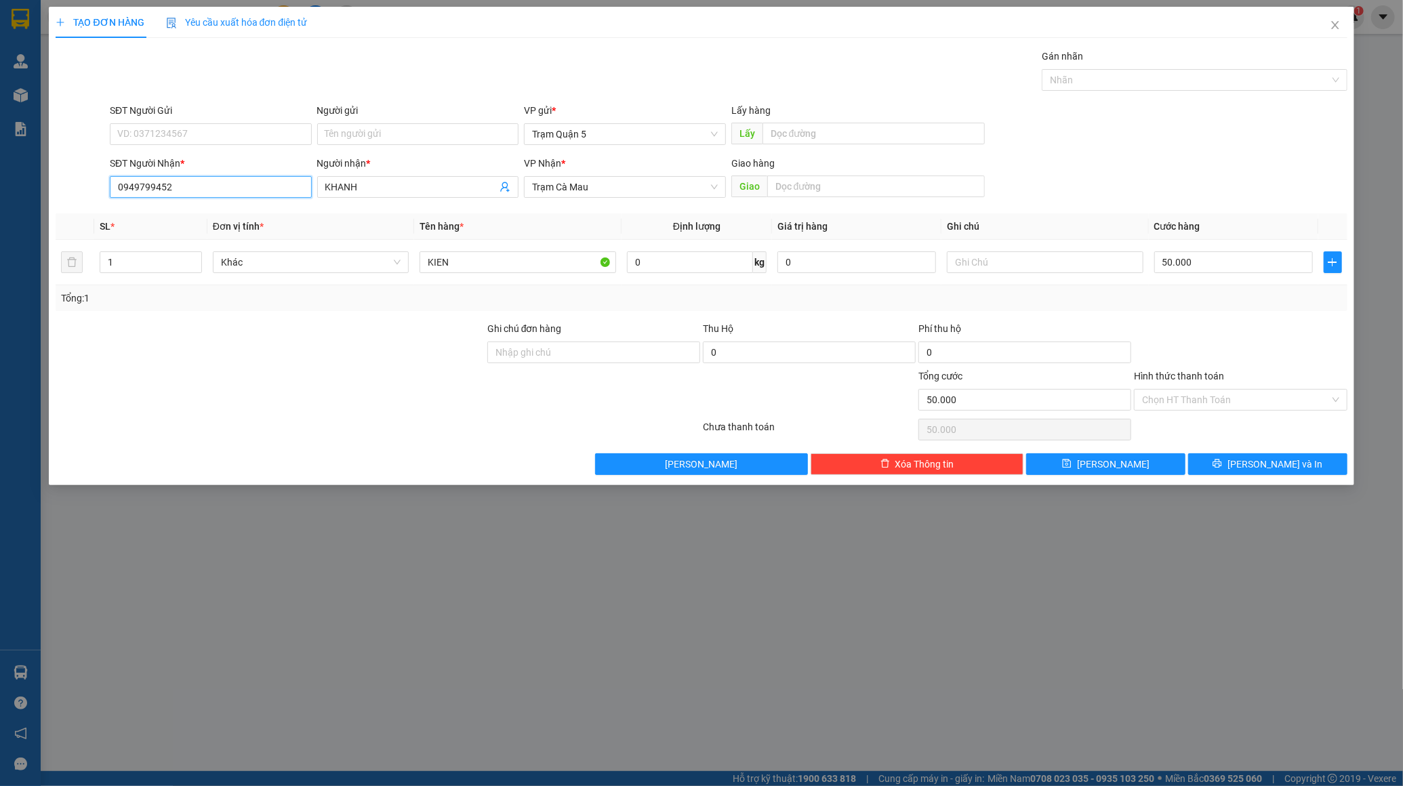
type input "0949799452"
drag, startPoint x: 1331, startPoint y: 480, endPoint x: 1319, endPoint y: 466, distance: 18.3
click at [1328, 476] on div "TẠO ĐƠN HÀNG Yêu cầu xuất hóa đơn điện tử Transit Pickup Surcharge Ids Transit …" at bounding box center [701, 246] width 1305 height 479
drag, startPoint x: 1317, startPoint y: 465, endPoint x: 1308, endPoint y: 459, distance: 10.2
click at [1316, 465] on button "[PERSON_NAME] và In" at bounding box center [1267, 465] width 159 height 22
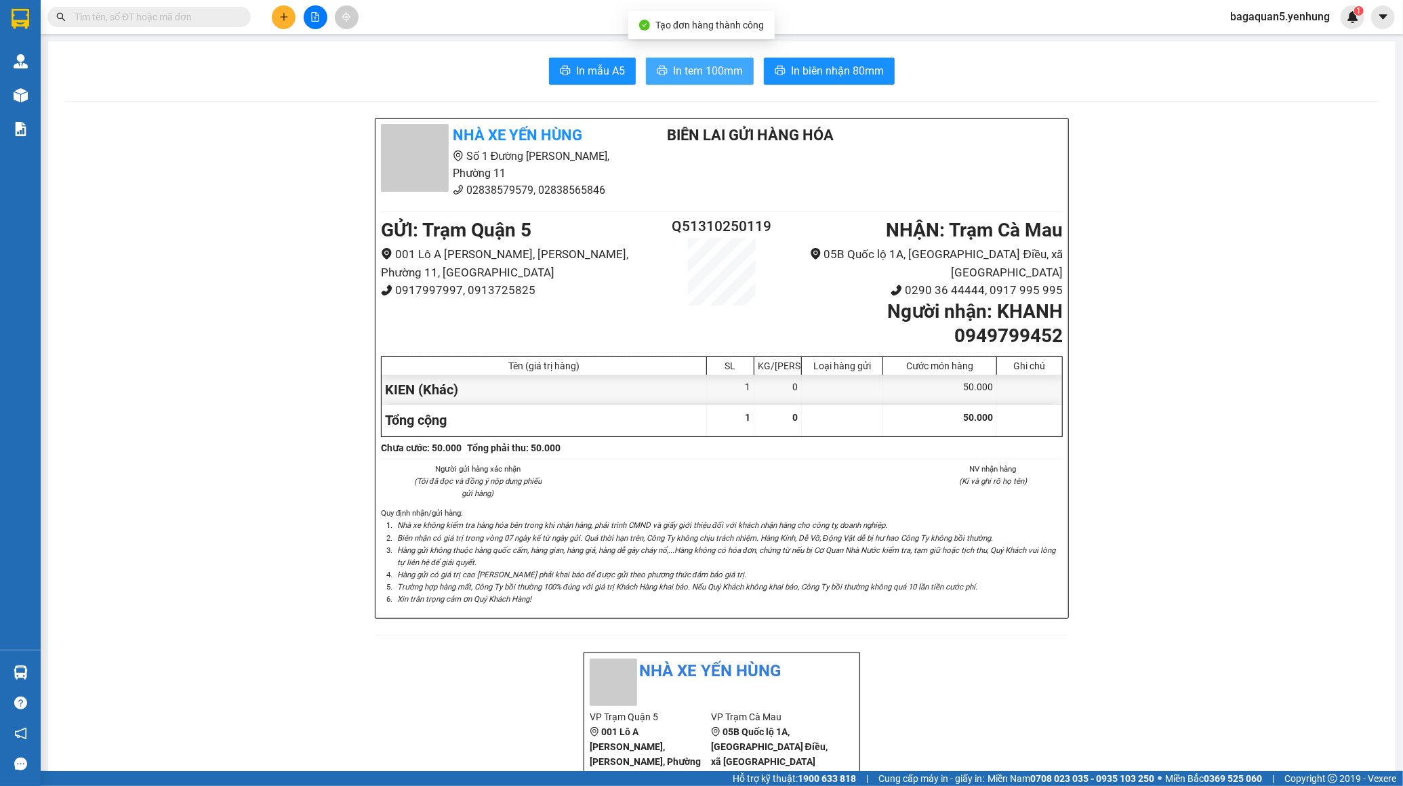
click at [664, 66] on button "In tem 100mm" at bounding box center [700, 71] width 108 height 27
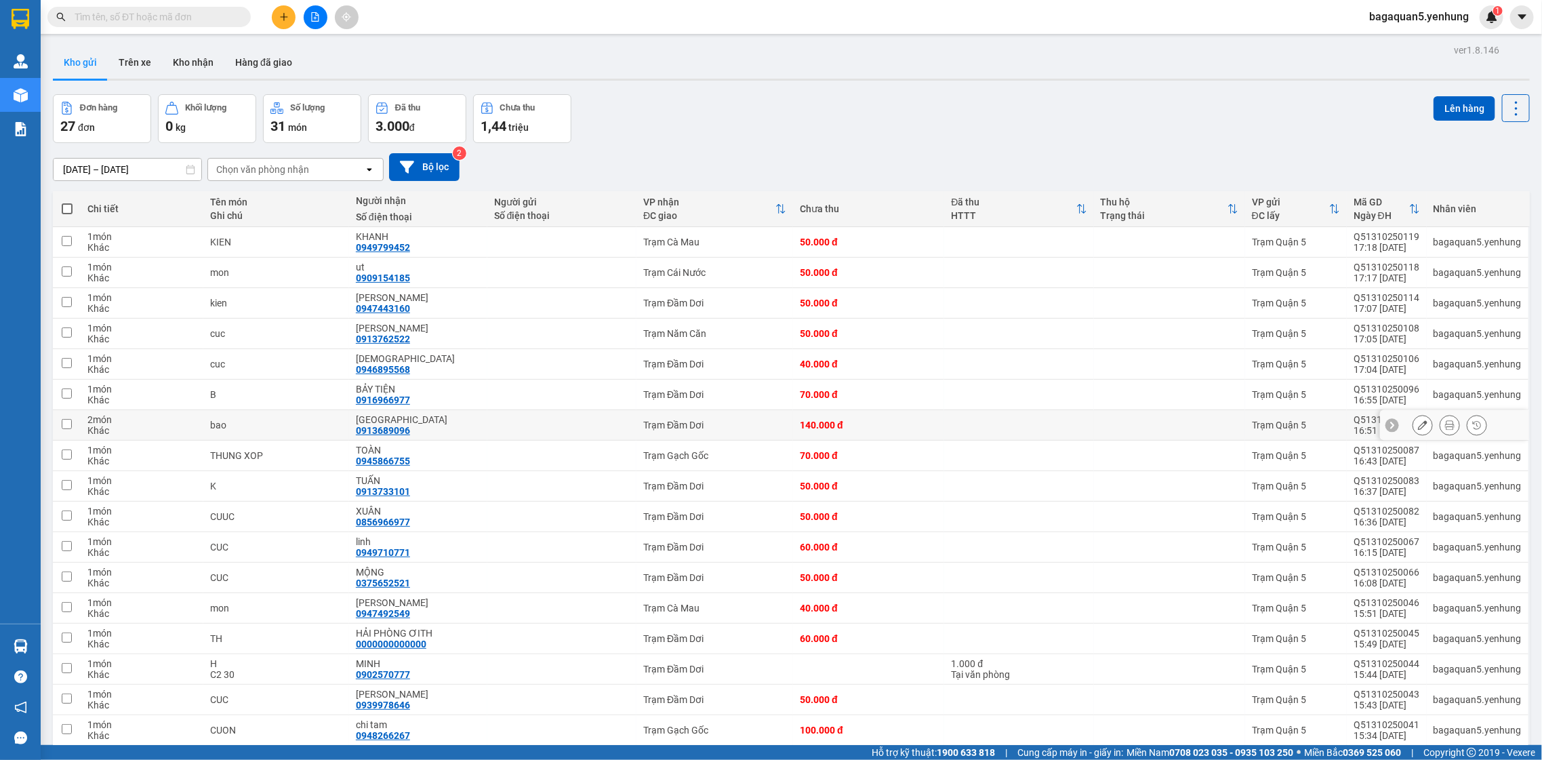
click at [580, 438] on td at bounding box center [561, 425] width 149 height 31
checkbox input "true"
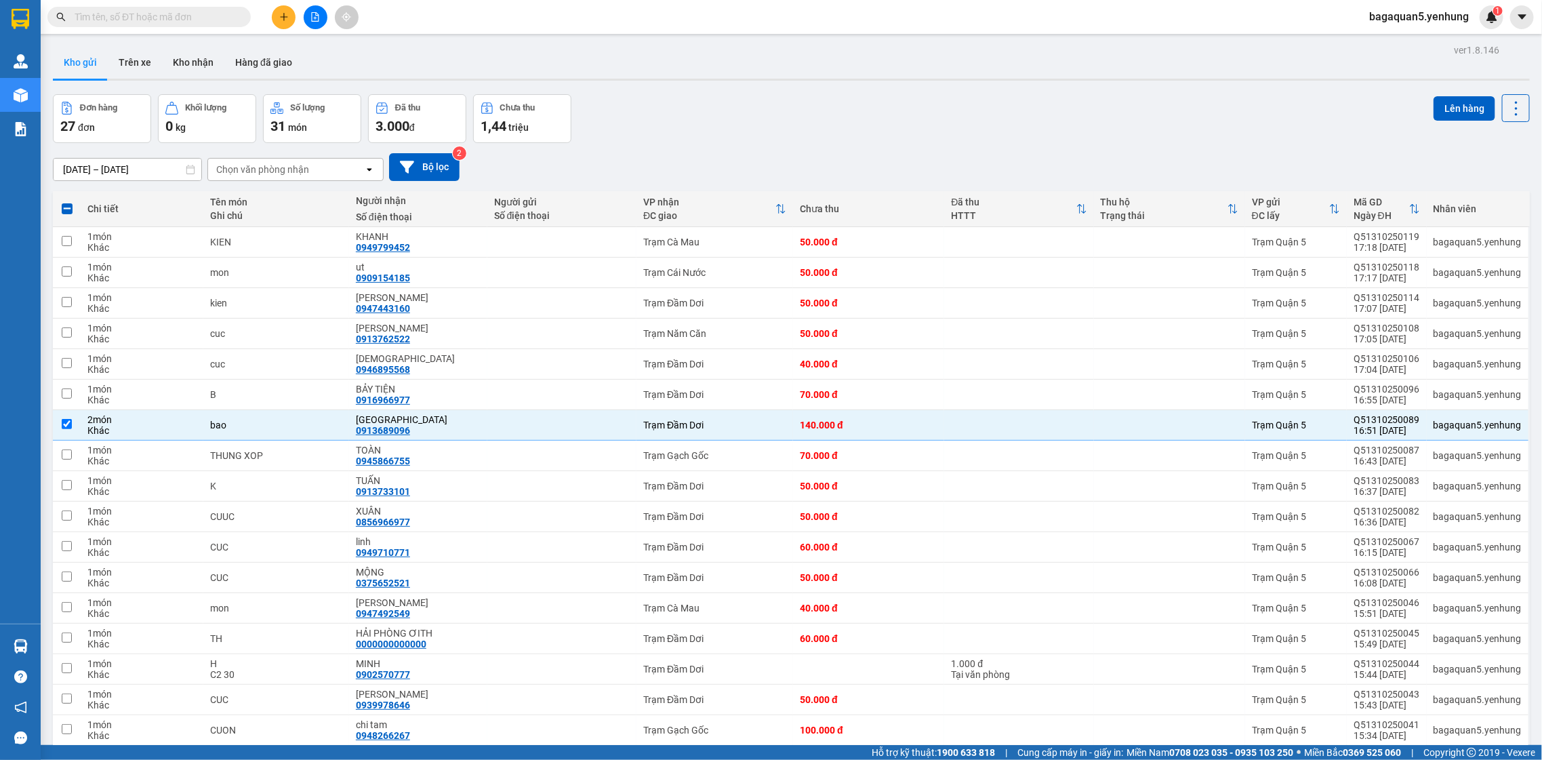
drag, startPoint x: 264, startPoint y: 5, endPoint x: 270, endPoint y: 12, distance: 8.7
click at [264, 6] on div at bounding box center [315, 17] width 102 height 24
click at [293, 24] on div at bounding box center [315, 17] width 102 height 24
click at [291, 21] on button at bounding box center [284, 17] width 24 height 24
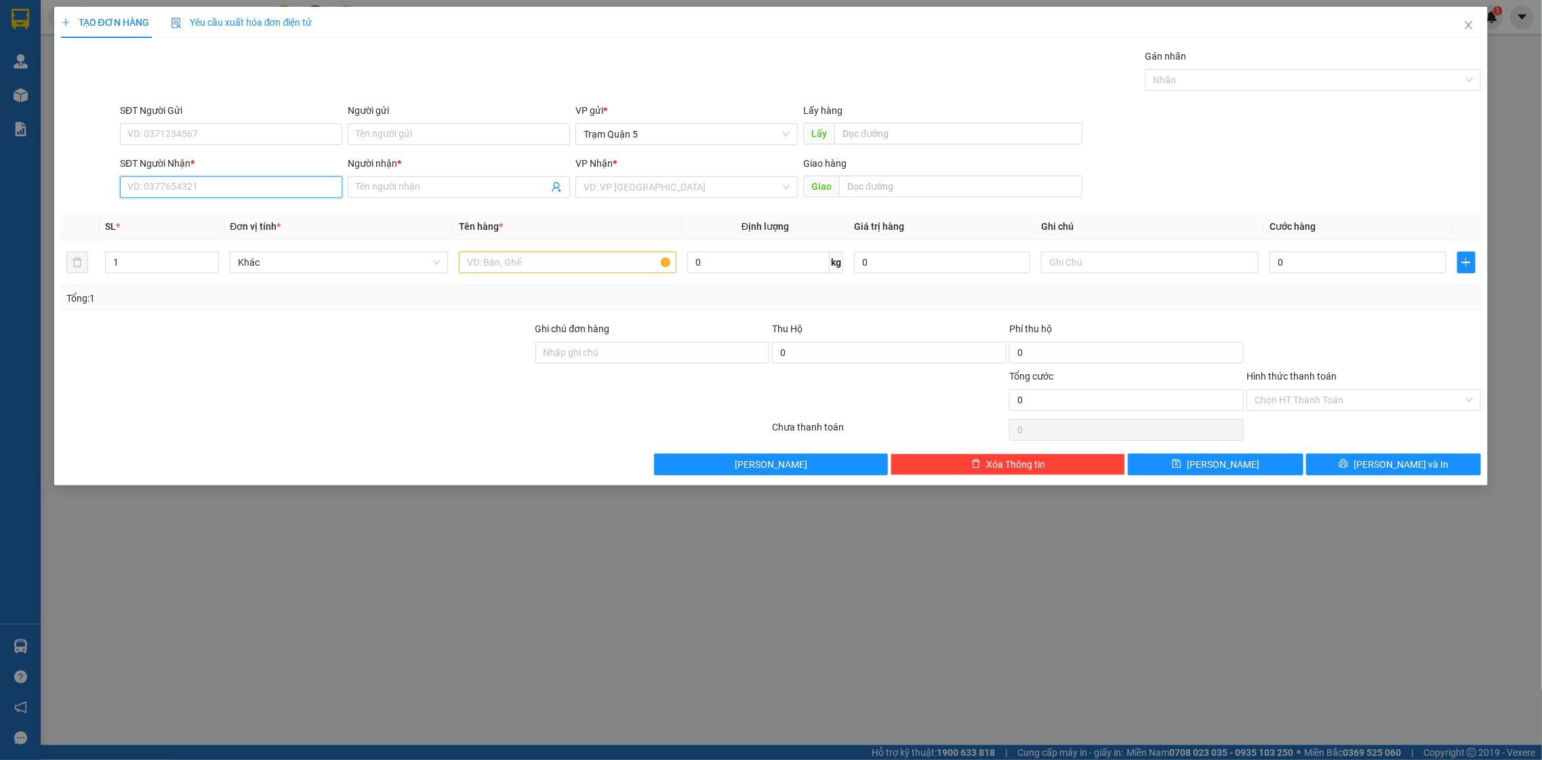
click at [241, 195] on input "SĐT Người Nhận *" at bounding box center [231, 187] width 222 height 22
type input "2"
click at [380, 187] on input "Người nhận *" at bounding box center [452, 187] width 193 height 15
type input "y"
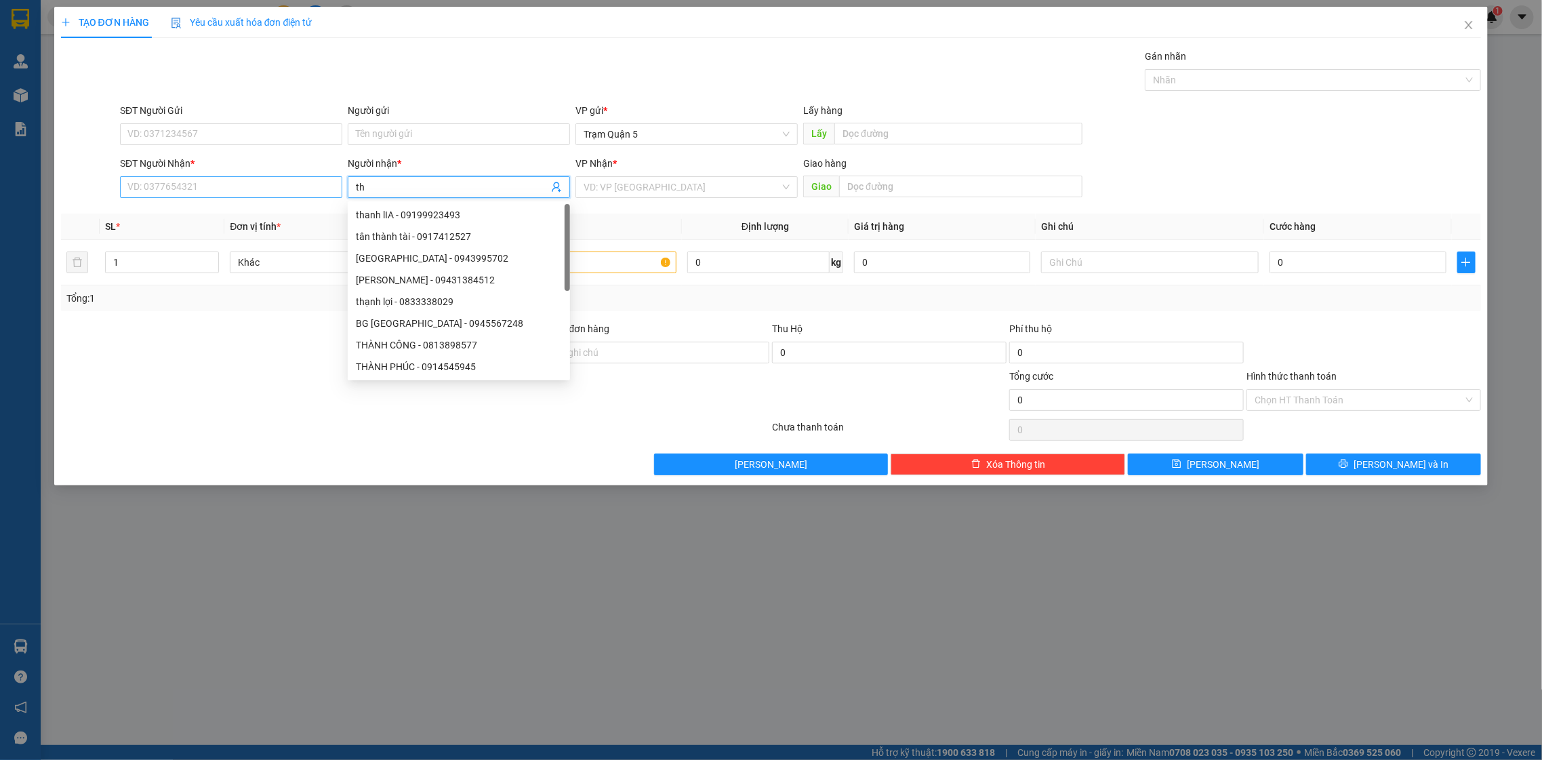
type input "t"
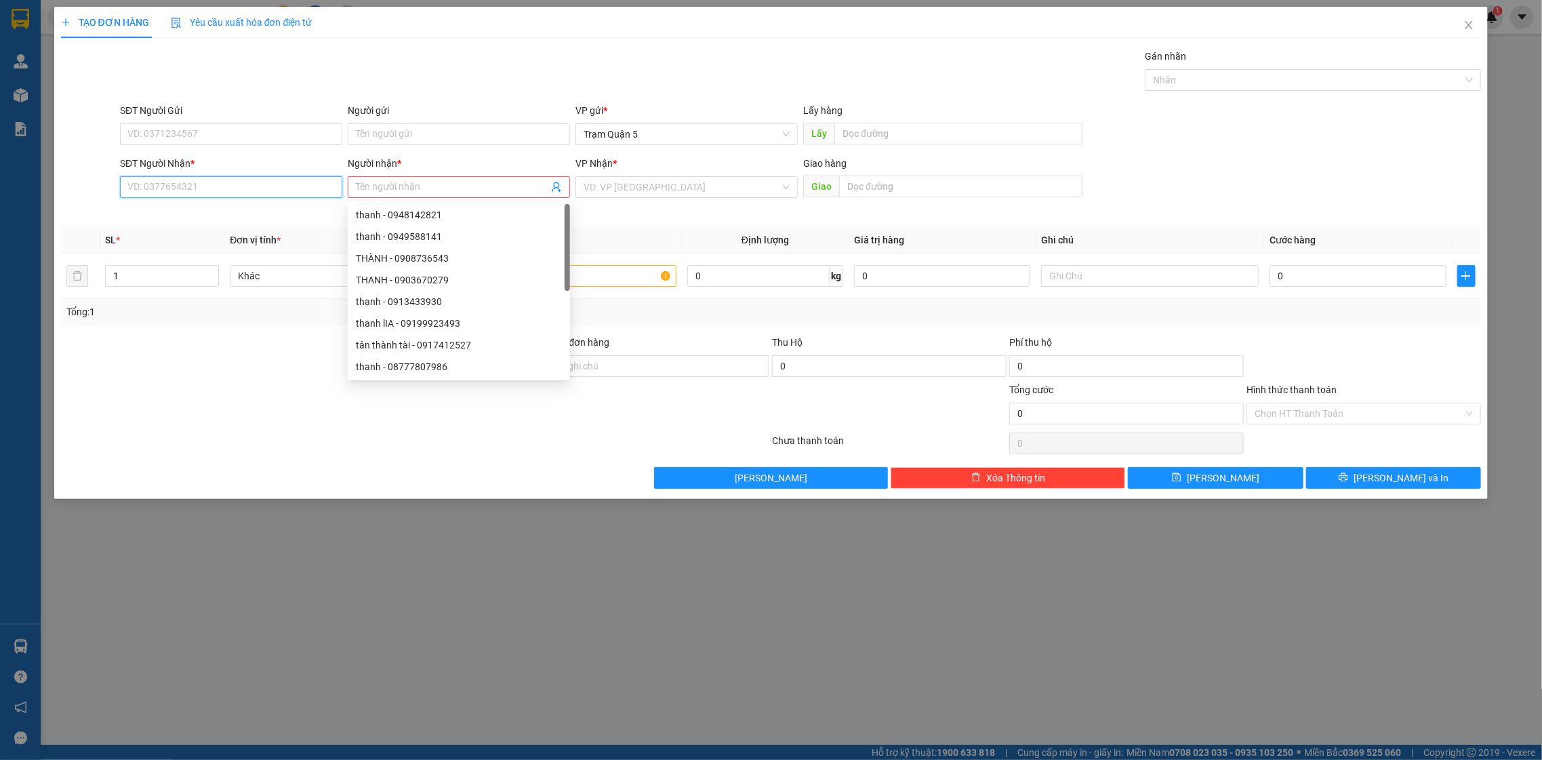
click at [291, 195] on input "SĐT Người Nhận *" at bounding box center [231, 187] width 222 height 22
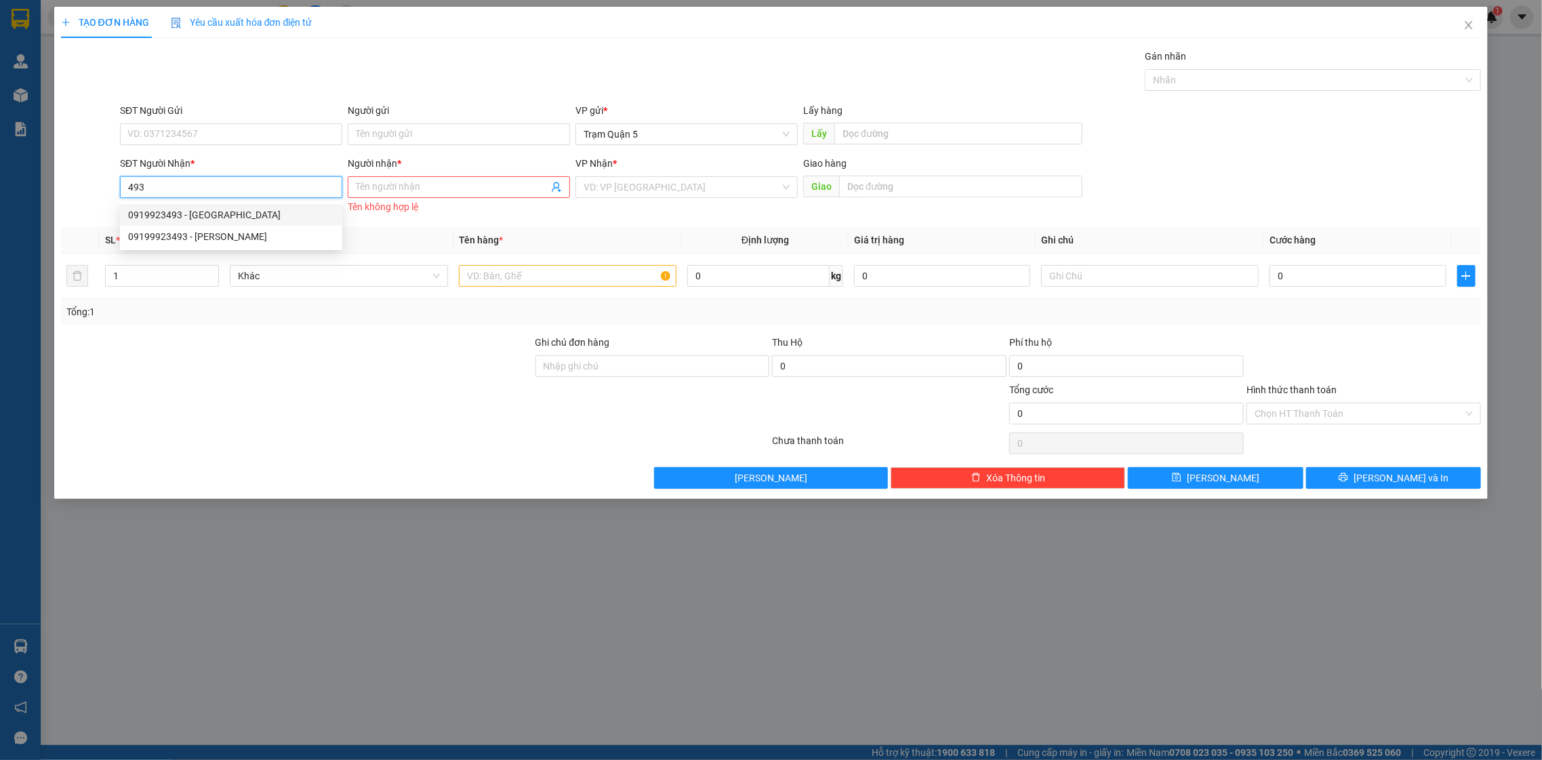
click at [227, 204] on div "0919923493 - THANH LIA" at bounding box center [231, 215] width 222 height 22
type input "0919923493"
type input "THANH LIA"
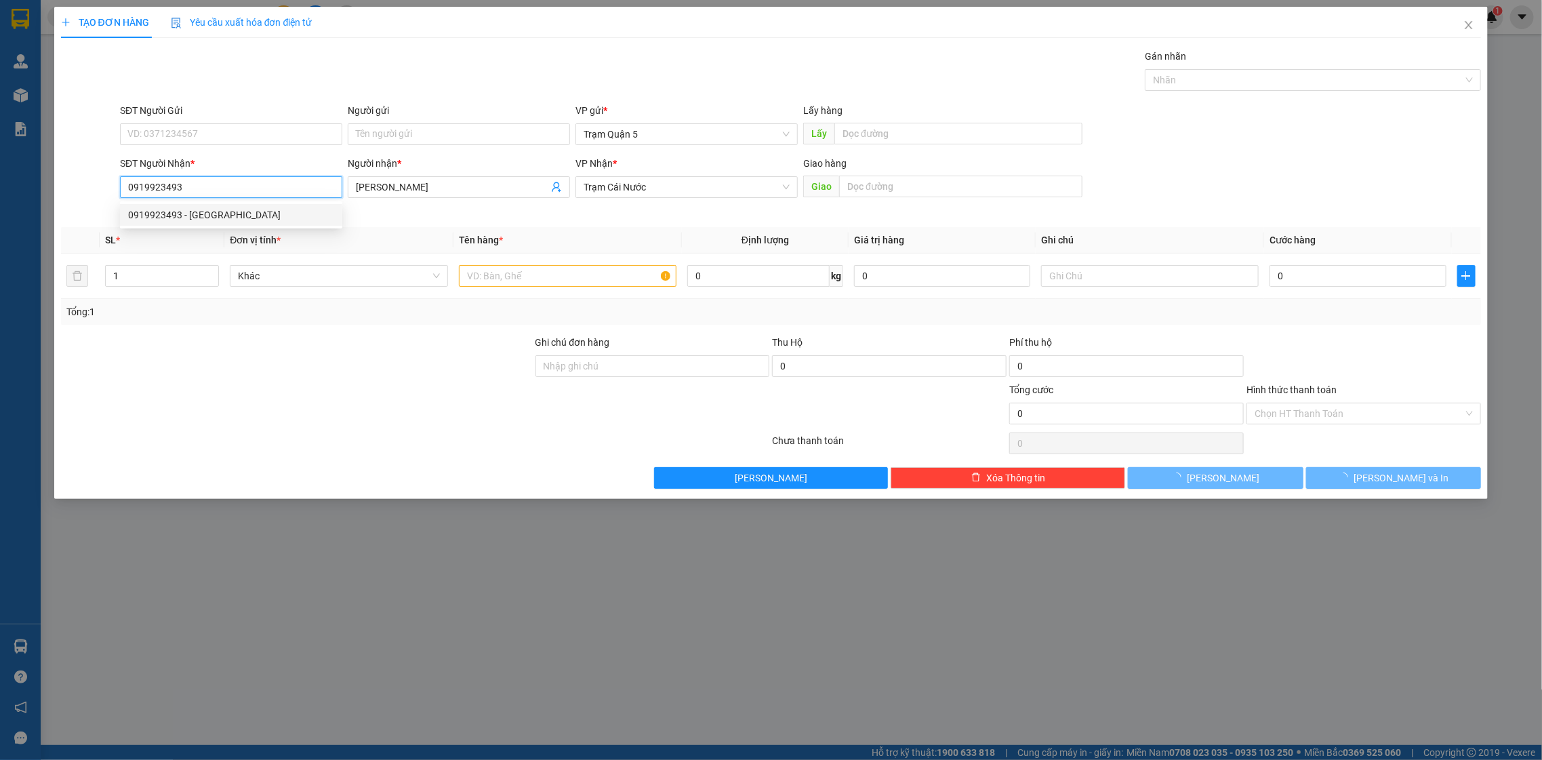
type input "60.000"
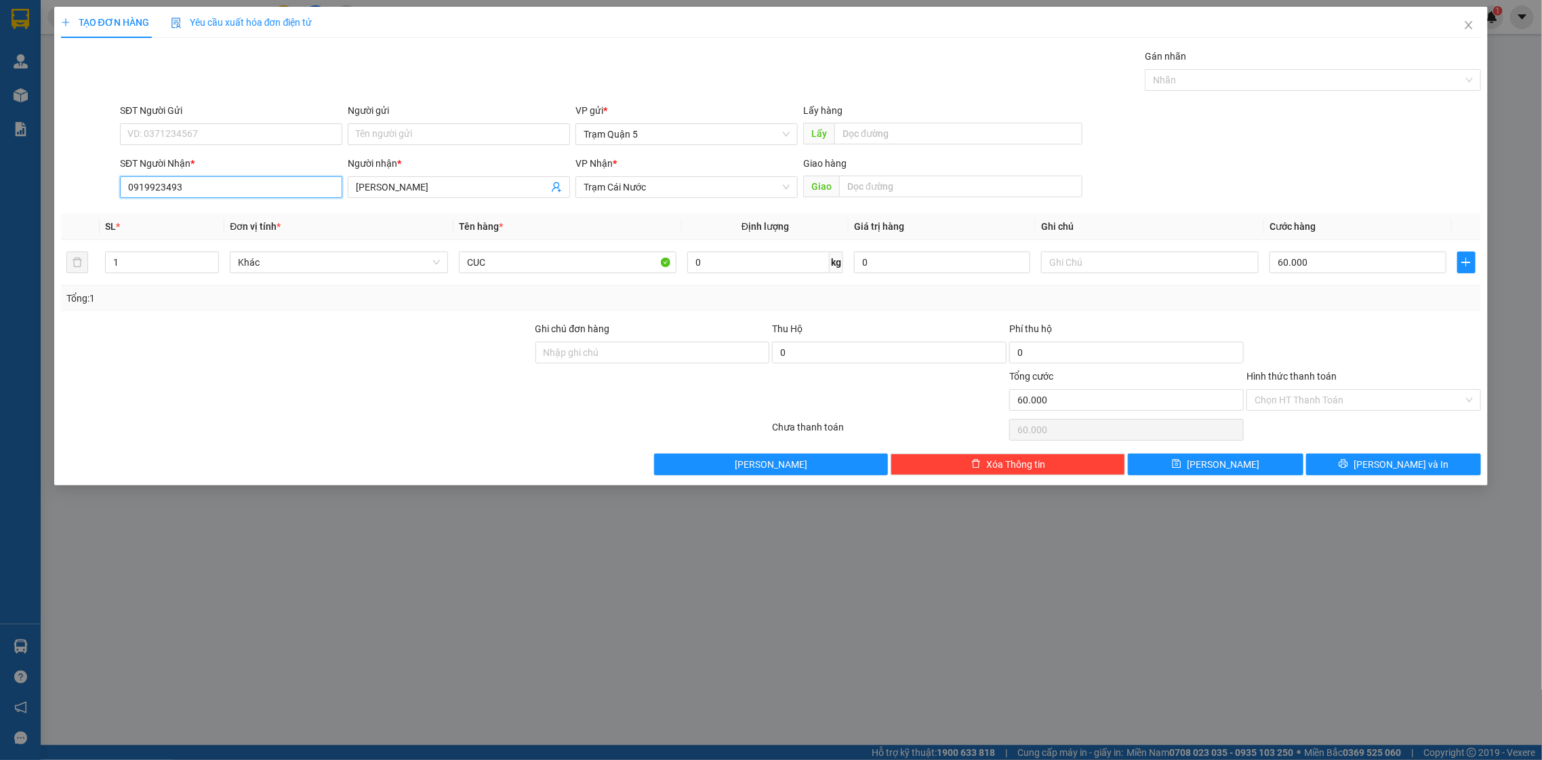
type input "0919923493"
click at [1359, 483] on div "TẠO ĐƠN HÀNG Yêu cầu xuất hóa đơn điện tử Transit Pickup Surcharge Ids Transit …" at bounding box center [771, 246] width 1435 height 479
drag, startPoint x: 1357, startPoint y: 479, endPoint x: 1347, endPoint y: 466, distance: 16.9
click at [1352, 476] on div "TẠO ĐƠN HÀNG Yêu cầu xuất hóa đơn điện tử Transit Pickup Surcharge Ids Transit …" at bounding box center [771, 246] width 1435 height 479
click at [1338, 450] on div "Transit Pickup Surcharge Ids Transit Deliver Surcharge Ids Transit Deliver Surc…" at bounding box center [771, 262] width 1421 height 426
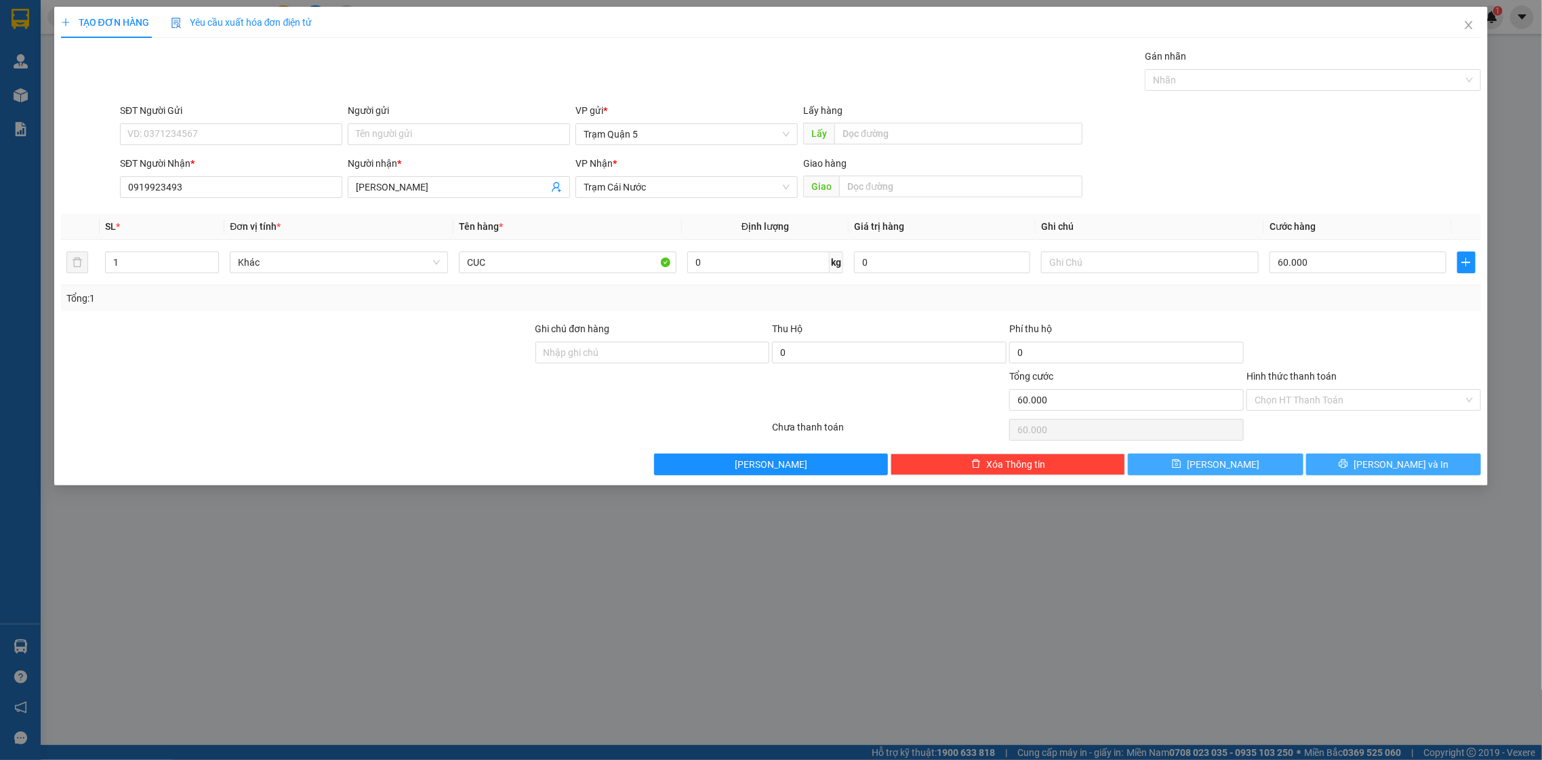
drag, startPoint x: 1367, startPoint y: 466, endPoint x: 1288, endPoint y: 460, distance: 78.8
click at [1363, 466] on button "[PERSON_NAME] và In" at bounding box center [1393, 465] width 175 height 22
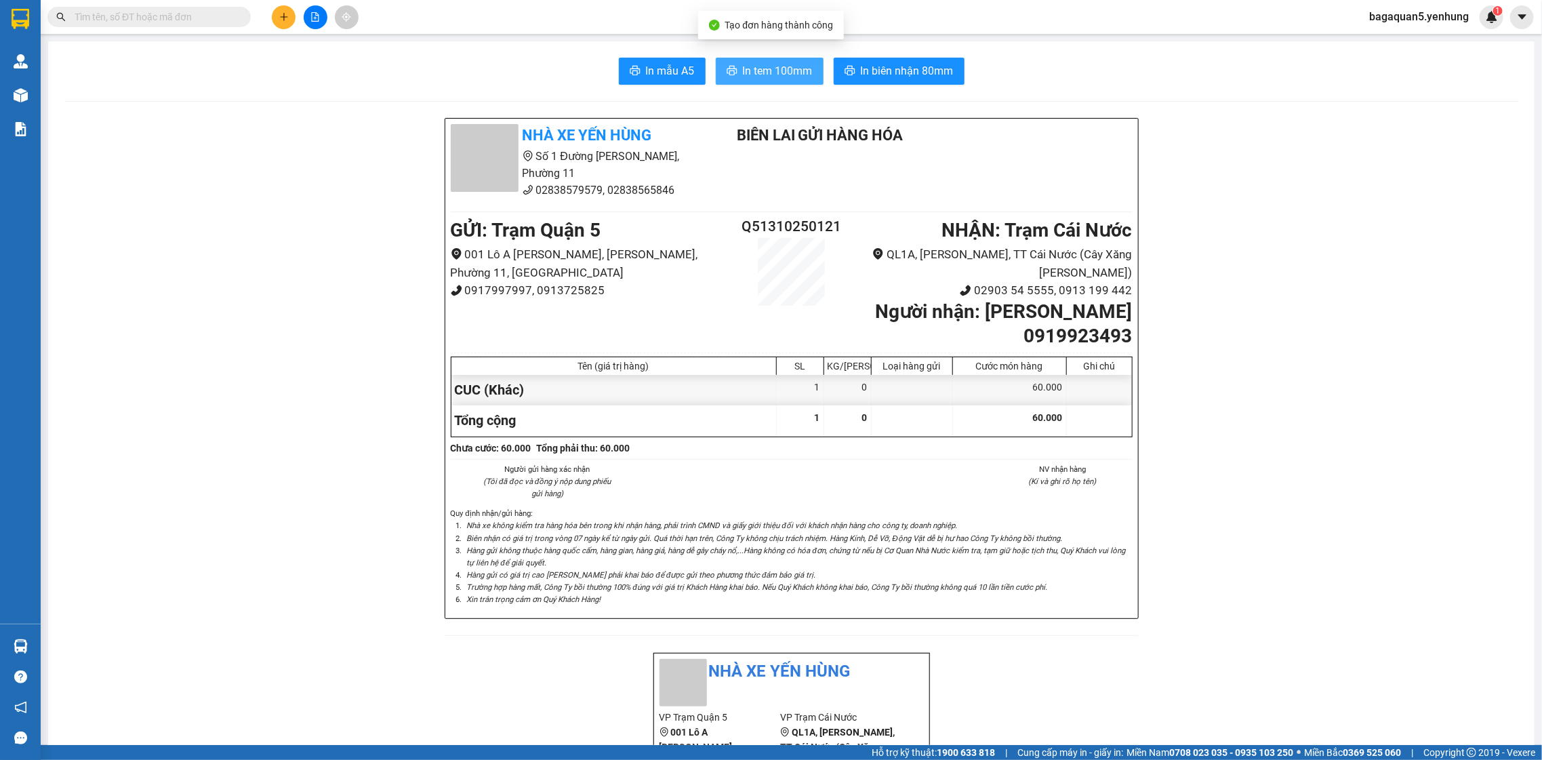
click at [784, 62] on span "In tem 100mm" at bounding box center [778, 70] width 70 height 17
click at [289, 20] on button at bounding box center [284, 17] width 24 height 24
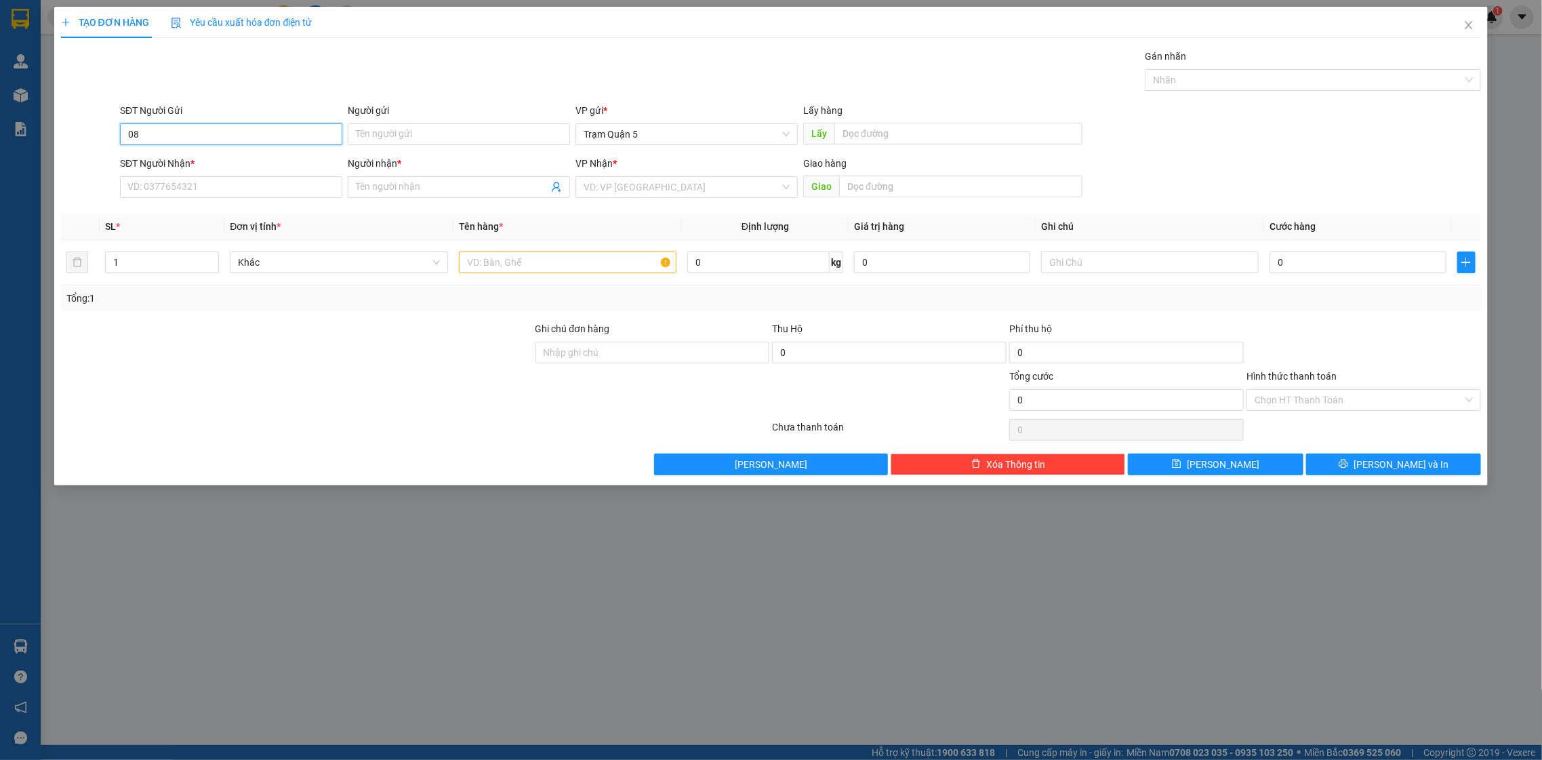
type input "0"
click at [223, 172] on div "0822660124 - THUẬN" at bounding box center [231, 162] width 222 height 22
type input "0822660124"
type input "THUẬN"
type input "TÂN AN"
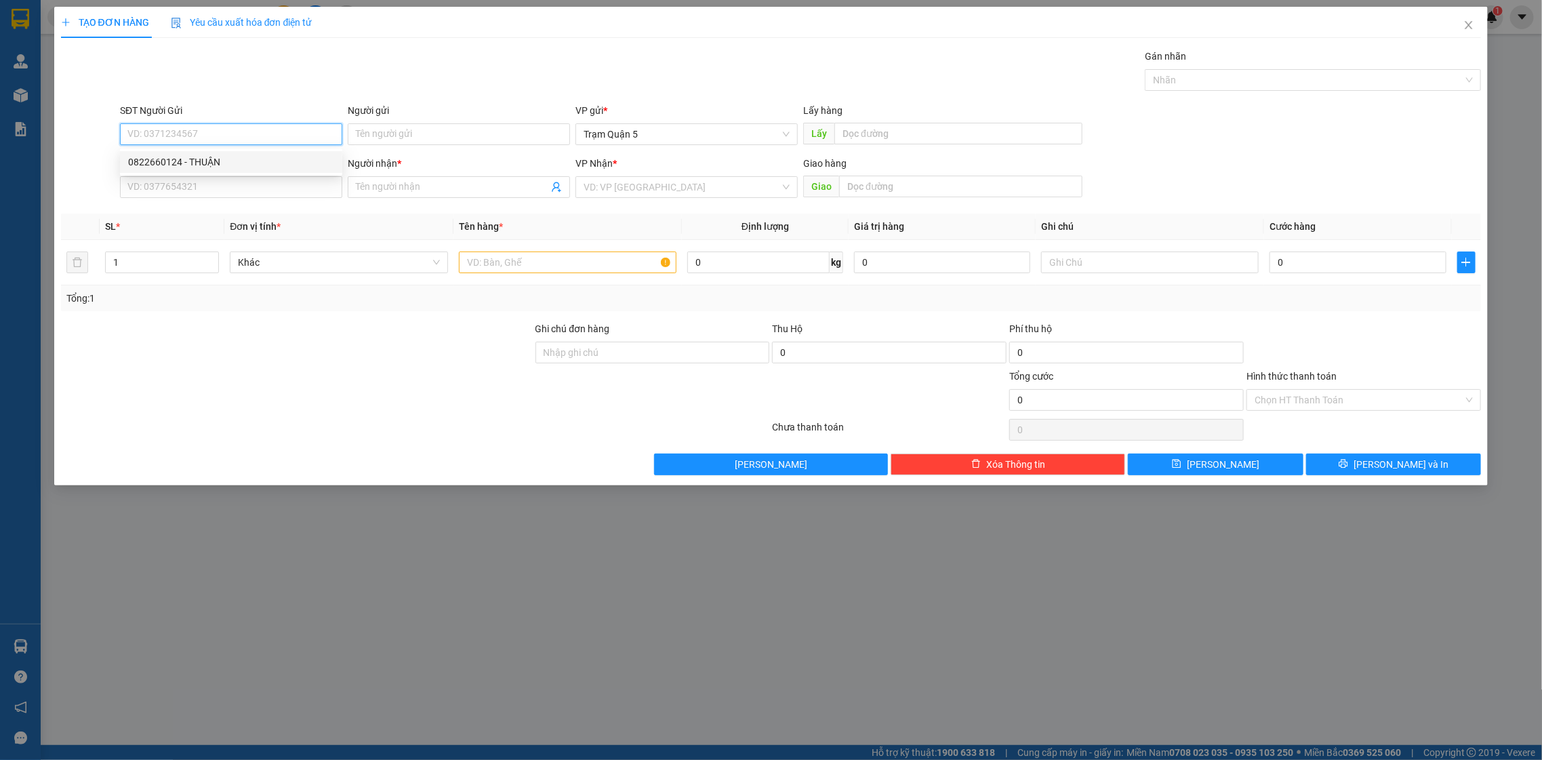
type input "0915094548"
type input "AAA"
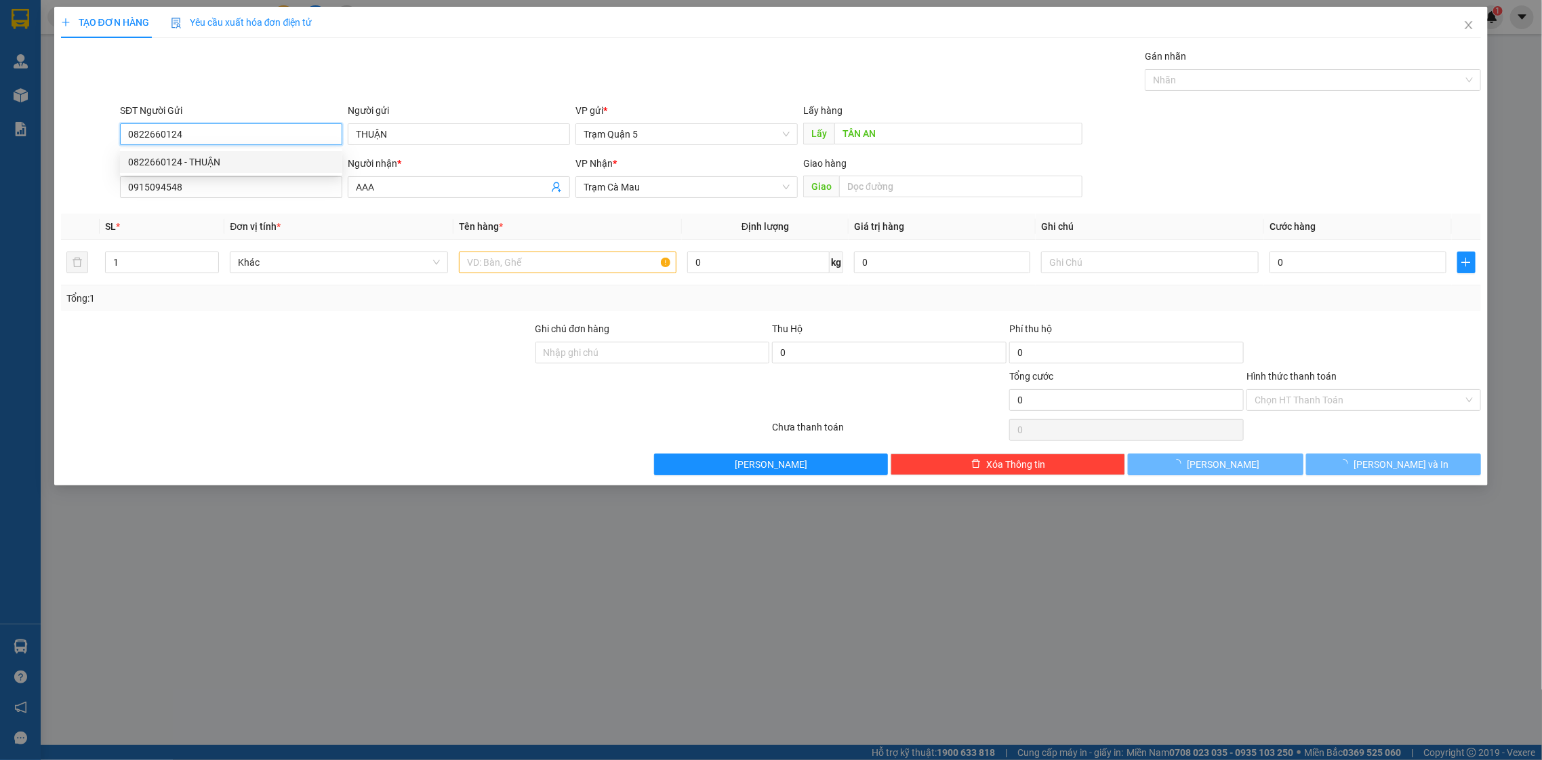
type input "200.000"
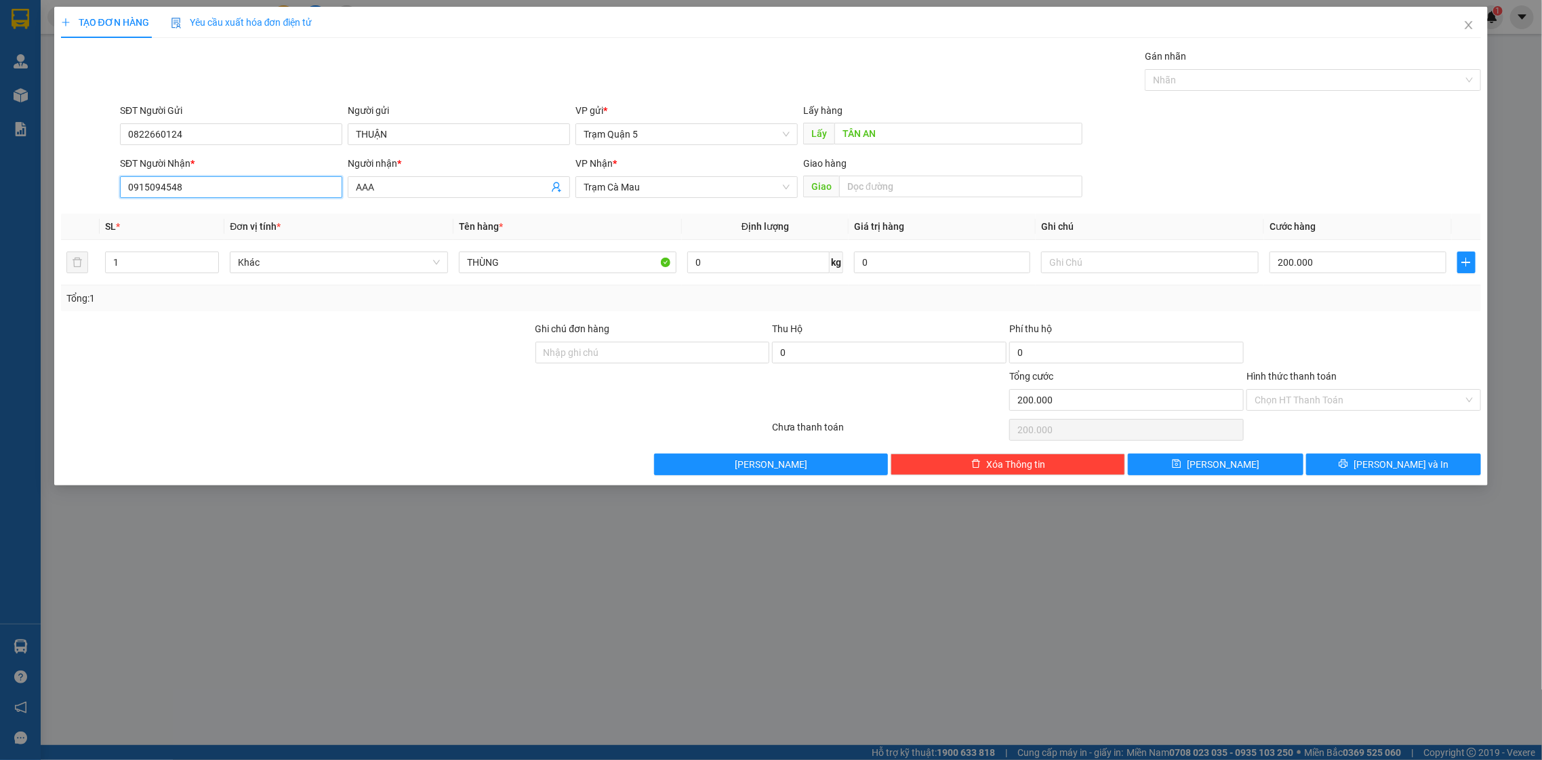
click at [212, 176] on input "0915094548" at bounding box center [231, 187] width 222 height 22
type input "0"
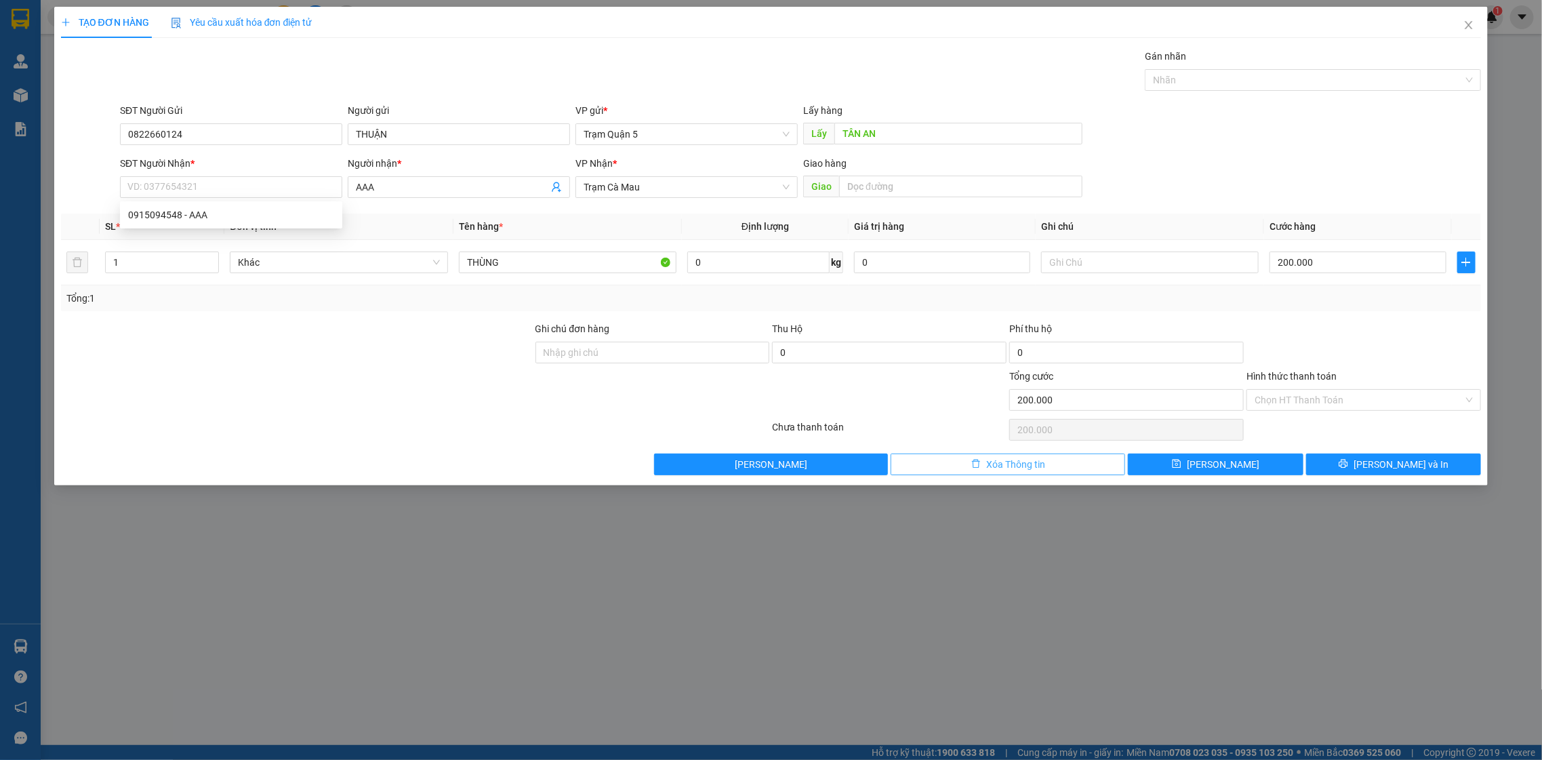
click at [1034, 466] on span "Xóa Thông tin" at bounding box center [1015, 464] width 59 height 15
type input "0"
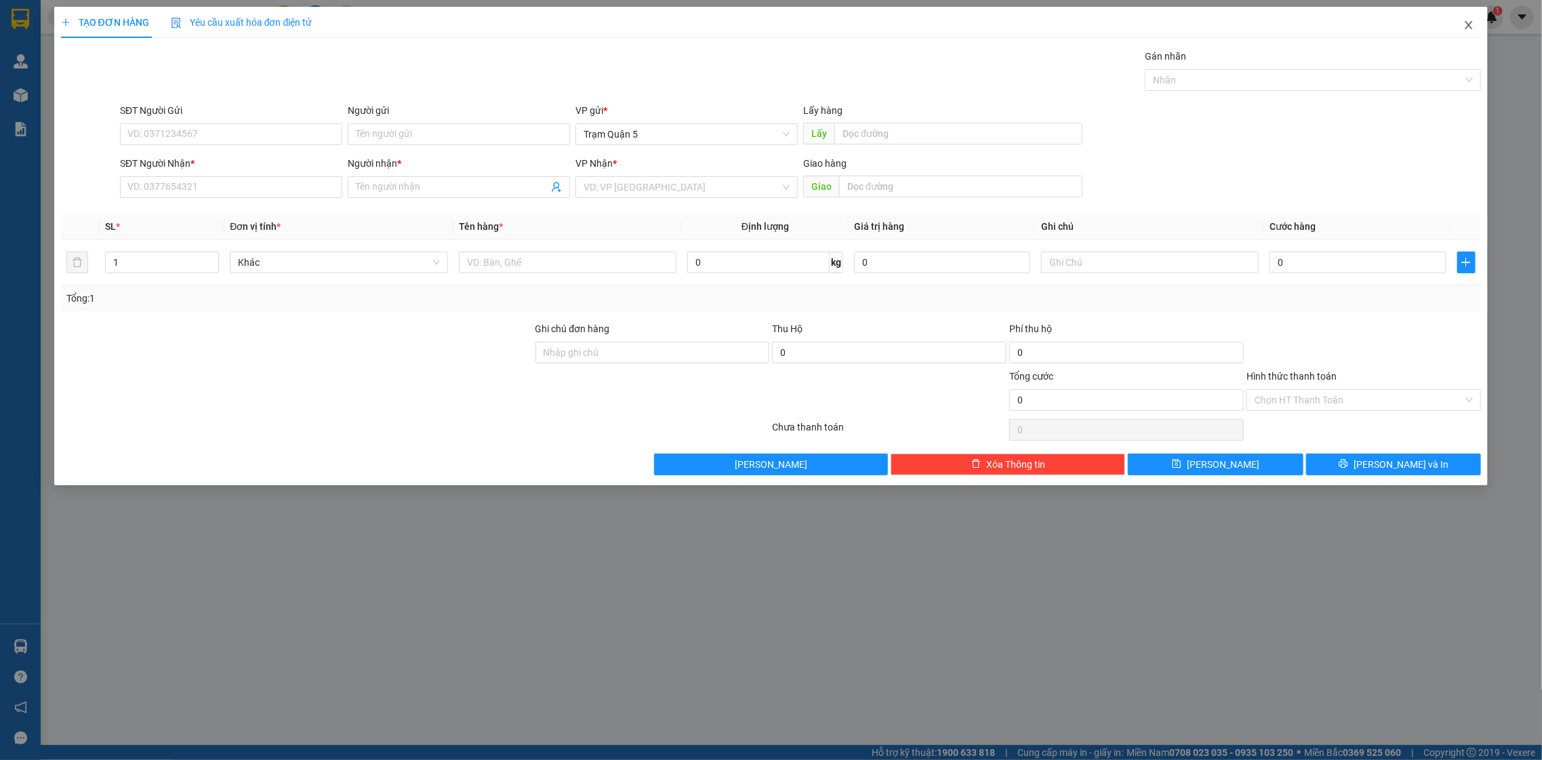
click at [1487, 22] on span "Close" at bounding box center [1469, 26] width 38 height 38
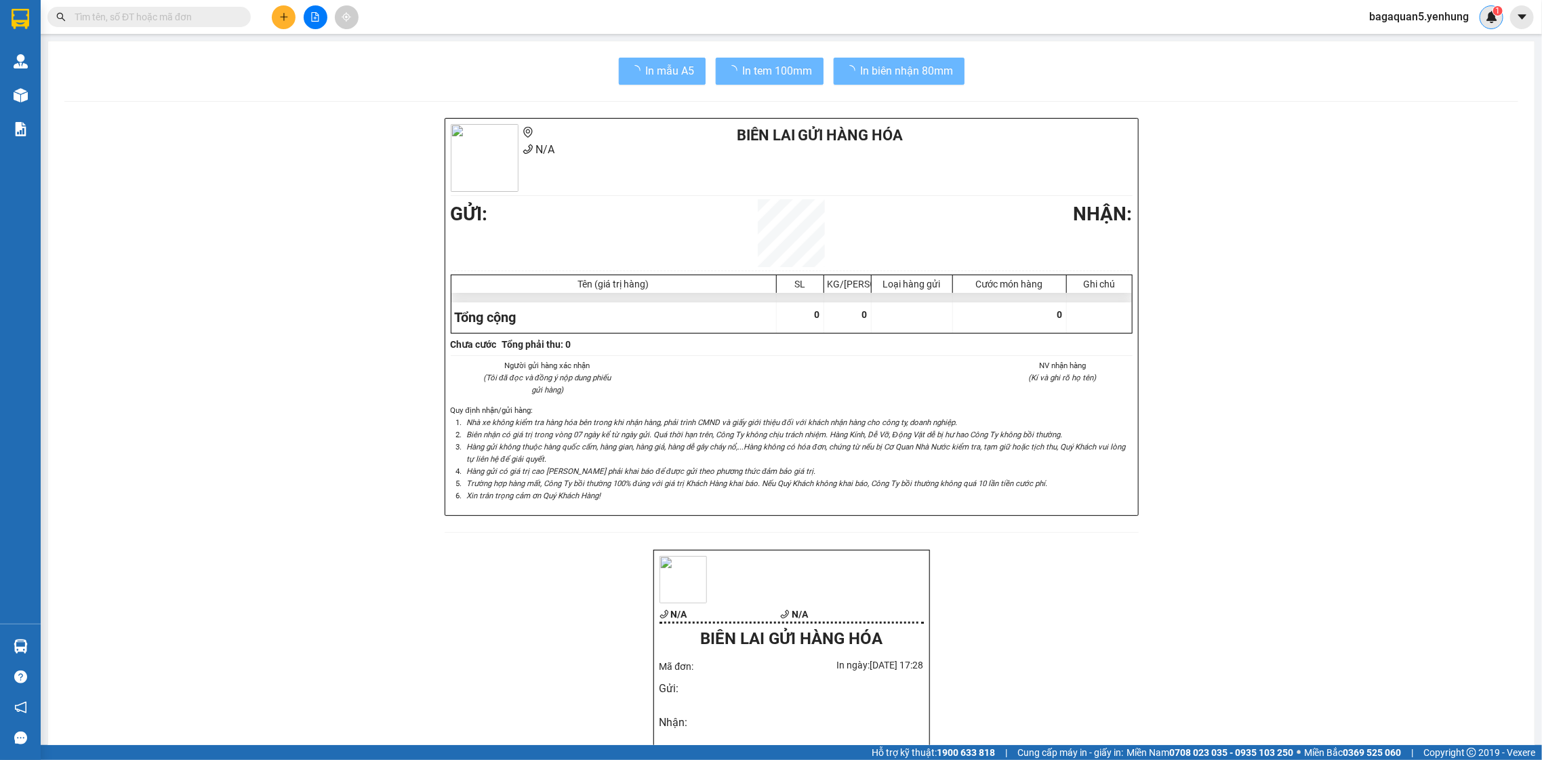
click at [1486, 22] on img at bounding box center [1492, 17] width 12 height 12
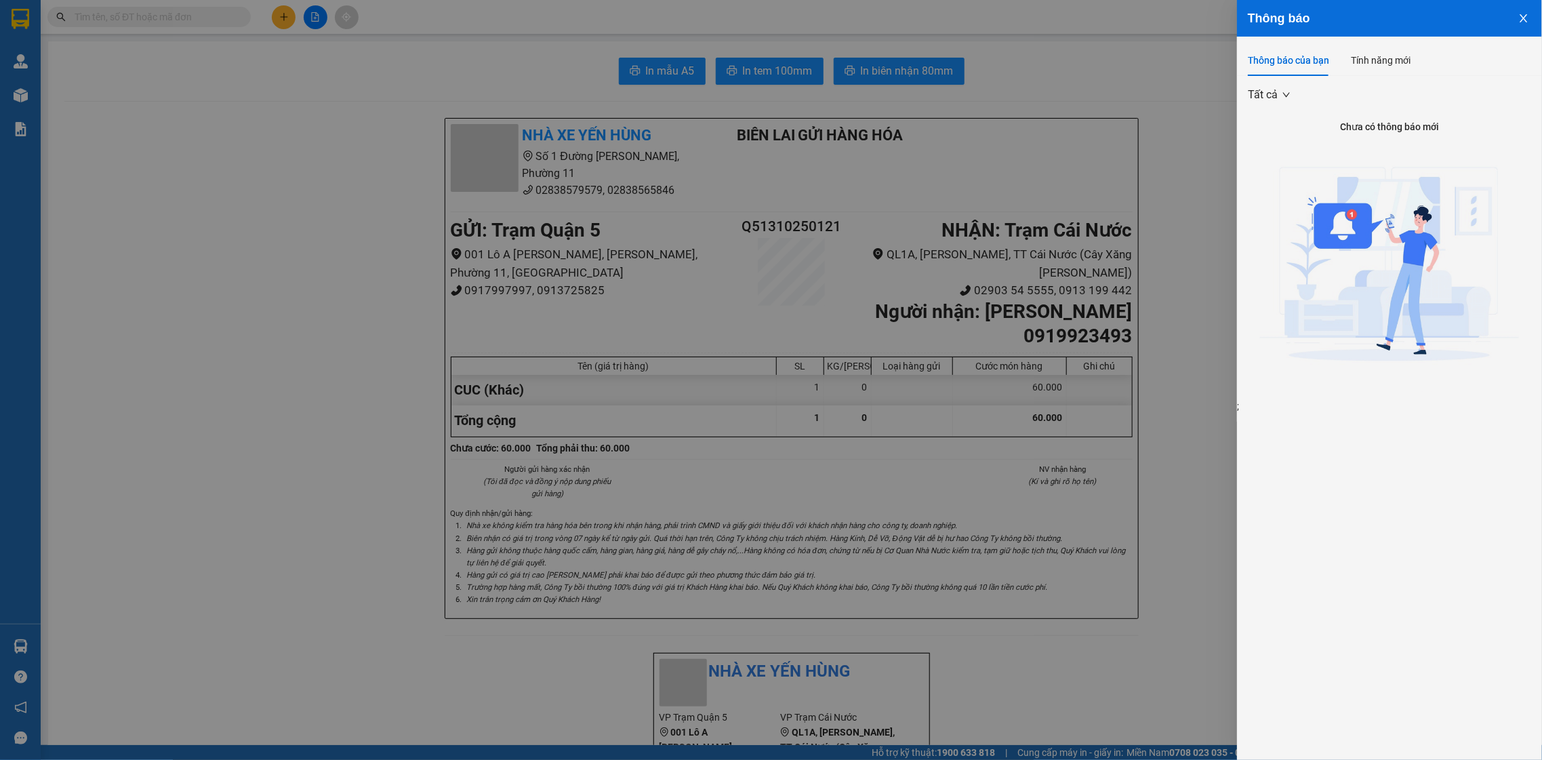
click at [358, 301] on div at bounding box center [771, 380] width 1542 height 760
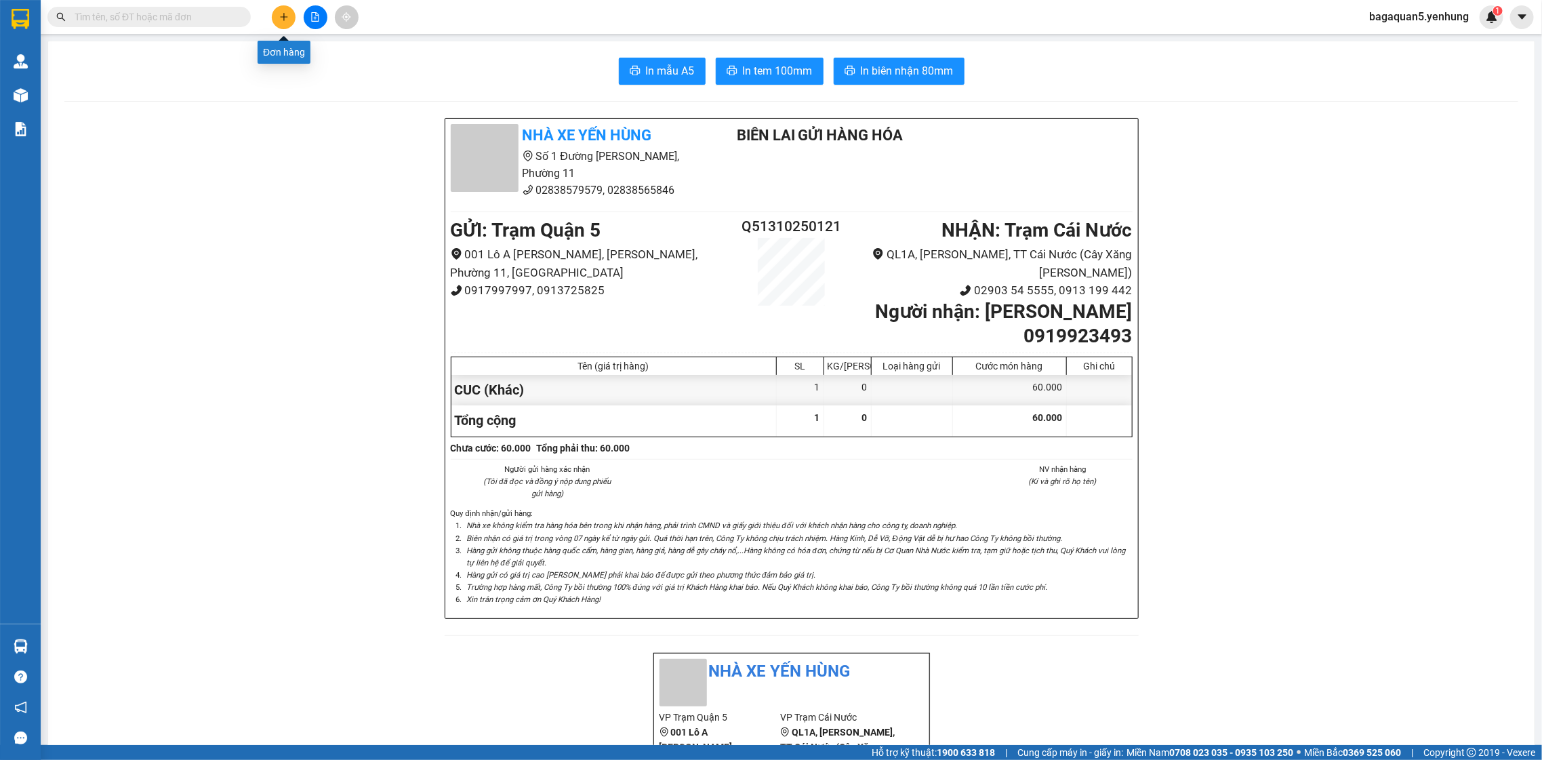
click at [284, 14] on icon "plus" at bounding box center [283, 16] width 9 height 9
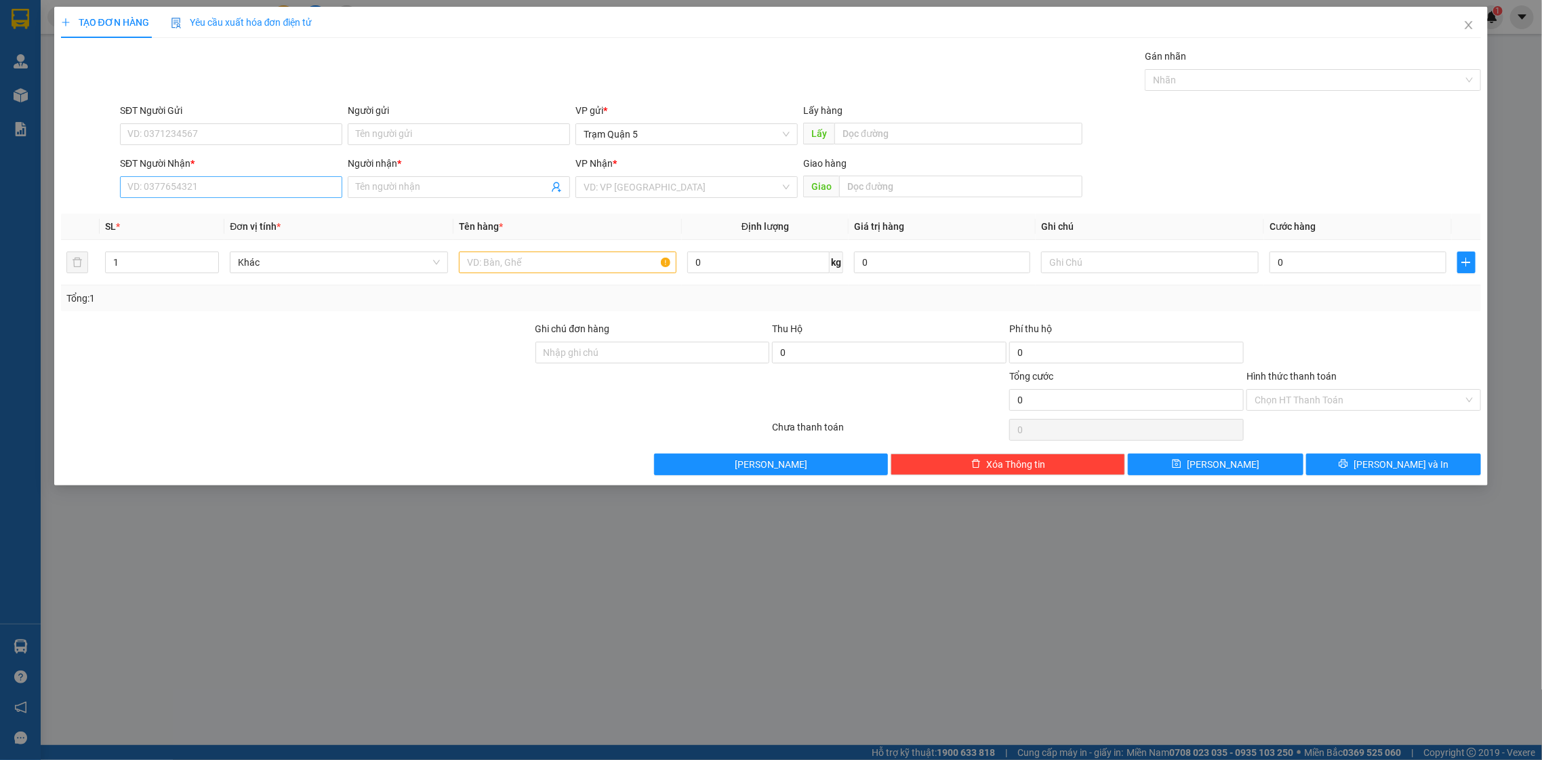
drag, startPoint x: 237, startPoint y: 172, endPoint x: 238, endPoint y: 179, distance: 7.6
click at [238, 179] on div "SĐT Người Nhận * VD: 0377654321" at bounding box center [231, 179] width 222 height 47
drag, startPoint x: 238, startPoint y: 179, endPoint x: 233, endPoint y: 191, distance: 13.1
click at [234, 182] on input "SĐT Người Nhận *" at bounding box center [231, 187] width 222 height 22
click at [231, 193] on input "SĐT Người Nhận *" at bounding box center [231, 187] width 222 height 22
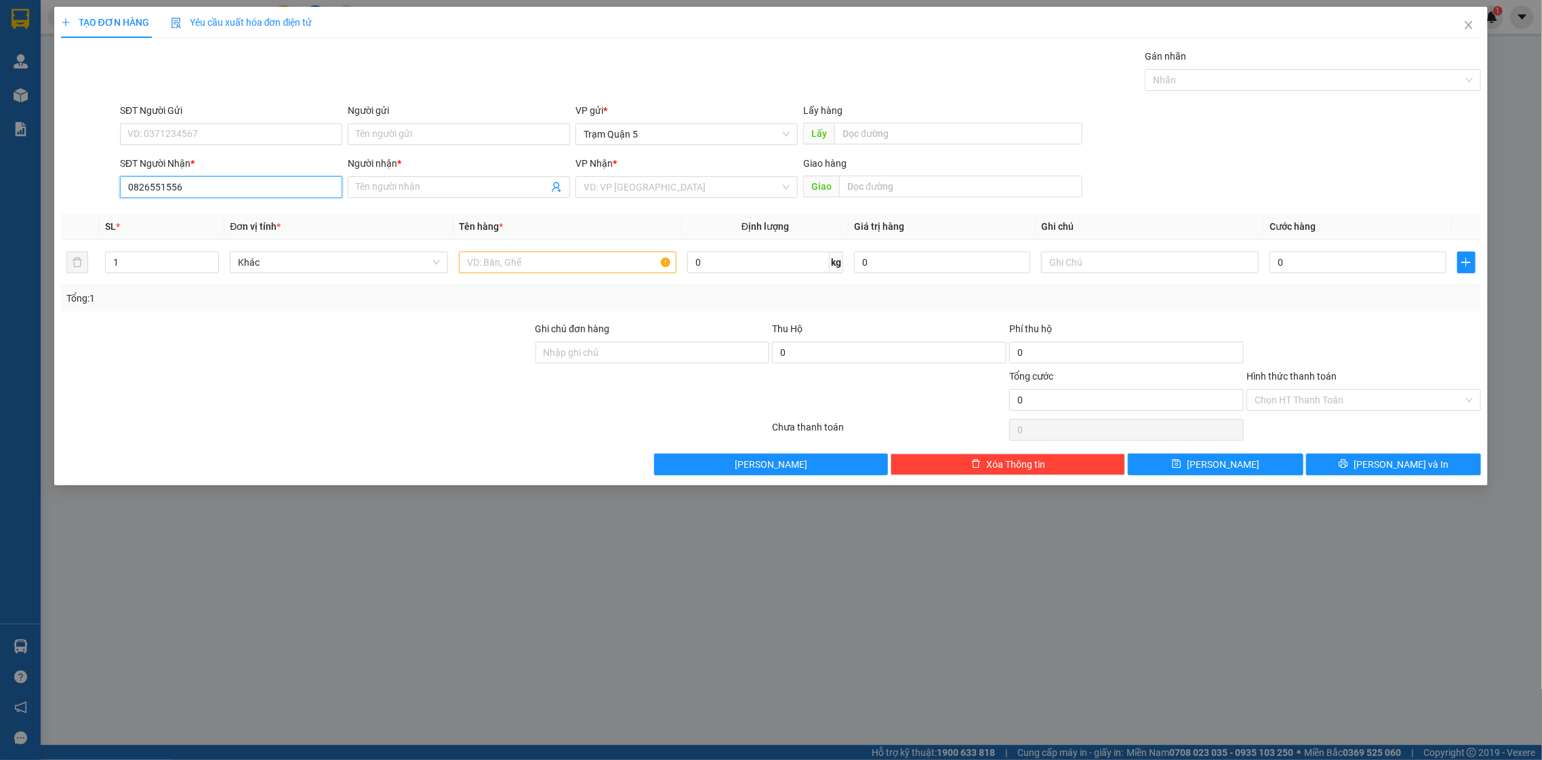
type input "0826551556"
click at [430, 169] on div "Người nhận *" at bounding box center [459, 163] width 222 height 15
click at [430, 180] on input "Người nhận *" at bounding box center [452, 187] width 193 height 15
type input "mâng"
click at [643, 184] on input "search" at bounding box center [682, 187] width 197 height 20
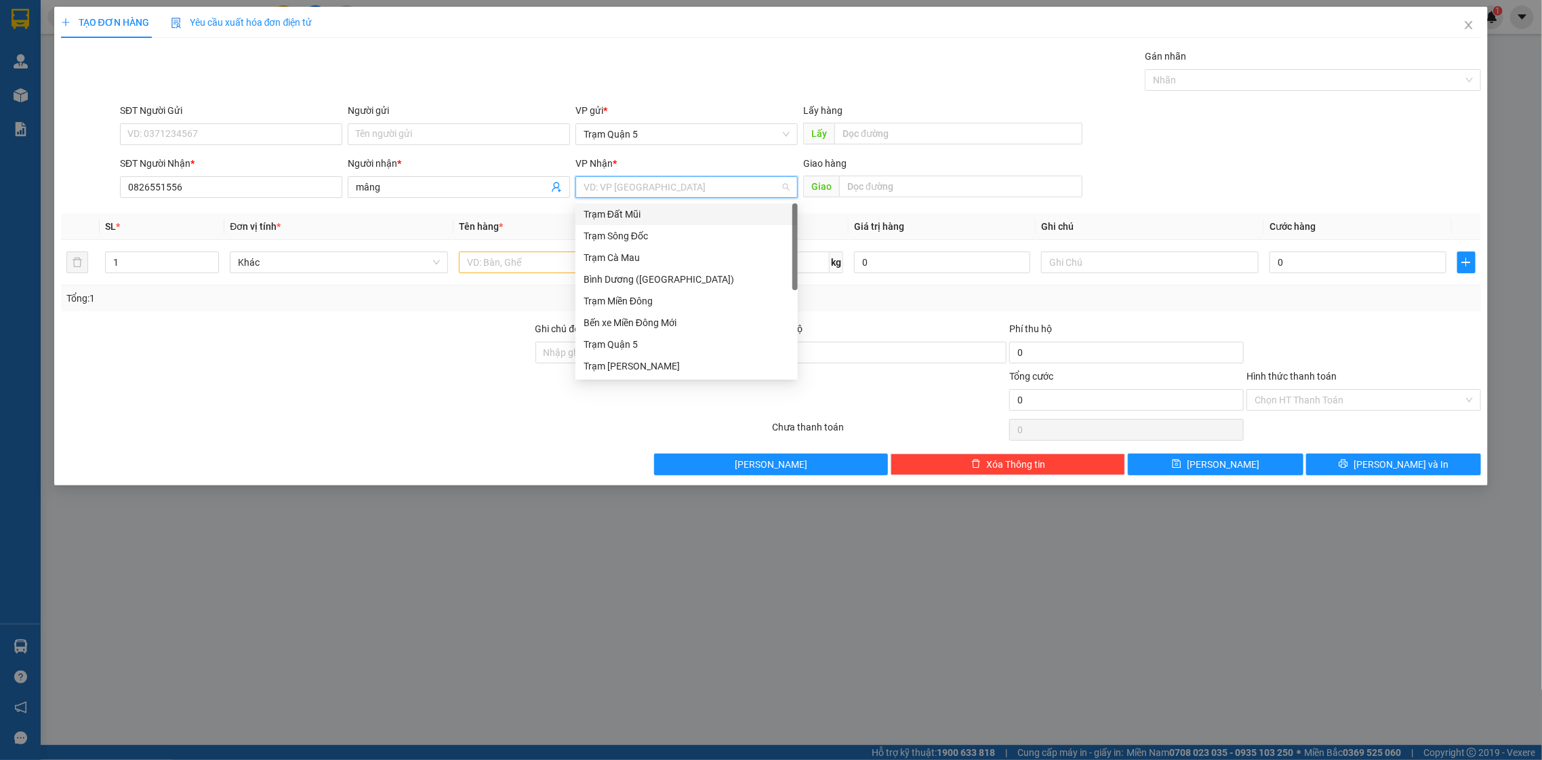
type input "d"
click at [672, 367] on div "Trạm Đầm Dơi" at bounding box center [687, 366] width 206 height 15
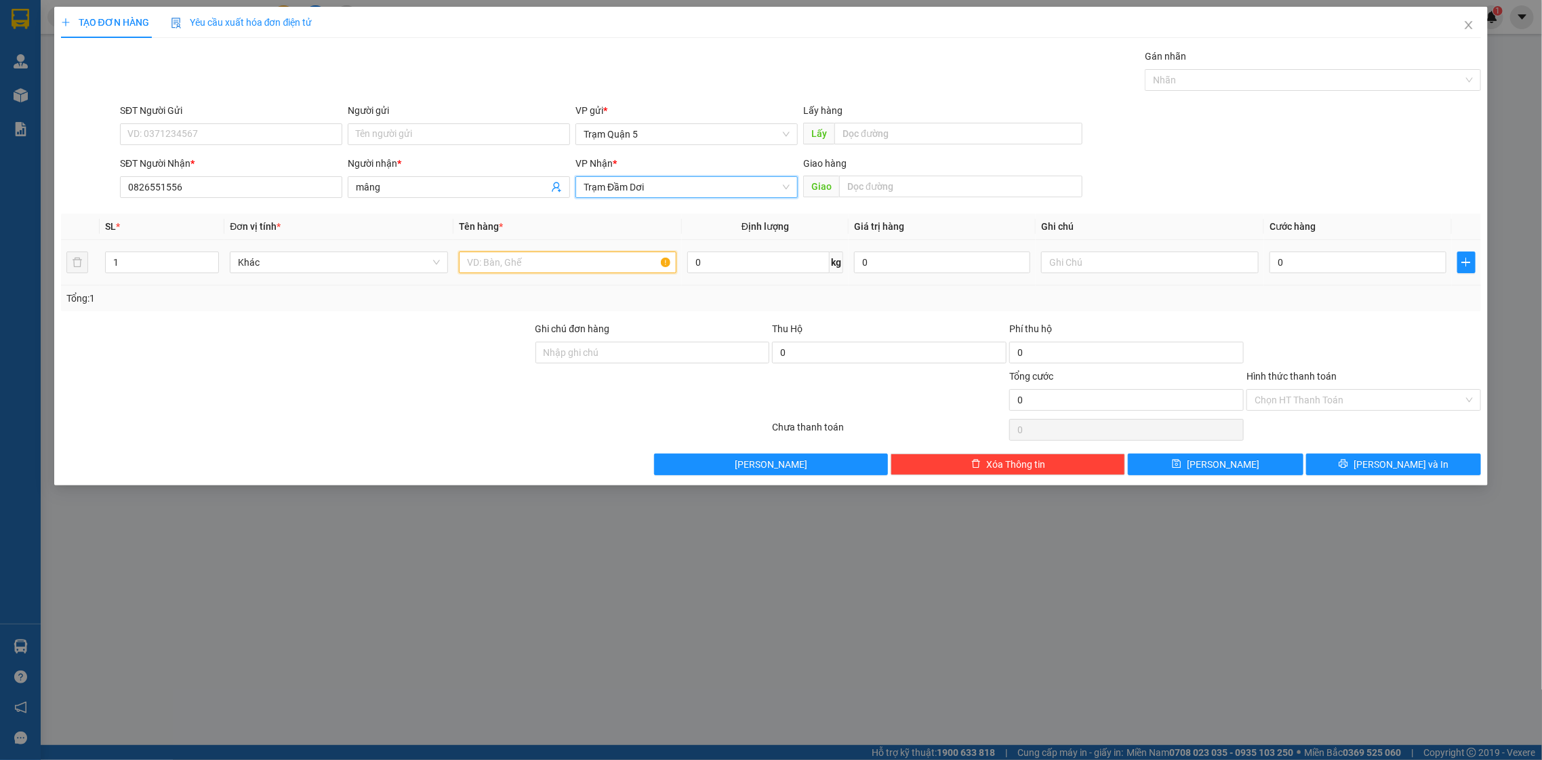
click at [479, 265] on input "text" at bounding box center [568, 263] width 218 height 22
type input "th+b"
click at [1361, 274] on div "0" at bounding box center [1358, 262] width 176 height 27
click at [1354, 261] on input "0" at bounding box center [1358, 263] width 176 height 22
type input "8"
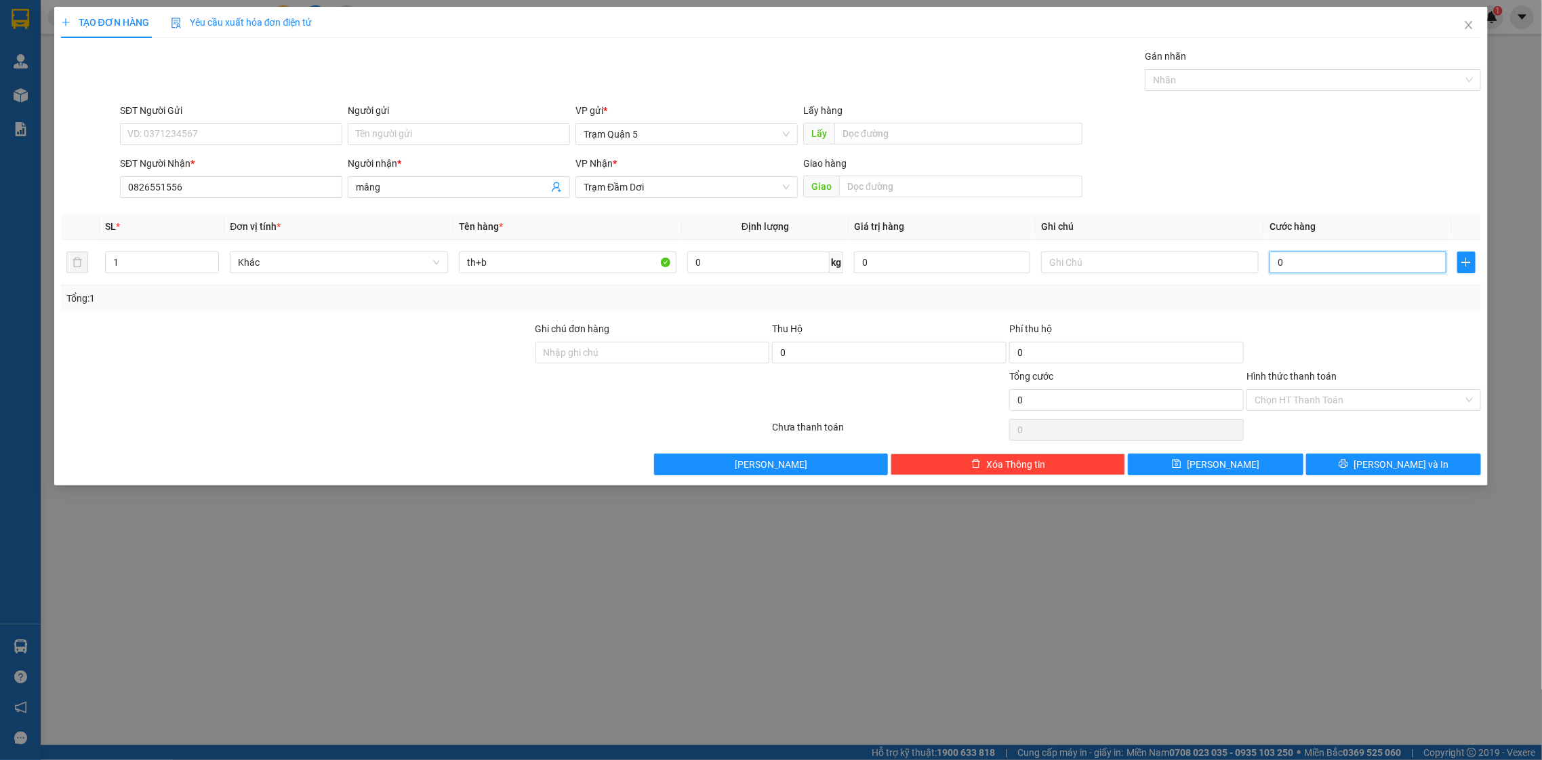
type input "8"
type input "80"
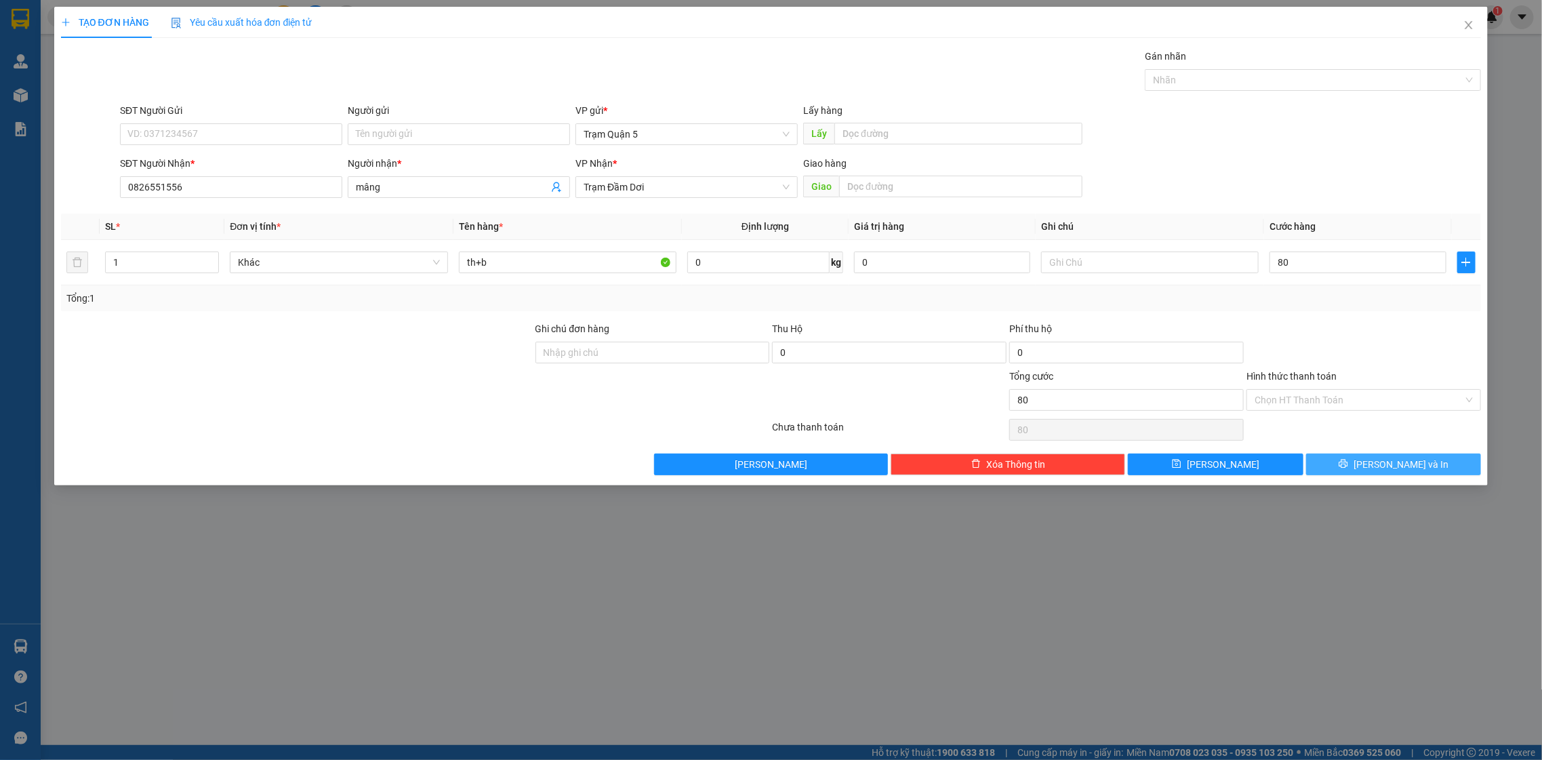
type input "80.000"
click at [1403, 458] on span "[PERSON_NAME] và In" at bounding box center [1401, 464] width 95 height 15
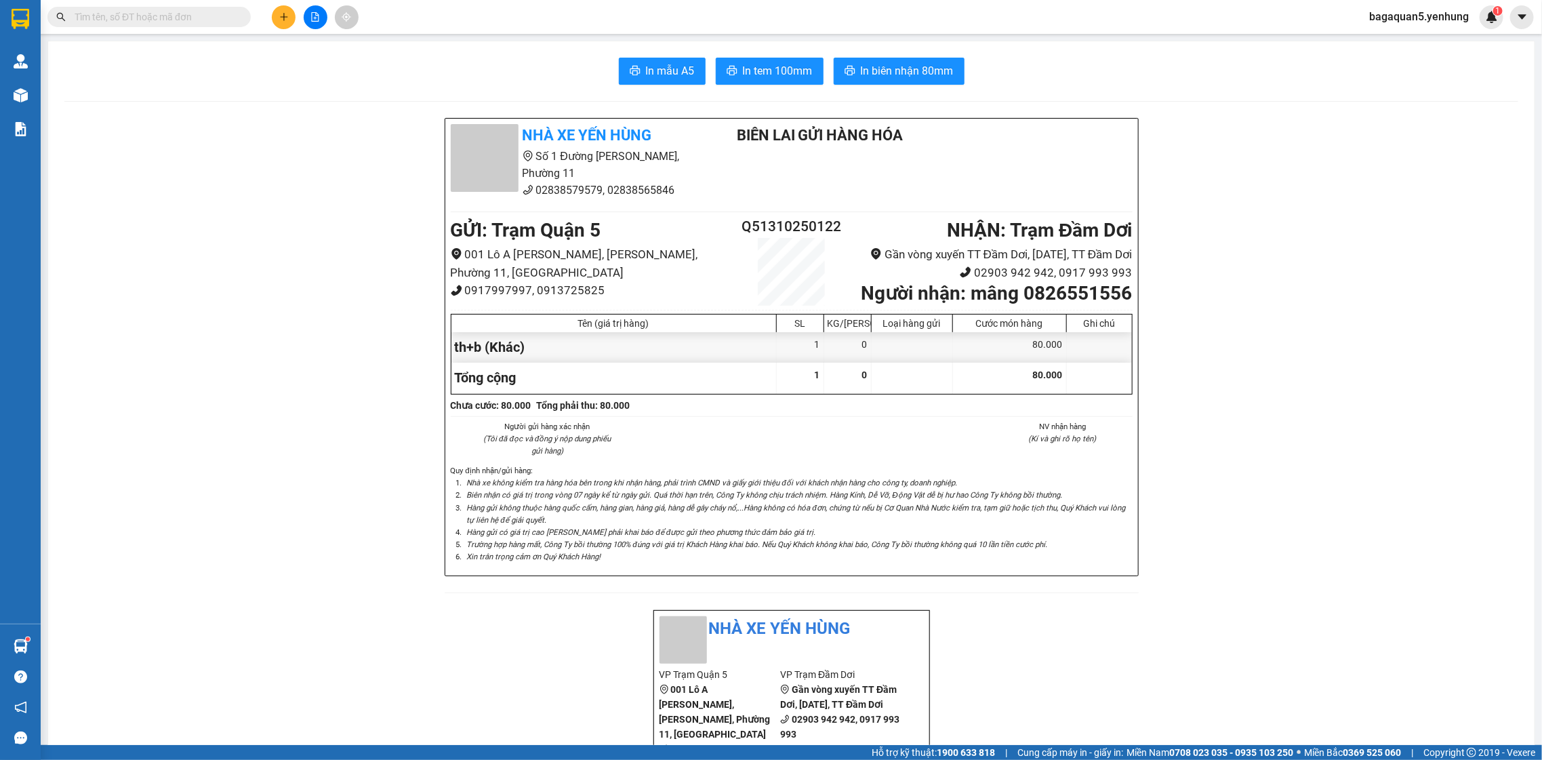
click at [277, 26] on button at bounding box center [284, 17] width 24 height 24
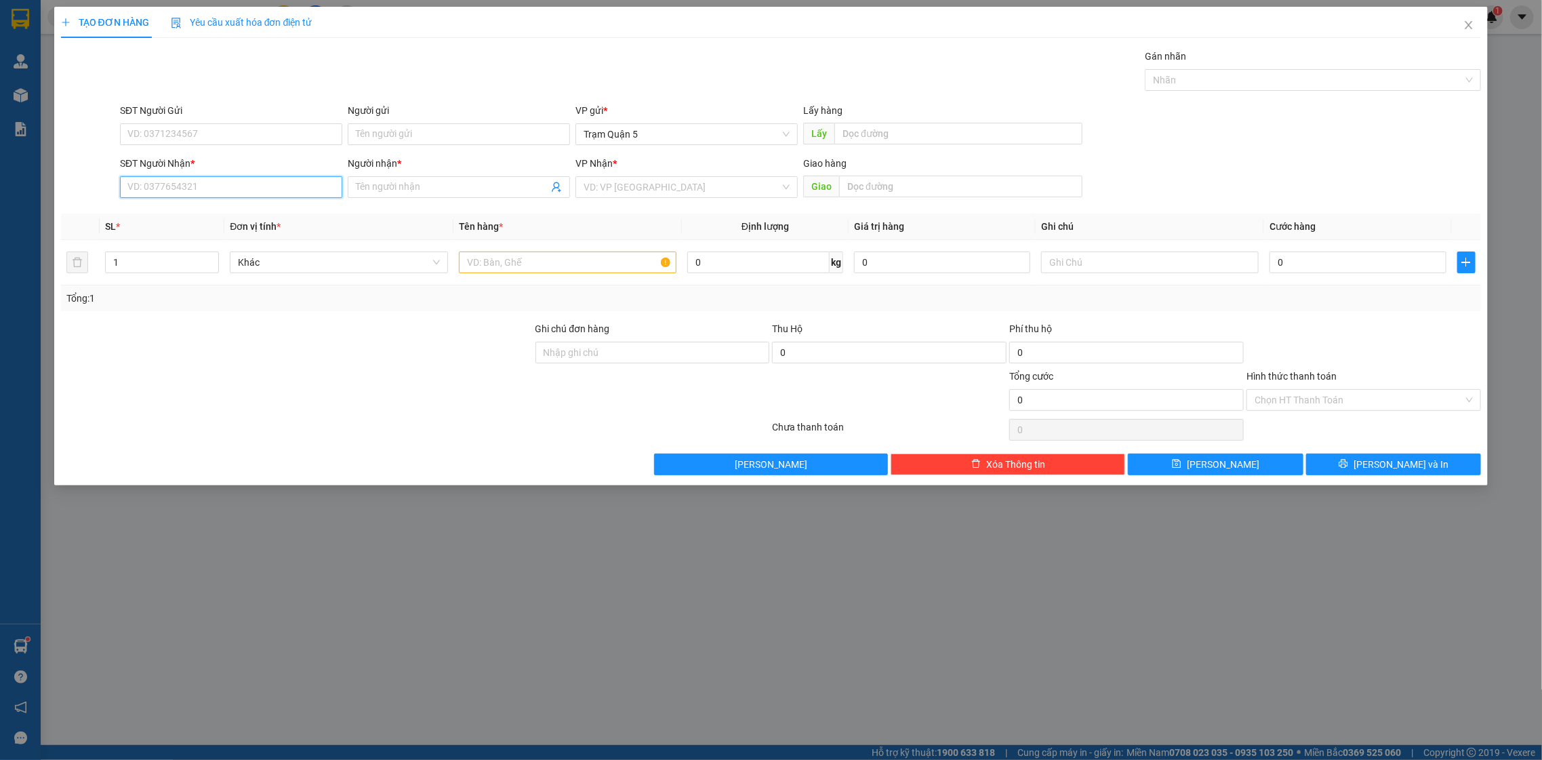
click at [229, 193] on input "SĐT Người Nhận *" at bounding box center [231, 187] width 222 height 22
click at [278, 206] on div "0918661715 - TẤN" at bounding box center [231, 215] width 222 height 22
type input "0918661715"
type input "TẤN"
type input "30.000"
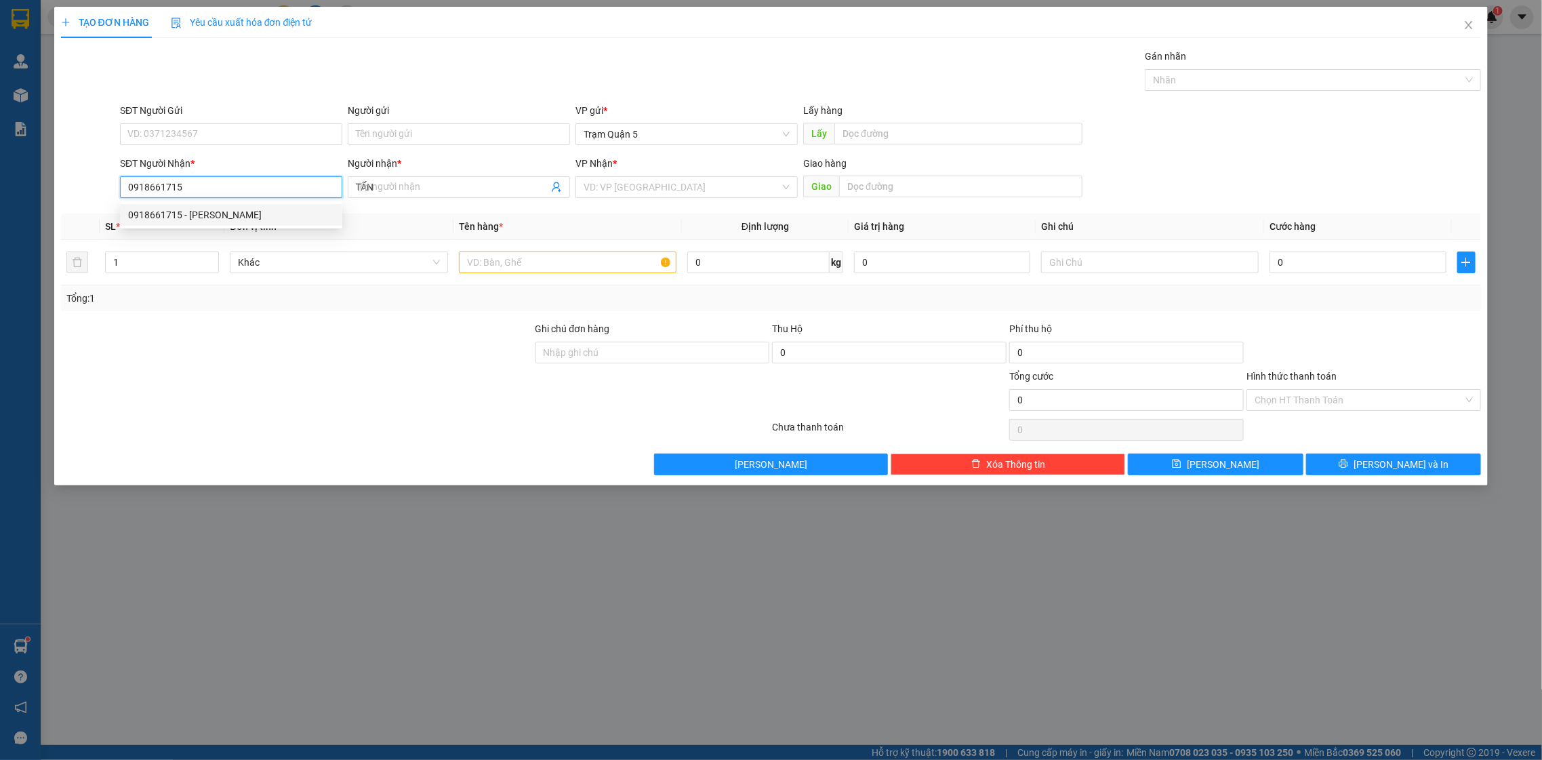
type input "30.000"
type input "0918661715"
click at [1347, 384] on div "Hình thức thanh toán" at bounding box center [1364, 379] width 235 height 20
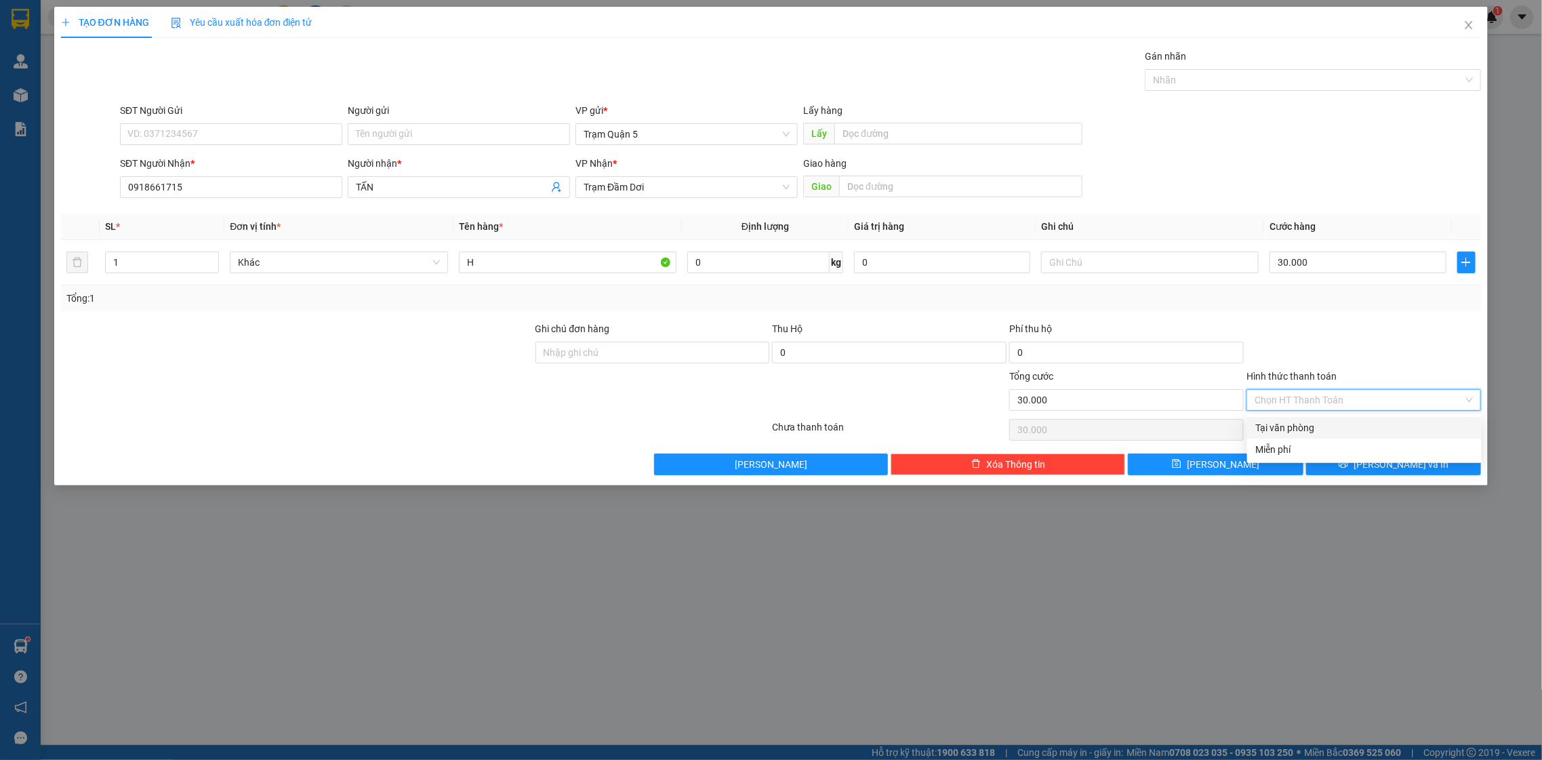
drag, startPoint x: 1347, startPoint y: 399, endPoint x: 1337, endPoint y: 399, distance: 10.2
click at [1338, 399] on input "Hình thức thanh toán" at bounding box center [1359, 400] width 209 height 20
drag, startPoint x: 1332, startPoint y: 422, endPoint x: 1329, endPoint y: 432, distance: 10.5
click at [1329, 432] on div "Tại văn phòng" at bounding box center [1365, 427] width 218 height 15
type input "0"
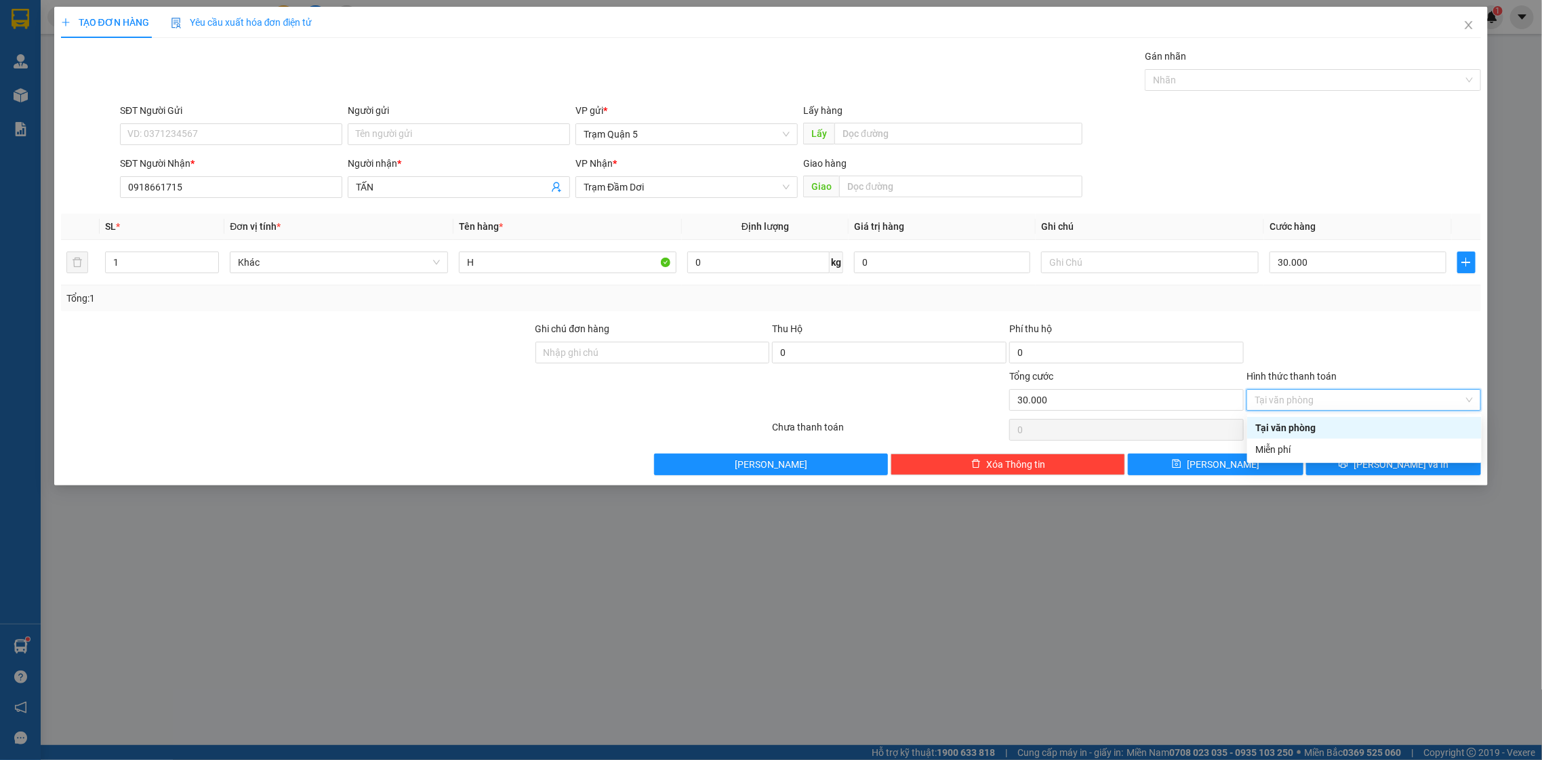
click at [1355, 430] on div "Tại văn phòng" at bounding box center [1365, 427] width 218 height 15
click at [1363, 469] on button "[PERSON_NAME] và In" at bounding box center [1393, 465] width 175 height 22
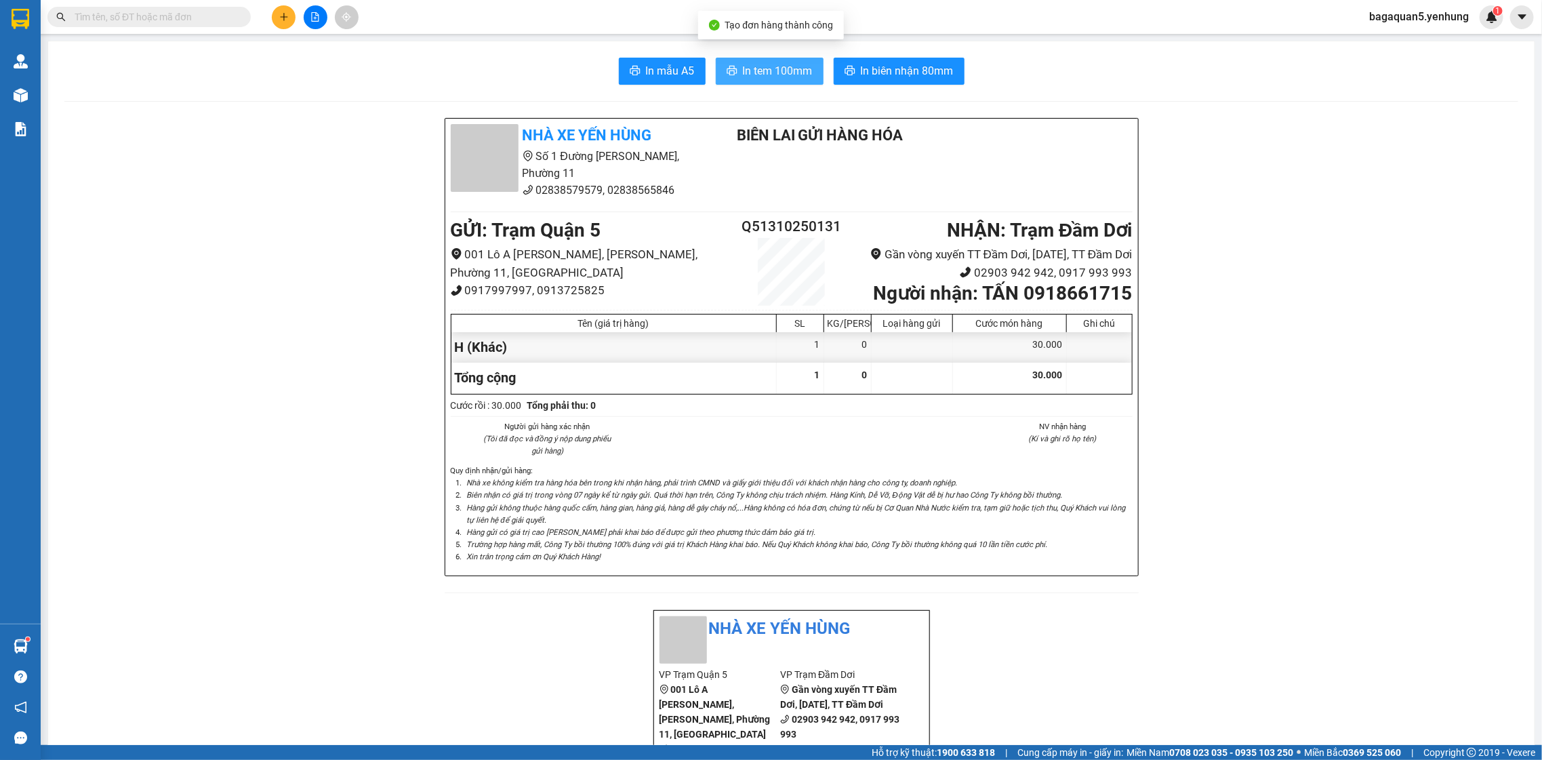
click at [784, 62] on span "In tem 100mm" at bounding box center [778, 70] width 70 height 17
click at [716, 58] on button "In tem 100mm" at bounding box center [770, 71] width 108 height 27
drag, startPoint x: 774, startPoint y: 73, endPoint x: 749, endPoint y: 3, distance: 74.2
click at [275, 18] on button at bounding box center [284, 17] width 24 height 24
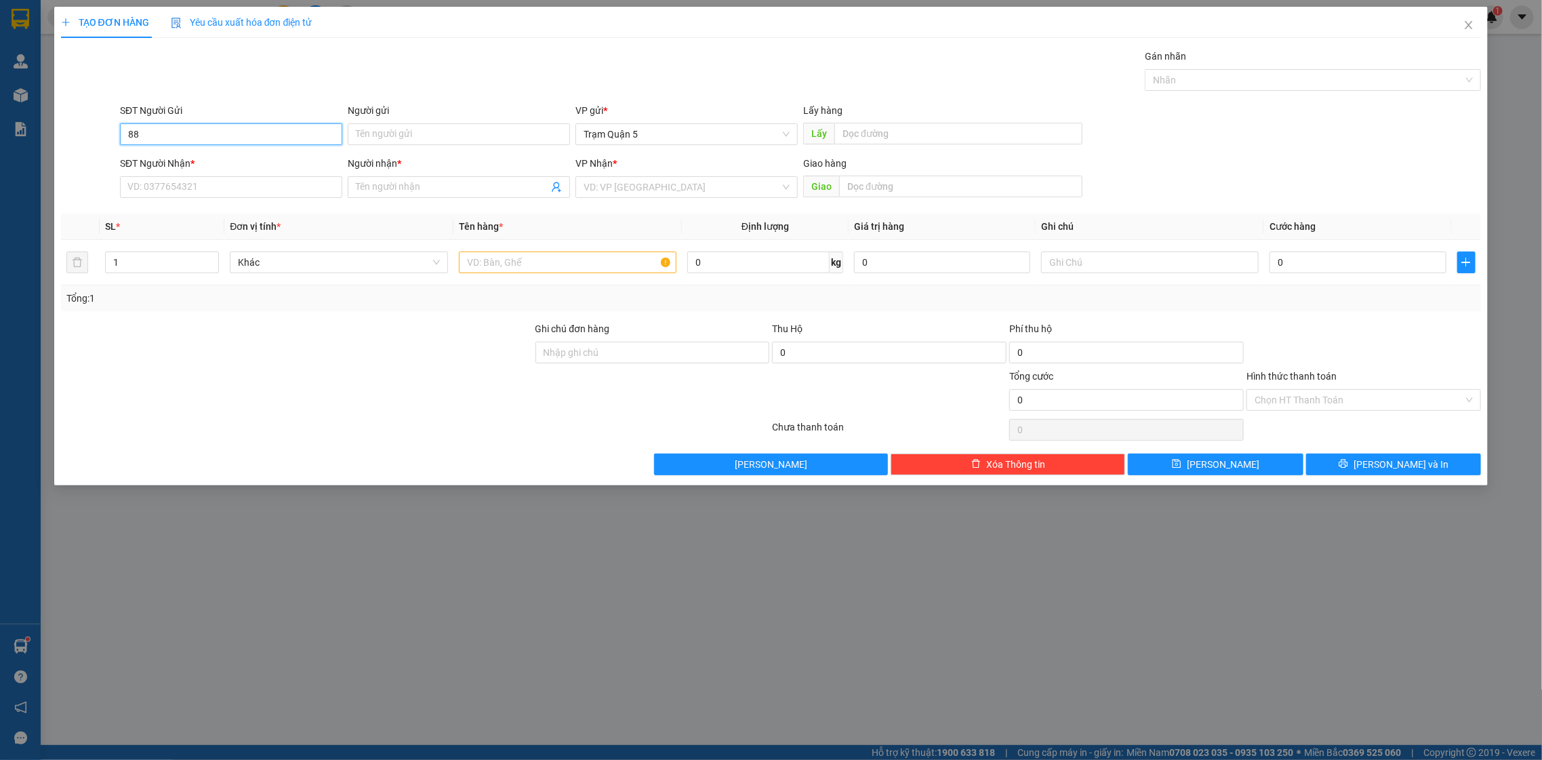
type input "8"
click at [278, 195] on input "SĐT Người Nhận *" at bounding box center [231, 187] width 222 height 22
type input "8"
click at [163, 191] on input "112" at bounding box center [231, 187] width 222 height 22
type input "1"
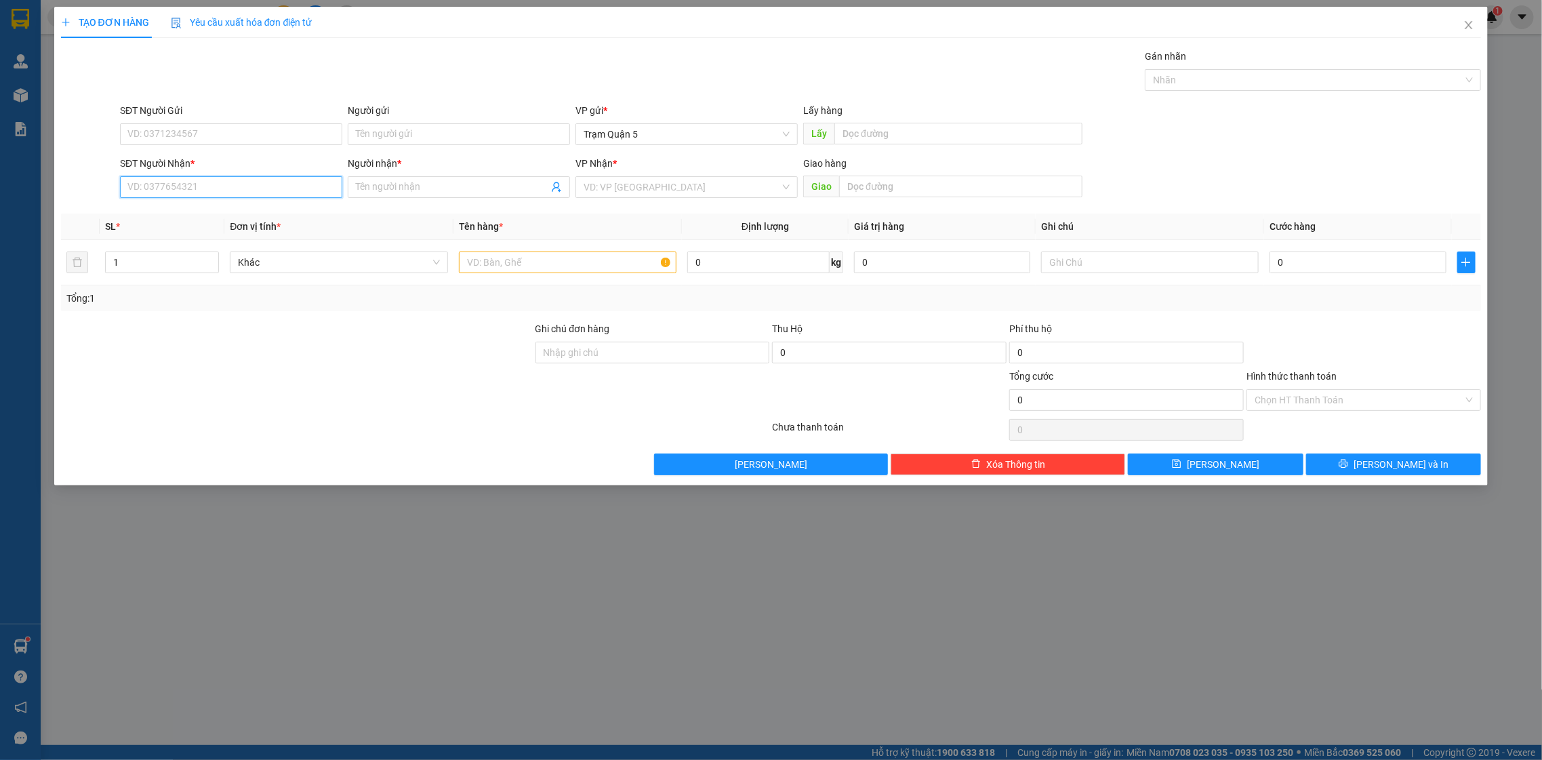
click at [244, 184] on input "SĐT Người Nhận *" at bounding box center [231, 187] width 222 height 22
click at [264, 226] on div "02903565555 - HUONG" at bounding box center [231, 237] width 222 height 22
type input "02903565555"
type input "HUONG"
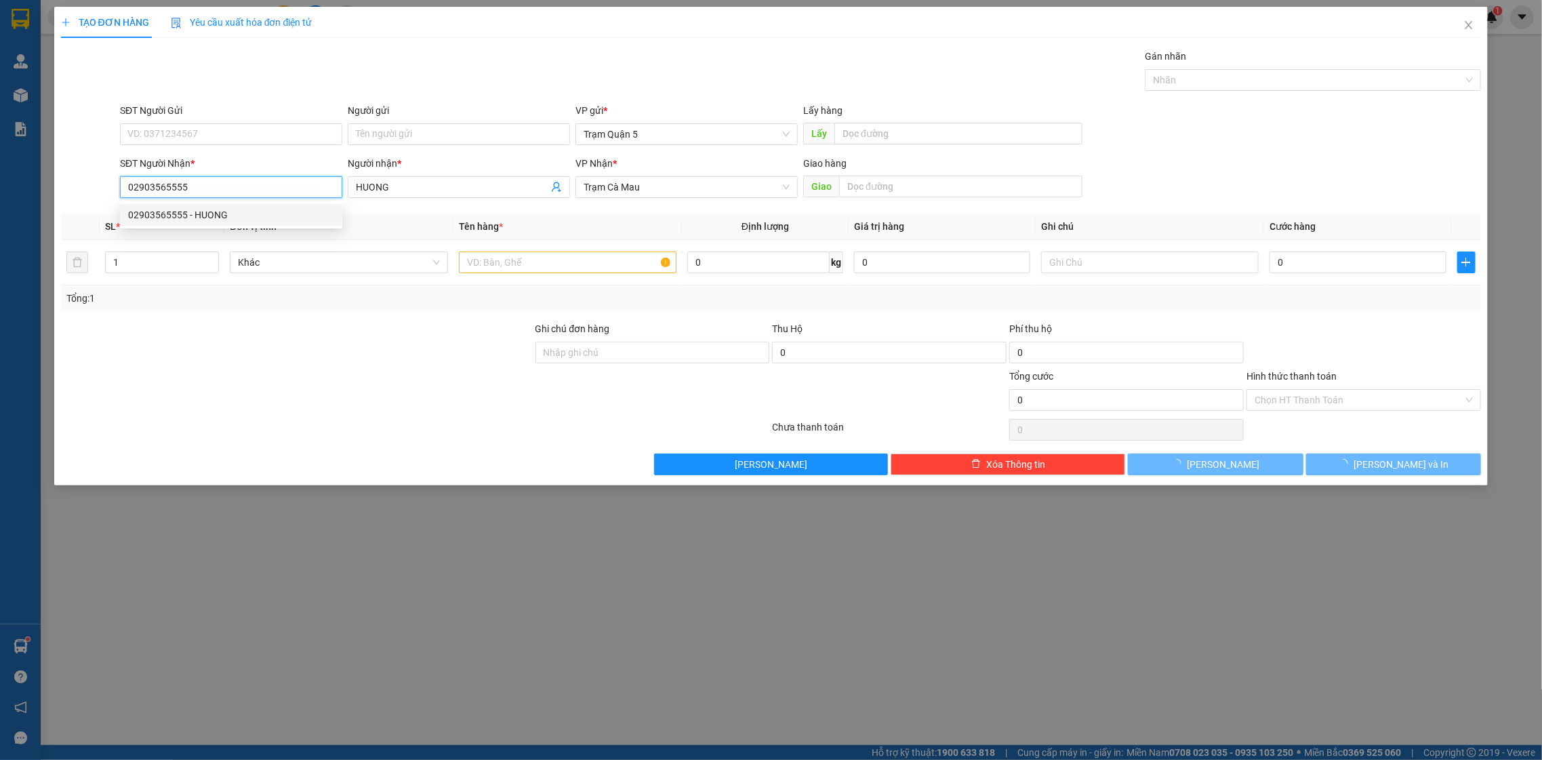
type input "100.000"
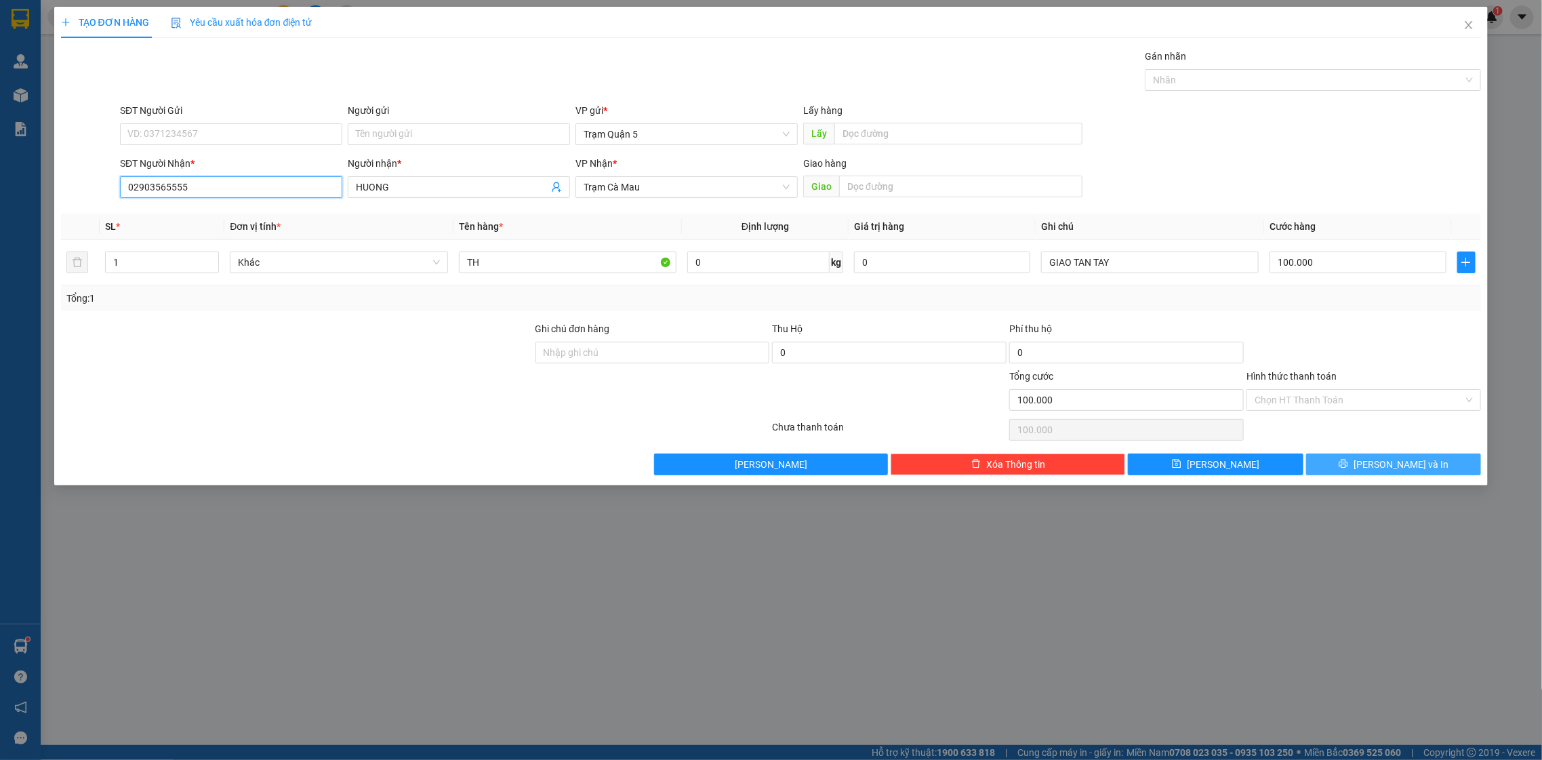
type input "02903565555"
drag, startPoint x: 1383, startPoint y: 459, endPoint x: 1382, endPoint y: 443, distance: 15.6
click at [1382, 445] on div "Transit Pickup Surcharge Ids Transit Deliver Surcharge Ids Transit Deliver Surc…" at bounding box center [771, 262] width 1421 height 426
click at [1348, 387] on div "Transit Pickup Surcharge Ids Transit Deliver Surcharge Ids Transit Deliver Surc…" at bounding box center [771, 262] width 1421 height 426
drag, startPoint x: 1305, startPoint y: 378, endPoint x: 1310, endPoint y: 384, distance: 7.2
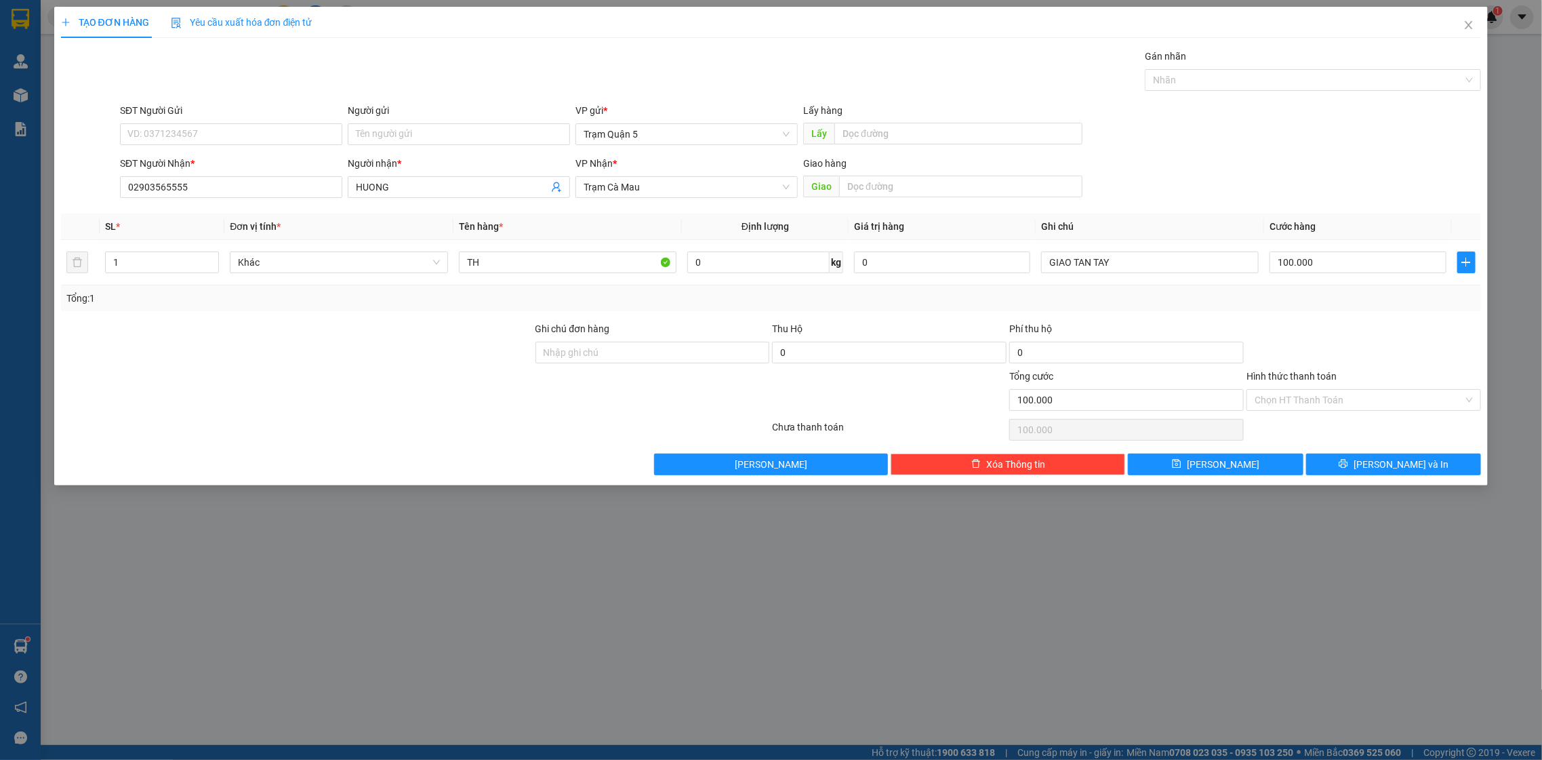
click at [1306, 380] on form "Ghi chú đơn hàng Thu Hộ 0 Phí thu hộ 0 Tổng cước 100.000 Hình thức thanh toán C…" at bounding box center [771, 368] width 1421 height 95
click at [1310, 387] on div "Hình thức thanh toán" at bounding box center [1364, 379] width 235 height 20
click at [1315, 395] on input "Hình thức thanh toán" at bounding box center [1359, 400] width 209 height 20
click at [1318, 420] on div "Tại văn phòng" at bounding box center [1365, 427] width 218 height 15
type input "0"
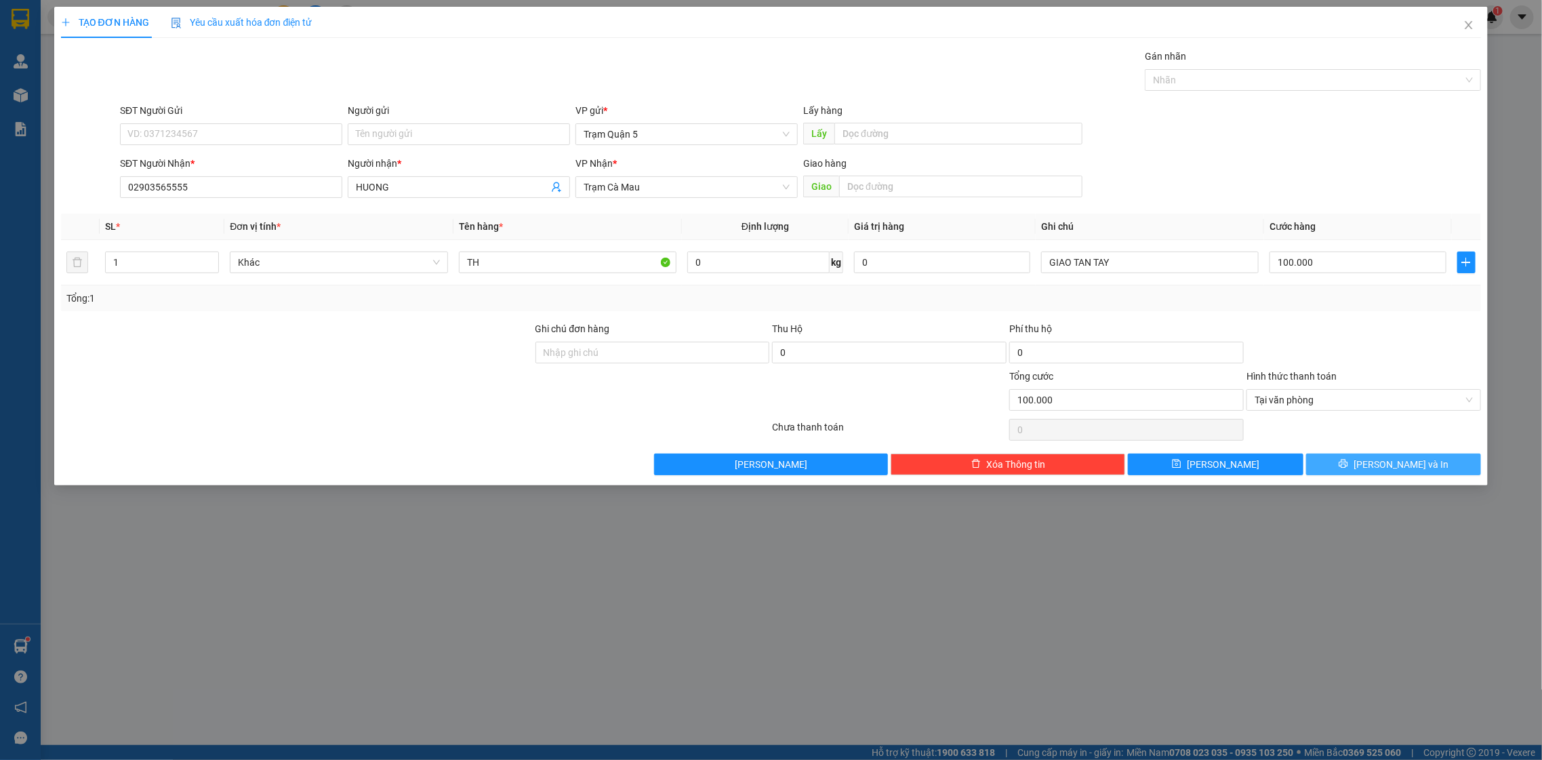
drag, startPoint x: 1363, startPoint y: 519, endPoint x: 1351, endPoint y: 468, distance: 52.8
click at [1351, 468] on div "TẠO ĐƠN HÀNG Yêu cầu xuất hóa đơn điện tử Transit Pickup Surcharge Ids Transit …" at bounding box center [771, 380] width 1542 height 760
click at [1350, 462] on button "[PERSON_NAME] và In" at bounding box center [1393, 465] width 175 height 22
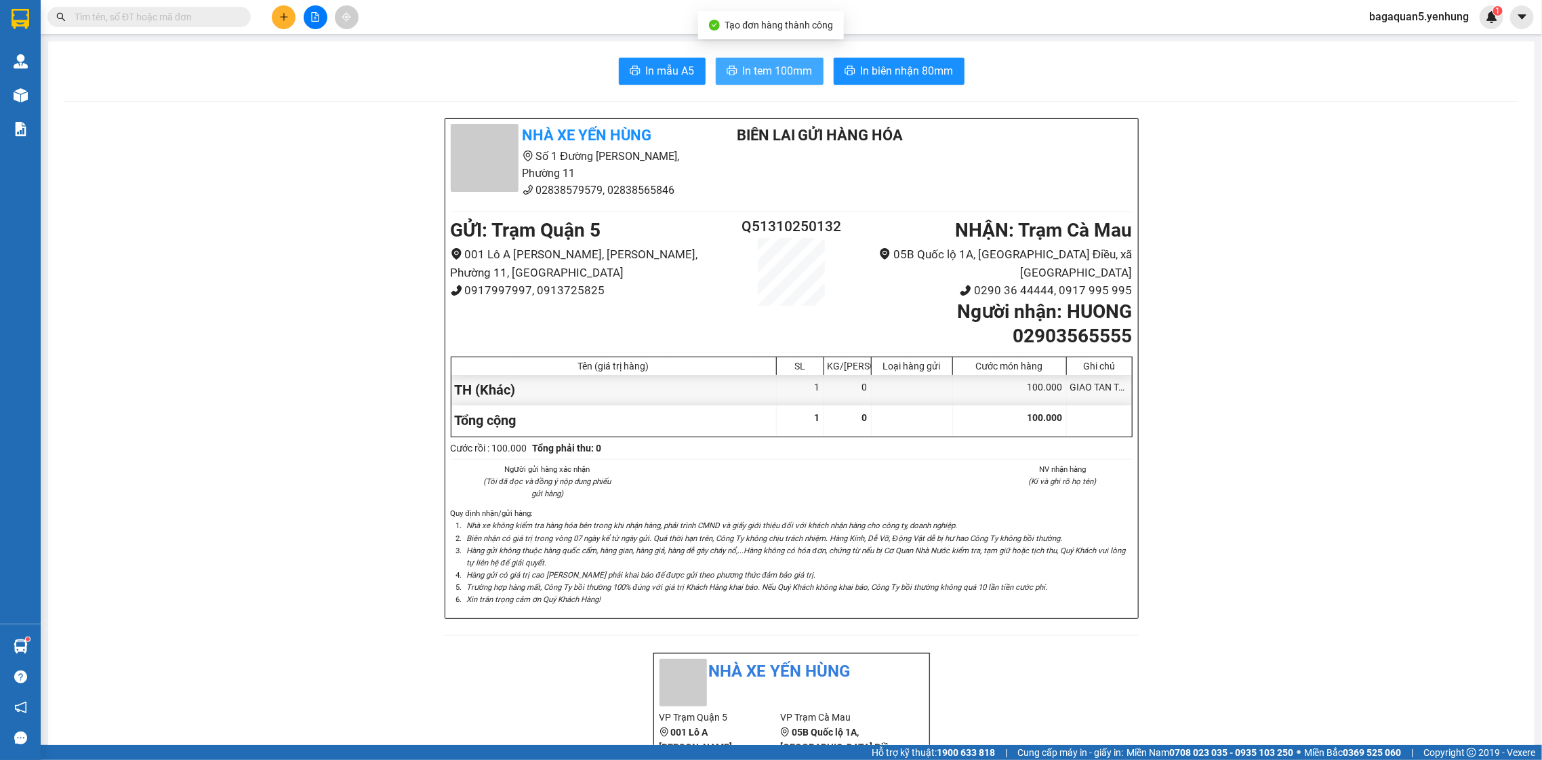
click at [716, 79] on button "In tem 100mm" at bounding box center [770, 71] width 108 height 27
click at [716, 58] on button "In tem 100mm" at bounding box center [770, 71] width 108 height 27
click at [716, 80] on button "In tem 100mm" at bounding box center [770, 71] width 108 height 27
click at [716, 58] on button "In tem 100mm" at bounding box center [770, 71] width 108 height 27
click at [716, 80] on button "In tem 100mm" at bounding box center [770, 71] width 108 height 27
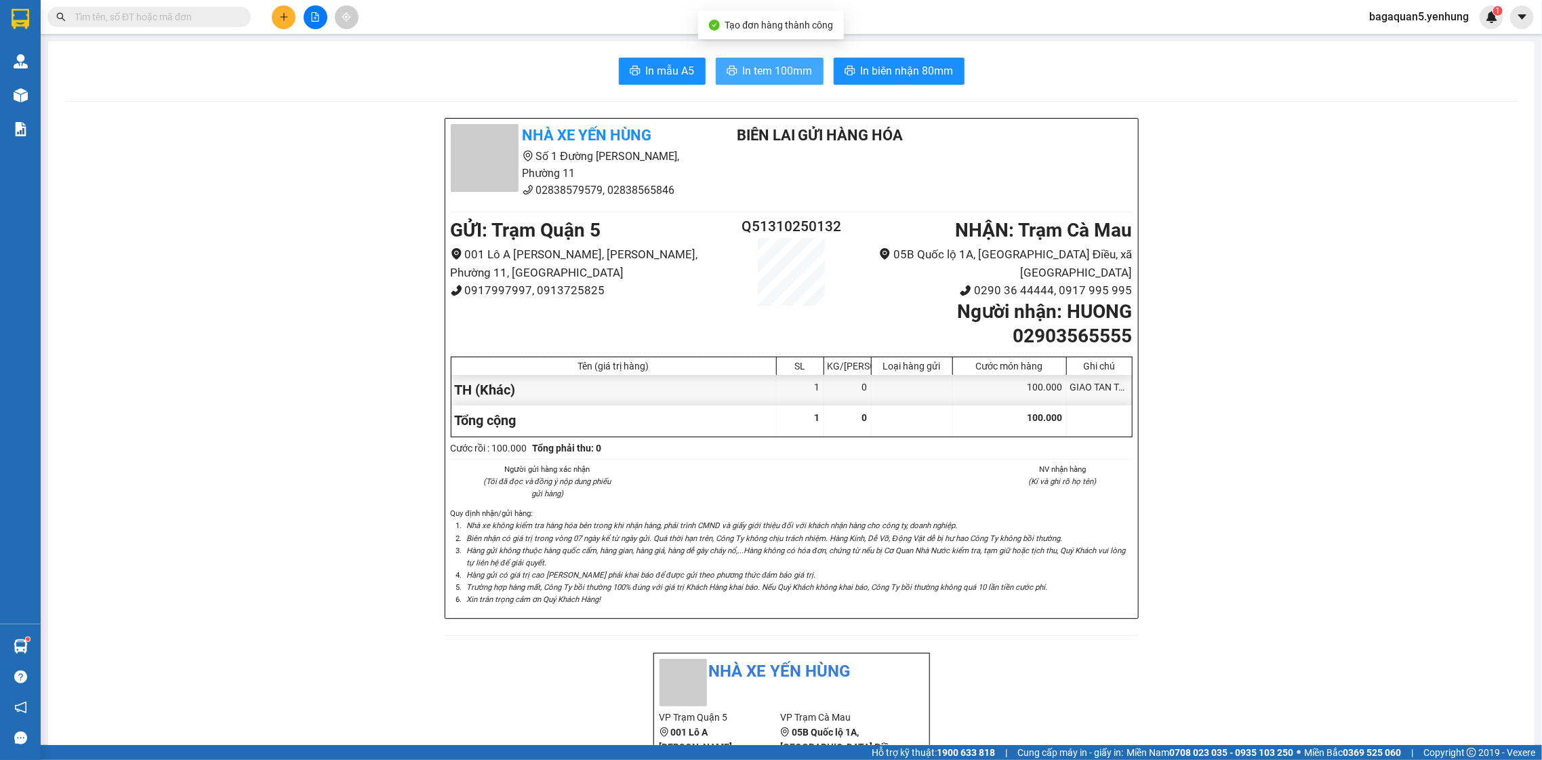
click at [716, 58] on button "In tem 100mm" at bounding box center [770, 71] width 108 height 27
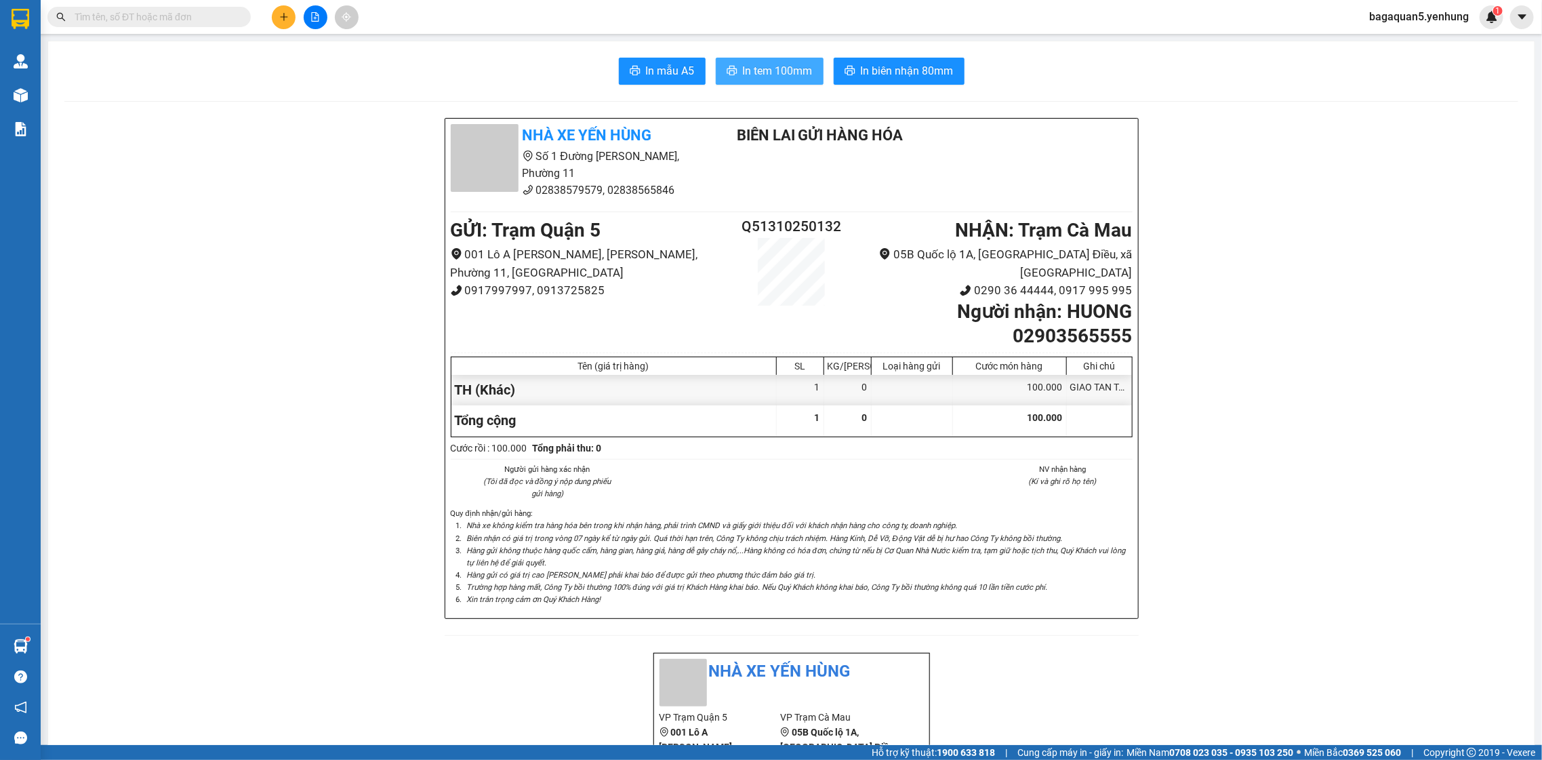
drag, startPoint x: 708, startPoint y: 81, endPoint x: 708, endPoint y: 71, distance: 9.5
click at [716, 71] on button "In tem 100mm" at bounding box center [770, 71] width 108 height 27
click at [276, 22] on button at bounding box center [284, 17] width 24 height 24
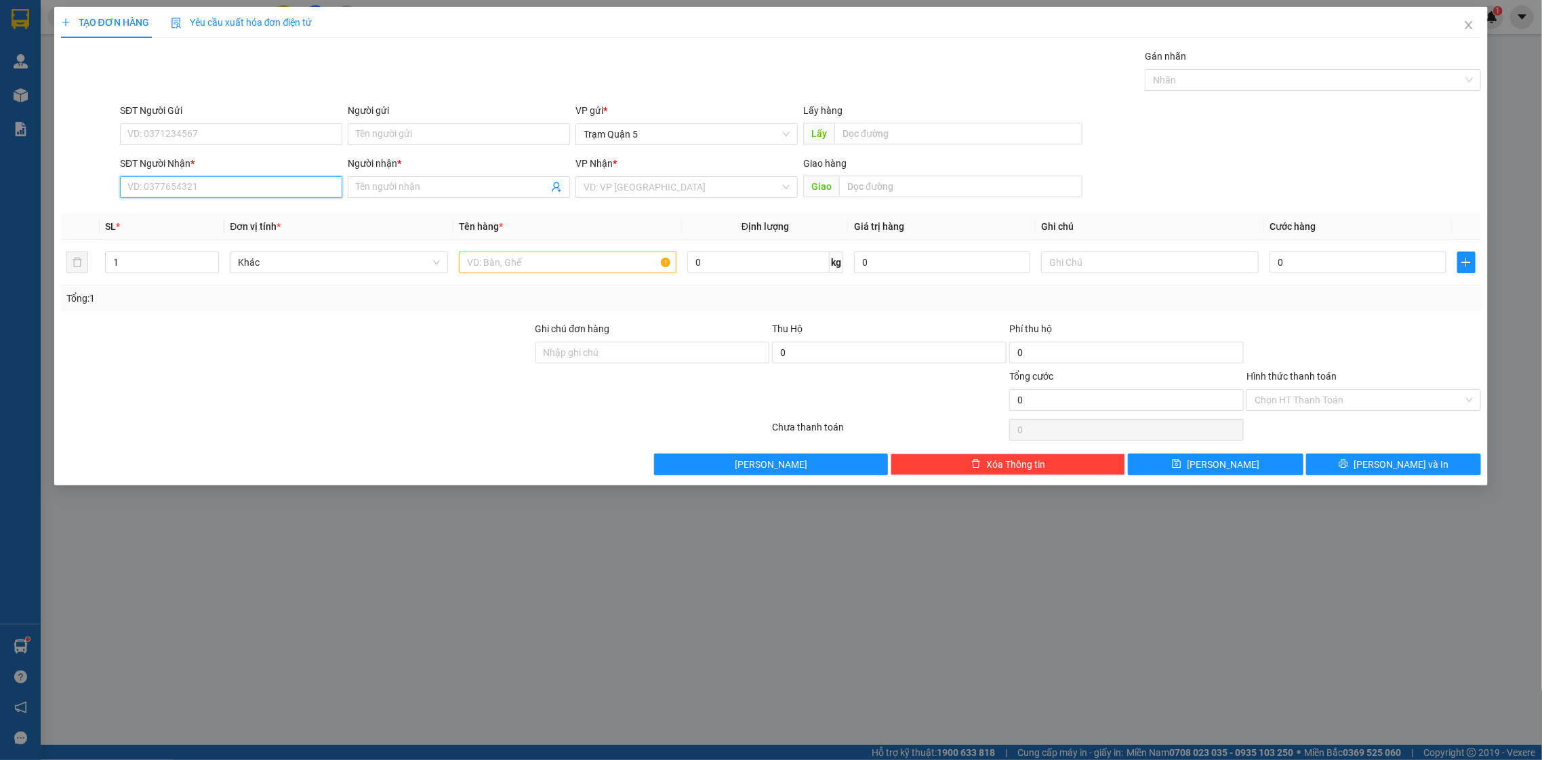
click at [316, 188] on input "SĐT Người Nhận *" at bounding box center [231, 187] width 222 height 22
click at [287, 210] on div "0949677790 - SƠN" at bounding box center [231, 214] width 206 height 15
type input "0949677790"
type input "SƠN"
type input "50.000"
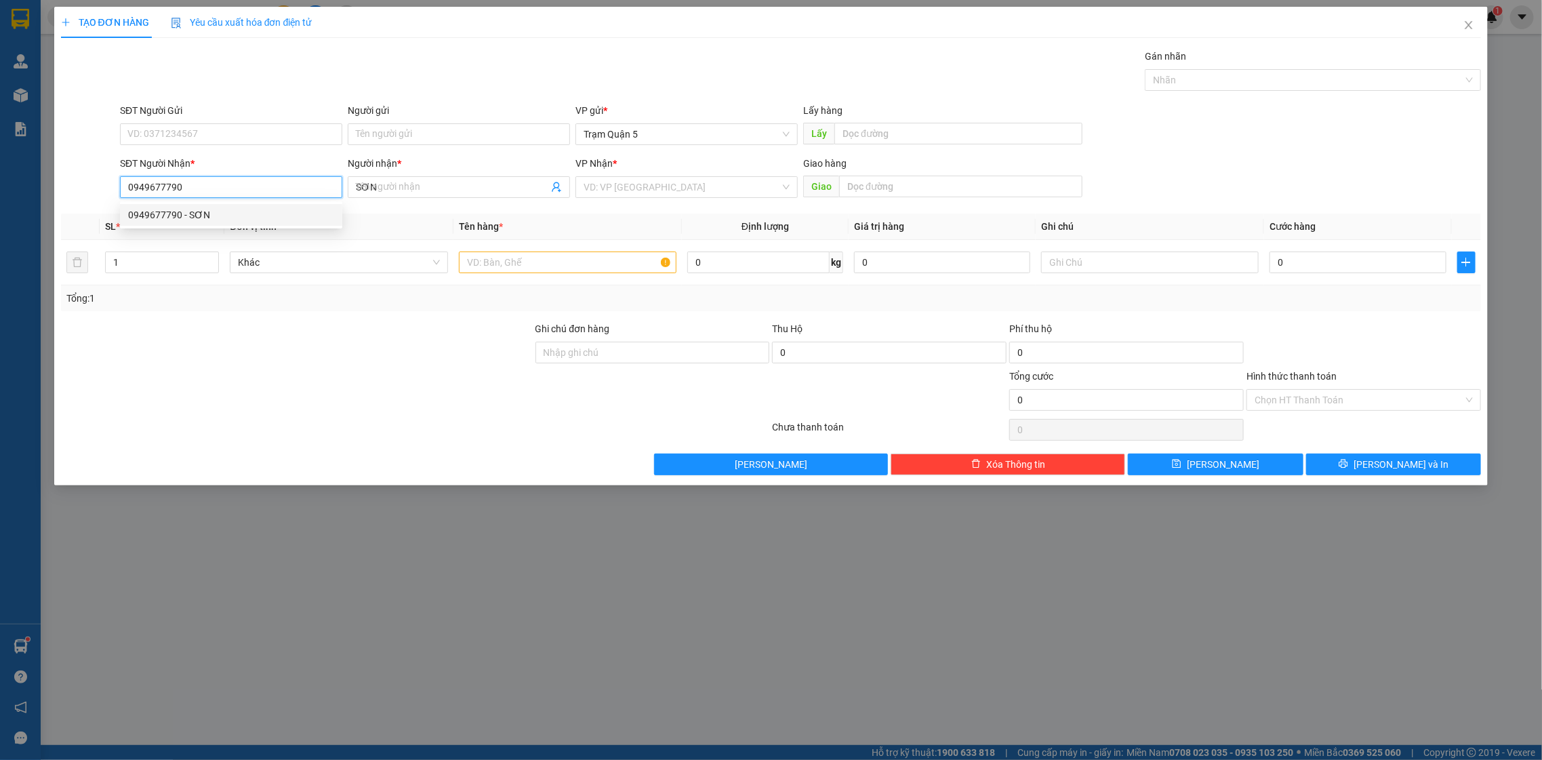
type input "50.000"
type input "0949677790"
click at [1381, 272] on input "50.000" at bounding box center [1358, 263] width 176 height 22
type input "0"
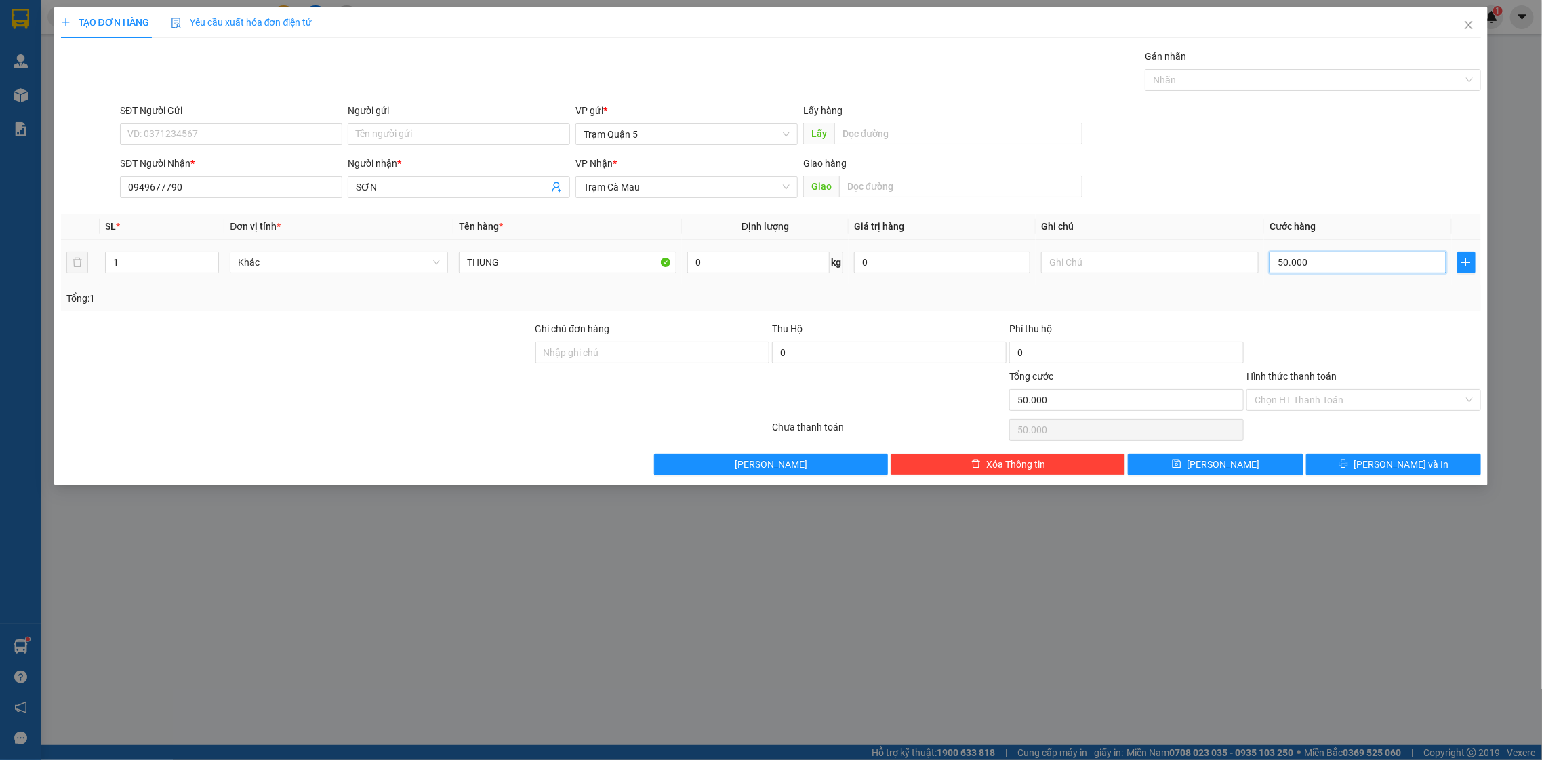
type input "0"
type input "3"
type input "03"
type input "30"
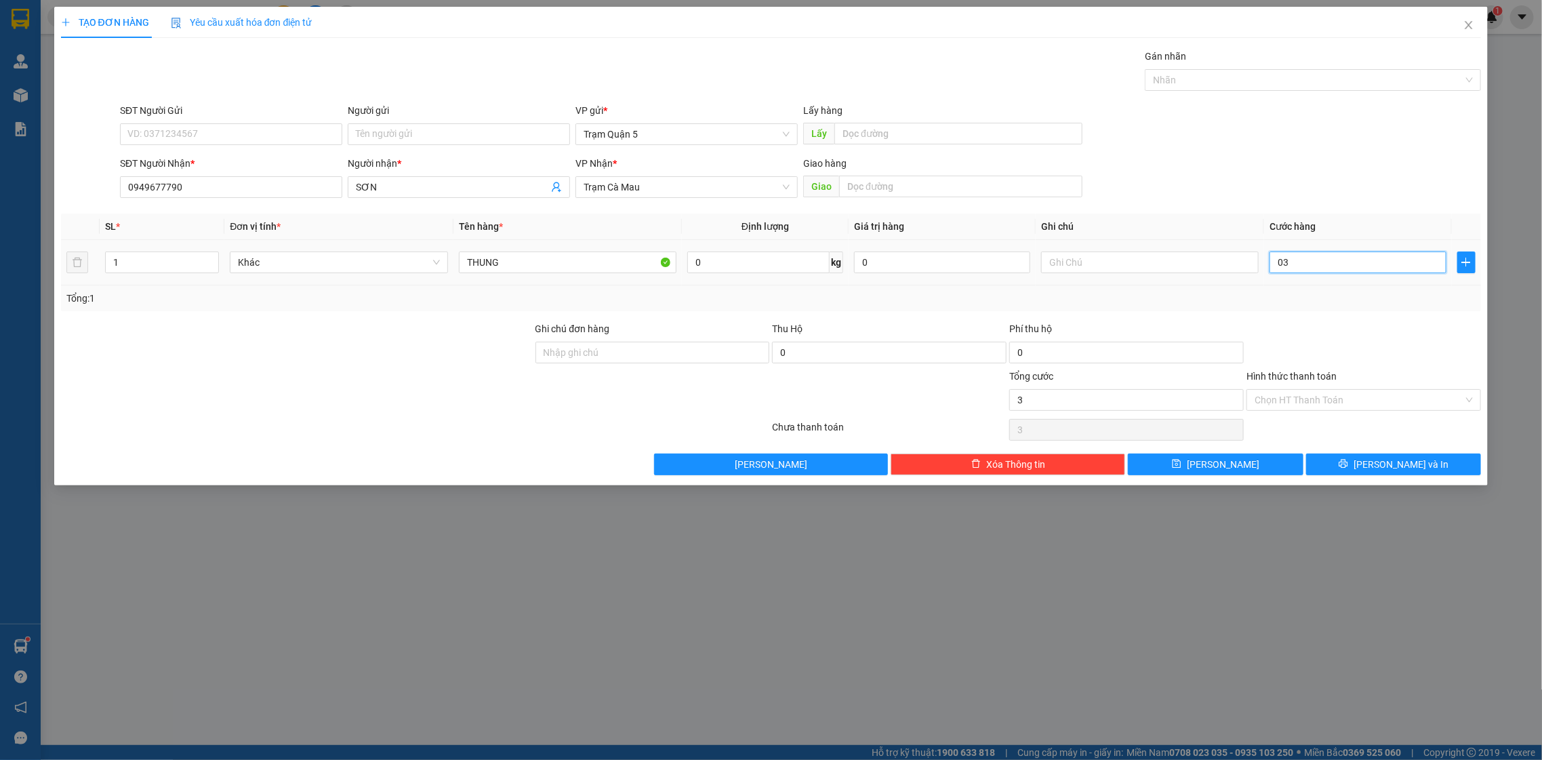
type input "30"
type input "030"
type input "30.000"
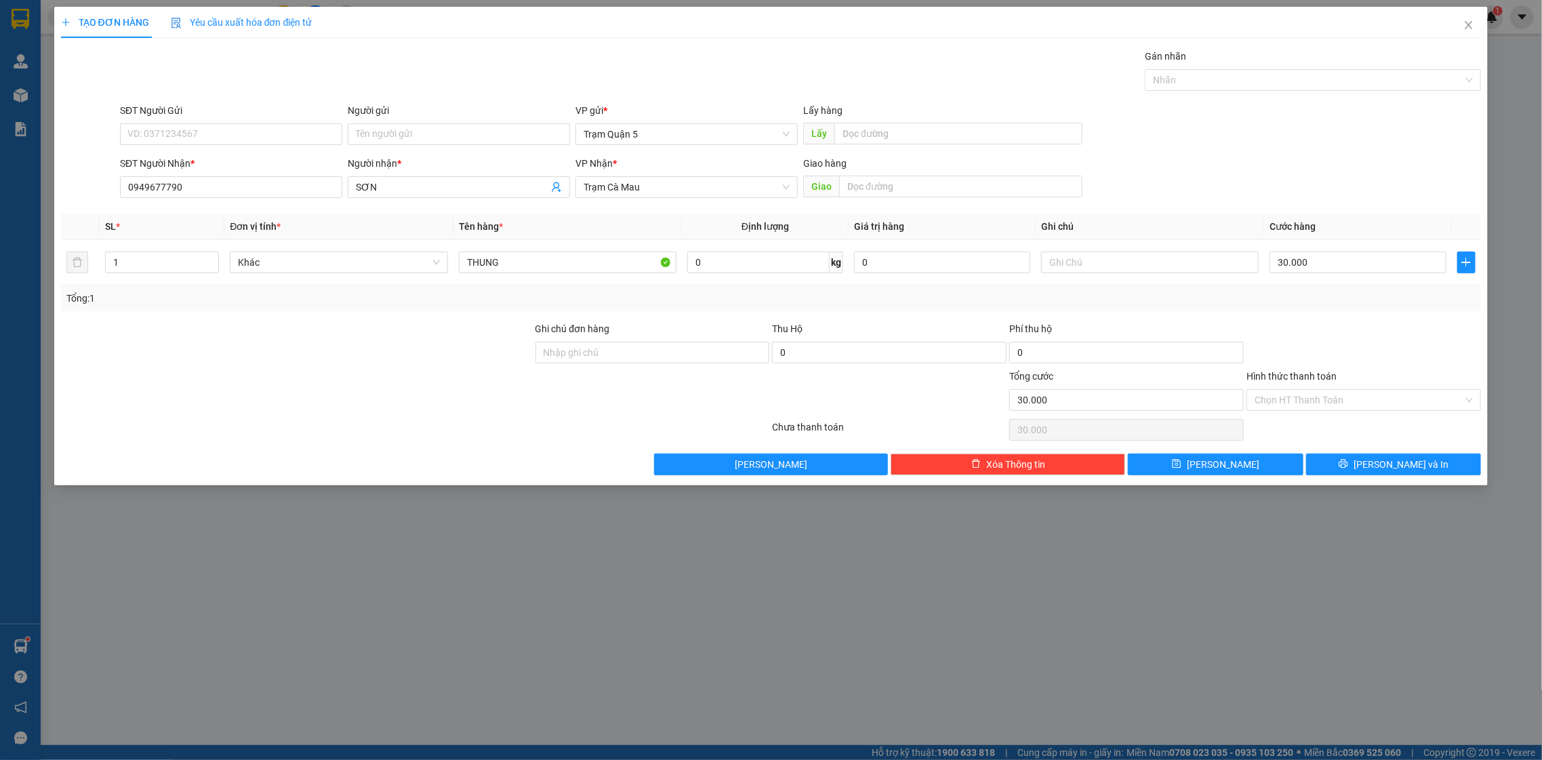
click at [1336, 319] on div "Transit Pickup Surcharge Ids Transit Deliver Surcharge Ids Transit Deliver Surc…" at bounding box center [771, 262] width 1421 height 426
drag, startPoint x: 1402, startPoint y: 489, endPoint x: 1396, endPoint y: 477, distance: 14.3
click at [1398, 483] on div "TẠO ĐƠN HÀNG Yêu cầu xuất hóa đơn điện tử Transit Pickup Surcharge Ids Transit …" at bounding box center [771, 380] width 1542 height 760
click at [1396, 473] on div "TẠO ĐƠN HÀNG Yêu cầu xuất hóa đơn điện tử Transit Pickup Surcharge Ids Transit …" at bounding box center [771, 246] width 1435 height 479
click at [1394, 469] on span "[PERSON_NAME] và In" at bounding box center [1401, 464] width 95 height 15
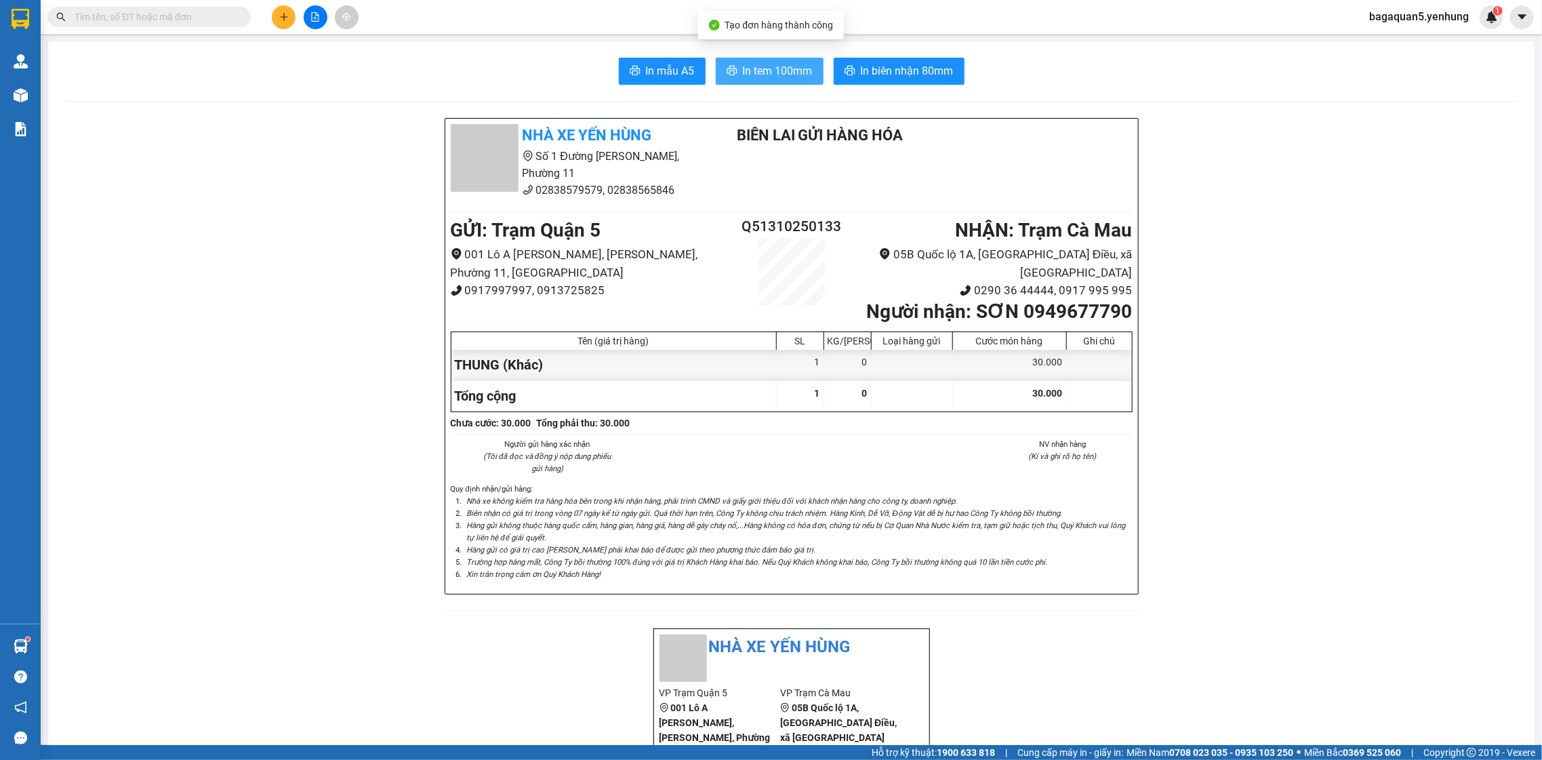
click at [803, 64] on button "In tem 100mm" at bounding box center [770, 71] width 108 height 27
click at [312, 14] on icon "file-add" at bounding box center [315, 16] width 9 height 9
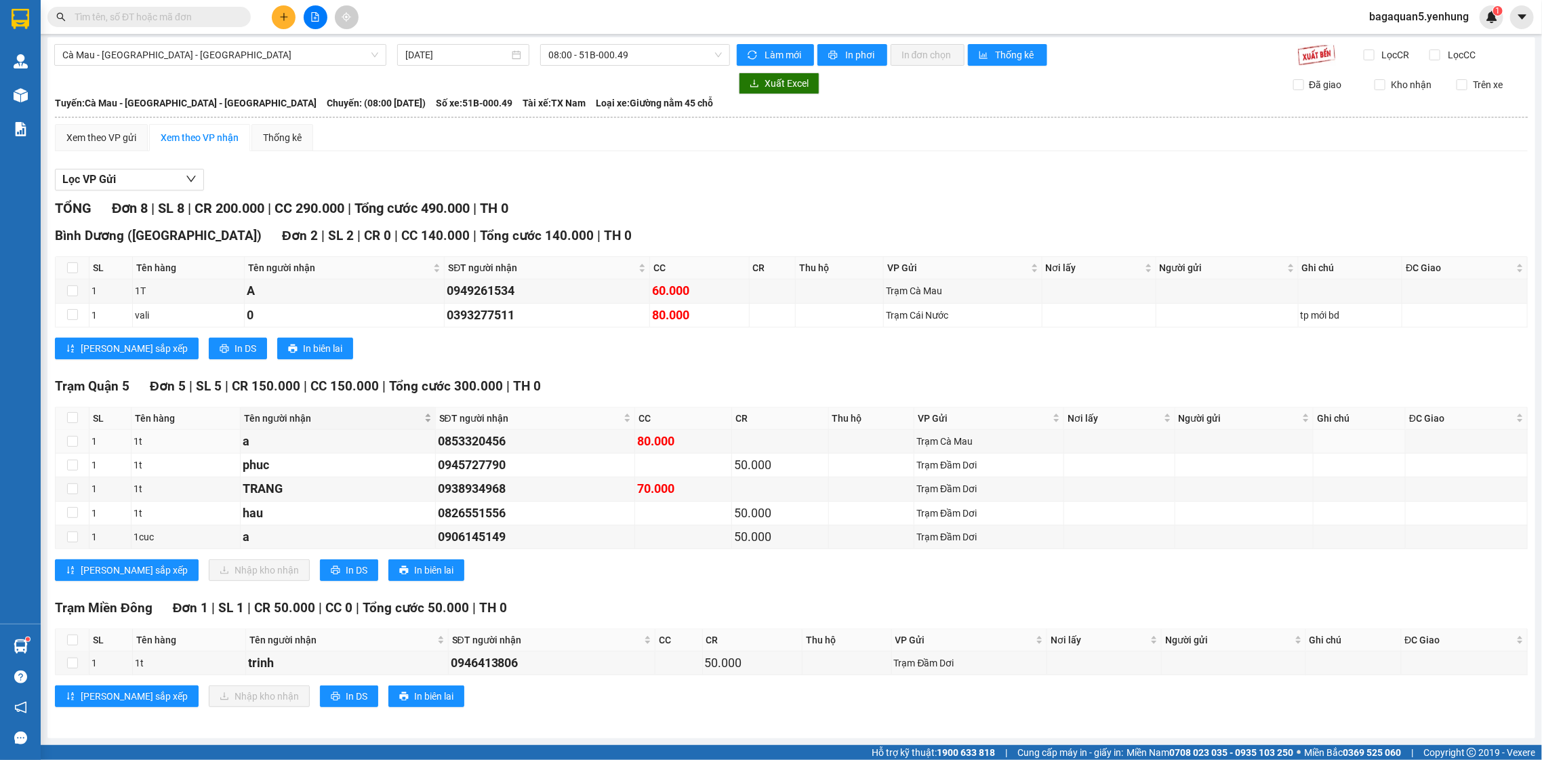
scroll to position [5, 0]
click at [207, 108] on span "Tuyến: Cà Mau - Sài Gòn - Đồng Nai" at bounding box center [186, 103] width 262 height 15
click at [207, 99] on span "Tuyến: Cà Mau - Sài Gòn - Đồng Nai" at bounding box center [186, 103] width 262 height 15
click at [207, 98] on b "Tuyến: Cà Mau - Sài Gòn - Đồng Nai" at bounding box center [186, 103] width 262 height 11
click at [283, 22] on button at bounding box center [284, 17] width 24 height 24
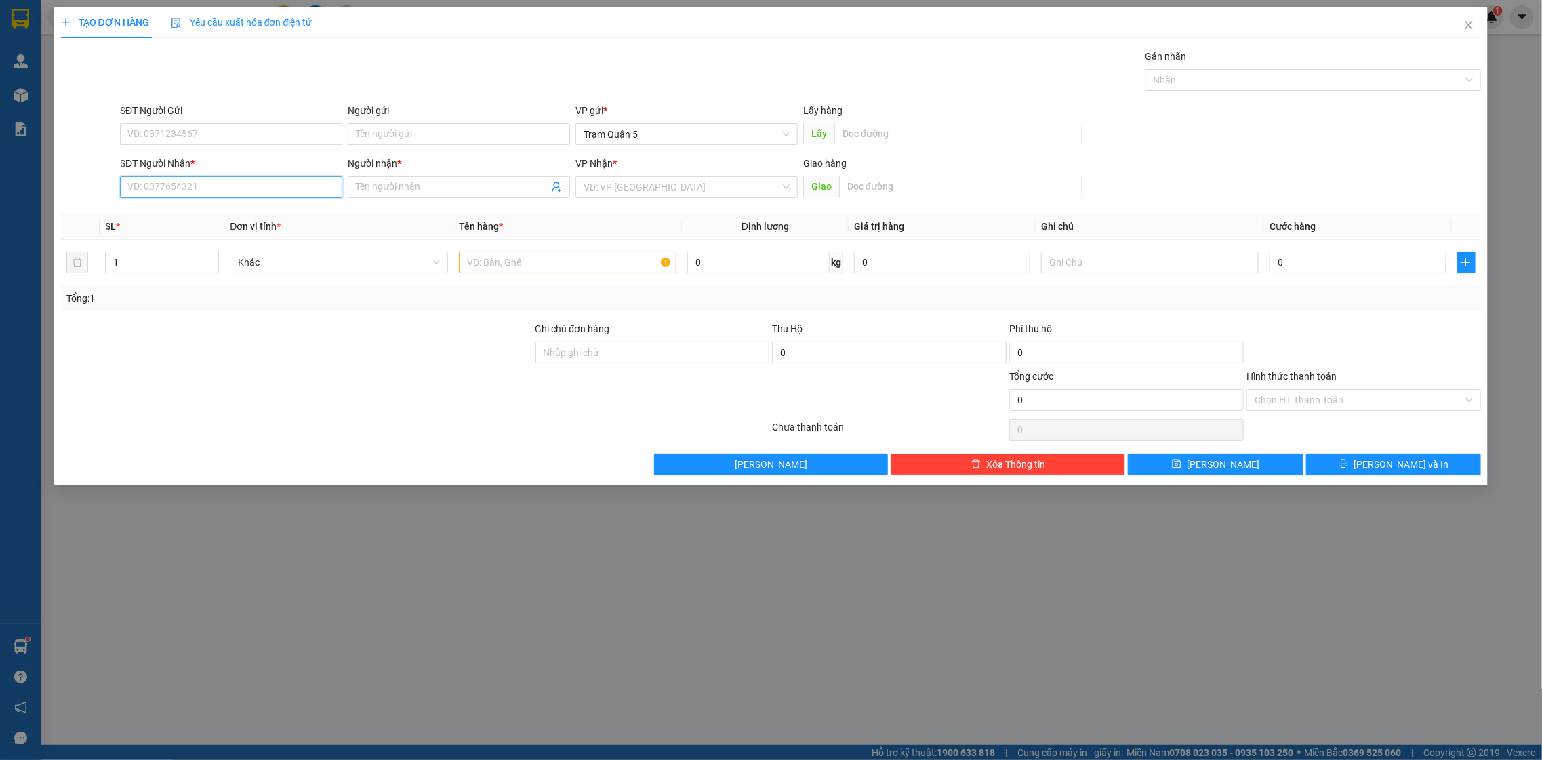
click at [219, 188] on input "SĐT Người Nhận *" at bounding box center [231, 187] width 222 height 22
type input "1"
click at [258, 225] on div "0913639243 - SƠN ĐÀI" at bounding box center [231, 215] width 222 height 22
type input "0913639243"
type input "SƠN ĐÀI"
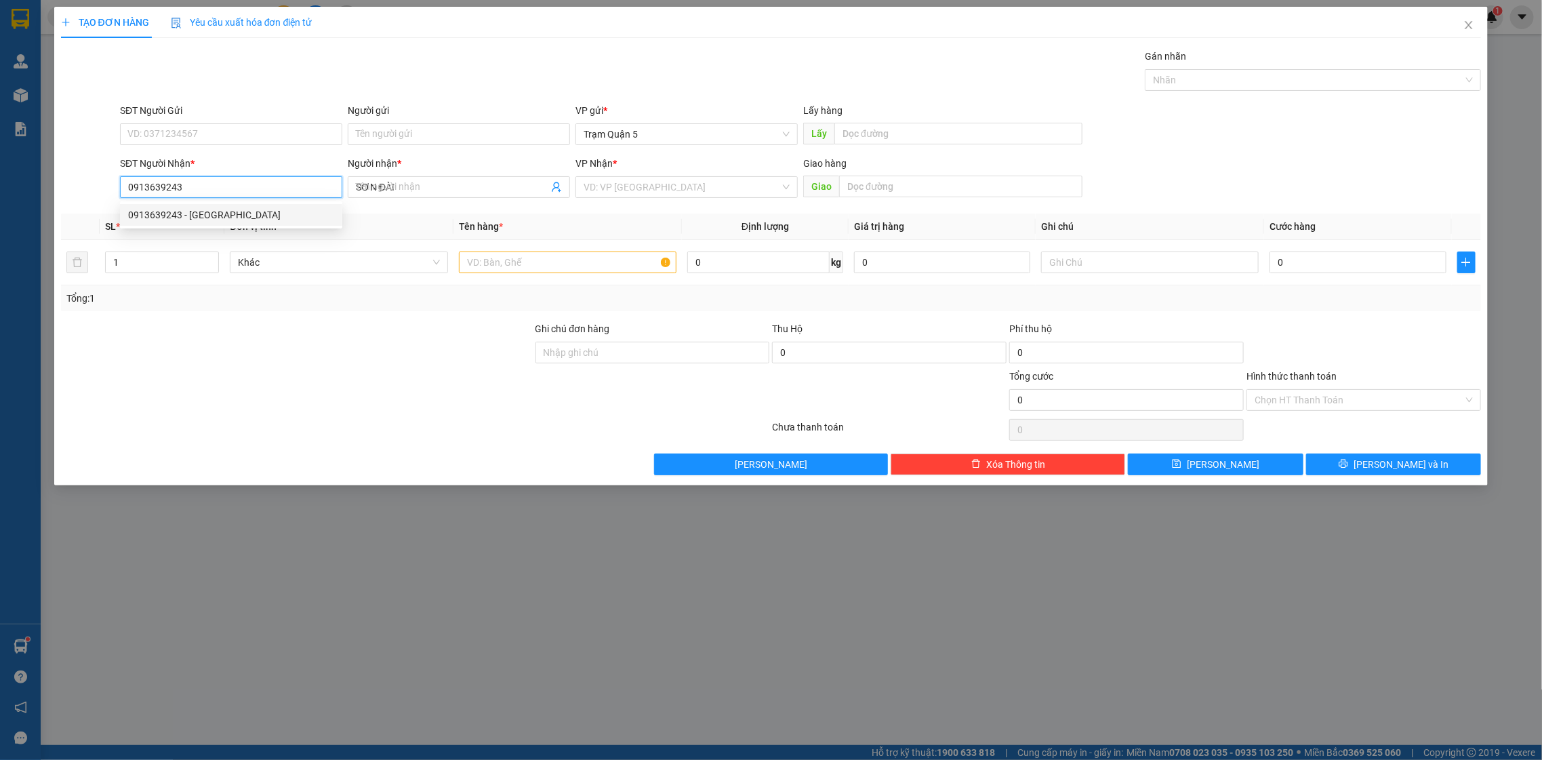
type input "40.000"
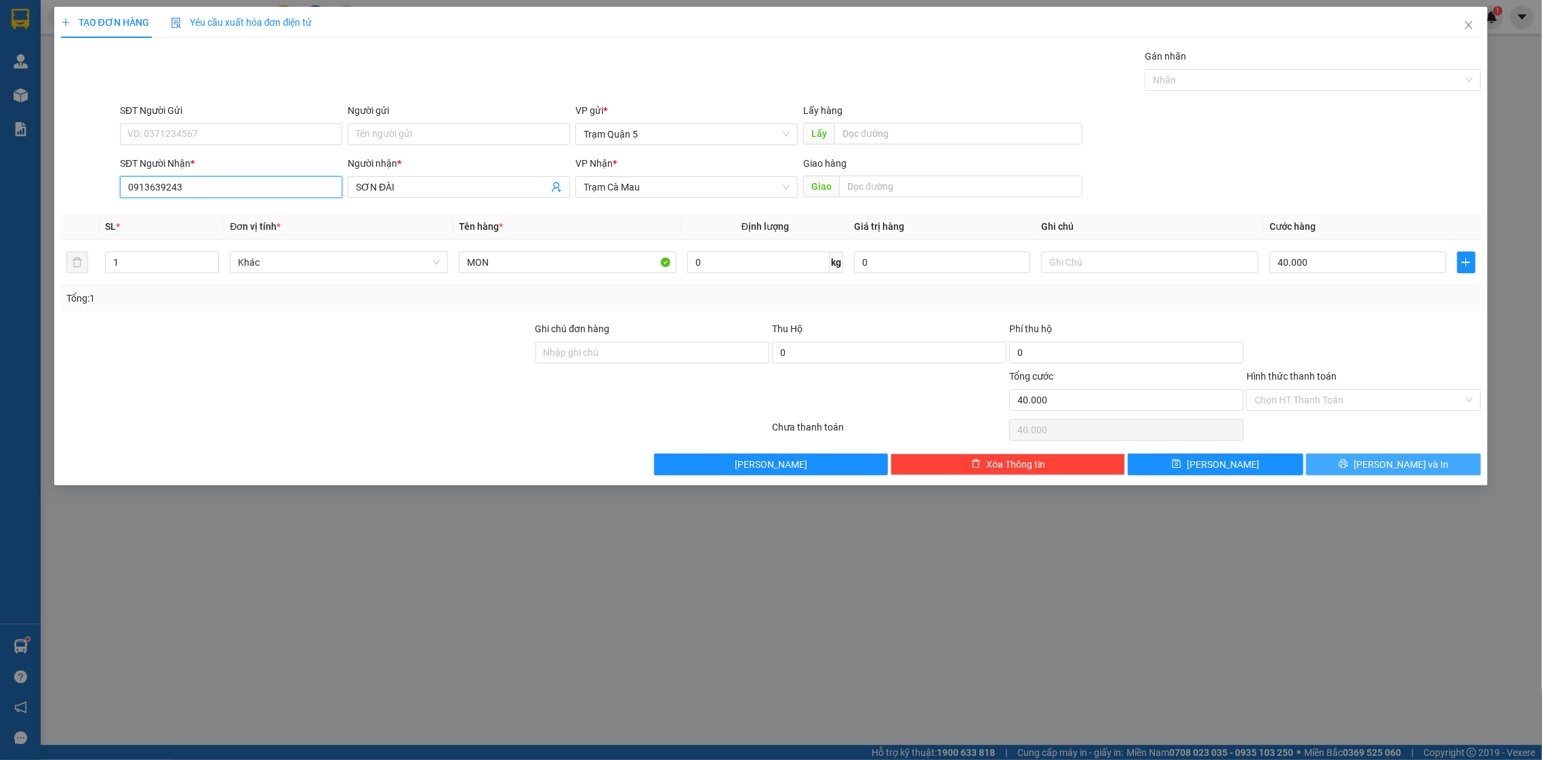
type input "0913639243"
click at [1393, 468] on span "[PERSON_NAME] và In" at bounding box center [1401, 464] width 95 height 15
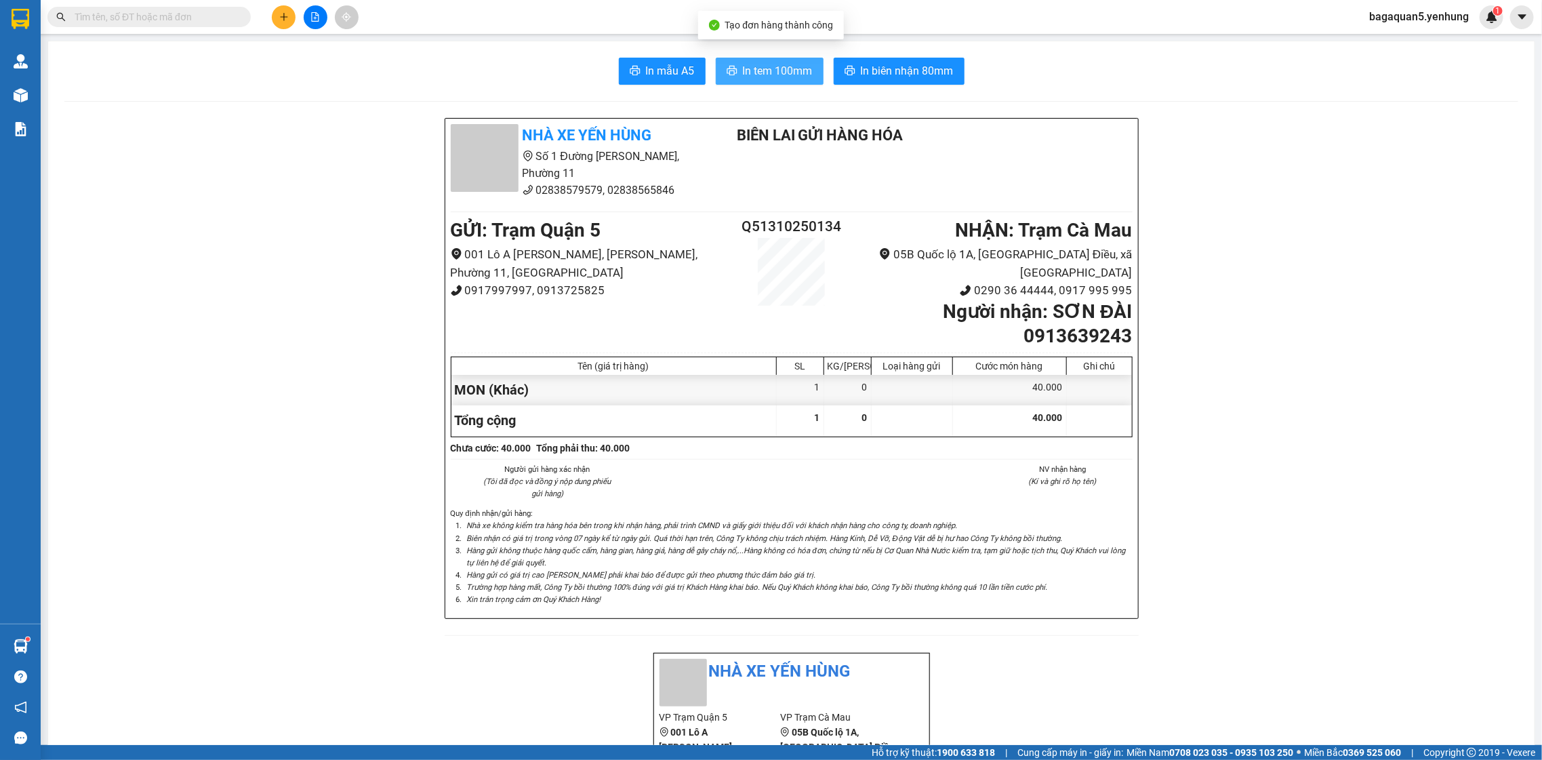
click at [793, 79] on span "In tem 100mm" at bounding box center [778, 70] width 70 height 17
click at [276, 19] on button at bounding box center [284, 17] width 24 height 24
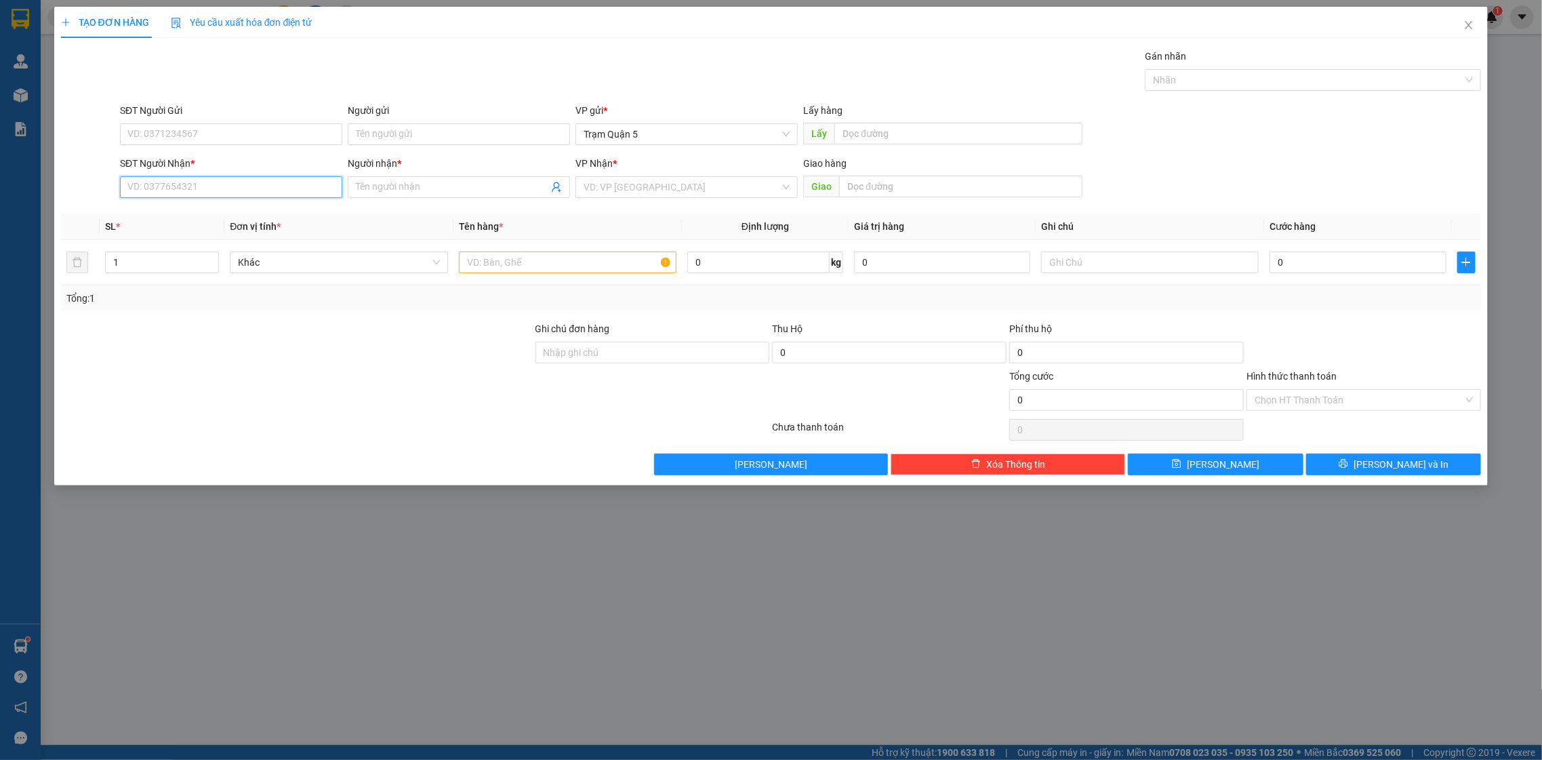
click at [189, 181] on input "SĐT Người Nhận *" at bounding box center [231, 187] width 222 height 22
drag, startPoint x: 231, startPoint y: 241, endPoint x: 215, endPoint y: 212, distance: 33.1
click at [216, 218] on body "Kết quả tìm kiếm ( 0 ) Bộ lọc No Data bagaquan5.yenhung 1 Quản Lý Quản lý khách…" at bounding box center [771, 380] width 1542 height 760
drag, startPoint x: 214, startPoint y: 218, endPoint x: 212, endPoint y: 203, distance: 14.5
click at [214, 216] on th "SL *" at bounding box center [162, 227] width 125 height 26
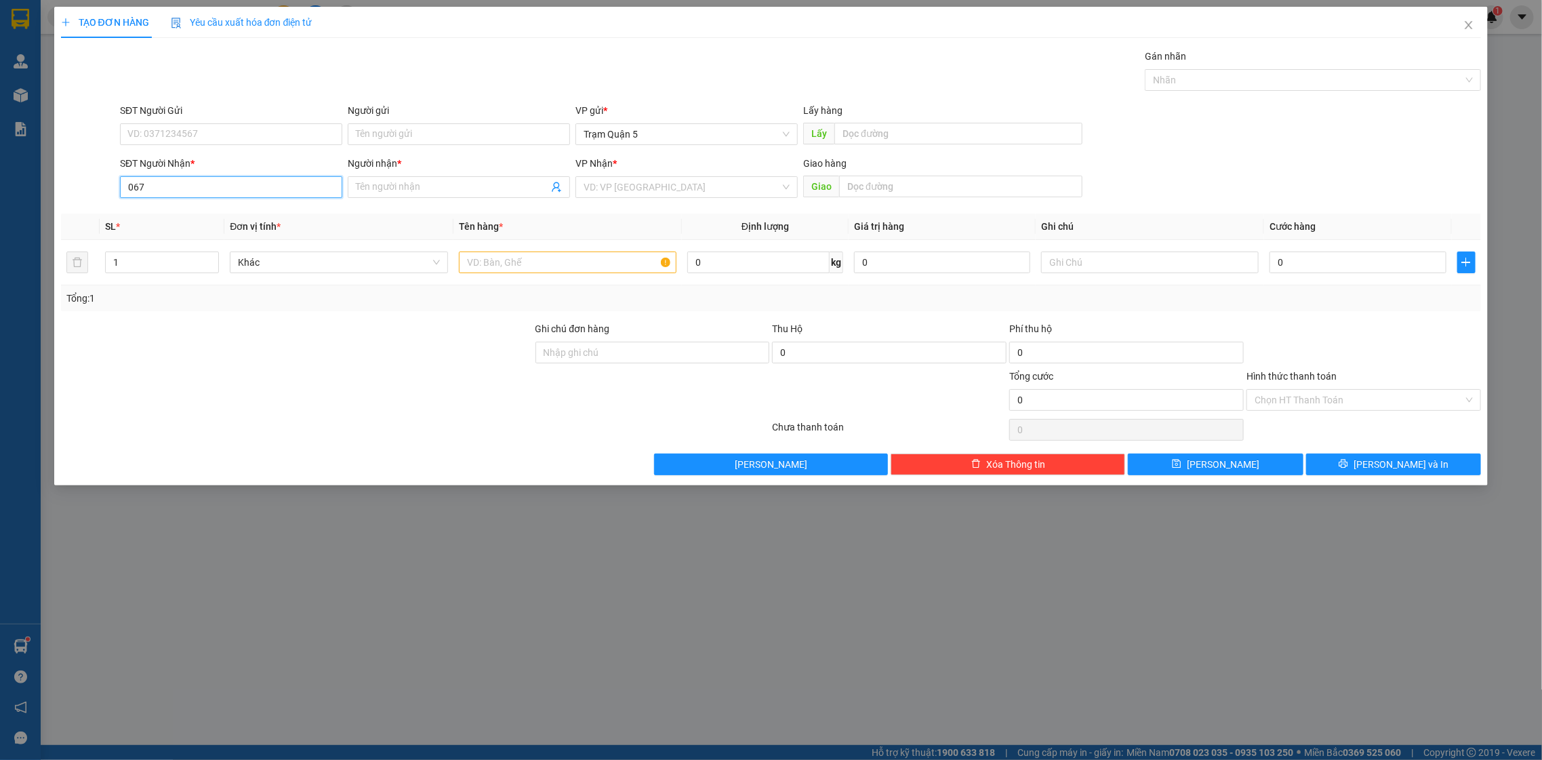
drag, startPoint x: 208, startPoint y: 193, endPoint x: 202, endPoint y: 170, distance: 23.2
click at [203, 178] on input "067" at bounding box center [231, 187] width 222 height 22
drag, startPoint x: 201, startPoint y: 220, endPoint x: 189, endPoint y: 185, distance: 36.4
click at [195, 210] on div "0913552067 - DI 5 CAPE" at bounding box center [231, 214] width 206 height 15
type input "0913552067"
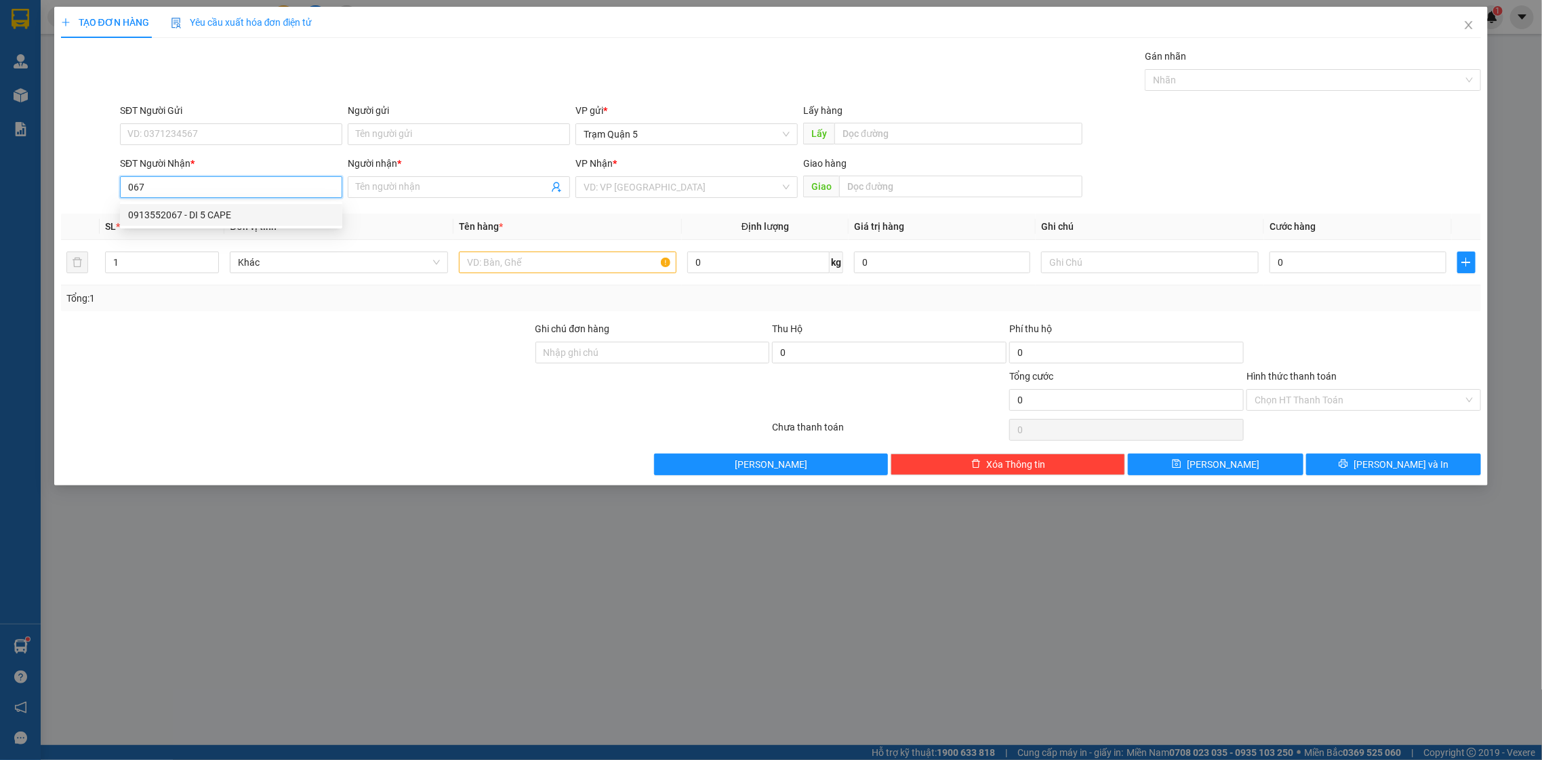
type input "DI 5 CAPE"
type input "80.000"
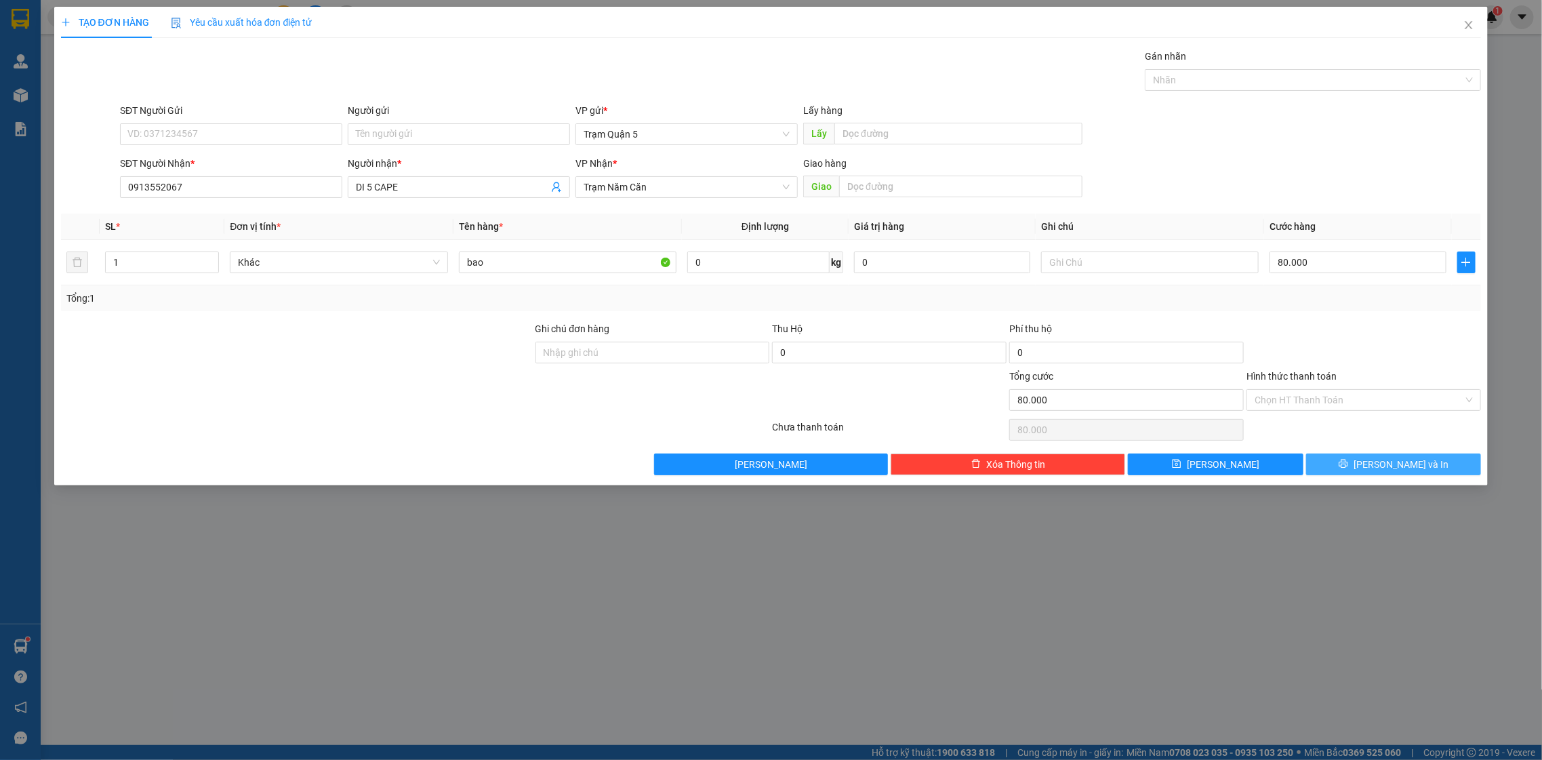
click at [1388, 466] on span "[PERSON_NAME] và In" at bounding box center [1401, 464] width 95 height 15
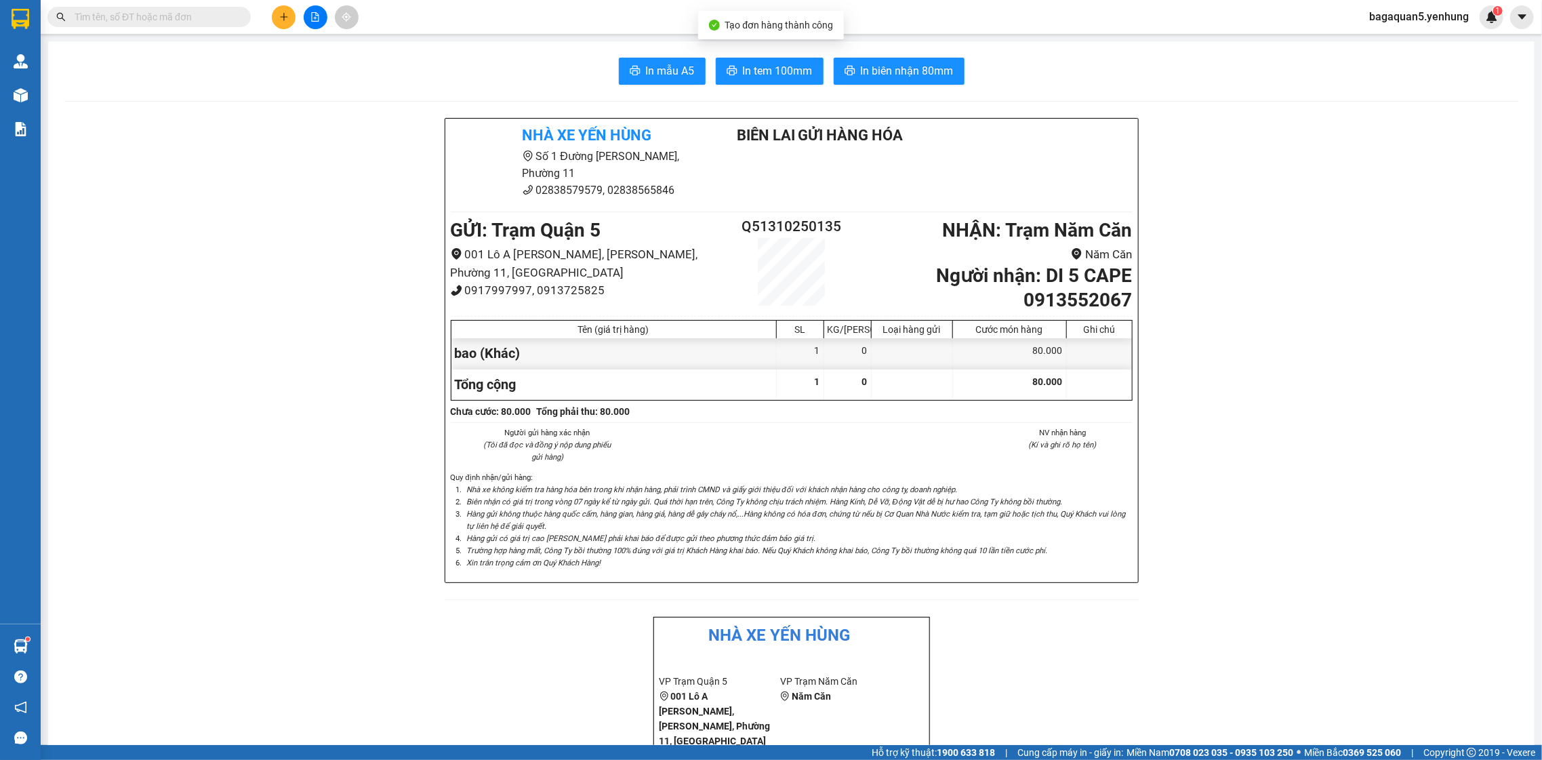
drag, startPoint x: 1388, startPoint y: 466, endPoint x: -33, endPoint y: 355, distance: 1426.0
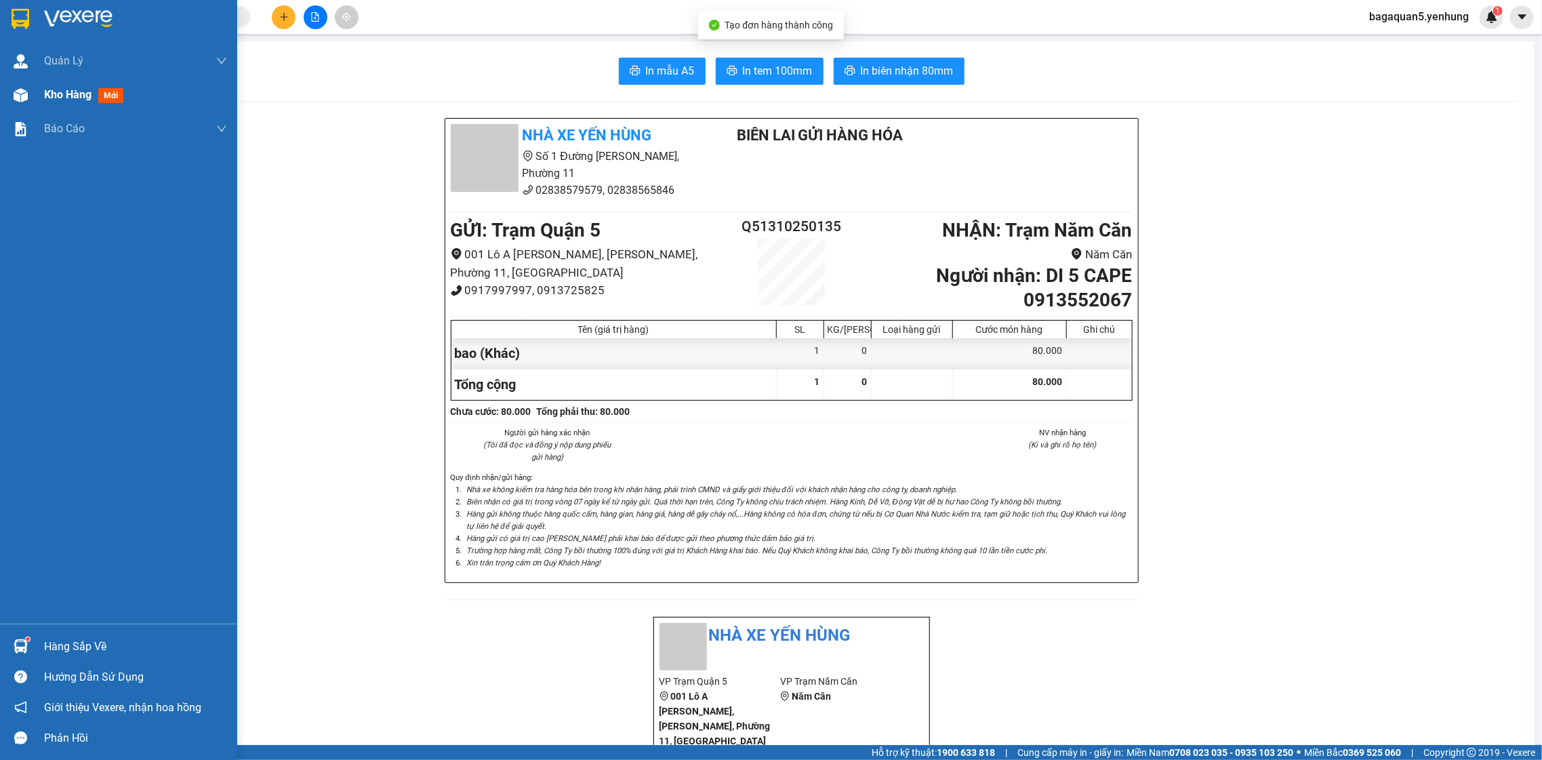
click at [9, 100] on div at bounding box center [21, 95] width 24 height 24
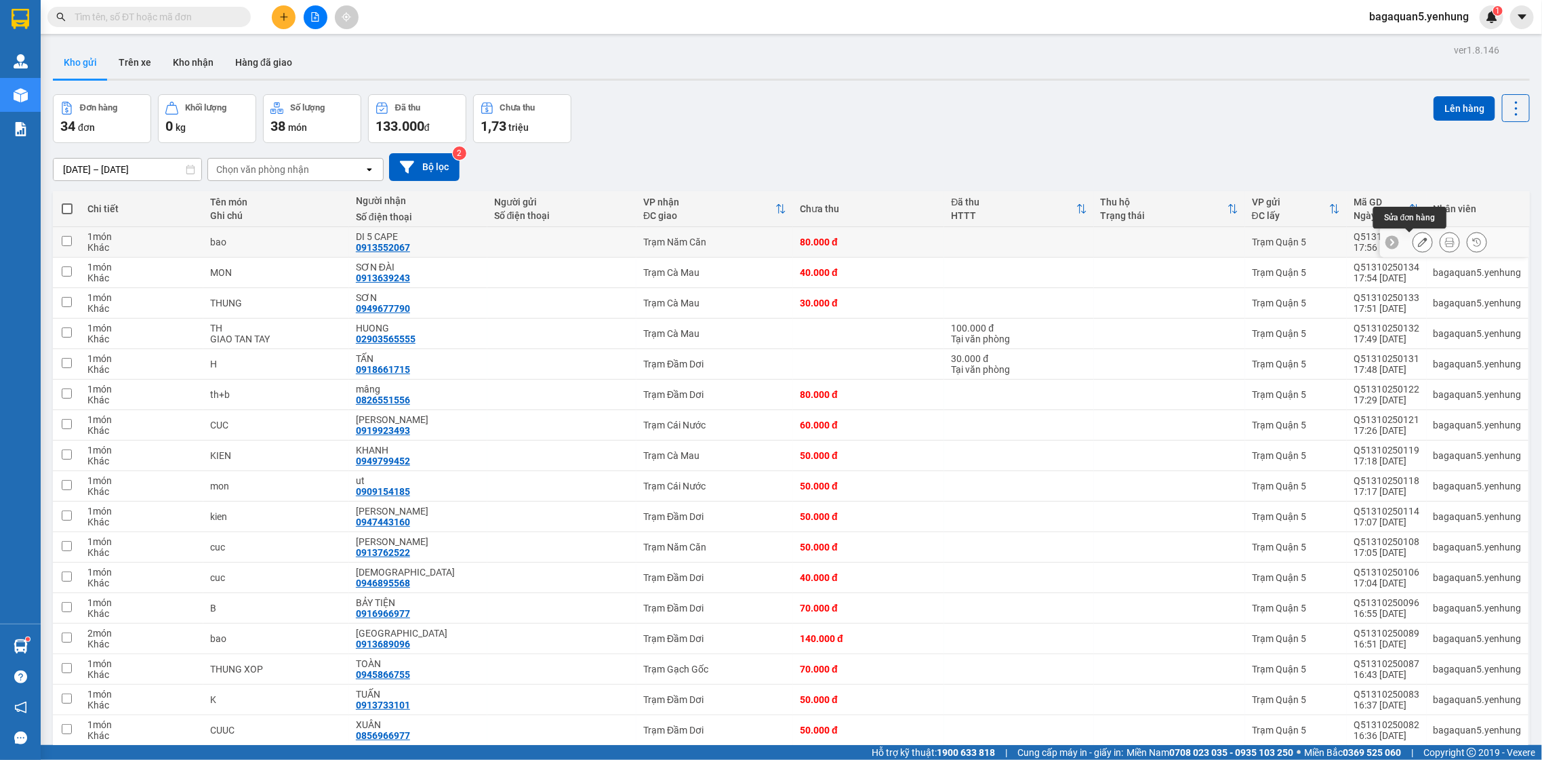
click at [1418, 245] on icon at bounding box center [1422, 241] width 9 height 9
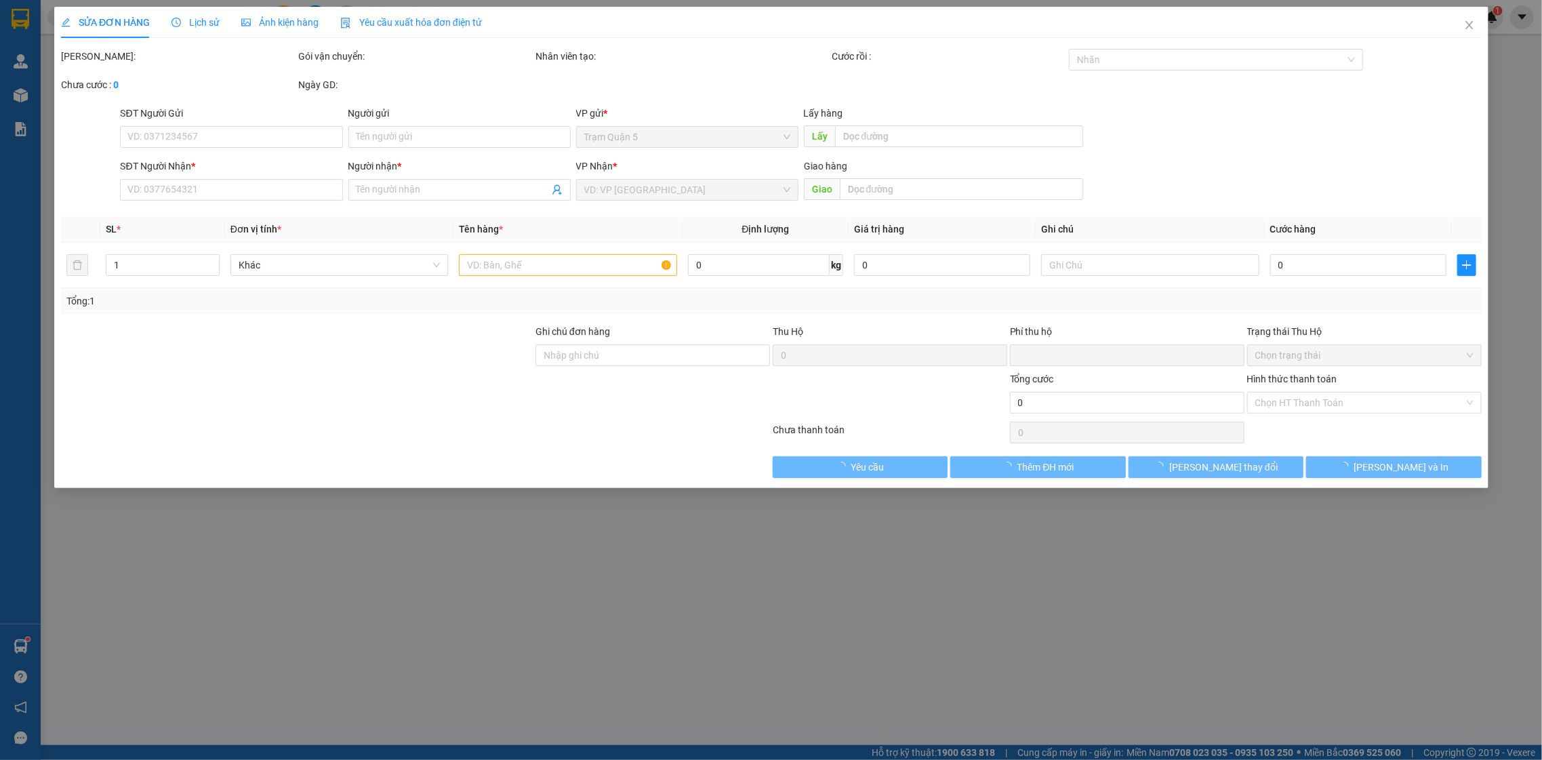
type input "0913552067"
type input "DI 5 CAPE"
type input "0"
type input "80.000"
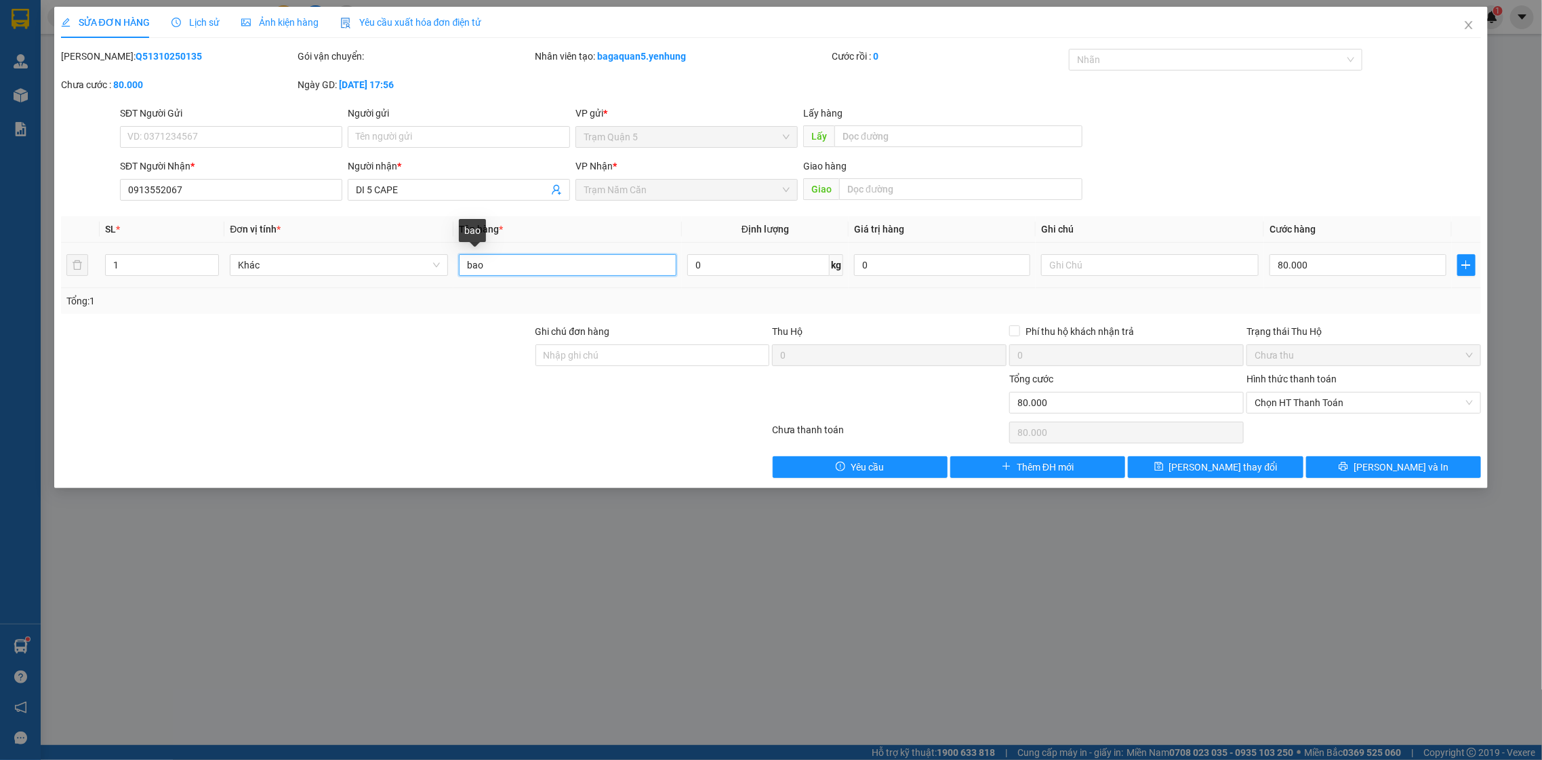
click at [555, 265] on input "bao" at bounding box center [568, 265] width 218 height 22
type input "b"
type input "cuc"
click at [1397, 264] on input "80.000" at bounding box center [1358, 265] width 176 height 22
type input "0"
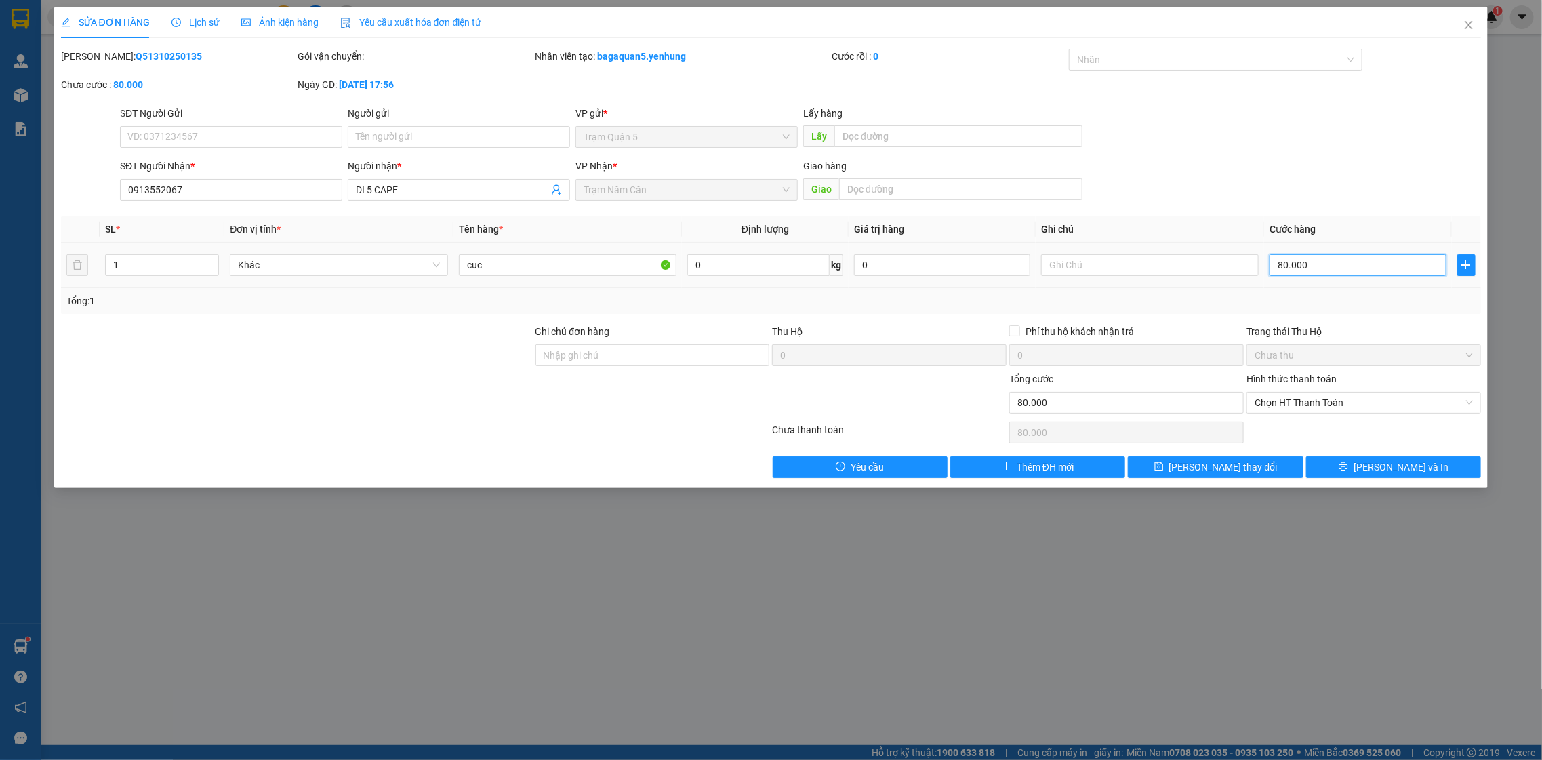
type input "0"
type input "7"
type input "07"
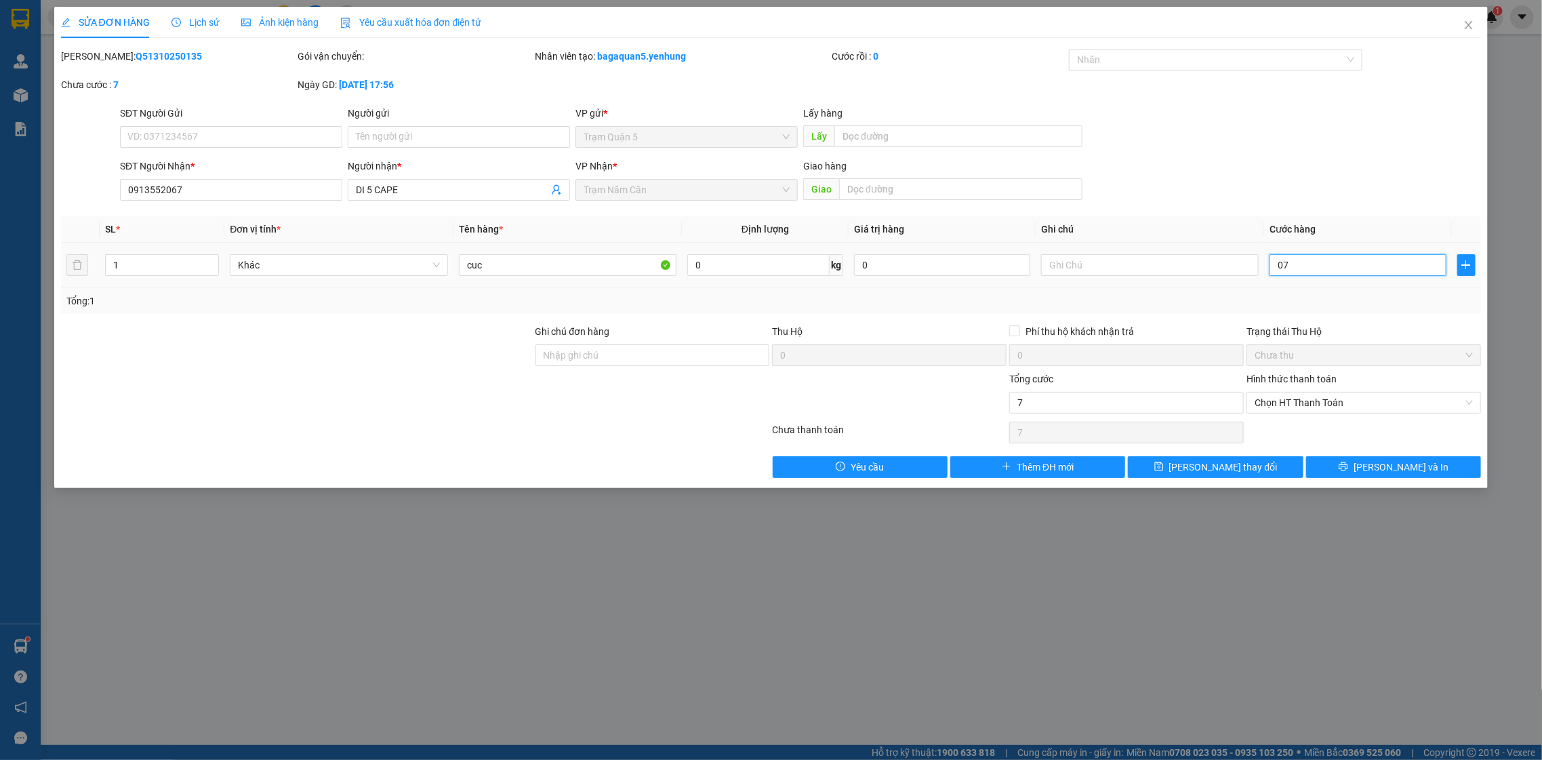
type input "70"
type input "070"
type input "70.000"
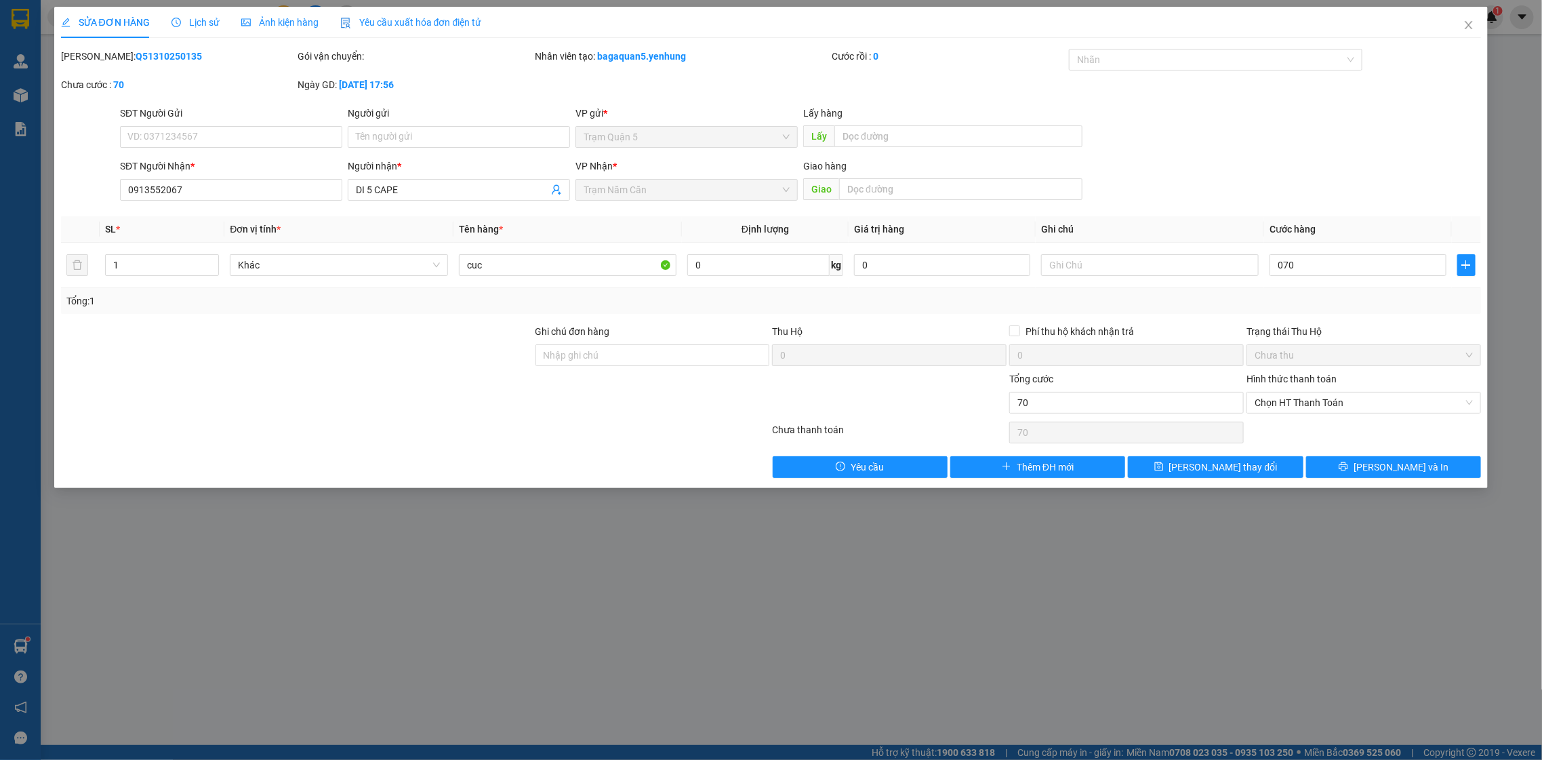
type input "70.000"
click at [1319, 294] on div "Tổng: 1" at bounding box center [771, 301] width 1410 height 15
click at [1359, 468] on button "[PERSON_NAME] và In" at bounding box center [1393, 467] width 175 height 22
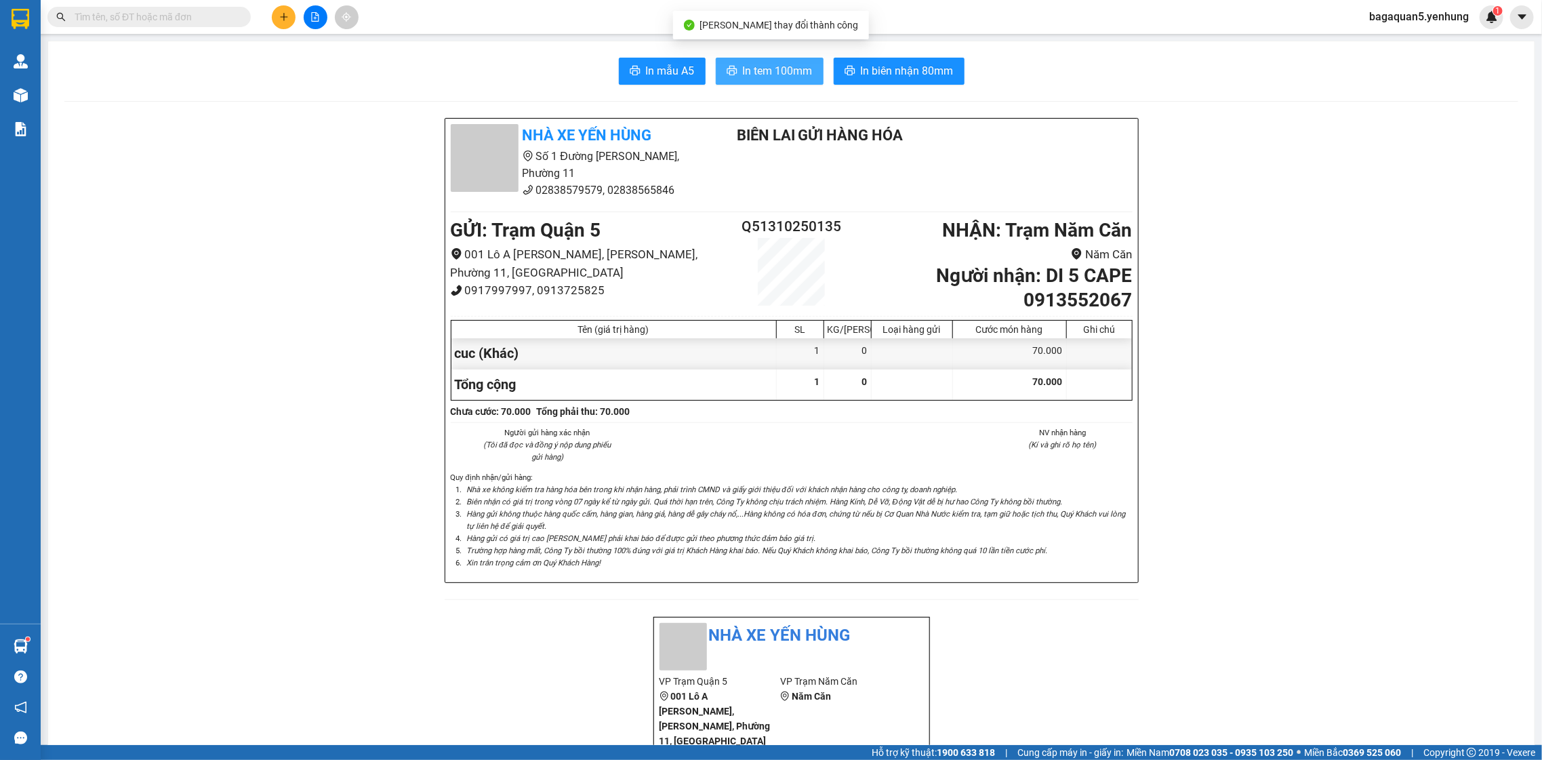
click at [740, 58] on button "In tem 100mm" at bounding box center [770, 71] width 108 height 27
click at [294, 15] on button at bounding box center [284, 17] width 24 height 24
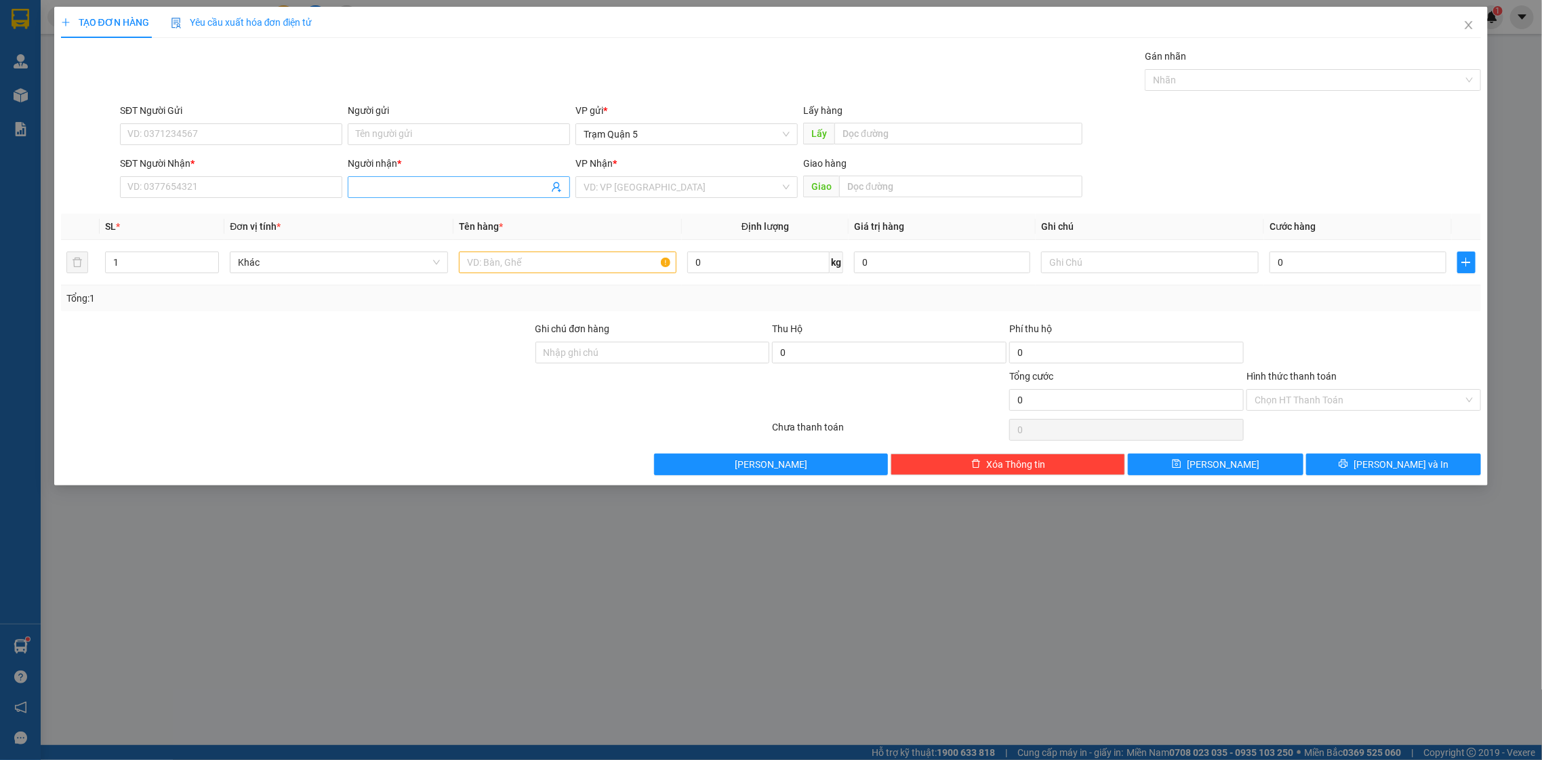
click at [477, 191] on input "Người nhận *" at bounding box center [452, 187] width 193 height 15
type input "khải"
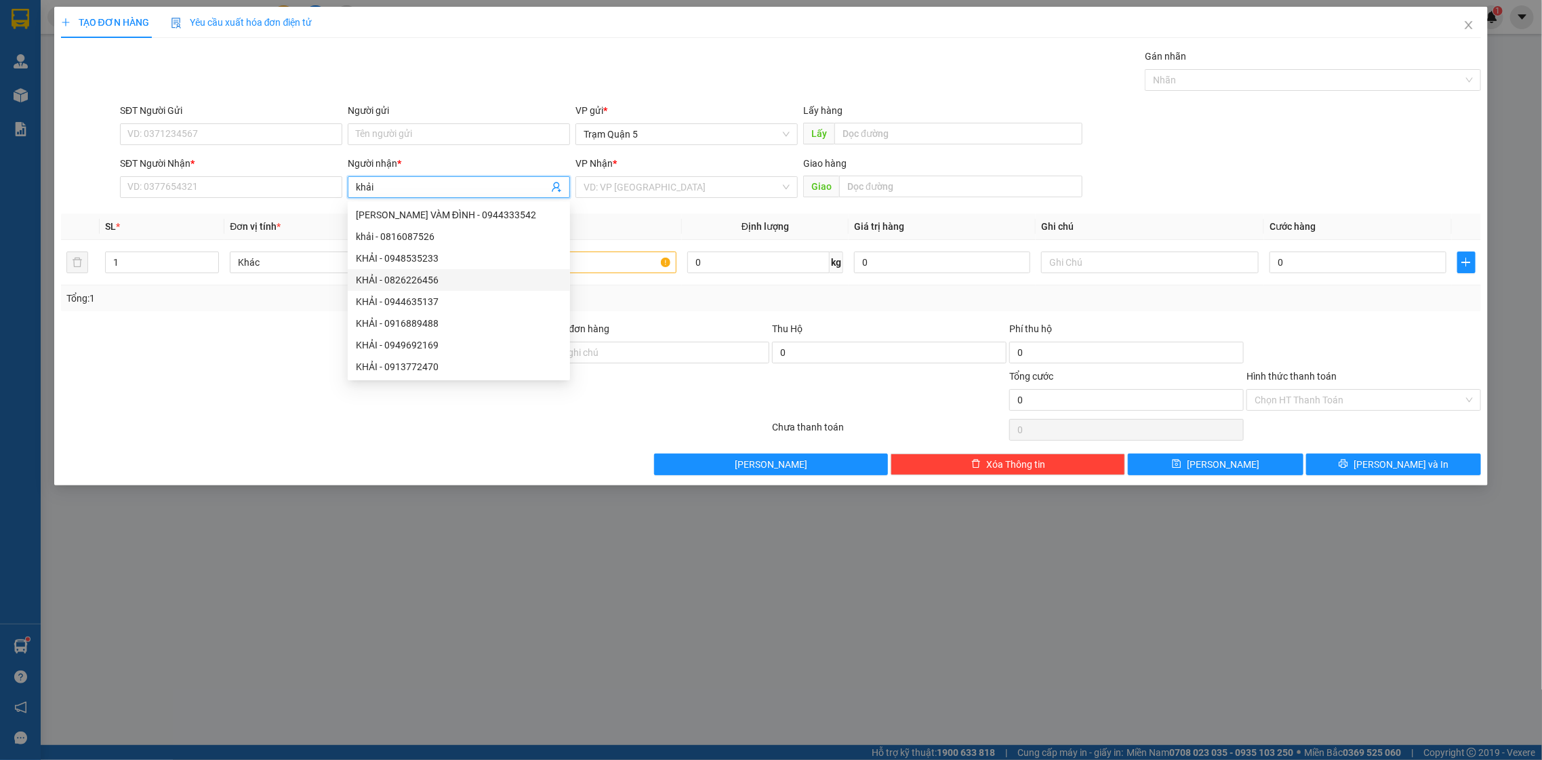
click at [470, 280] on div "KHẢI - 0826226456" at bounding box center [459, 280] width 206 height 15
type input "0826226456"
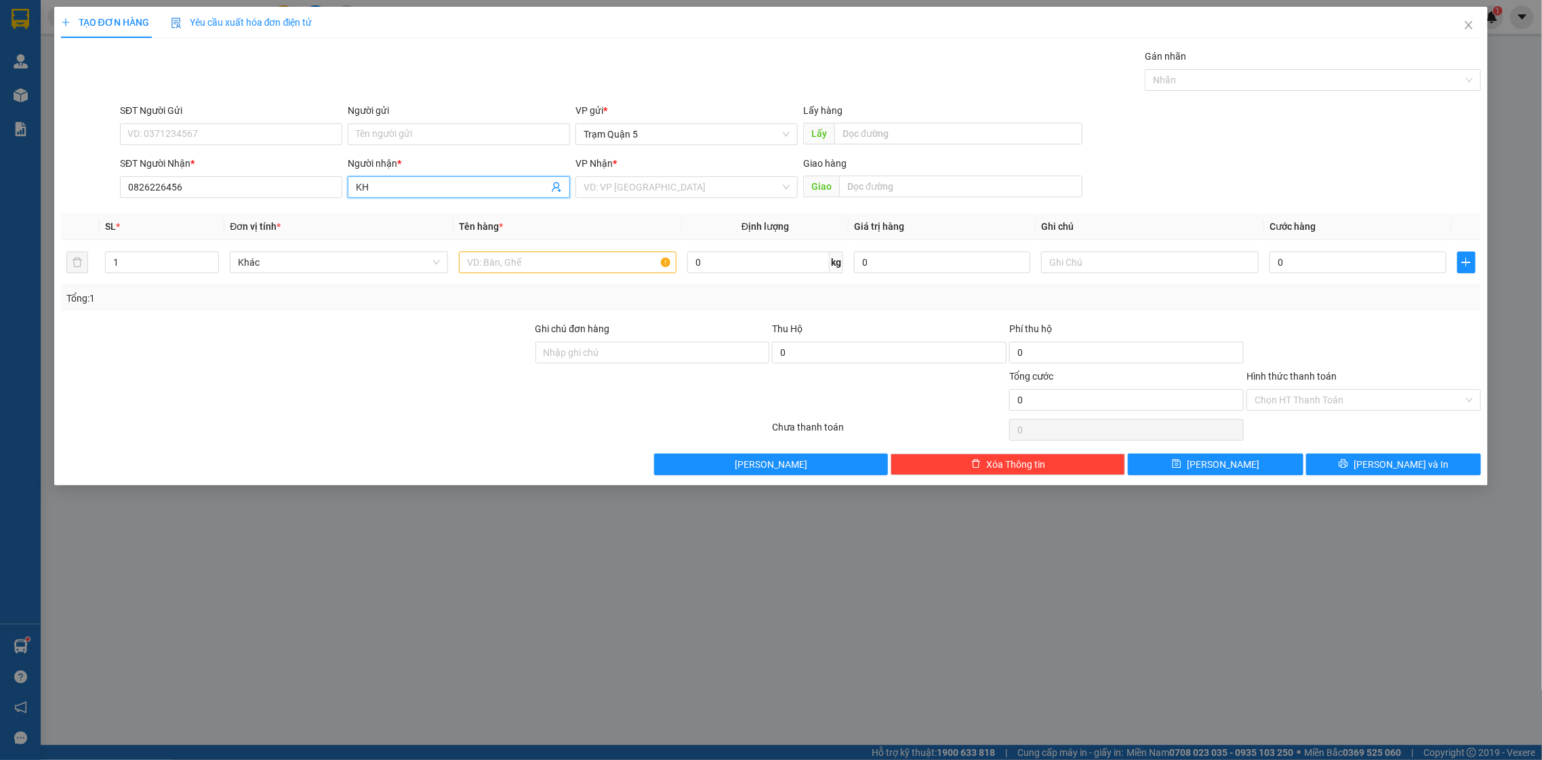
type input "K"
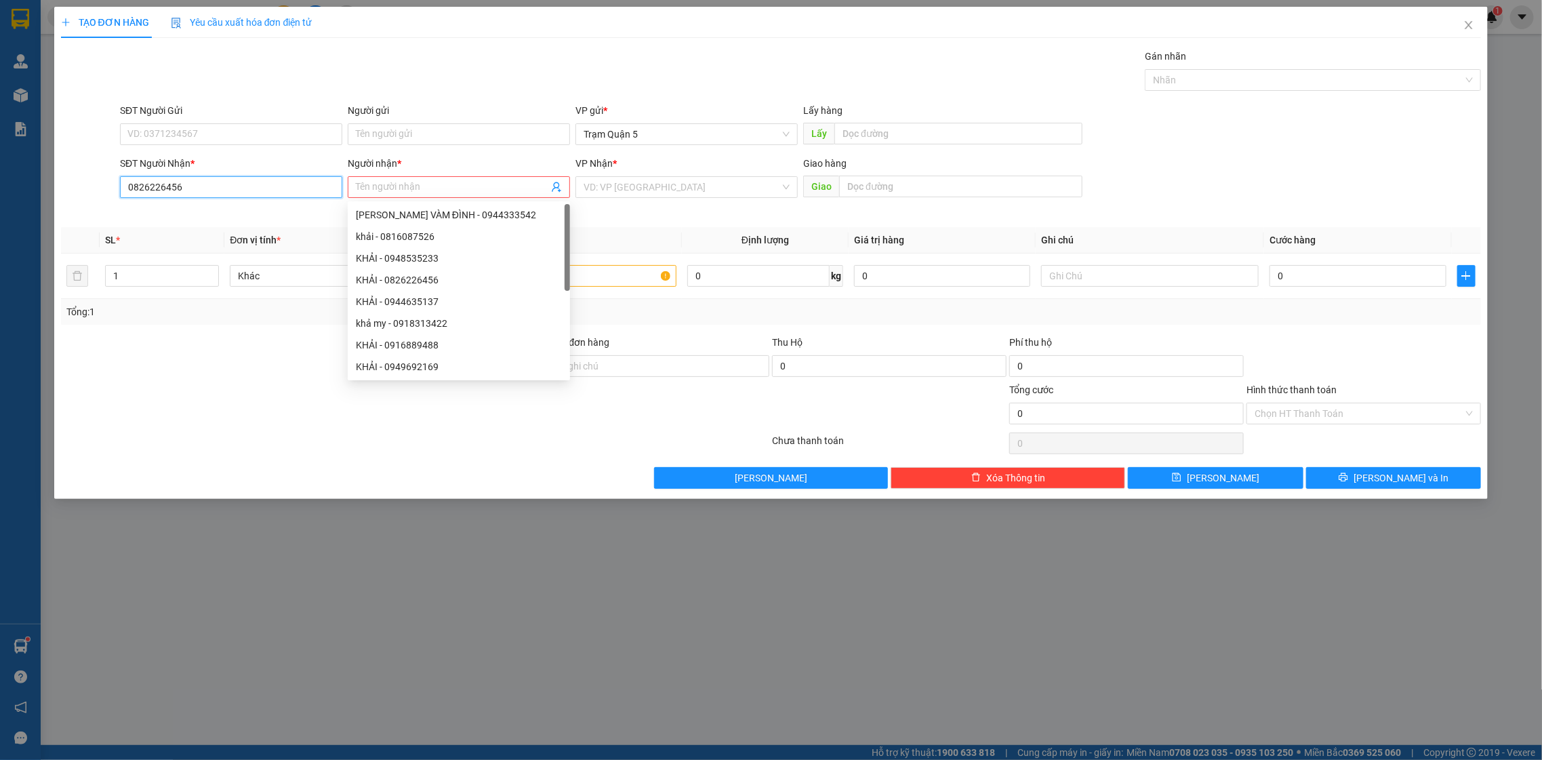
click at [233, 187] on input "0826226456" at bounding box center [231, 187] width 222 height 22
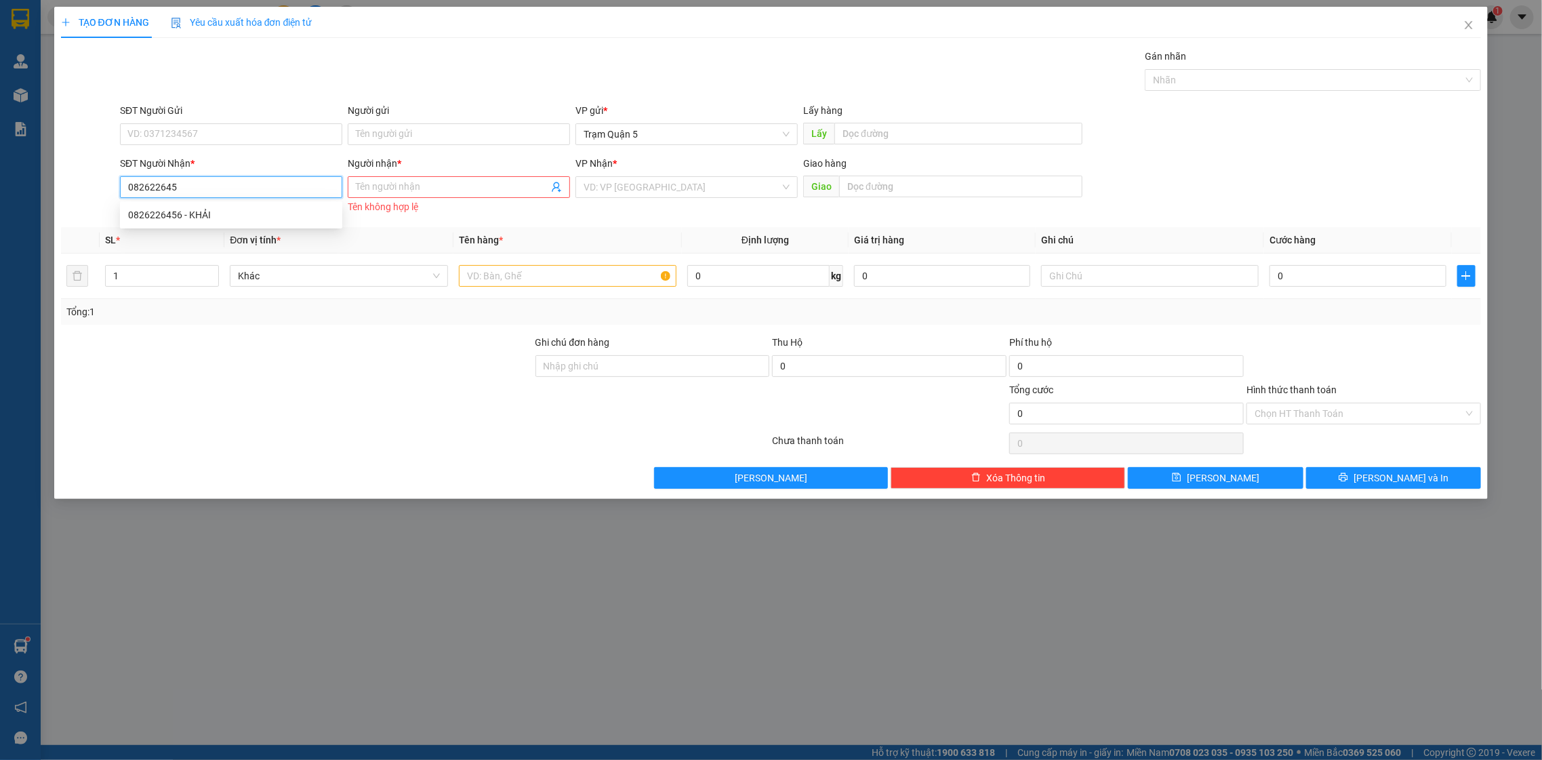
type input "0826226456"
click at [225, 200] on div "SĐT Người Nhận * 0826226456" at bounding box center [231, 179] width 222 height 47
click at [227, 215] on div "SĐT Người Nhận * 0826226456" at bounding box center [231, 186] width 228 height 61
click at [233, 183] on input "0826226456" at bounding box center [231, 187] width 222 height 22
click at [233, 210] on div "0826226456 - KHẢI" at bounding box center [231, 214] width 206 height 15
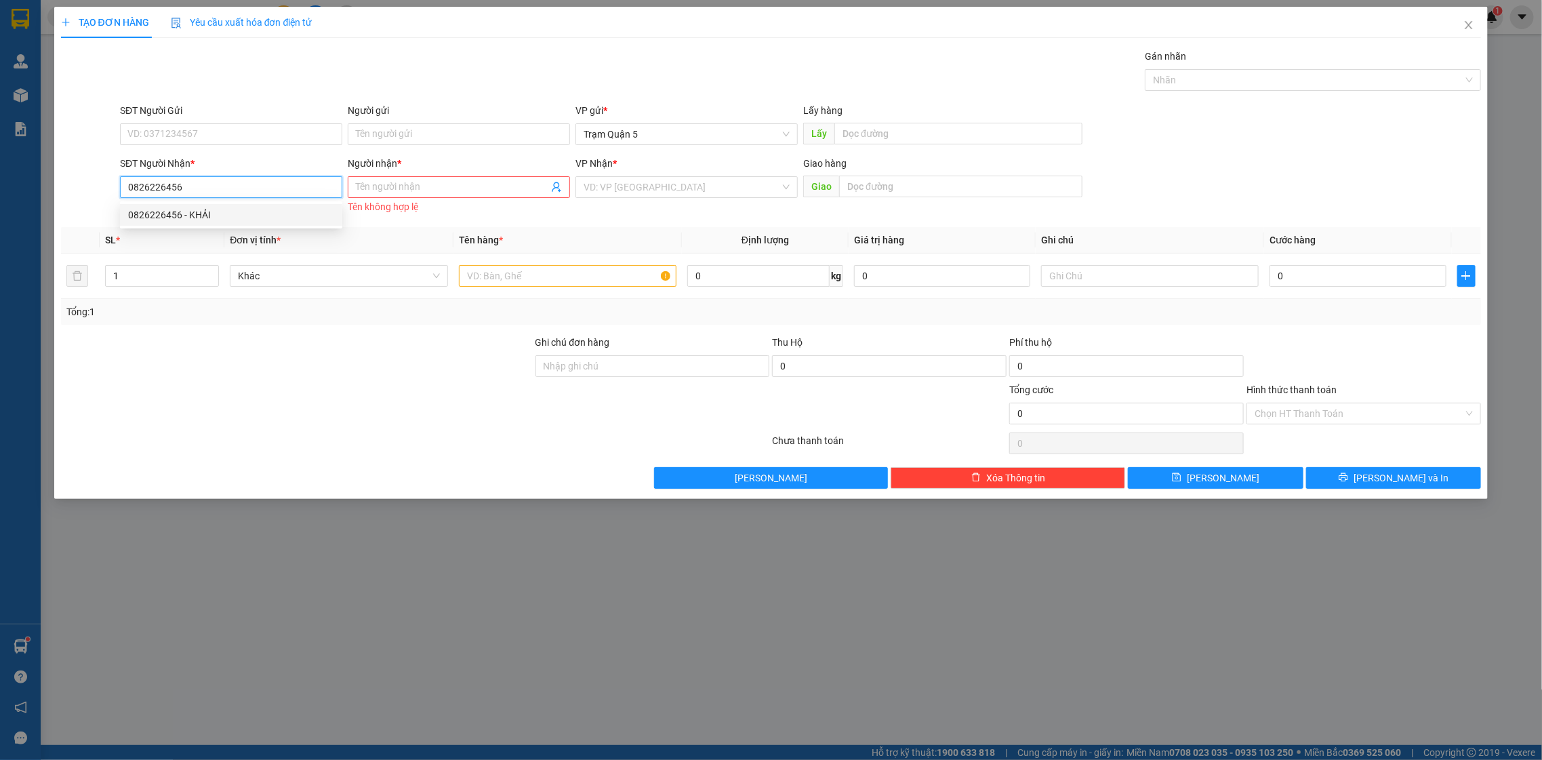
type input "KHẢI"
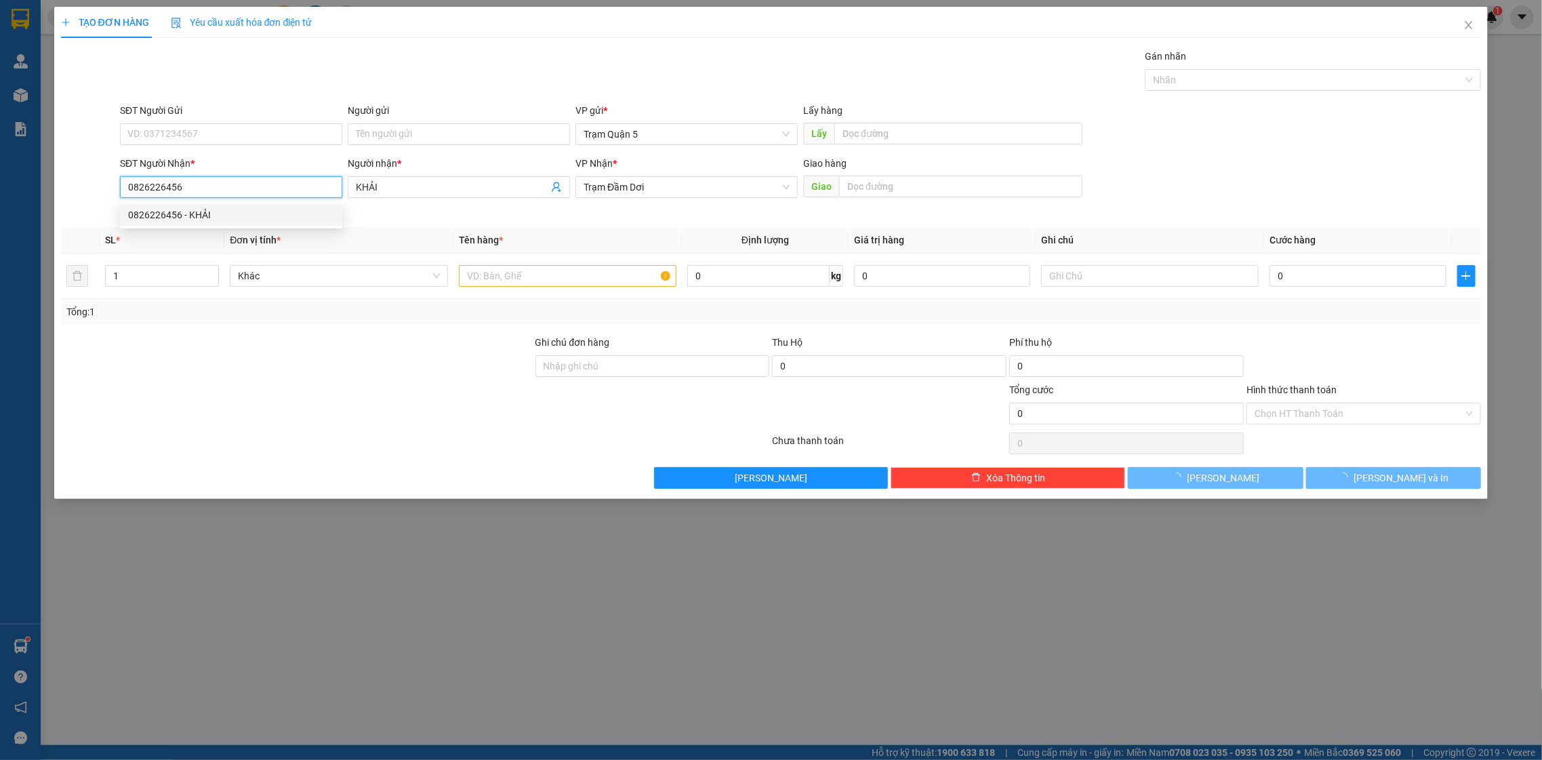
type input "100.000"
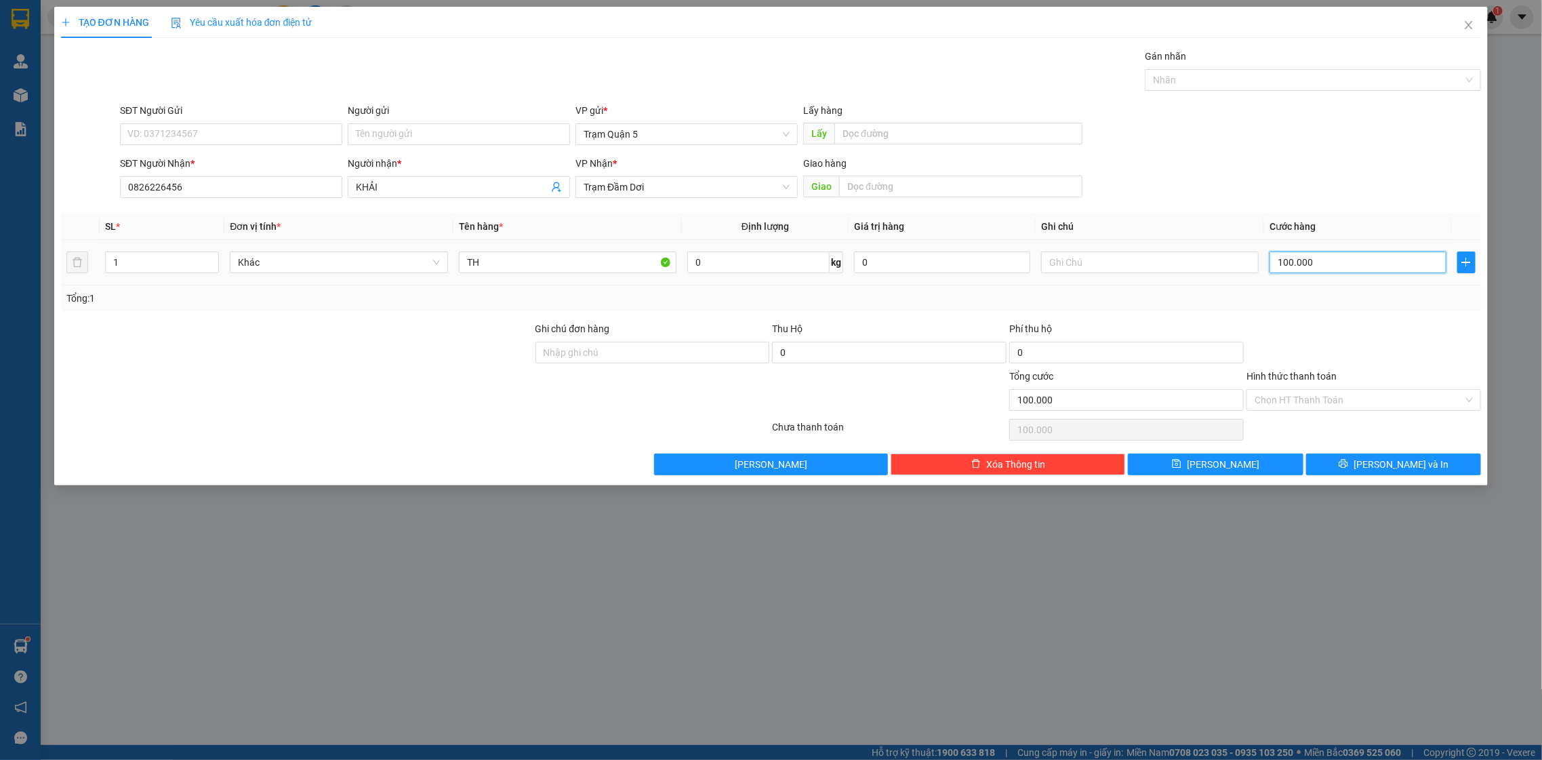
click at [1300, 269] on input "100.000" at bounding box center [1358, 263] width 176 height 22
type input "0"
type input "8"
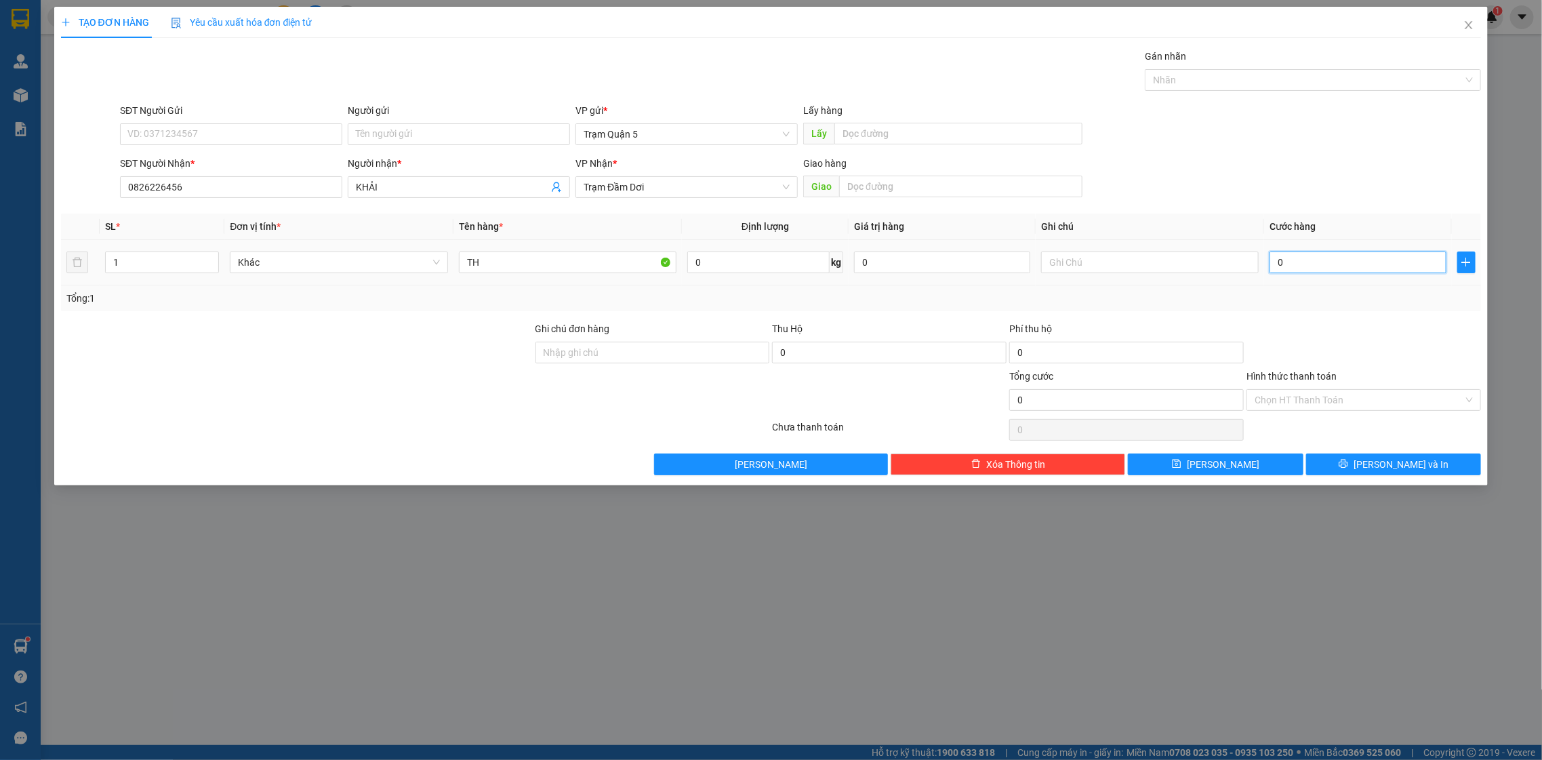
type input "8"
type input "08"
type input "80"
type input "080"
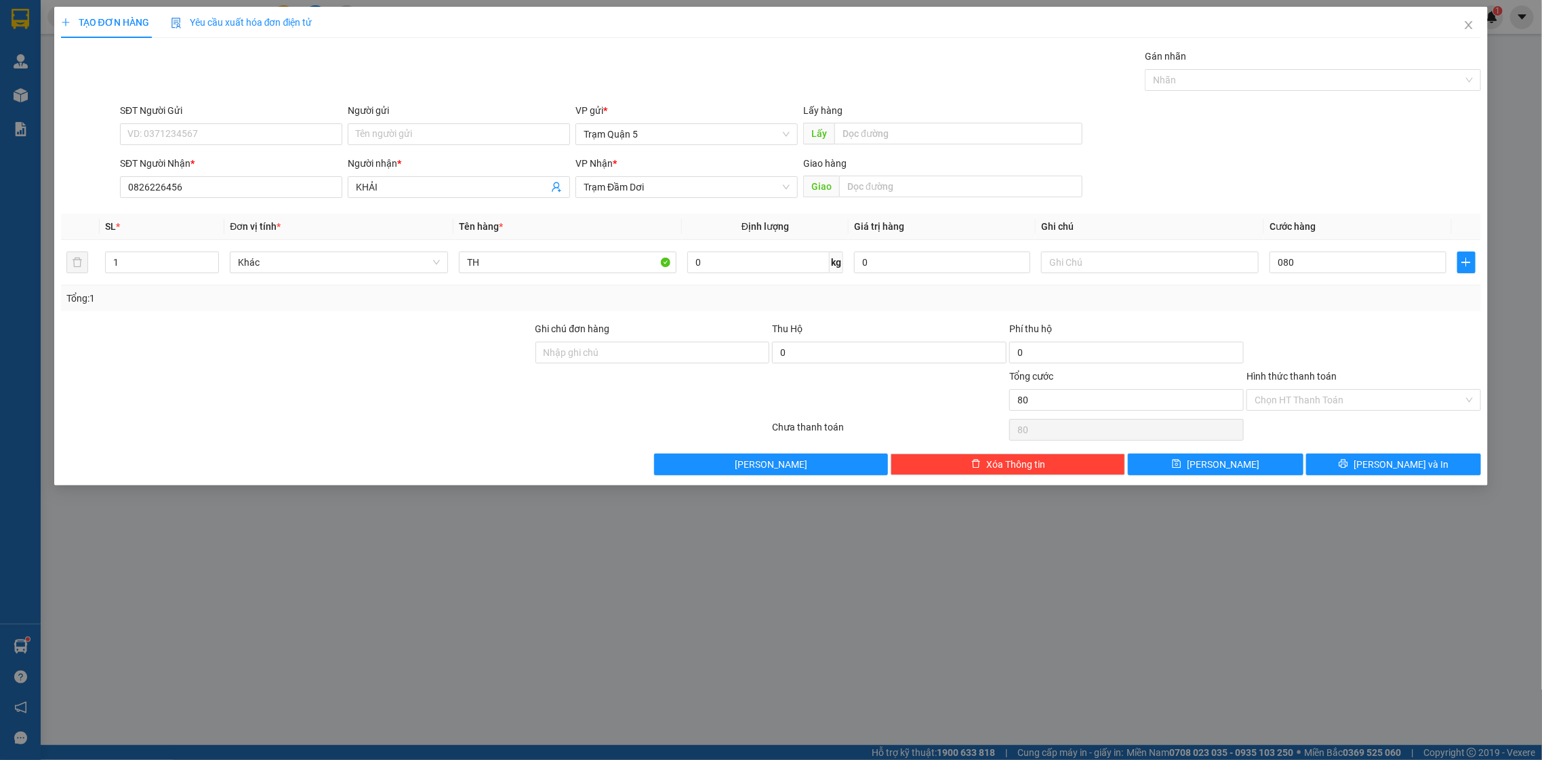
type input "80.000"
drag, startPoint x: 1320, startPoint y: 297, endPoint x: 1352, endPoint y: 378, distance: 86.7
click at [1323, 298] on div "Tổng: 1" at bounding box center [771, 298] width 1410 height 15
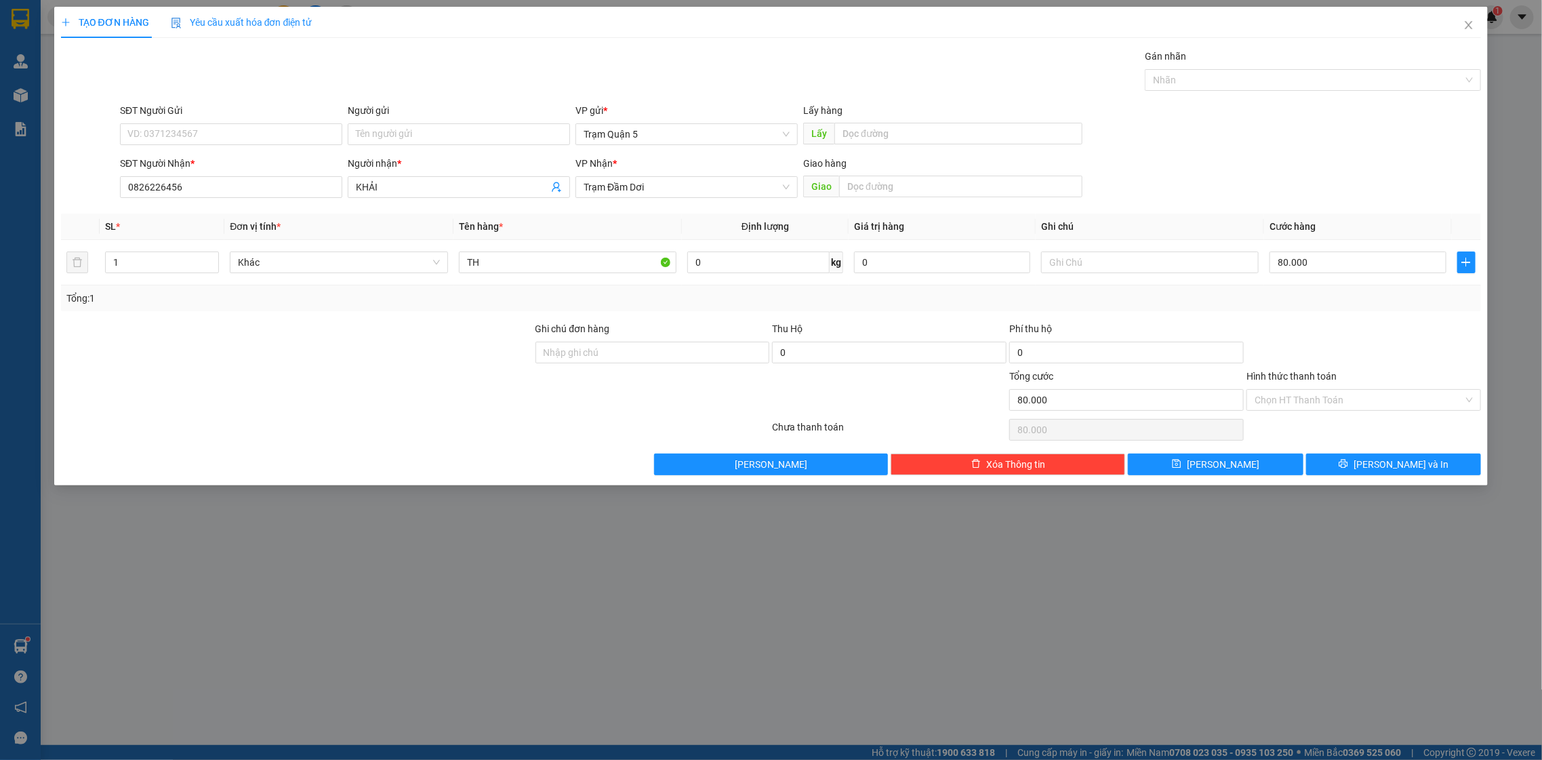
click at [1365, 445] on div "Transit Pickup Surcharge Ids Transit Deliver Surcharge Ids Transit Deliver Surc…" at bounding box center [771, 262] width 1421 height 426
click at [1358, 463] on button "[PERSON_NAME] và In" at bounding box center [1393, 465] width 175 height 22
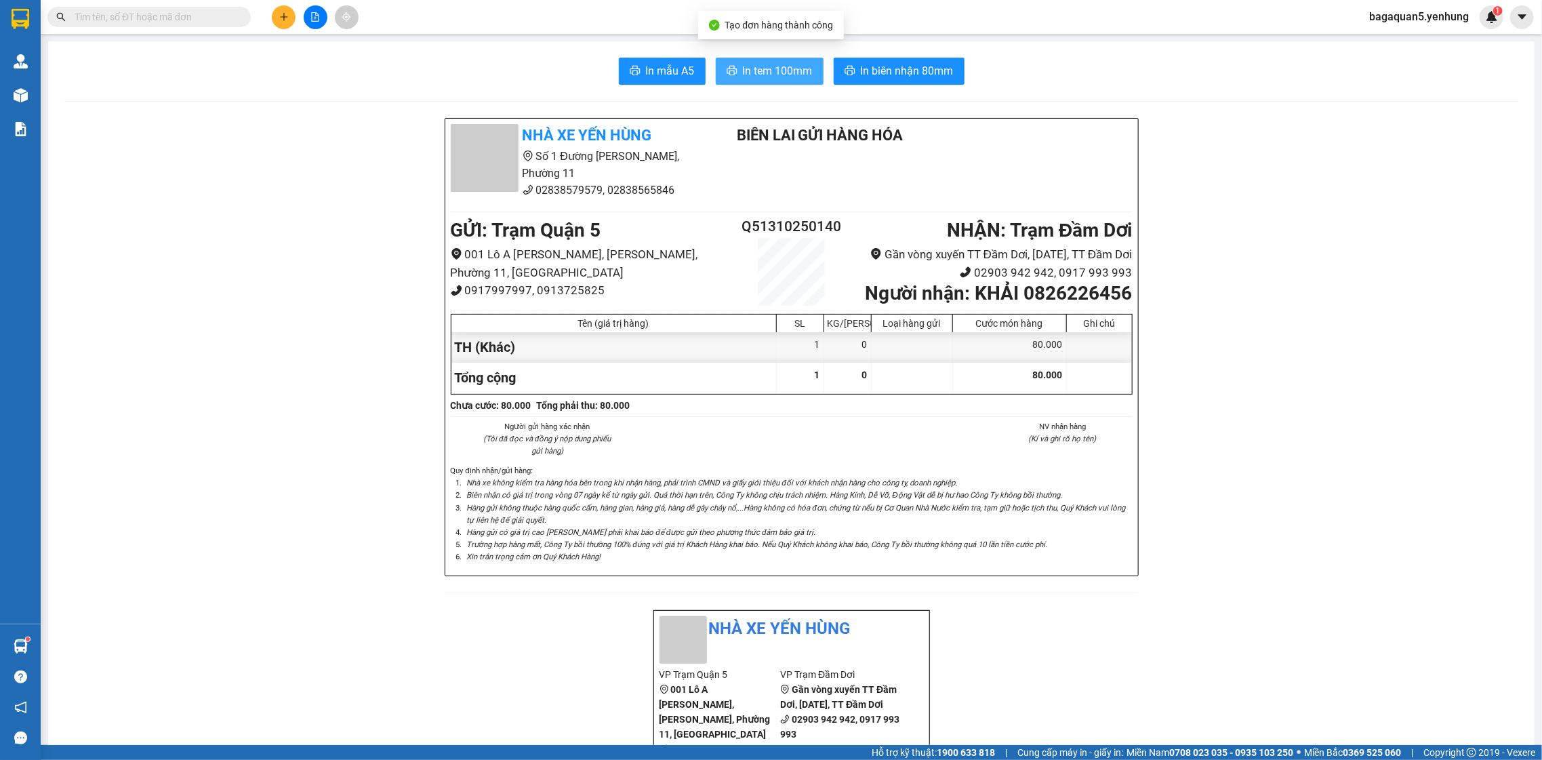
click at [744, 73] on span "In tem 100mm" at bounding box center [778, 70] width 70 height 17
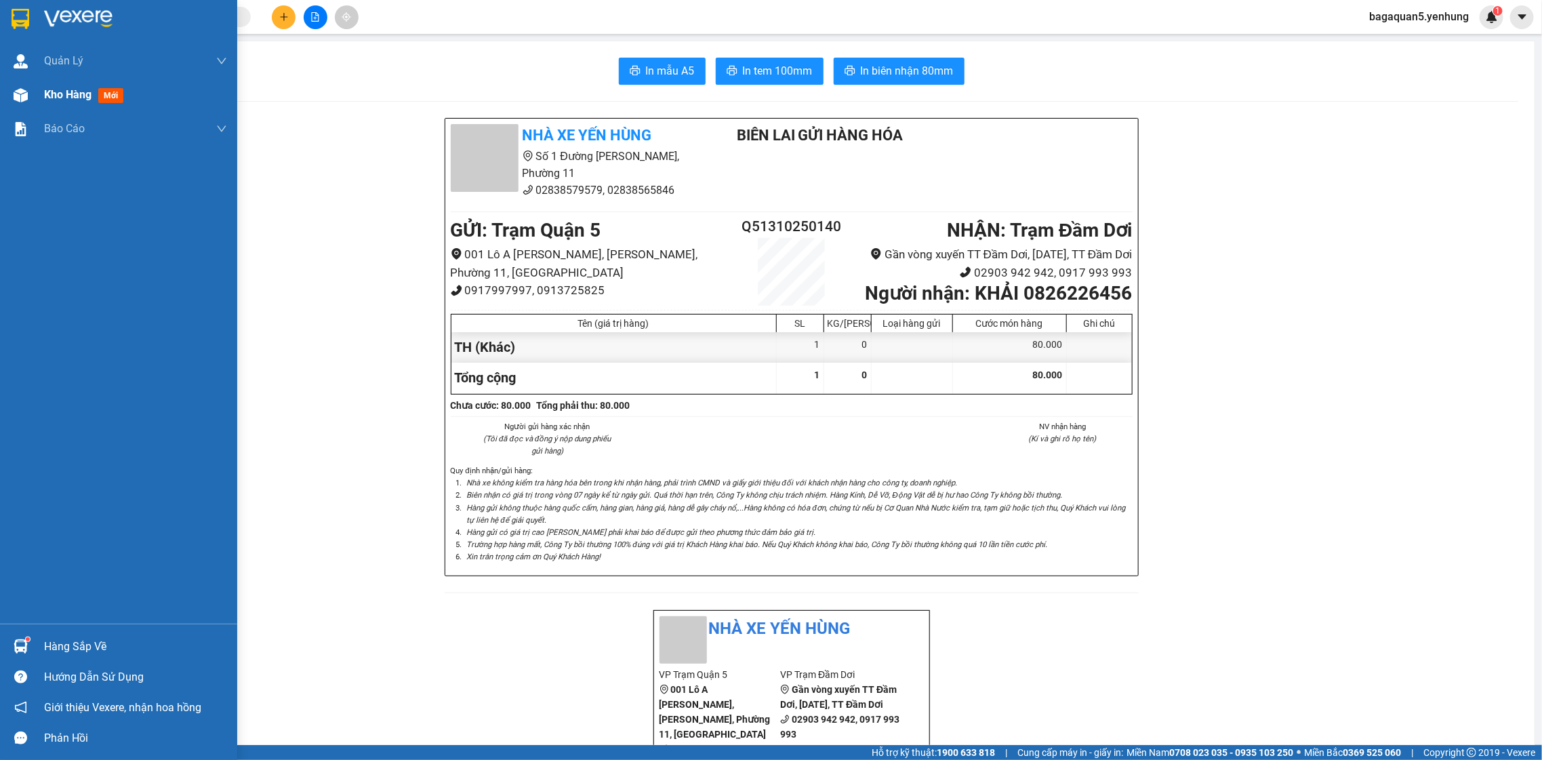
click at [91, 92] on span "Kho hàng" at bounding box center [67, 94] width 47 height 13
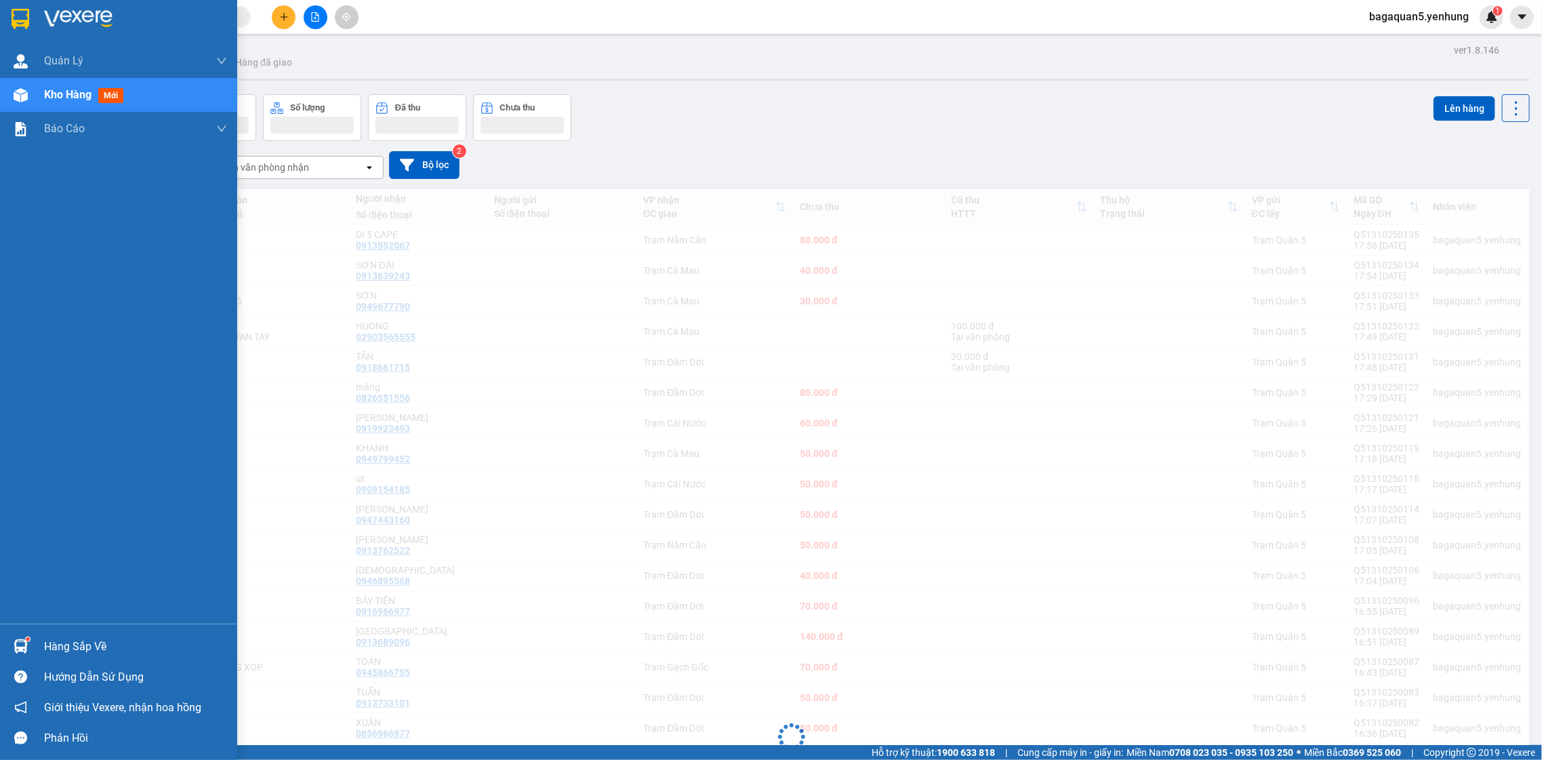
click at [85, 100] on span "Kho hàng" at bounding box center [67, 94] width 47 height 13
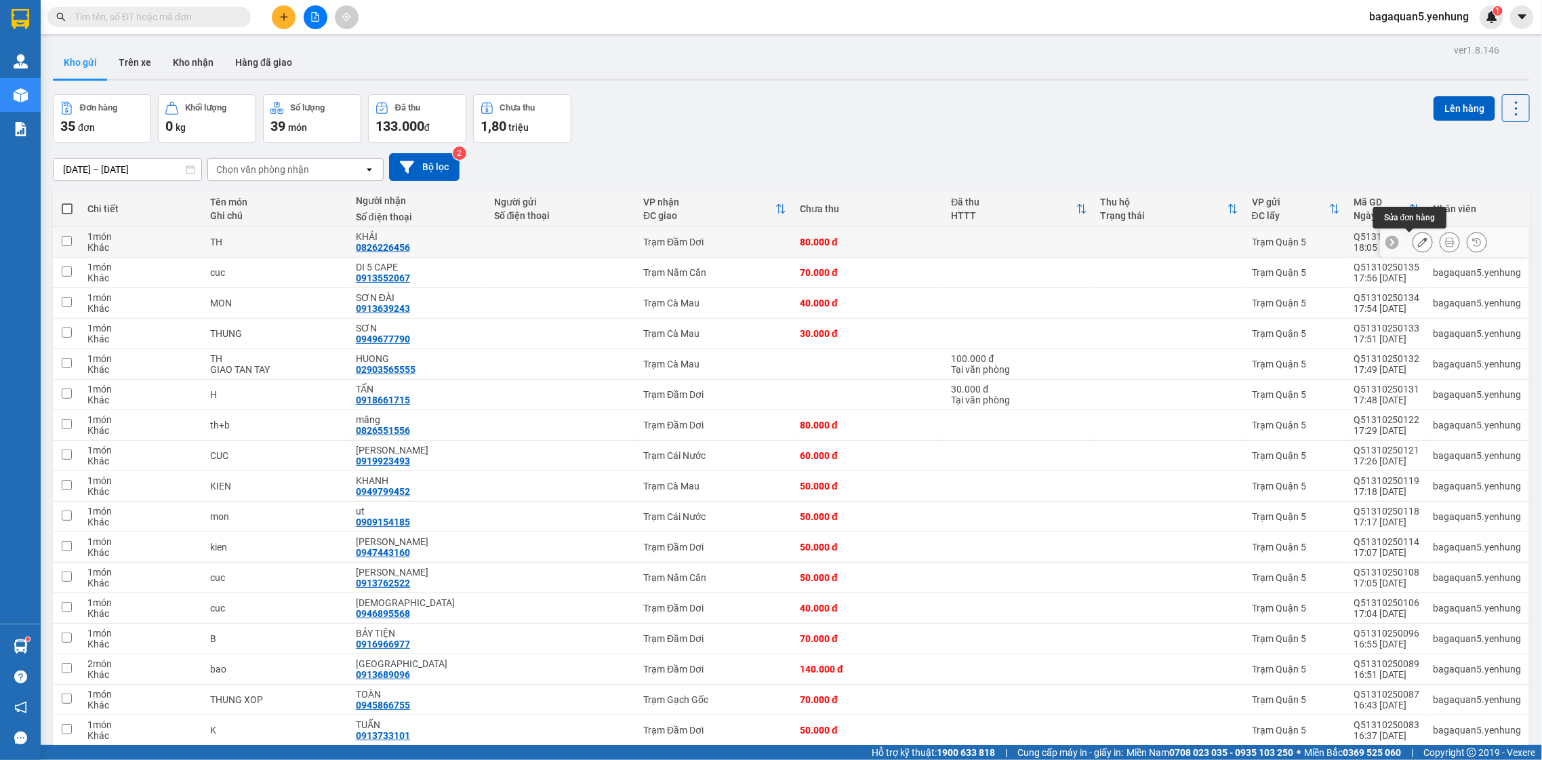
click at [1416, 241] on button at bounding box center [1423, 243] width 19 height 24
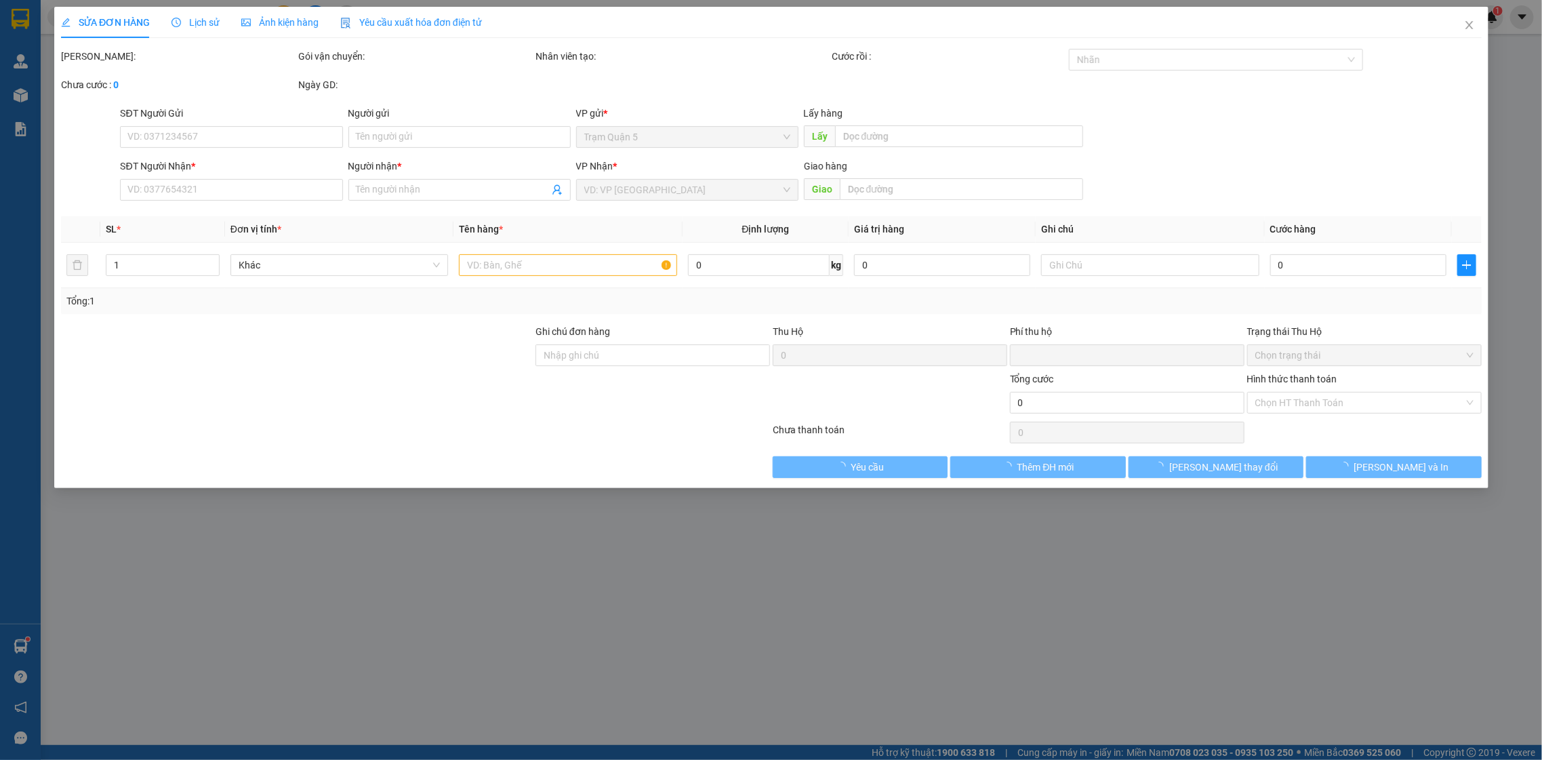
type input "0826226456"
type input "KHẢI"
type input "0"
type input "80.000"
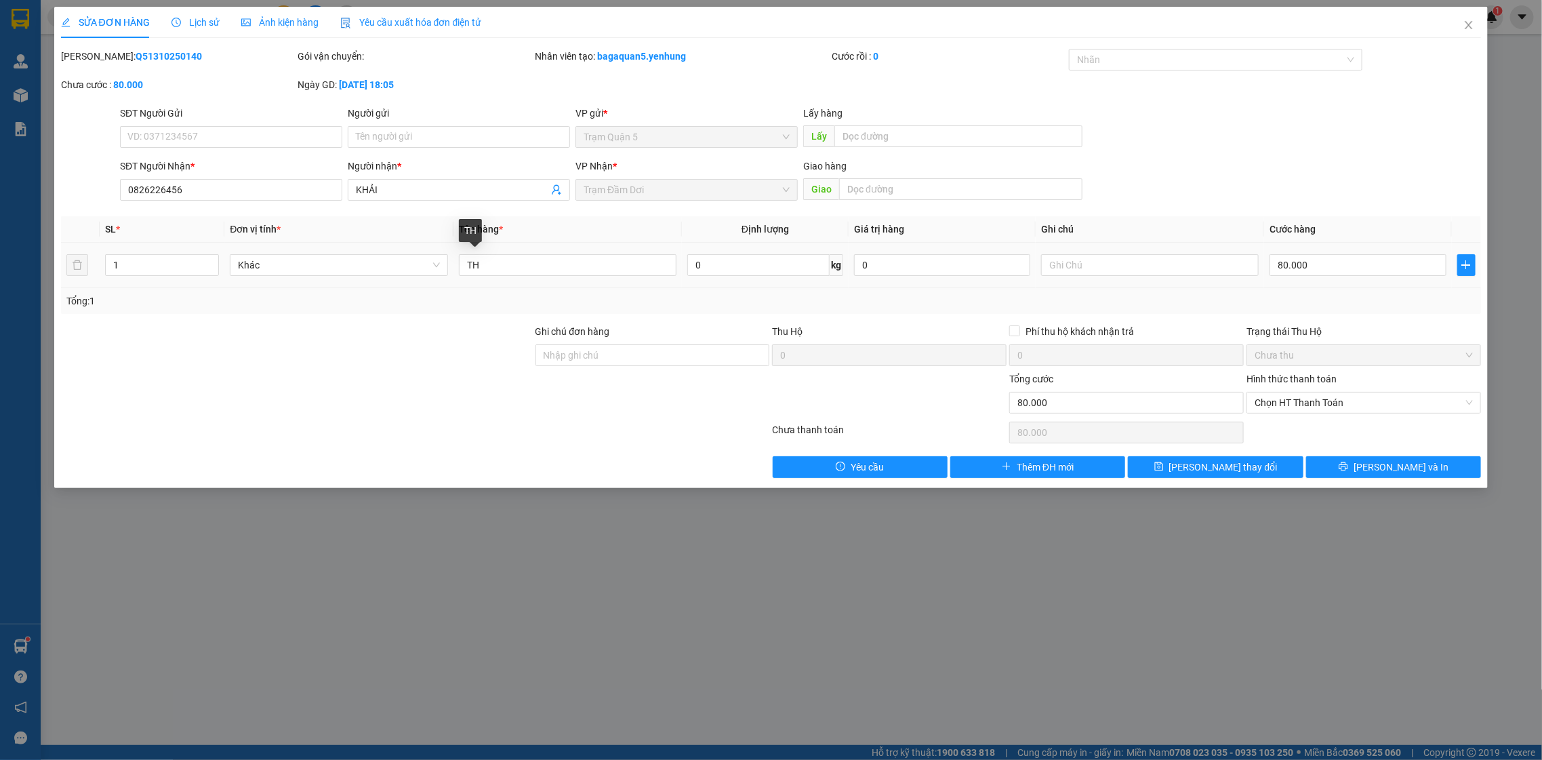
click at [632, 279] on td "TH" at bounding box center [568, 265] width 229 height 45
click at [616, 262] on input "TH" at bounding box center [568, 265] width 218 height 22
type input "T"
type input "bao"
click at [1367, 475] on button "[PERSON_NAME] và In" at bounding box center [1393, 467] width 175 height 22
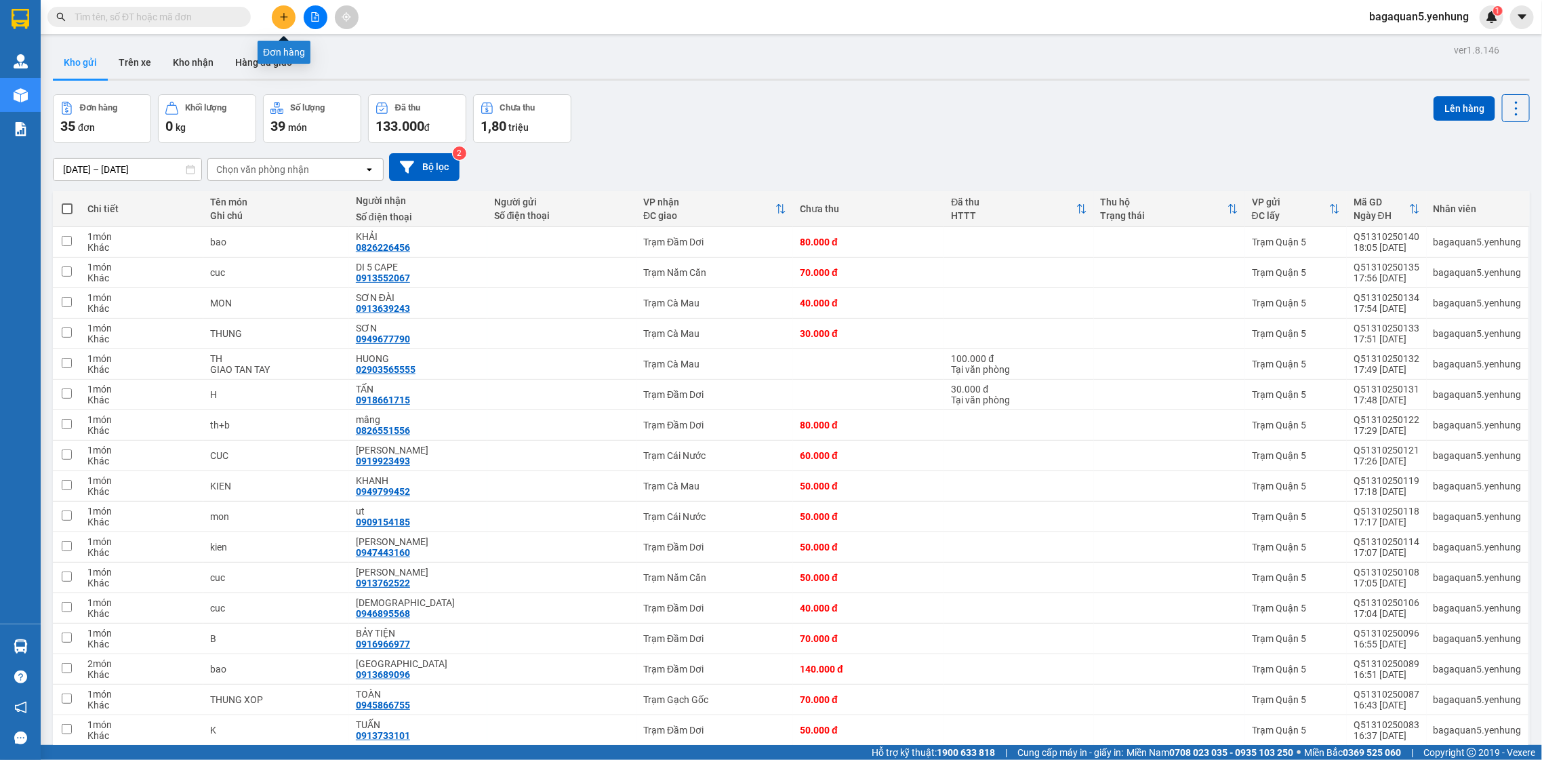
click at [292, 18] on button at bounding box center [284, 17] width 24 height 24
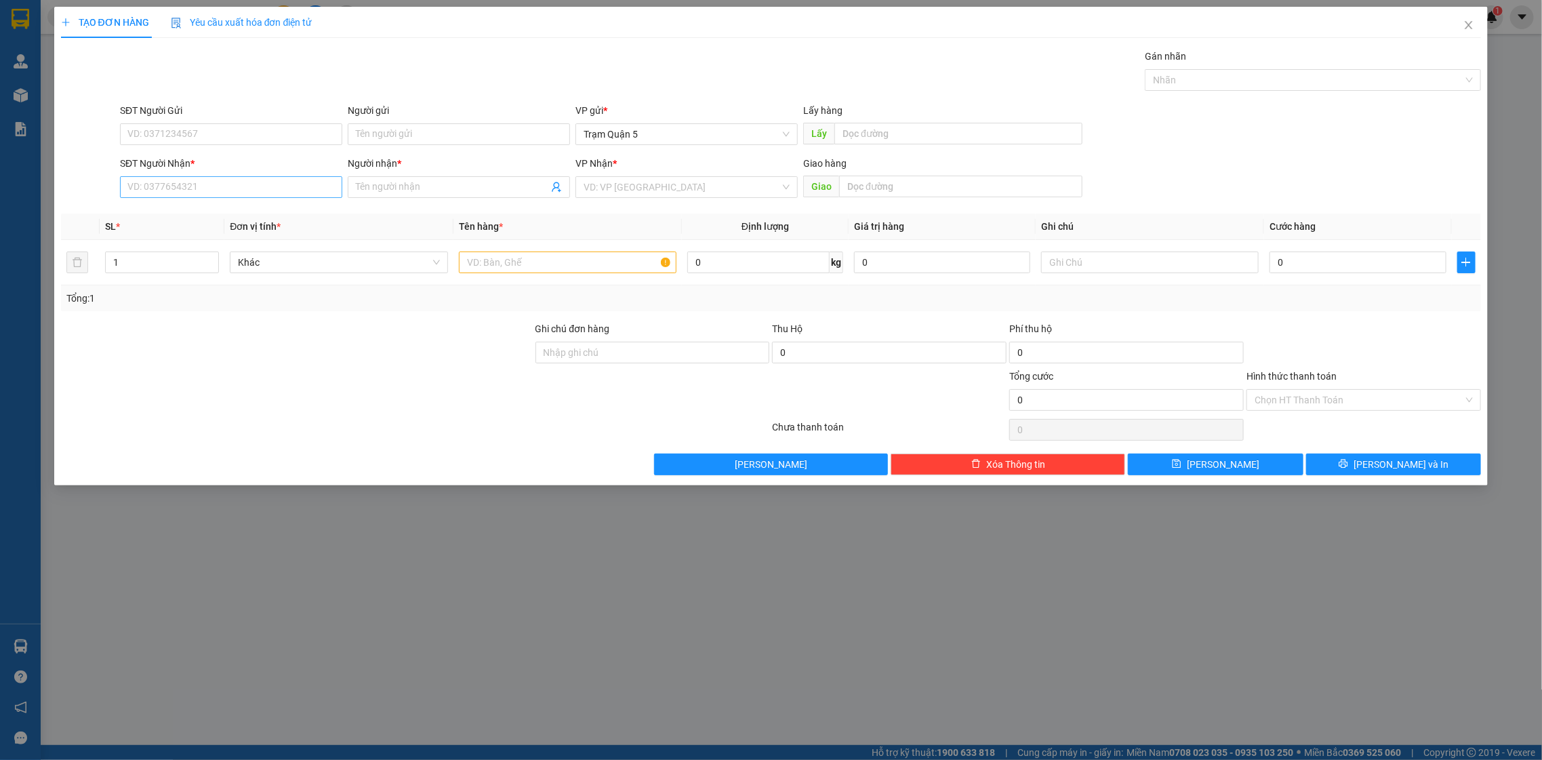
drag, startPoint x: 233, startPoint y: 203, endPoint x: 228, endPoint y: 196, distance: 8.7
click at [228, 197] on div "SĐT Người Nhận * VD: 0377654321" at bounding box center [231, 179] width 222 height 47
click at [227, 195] on input "SĐT Người Nhận *" at bounding box center [231, 187] width 222 height 22
click at [225, 207] on div "0947089959 - [PERSON_NAME]" at bounding box center [231, 214] width 206 height 15
type input "0947089959"
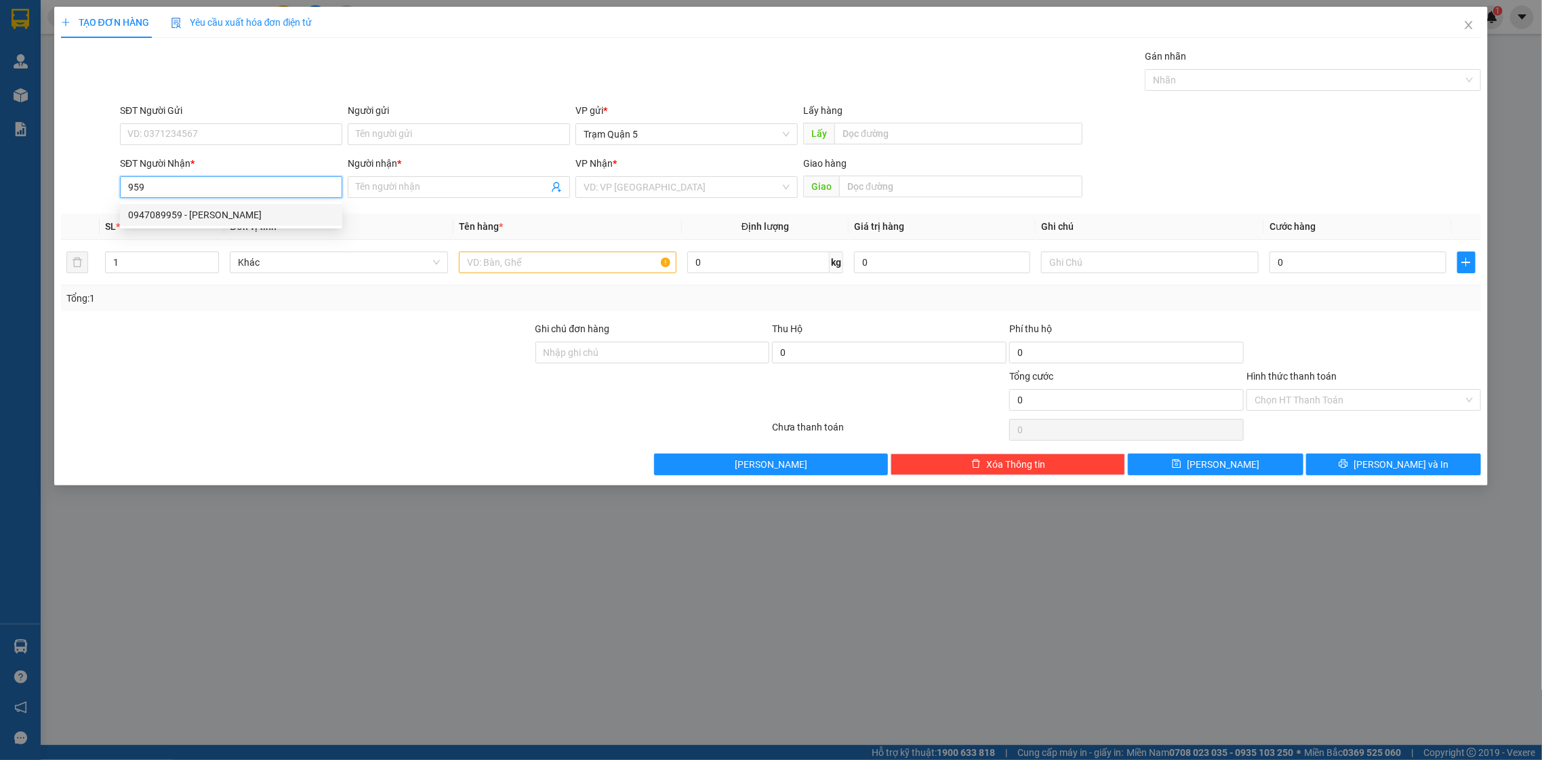
type input "[PERSON_NAME]"
type input "30.000"
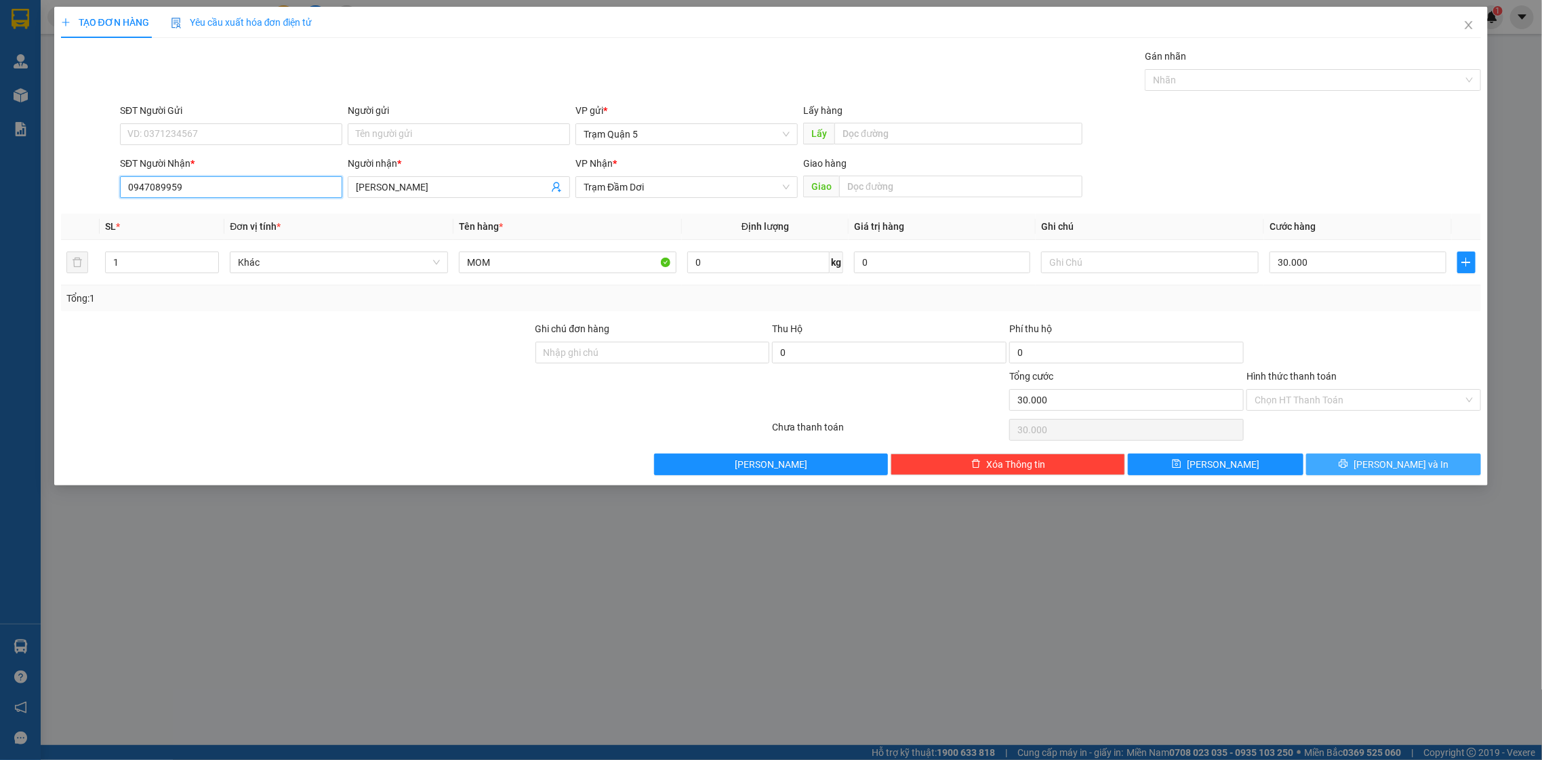
type input "0947089959"
click at [1233, 458] on button "[PERSON_NAME] và In" at bounding box center [1393, 465] width 175 height 22
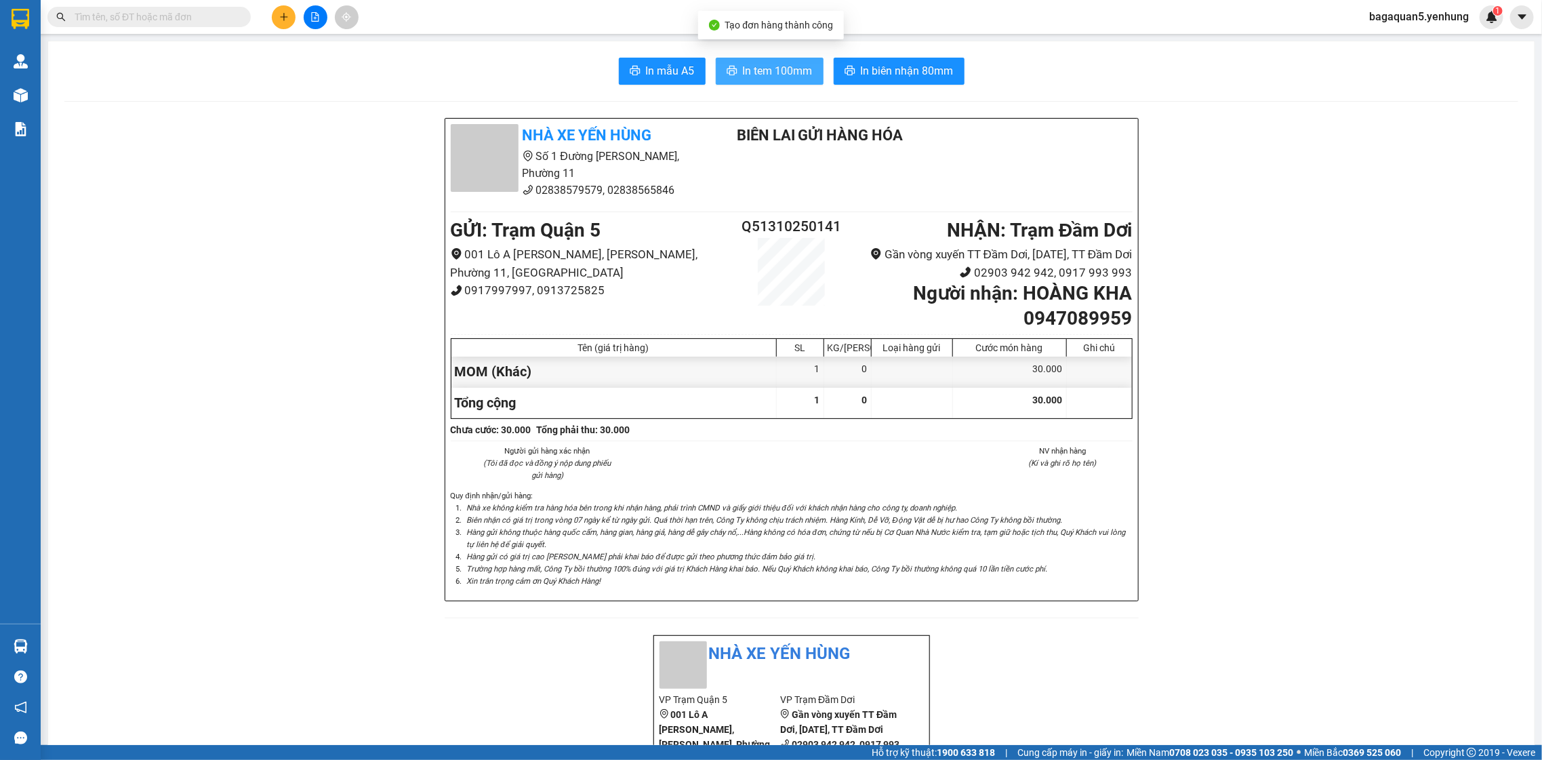
click at [807, 75] on button "In tem 100mm" at bounding box center [770, 71] width 108 height 27
drag, startPoint x: 569, startPoint y: 759, endPoint x: 574, endPoint y: 749, distance: 11.5
click at [573, 607] on div "Hỗ trợ kỹ thuật: 1900 633 818 | Cung cấp máy in - giấy in: [GEOGRAPHIC_DATA] 07…" at bounding box center [768, 752] width 1536 height 15
drag, startPoint x: 650, startPoint y: 743, endPoint x: 679, endPoint y: 745, distance: 29.2
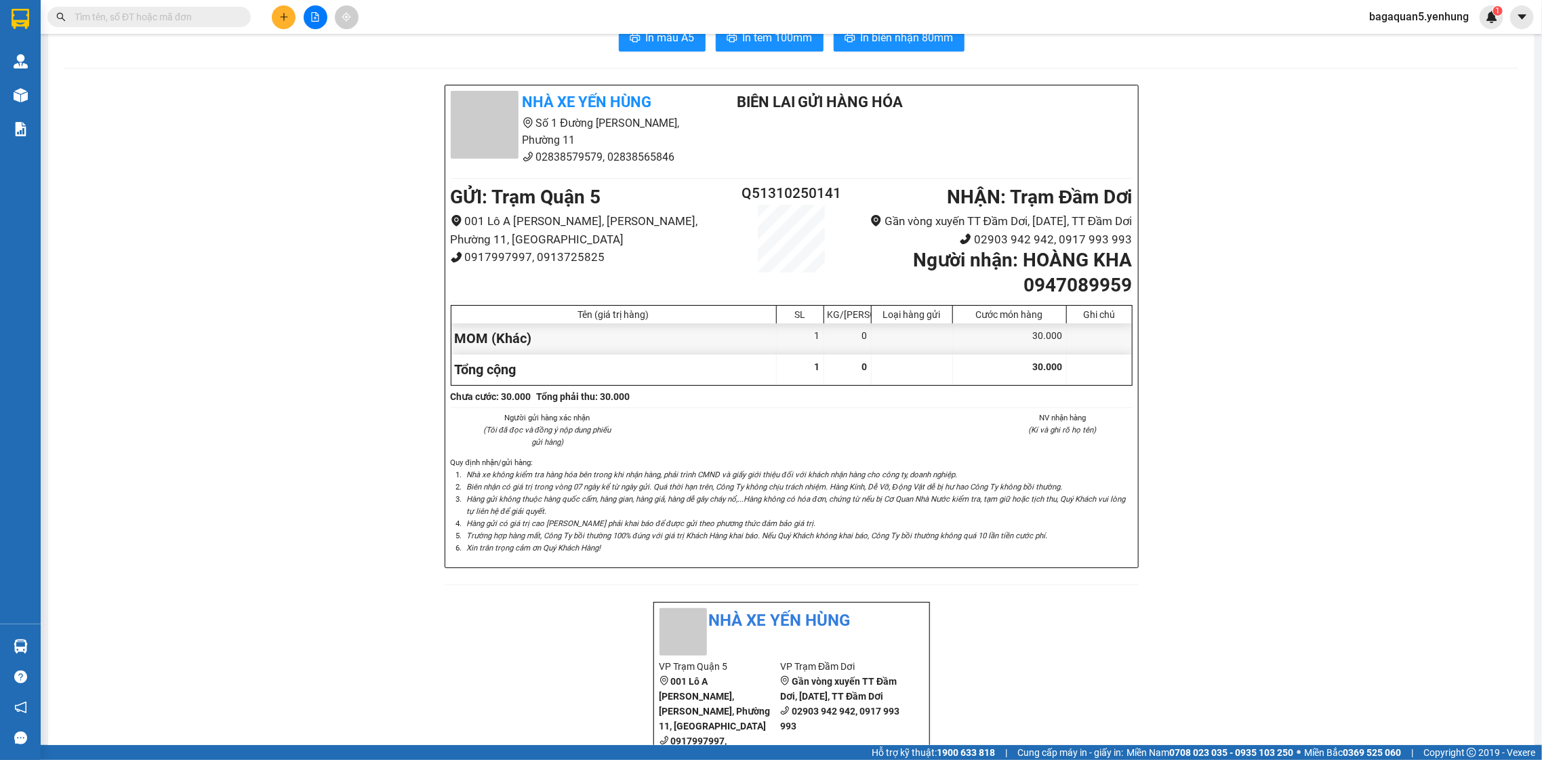
drag, startPoint x: 1059, startPoint y: 694, endPoint x: 1035, endPoint y: 669, distance: 34.0
drag, startPoint x: 1015, startPoint y: 679, endPoint x: 1106, endPoint y: 622, distance: 107.2
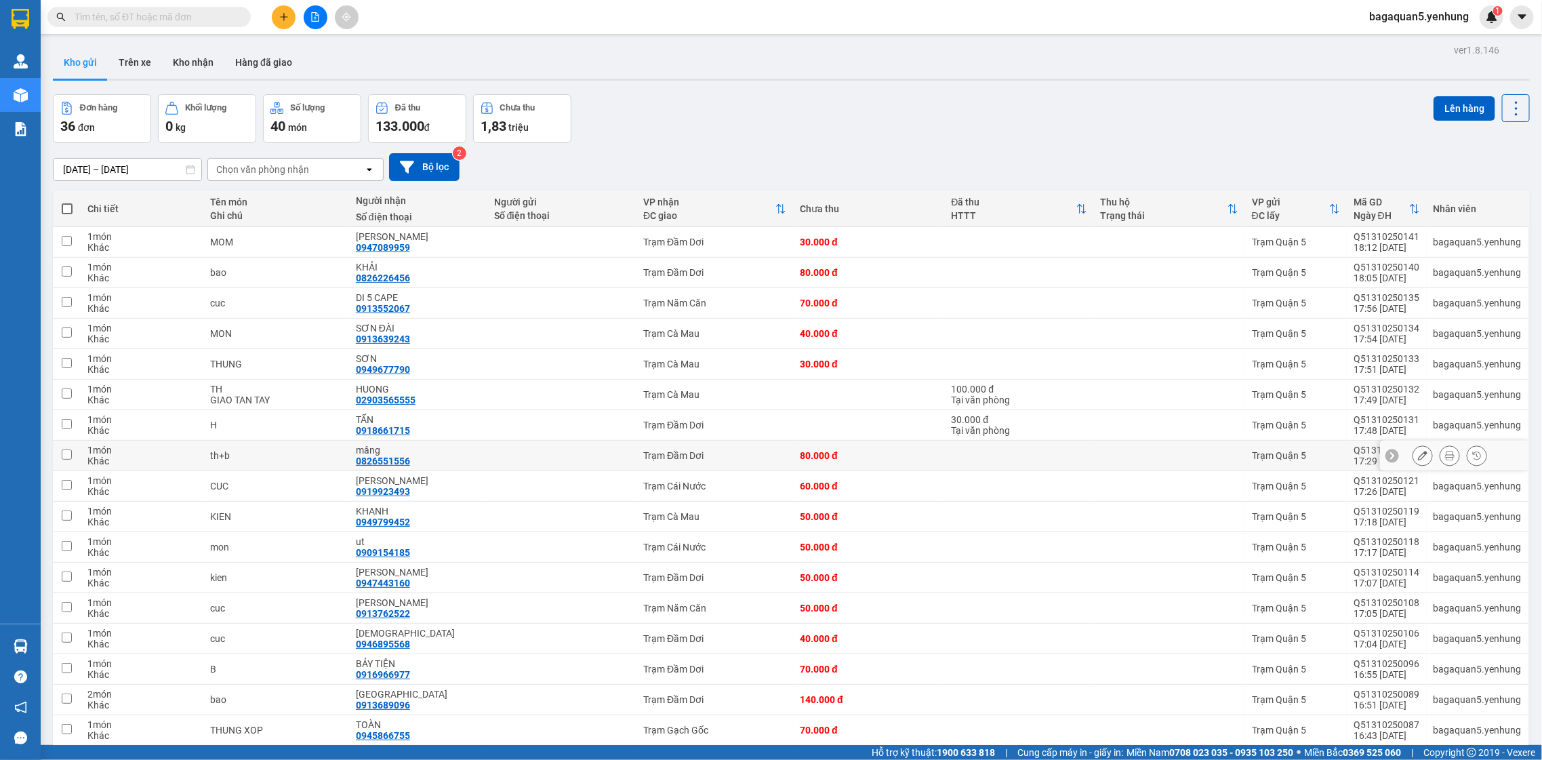
click at [1440, 452] on div at bounding box center [1450, 455] width 20 height 20
click at [1441, 450] on button at bounding box center [1450, 456] width 19 height 24
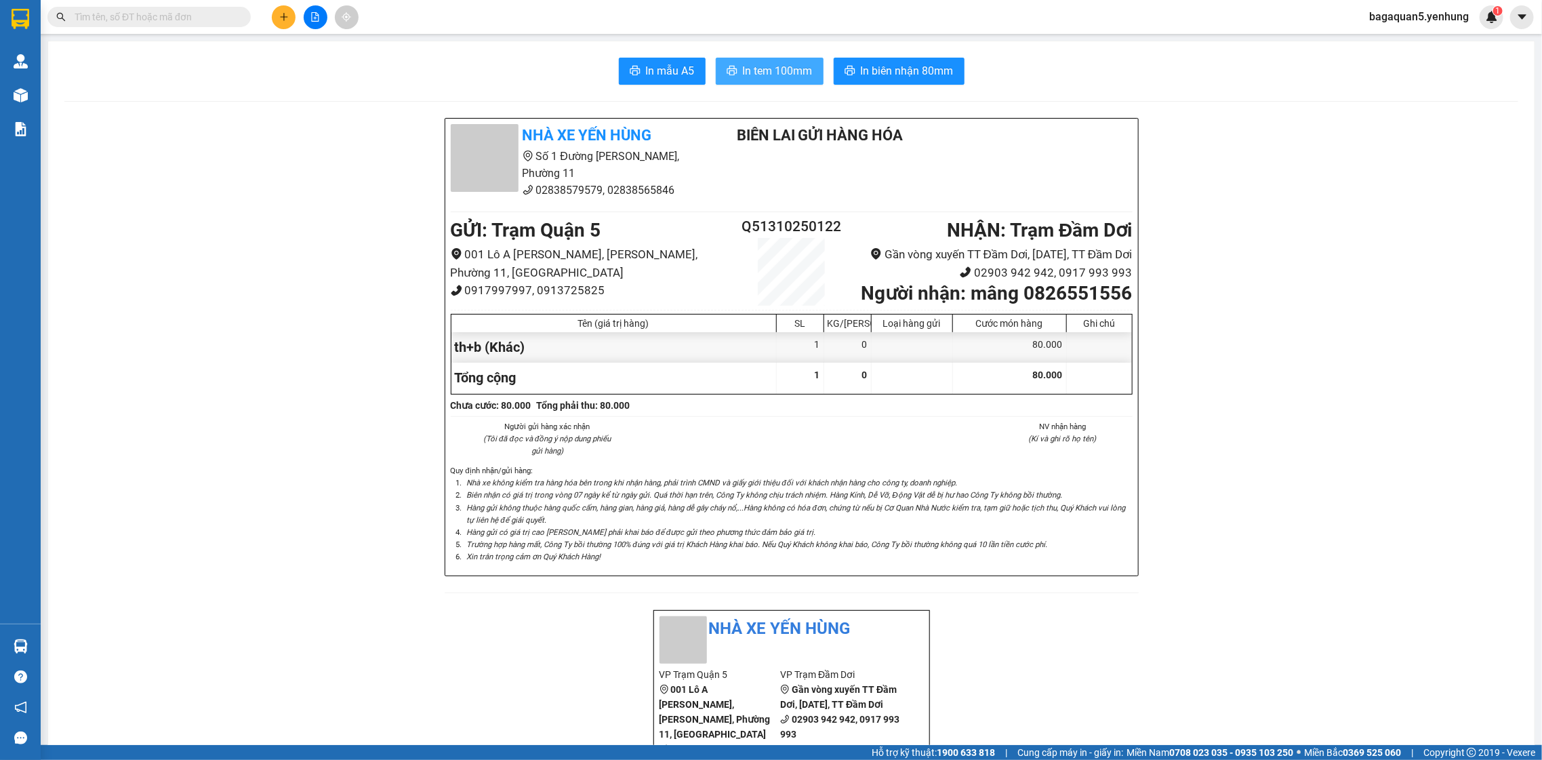
click at [757, 76] on span "In tem 100mm" at bounding box center [778, 70] width 70 height 17
click at [266, 18] on div at bounding box center [315, 17] width 102 height 24
click at [277, 5] on button at bounding box center [284, 17] width 24 height 24
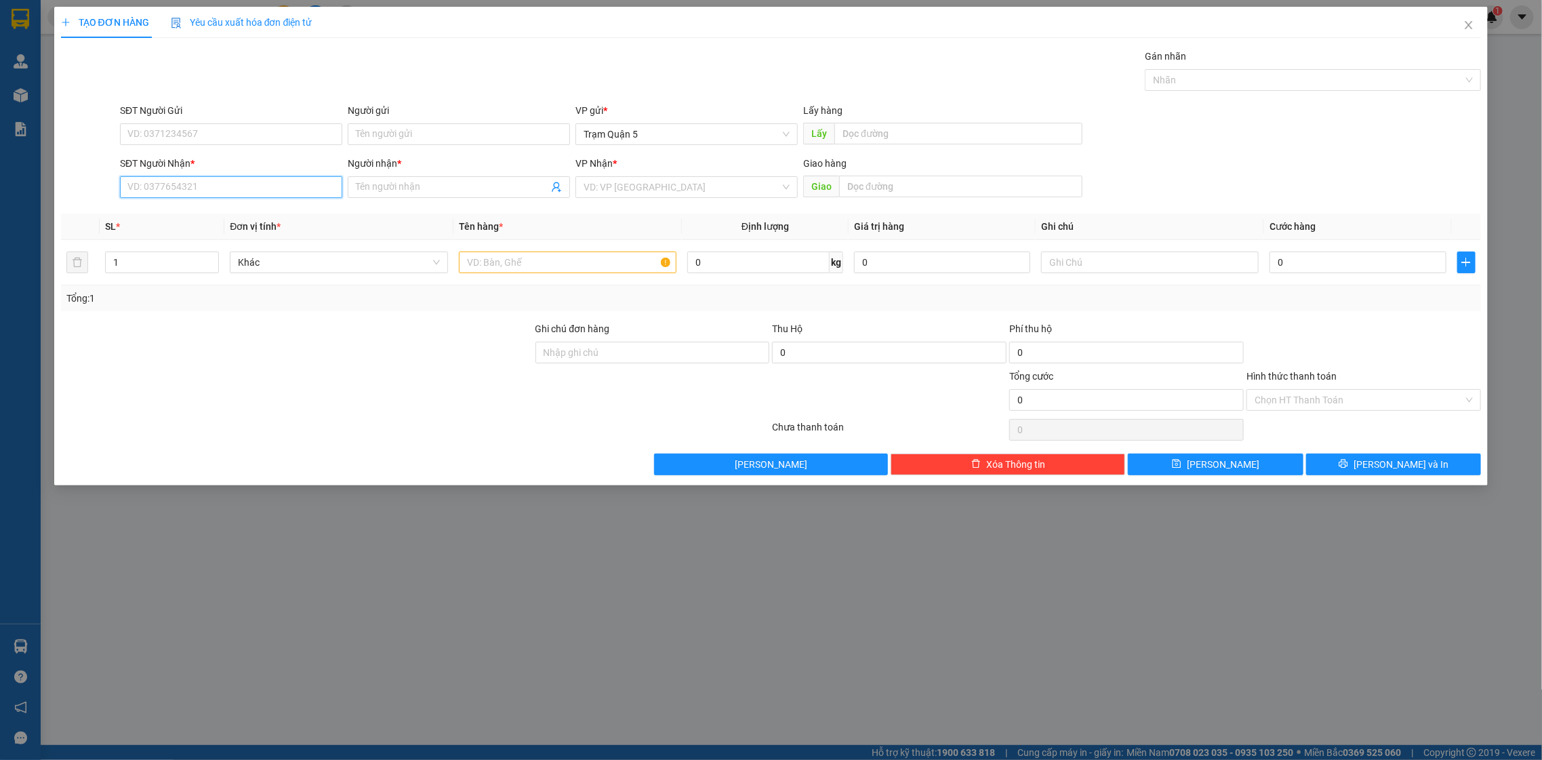
click at [208, 193] on input "SĐT Người Nhận *" at bounding box center [231, 187] width 222 height 22
click at [256, 235] on th "Đơn vị tính *" at bounding box center [338, 227] width 229 height 26
click at [207, 195] on input "875" at bounding box center [231, 187] width 222 height 22
click at [219, 216] on div "0913816875 - mai" at bounding box center [231, 214] width 206 height 15
type input "0913816875"
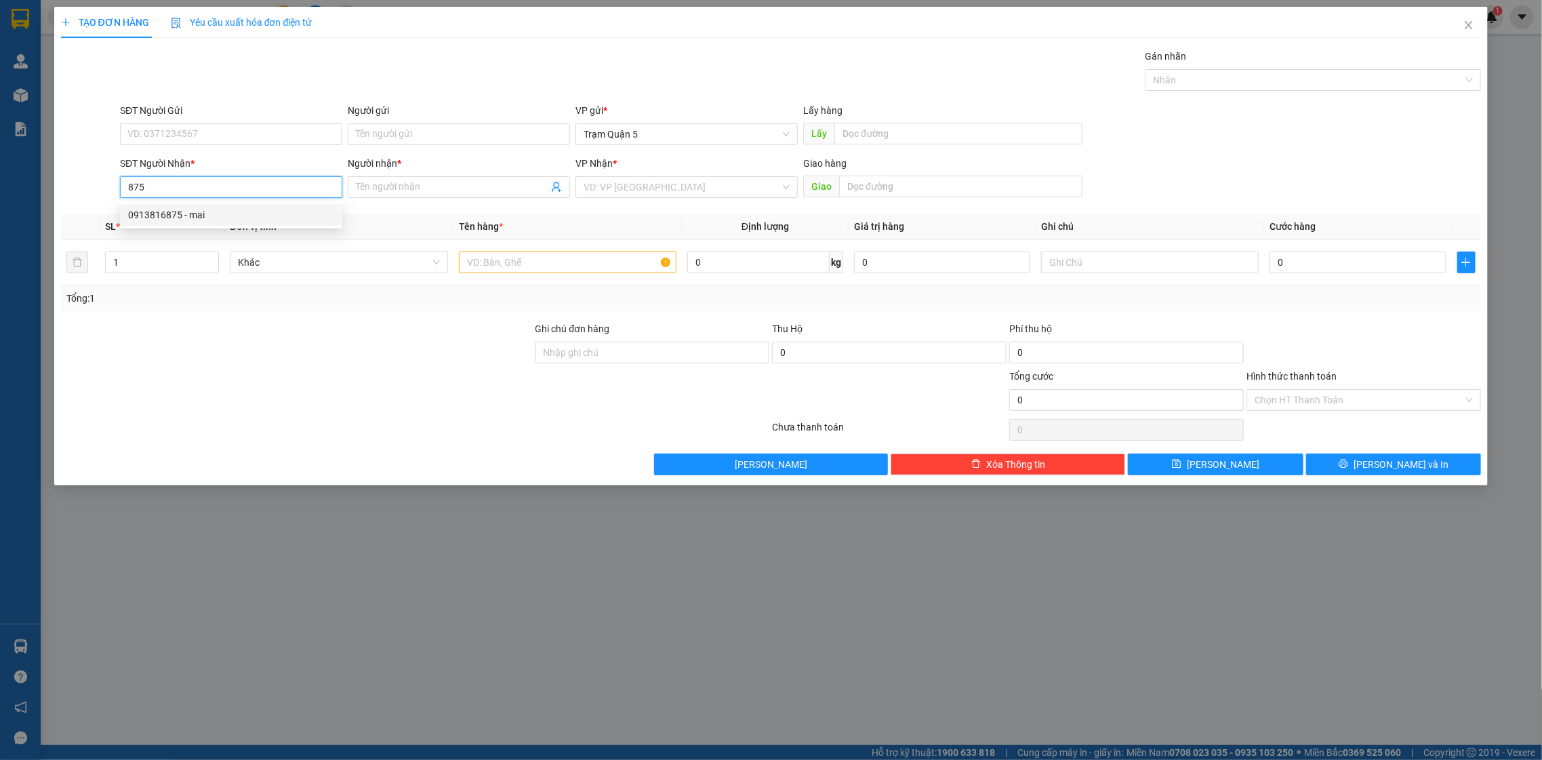
type input "mai"
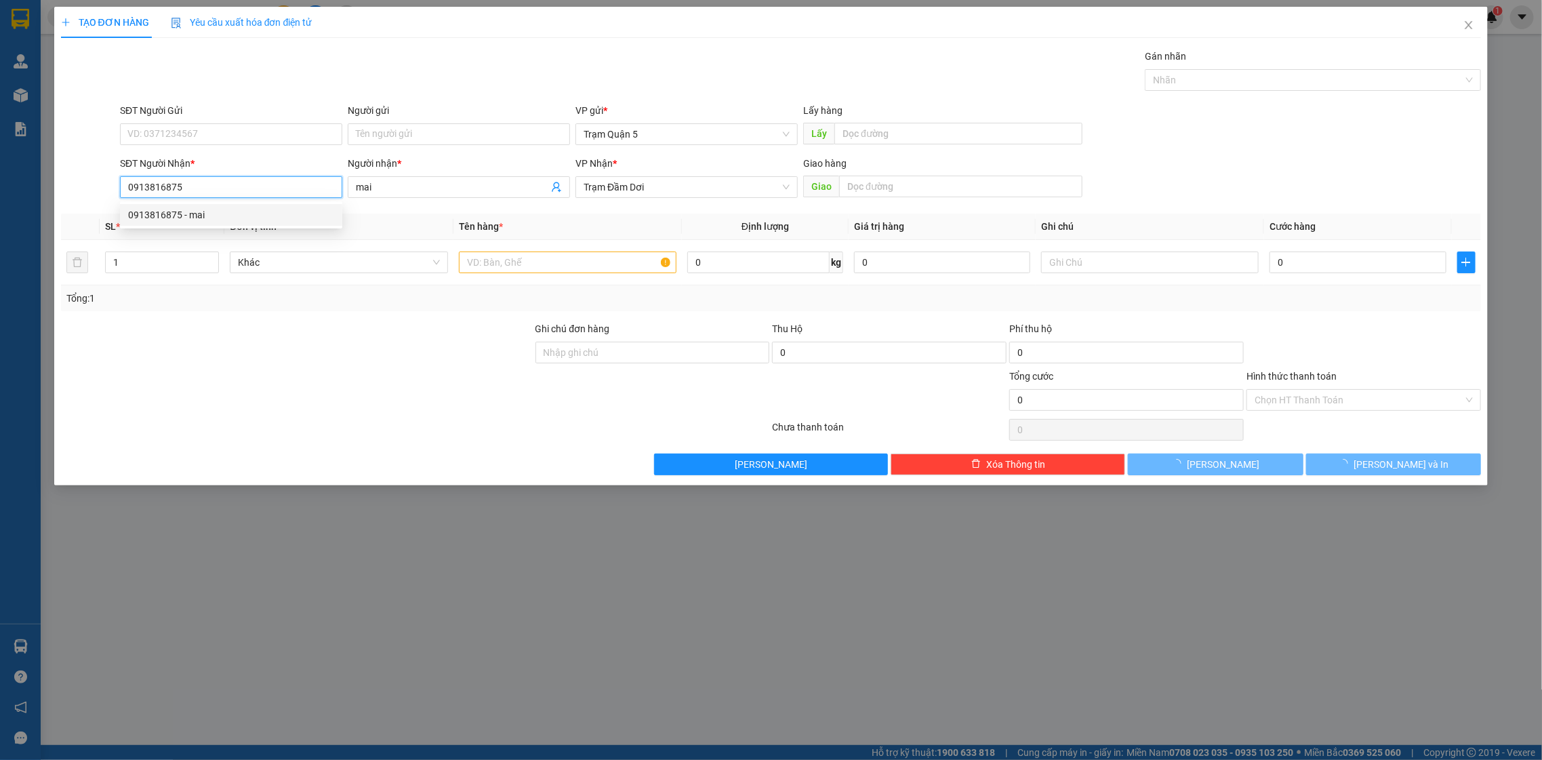
type input "50.000"
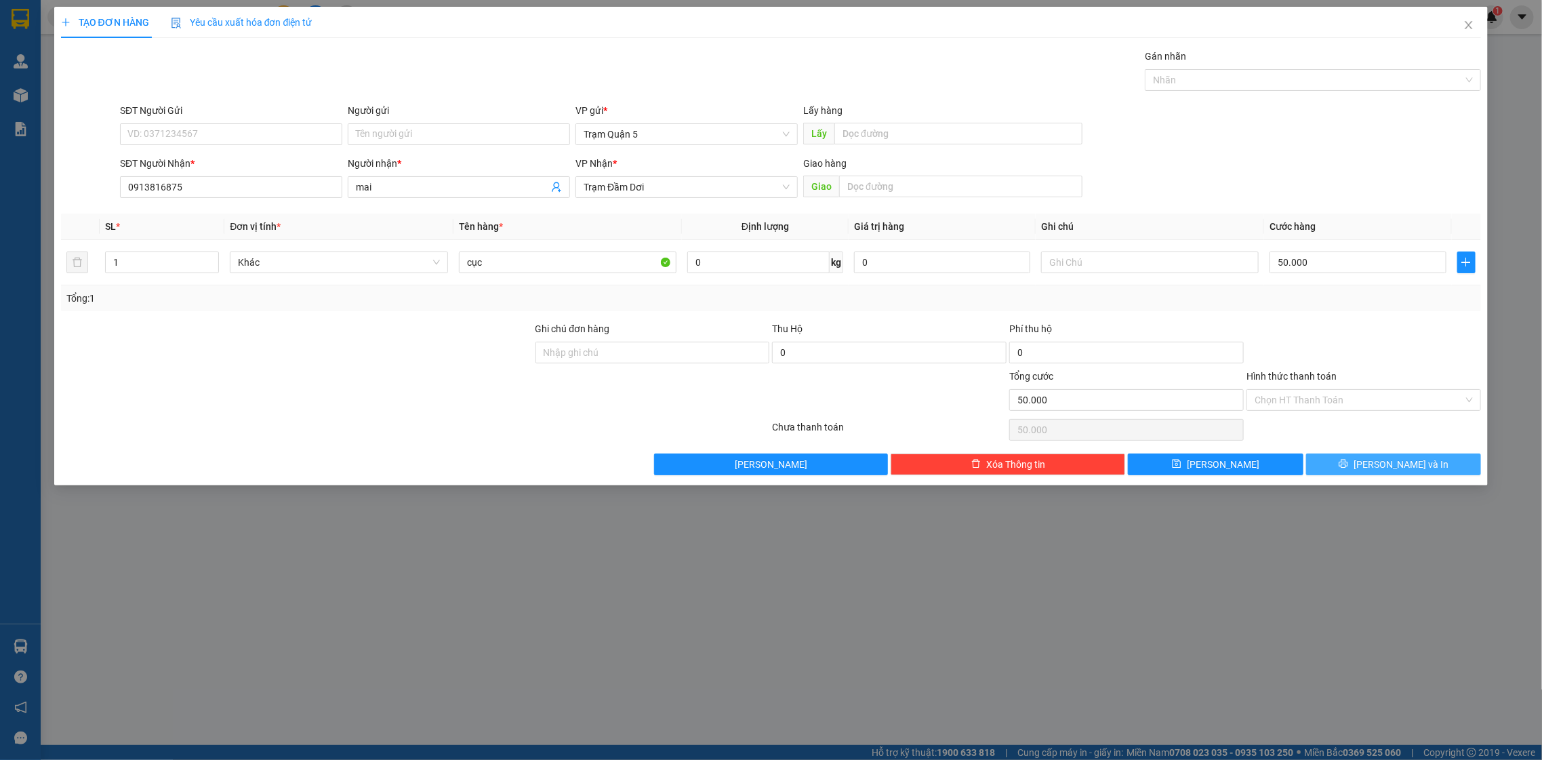
drag, startPoint x: 1405, startPoint y: 476, endPoint x: 1394, endPoint y: 477, distance: 11.6
click at [1394, 477] on div "TẠO ĐƠN HÀNG Yêu cầu xuất hóa đơn điện tử Transit Pickup Surcharge Ids Transit …" at bounding box center [771, 246] width 1435 height 479
click at [1355, 470] on button "[PERSON_NAME] và In" at bounding box center [1393, 465] width 175 height 22
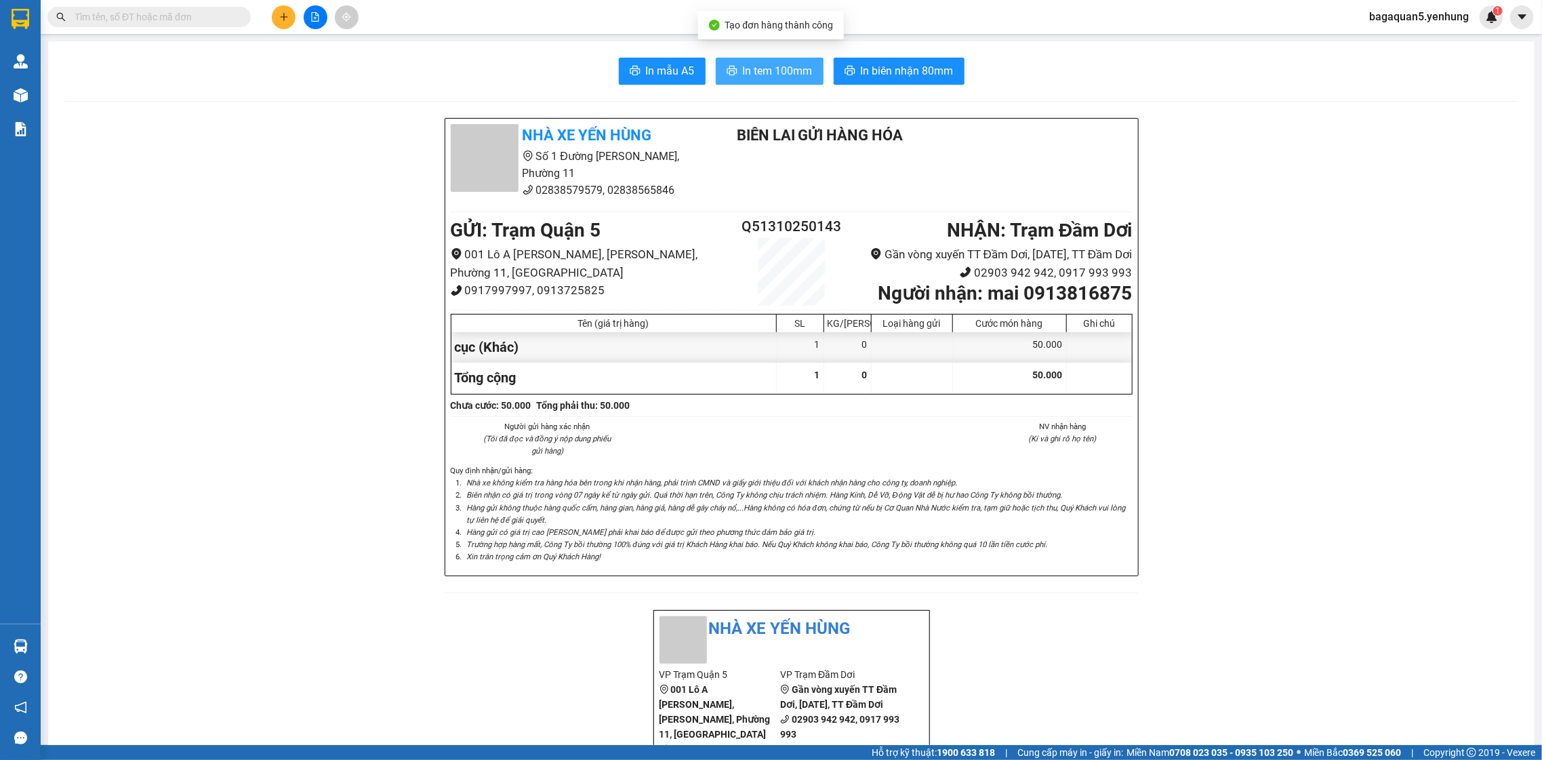
click at [781, 68] on span "In tem 100mm" at bounding box center [778, 70] width 70 height 17
click at [287, 16] on icon "plus" at bounding box center [283, 16] width 9 height 9
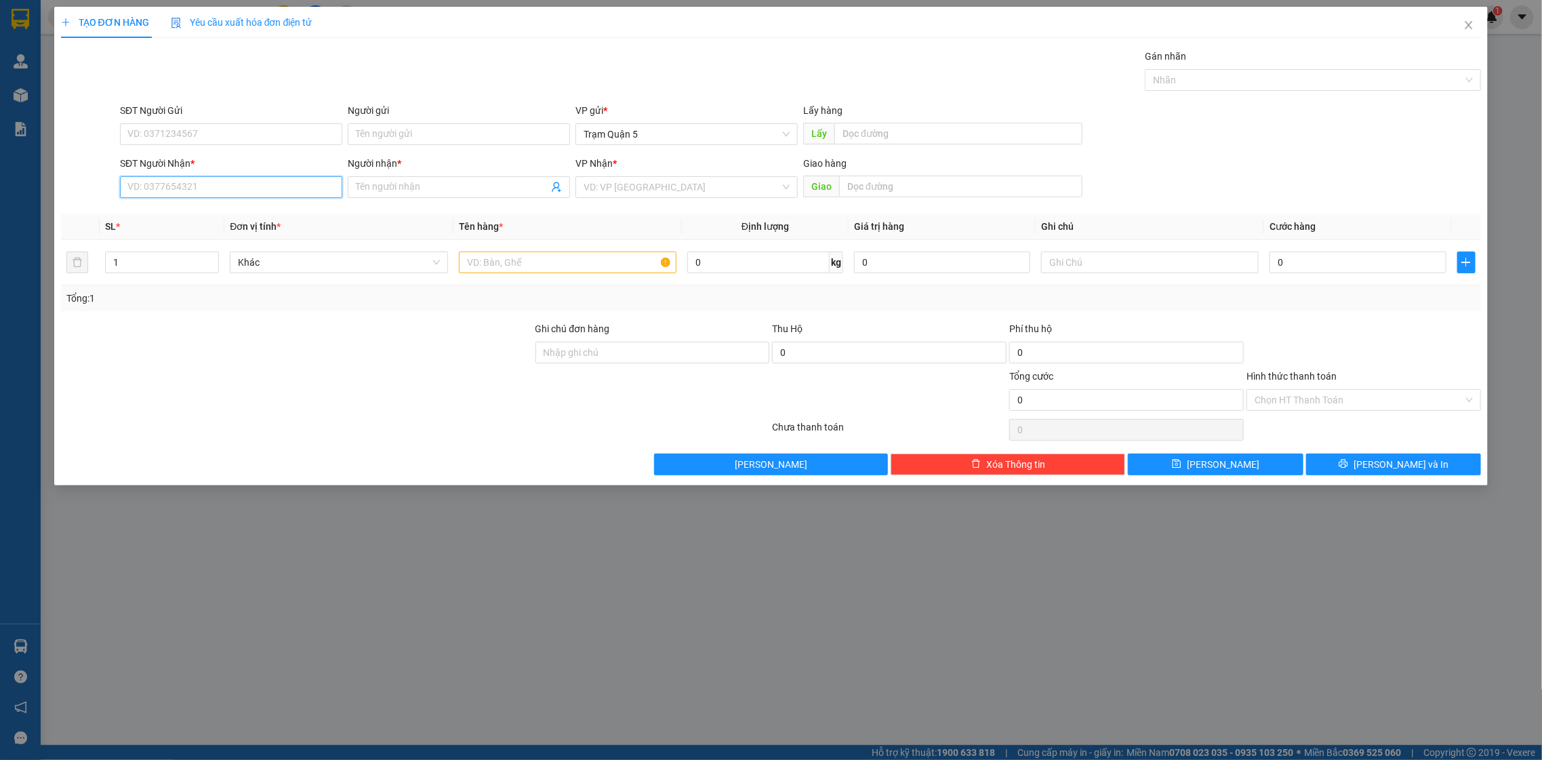
click at [266, 189] on input "SĐT Người Nhận *" at bounding box center [231, 187] width 222 height 22
type input "0944600838"
click at [292, 207] on div "0944600838 - AN" at bounding box center [231, 214] width 206 height 15
type input "AN"
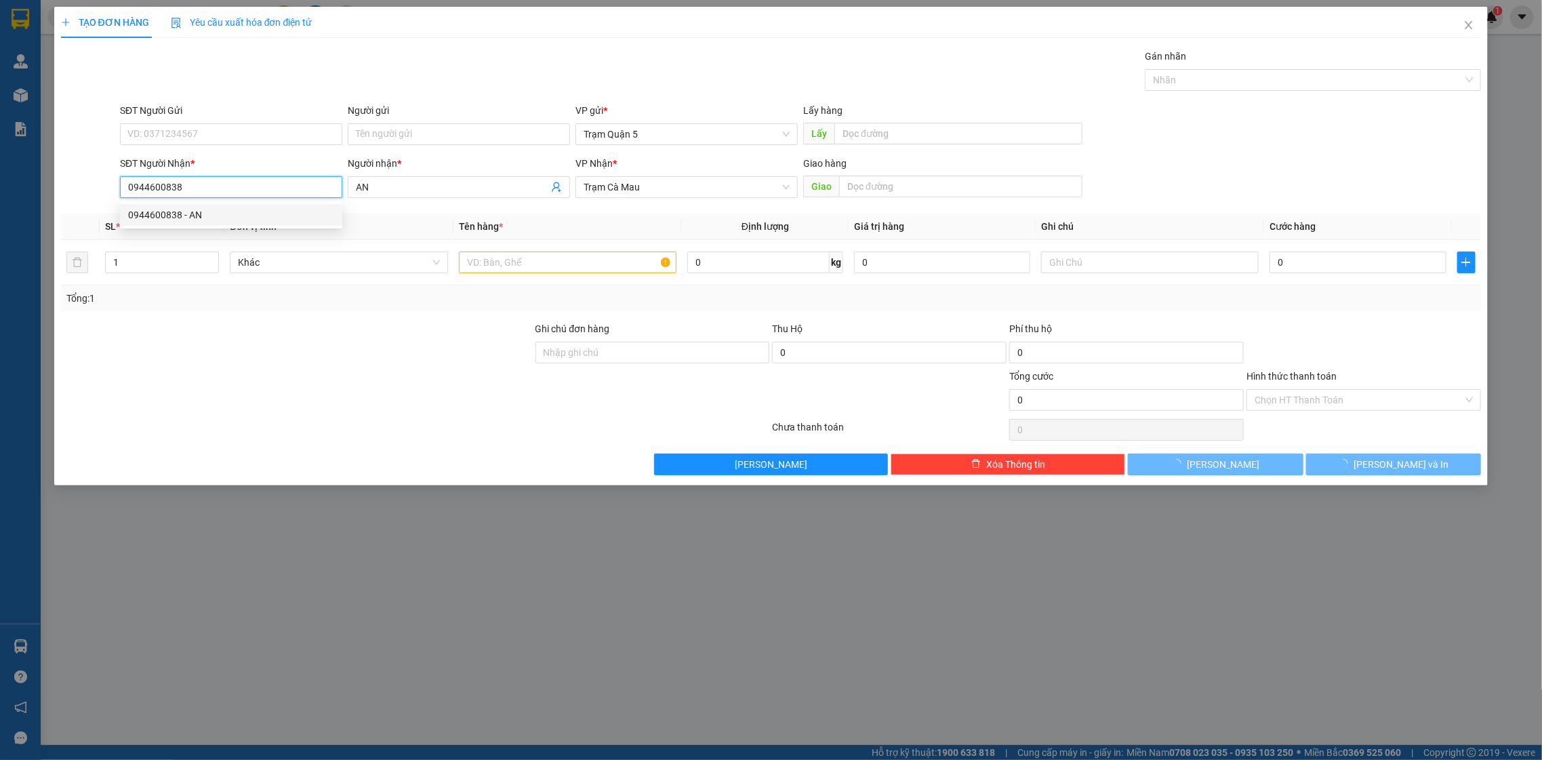
type input "40.000"
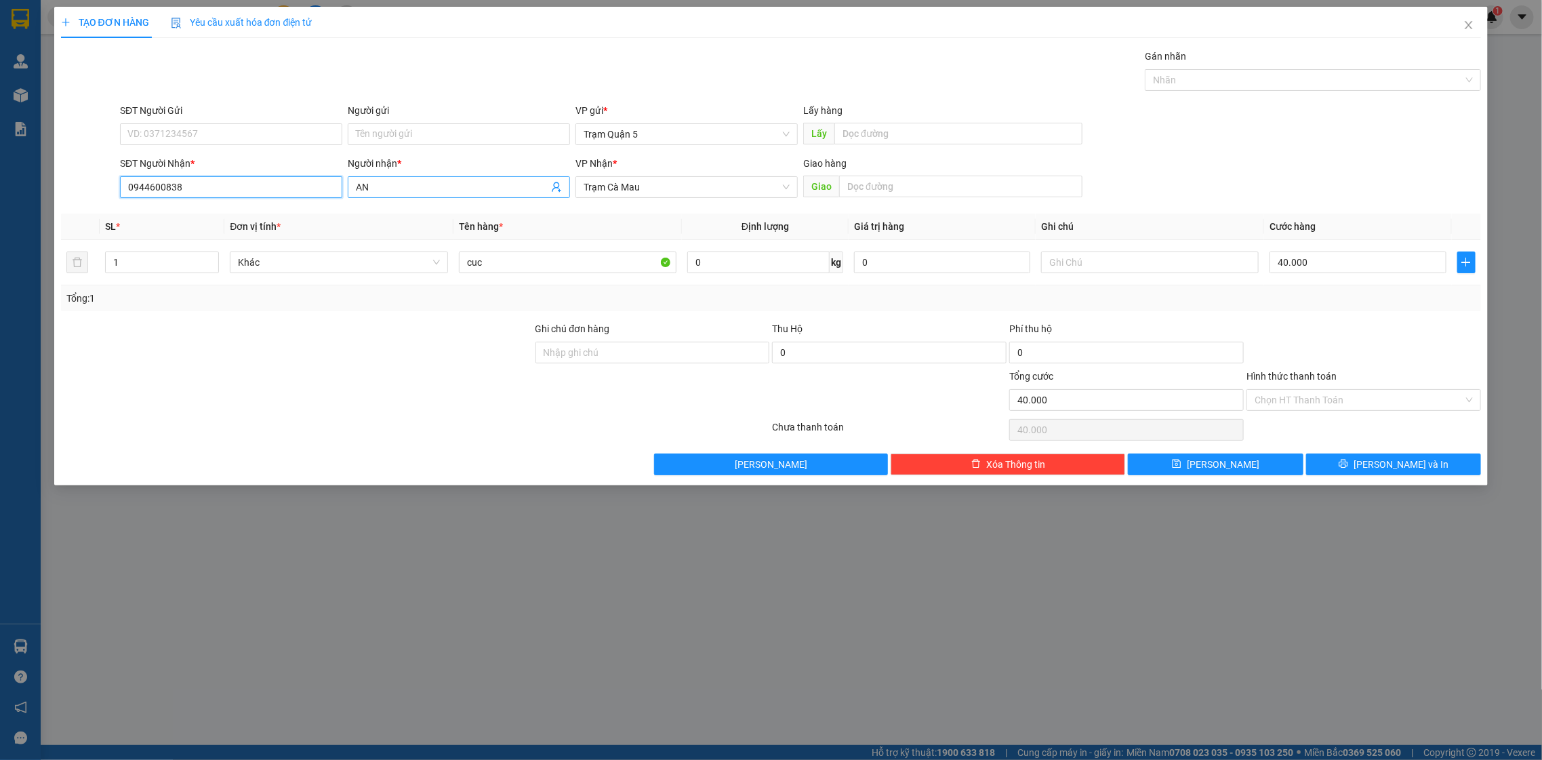
type input "0944600838"
drag, startPoint x: 414, startPoint y: 191, endPoint x: 315, endPoint y: 191, distance: 99.7
click at [315, 191] on div "SĐT Người Nhận * 0944600838 Người nhận * AN AN VP Nhận * Trạm Cà Mau Giao hàng …" at bounding box center [800, 179] width 1367 height 47
type input "vũ"
click at [1350, 319] on div "Transit Pickup Surcharge Ids Transit Deliver Surcharge Ids Transit Deliver Surc…" at bounding box center [771, 262] width 1421 height 426
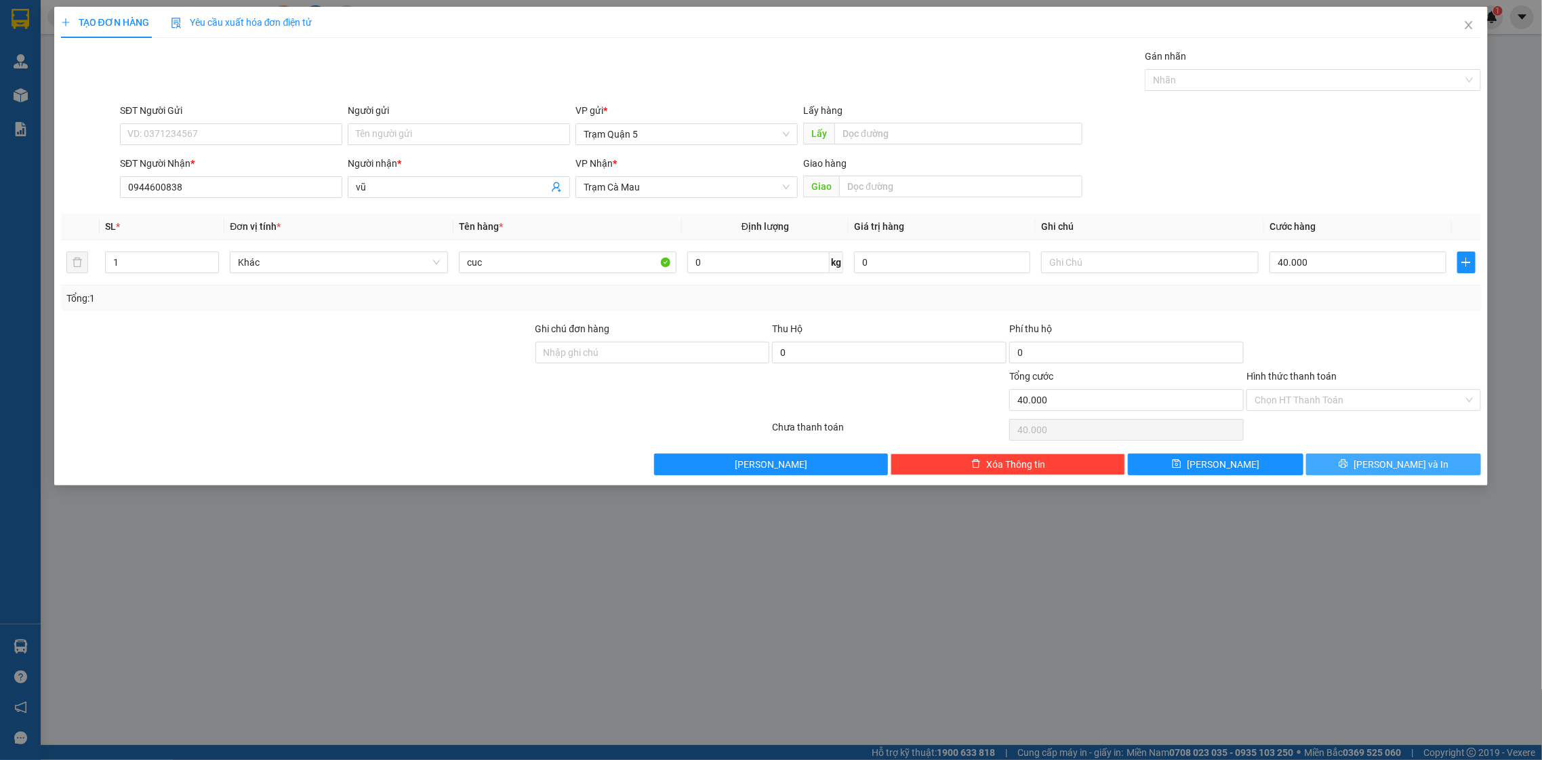
click at [1397, 472] on span "[PERSON_NAME] và In" at bounding box center [1401, 464] width 95 height 15
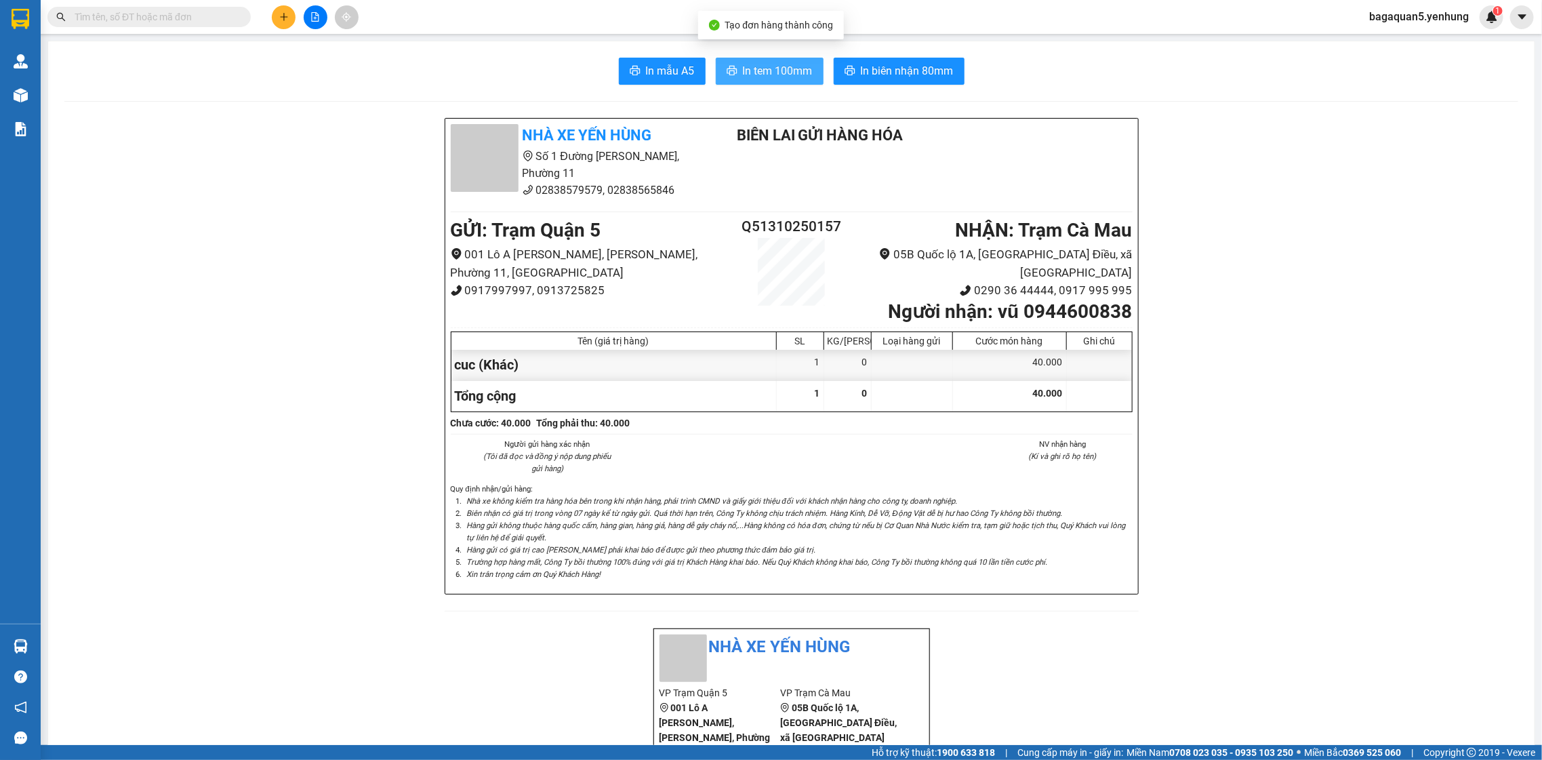
click at [767, 64] on span "In tem 100mm" at bounding box center [778, 70] width 70 height 17
click at [291, 12] on button at bounding box center [284, 17] width 24 height 24
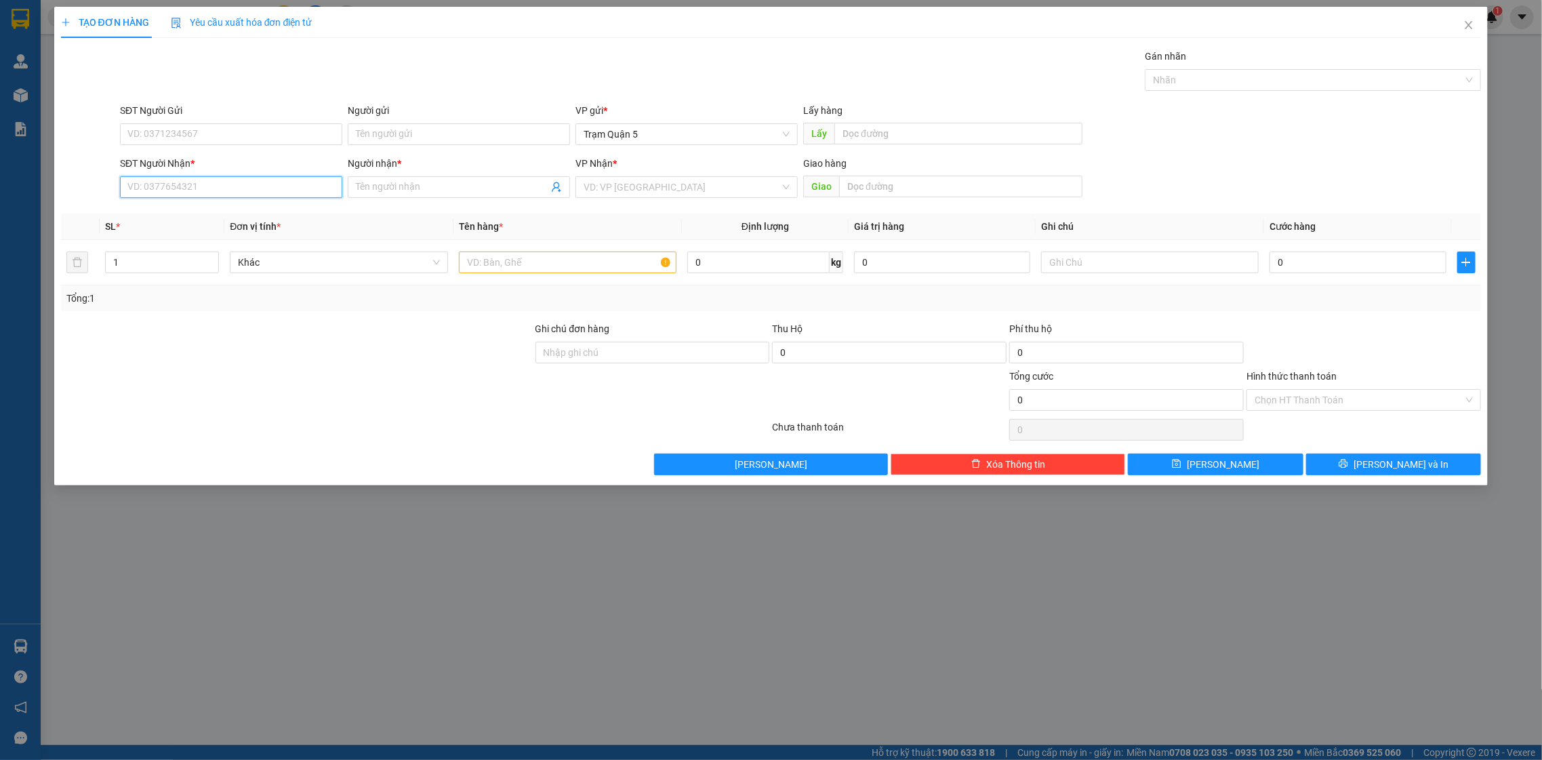
click at [245, 191] on input "SĐT Người Nhận *" at bounding box center [231, 187] width 222 height 22
type input "0945933605"
click at [273, 214] on div "0945933605 - TRUONG HAN" at bounding box center [231, 214] width 206 height 15
type input "TRUONG HAN"
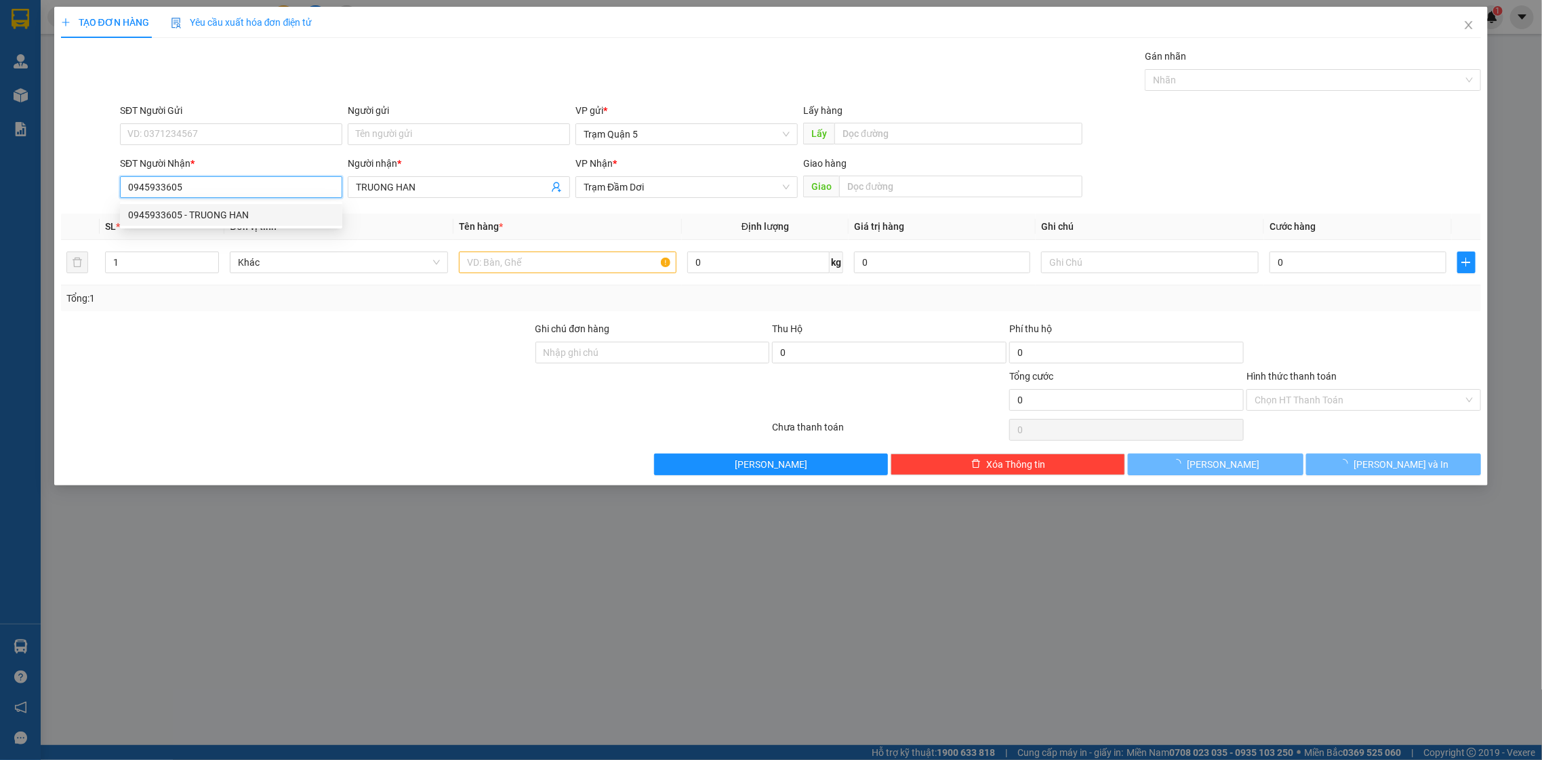
type input "40.000"
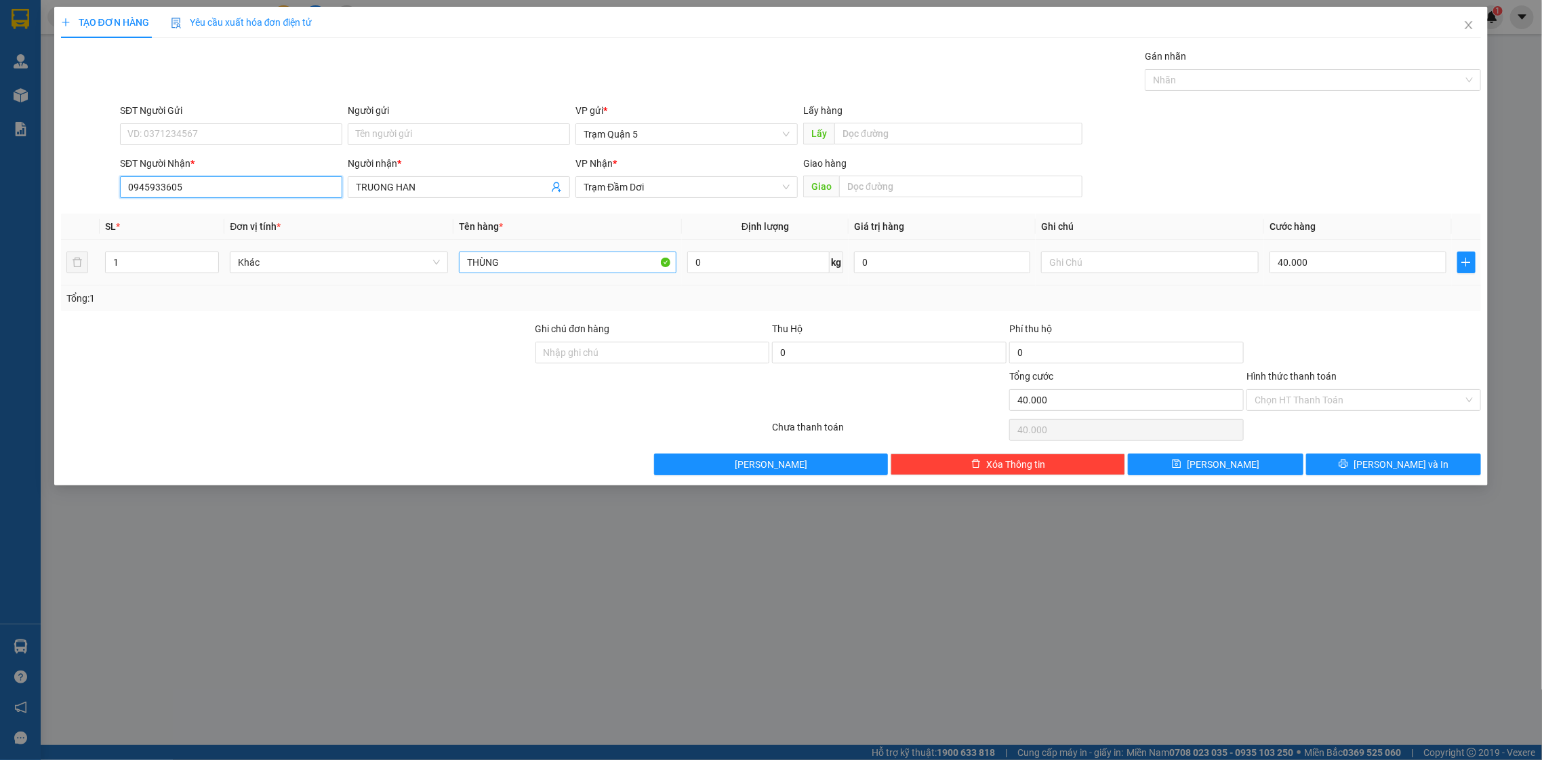
type input "0945933605"
drag, startPoint x: 615, startPoint y: 270, endPoint x: 334, endPoint y: 272, distance: 281.4
click at [334, 273] on tr "1 Khác THÙNG 0 kg 0 40.000" at bounding box center [771, 262] width 1421 height 45
type input "kiện"
click at [1342, 266] on input "40.000" at bounding box center [1358, 263] width 176 height 22
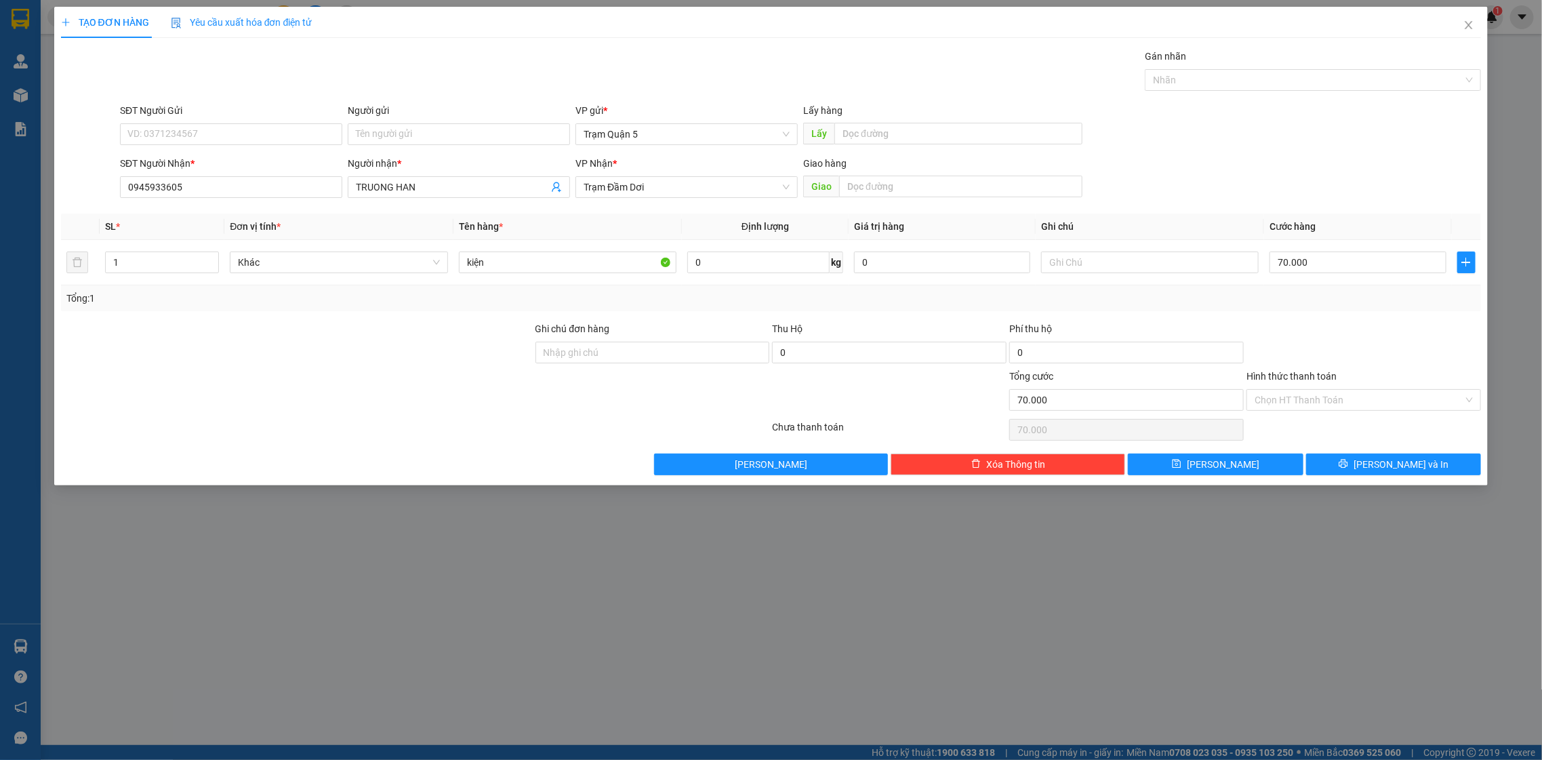
drag, startPoint x: 1361, startPoint y: 336, endPoint x: 1401, endPoint y: 438, distance: 109.7
click at [1364, 342] on div at bounding box center [1363, 344] width 237 height 47
click at [1420, 465] on span "[PERSON_NAME] và In" at bounding box center [1401, 464] width 95 height 15
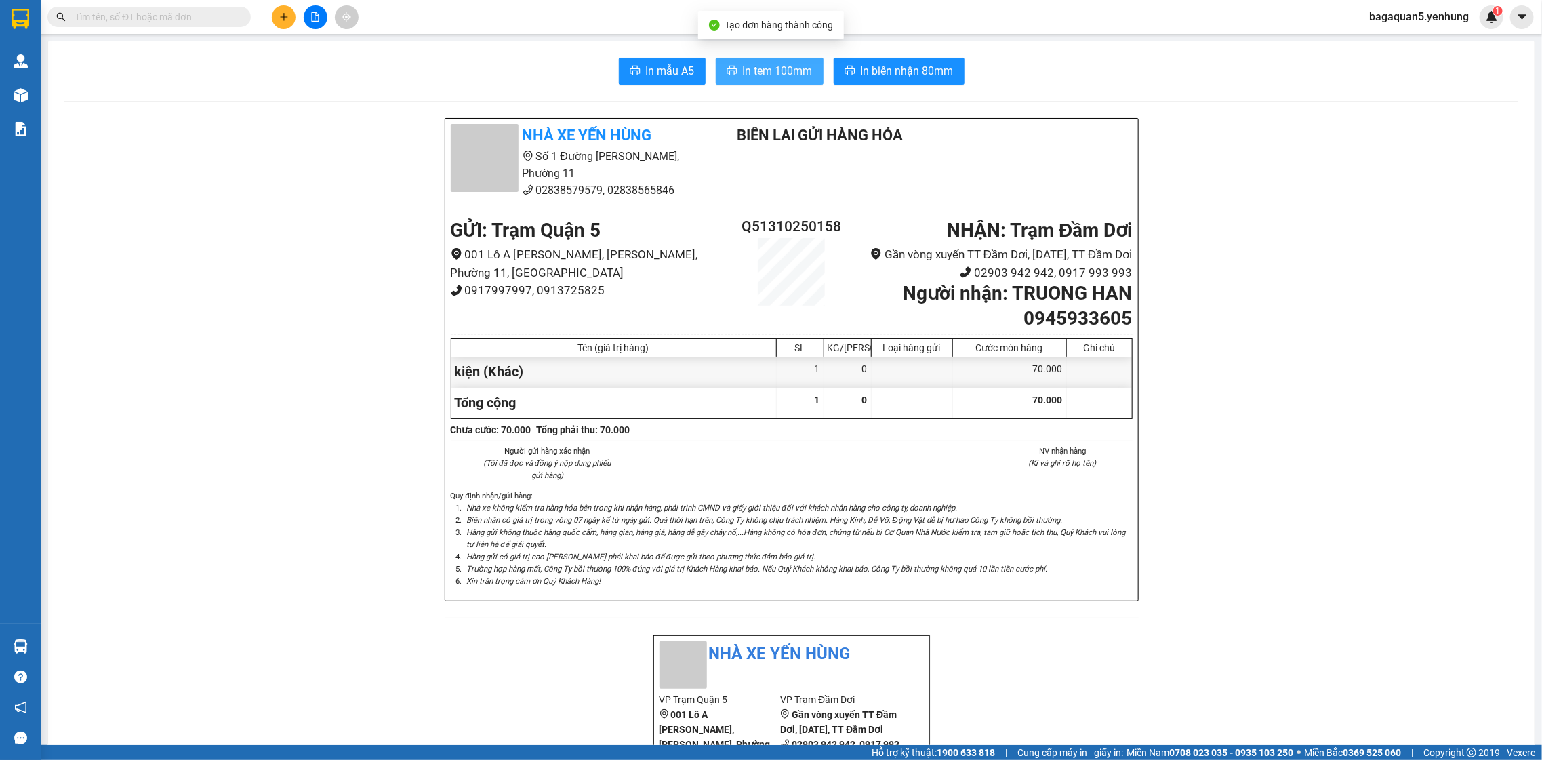
click at [769, 81] on button "In tem 100mm" at bounding box center [770, 71] width 108 height 27
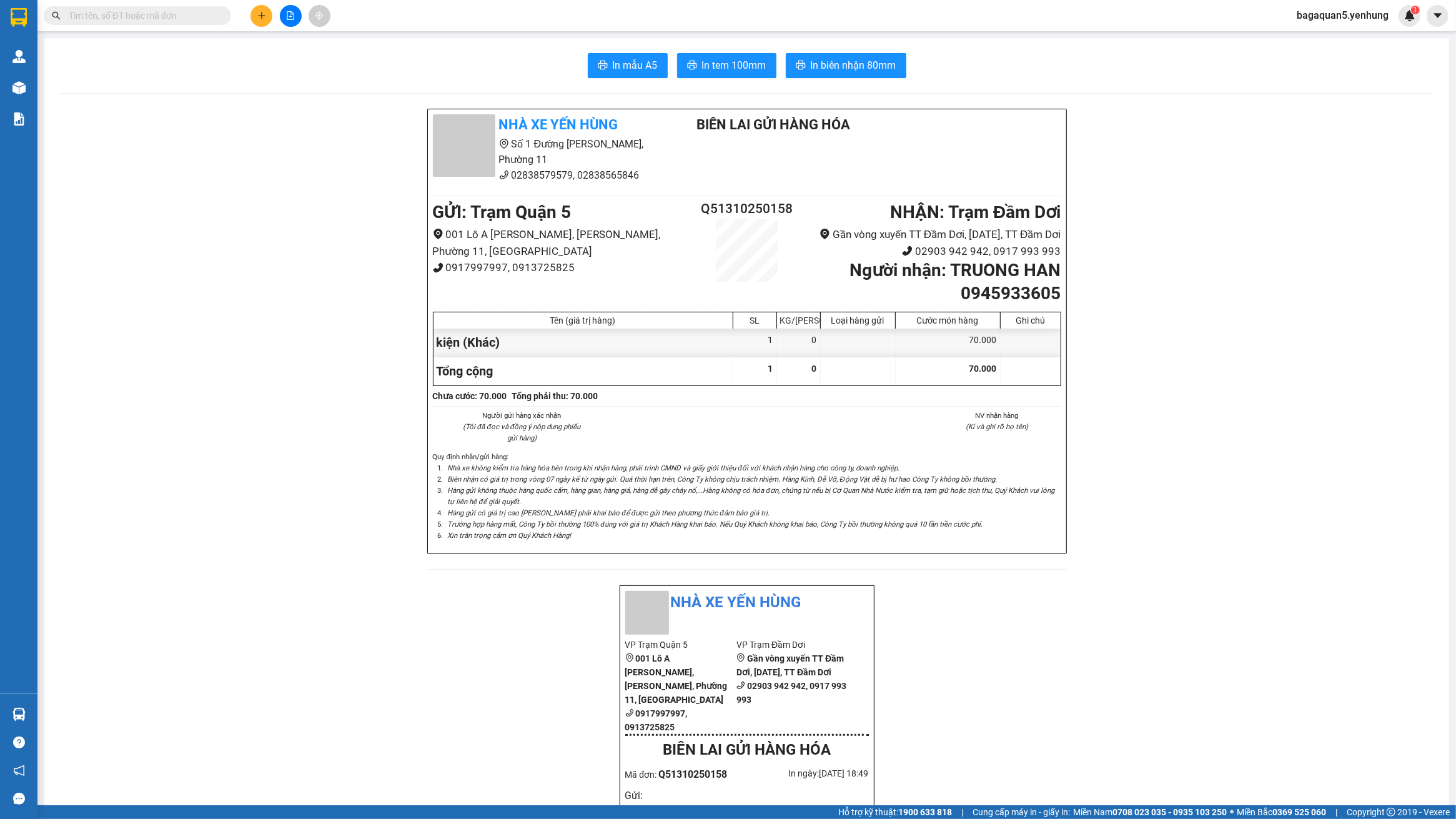
scroll to position [71, 0]
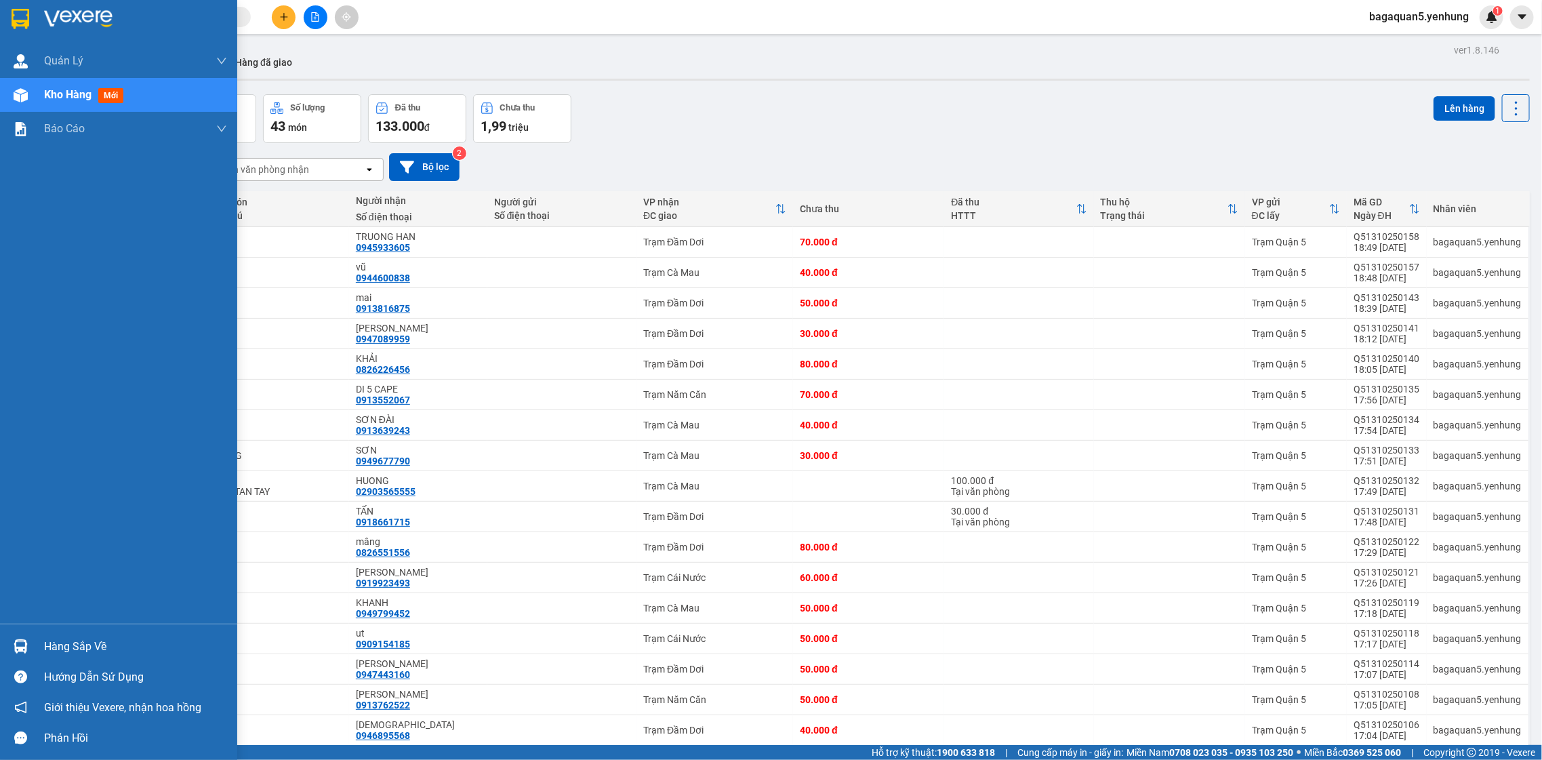
click at [84, 90] on span "Kho hàng" at bounding box center [67, 94] width 47 height 13
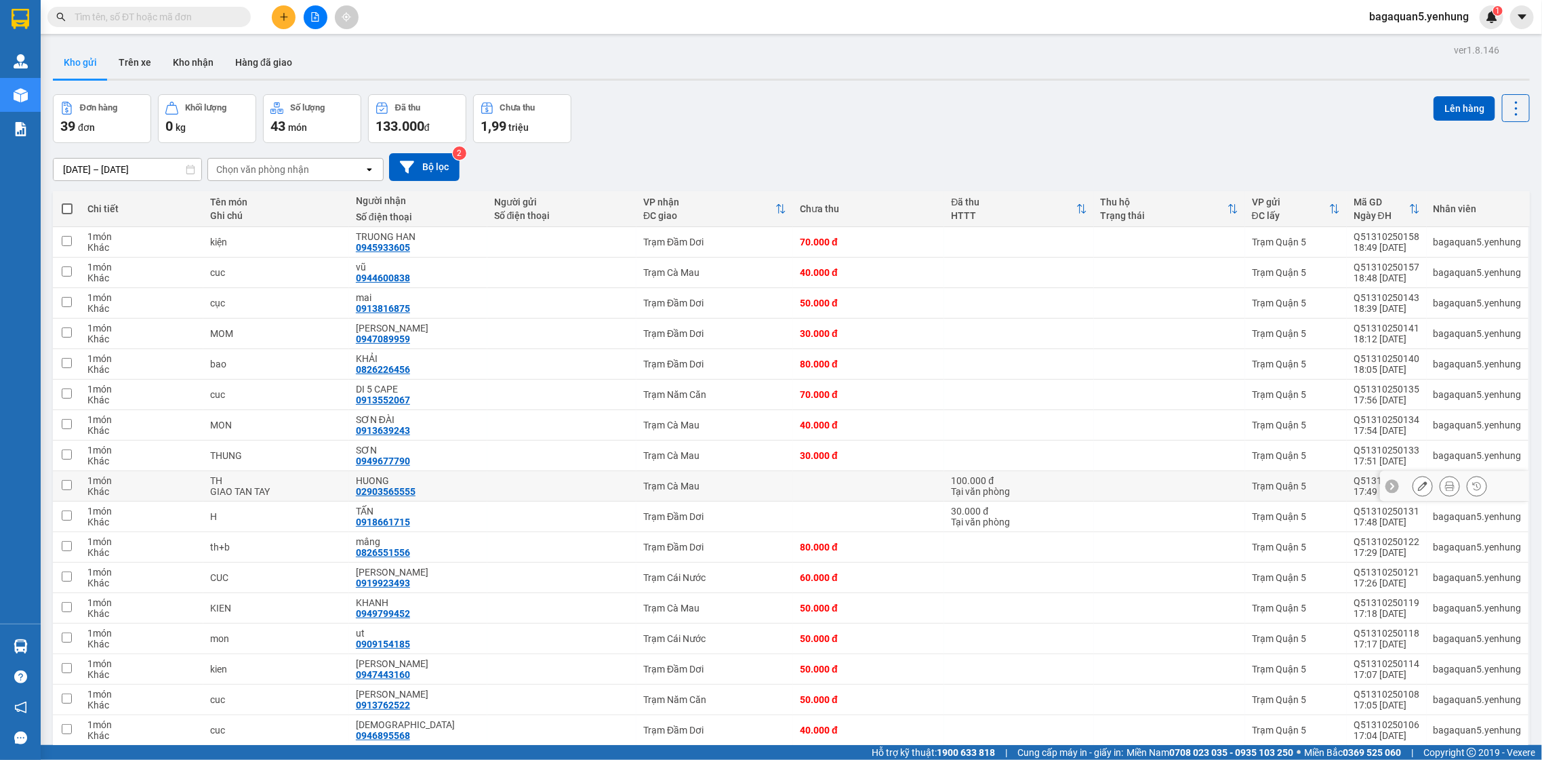
click at [1046, 496] on div "Tại văn phòng" at bounding box center [1019, 491] width 136 height 11
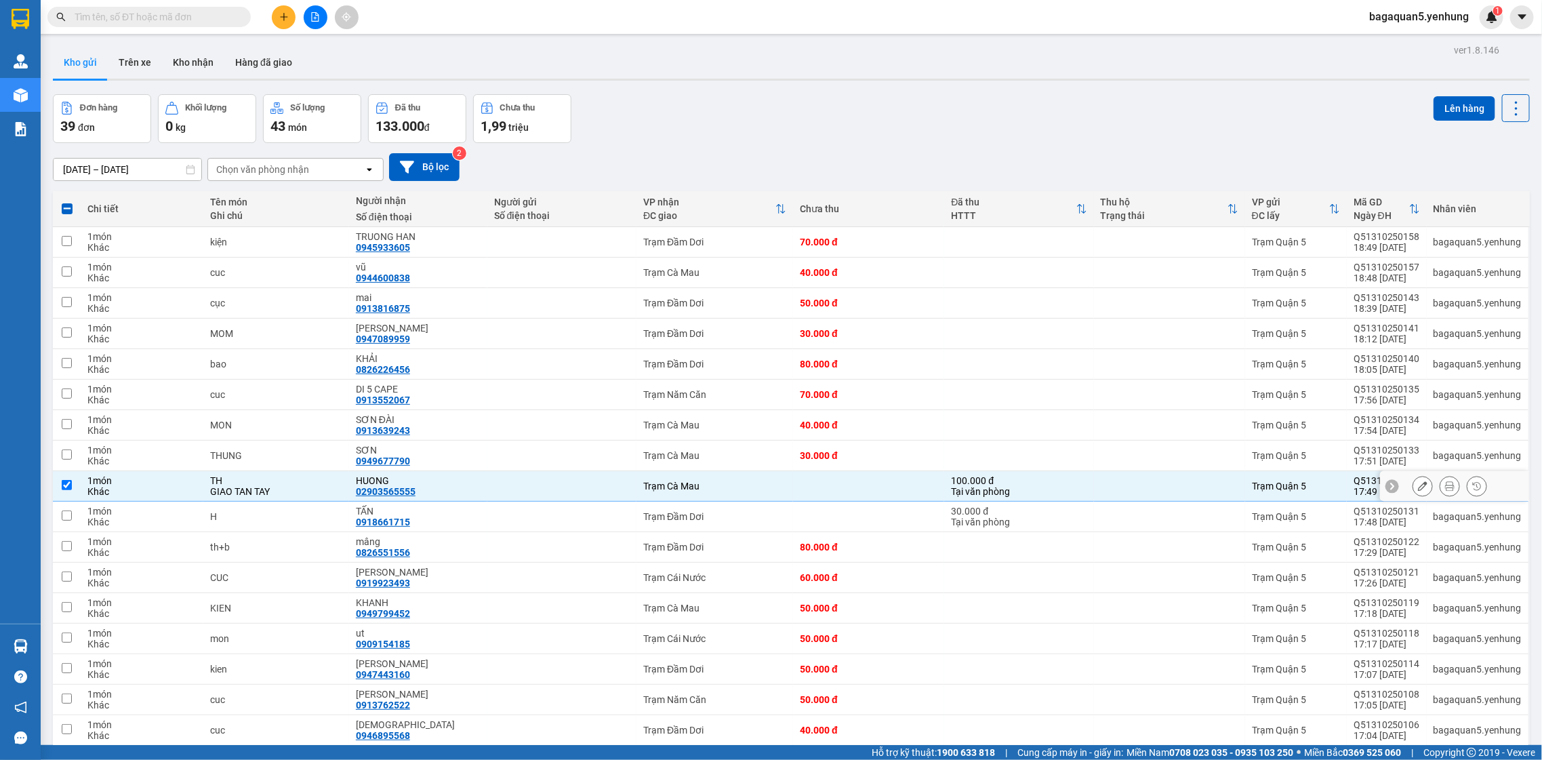
click at [637, 487] on td "Trạm Cà Mau" at bounding box center [715, 486] width 157 height 31
checkbox input "false"
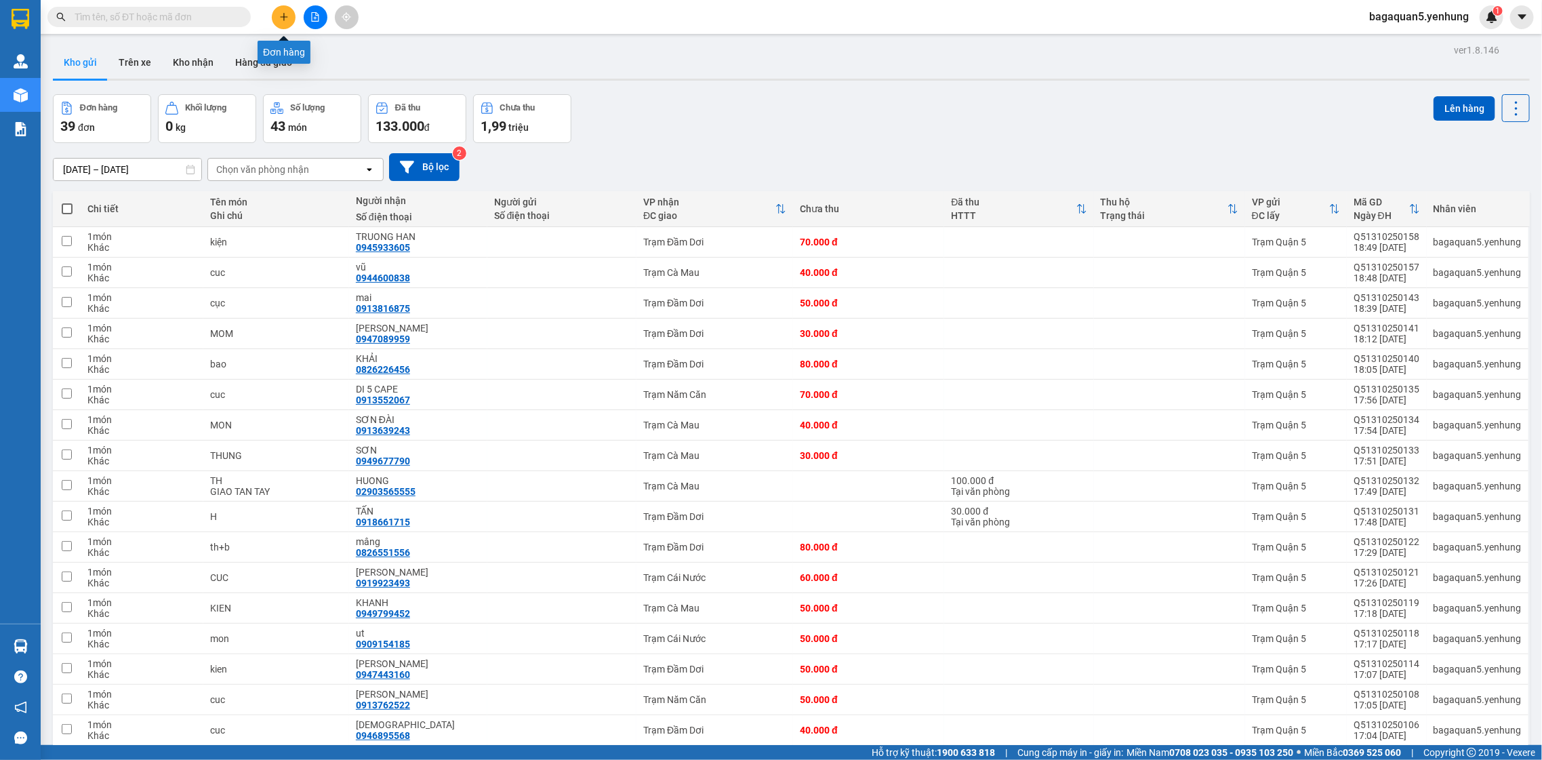
click at [288, 15] on icon "plus" at bounding box center [283, 16] width 9 height 9
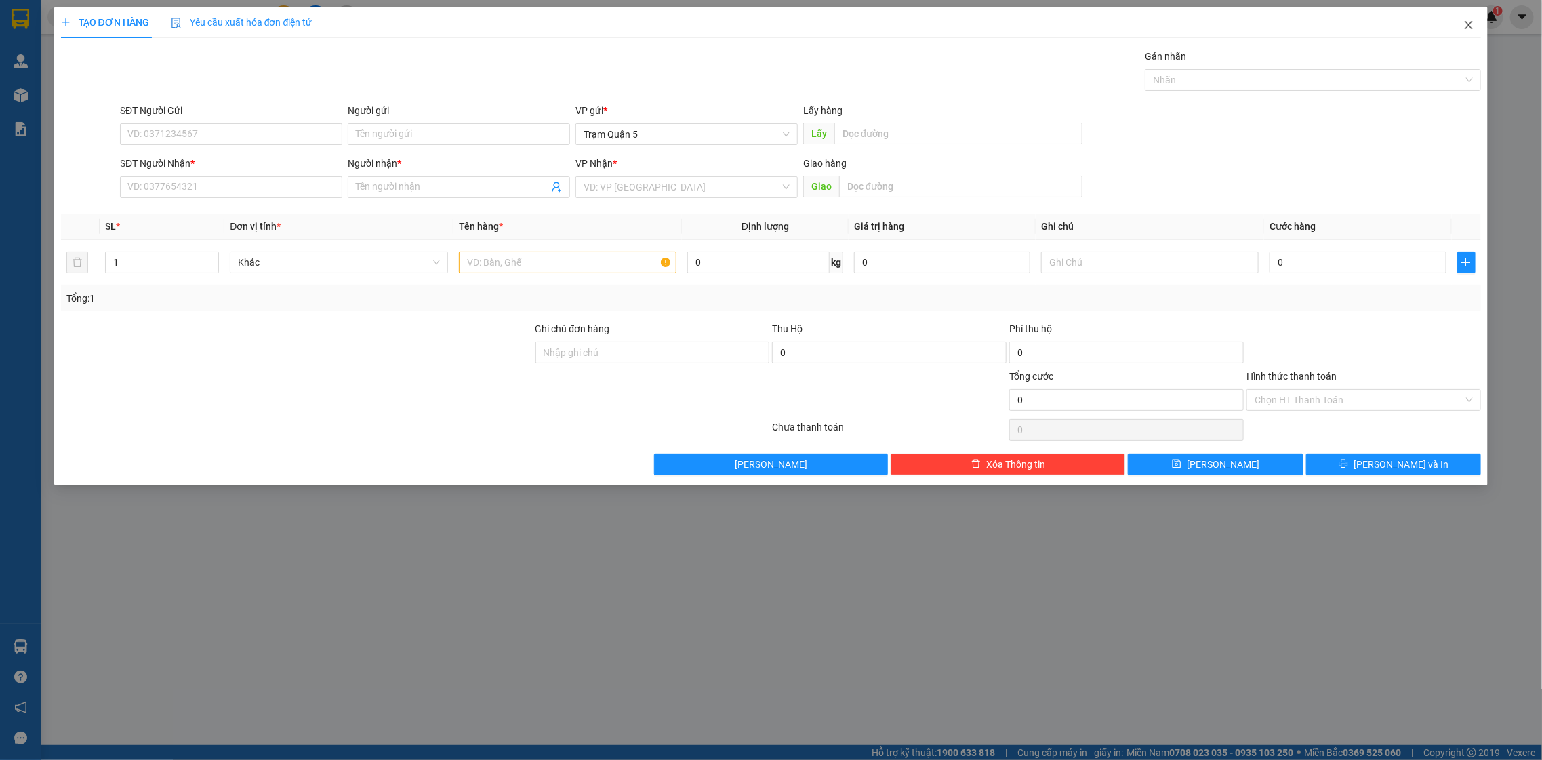
drag, startPoint x: 1468, startPoint y: 21, endPoint x: 961, endPoint y: 2, distance: 507.5
click at [1464, 22] on icon "close" at bounding box center [1469, 25] width 11 height 11
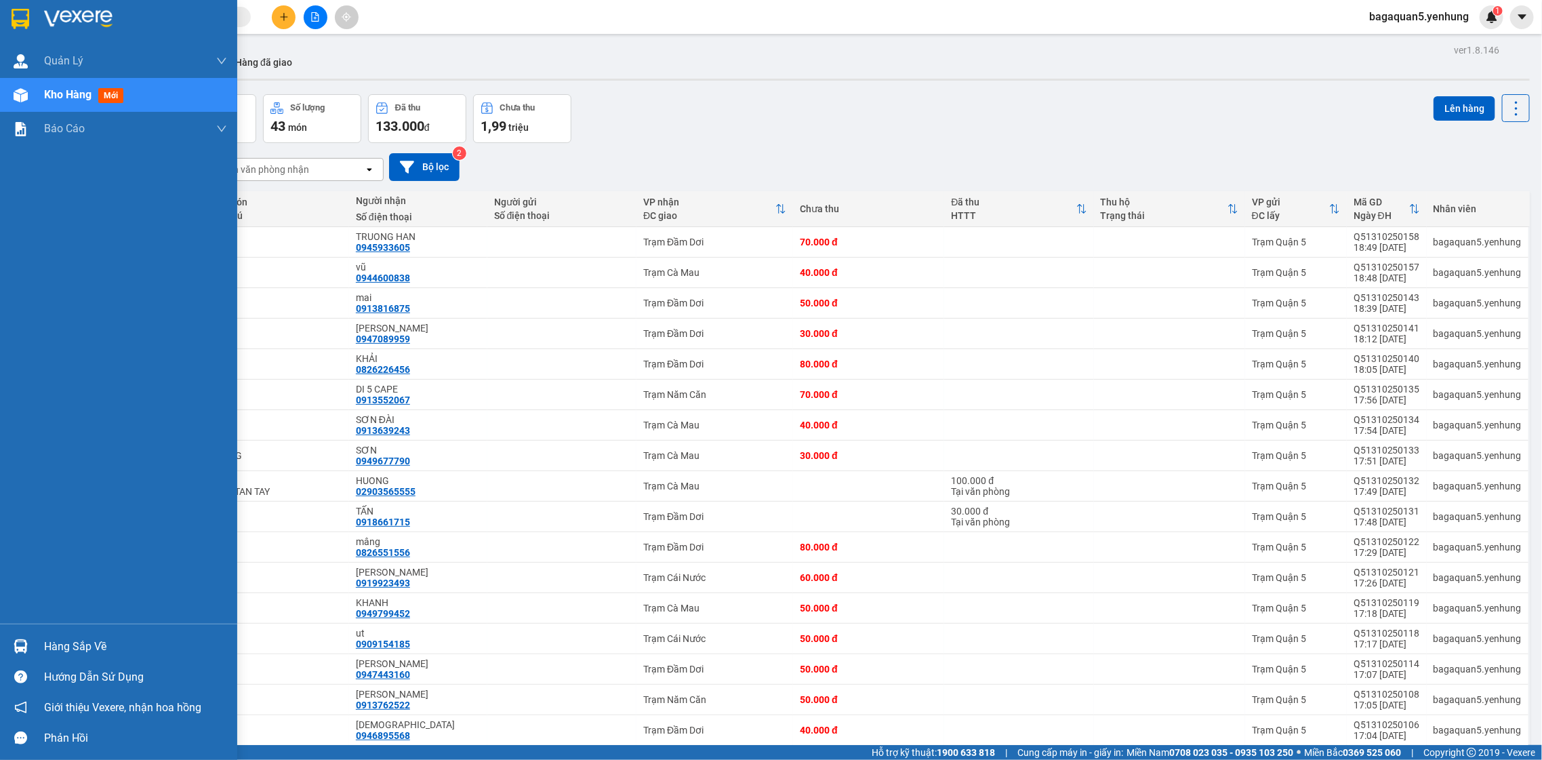
click at [41, 83] on div "Kho hàng mới" at bounding box center [118, 95] width 237 height 34
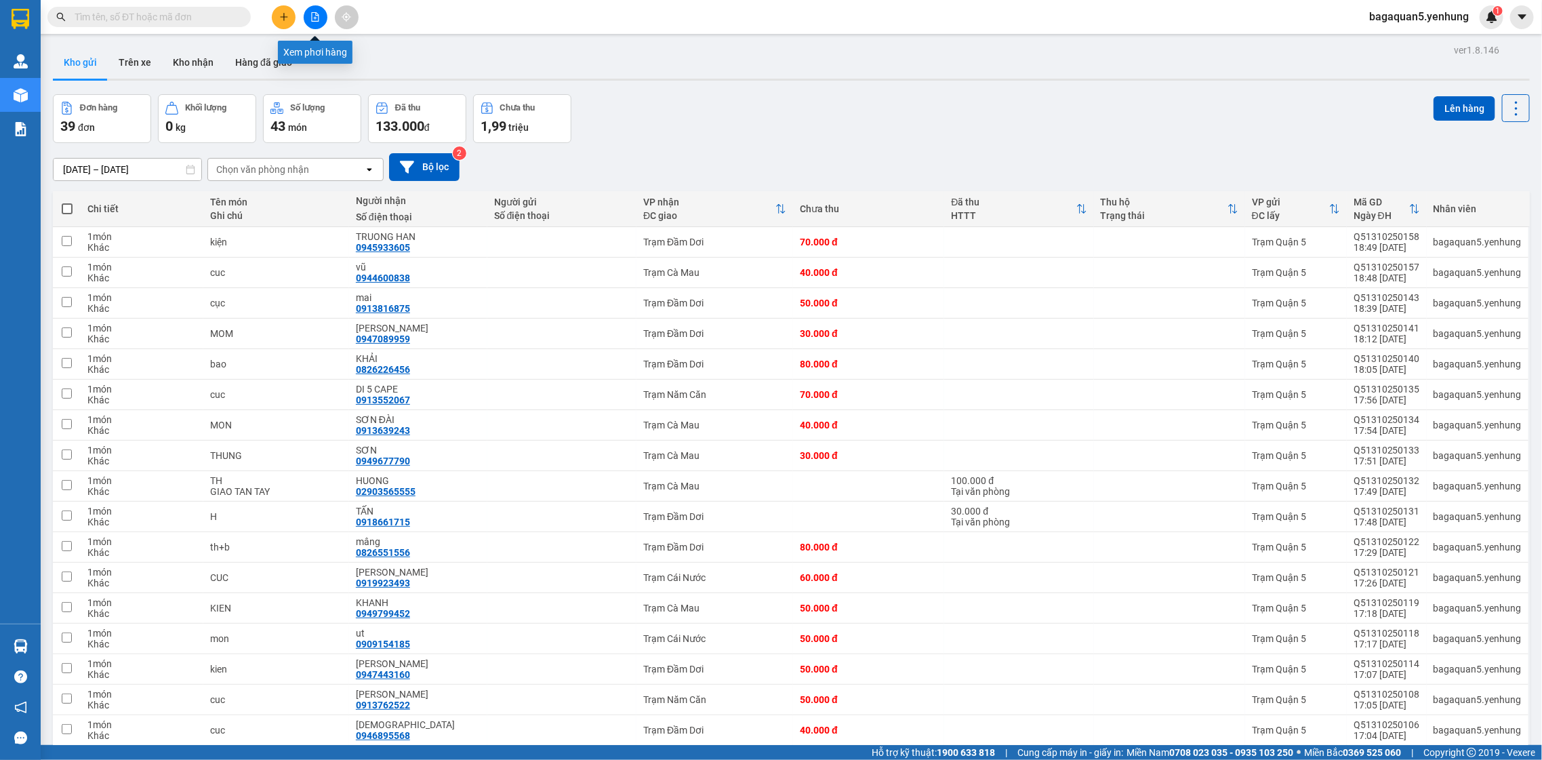
click at [318, 14] on icon "file-add" at bounding box center [315, 16] width 7 height 9
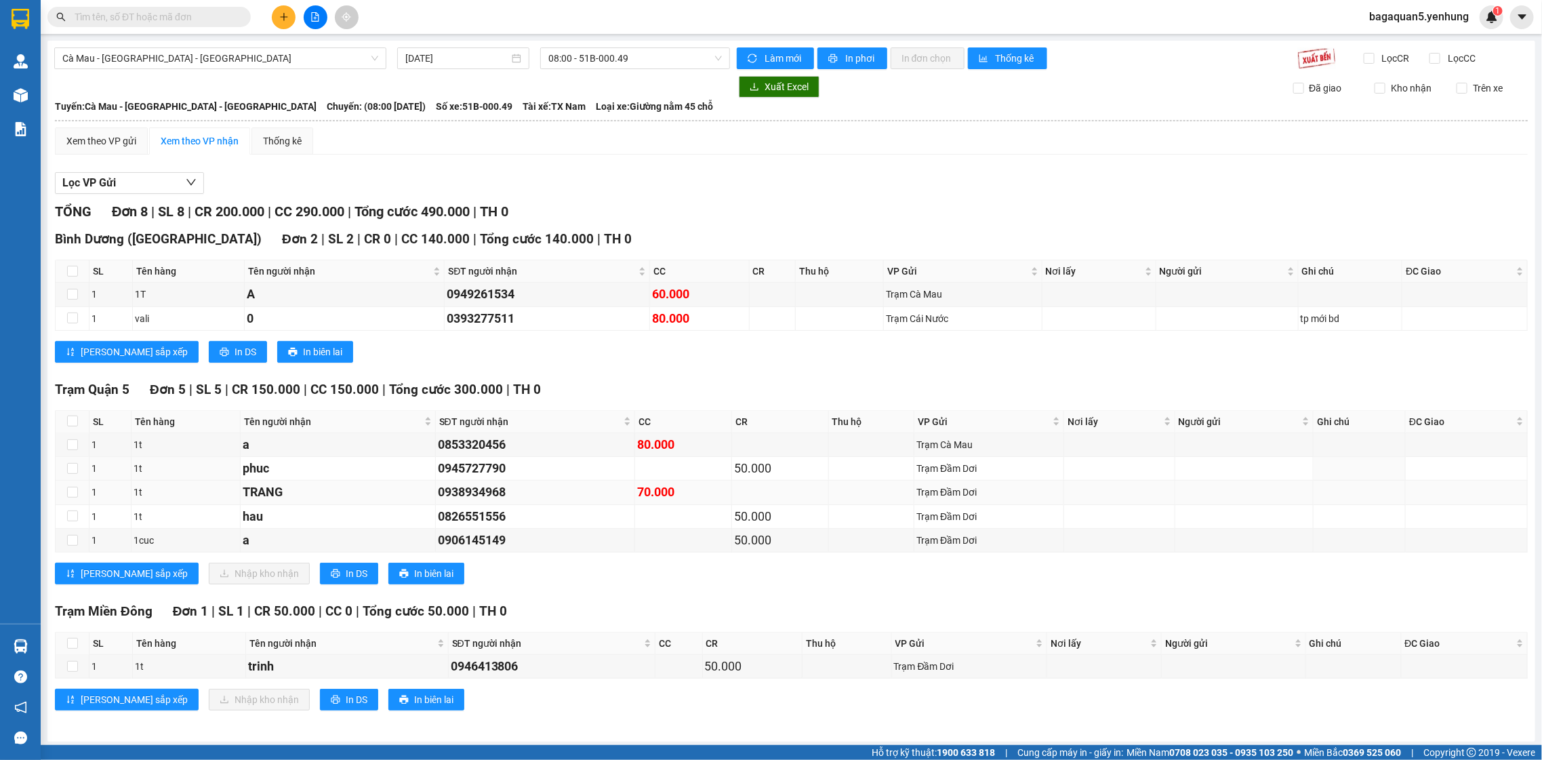
click at [453, 489] on tbody "1 1t a 0853320456 80.000 Trạm Cà Mau 1 1t phuc 0945727790 50.000 Trạm Đầm Dơi 1…" at bounding box center [792, 492] width 1473 height 119
click at [399, 491] on div "TRANG" at bounding box center [338, 492] width 191 height 19
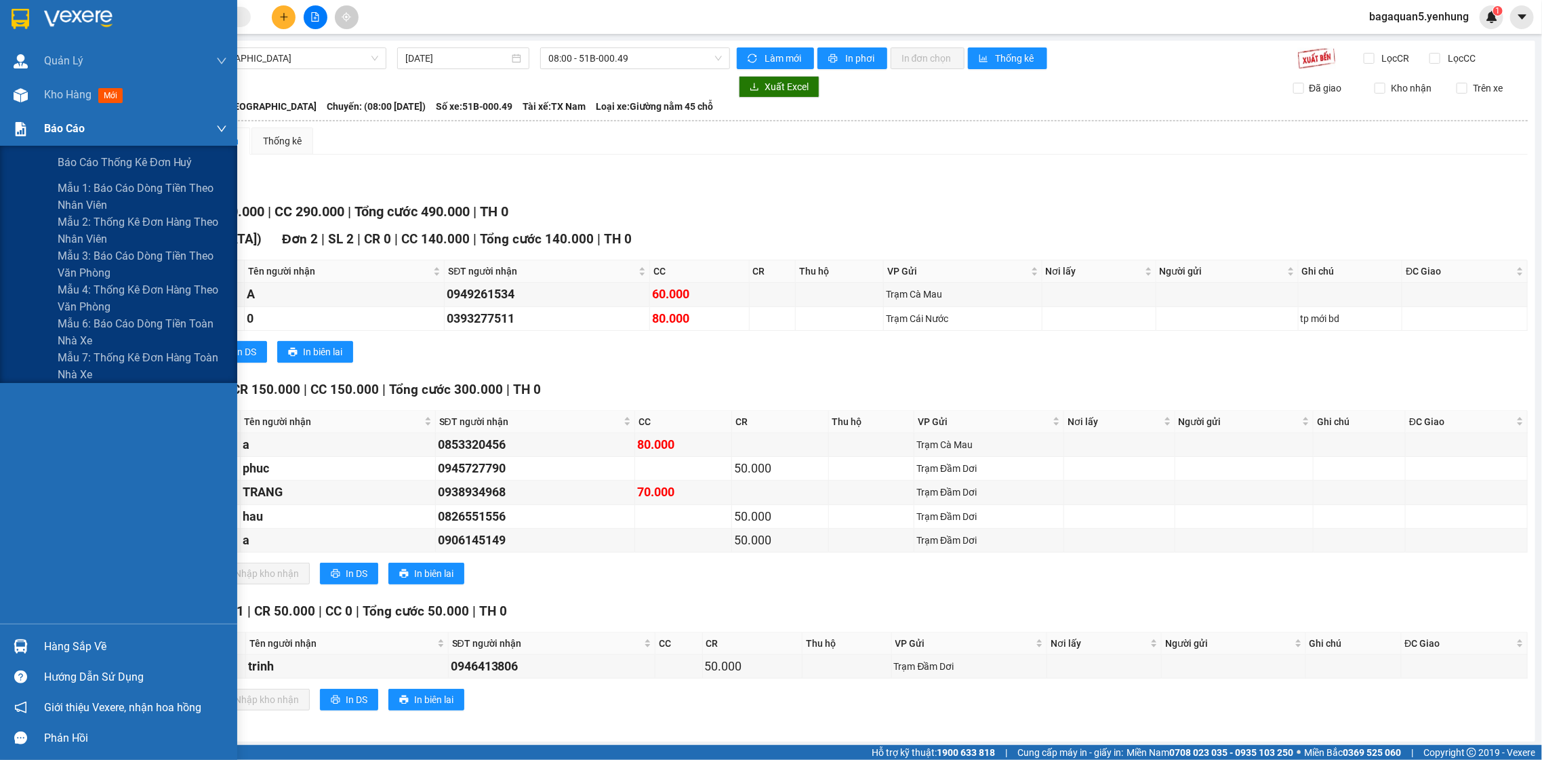
click at [79, 115] on div "Báo cáo" at bounding box center [135, 129] width 183 height 34
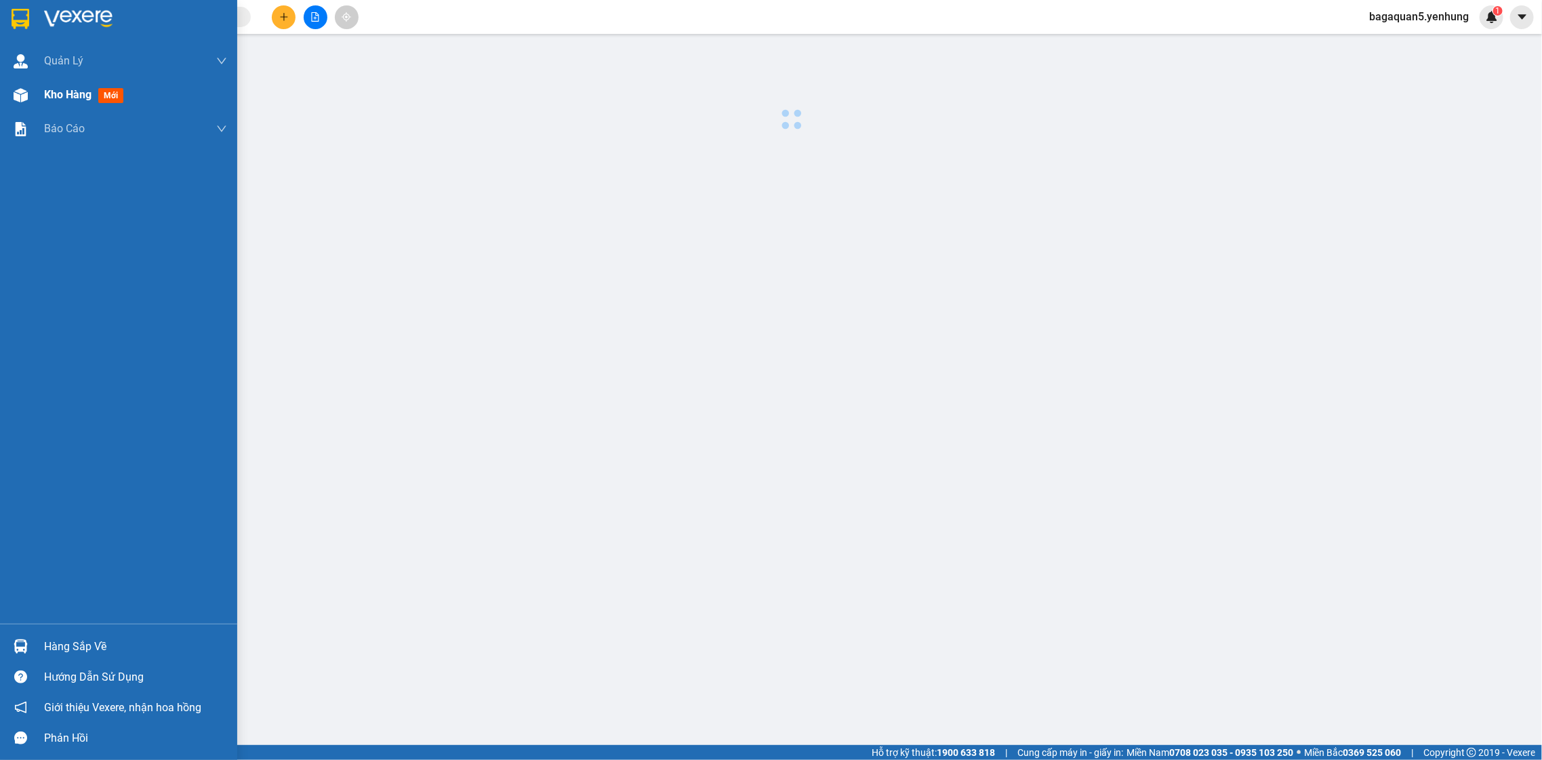
click at [61, 93] on span "Kho hàng" at bounding box center [67, 94] width 47 height 13
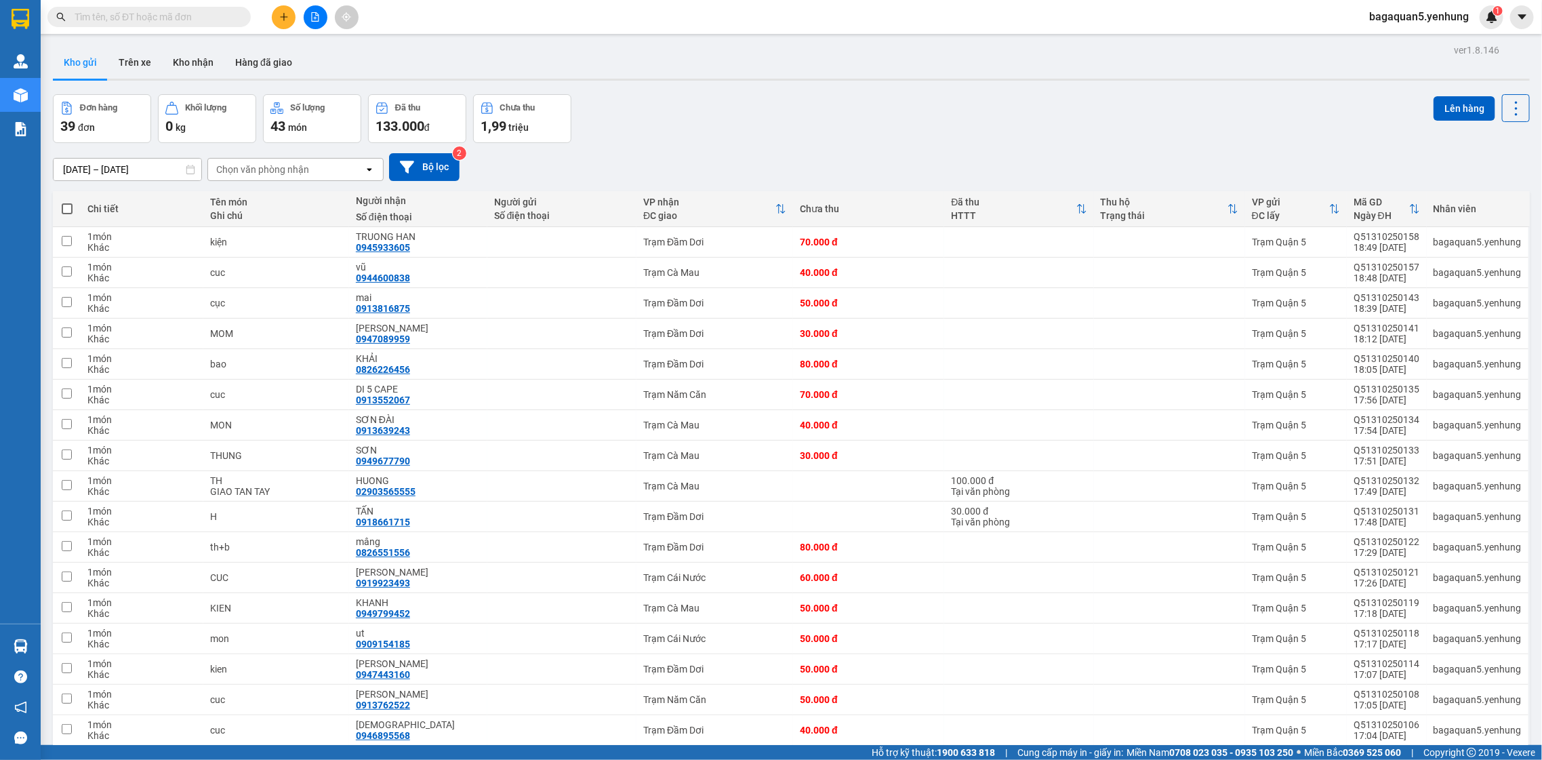
click at [81, 208] on th "Chi tiết" at bounding box center [142, 209] width 122 height 36
click at [75, 206] on th at bounding box center [67, 209] width 28 height 36
click at [62, 207] on span at bounding box center [67, 208] width 11 height 11
click at [67, 202] on input "checkbox" at bounding box center [67, 202] width 0 height 0
checkbox input "true"
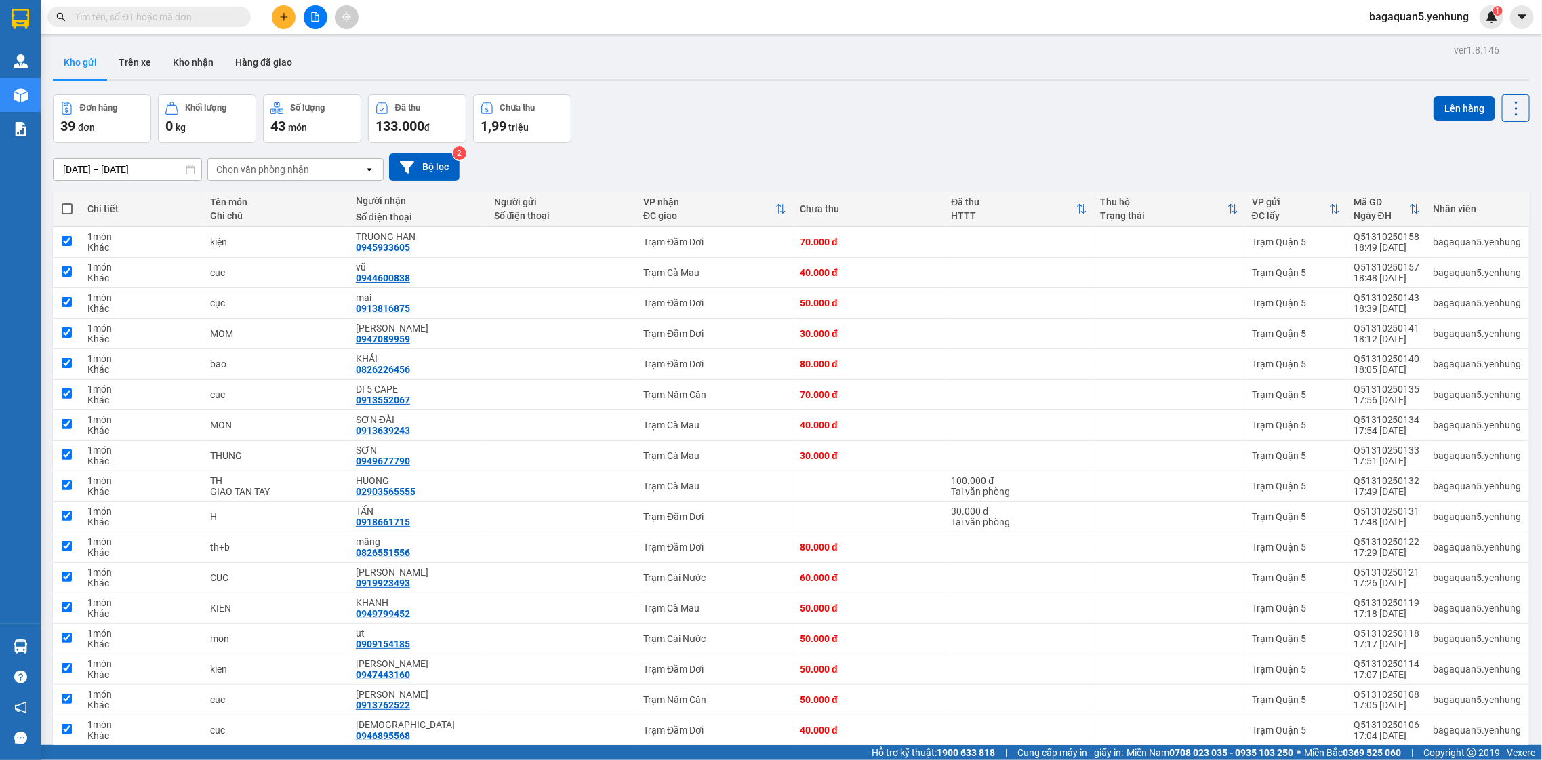
checkbox input "true"
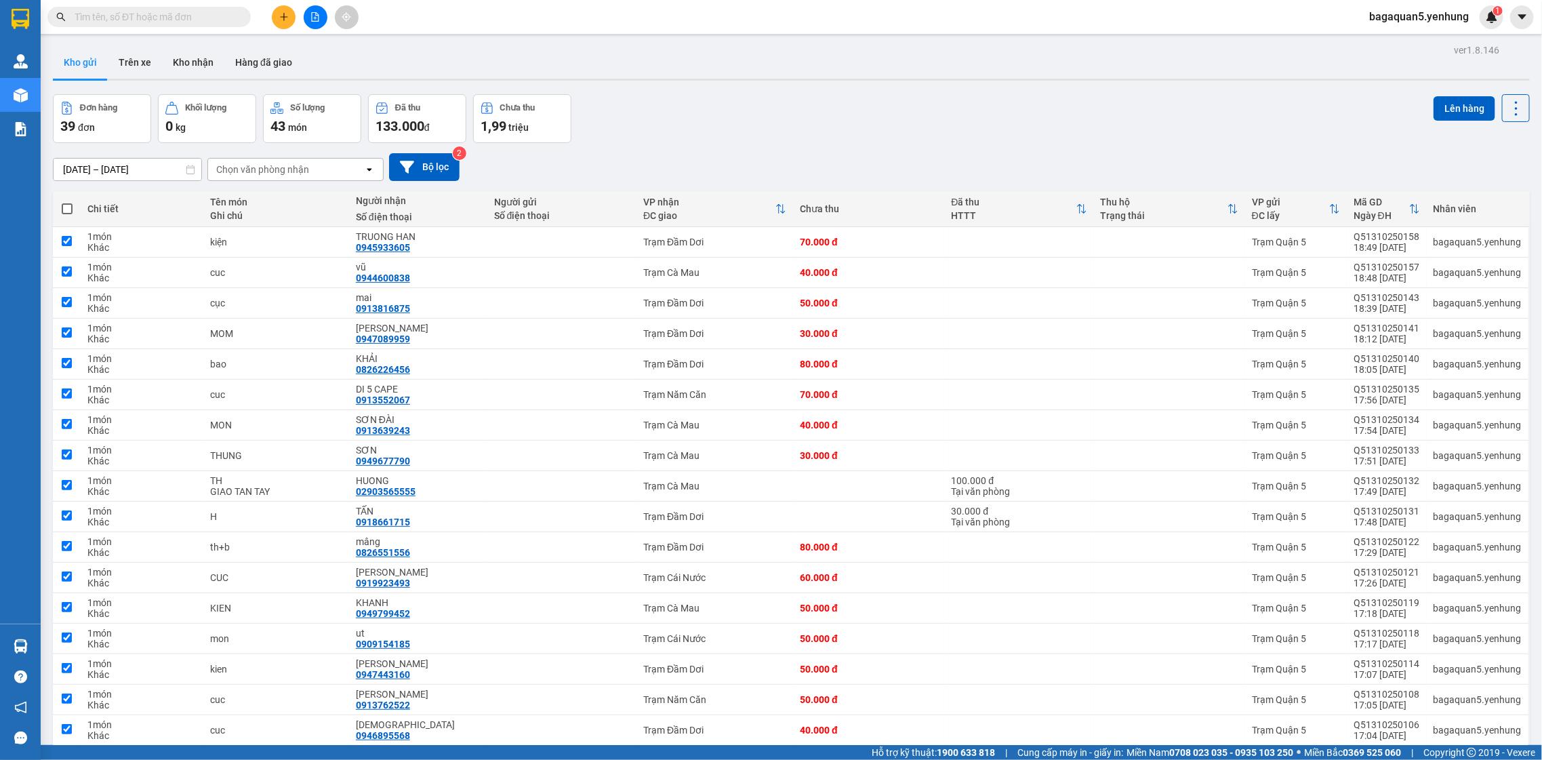
checkbox input "true"
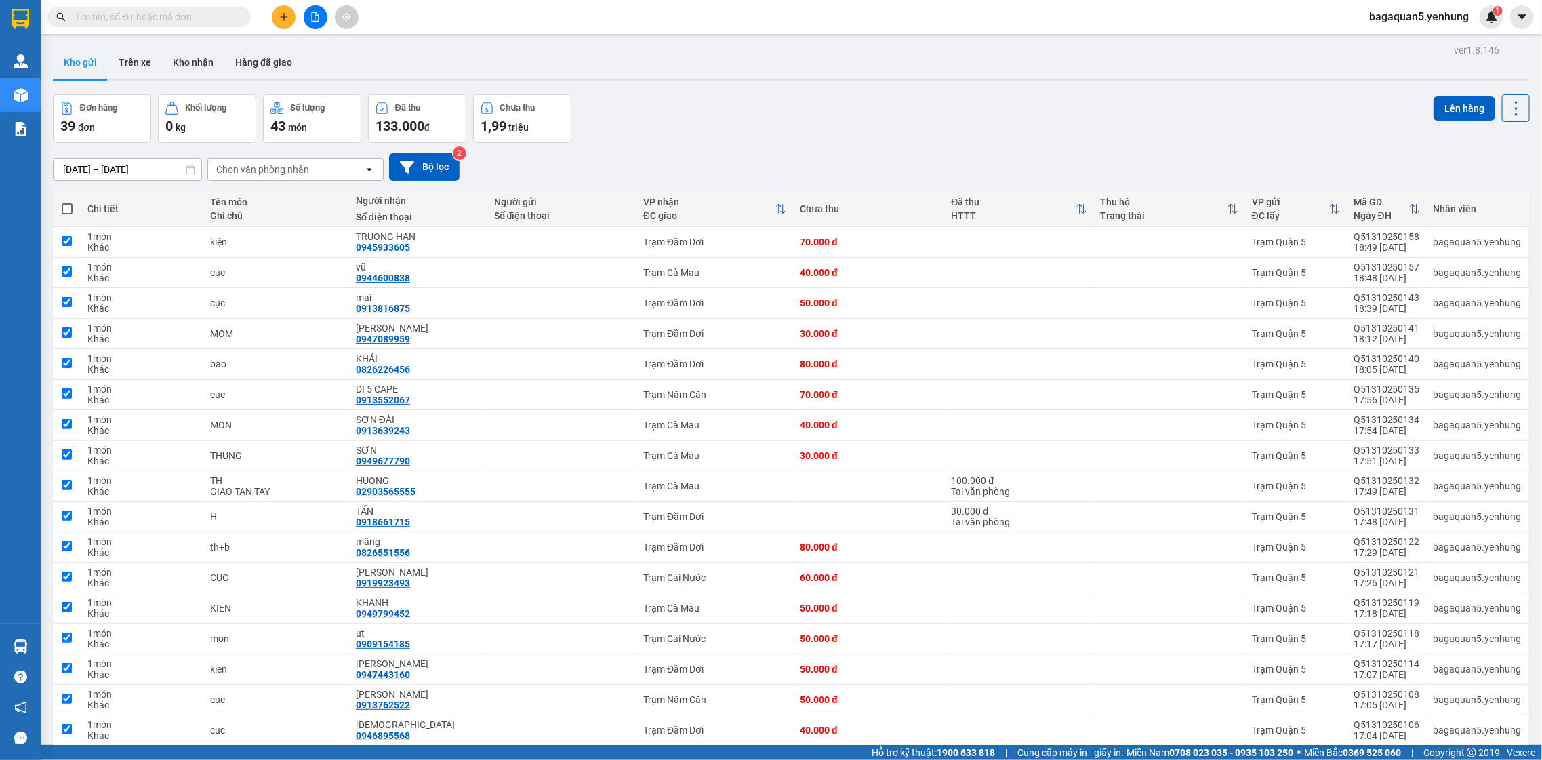
checkbox input "true"
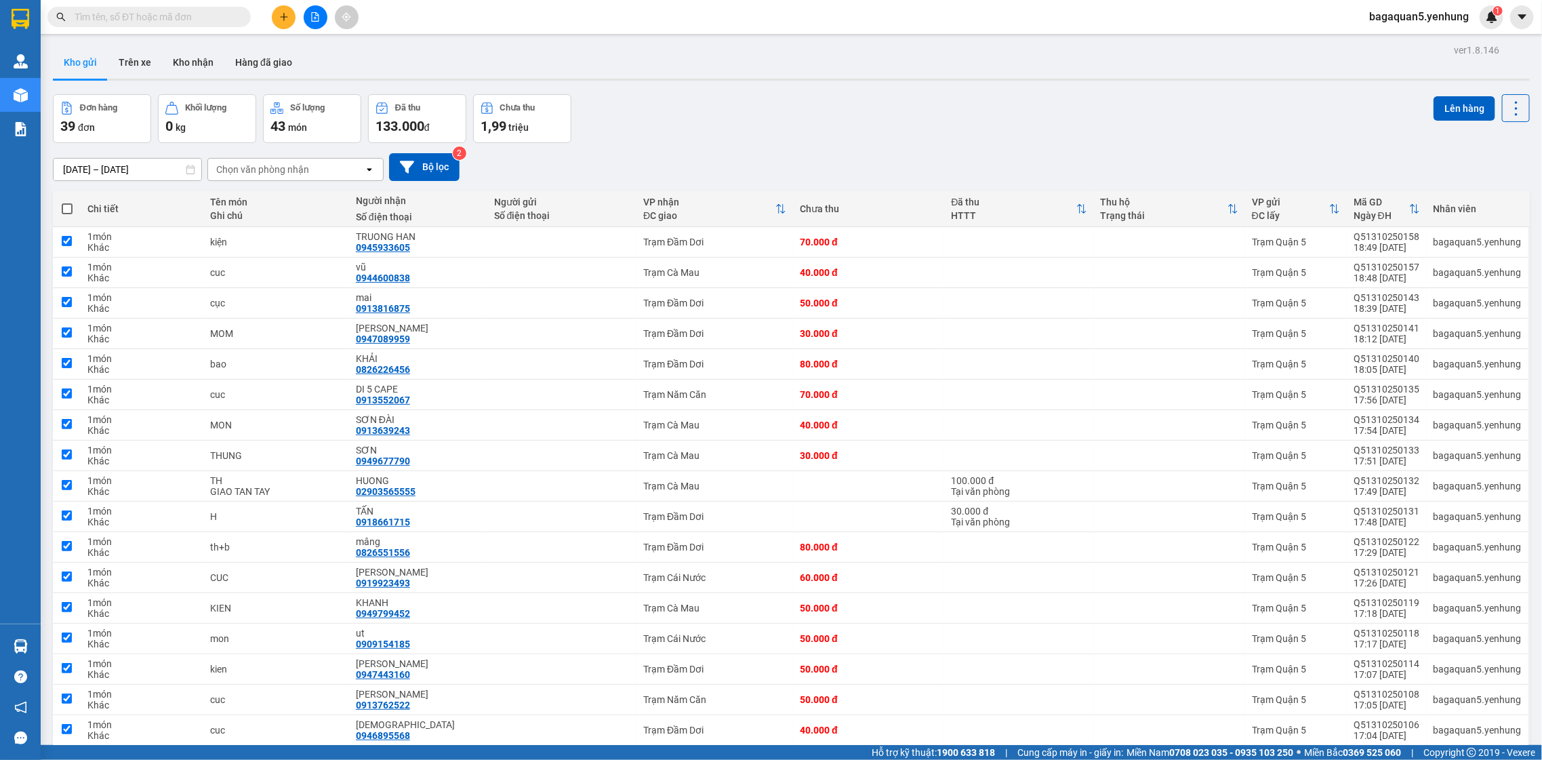
checkbox input "true"
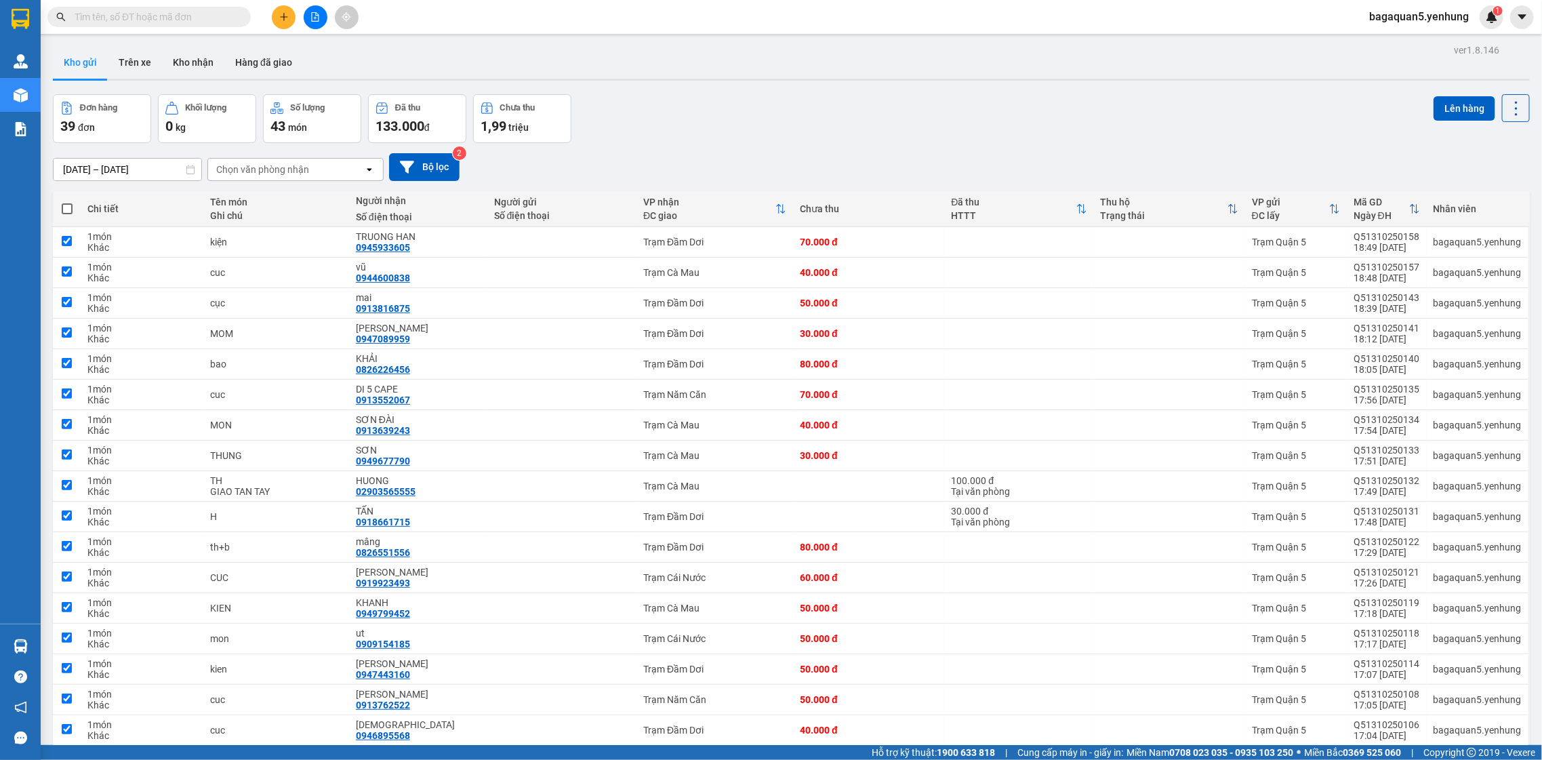
checkbox input "true"
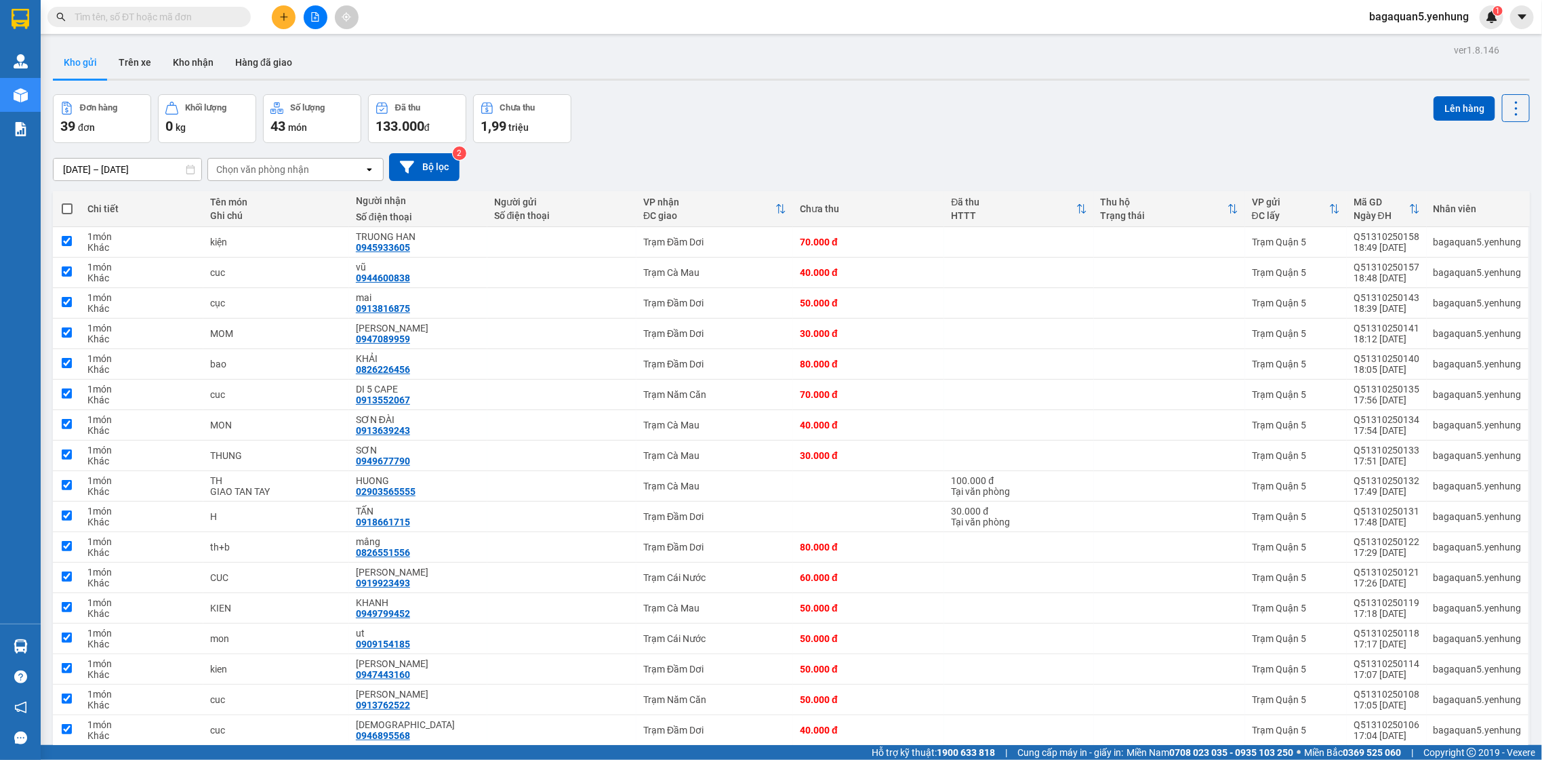
checkbox input "true"
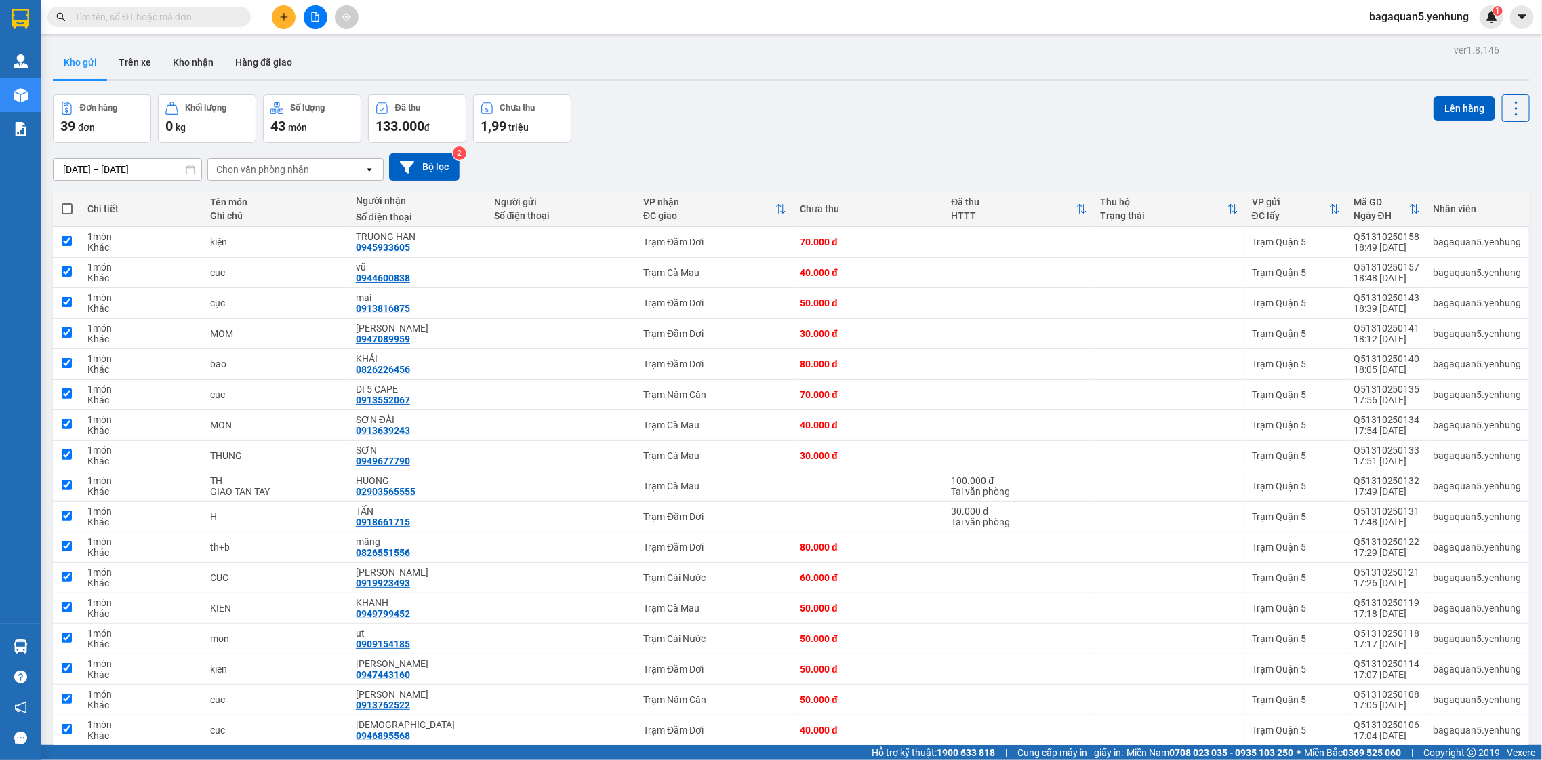
checkbox input "true"
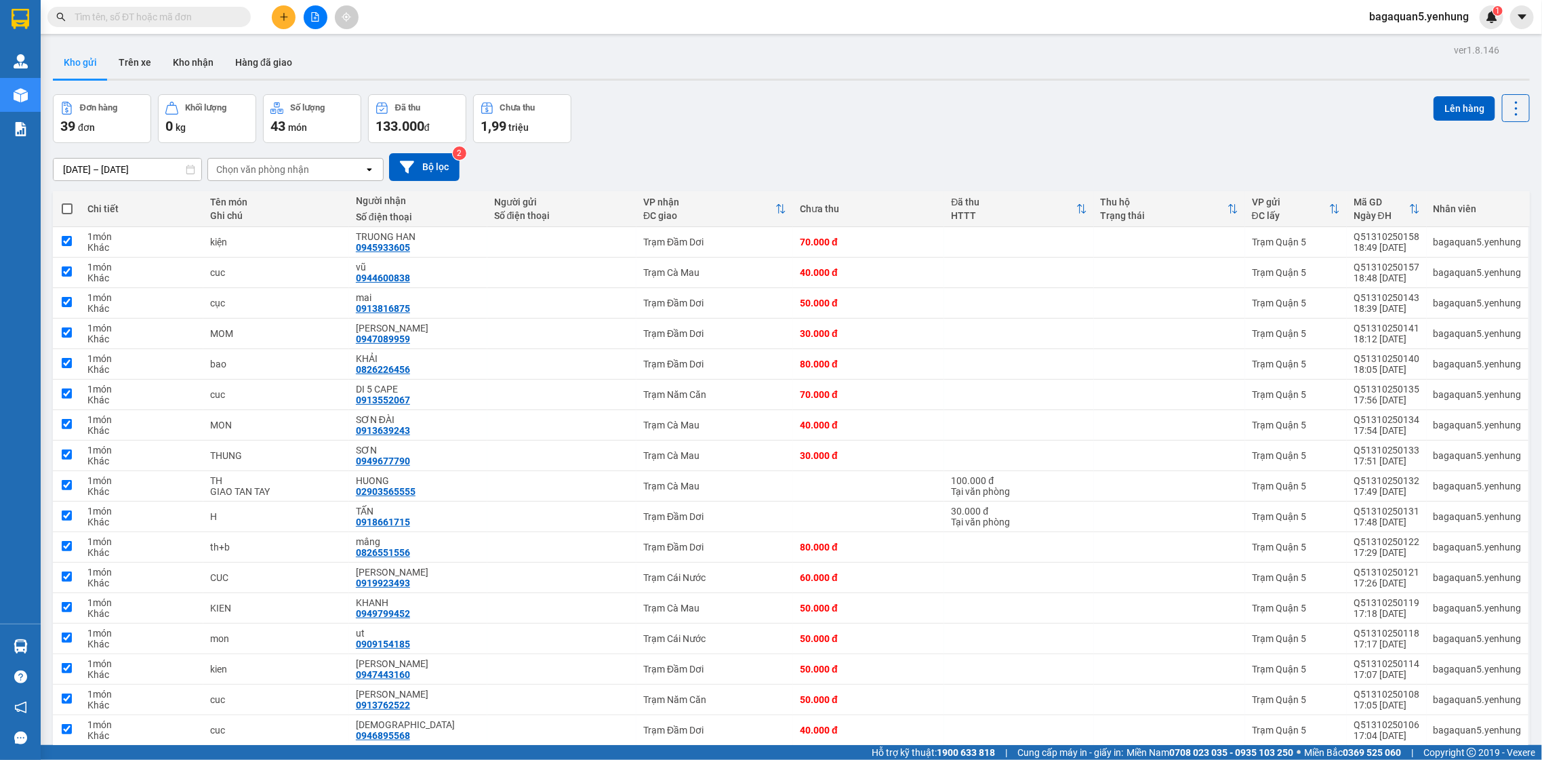
checkbox input "true"
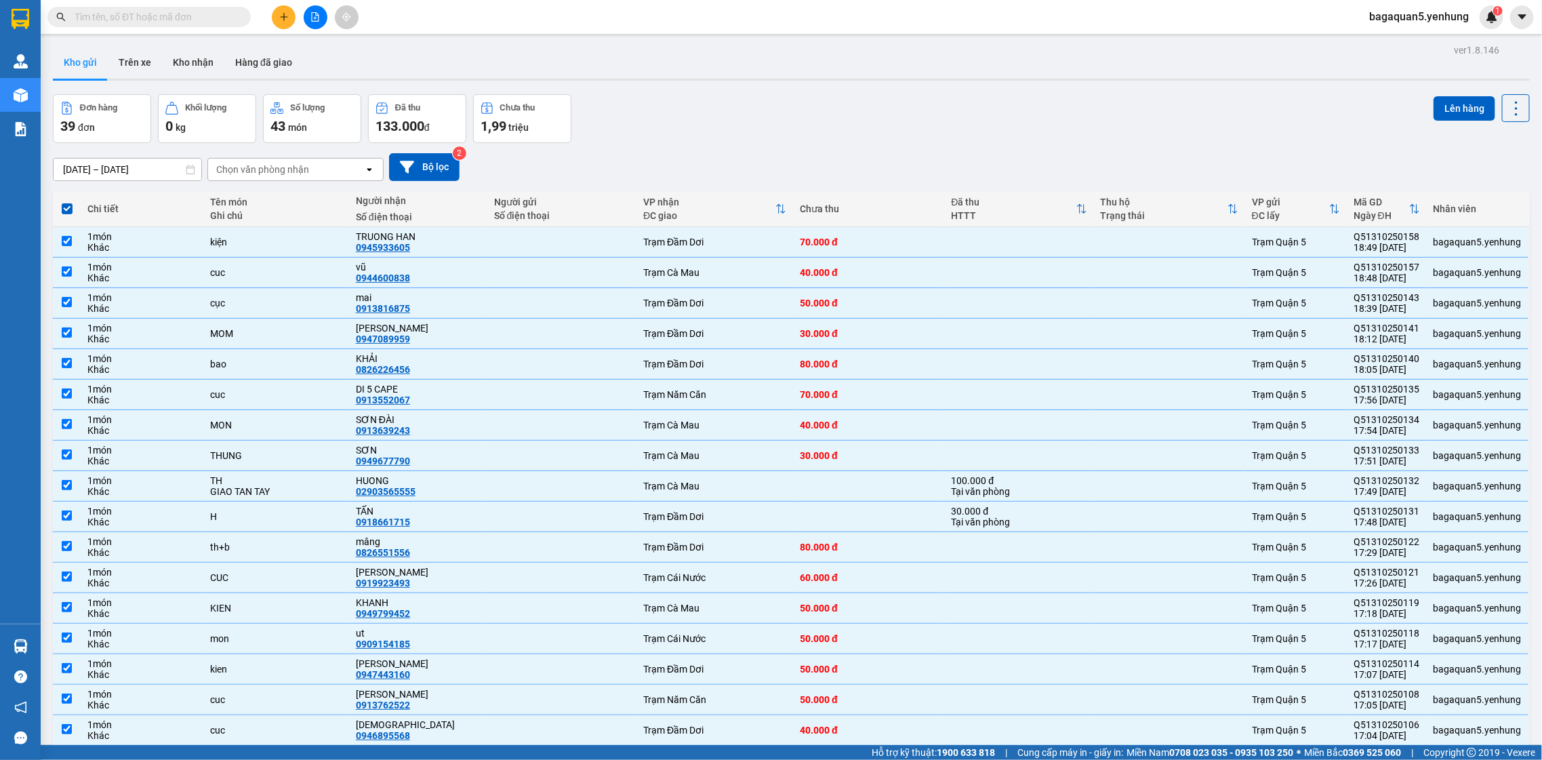
drag, startPoint x: 1445, startPoint y: 114, endPoint x: 1442, endPoint y: 143, distance: 29.3
click at [1447, 131] on div "Lên hàng" at bounding box center [1482, 118] width 96 height 49
click at [1434, 107] on button "Lên hàng" at bounding box center [1465, 108] width 62 height 24
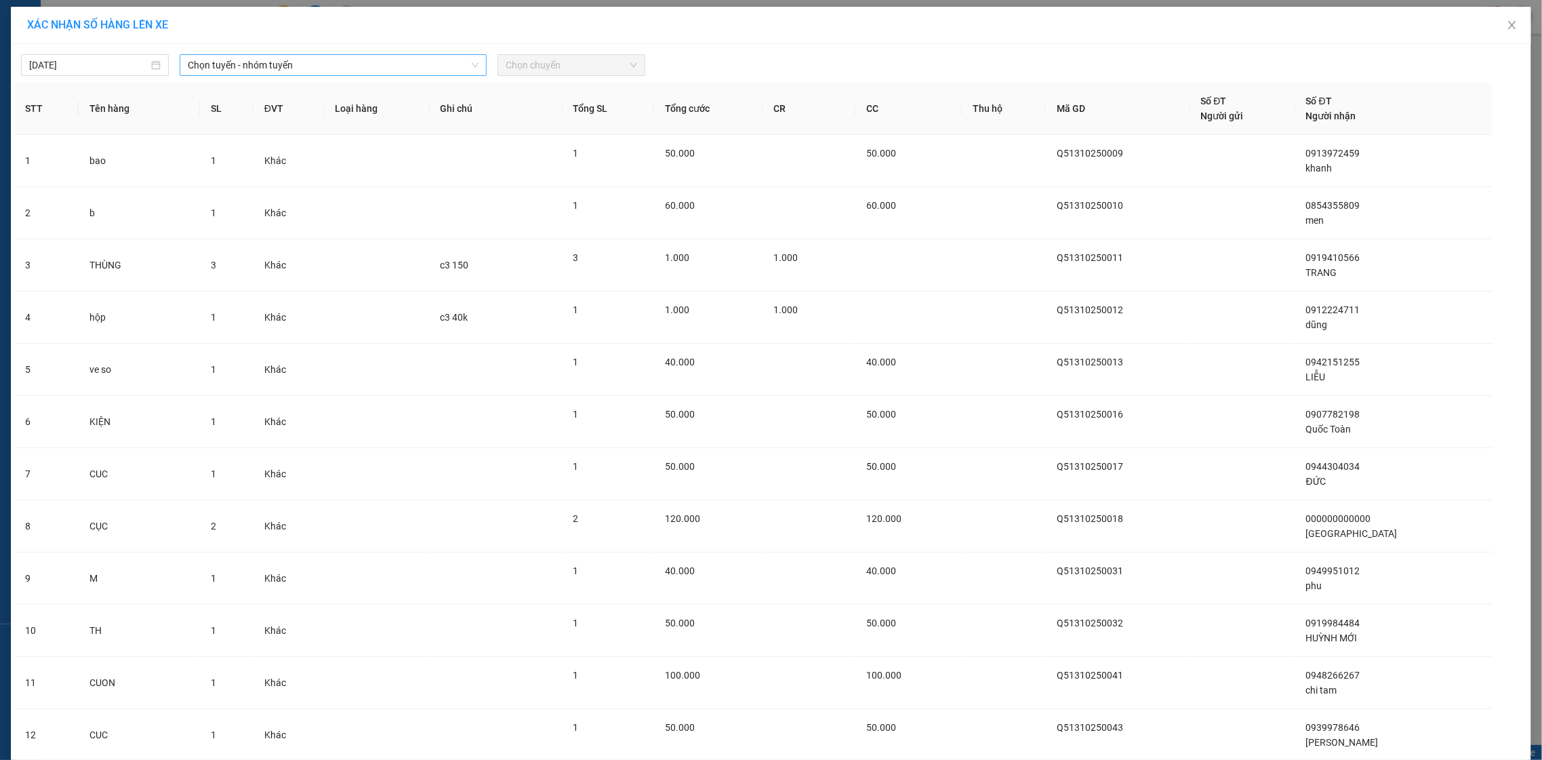
click at [419, 68] on span "Chọn tuyến - nhóm tuyến" at bounding box center [333, 65] width 291 height 20
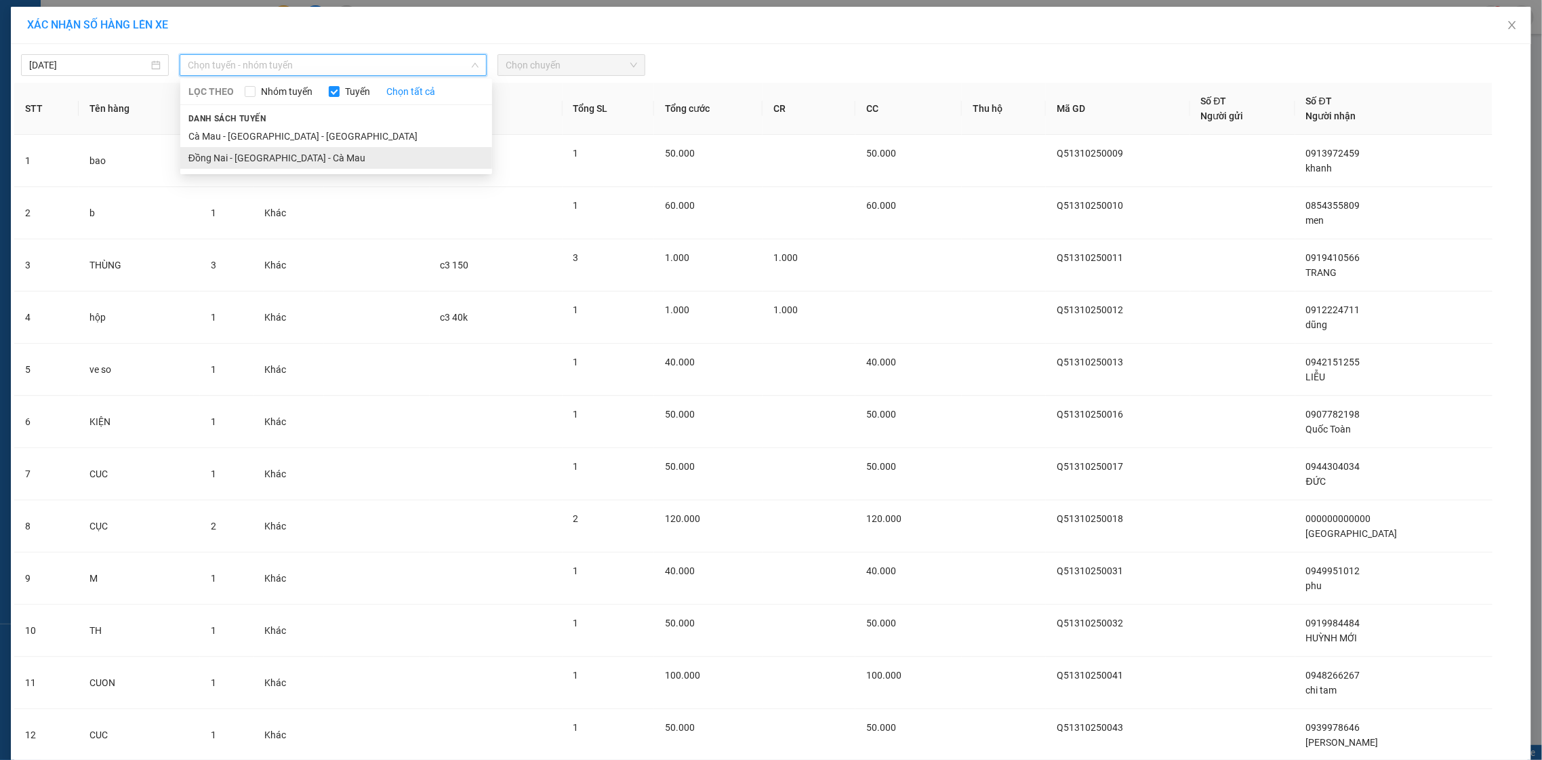
click at [406, 154] on li "Đồng Nai - [GEOGRAPHIC_DATA] - Cà Mau" at bounding box center [336, 158] width 312 height 22
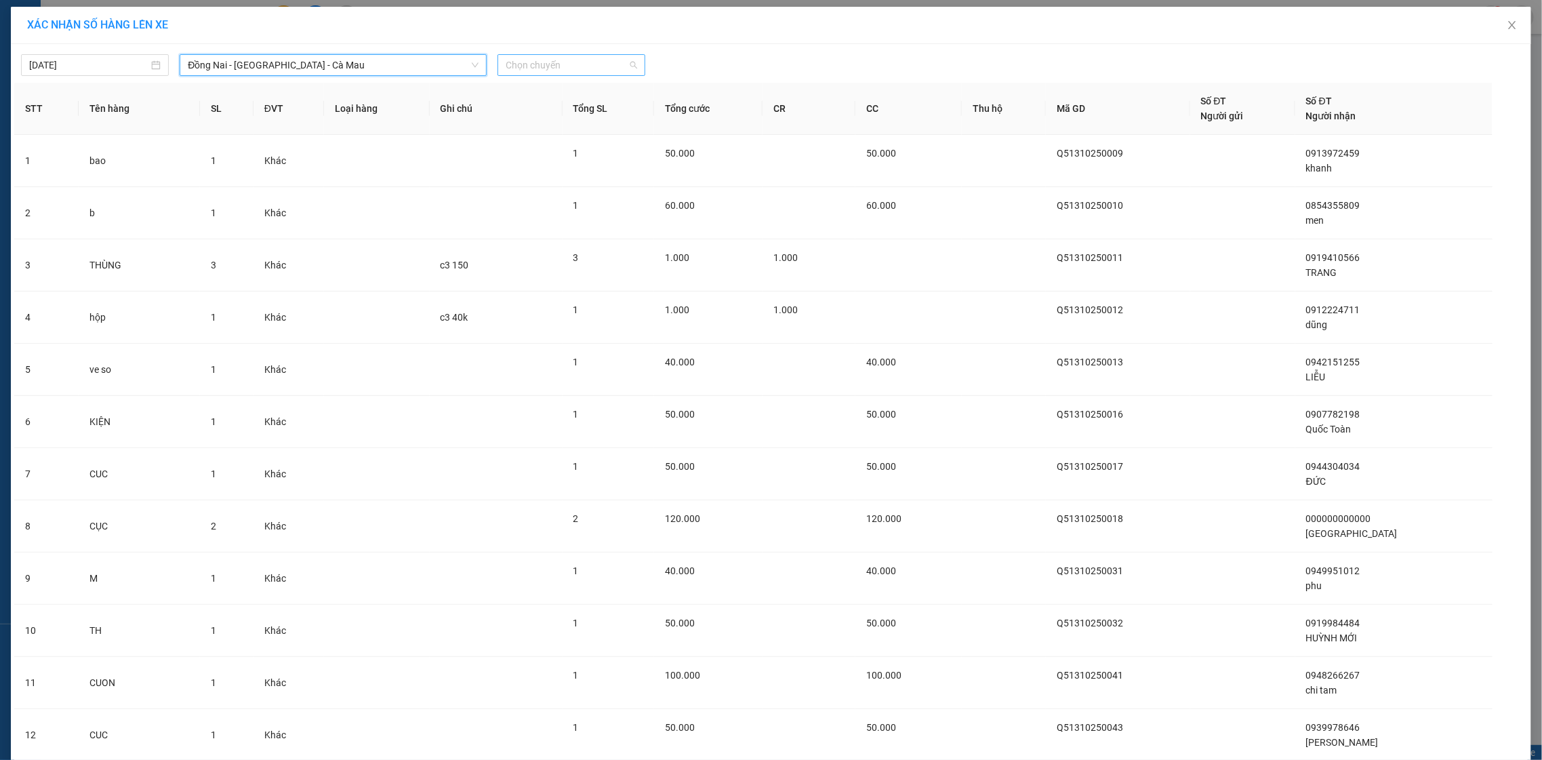
click at [555, 58] on span "Chọn chuyến" at bounding box center [572, 65] width 132 height 20
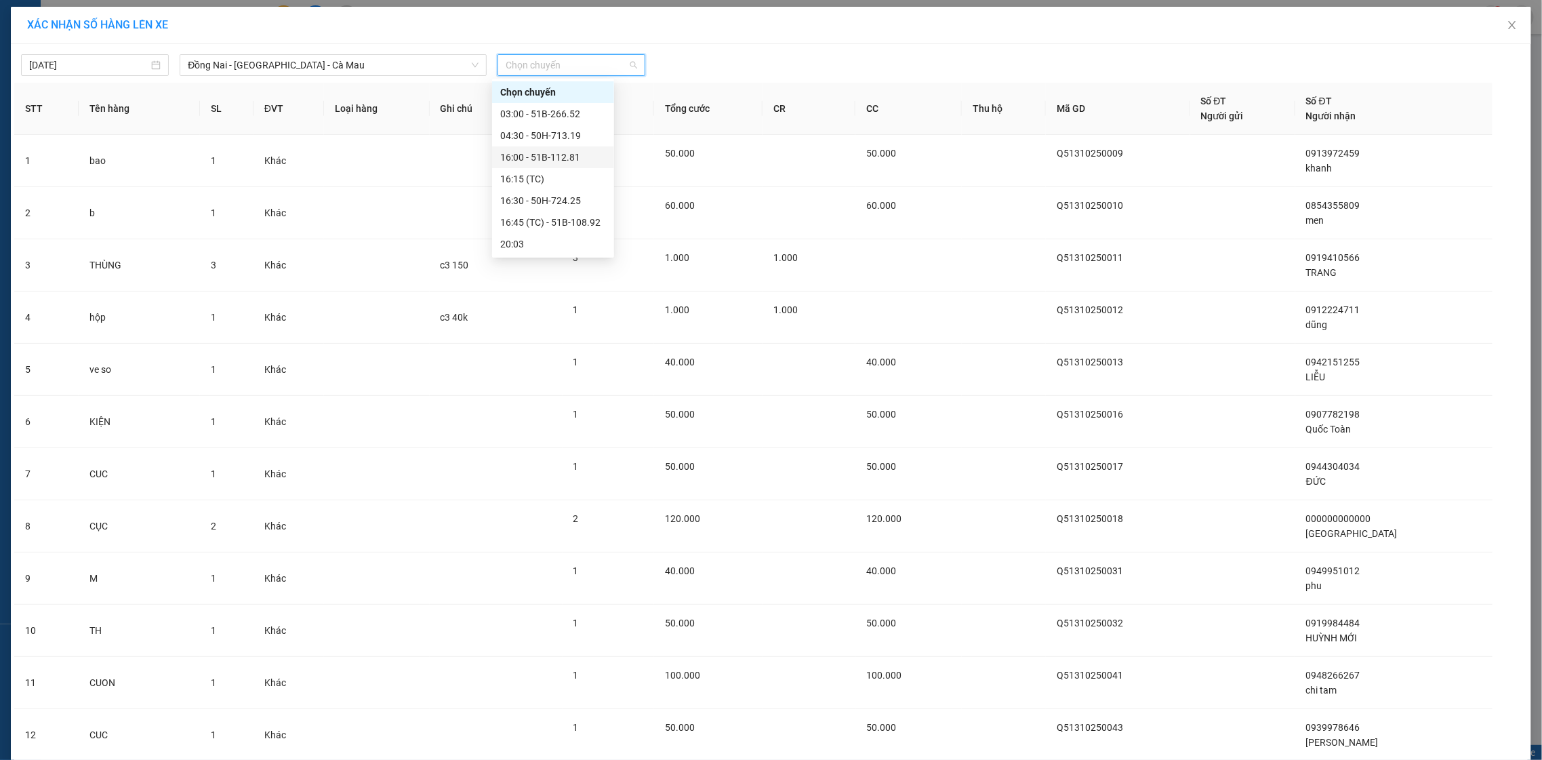
click at [564, 152] on div "16:00 - 51B-112.81" at bounding box center [553, 157] width 106 height 15
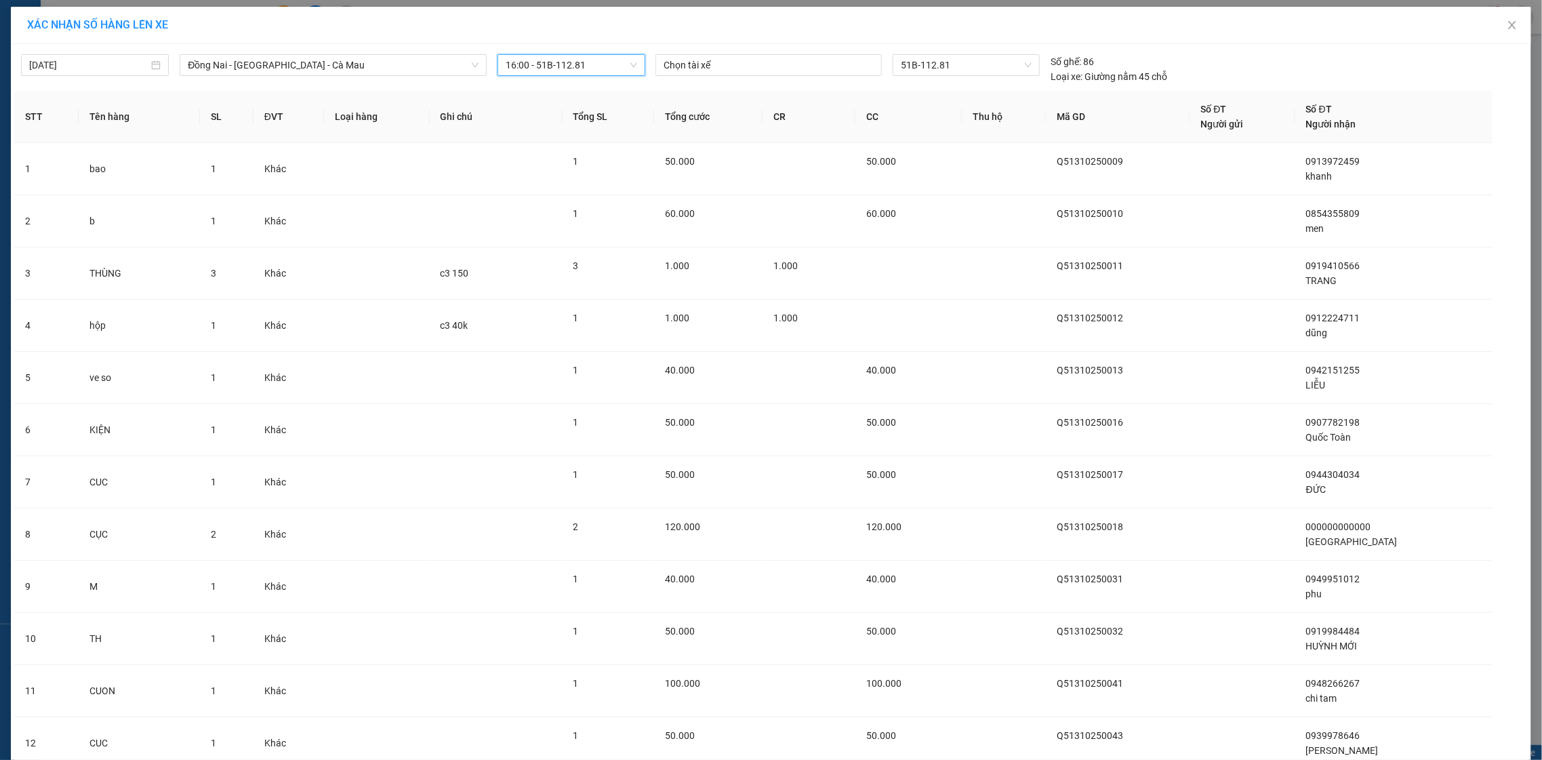
scroll to position [1521, 0]
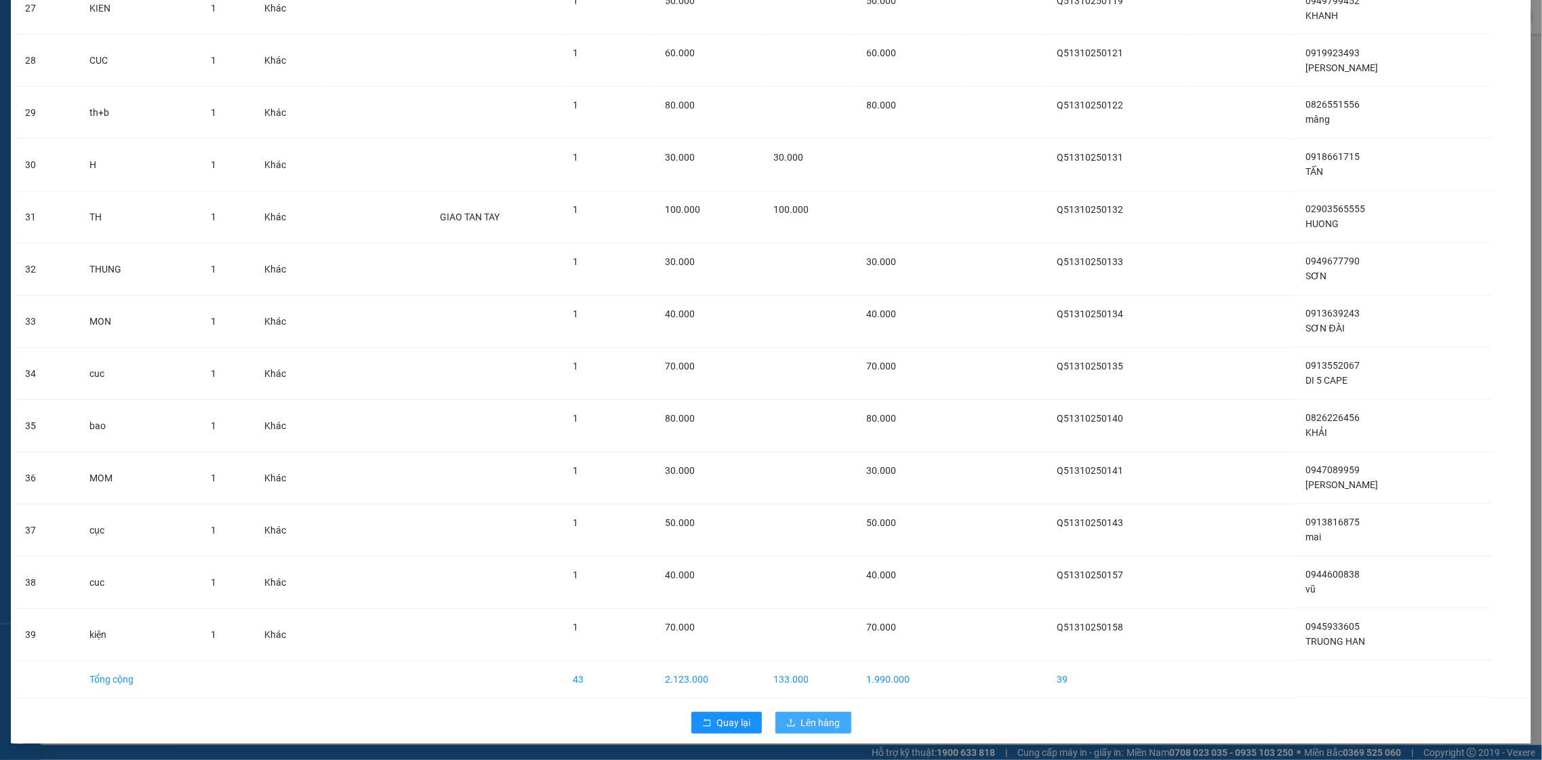
click at [786, 711] on div "Quay lại Lên hàng" at bounding box center [771, 722] width 1514 height 35
click at [800, 732] on button "Lên hàng" at bounding box center [814, 723] width 76 height 22
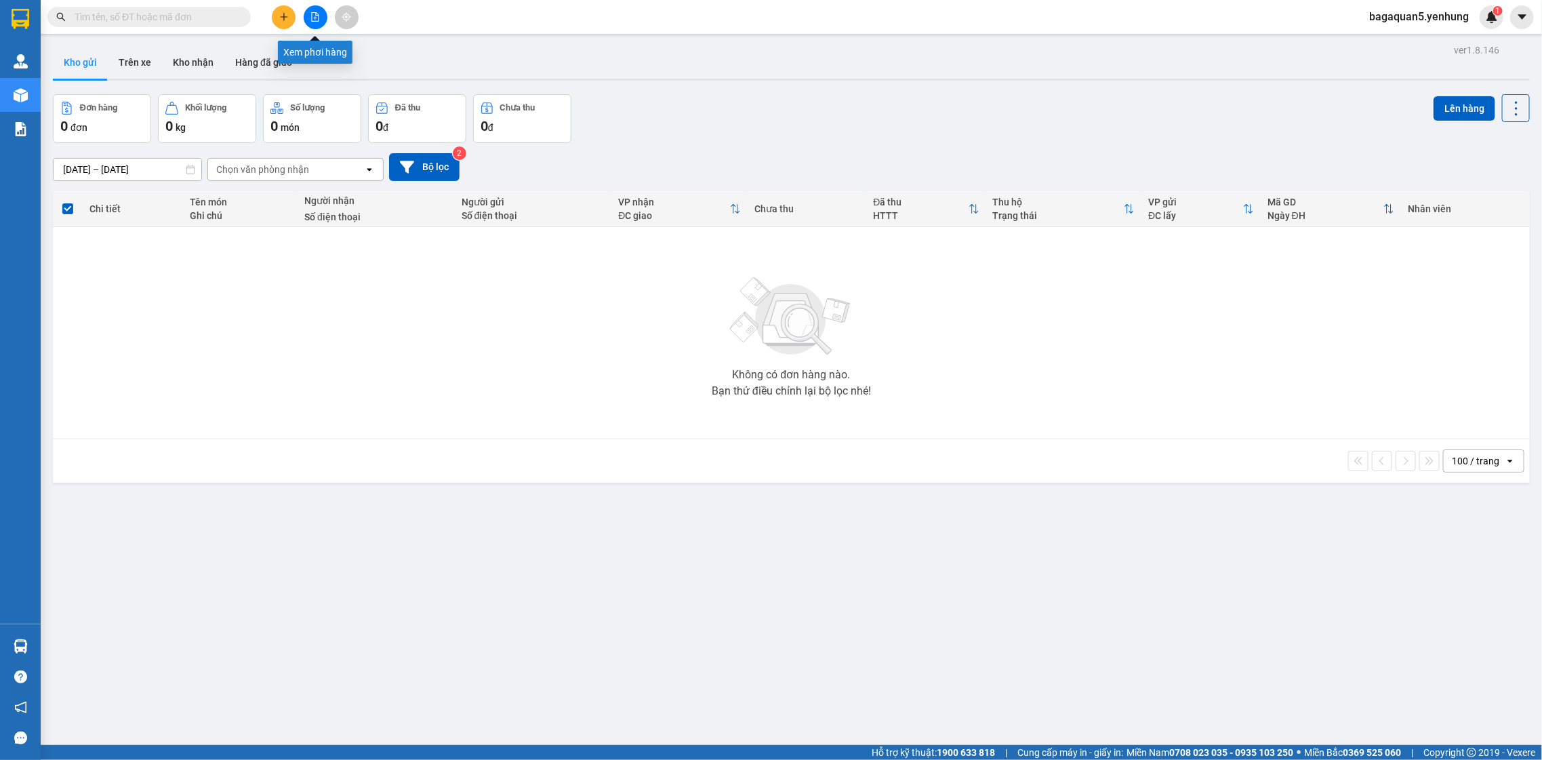
drag, startPoint x: 312, startPoint y: 21, endPoint x: 426, endPoint y: 3, distance: 115.3
click at [313, 20] on icon "file-add" at bounding box center [315, 16] width 9 height 9
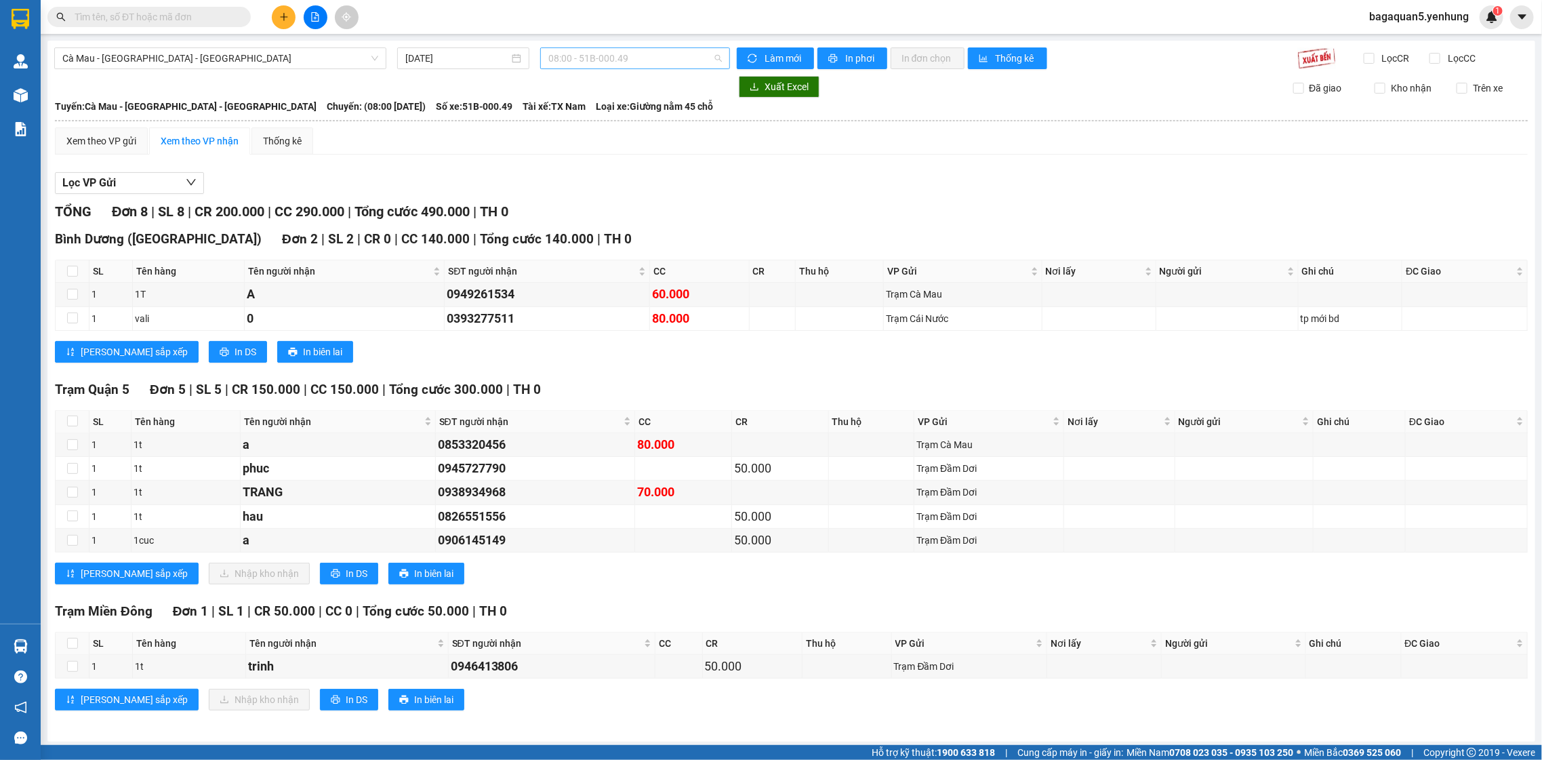
click at [560, 58] on span "08:00 - 51B-000.49" at bounding box center [634, 58] width 173 height 20
click at [580, 188] on div "19:00 (TC) - 50H-713.19" at bounding box center [597, 193] width 106 height 15
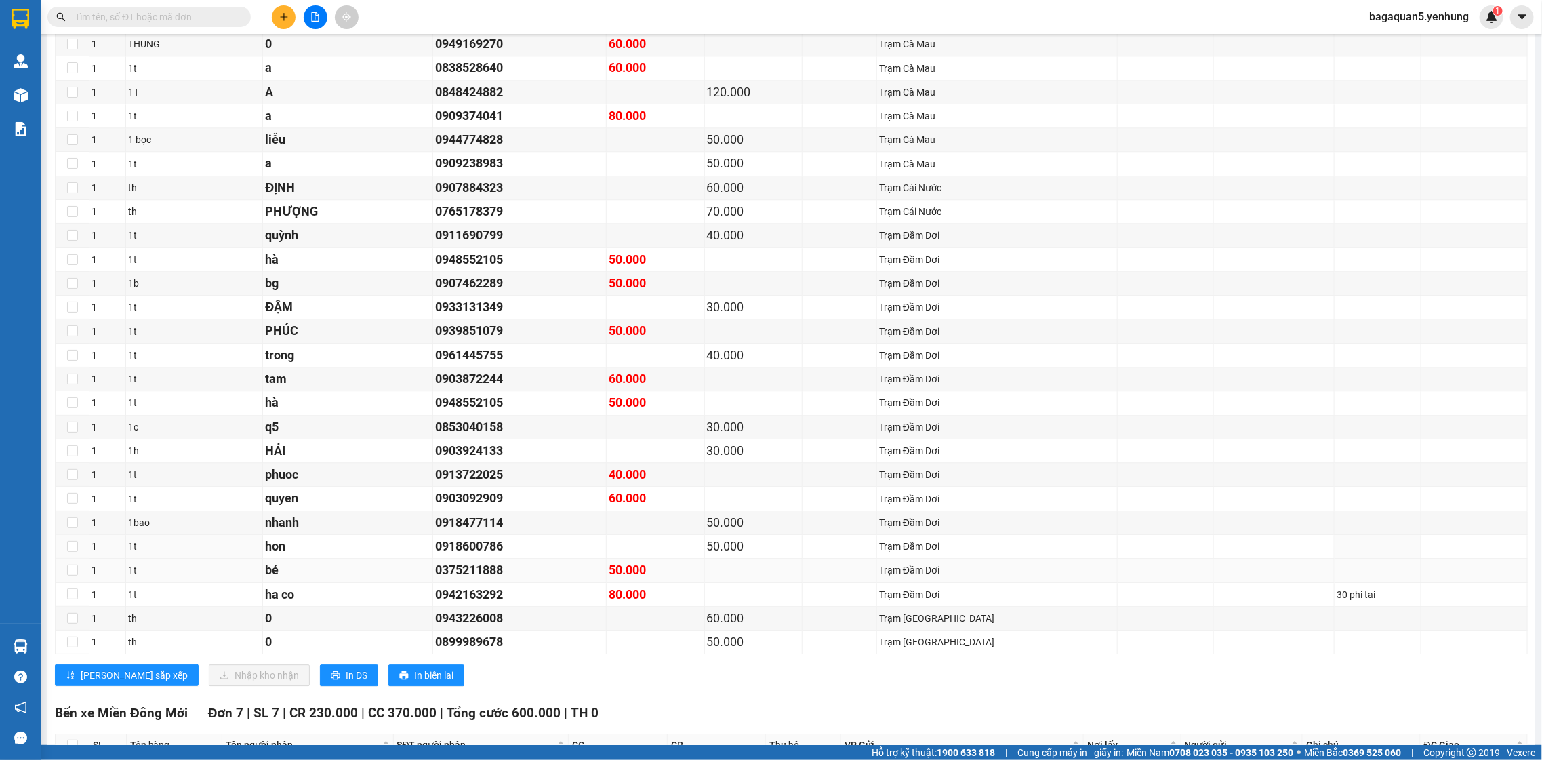
scroll to position [2119, 0]
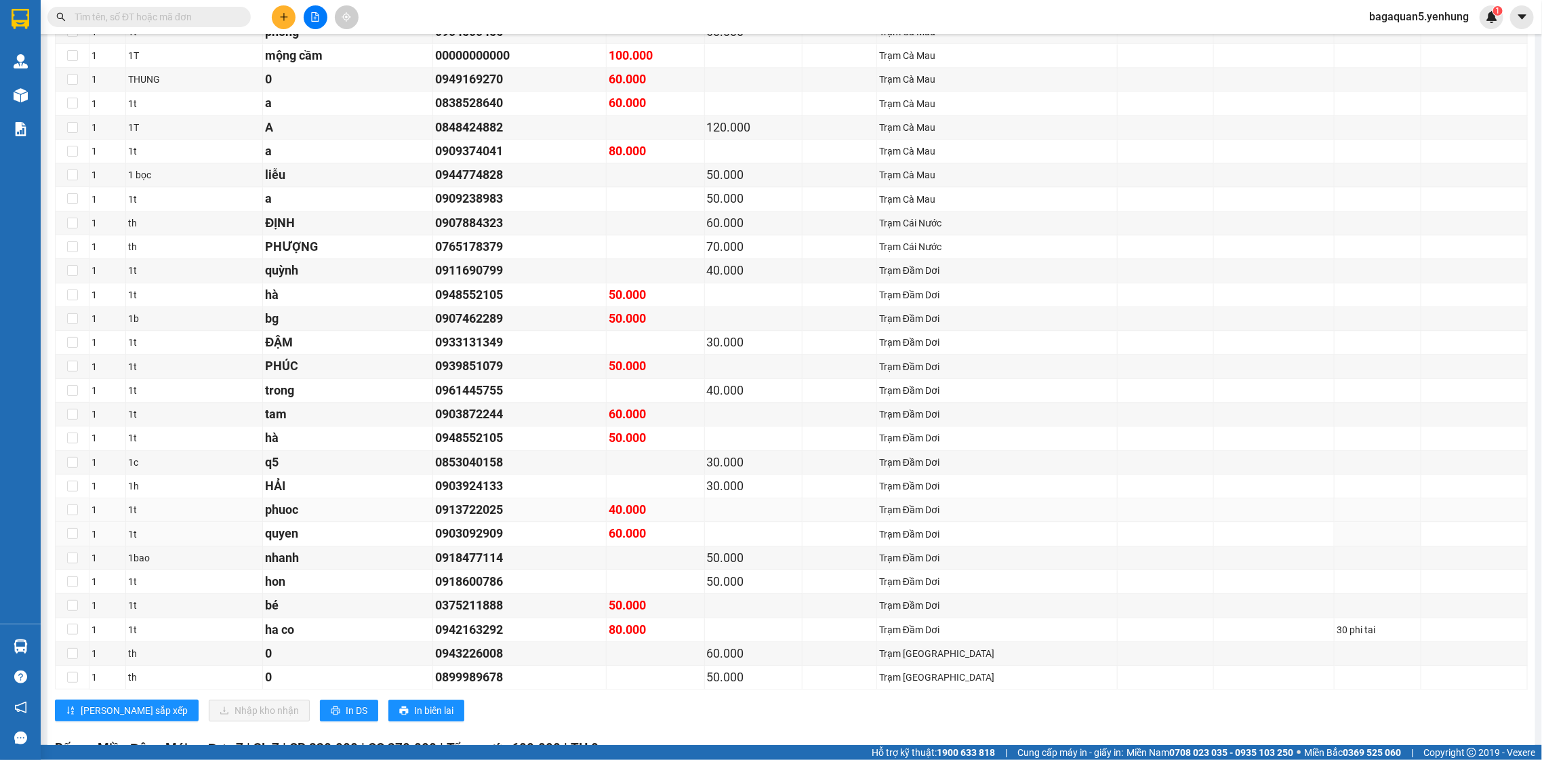
drag, startPoint x: 670, startPoint y: 545, endPoint x: 654, endPoint y: 520, distance: 30.3
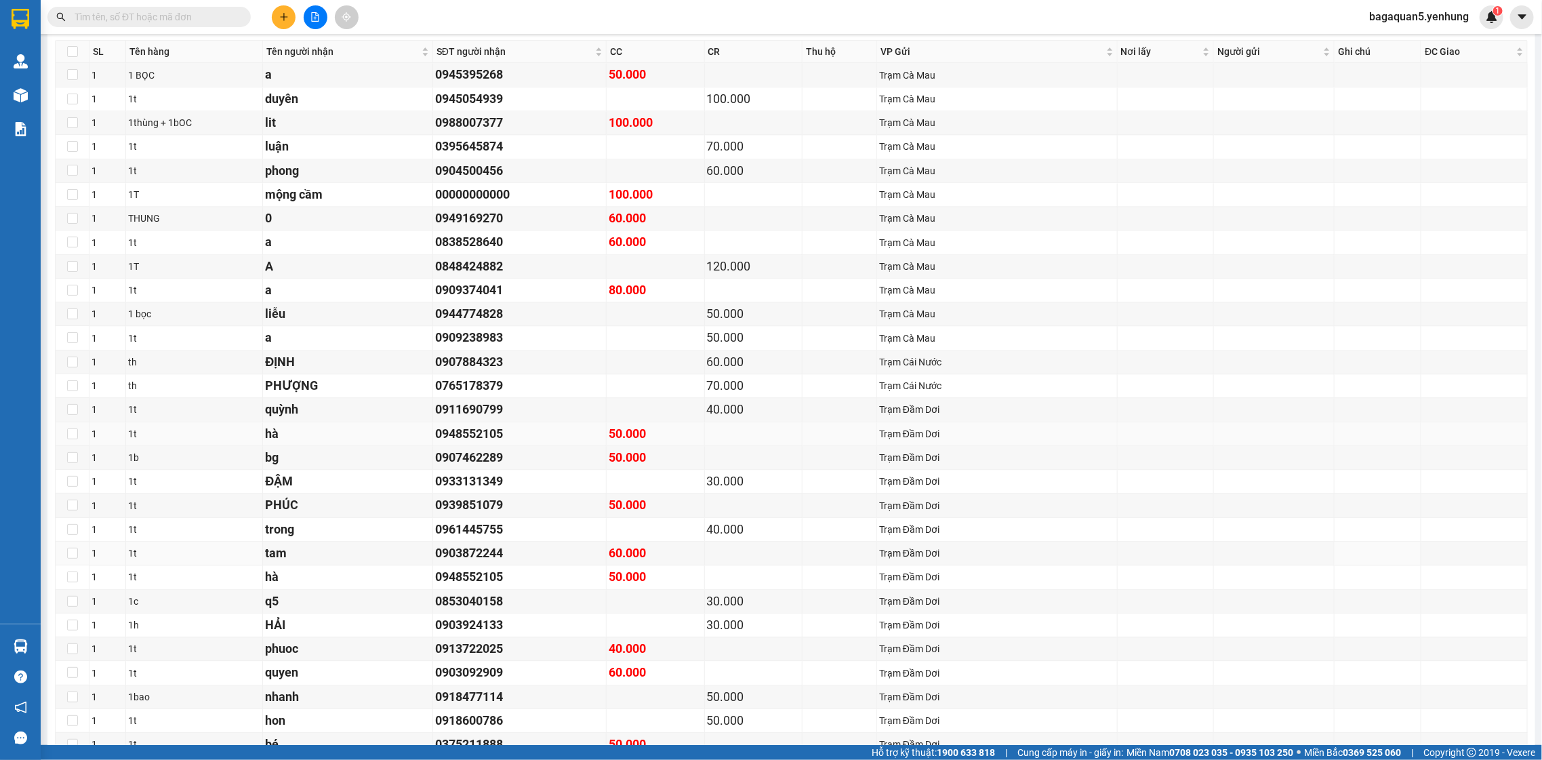
drag, startPoint x: 654, startPoint y: 520, endPoint x: 683, endPoint y: 484, distance: 46.7
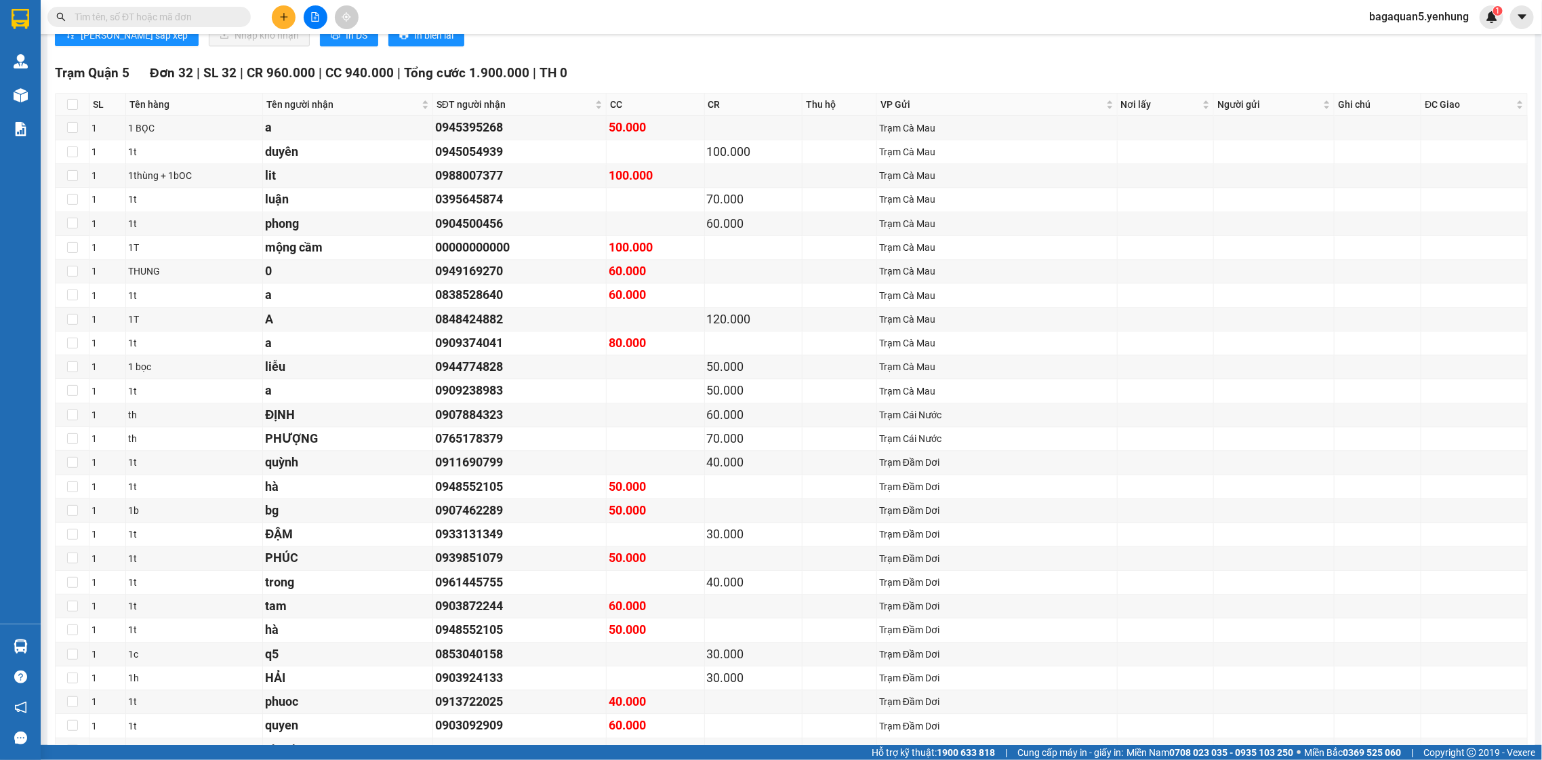
click at [81, 107] on th at bounding box center [73, 105] width 34 height 22
click at [80, 108] on th at bounding box center [73, 105] width 34 height 22
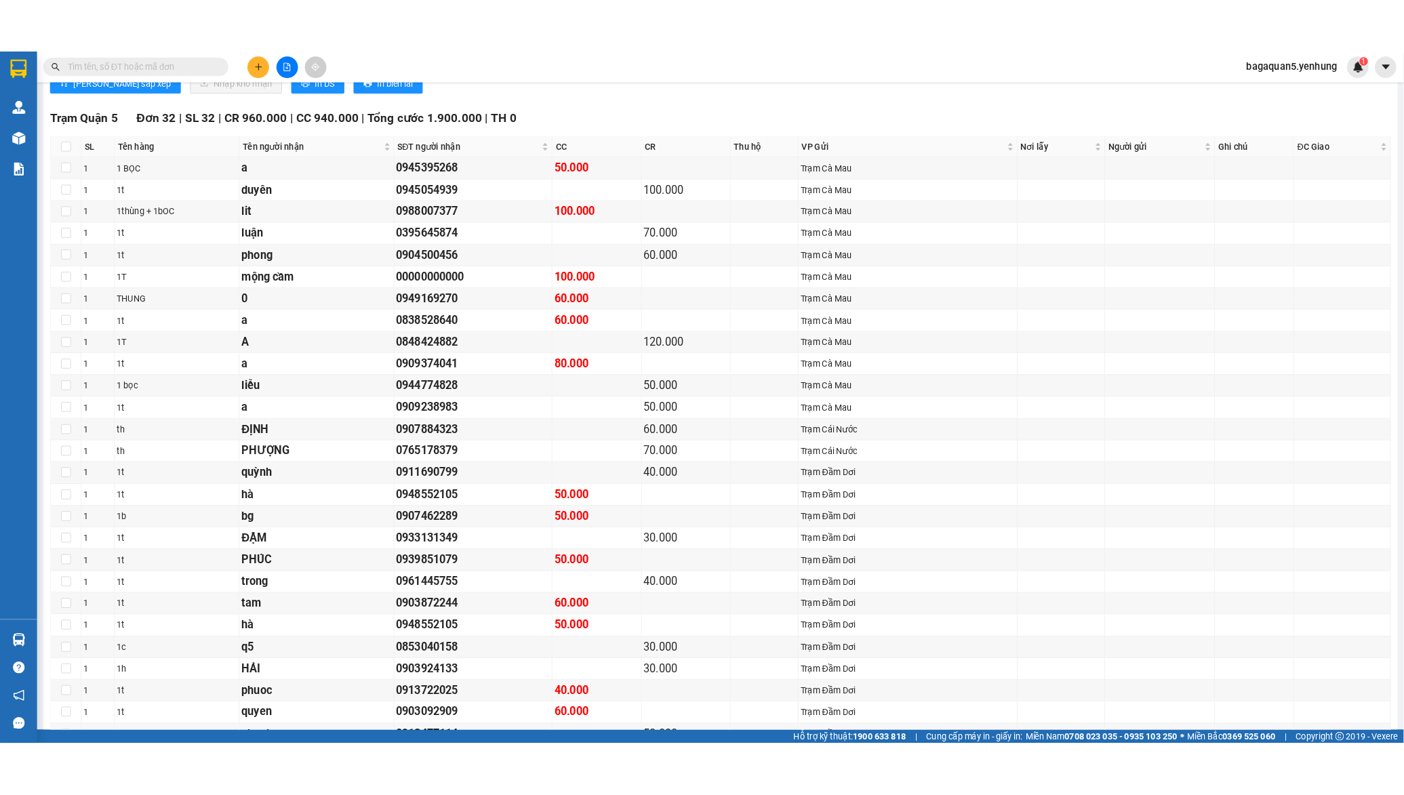
scroll to position [1232, 0]
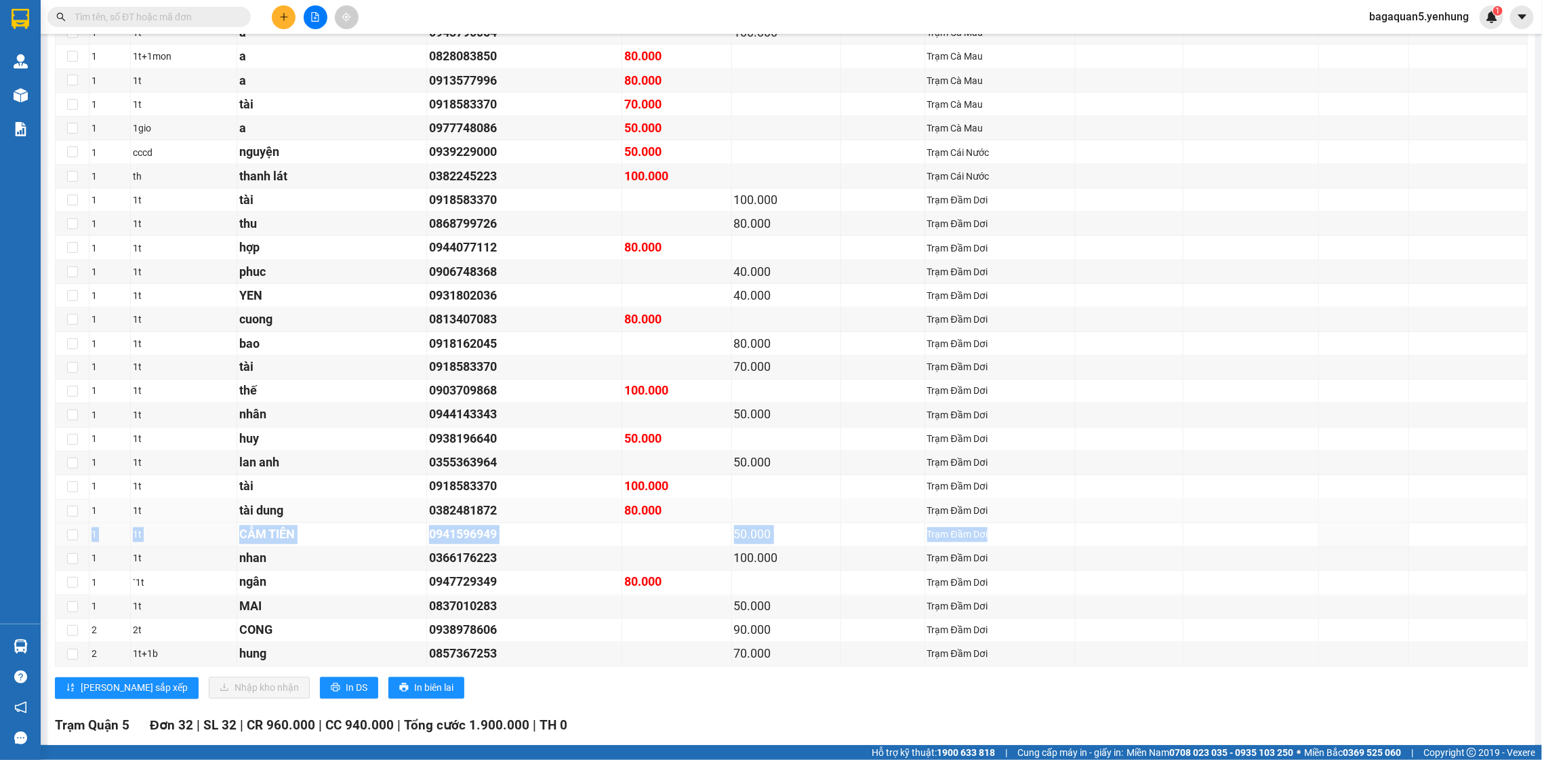
drag, startPoint x: 1362, startPoint y: 550, endPoint x: 1384, endPoint y: 520, distance: 37.3
click at [1369, 535] on tbody "1 1t a 0943790054 100.000 Trạm Cà Mau 1 1t+1mon a 0828083850 80.000 Trạm Cà Mau…" at bounding box center [792, 344] width 1473 height 646
click at [1254, 312] on tbody "1 1t a 0943790054 100.000 Trạm Cà Mau 1 1t+1mon a 0828083850 80.000 Trạm Cà Mau…" at bounding box center [792, 344] width 1473 height 646
